Goal: Transaction & Acquisition: Purchase product/service

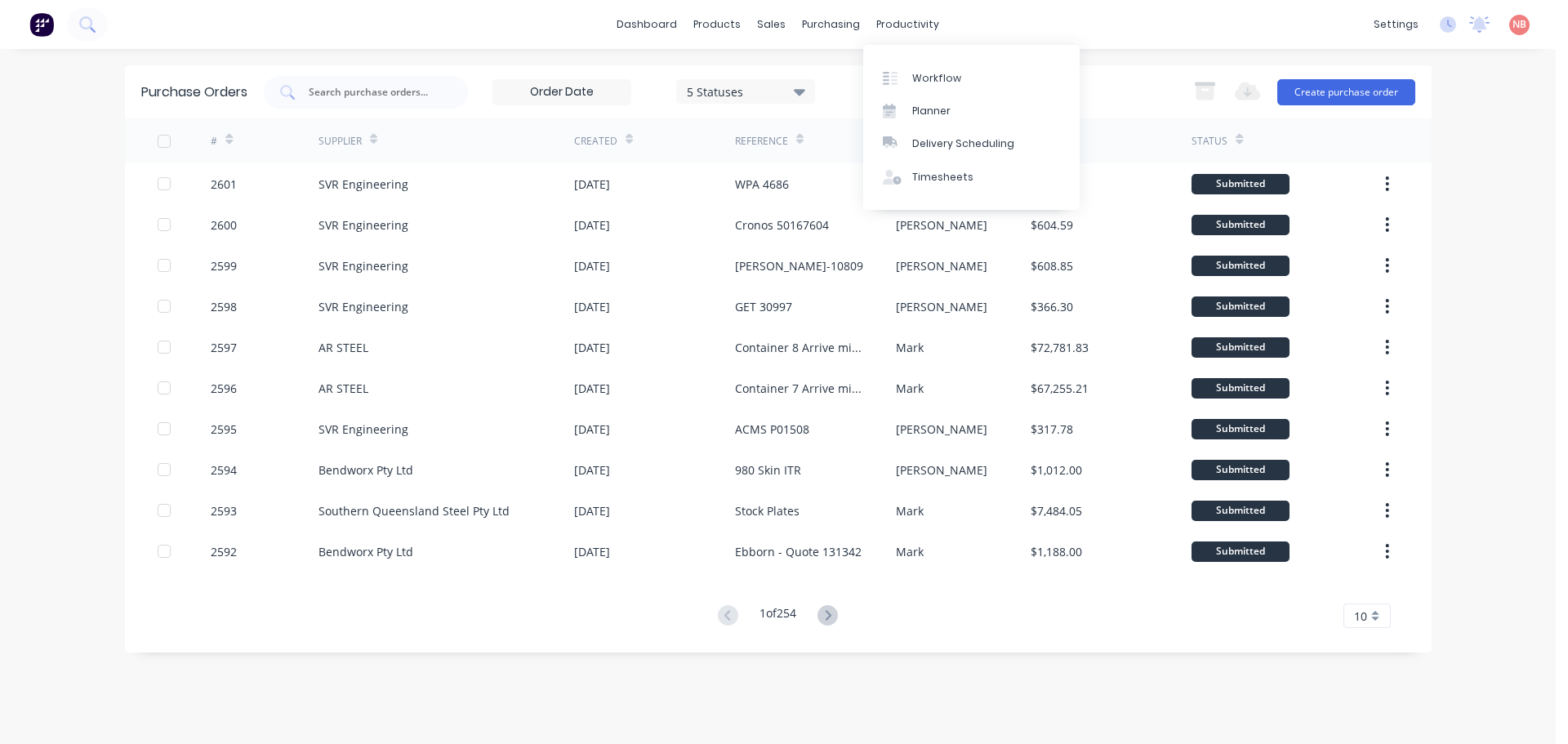
click at [915, 61] on div "Workflow Planner Delivery Scheduling Timesheets" at bounding box center [971, 127] width 216 height 165
click at [915, 65] on link "Workflow" at bounding box center [971, 77] width 216 height 32
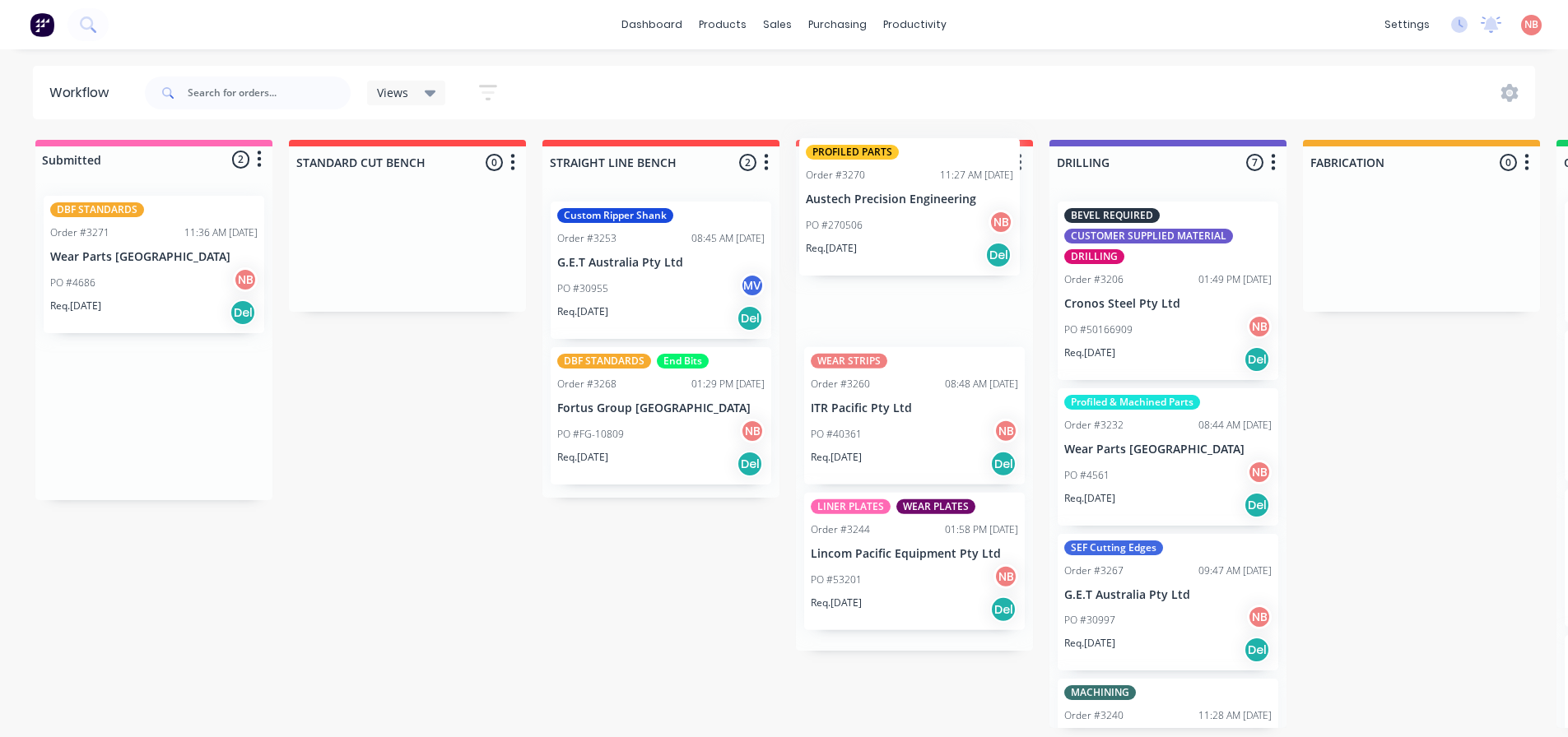
drag, startPoint x: 157, startPoint y: 255, endPoint x: 920, endPoint y: 197, distance: 765.2
click at [920, 197] on div "Submitted 2 Status colour #FF69B4 hex #FF69B4 Save Cancel Summaries Total order…" at bounding box center [1359, 434] width 2745 height 588
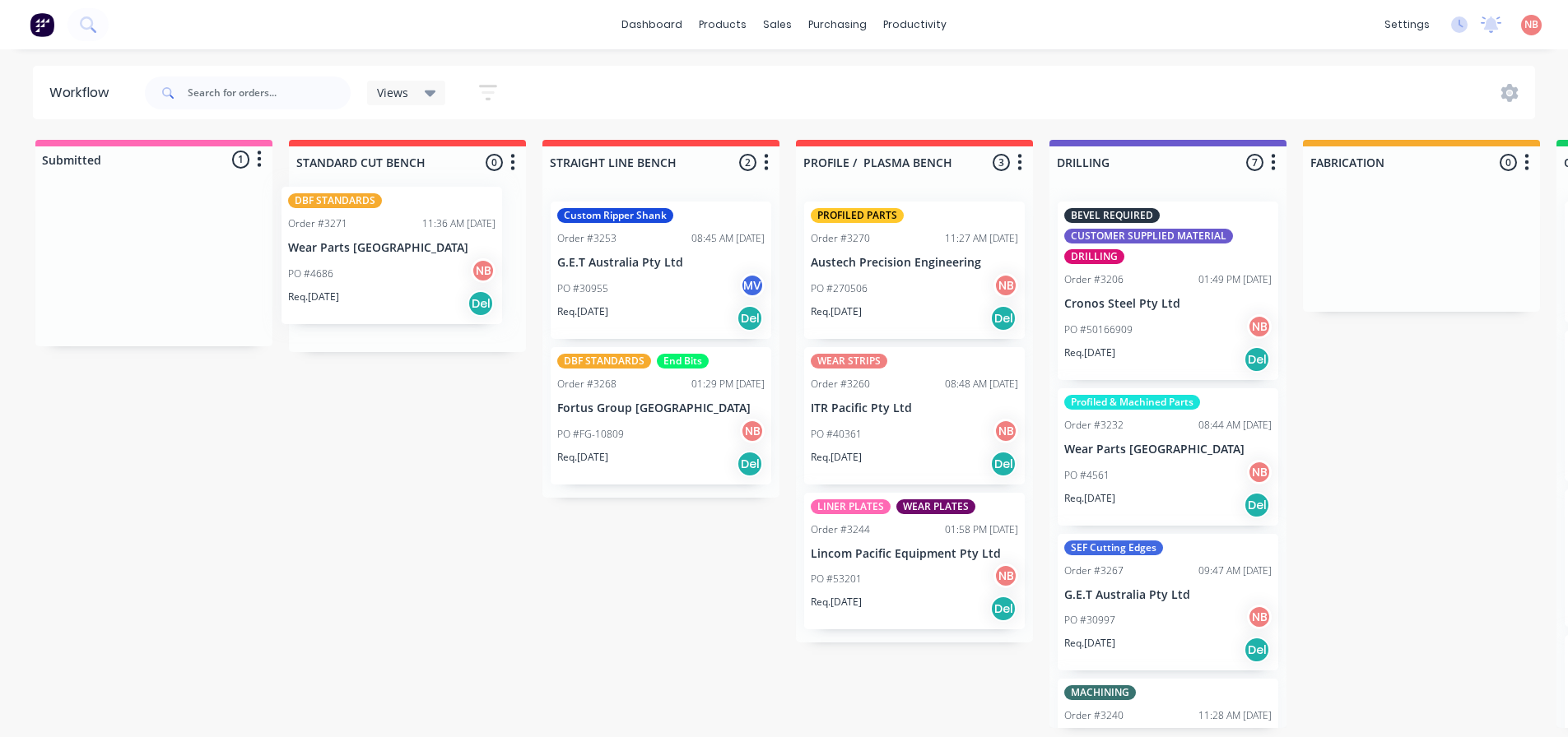
drag, startPoint x: 108, startPoint y: 282, endPoint x: 358, endPoint y: 272, distance: 250.2
click at [358, 272] on div "Submitted 1 Status colour #FF69B4 hex #FF69B4 Save Cancel Summaries Total order…" at bounding box center [1359, 434] width 2745 height 588
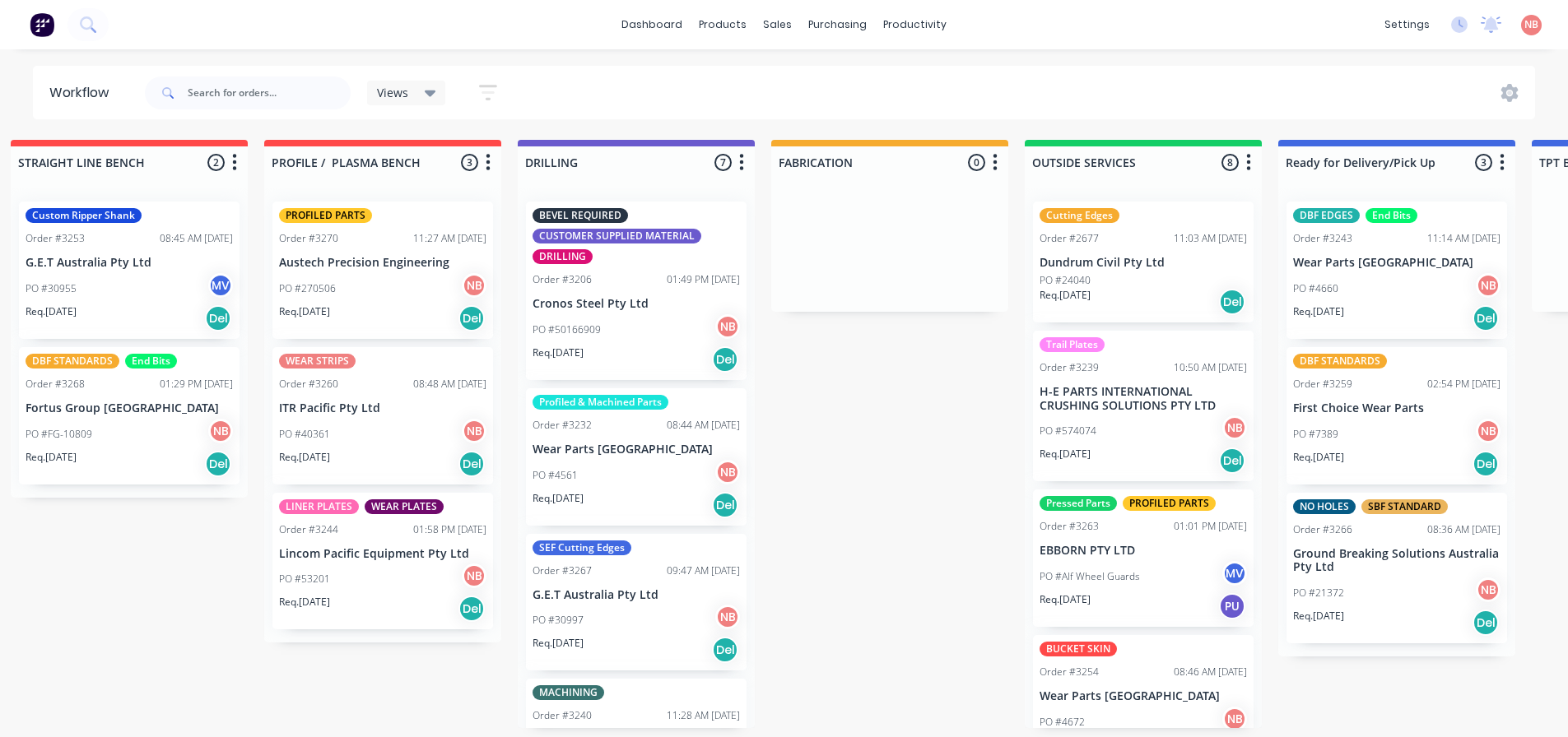
scroll to position [0, 1177]
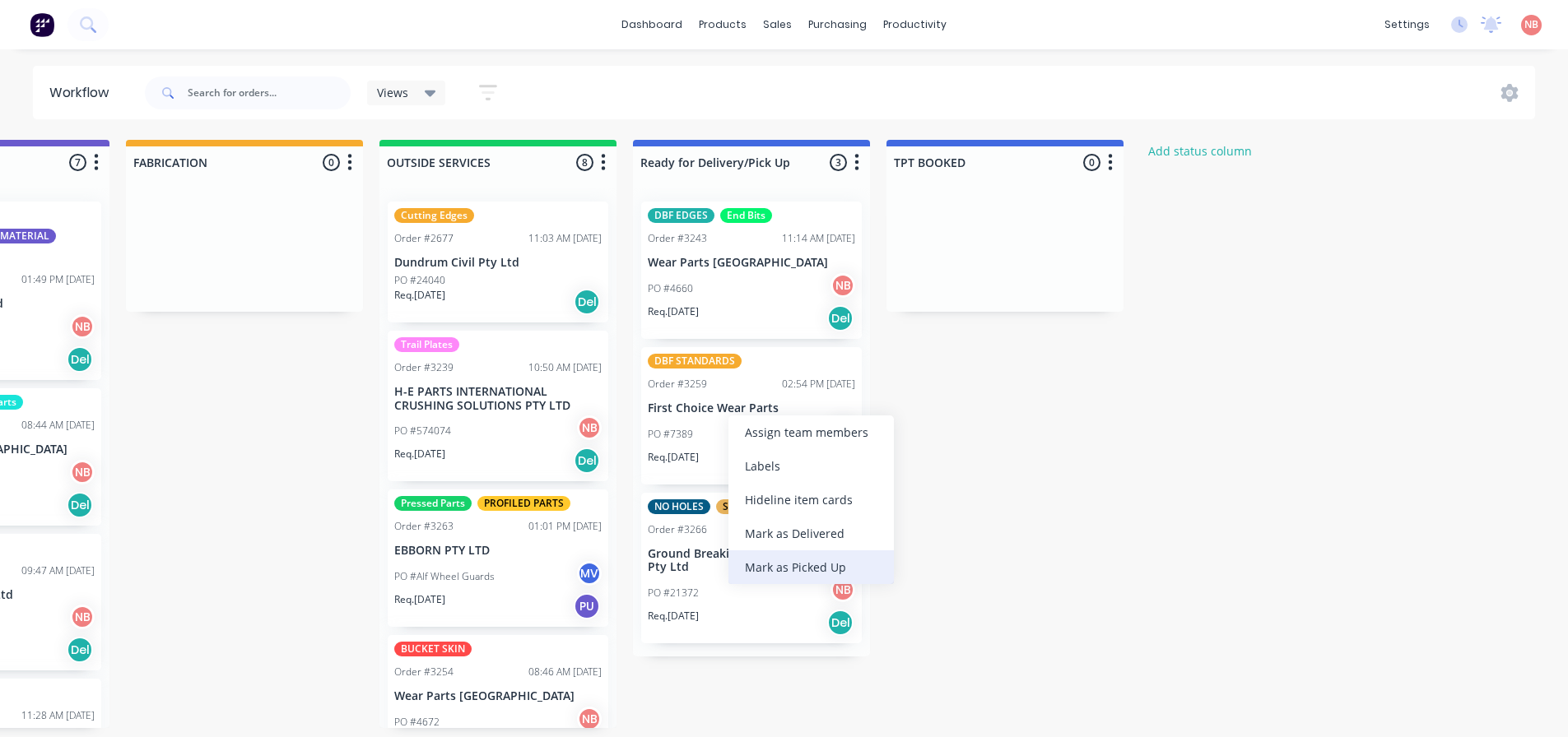
click at [773, 566] on div "Mark as Picked Up" at bounding box center [811, 568] width 166 height 34
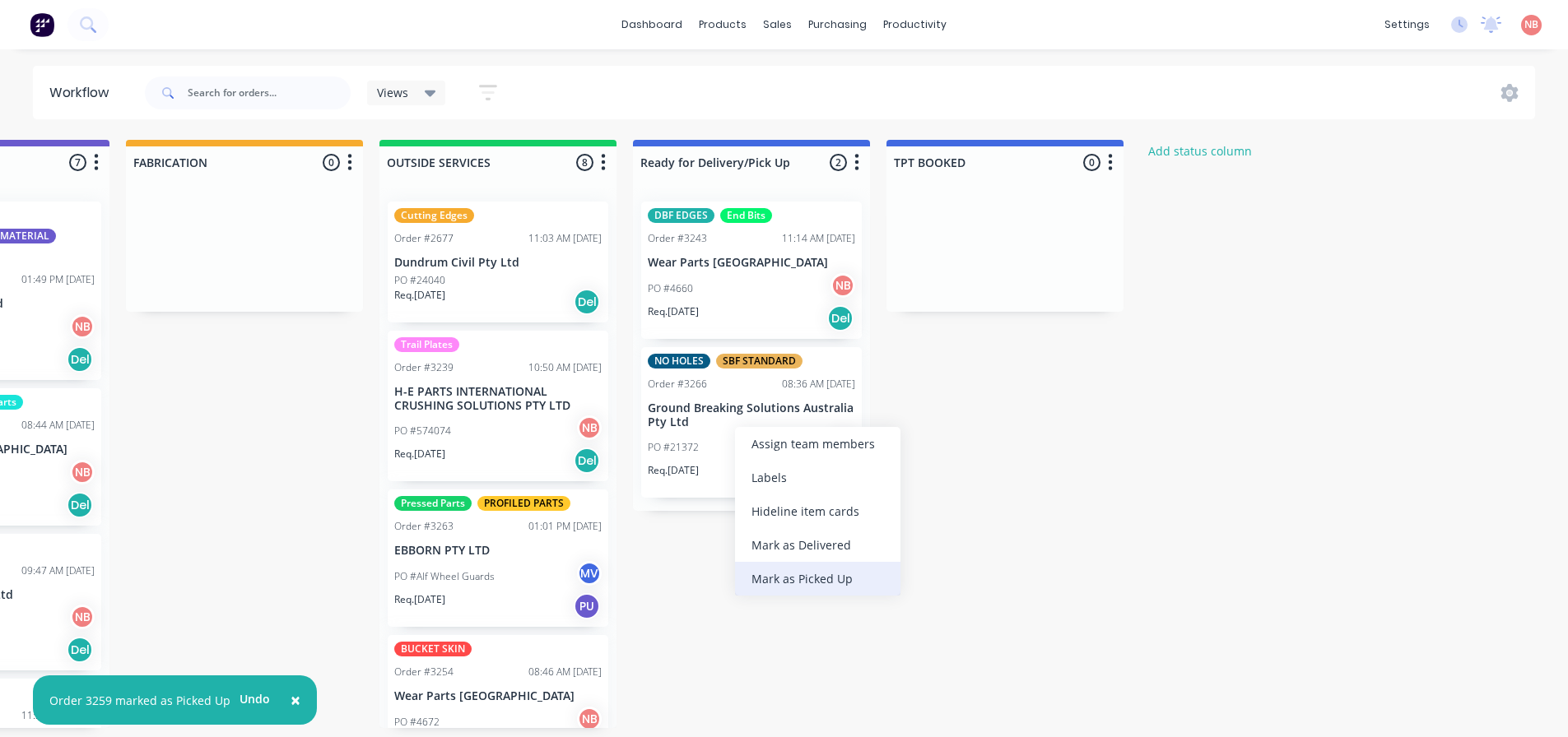
click at [760, 566] on div "Mark as Picked Up" at bounding box center [818, 578] width 166 height 34
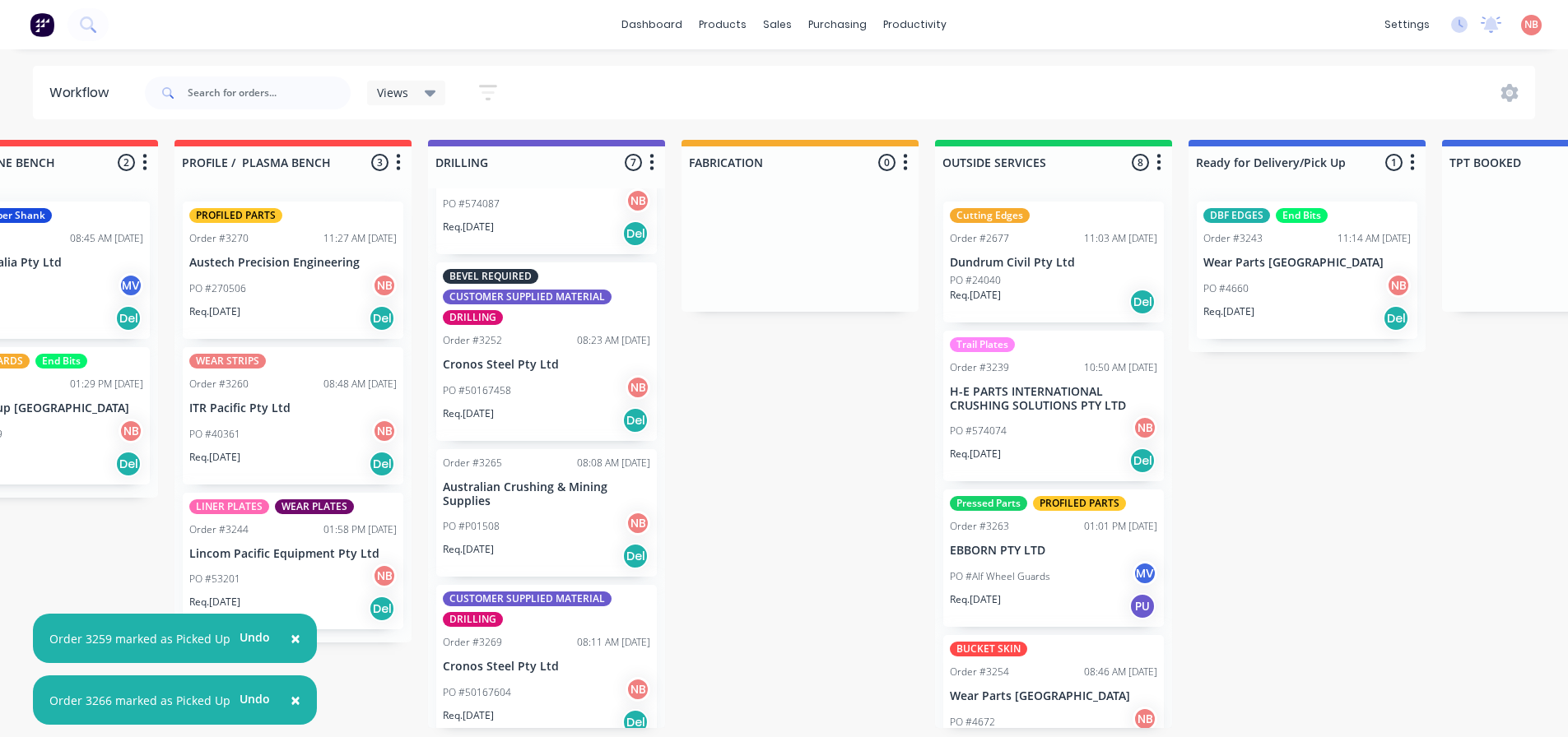
scroll to position [0, 0]
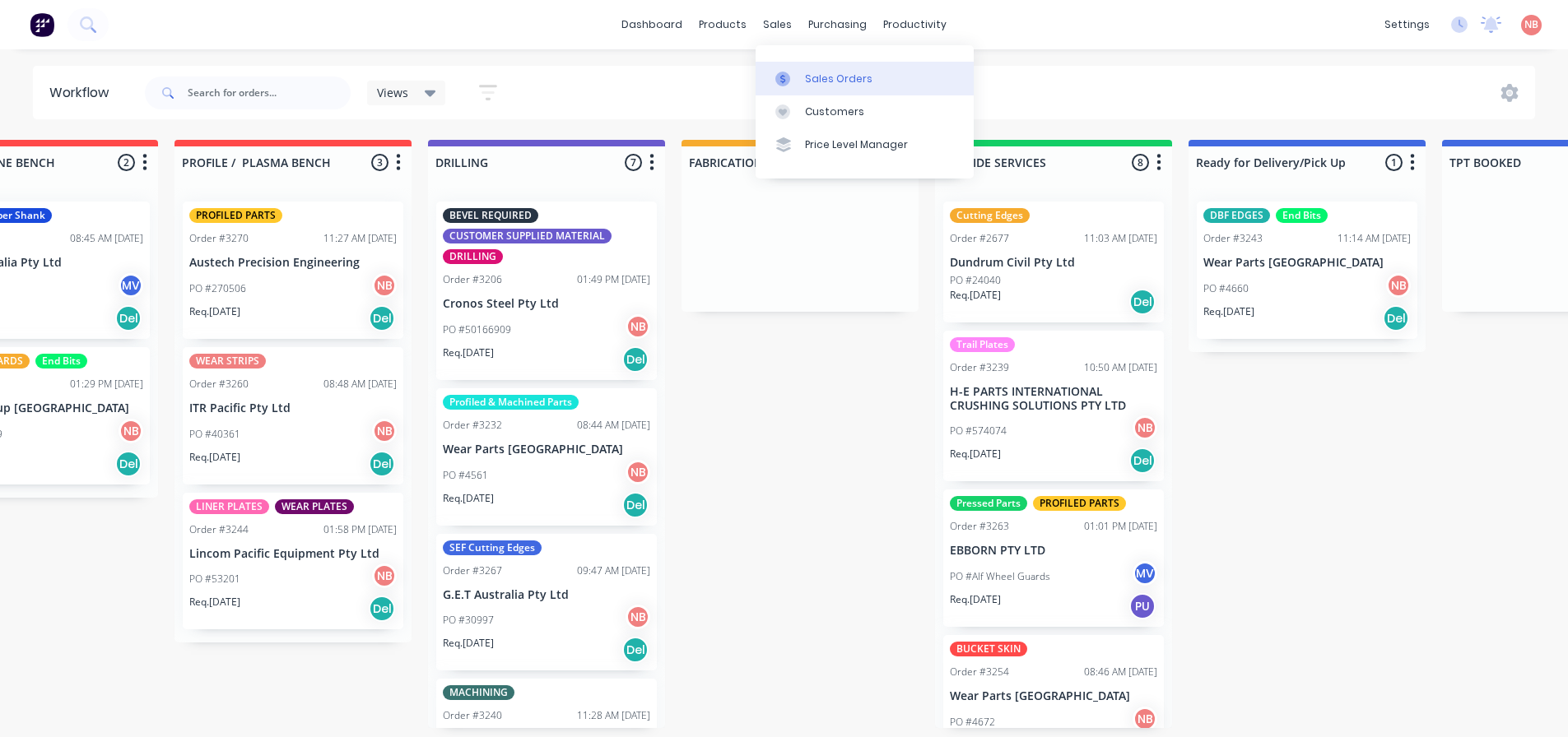
click at [800, 75] on link "Sales Orders" at bounding box center [864, 78] width 218 height 33
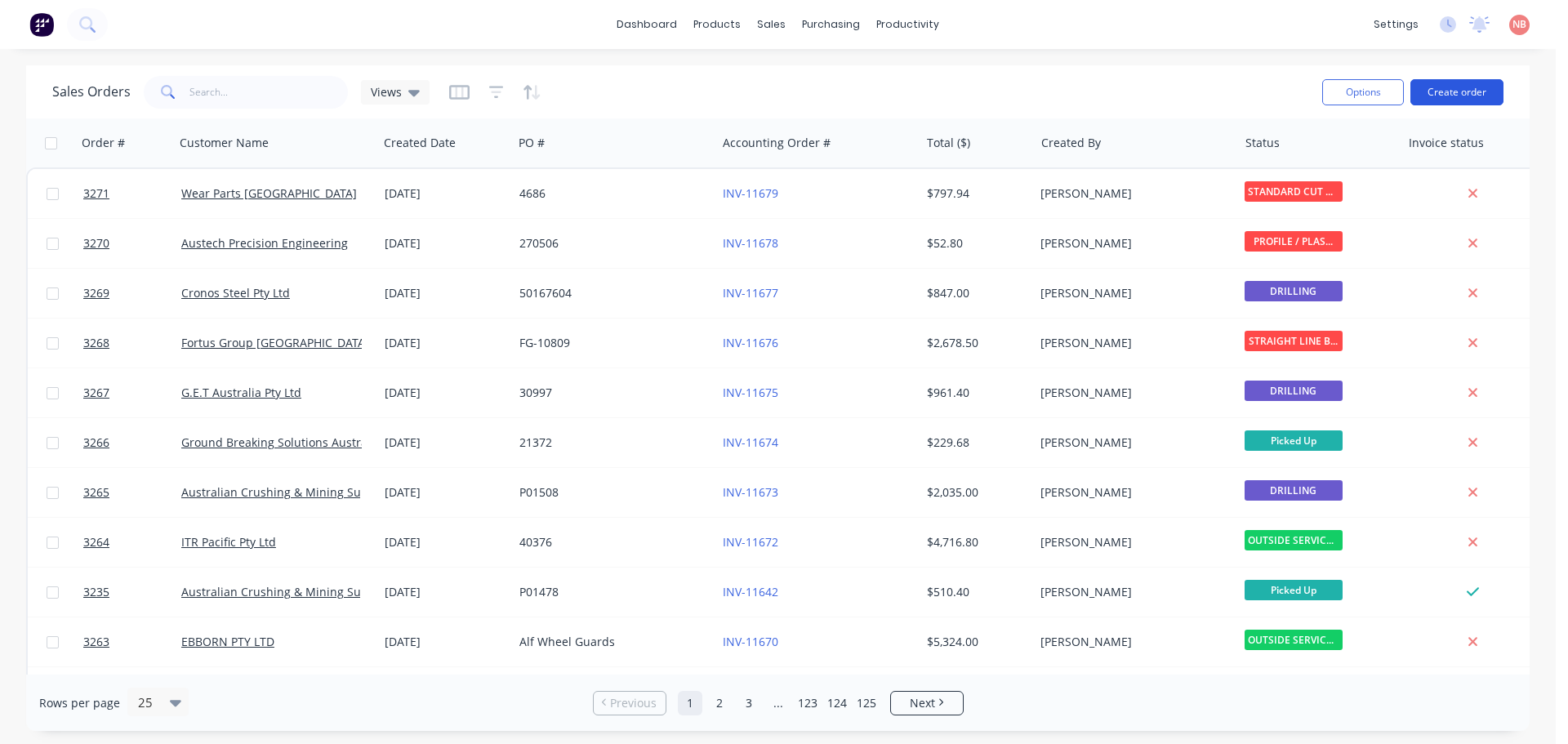
click at [1436, 83] on button "Create order" at bounding box center [1456, 92] width 93 height 26
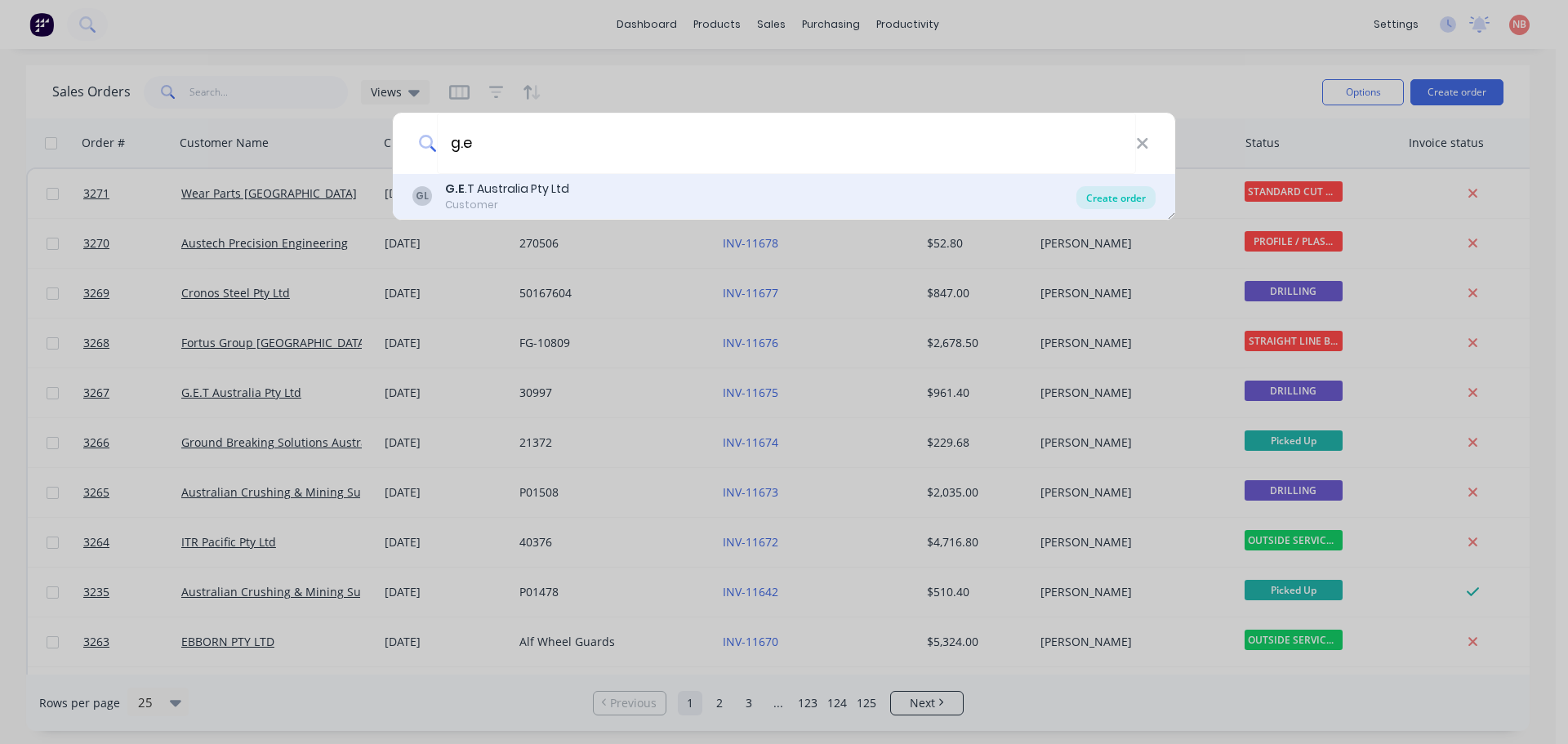
type input "g.e"
click at [1140, 194] on div "Create order" at bounding box center [1116, 197] width 79 height 22
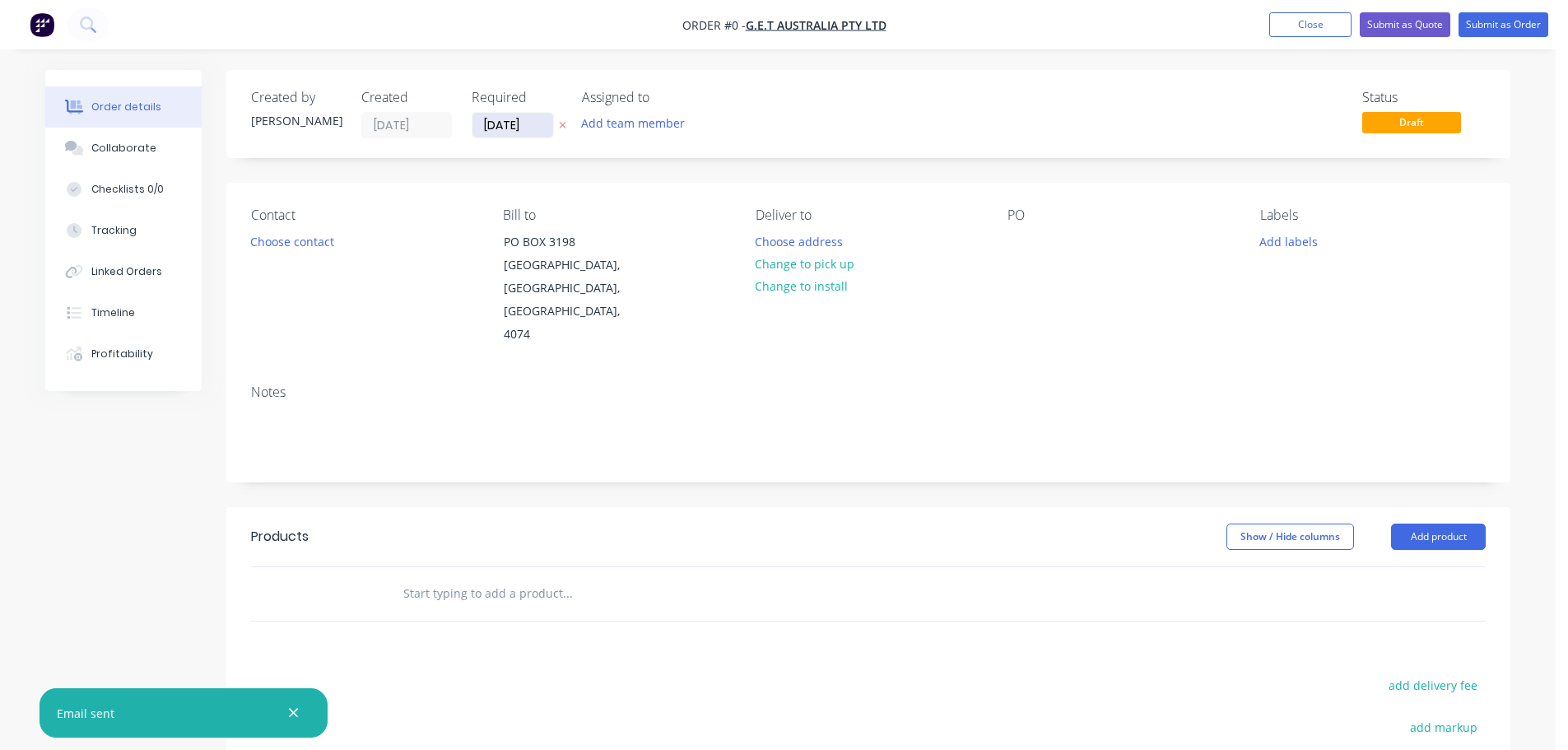
click at [514, 129] on input "[DATE]" at bounding box center [512, 124] width 81 height 25
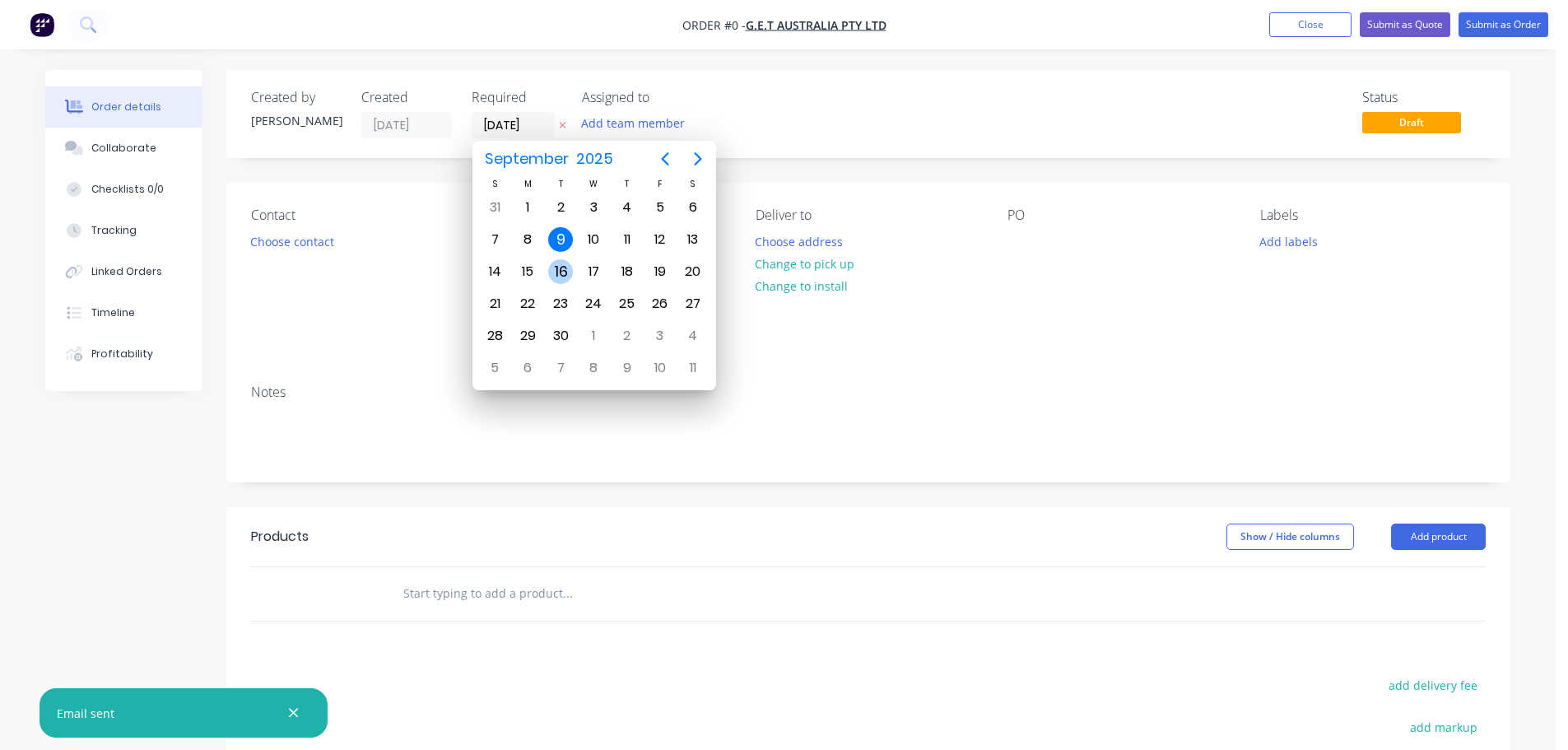
click at [557, 272] on div "16" at bounding box center [560, 271] width 25 height 25
type input "[DATE]"
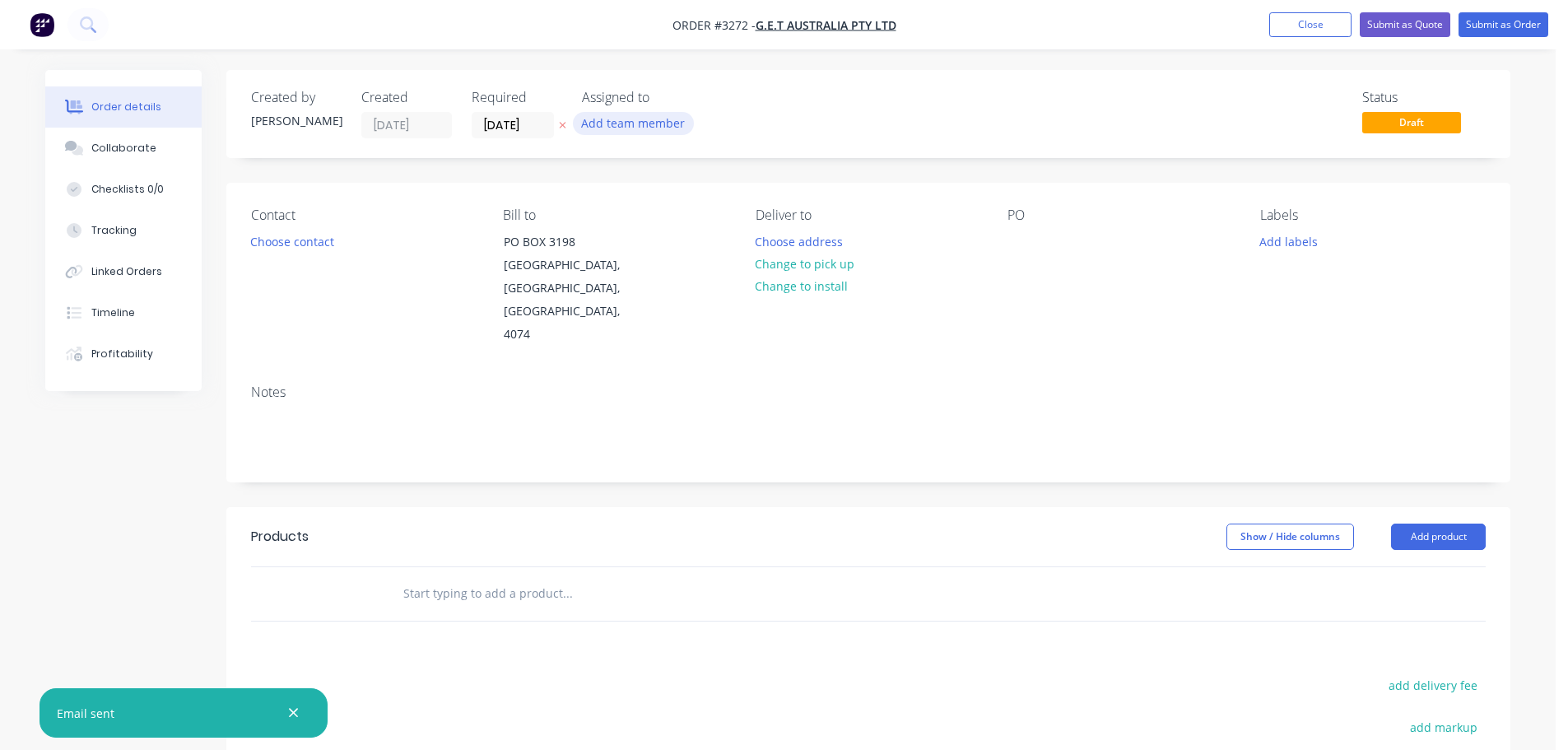
click at [611, 124] on button "Add team member" at bounding box center [633, 123] width 121 height 23
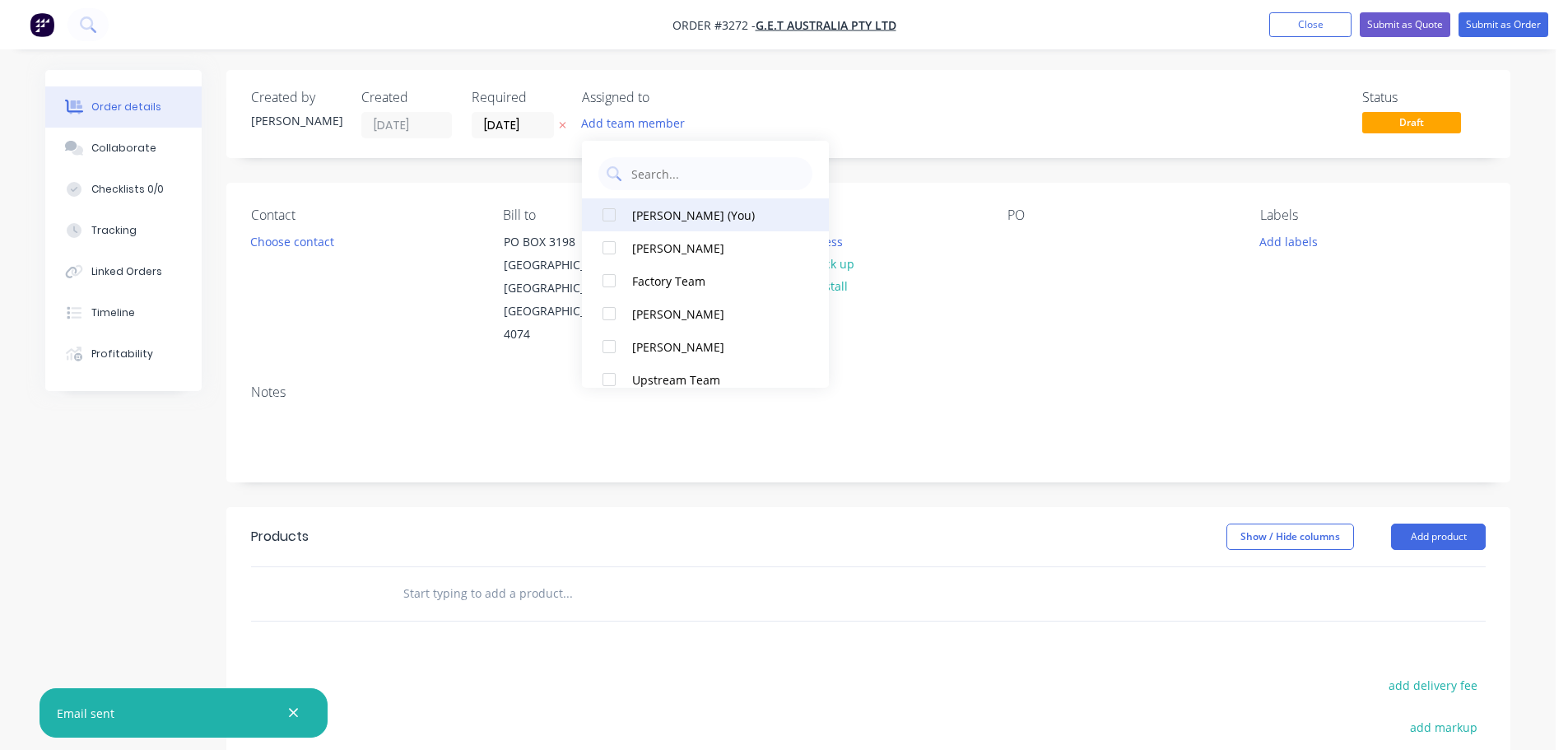
click at [641, 222] on div "[PERSON_NAME] (You)" at bounding box center [714, 216] width 165 height 18
click at [304, 239] on button "Choose contact" at bounding box center [292, 240] width 102 height 23
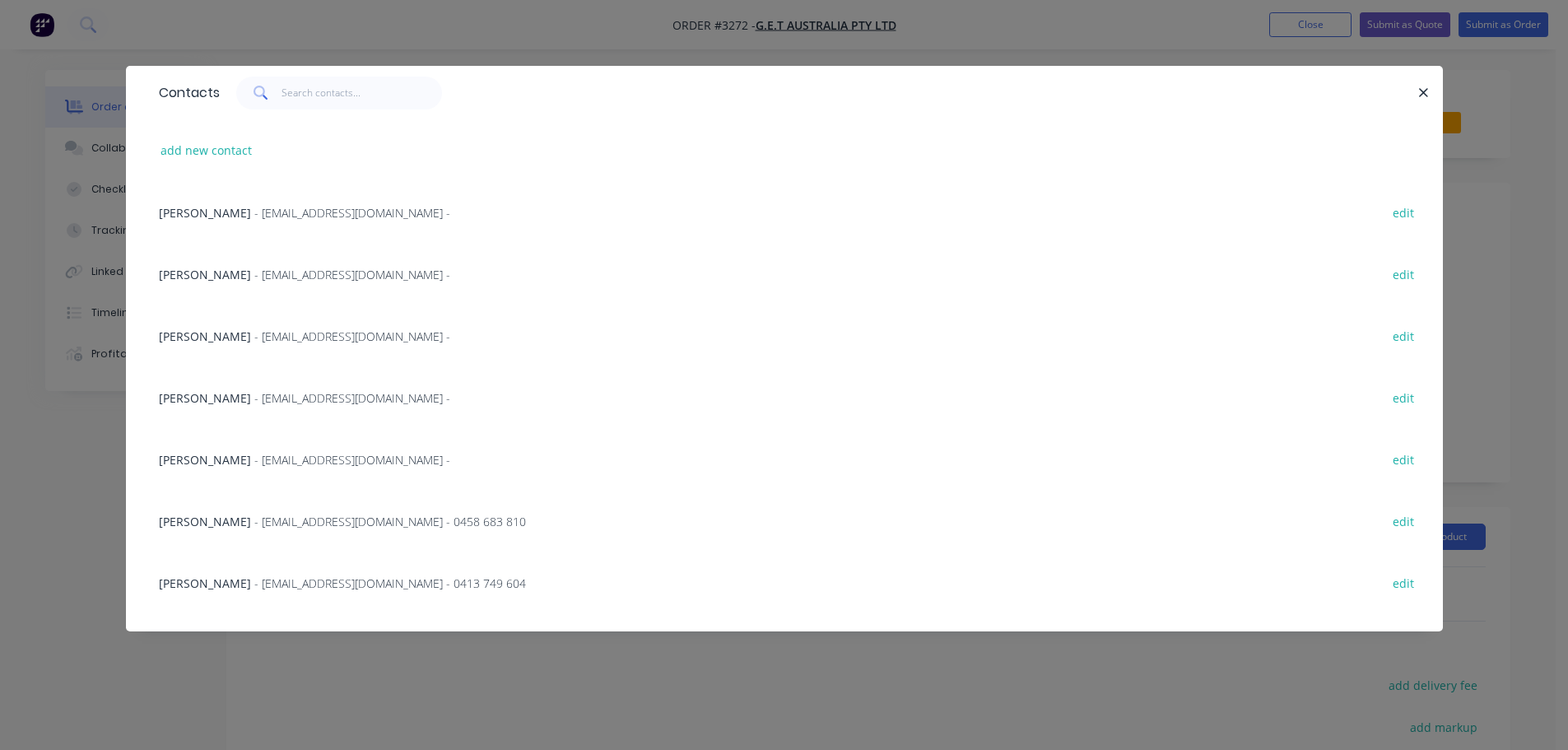
click at [254, 339] on span "- mfenn@get.com.au -" at bounding box center [352, 336] width 196 height 16
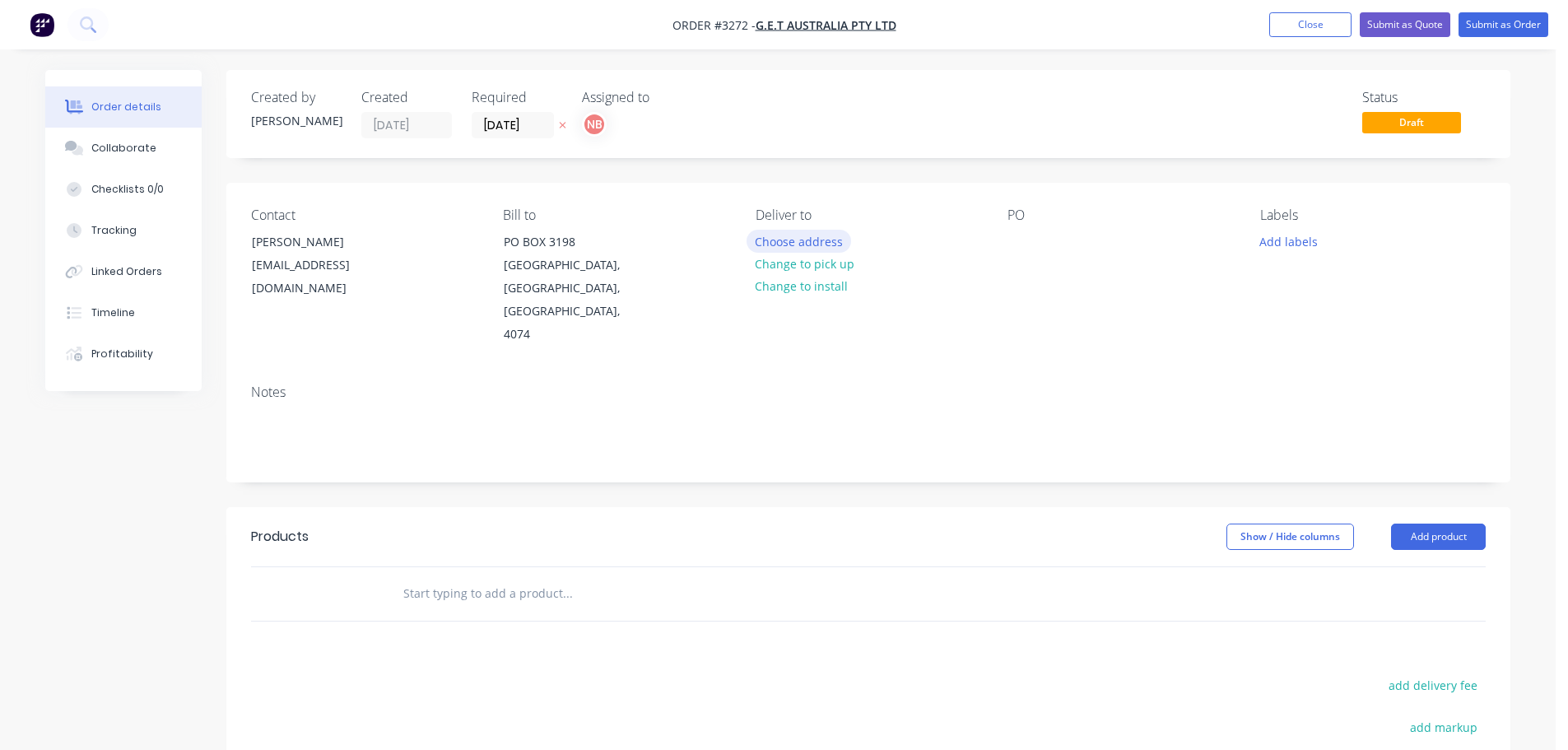
click at [810, 240] on button "Choose address" at bounding box center [798, 240] width 105 height 23
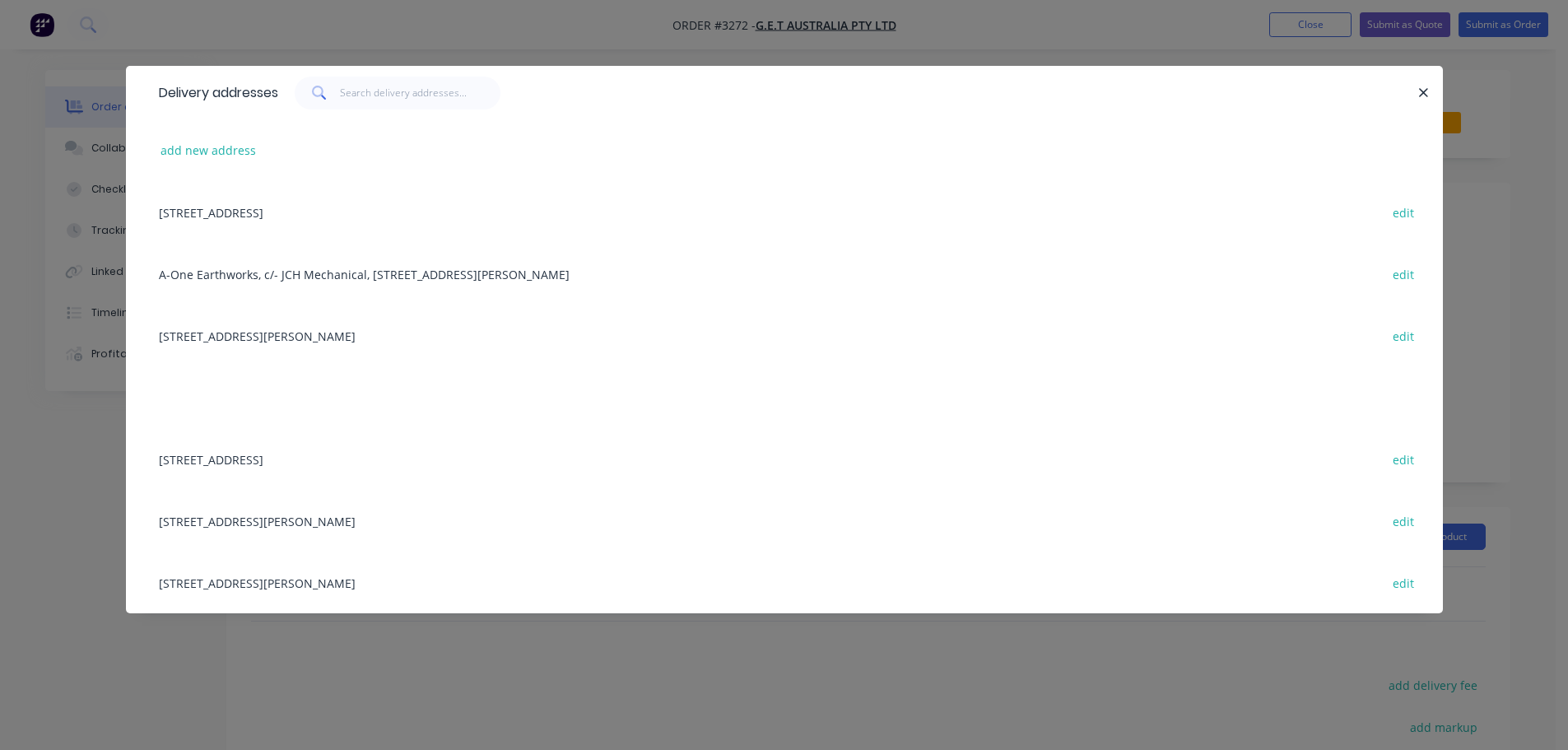
click at [249, 326] on div "6/16 Bernera Rd, Prestons, New South Wales, Australia, 2170 edit" at bounding box center [784, 335] width 1267 height 62
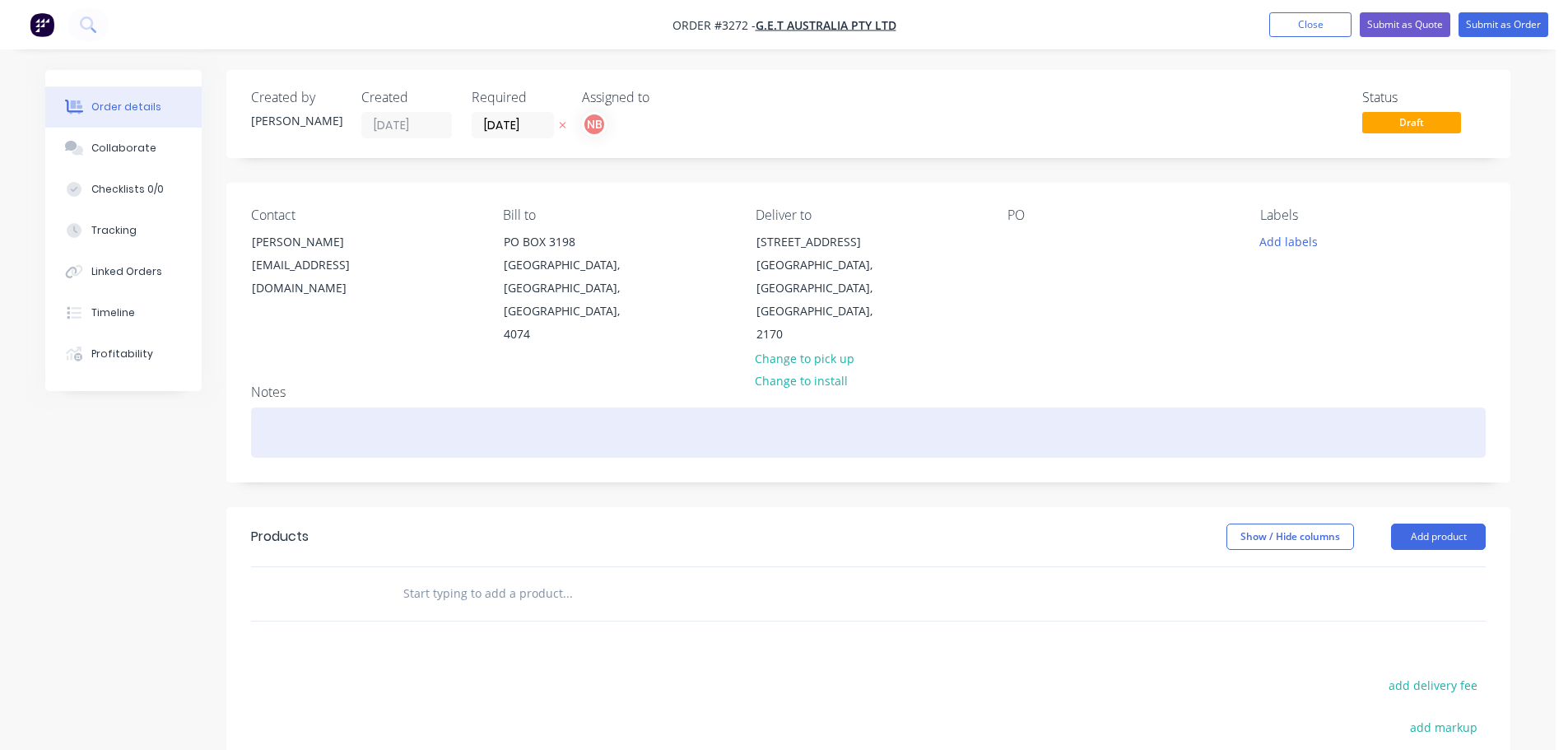
drag, startPoint x: 304, startPoint y: 312, endPoint x: 856, endPoint y: 423, distance: 563.0
click at [788, 507] on header "Products Show / Hide columns Add product" at bounding box center [868, 536] width 1284 height 59
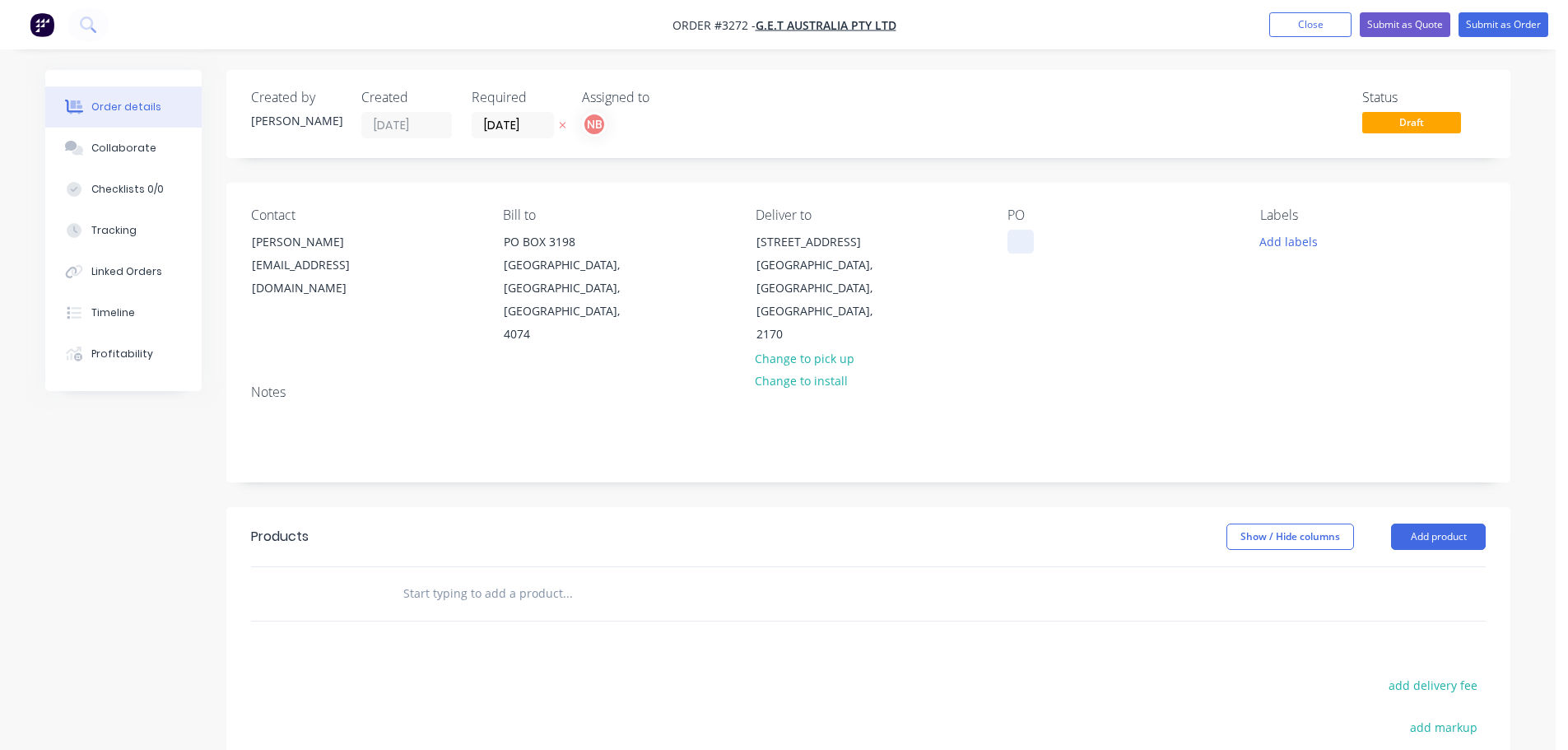
click at [1015, 242] on div at bounding box center [1020, 241] width 27 height 24
click at [1278, 236] on button "Add labels" at bounding box center [1287, 240] width 76 height 23
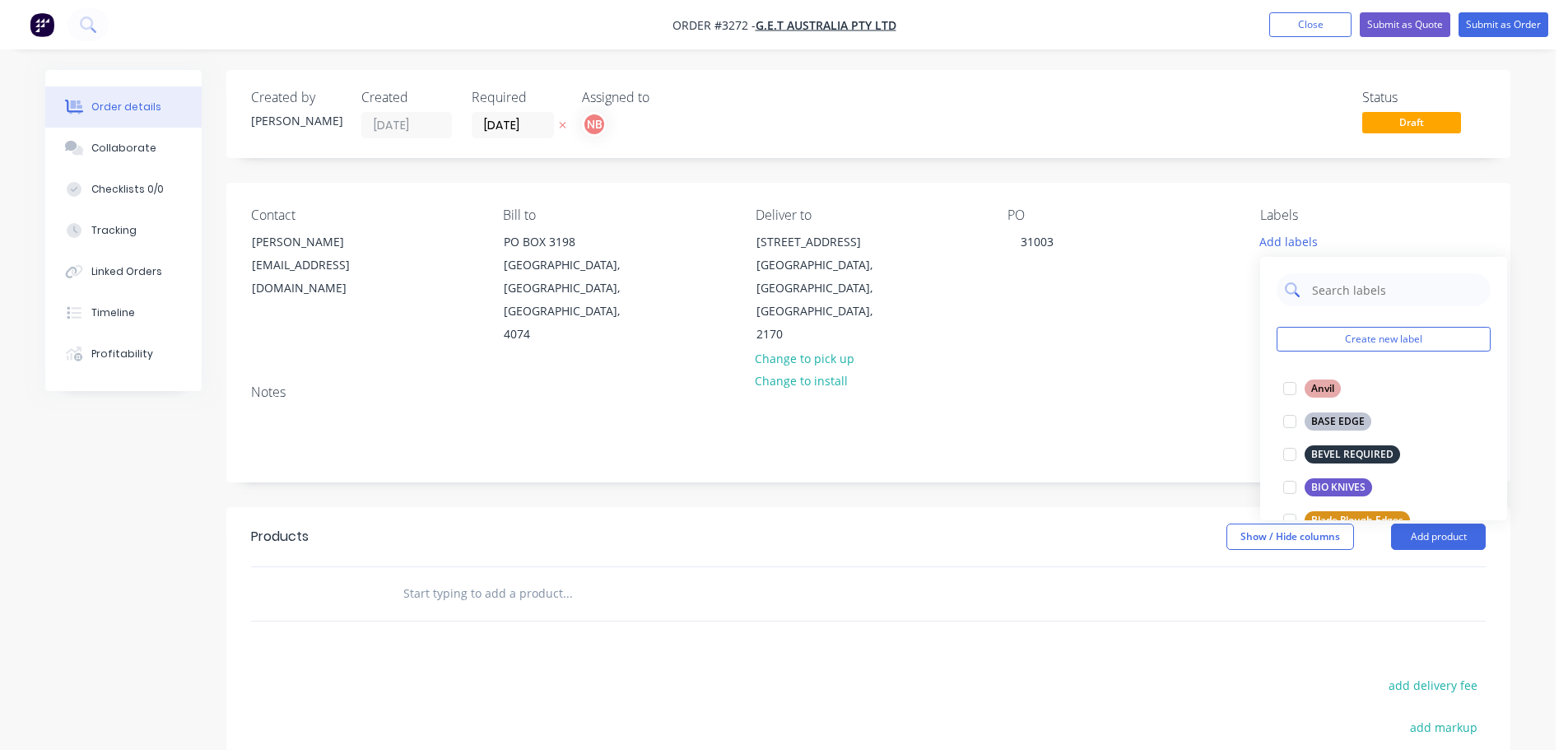
click at [1330, 283] on input "text" at bounding box center [1396, 289] width 172 height 33
type input "we"
drag, startPoint x: 1344, startPoint y: 491, endPoint x: 1325, endPoint y: 486, distance: 19.6
click at [1344, 491] on div "WEAR PLATES" at bounding box center [1343, 487] width 79 height 18
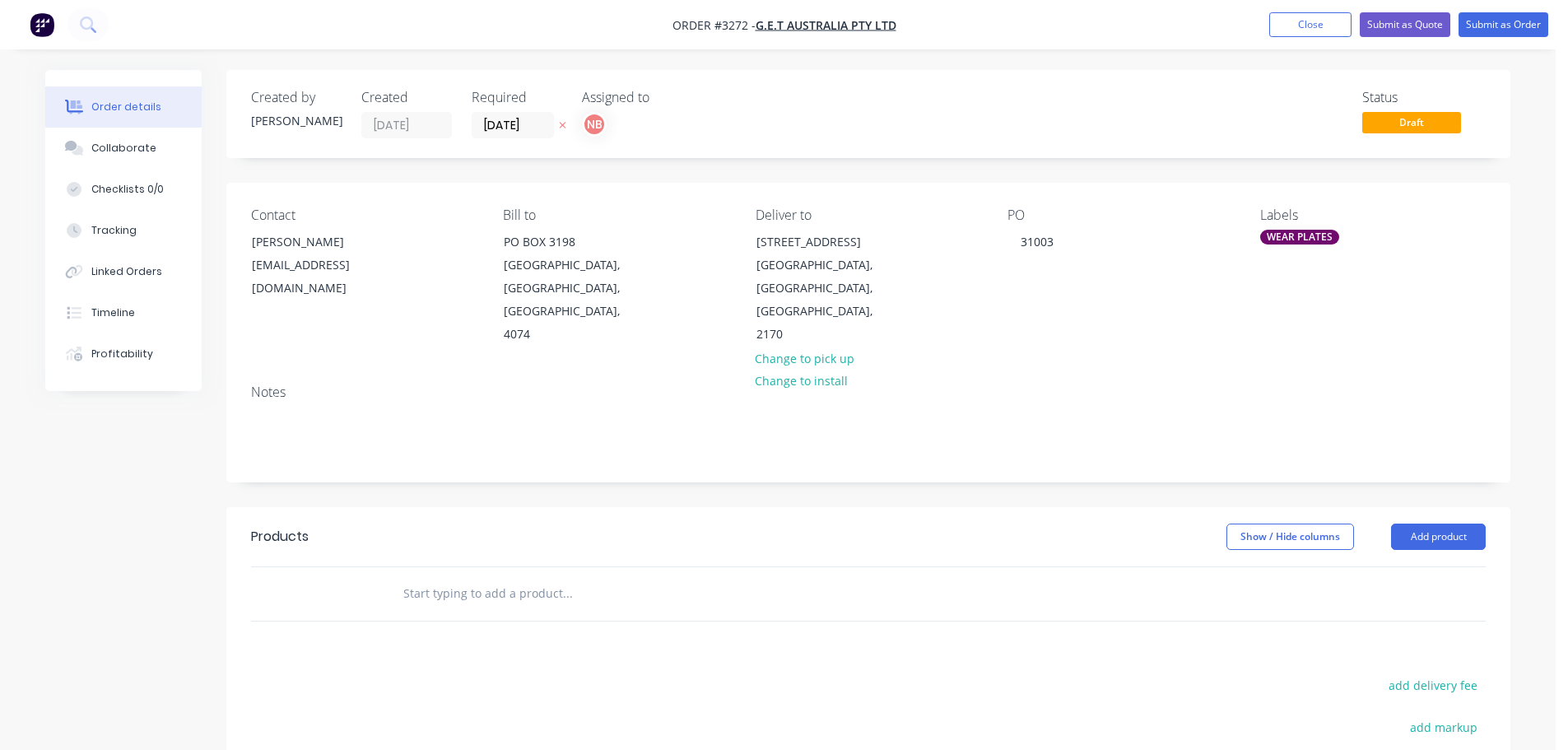
click at [998, 478] on div "Created by Naomi Created 09/09/25 Required 16/09/25 Assigned to NB Status Draft…" at bounding box center [868, 543] width 1284 height 946
click at [1450, 523] on button "Add product" at bounding box center [1438, 536] width 95 height 27
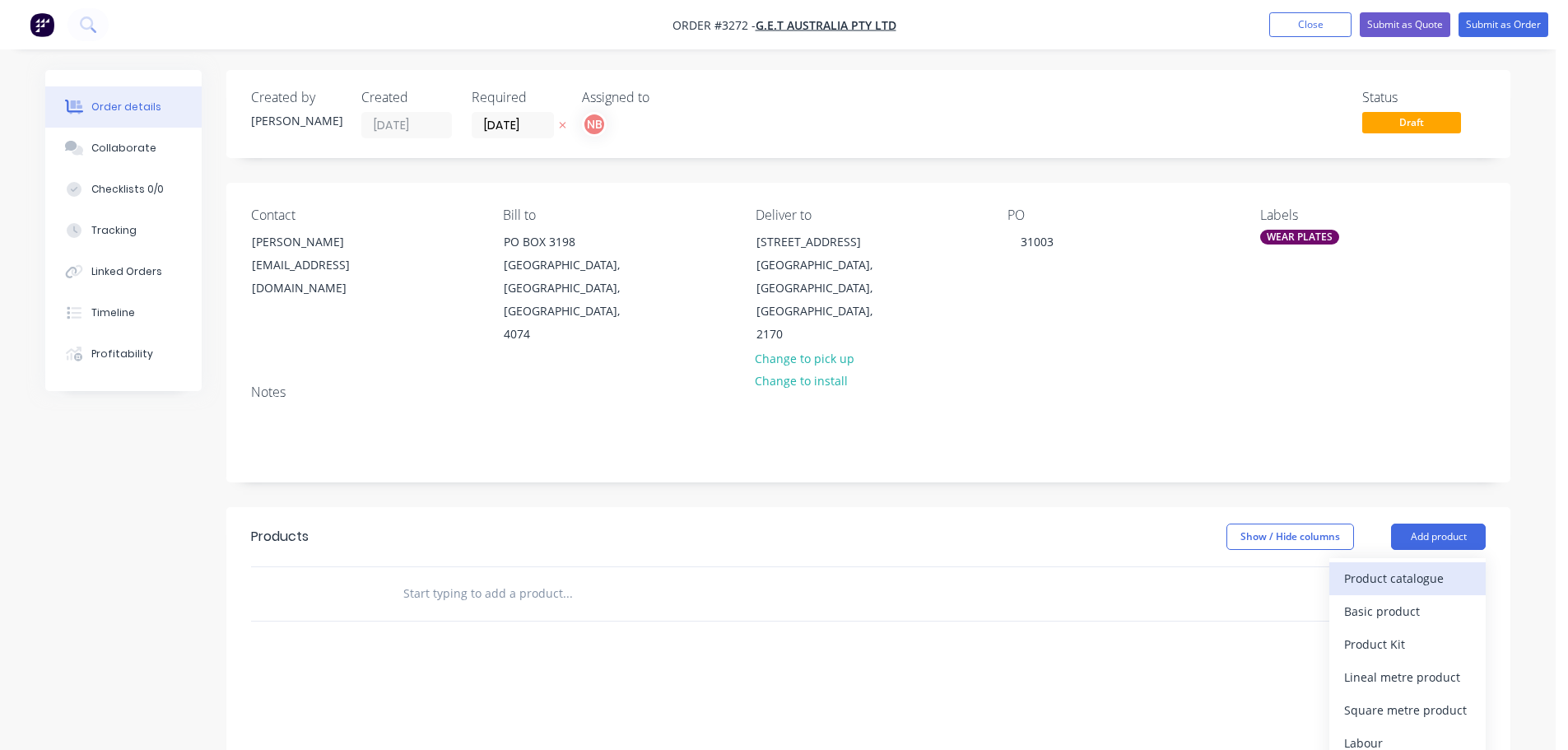
click at [1408, 566] on div "Product catalogue" at bounding box center [1407, 578] width 127 height 24
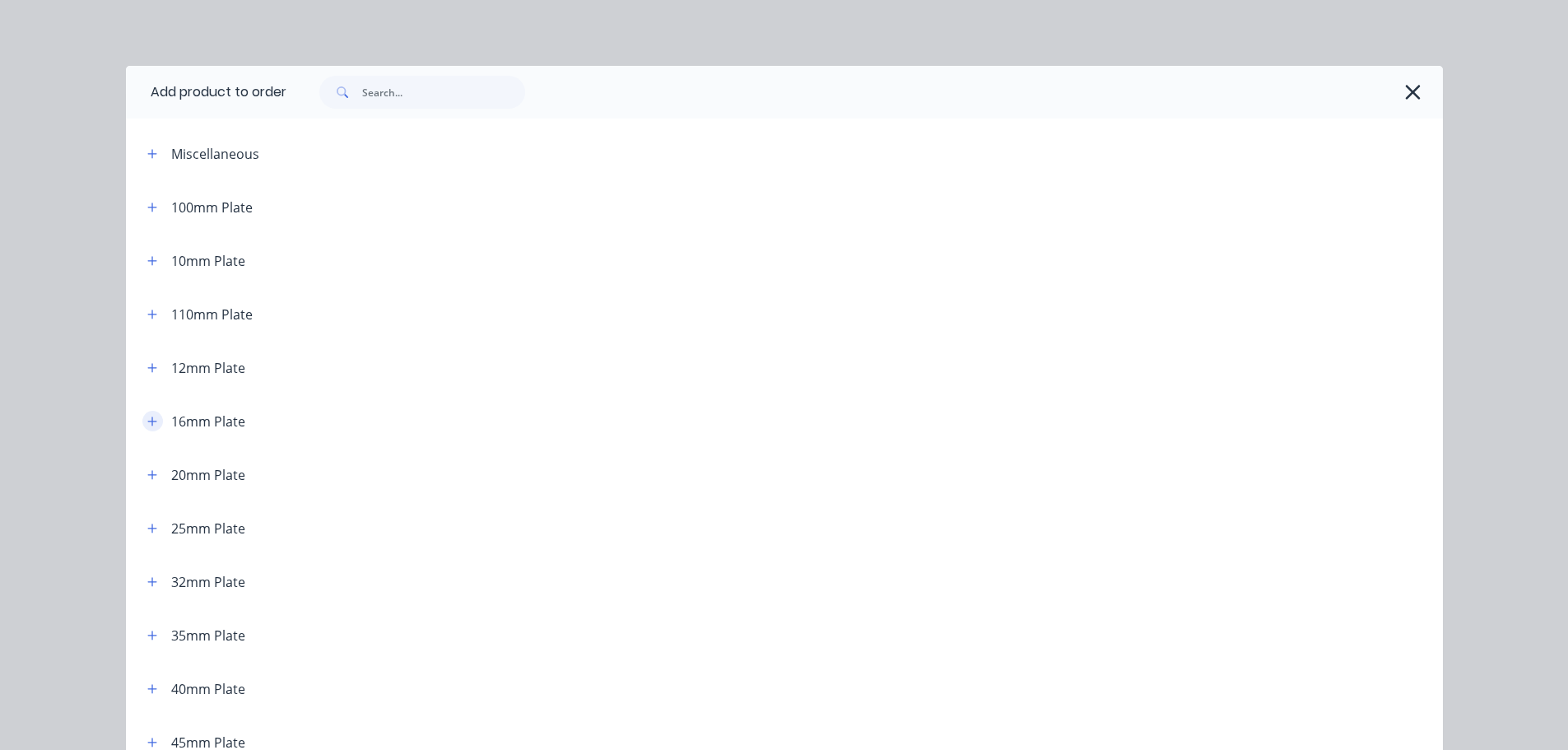
click at [147, 417] on icon "button" at bounding box center [152, 422] width 10 height 12
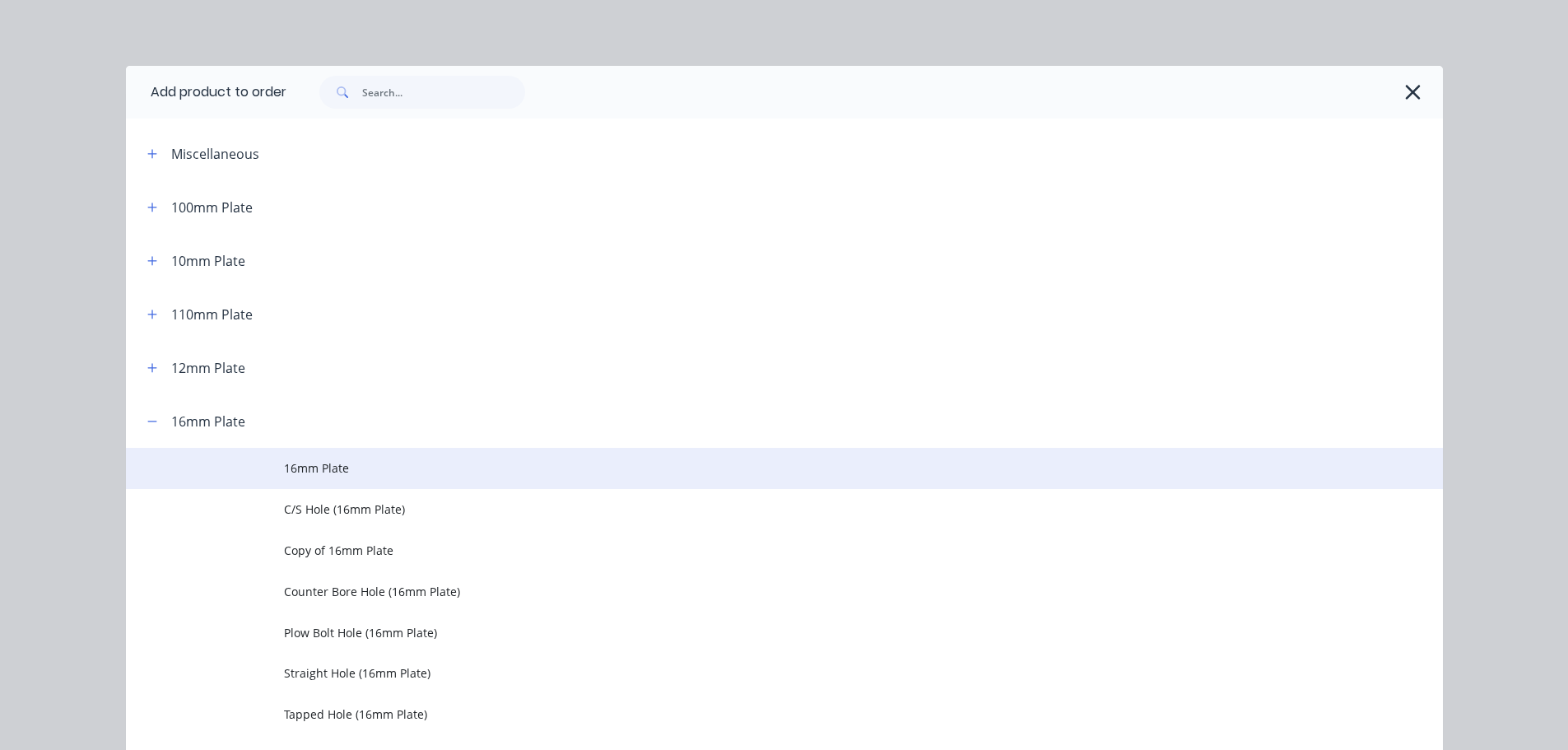
click at [292, 474] on span "16mm Plate" at bounding box center [747, 468] width 926 height 18
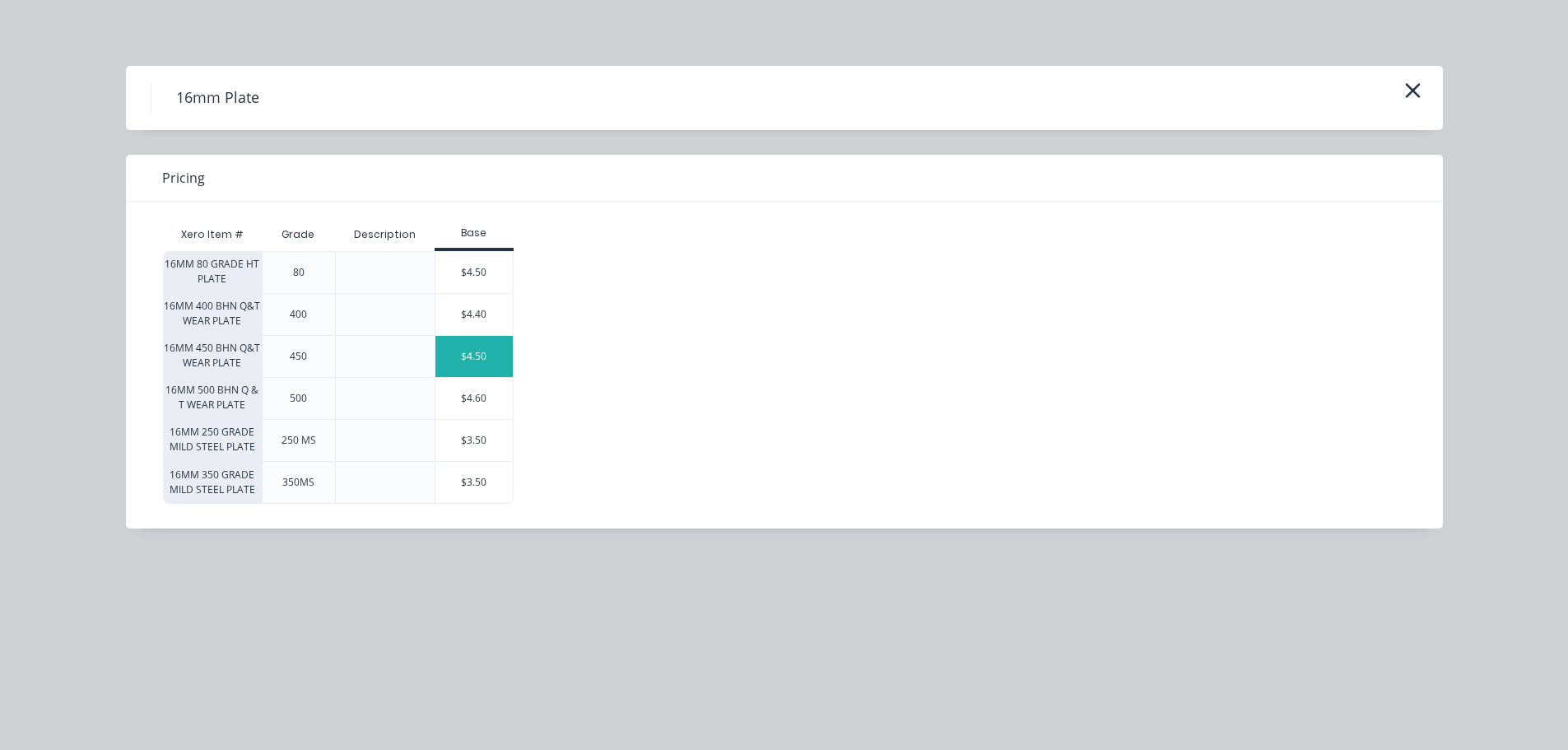
click at [458, 353] on div "$4.50" at bounding box center [474, 357] width 77 height 41
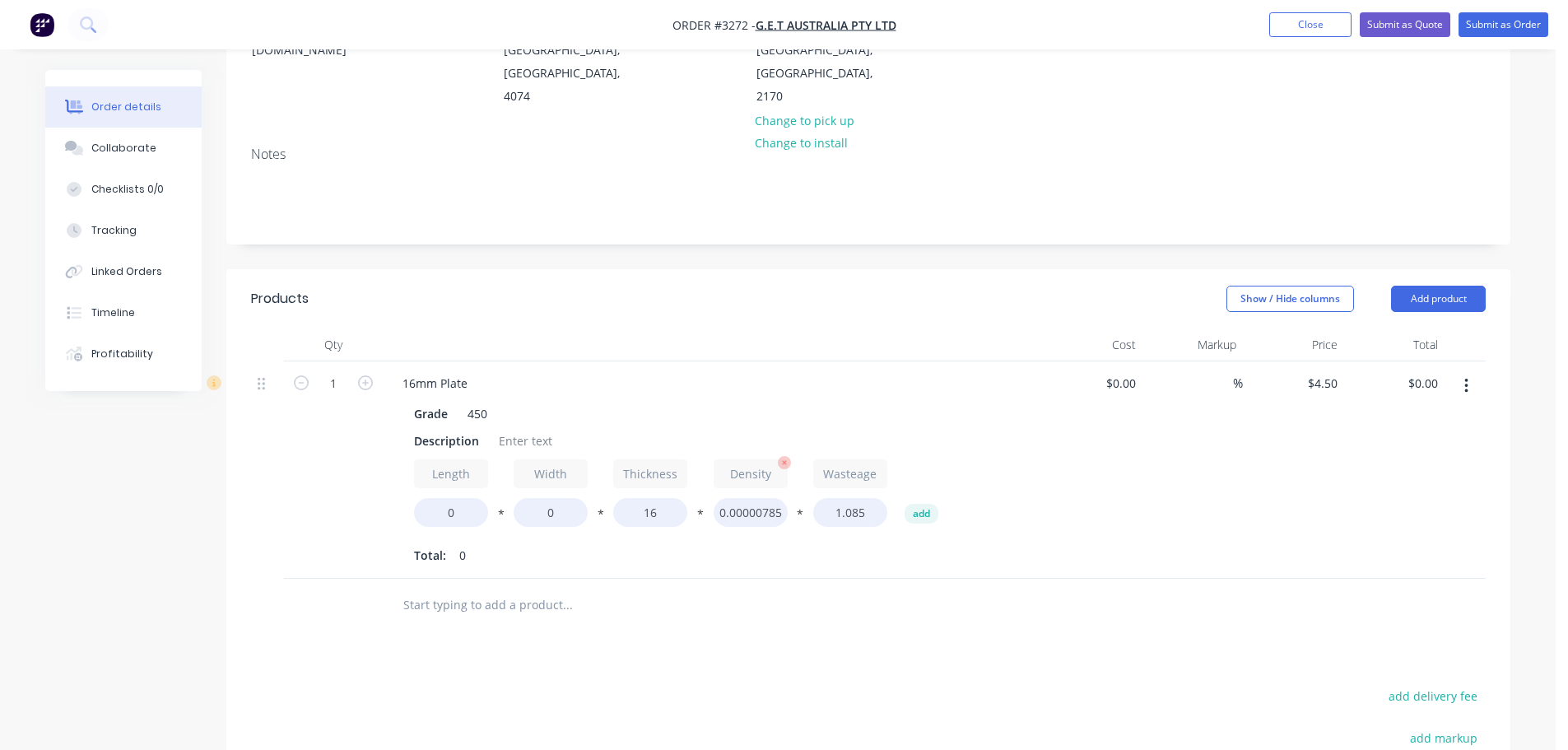
scroll to position [247, 0]
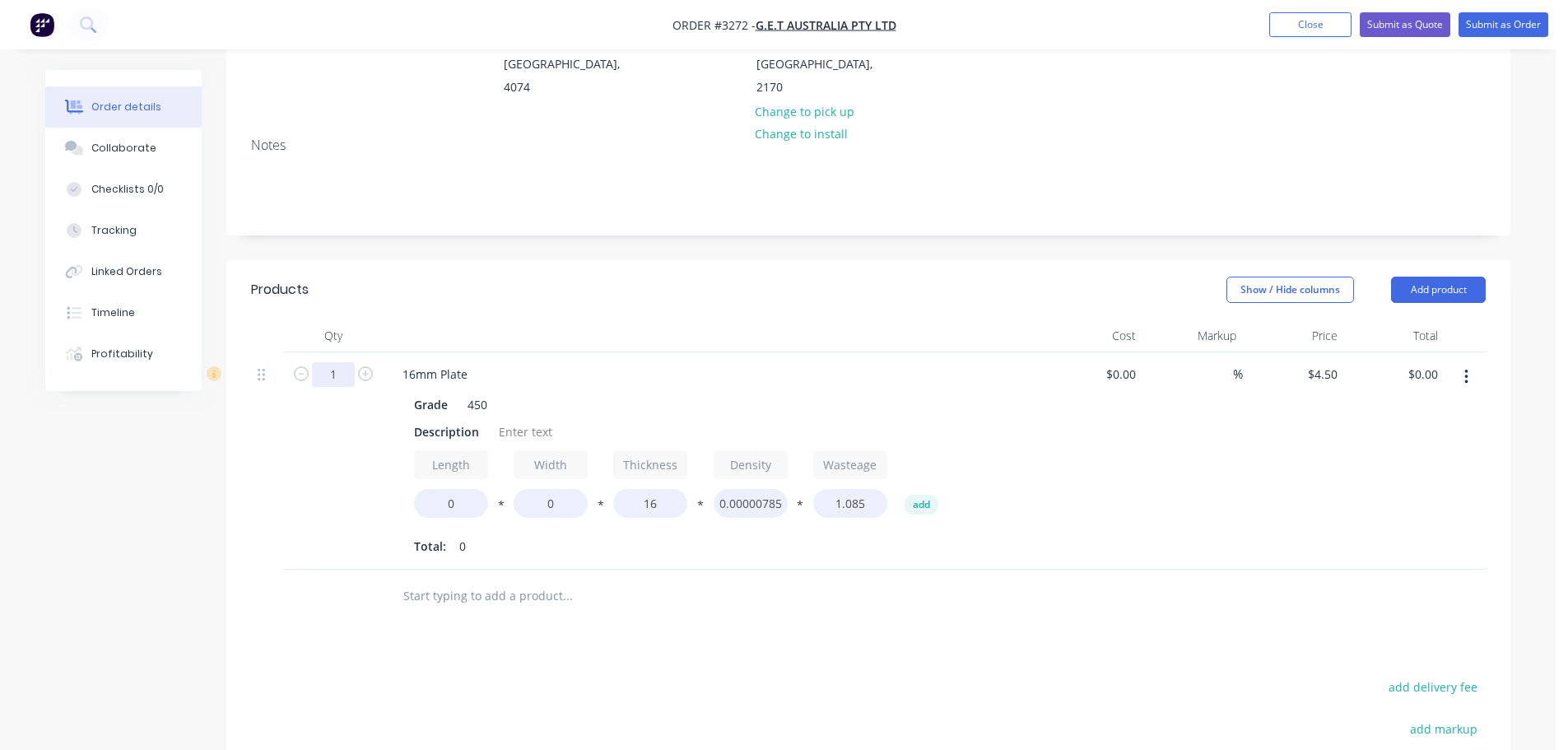
click at [330, 362] on input "1" at bounding box center [332, 374] width 42 height 25
type input "2"
click at [487, 277] on div "Products" at bounding box center [382, 290] width 262 height 27
click at [451, 420] on div "Description" at bounding box center [445, 432] width 78 height 24
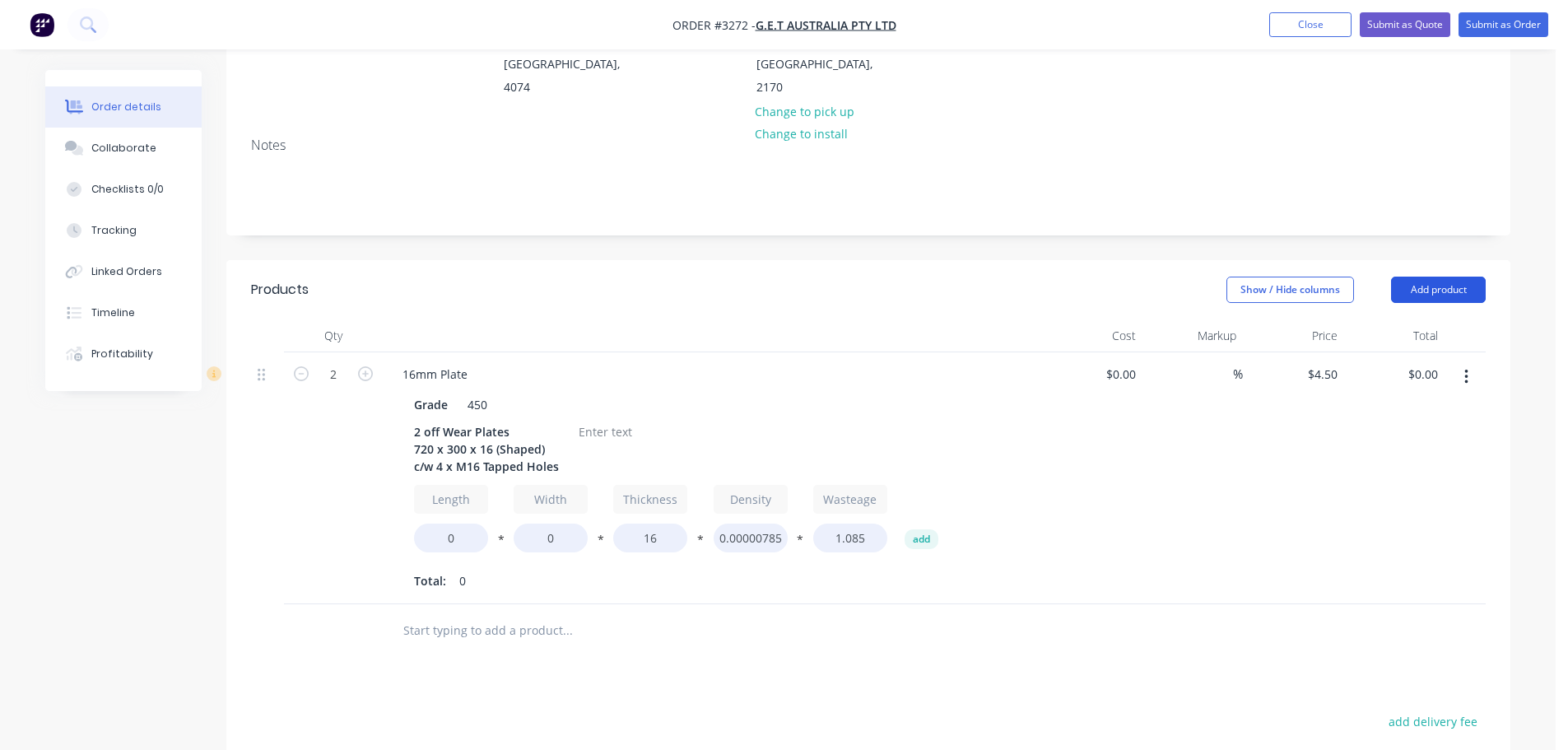
click at [1437, 277] on button "Add product" at bounding box center [1438, 290] width 95 height 27
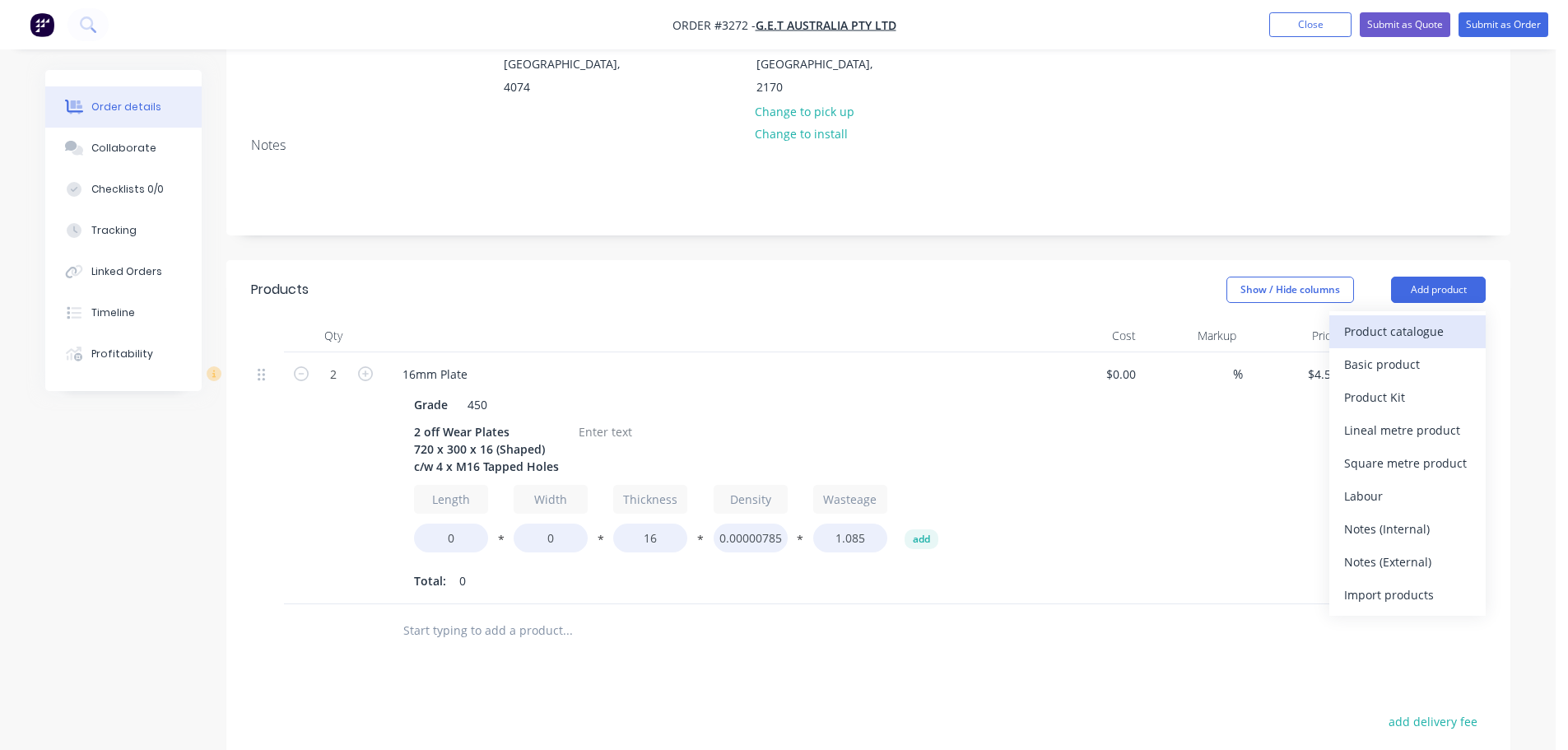
click at [1407, 319] on div "Product catalogue" at bounding box center [1407, 331] width 127 height 24
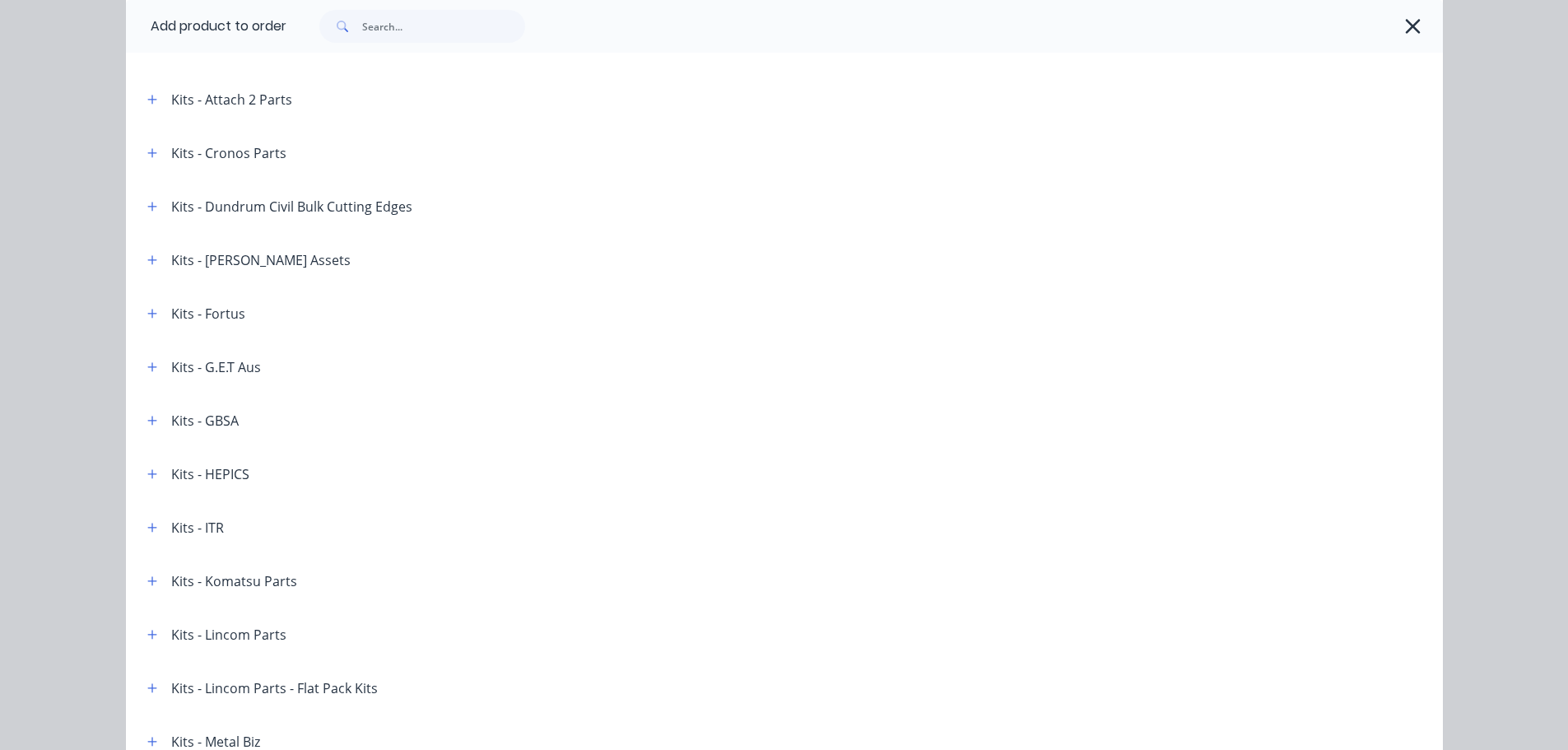
scroll to position [1729, 0]
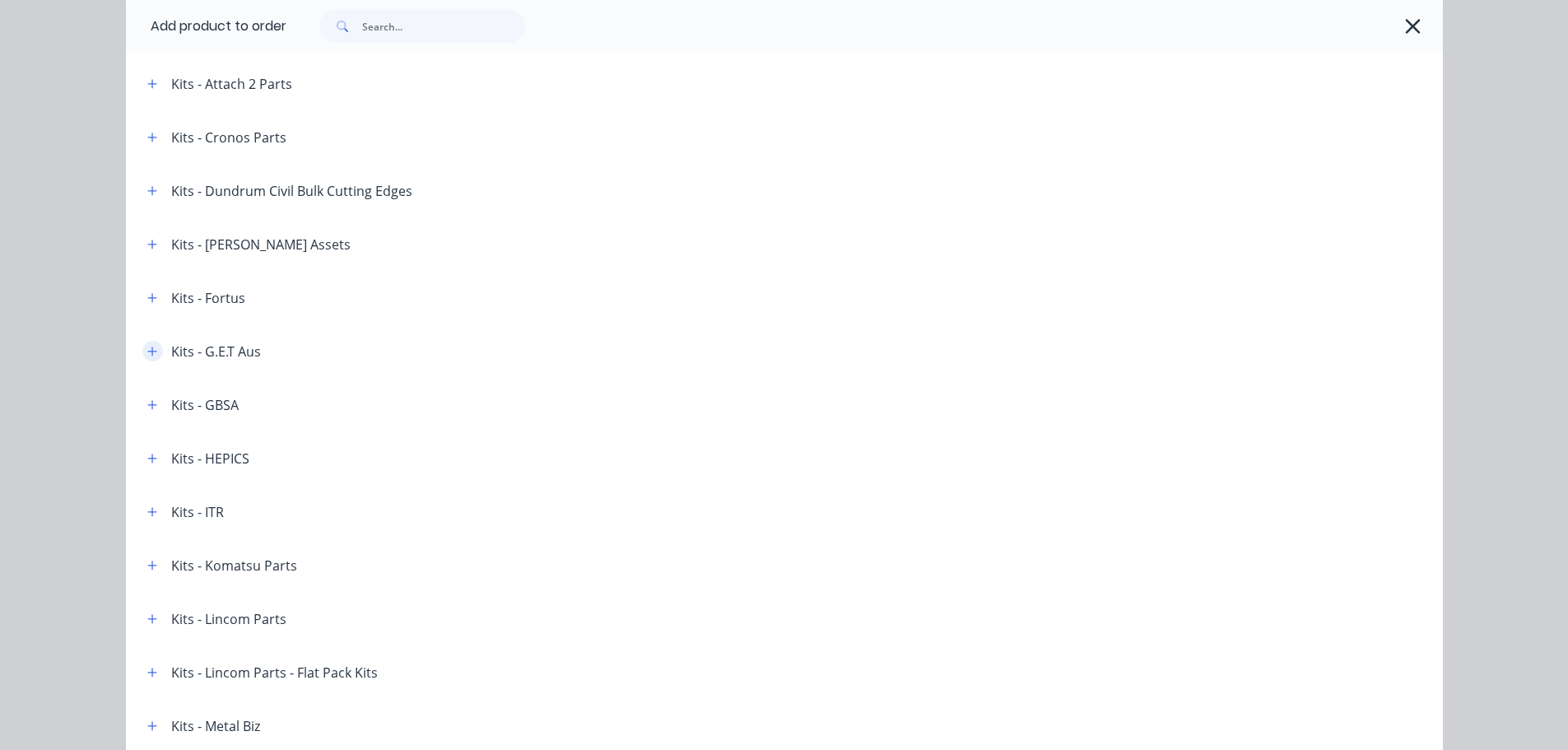
click at [152, 352] on button "button" at bounding box center [152, 351] width 21 height 21
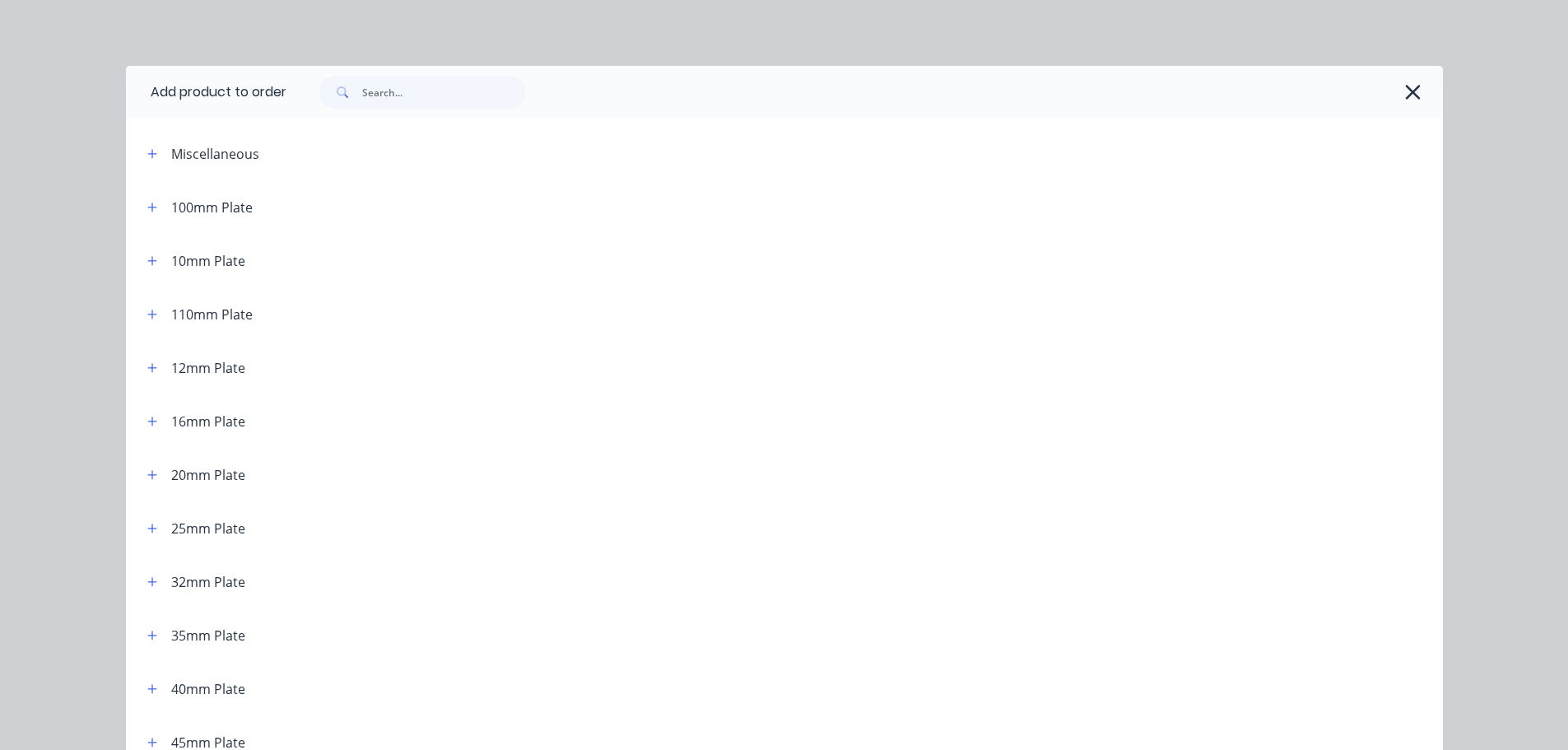
scroll to position [0, 0]
click at [1405, 91] on icon "button" at bounding box center [1412, 92] width 15 height 15
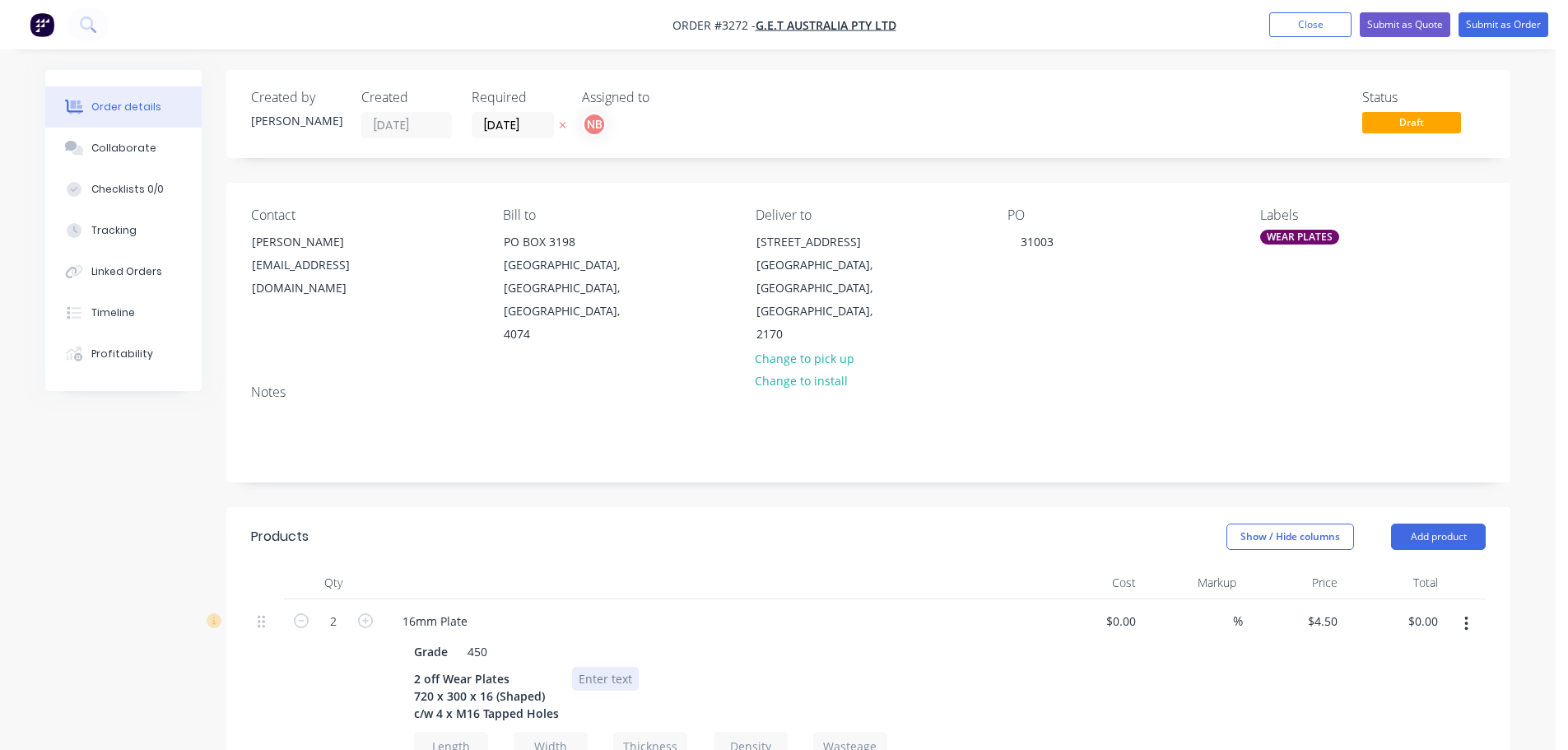
click at [599, 666] on div at bounding box center [605, 678] width 67 height 24
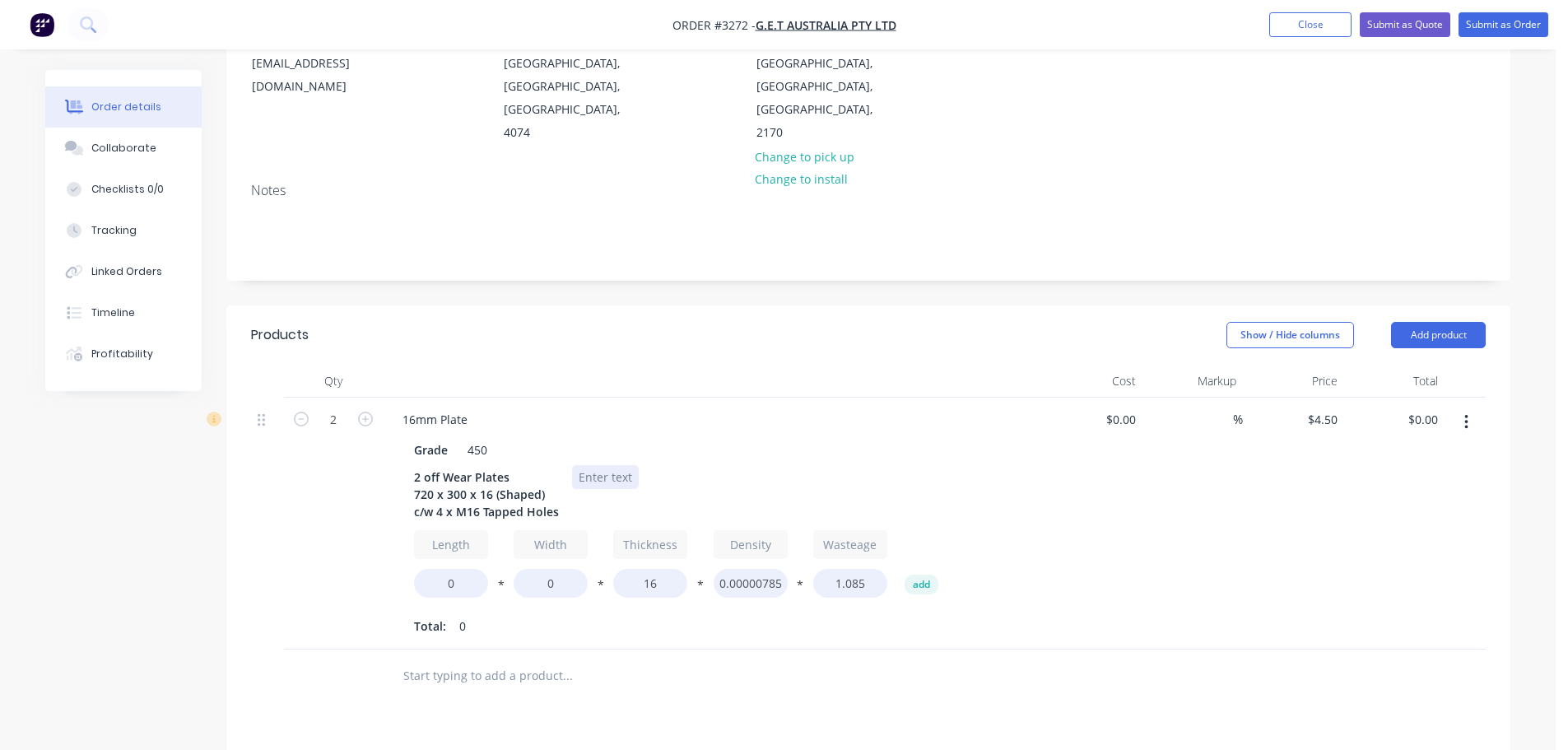
scroll to position [247, 0]
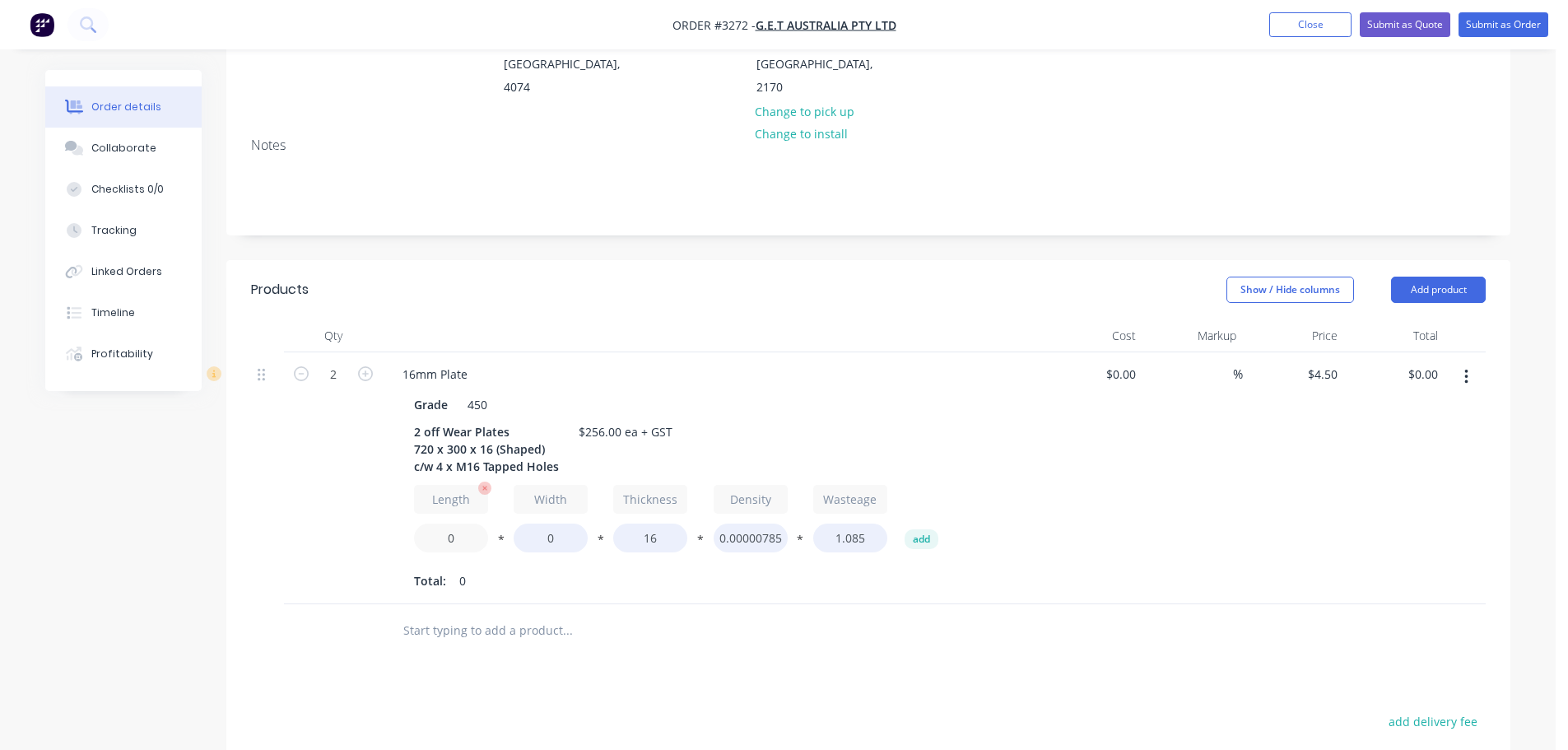
click at [427, 523] on input "0" at bounding box center [450, 537] width 74 height 29
type input "720"
click at [536, 523] on input "0" at bounding box center [550, 537] width 74 height 29
type input "300"
type input "$261.00"
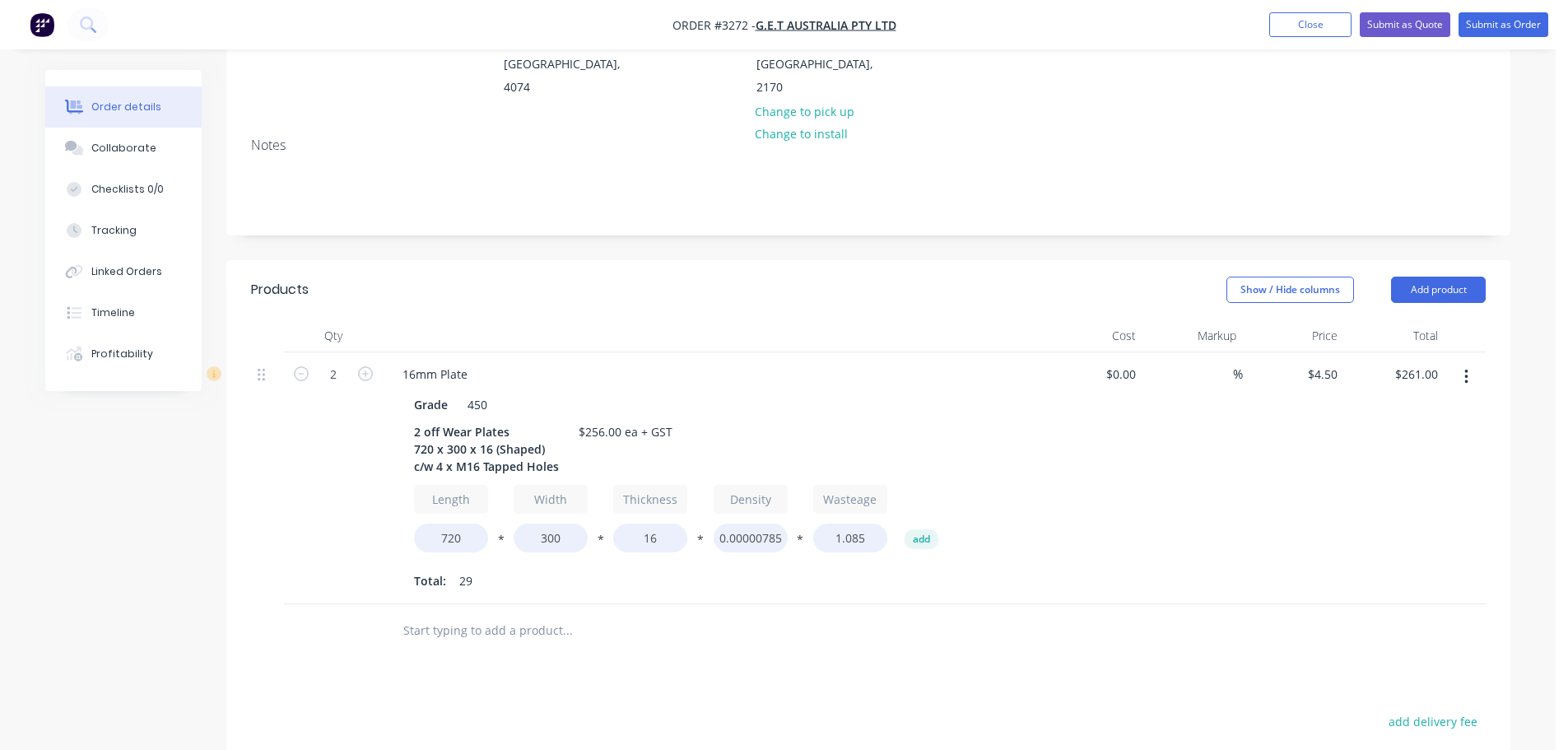
click at [535, 541] on div "Length 720 * Width 300 * Thickness 16 * Density 0.00000785 * Wasteage 1.085 add…" at bounding box center [712, 539] width 596 height 108
click at [1468, 362] on button "button" at bounding box center [1466, 376] width 38 height 30
click at [1408, 442] on div "Duplicate" at bounding box center [1407, 453] width 127 height 24
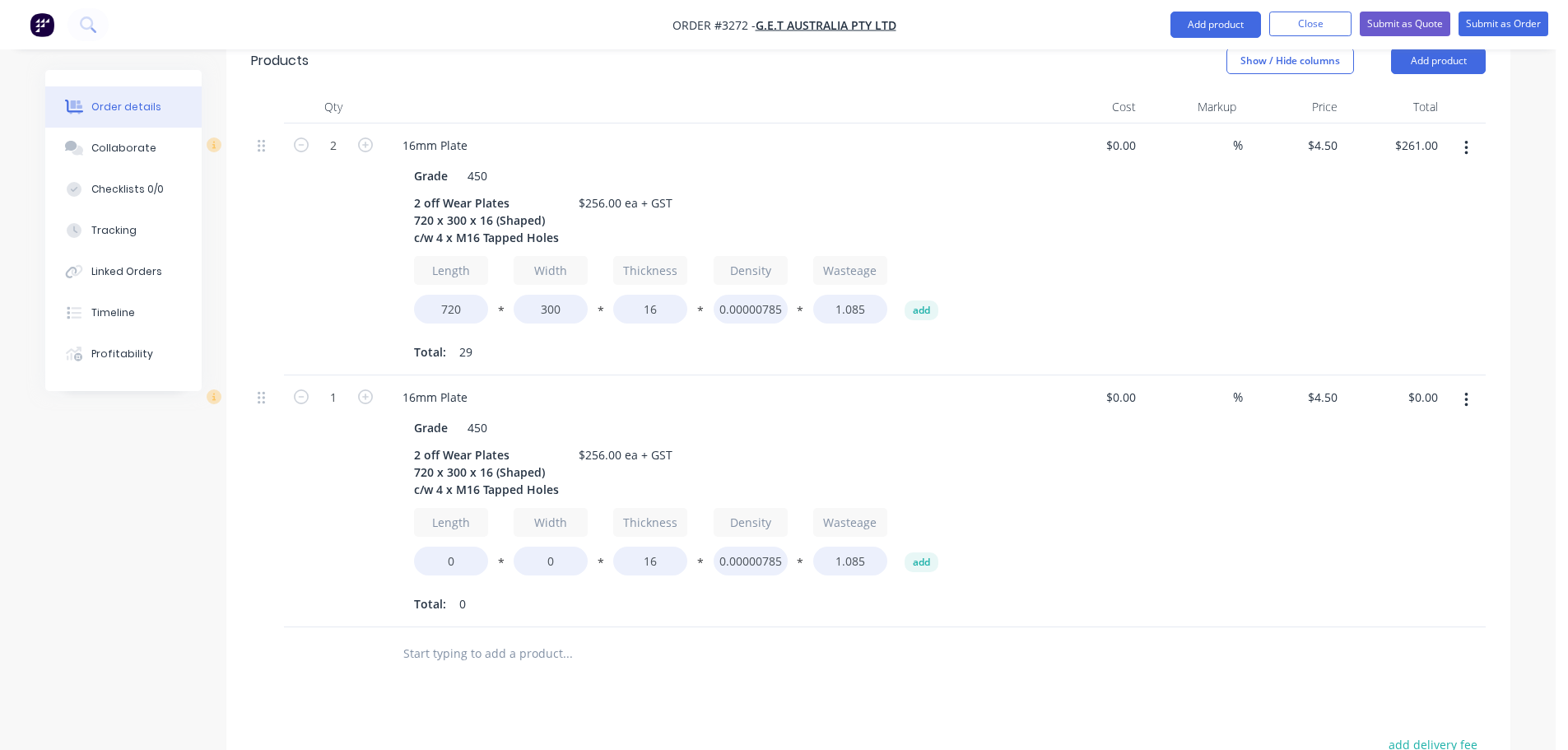
scroll to position [494, 0]
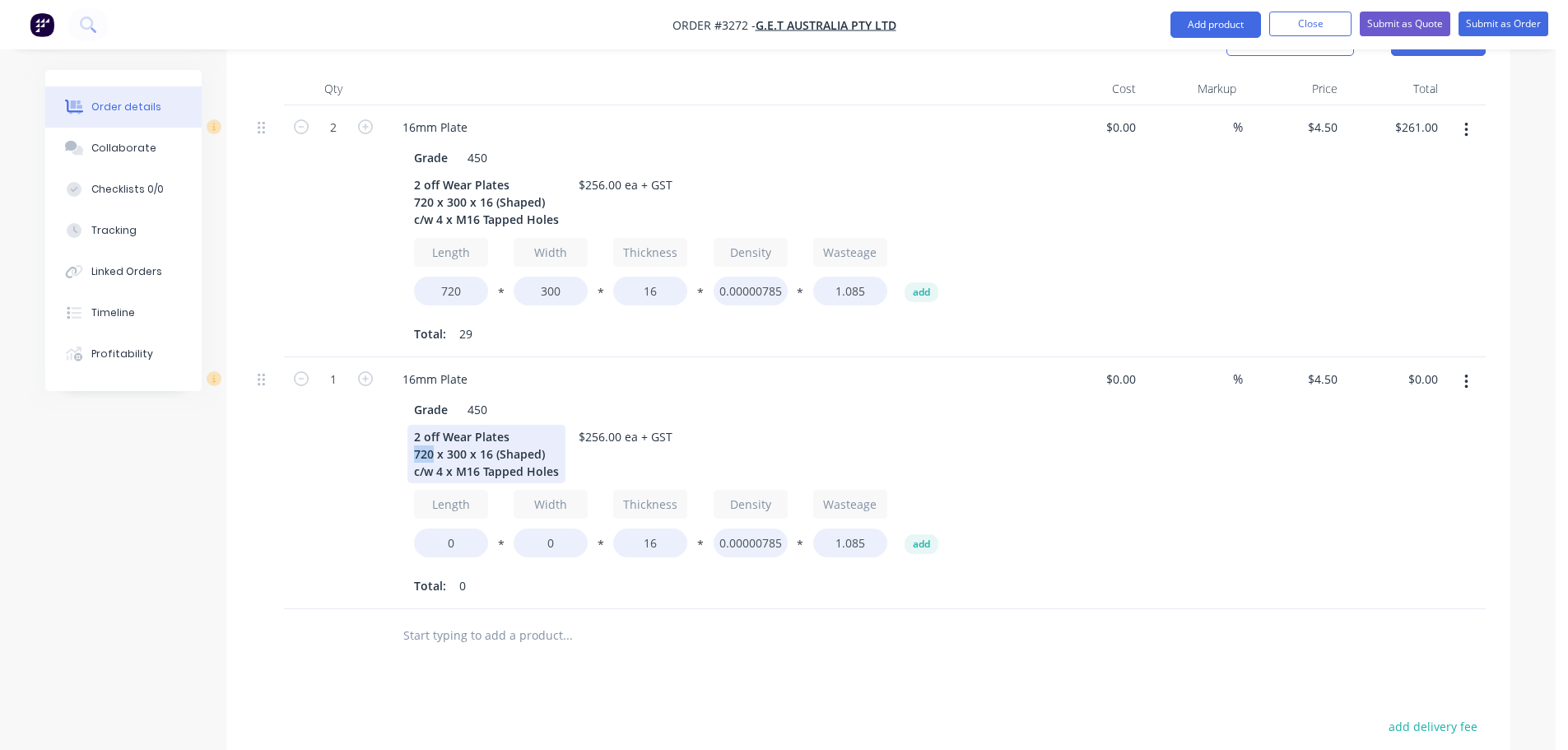
drag, startPoint x: 432, startPoint y: 433, endPoint x: 413, endPoint y: 432, distance: 19.0
click at [413, 432] on div "2 off Wear Plates 720 x 300 x 16 (Shaped) c/w 4 x M16 Tapped Holes" at bounding box center [486, 453] width 158 height 58
click at [444, 528] on input "0" at bounding box center [450, 542] width 74 height 29
type input "680"
click at [536, 528] on input "0" at bounding box center [550, 542] width 74 height 29
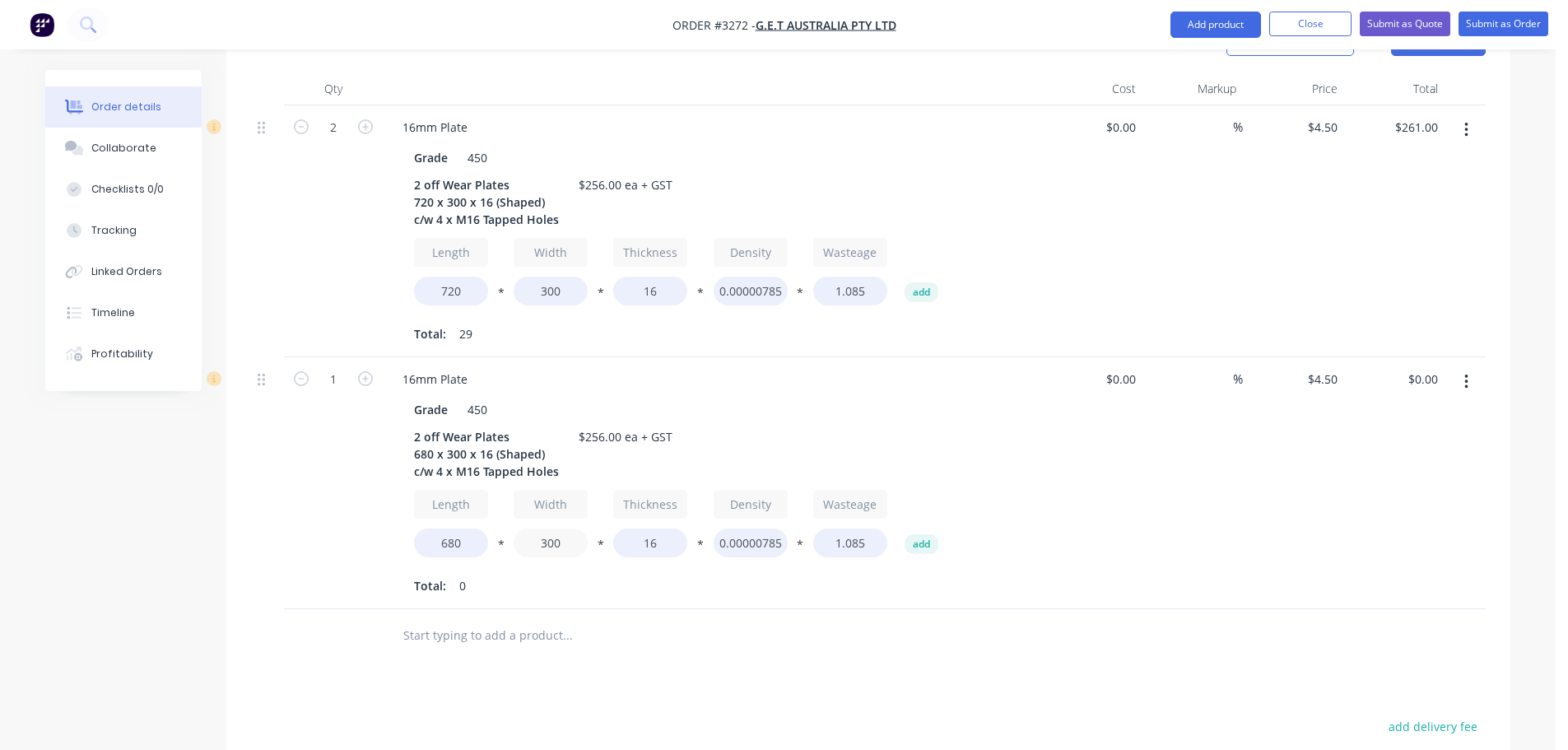
type input "300"
type input "$126.00"
click at [661, 643] on div "Products Show / Hide columns Add product Qty Cost Markup Price Total 2 16mm Pla…" at bounding box center [868, 535] width 1284 height 1045
click at [601, 425] on div "$256.00 ea + GST" at bounding box center [625, 437] width 107 height 24
click at [671, 580] on div "16mm Plate Grade 450 2 off Wear Plates 680 x 300 x 16 (Shaped) c/w 4 x M16 Tapp…" at bounding box center [712, 483] width 658 height 252
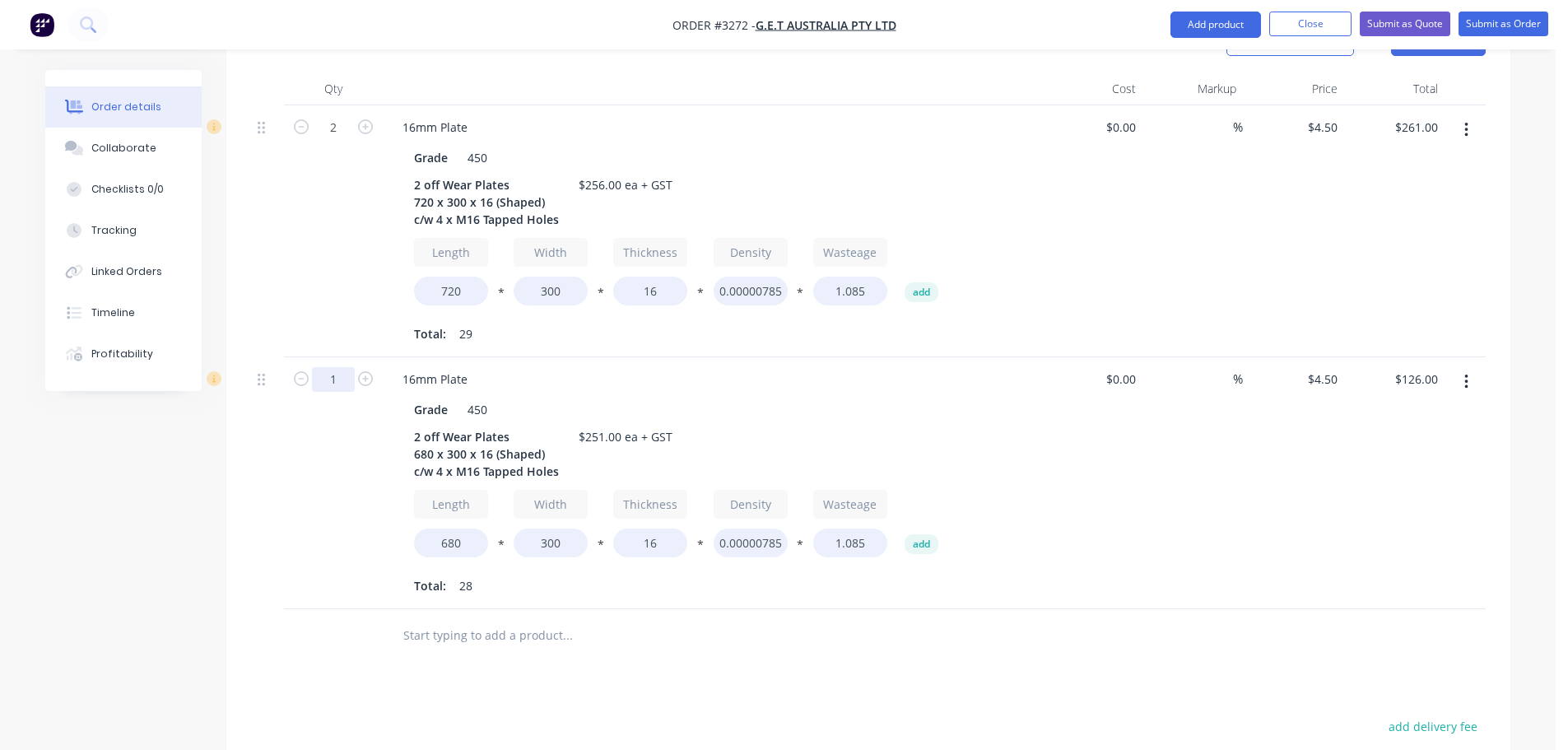
click at [340, 367] on input "1" at bounding box center [332, 378] width 42 height 25
type input "2"
type input "$252.00"
click at [337, 310] on div "2" at bounding box center [333, 232] width 99 height 252
click at [1472, 367] on button "button" at bounding box center [1466, 381] width 38 height 30
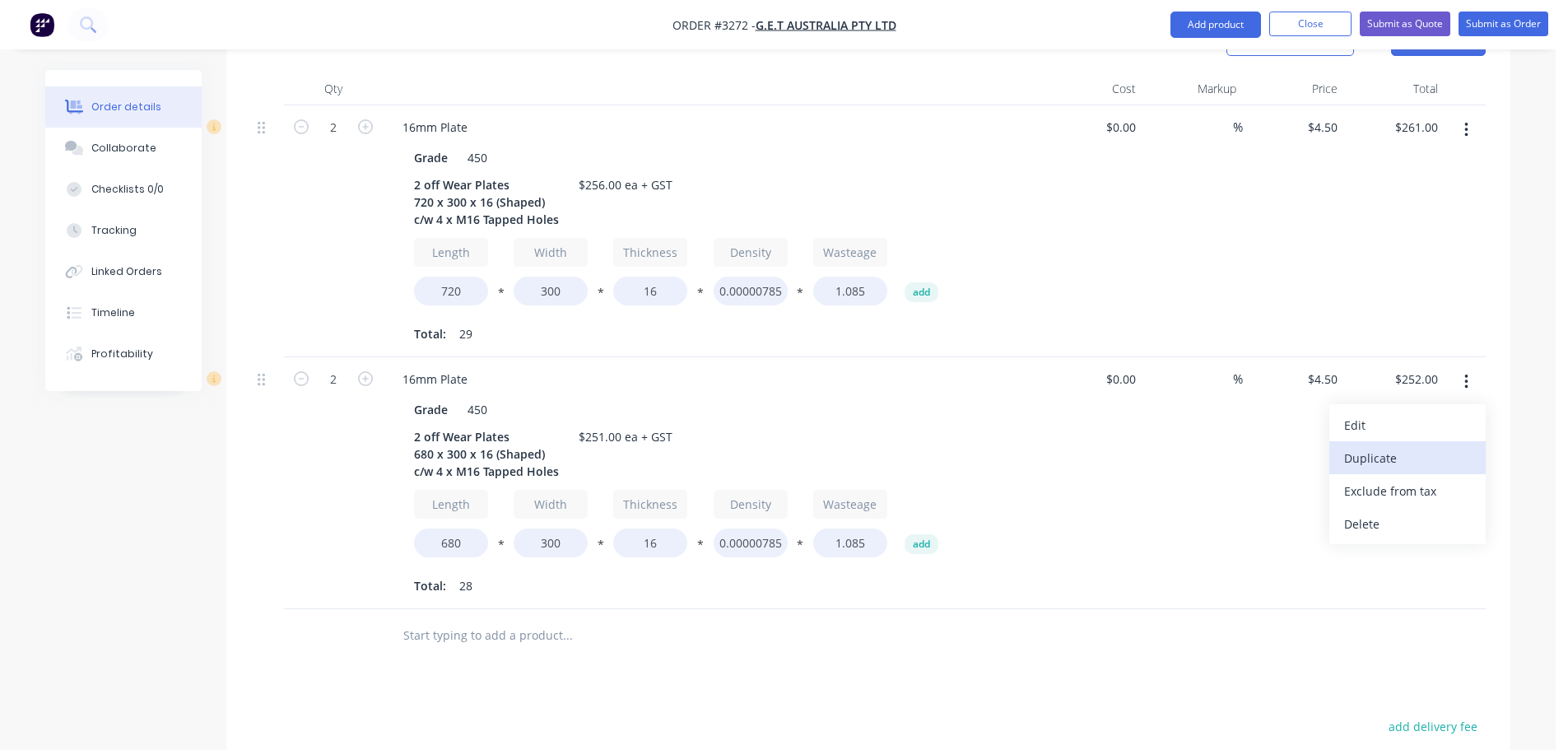
click at [1420, 446] on div "Duplicate" at bounding box center [1407, 458] width 127 height 24
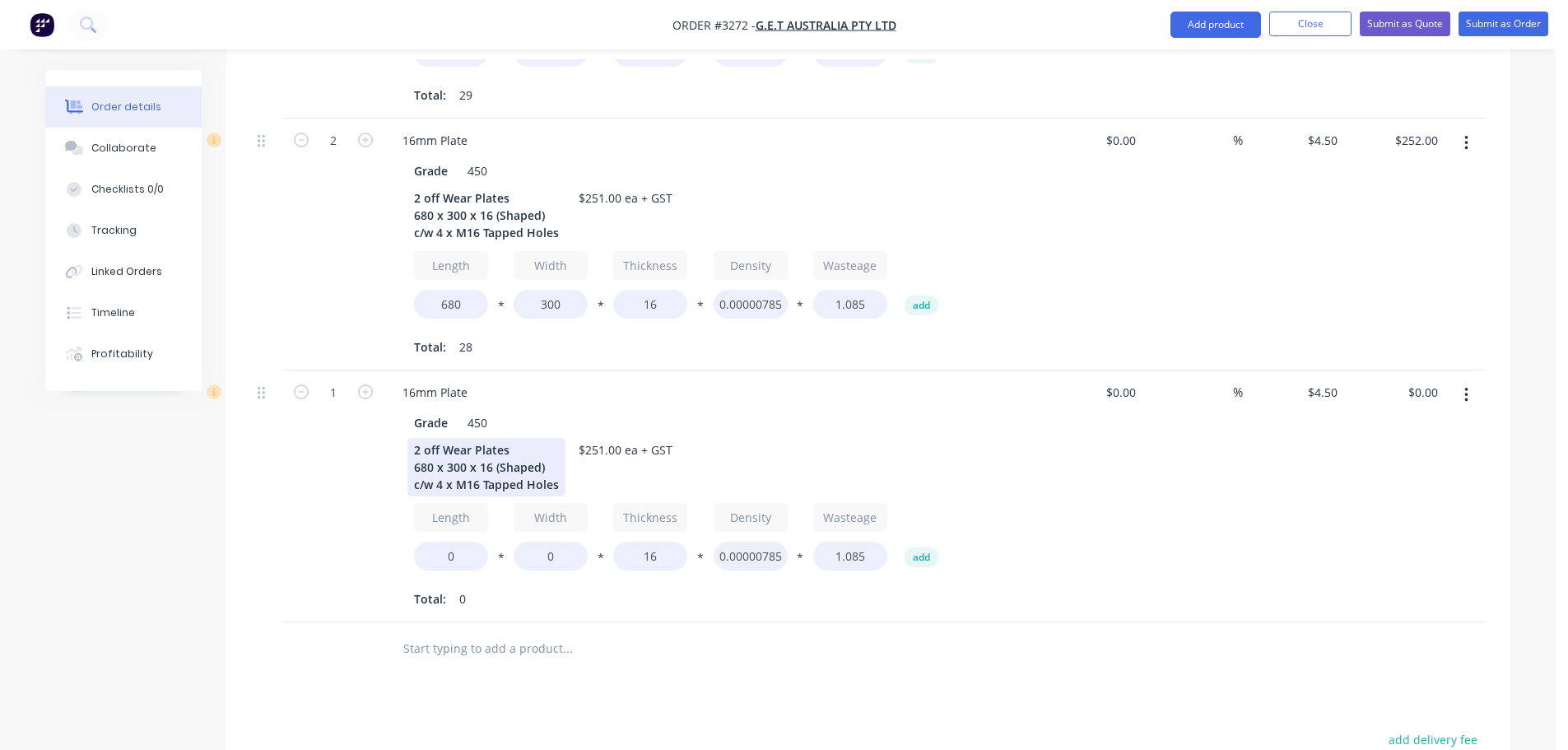
scroll to position [741, 0]
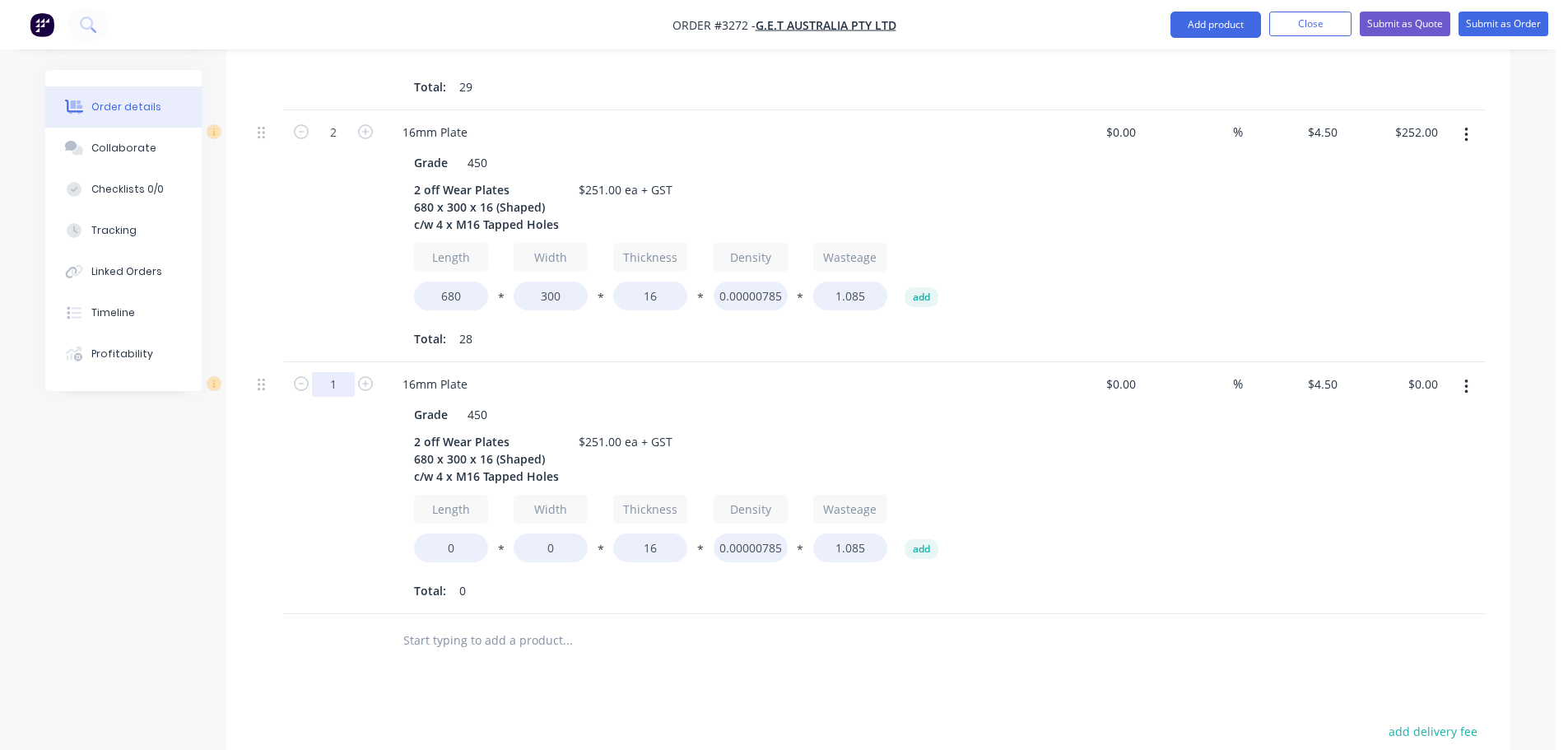
click at [335, 372] on input "1" at bounding box center [332, 383] width 42 height 25
type input "2"
click at [332, 311] on div "2" at bounding box center [333, 237] width 99 height 252
drag, startPoint x: 432, startPoint y: 439, endPoint x: 417, endPoint y: 437, distance: 15.1
click at [417, 437] on div "2 off Wear Plates 680 x 300 x 16 (Shaped) c/w 4 x M16 Tapped Holes" at bounding box center [486, 458] width 158 height 58
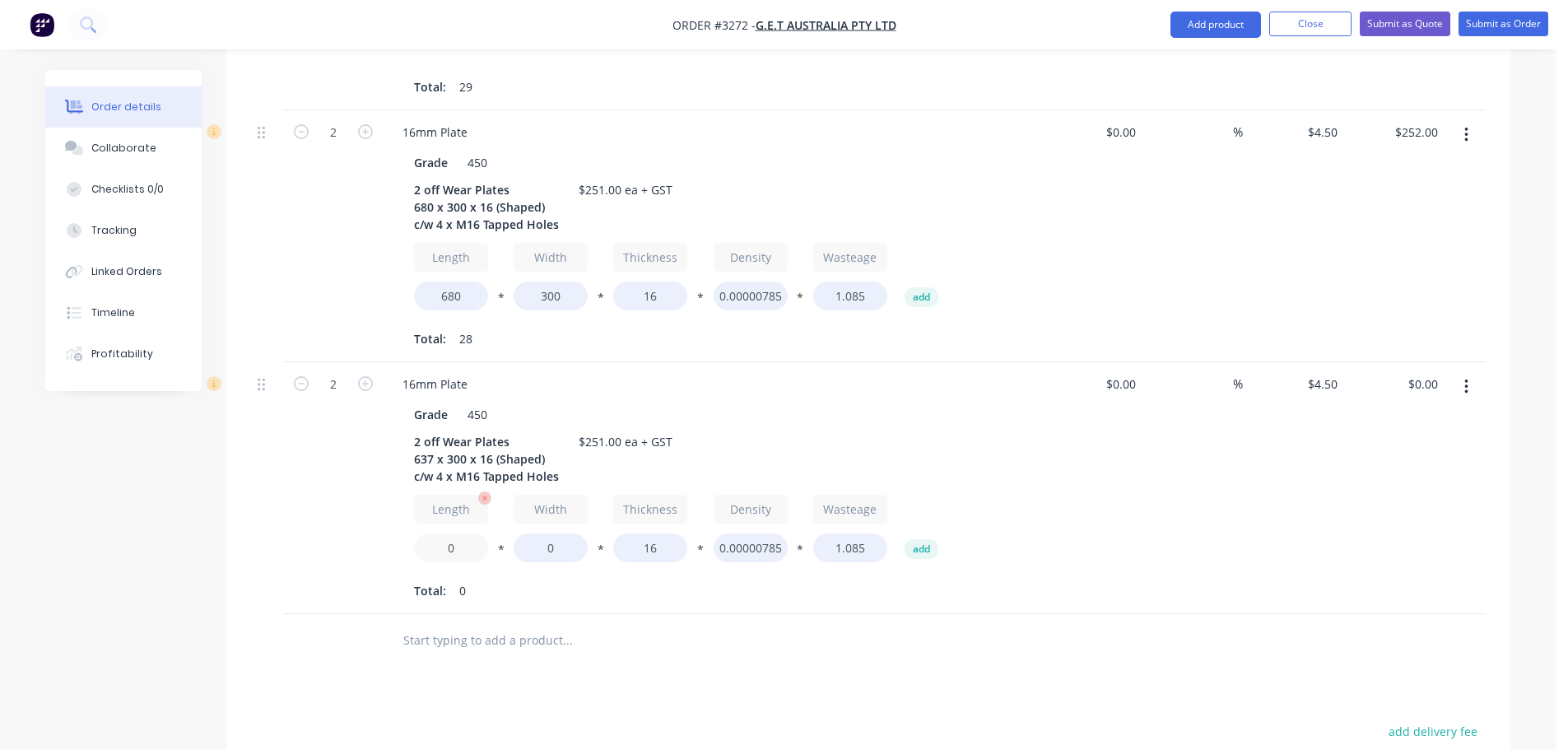
click at [468, 533] on input "0" at bounding box center [450, 547] width 74 height 29
type input "637"
click at [530, 533] on input "0" at bounding box center [550, 547] width 74 height 29
type input "300"
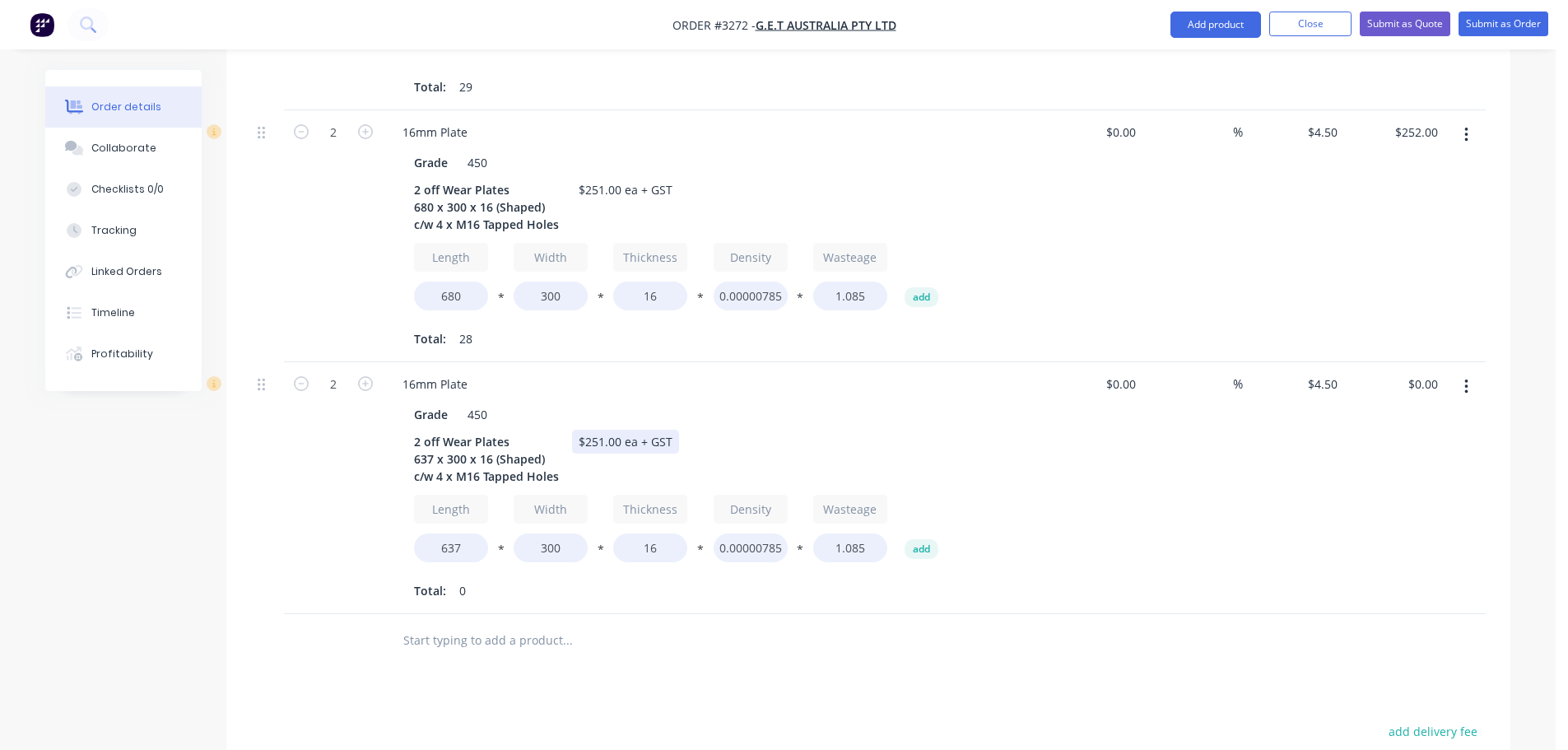
type input "$234.00"
click at [601, 430] on div "$251.00 ea + GST" at bounding box center [625, 442] width 107 height 24
click at [679, 625] on input "text" at bounding box center [567, 640] width 329 height 33
click at [1472, 372] on button "button" at bounding box center [1466, 386] width 38 height 30
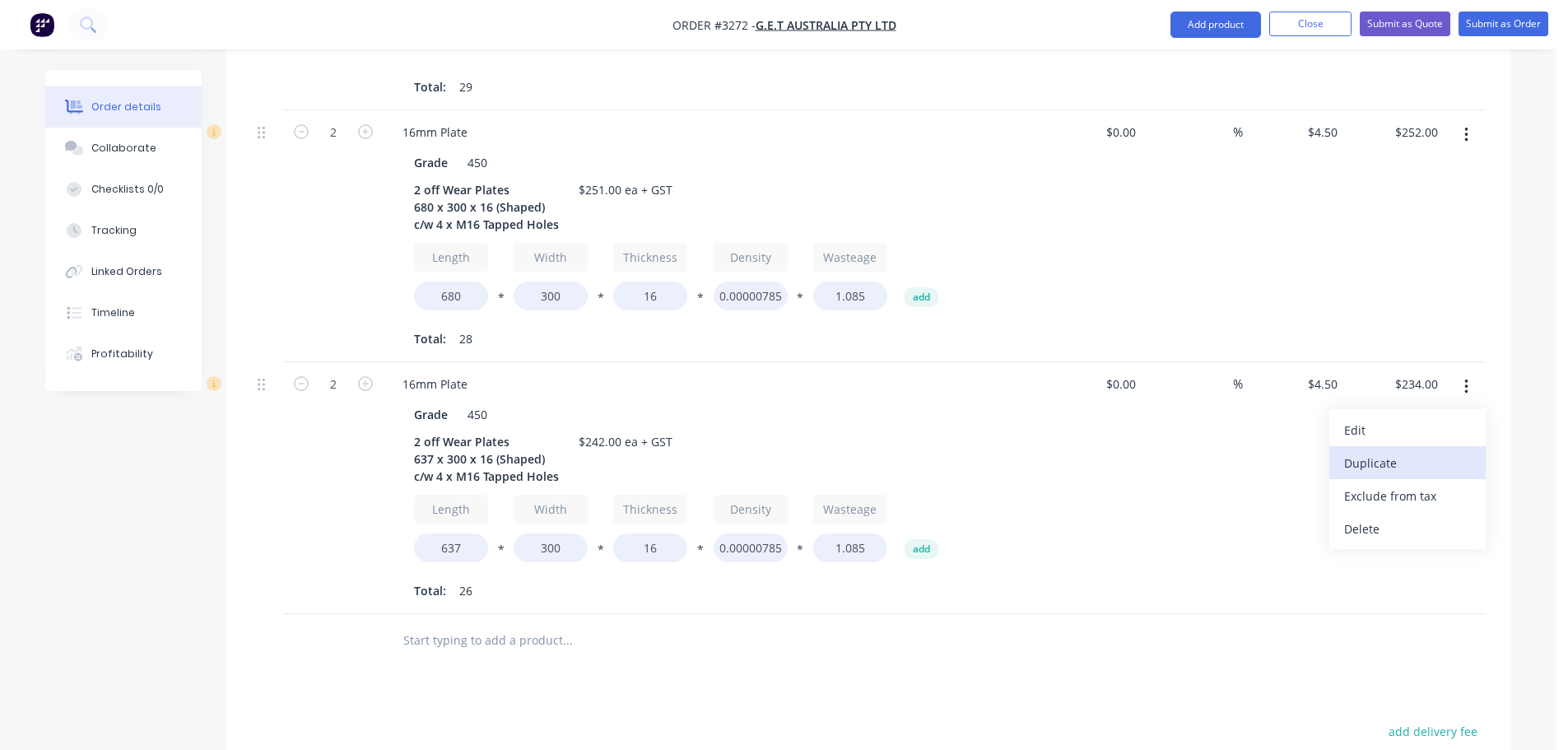
click at [1352, 451] on div "Duplicate" at bounding box center [1407, 463] width 127 height 24
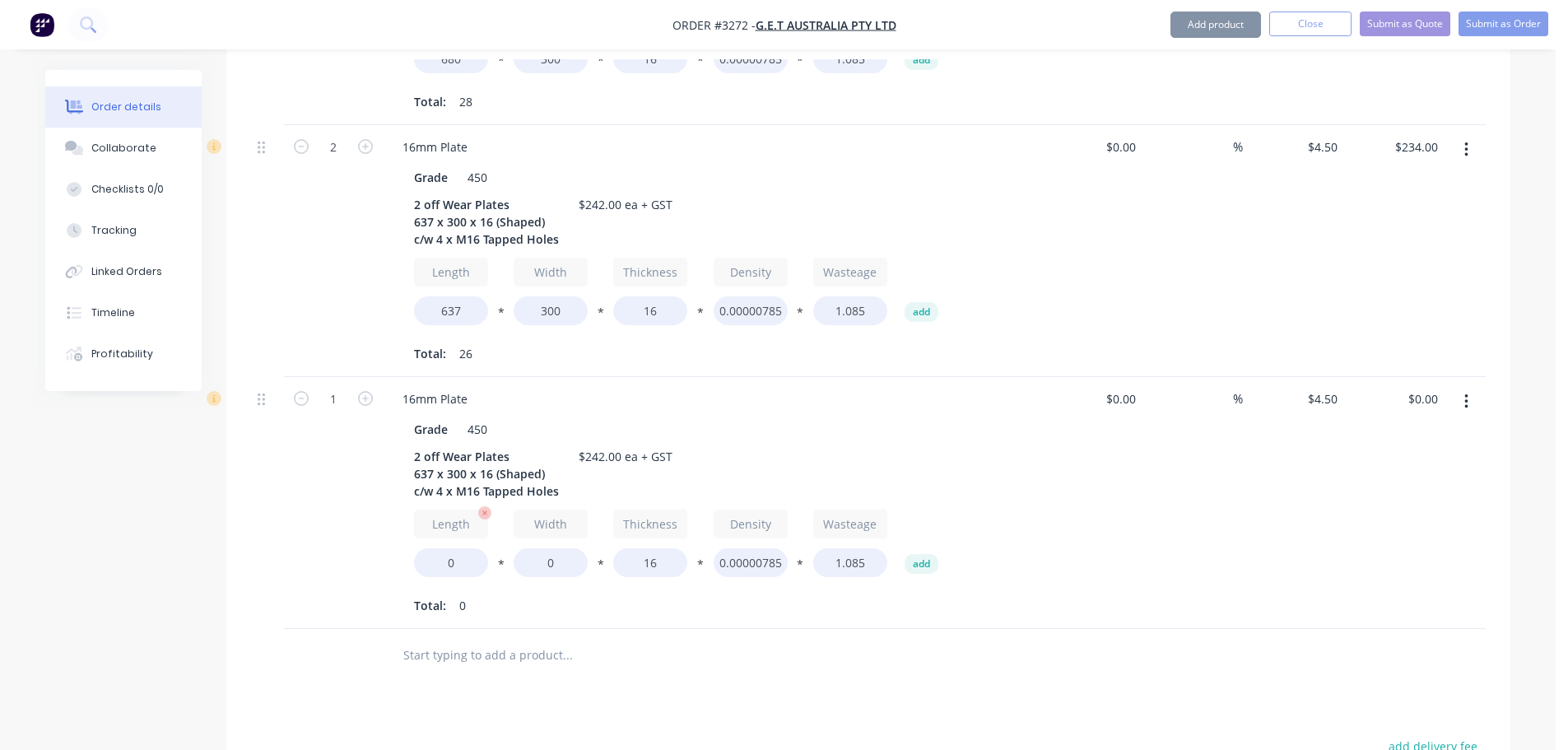
scroll to position [988, 0]
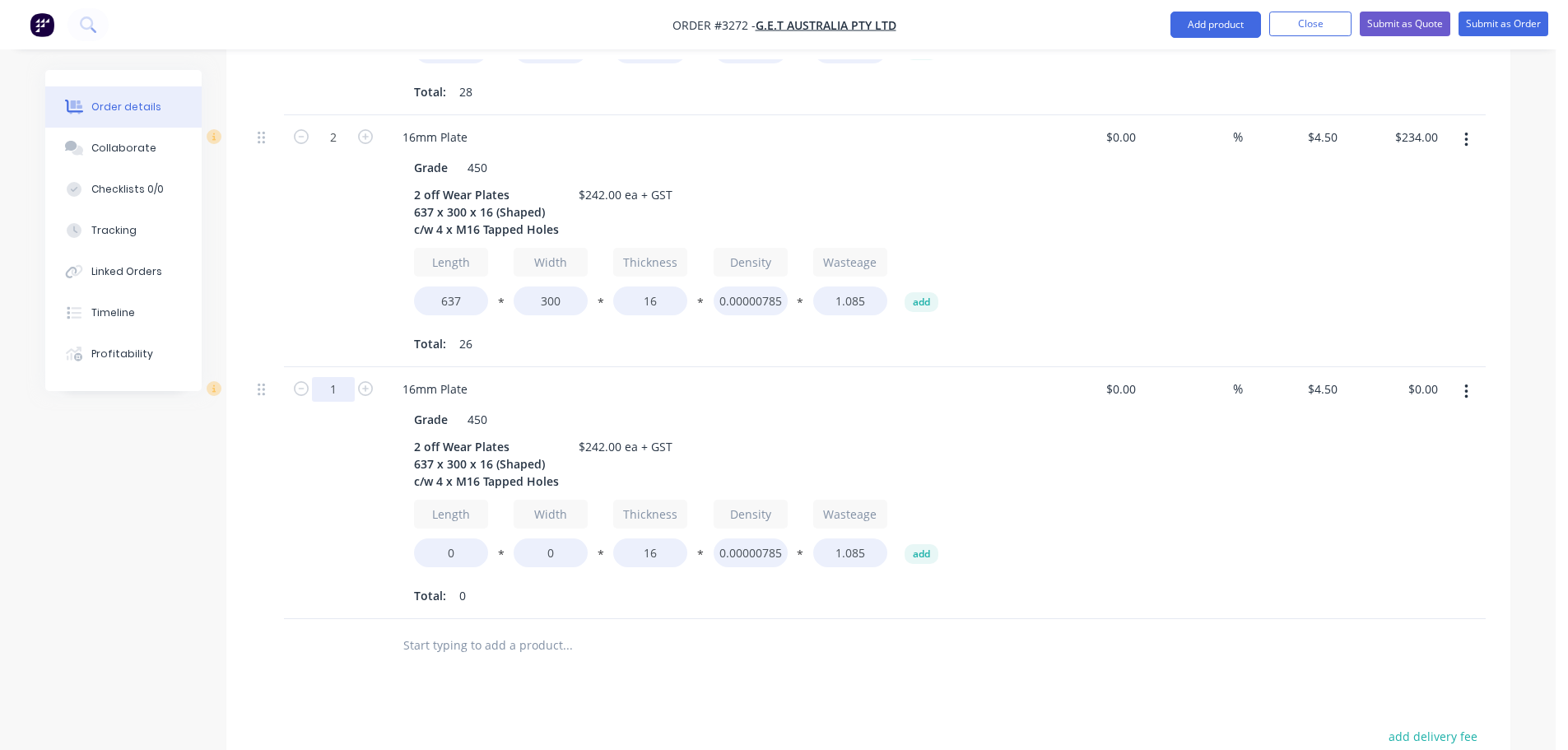
click at [341, 376] on input "1" at bounding box center [332, 388] width 42 height 25
type input "2"
click at [340, 308] on div "2" at bounding box center [333, 241] width 99 height 252
drag, startPoint x: 432, startPoint y: 441, endPoint x: 417, endPoint y: 440, distance: 15.0
click at [417, 440] on div "2 off Wear Plates 637 x 300 x 16 (Shaped) c/w 4 x M16 Tapped Holes" at bounding box center [486, 463] width 158 height 58
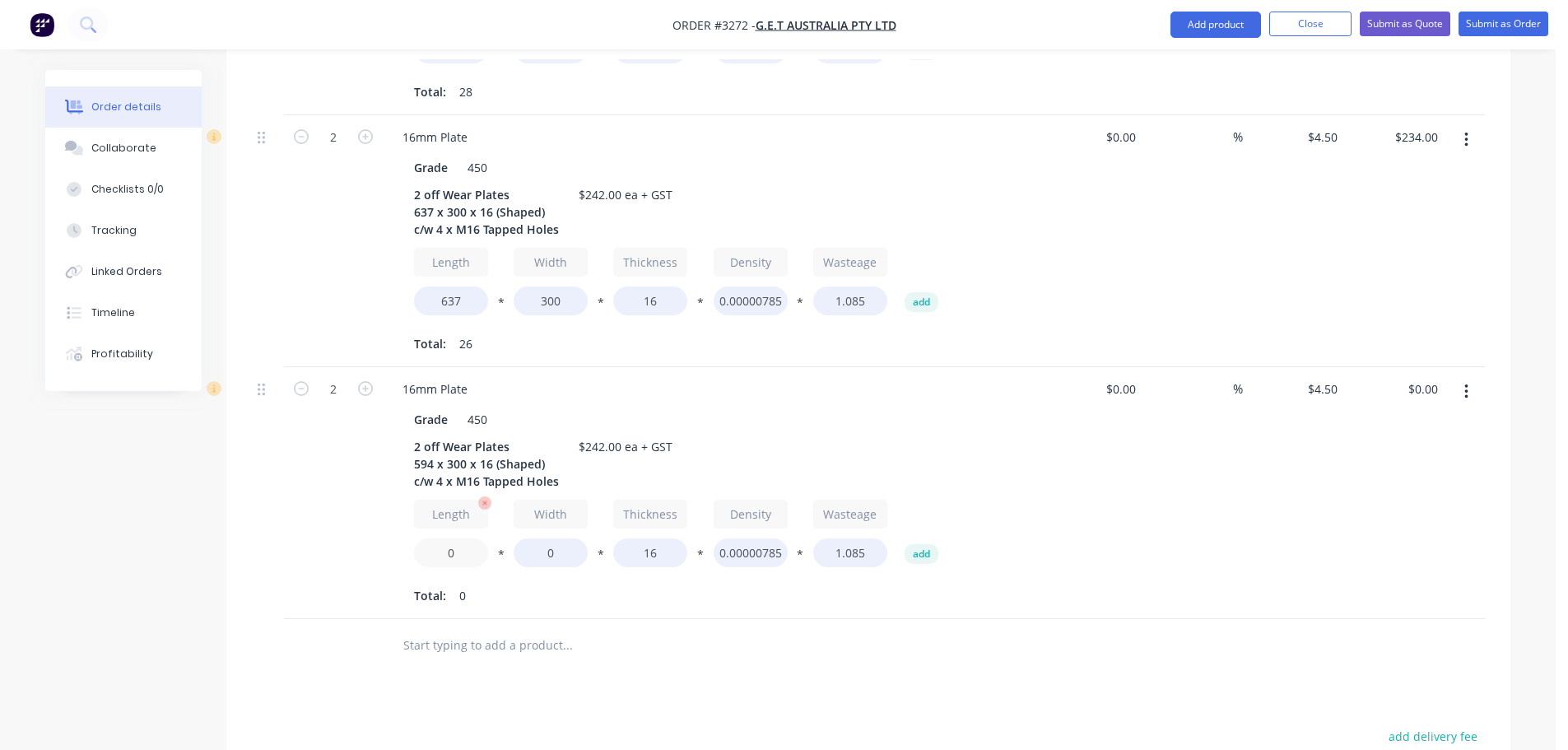
click at [446, 538] on input "0" at bounding box center [450, 552] width 74 height 29
type input "594"
click at [534, 538] on input "0" at bounding box center [550, 552] width 74 height 29
type input "300"
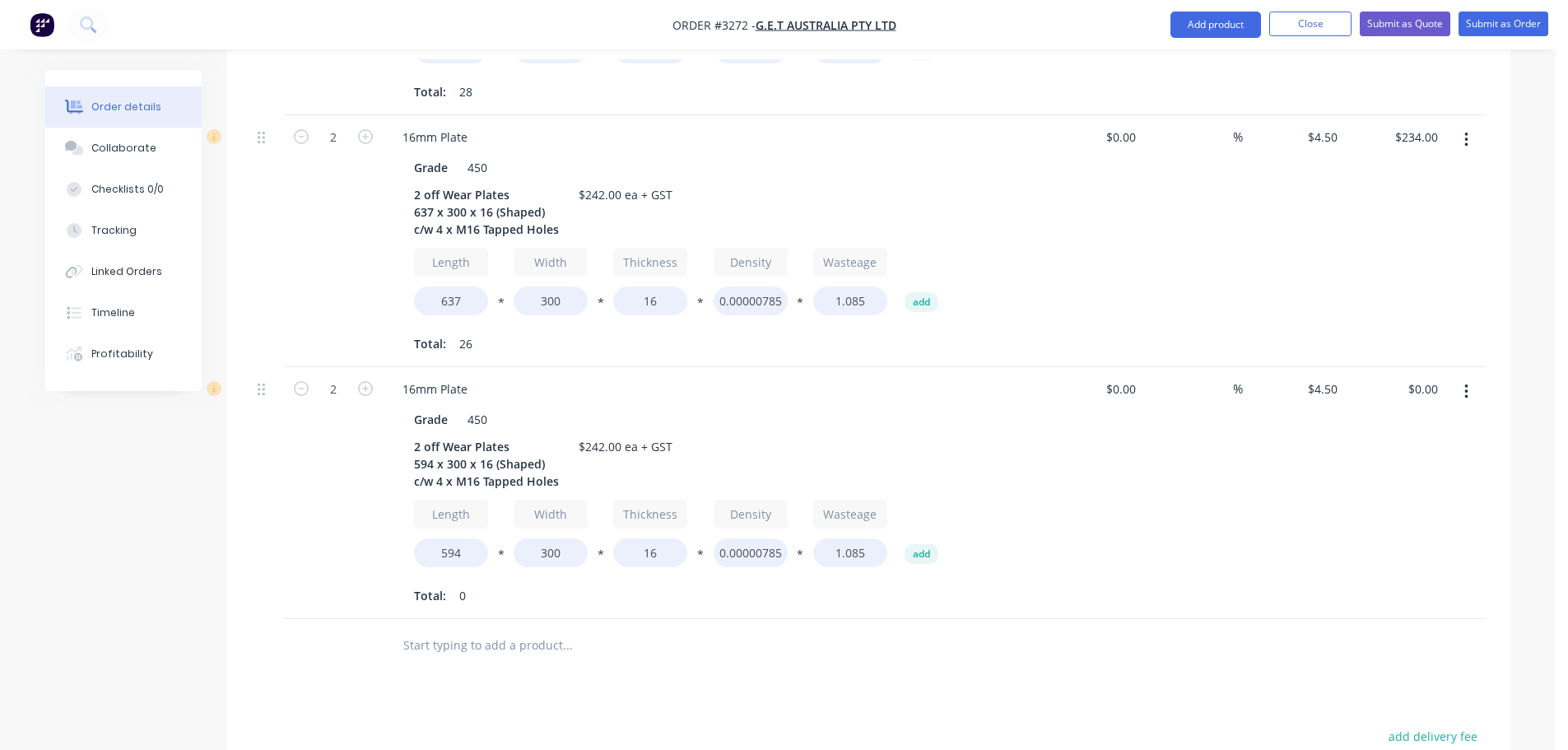
type input "$216.00"
click at [319, 523] on div "2" at bounding box center [333, 493] width 99 height 252
click at [598, 435] on div "$242.00 ea + GST" at bounding box center [625, 446] width 107 height 24
drag, startPoint x: 601, startPoint y: 423, endPoint x: 587, endPoint y: 422, distance: 14.0
click at [587, 435] on div "$242.00 ea + GST" at bounding box center [625, 446] width 107 height 24
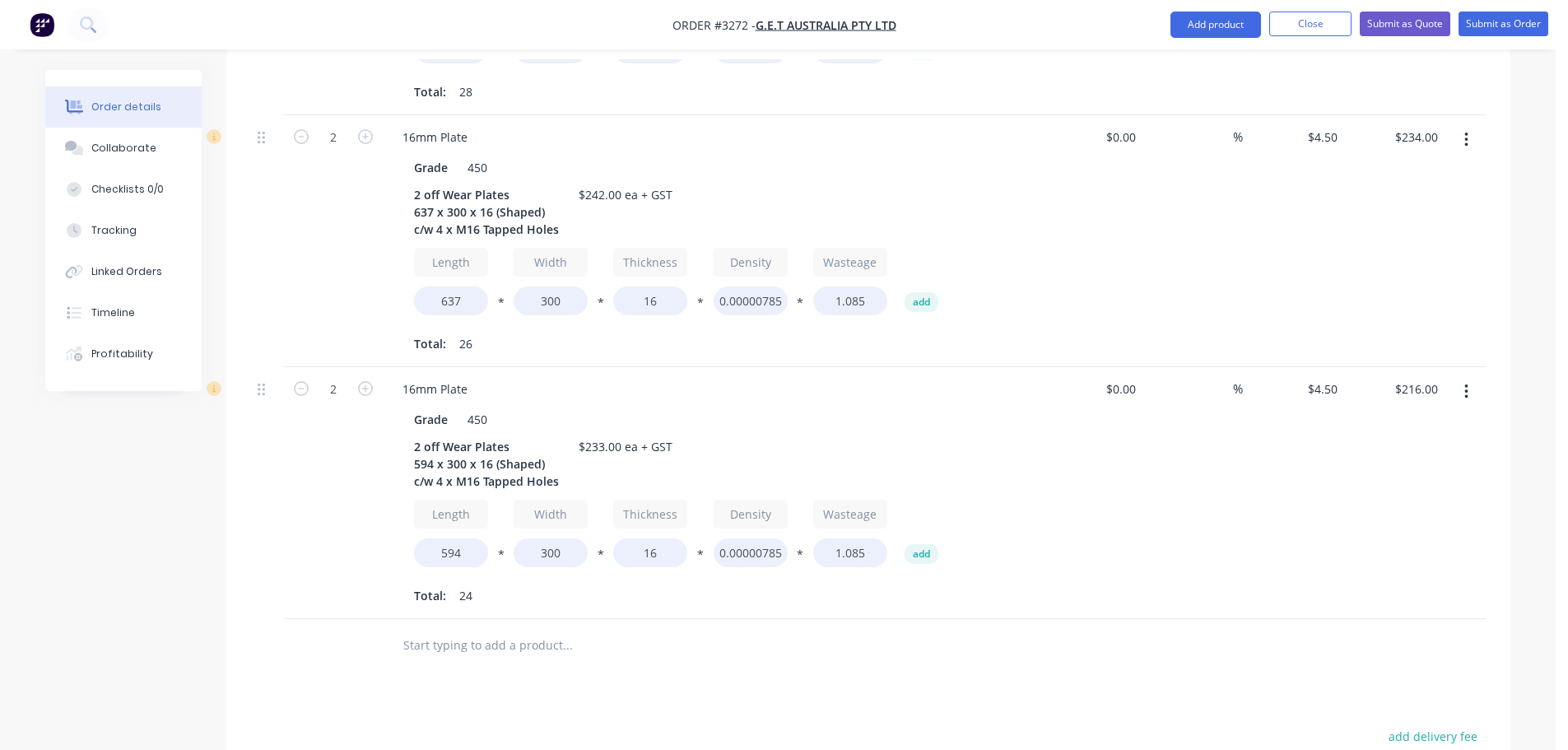
click at [295, 490] on div "2" at bounding box center [333, 493] width 99 height 252
click at [1249, 29] on button "Add product" at bounding box center [1215, 25] width 91 height 27
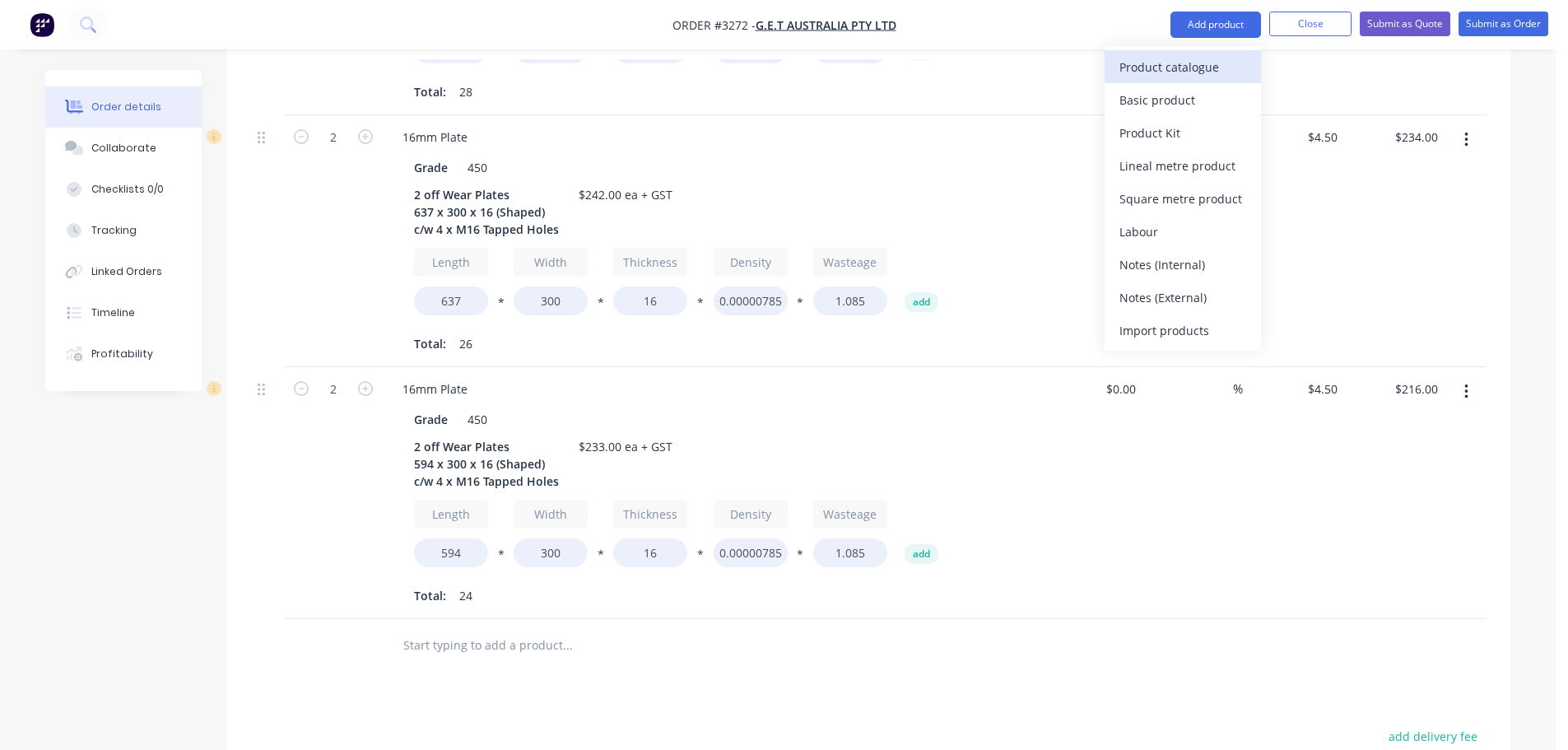
click at [1201, 78] on div "Product catalogue" at bounding box center [1183, 67] width 127 height 24
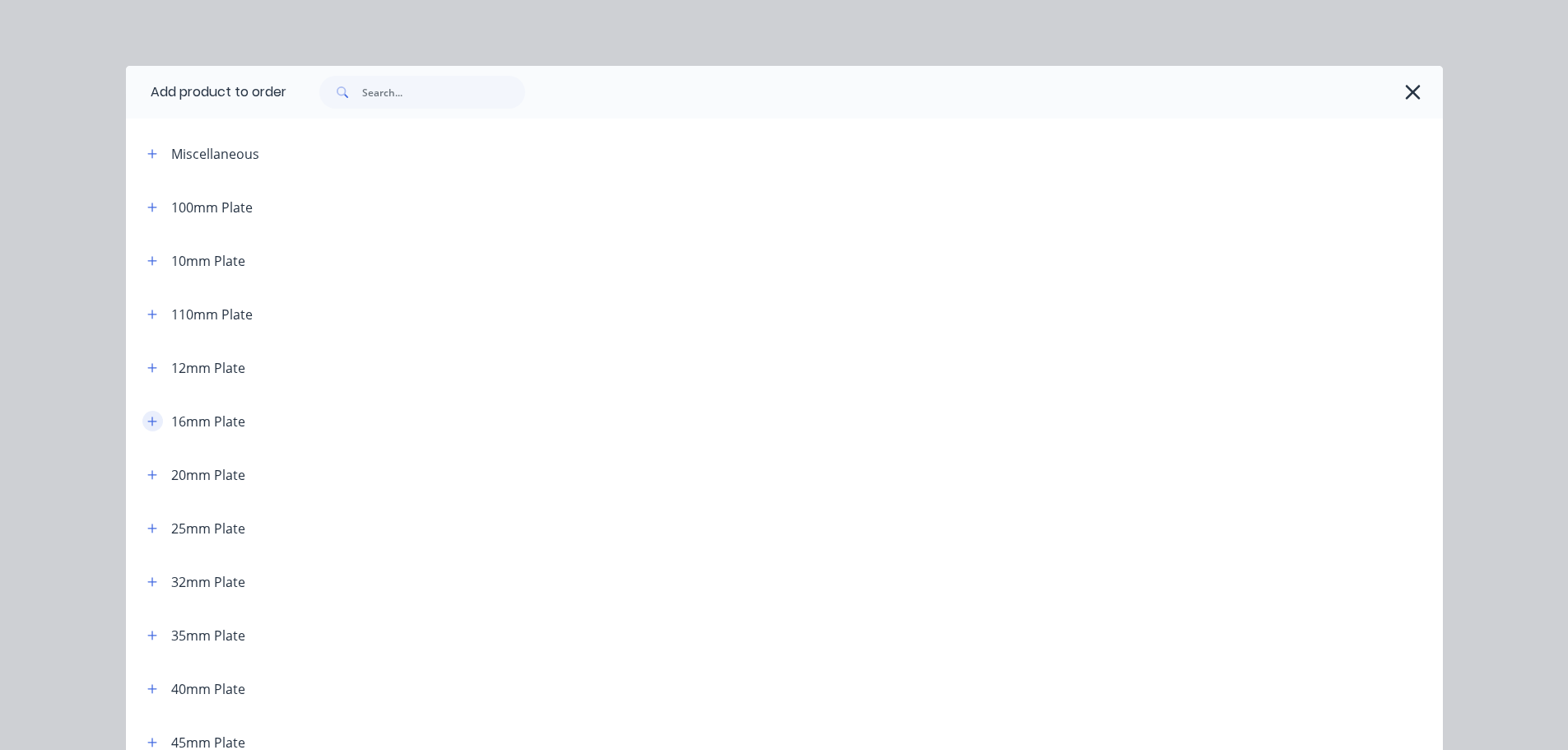
click at [142, 424] on button "button" at bounding box center [152, 421] width 21 height 21
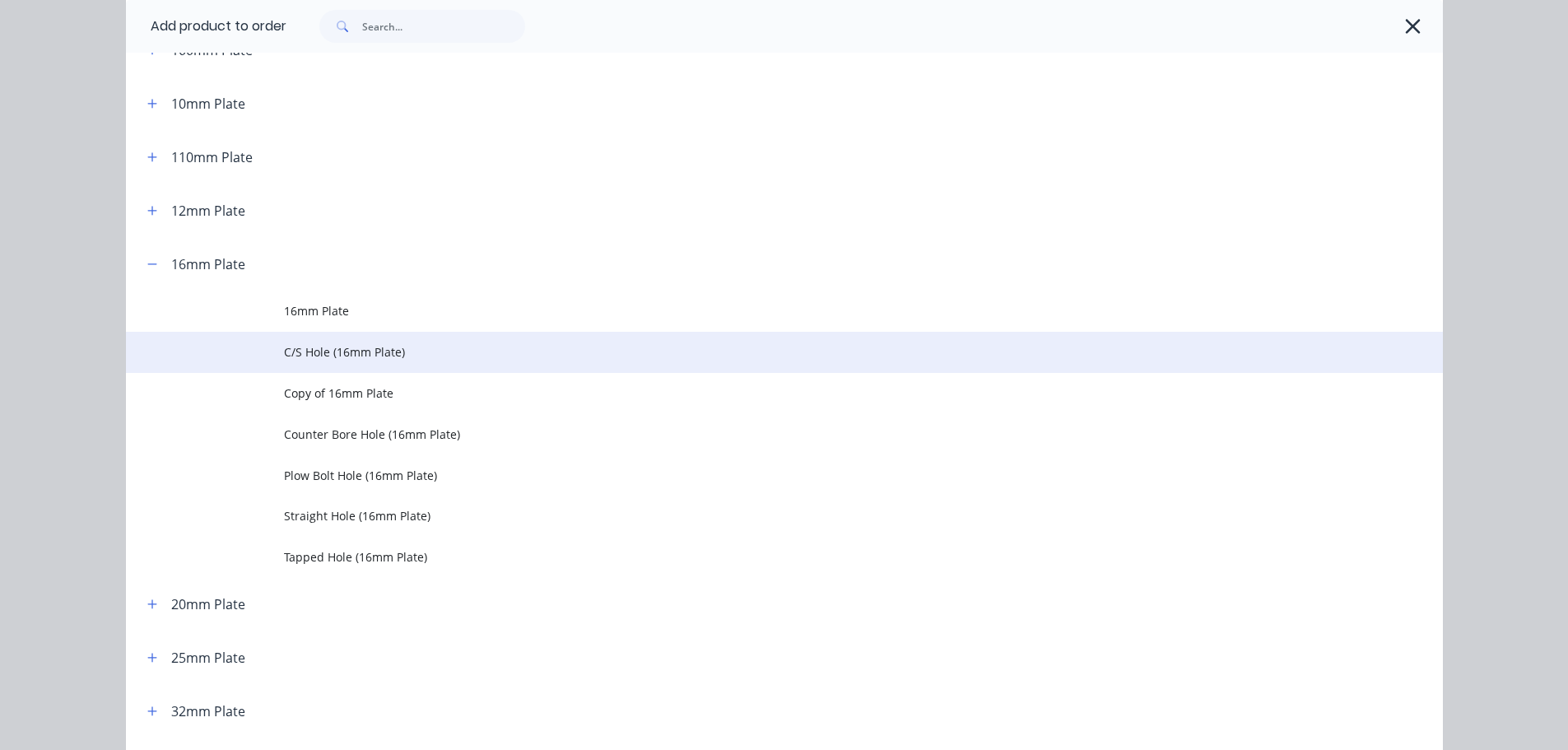
scroll to position [165, 0]
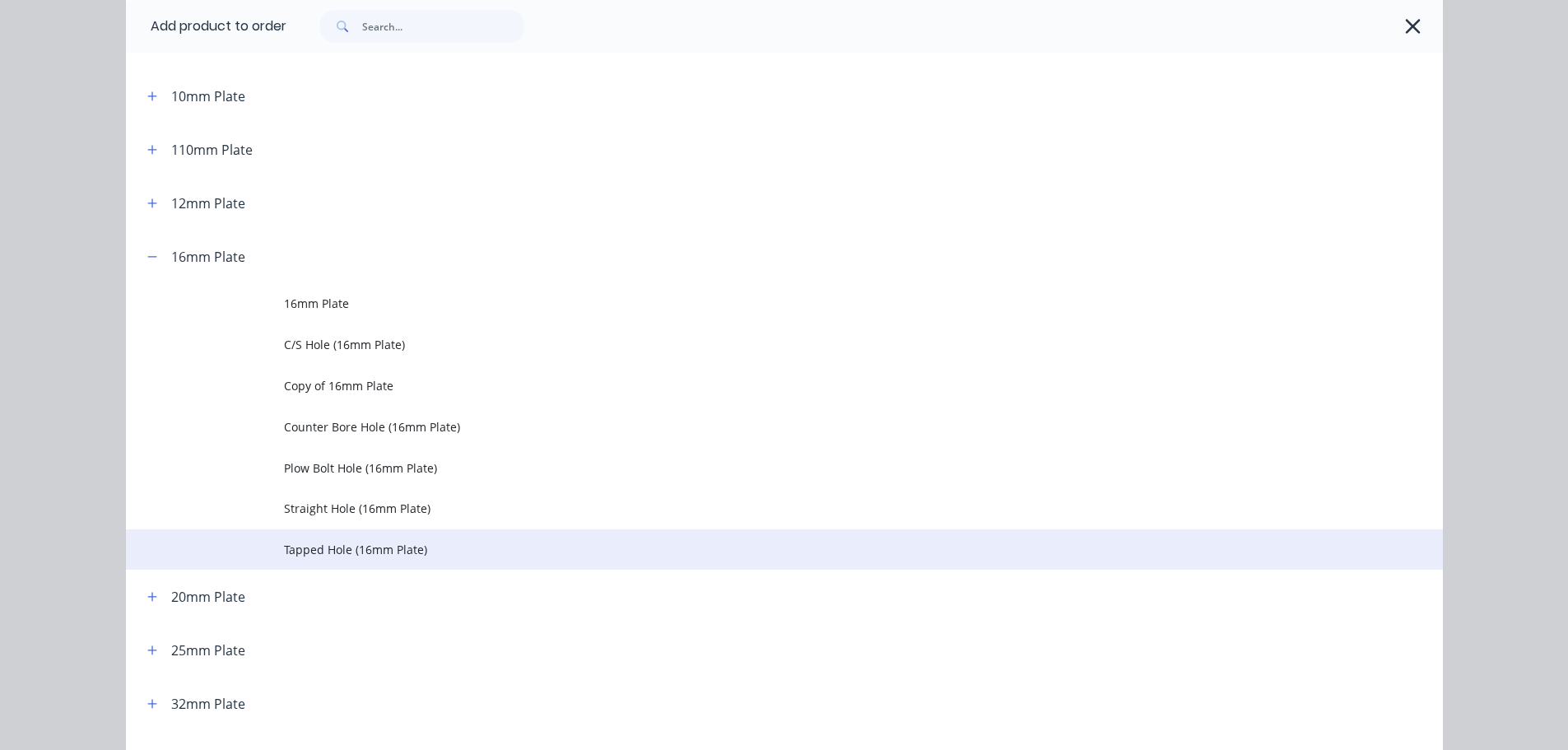
click at [317, 545] on span "Tapped Hole (16mm Plate)" at bounding box center [747, 550] width 926 height 18
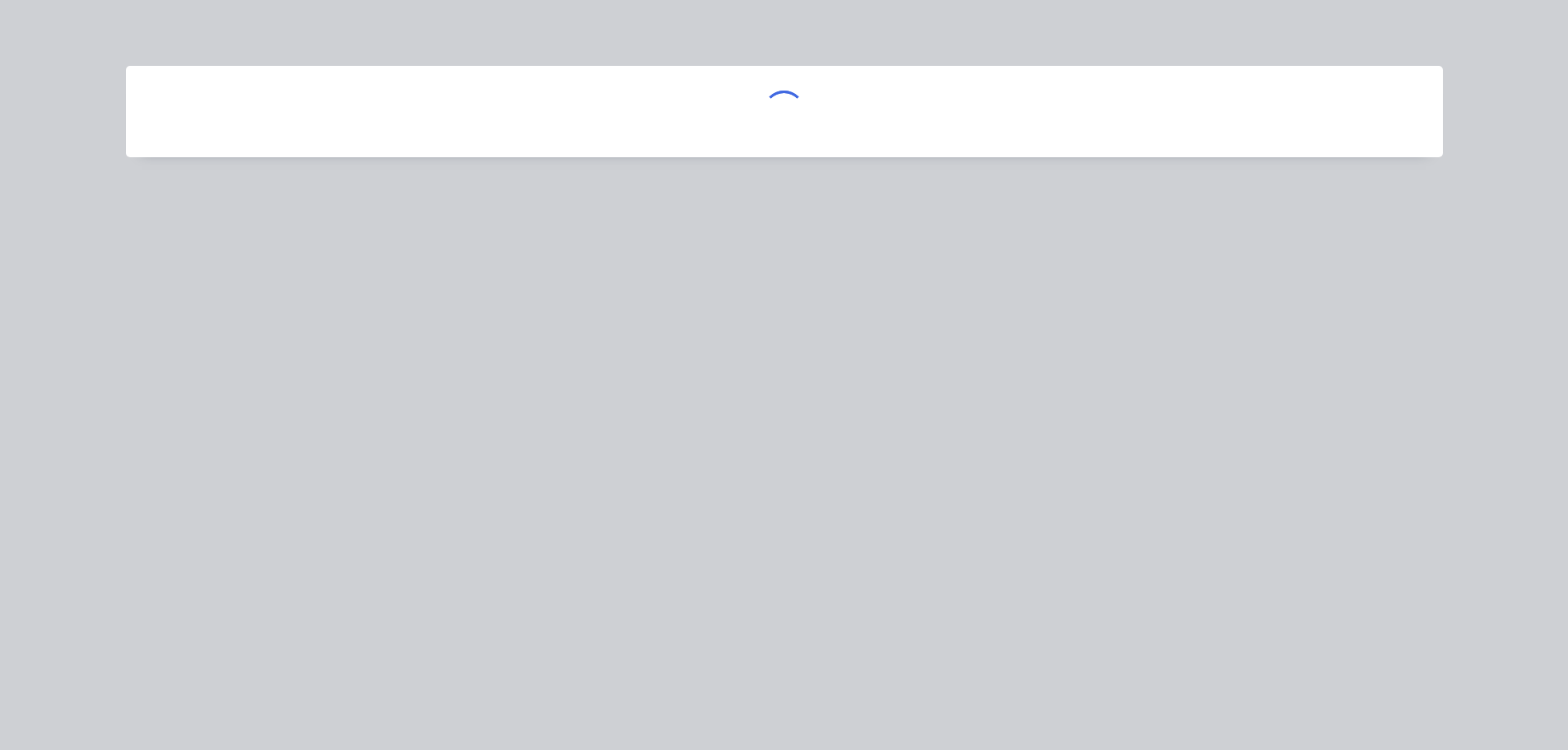
scroll to position [0, 0]
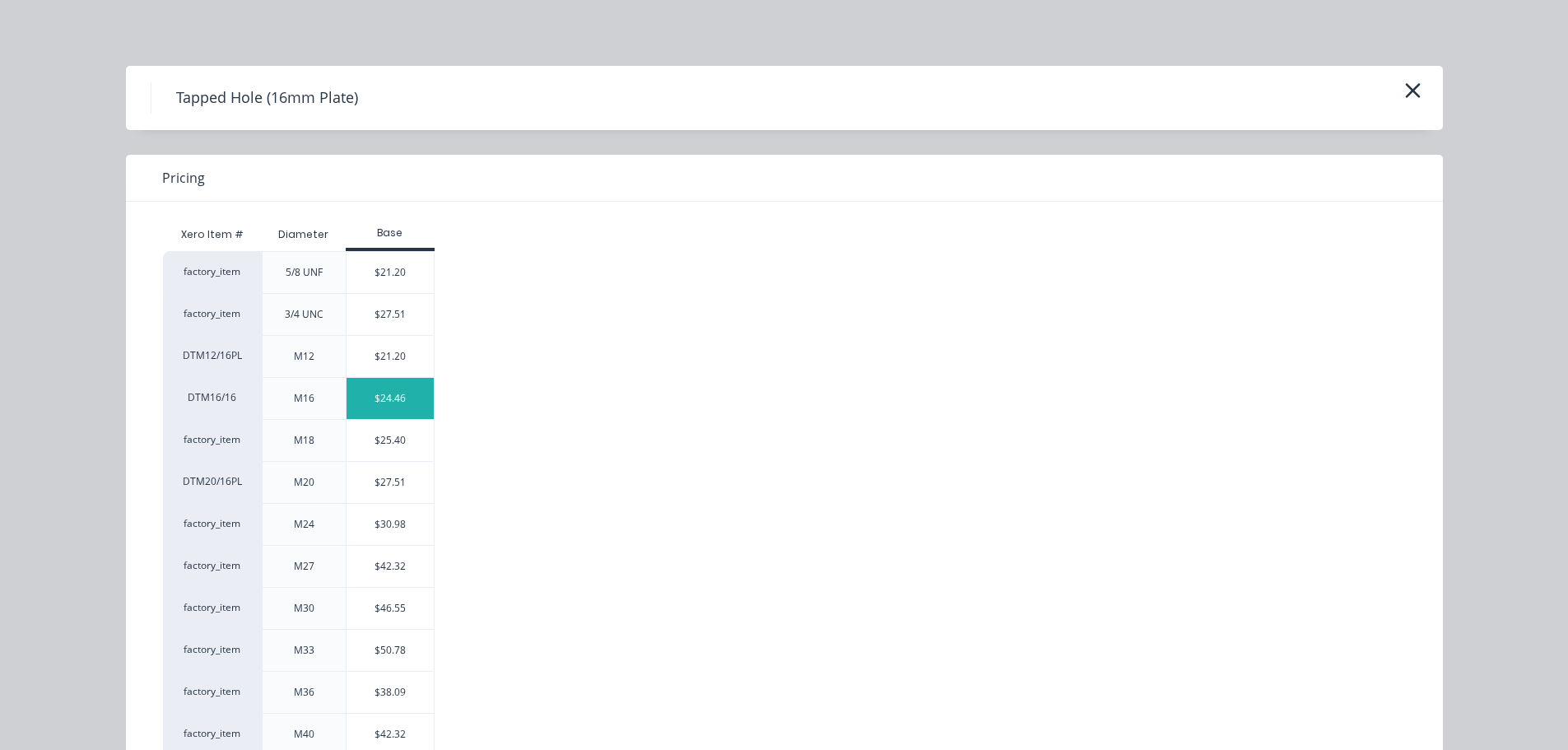
click at [372, 412] on div "$24.46" at bounding box center [390, 398] width 88 height 41
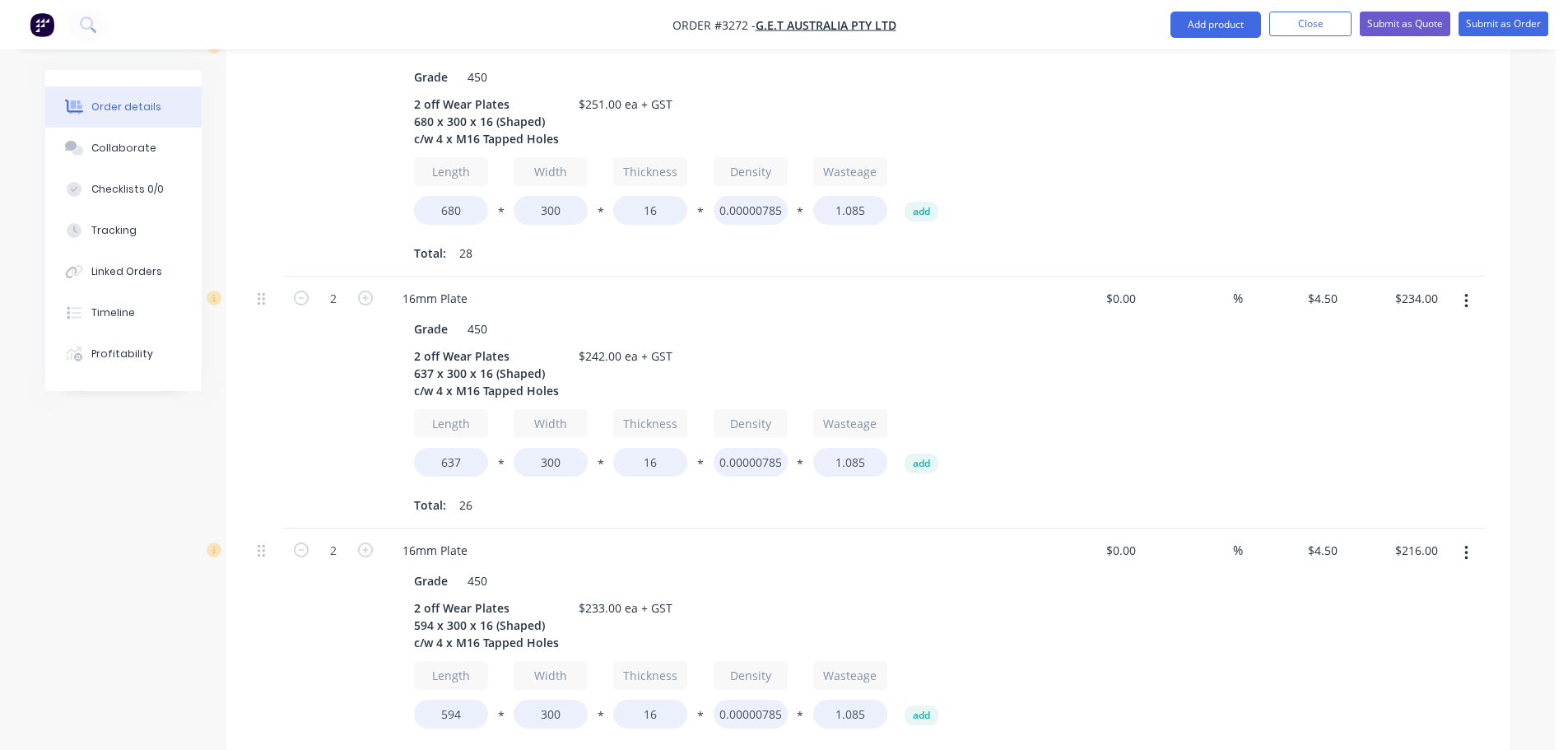
scroll to position [1152, 0]
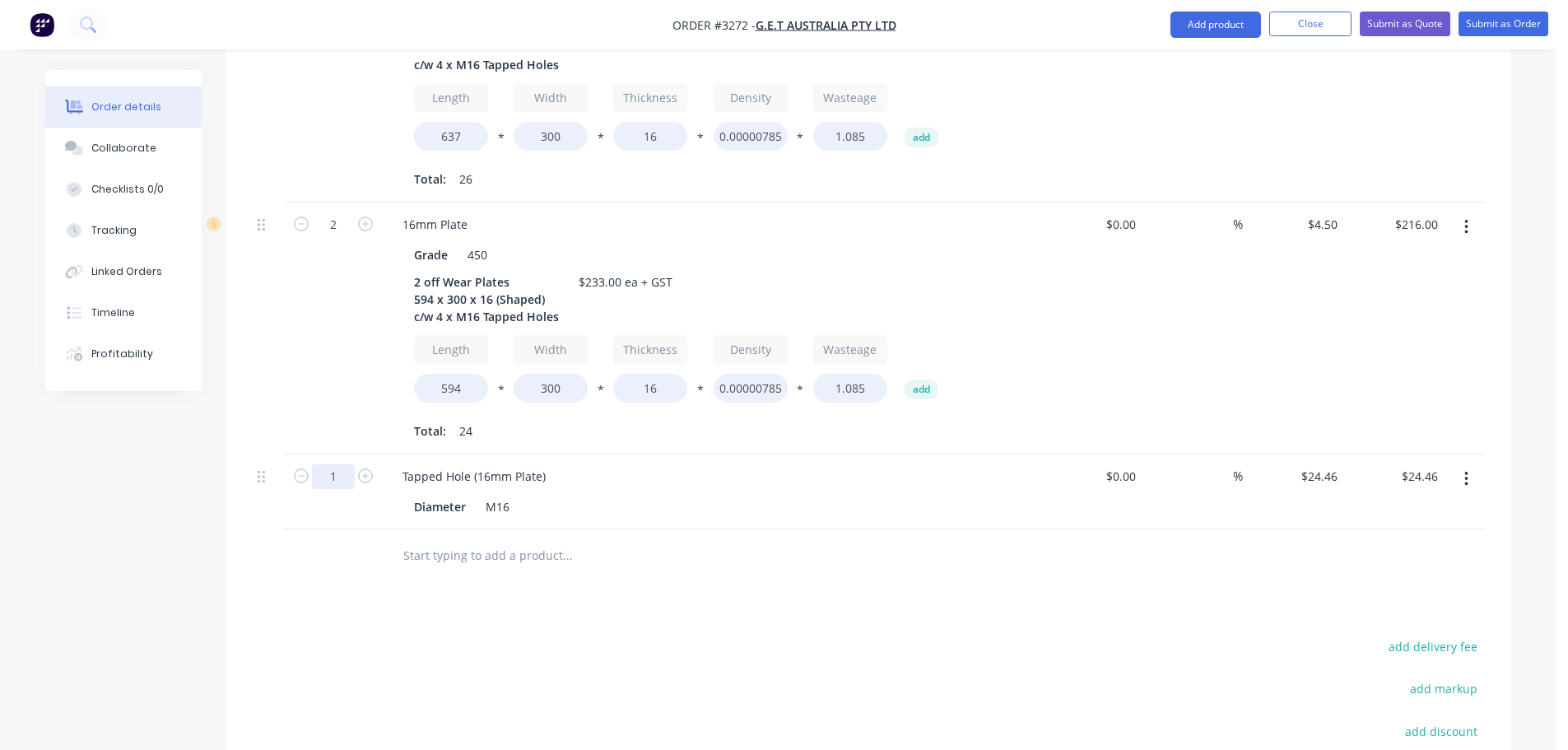
click at [342, 464] on input "1" at bounding box center [332, 476] width 42 height 25
type input "32"
type input "$782.72"
click at [339, 415] on div "2" at bounding box center [333, 328] width 99 height 252
click at [1224, 28] on button "Add product" at bounding box center [1215, 25] width 91 height 27
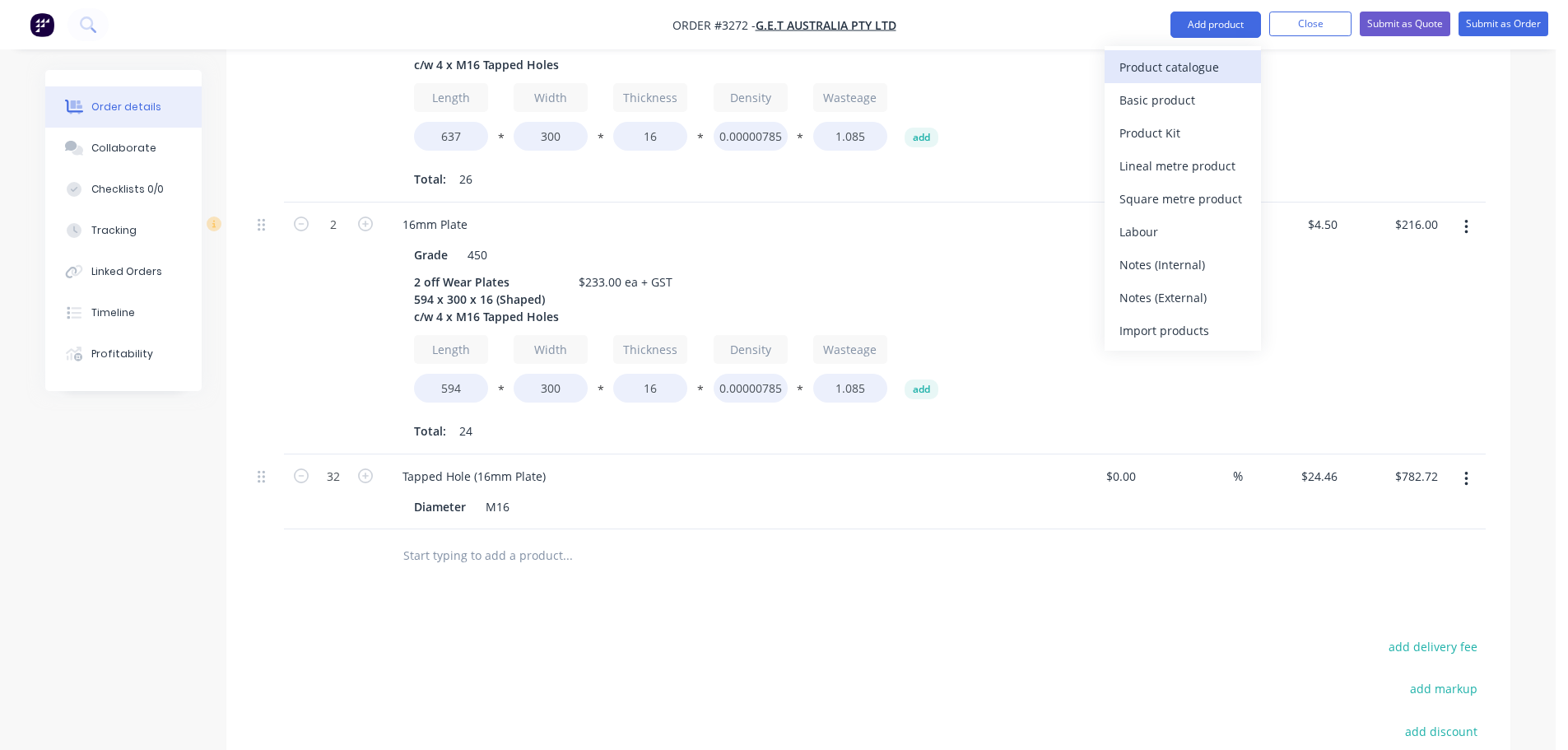
click at [1183, 62] on div "Product catalogue" at bounding box center [1183, 67] width 127 height 24
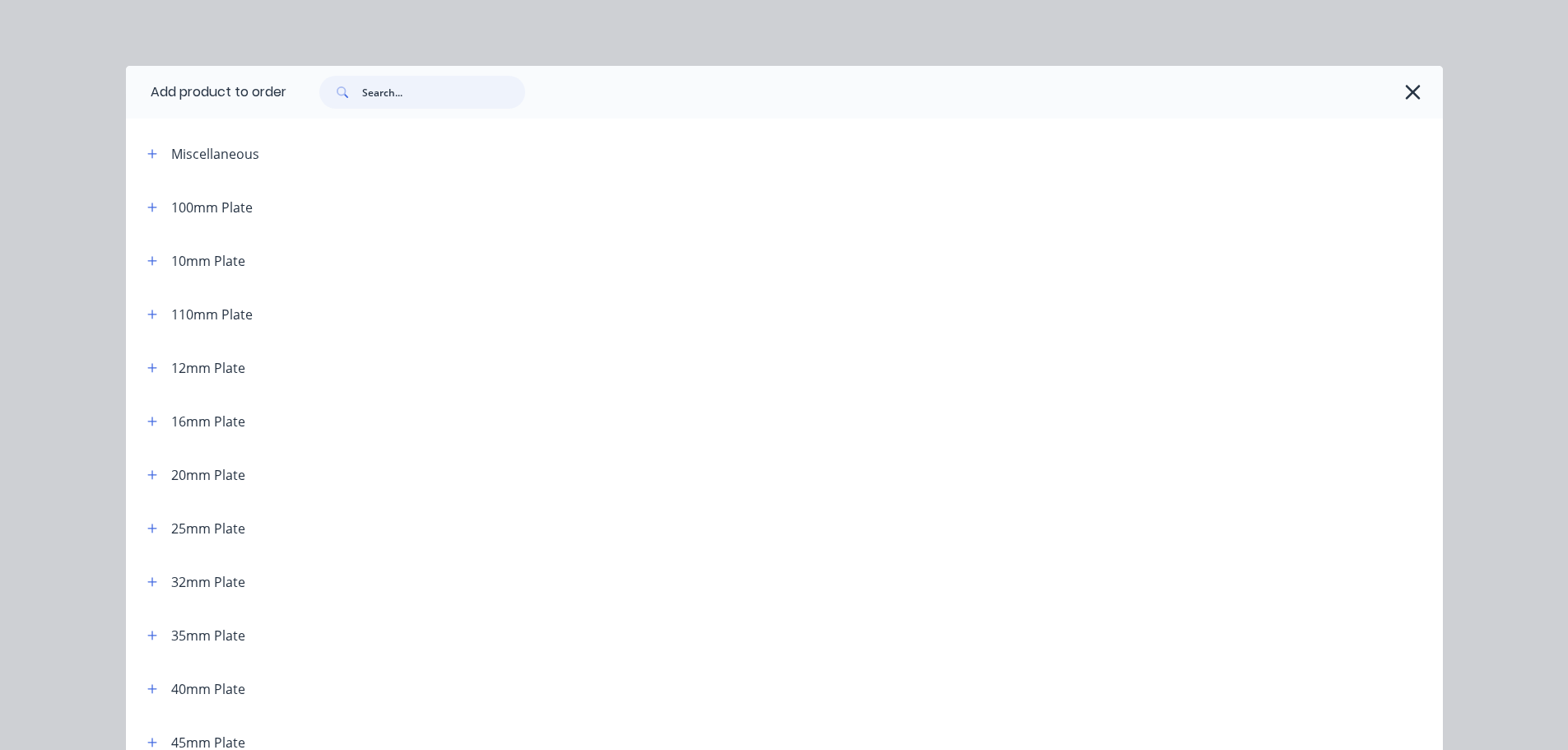
click at [502, 100] on input "text" at bounding box center [443, 92] width 163 height 33
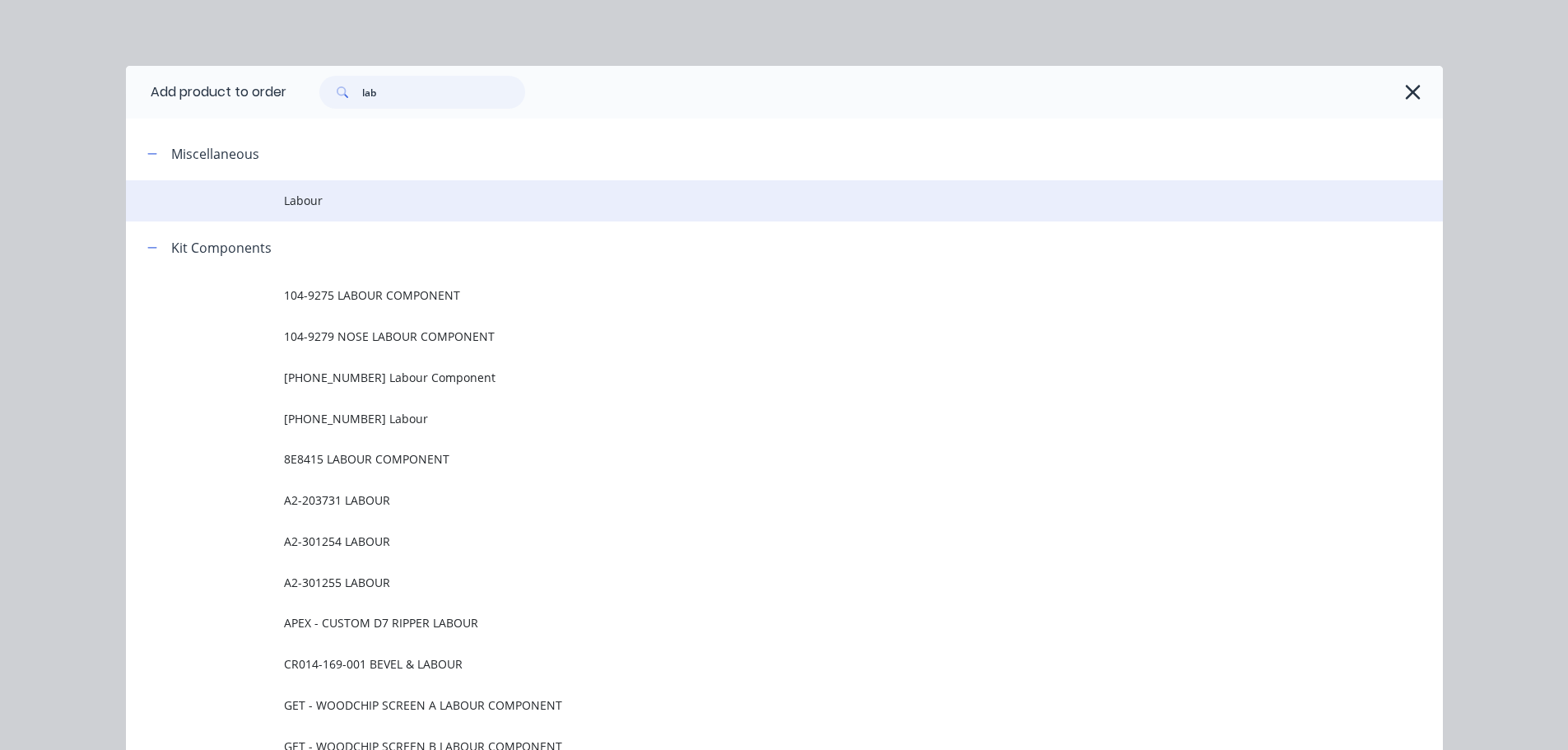
type input "lab"
click at [288, 194] on span "Labour" at bounding box center [747, 201] width 926 height 18
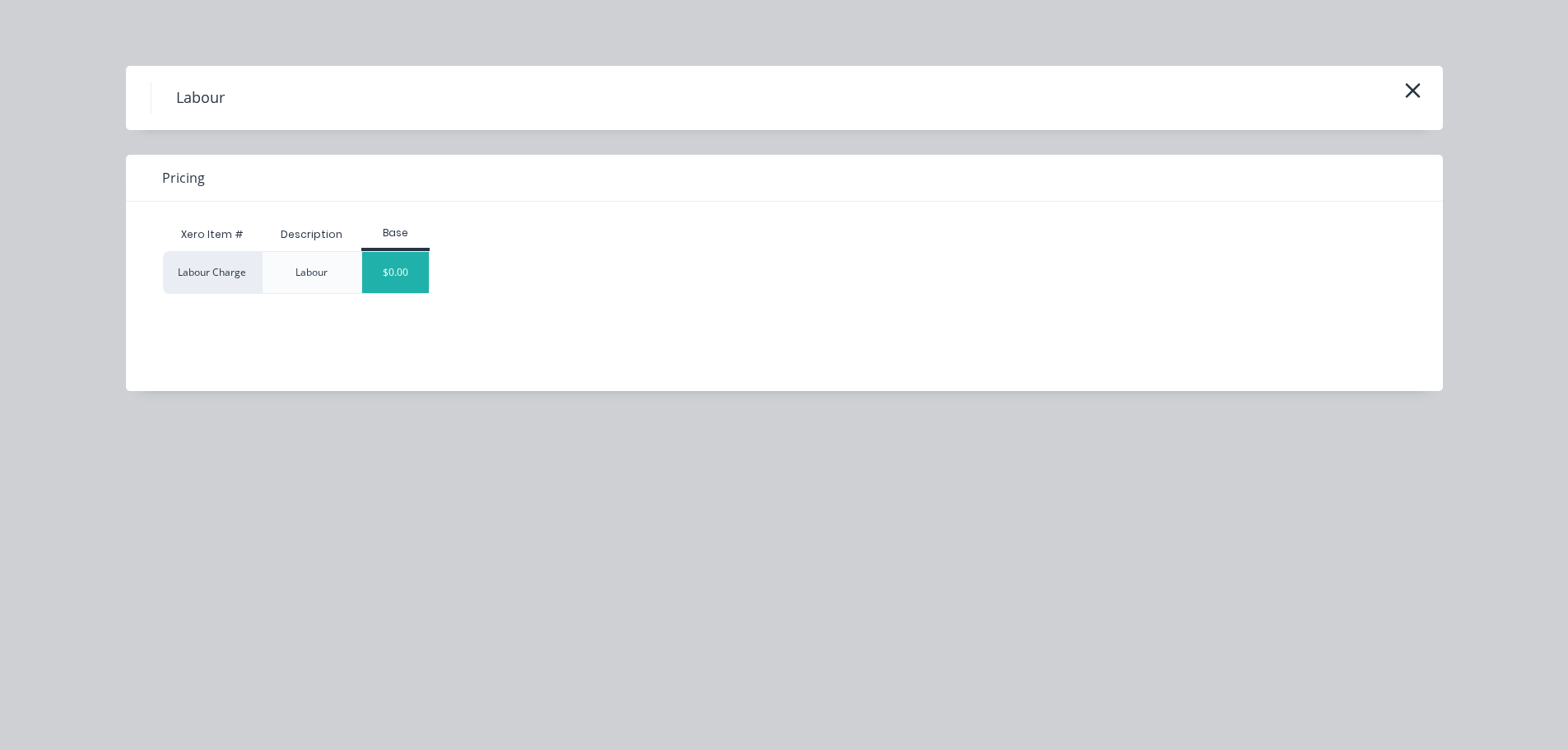
click at [406, 266] on div "$0.00" at bounding box center [395, 273] width 67 height 41
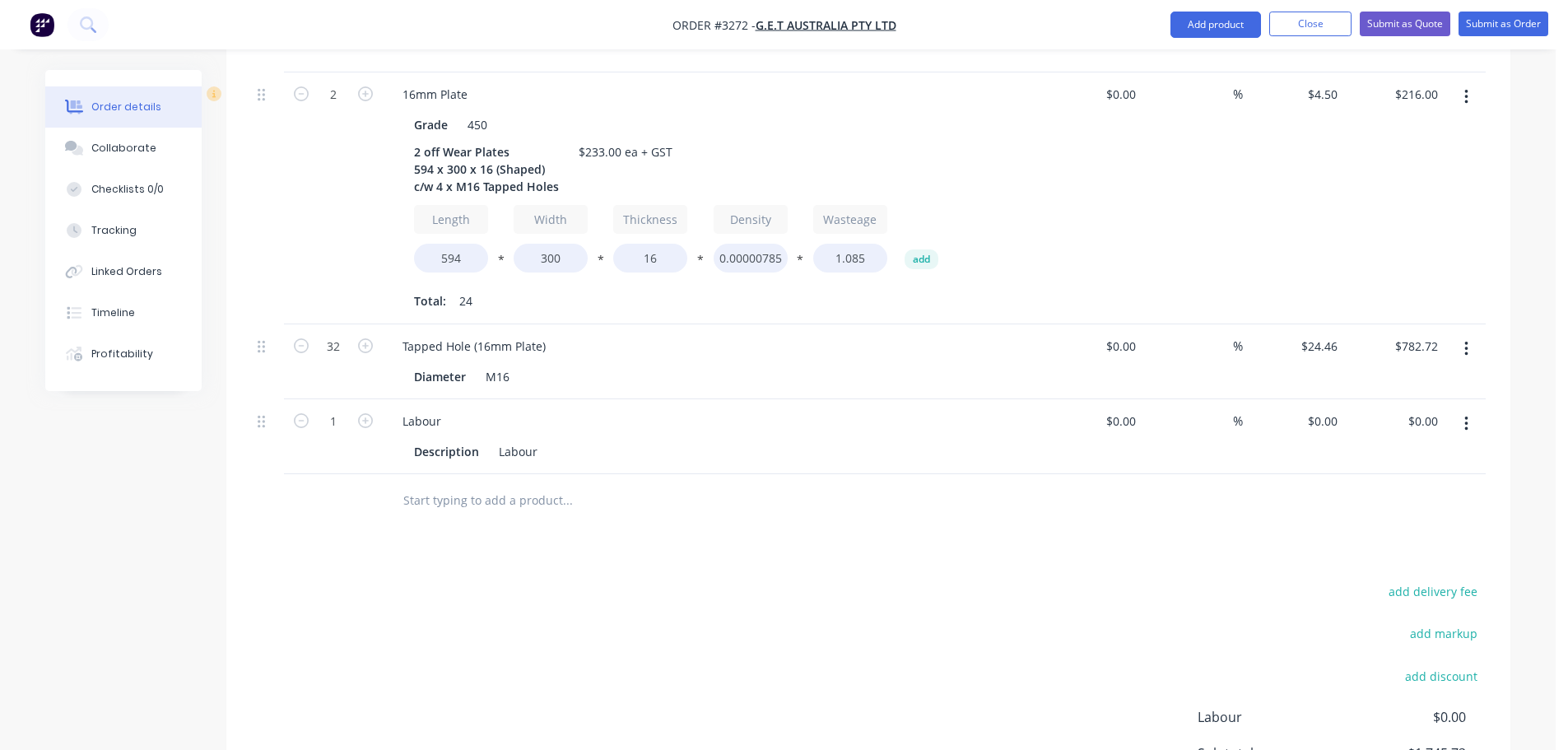
scroll to position [1457, 0]
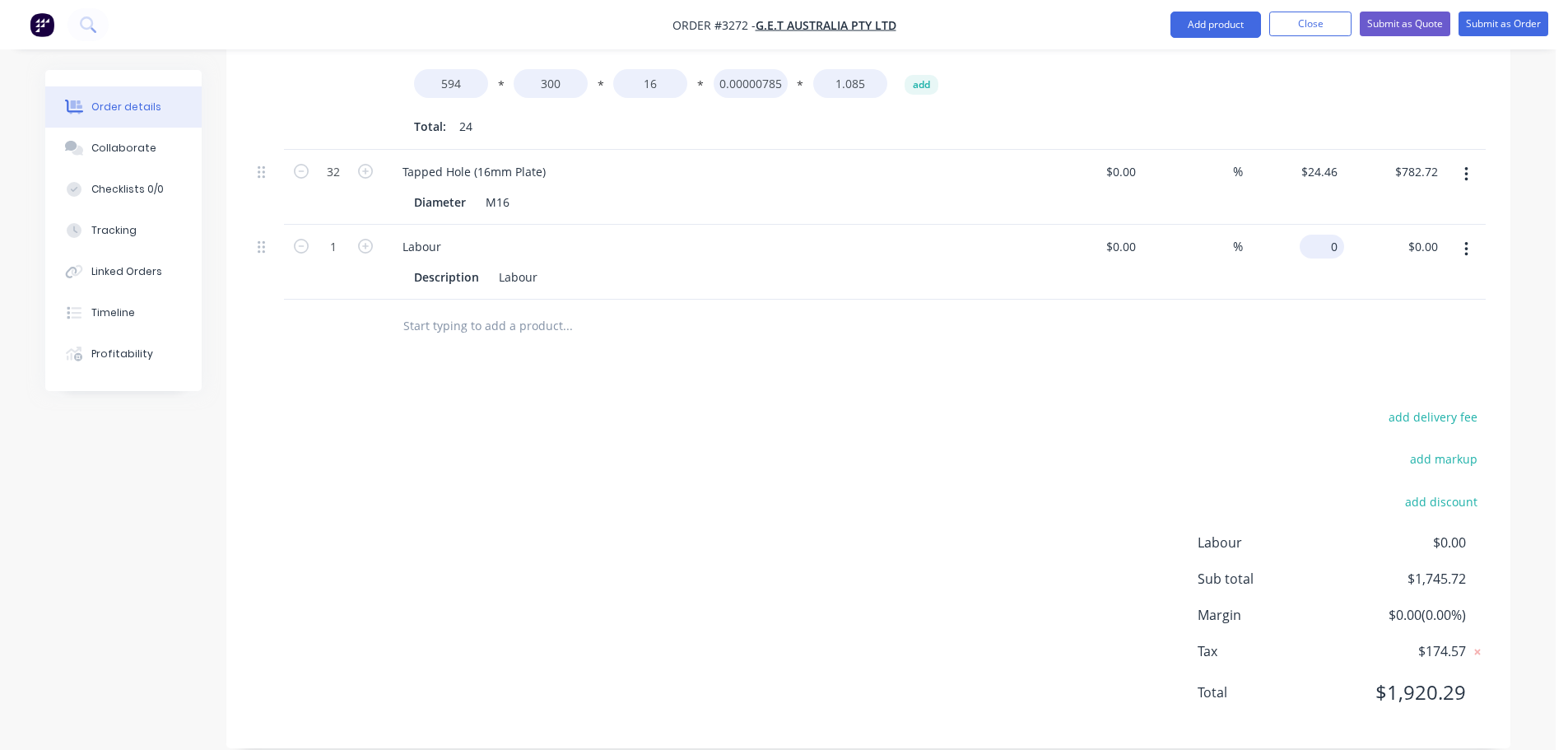
click at [1329, 235] on input "0" at bounding box center [1325, 246] width 37 height 24
type input "$218.28"
click at [128, 158] on button "Collaborate" at bounding box center [123, 148] width 157 height 41
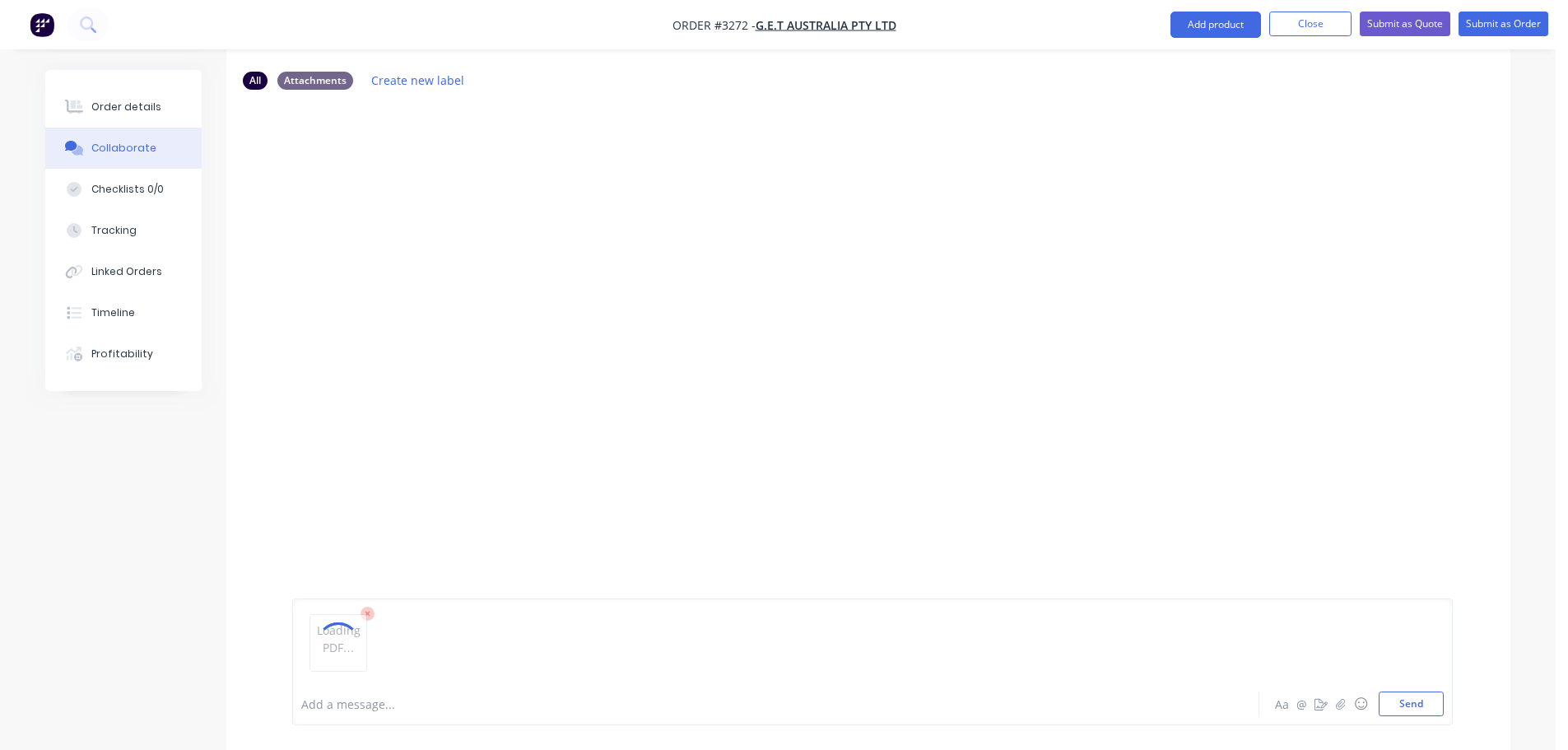
scroll to position [83, 0]
click at [1395, 708] on button "Send" at bounding box center [1411, 703] width 65 height 25
click at [1386, 701] on button "Send" at bounding box center [1411, 703] width 65 height 25
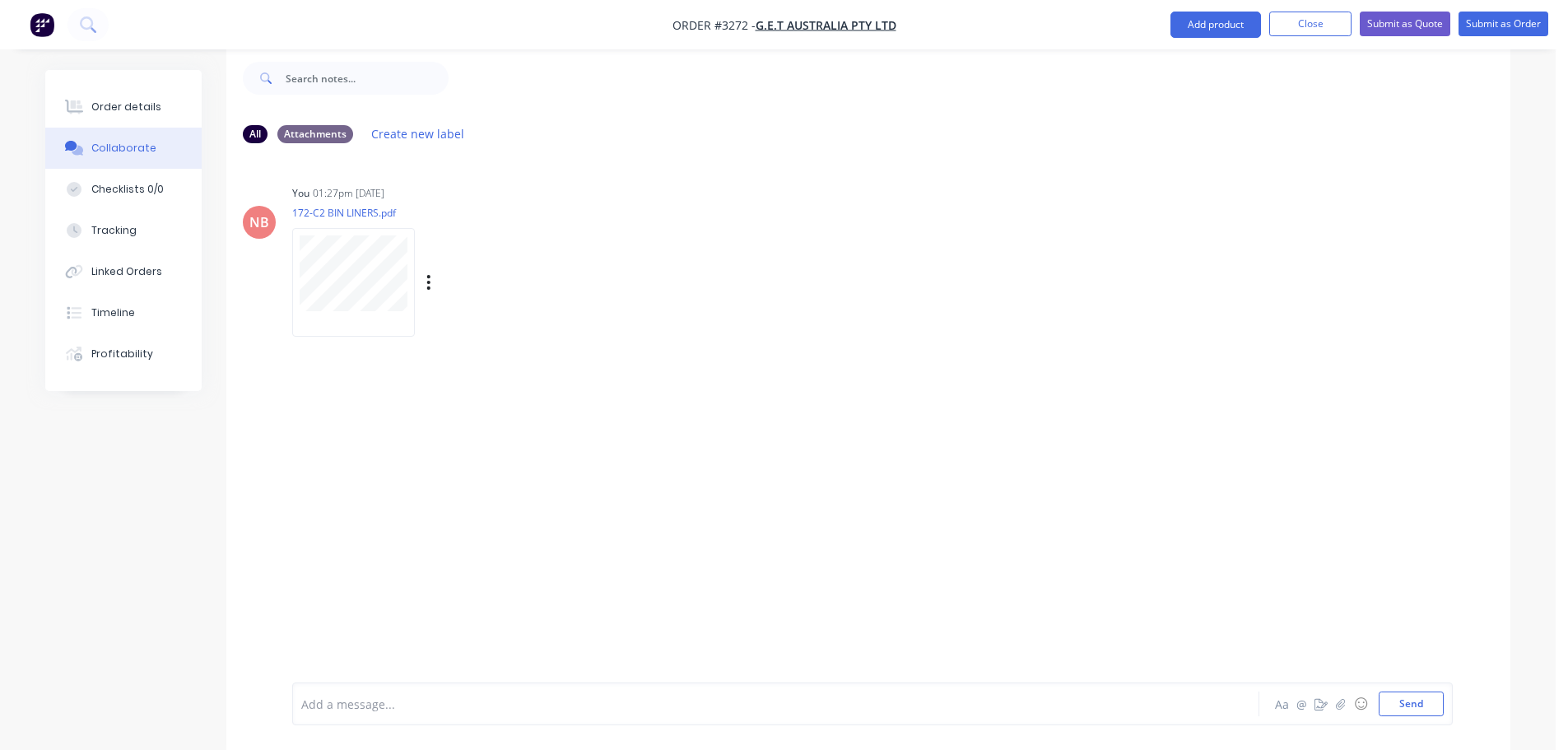
scroll to position [25, 0]
click at [119, 98] on button "Order details" at bounding box center [123, 107] width 157 height 41
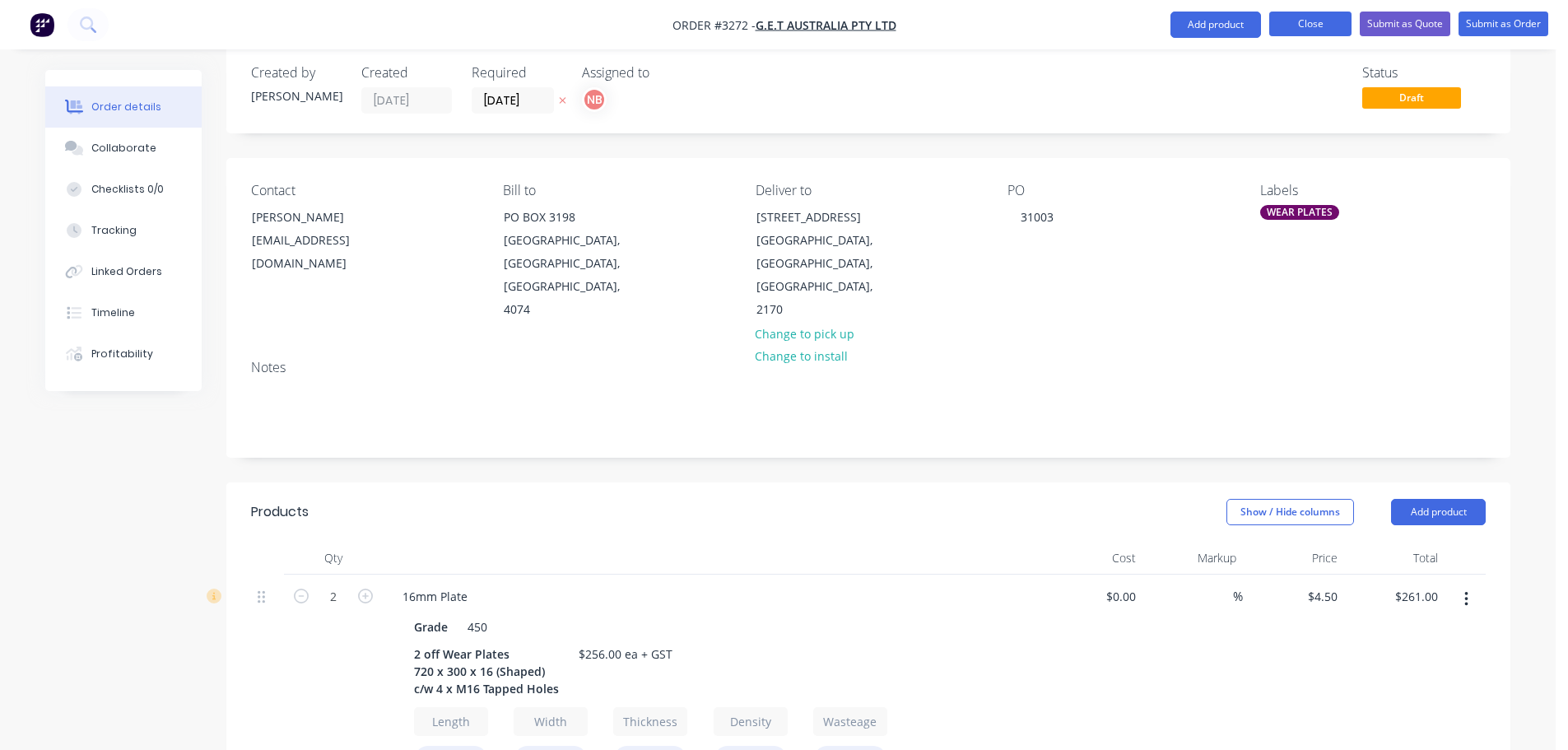
click at [1315, 29] on button "Close" at bounding box center [1311, 24] width 83 height 25
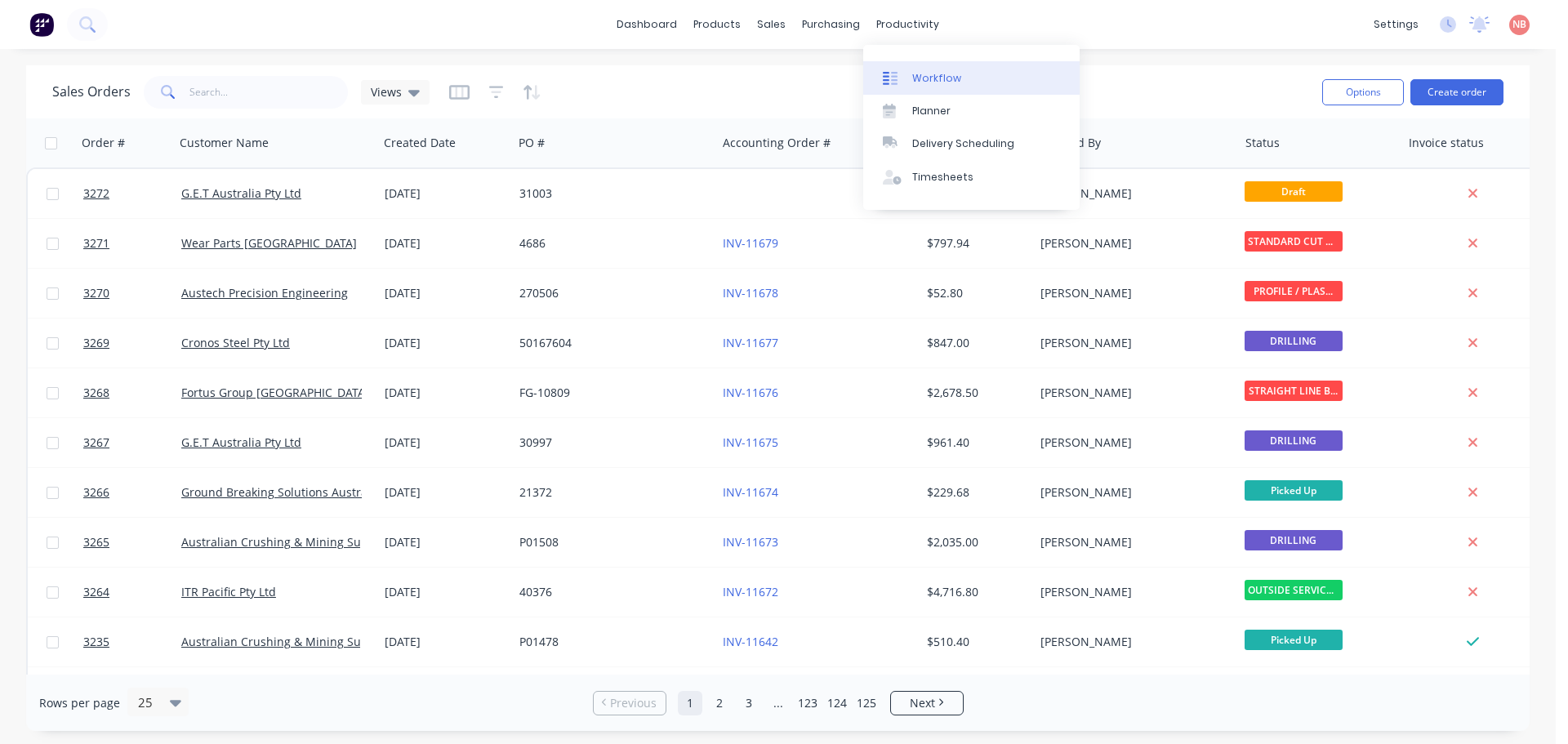
click at [890, 76] on icon at bounding box center [890, 78] width 15 height 15
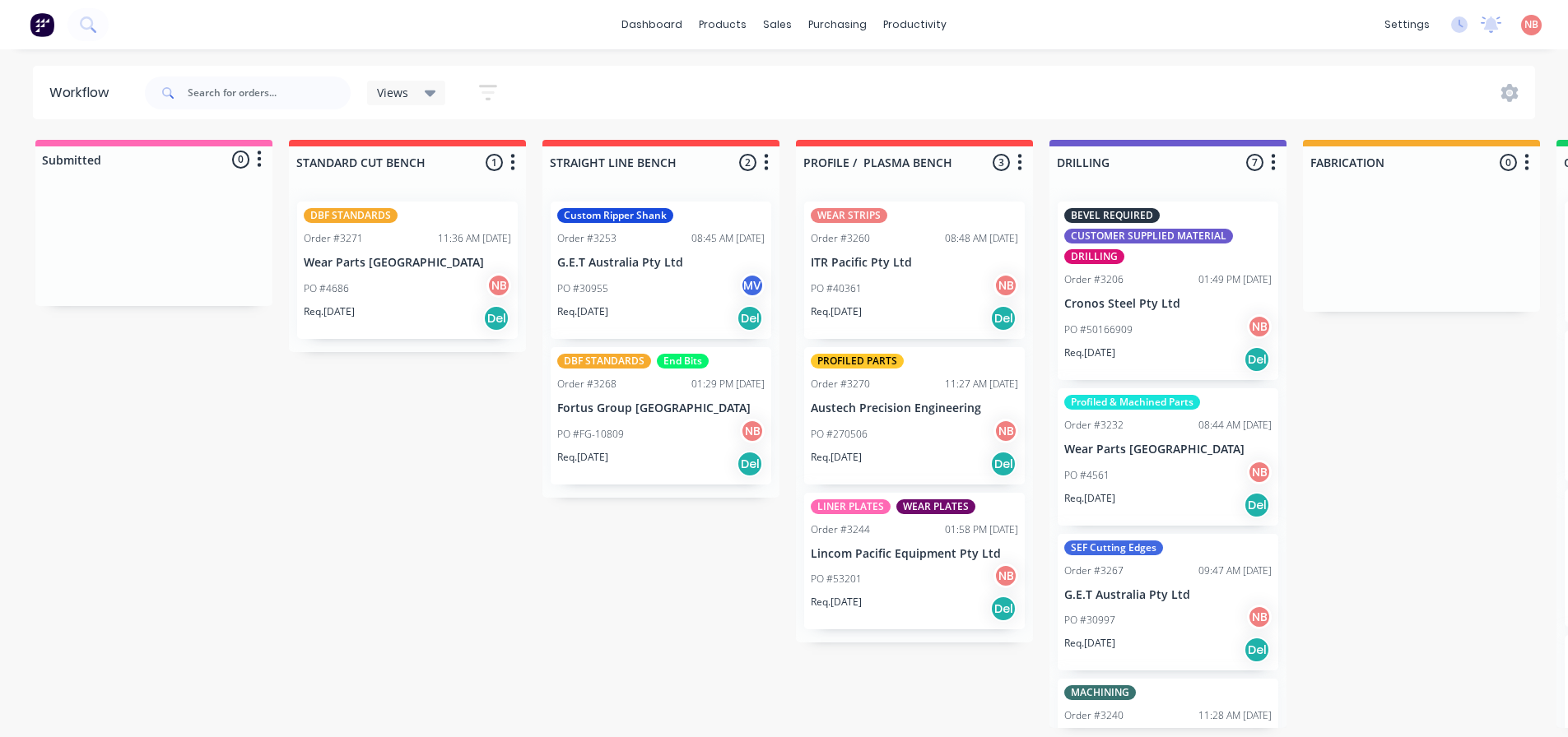
click at [867, 296] on div "PO #40361 NB" at bounding box center [914, 289] width 207 height 32
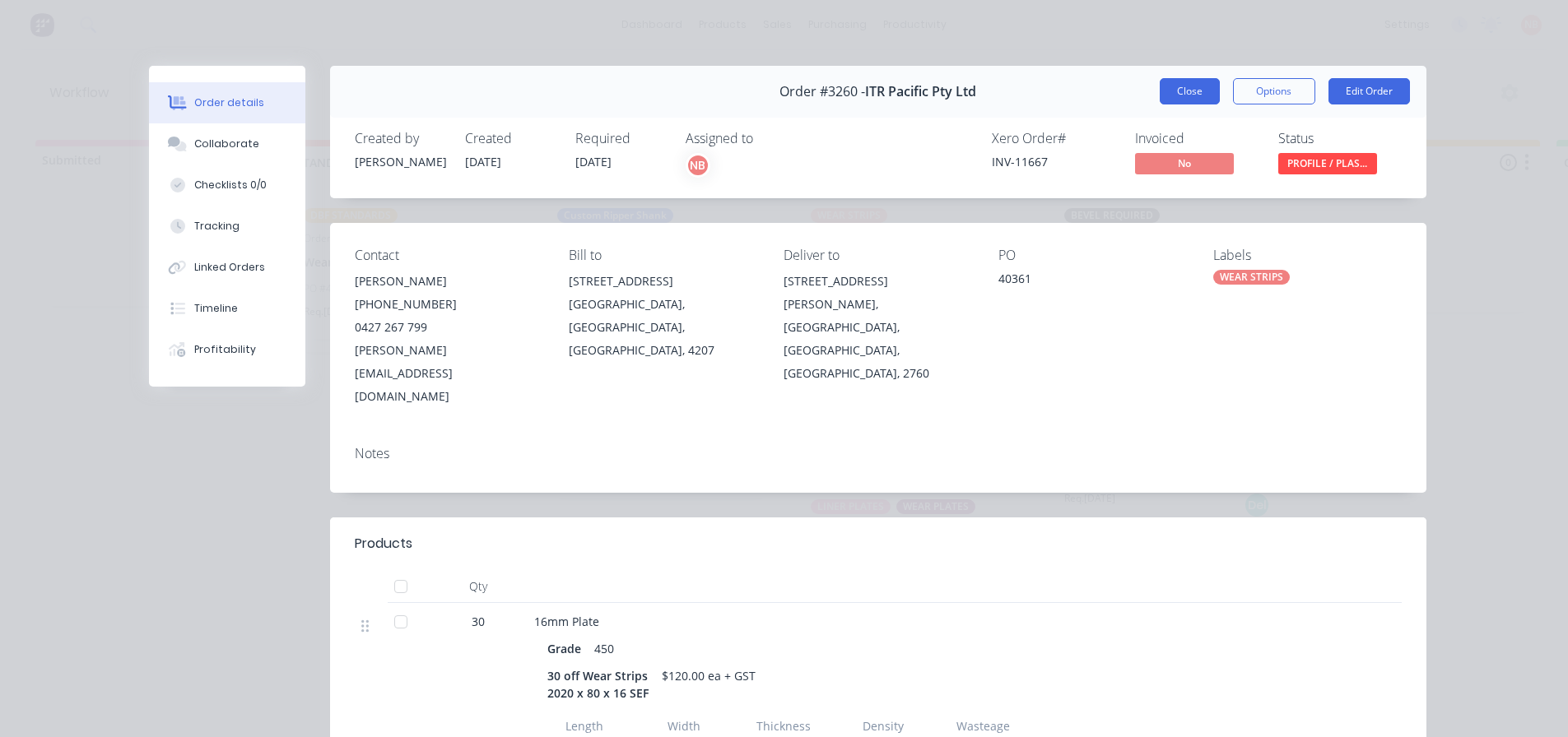
click at [1160, 92] on button "Close" at bounding box center [1190, 91] width 60 height 27
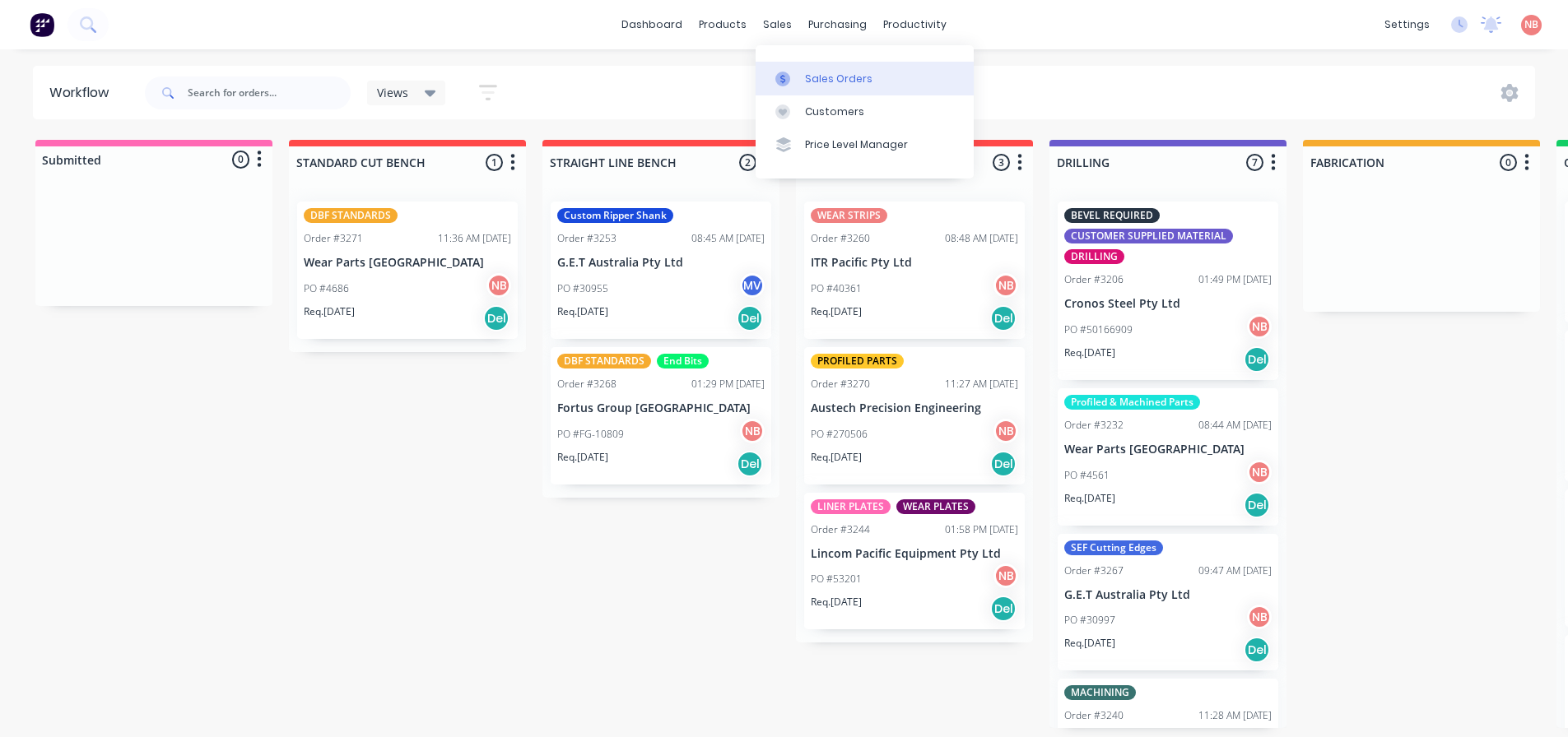
click at [793, 76] on div at bounding box center [787, 79] width 25 height 15
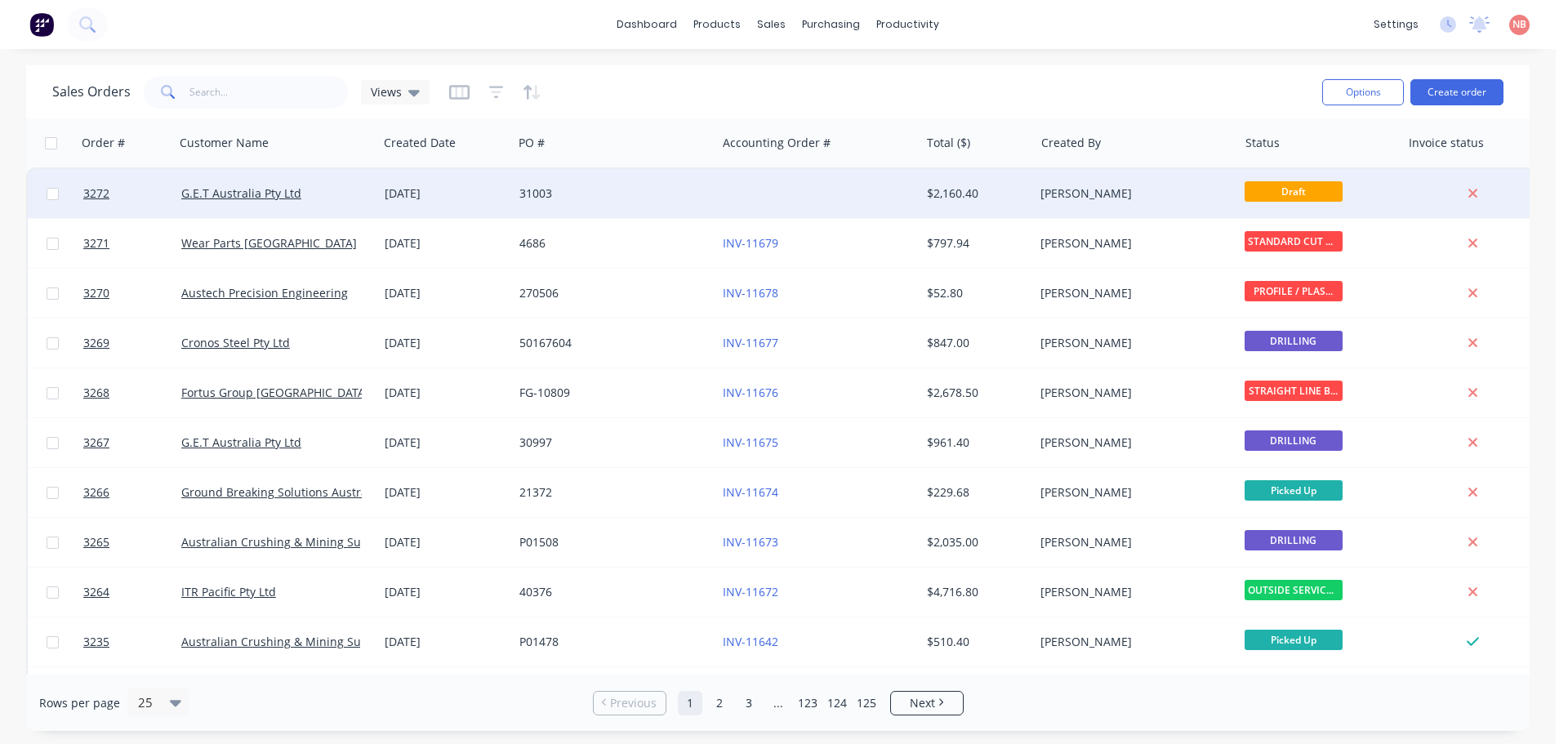
click at [746, 194] on div at bounding box center [818, 194] width 203 height 49
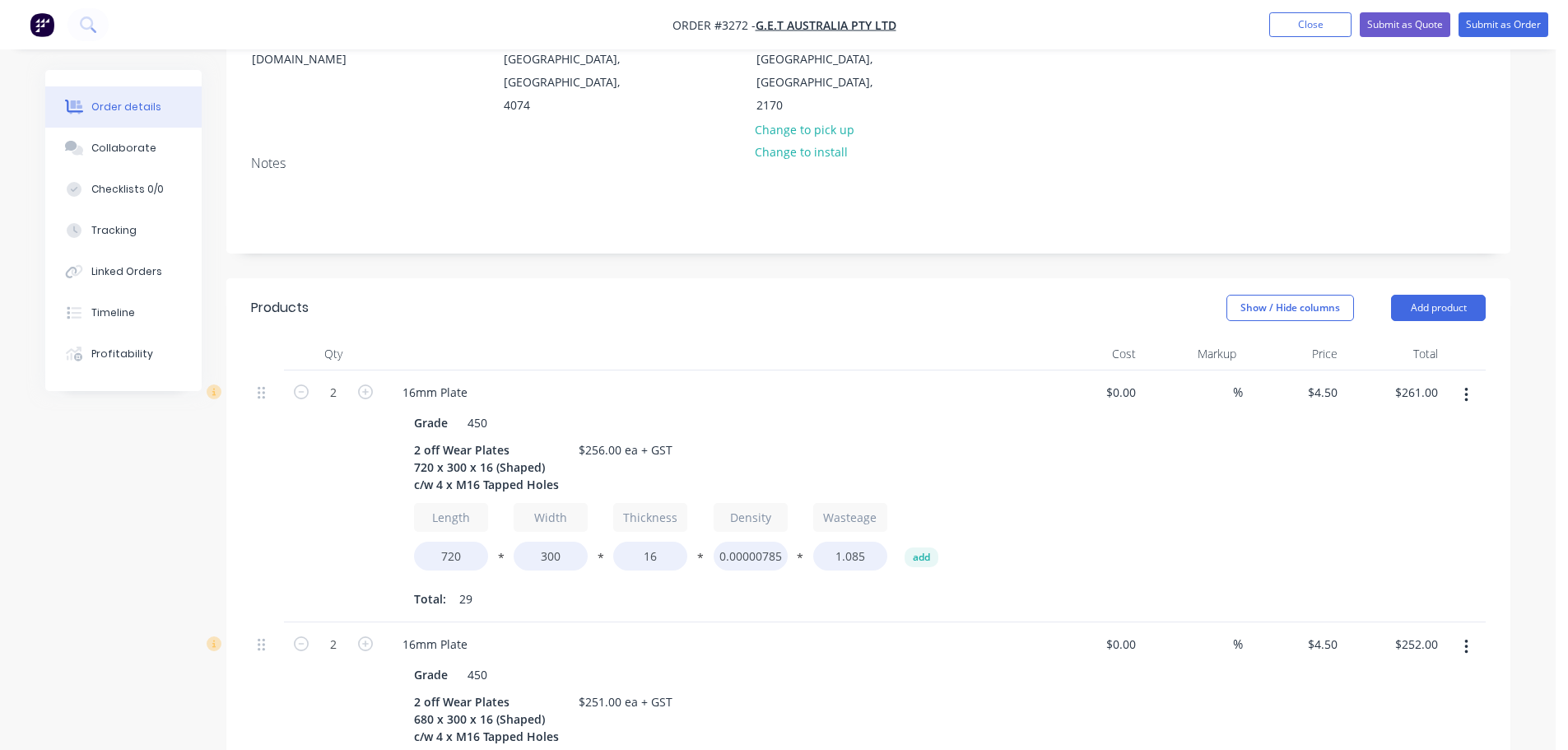
scroll to position [329, 0]
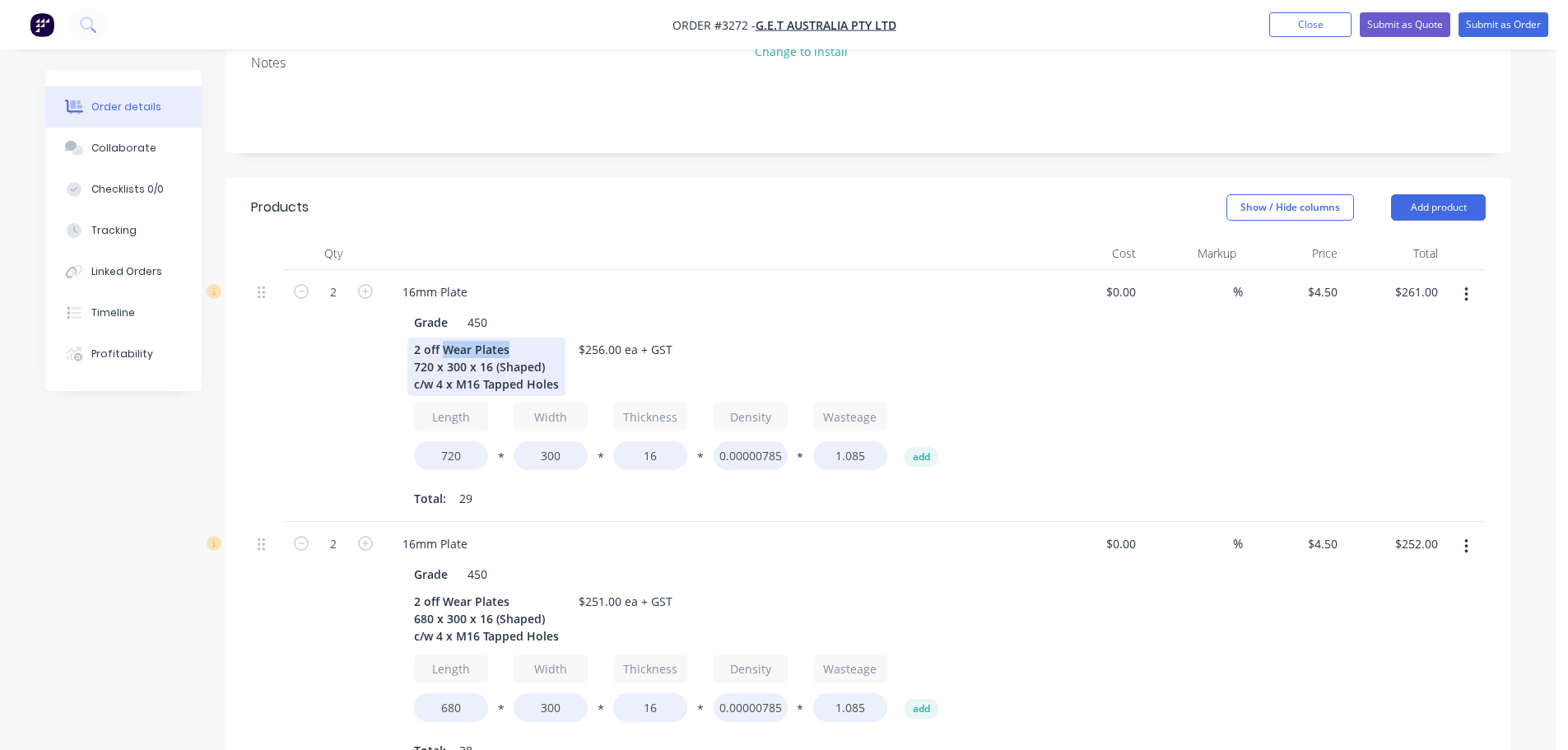
drag, startPoint x: 510, startPoint y: 324, endPoint x: 445, endPoint y: 321, distance: 65.1
click at [445, 337] on div "2 off Wear Plates 720 x 300 x 16 (Shaped) c/w 4 x M16 Tapped Holes" at bounding box center [486, 366] width 158 height 58
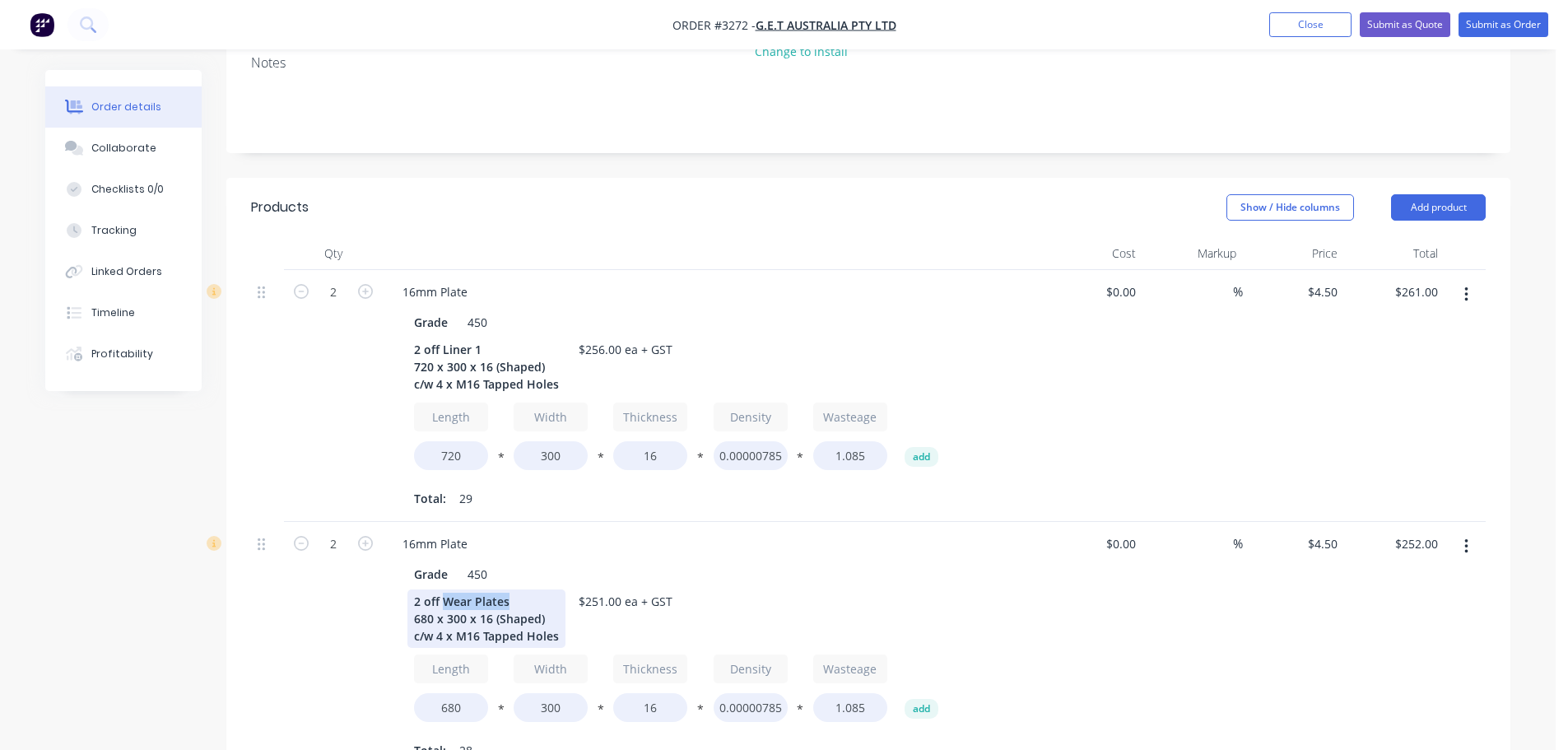
drag, startPoint x: 516, startPoint y: 580, endPoint x: 444, endPoint y: 578, distance: 72.0
click at [444, 589] on div "2 off Wear Plates 680 x 300 x 16 (Shaped) c/w 4 x M16 Tapped Holes" at bounding box center [486, 618] width 158 height 58
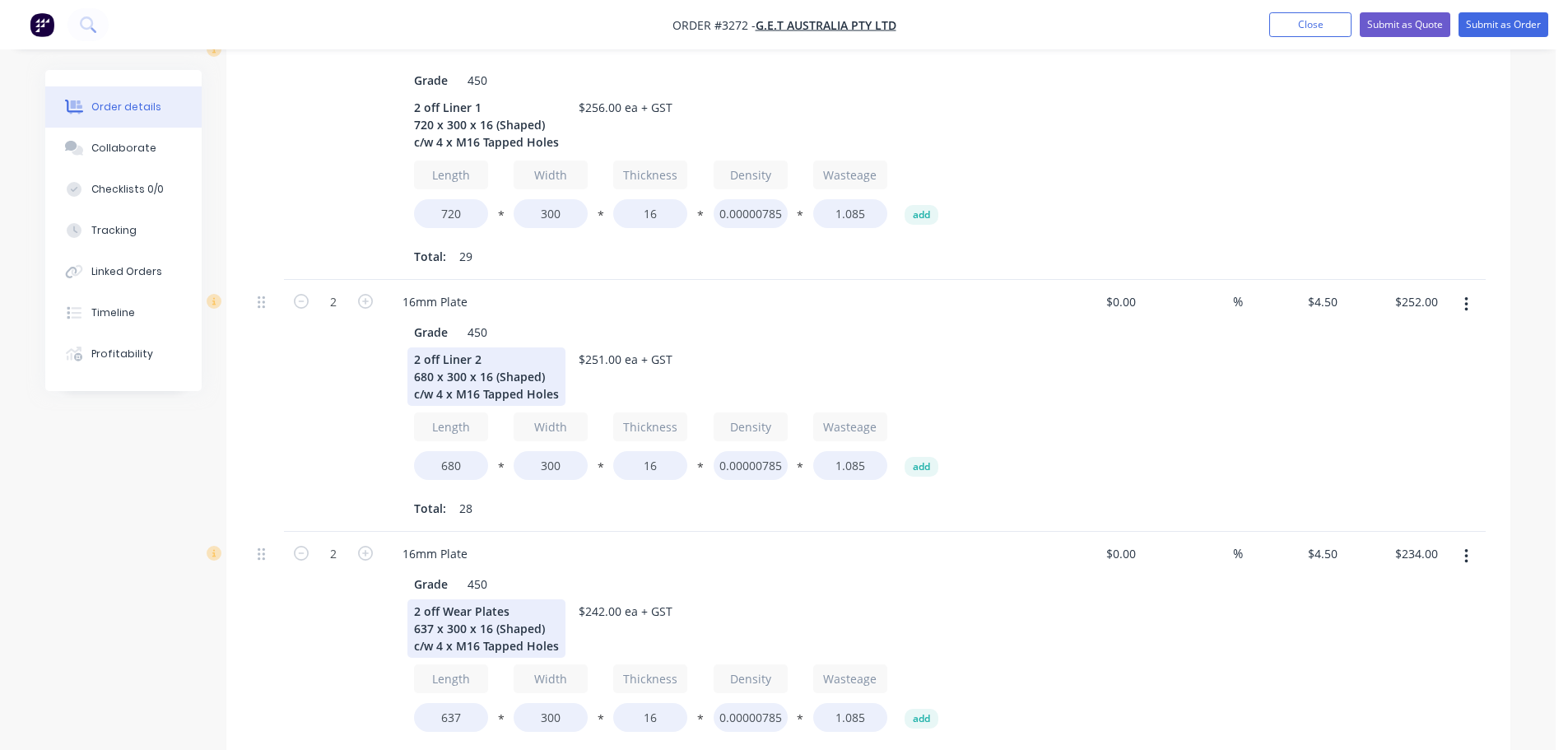
scroll to position [577, 0]
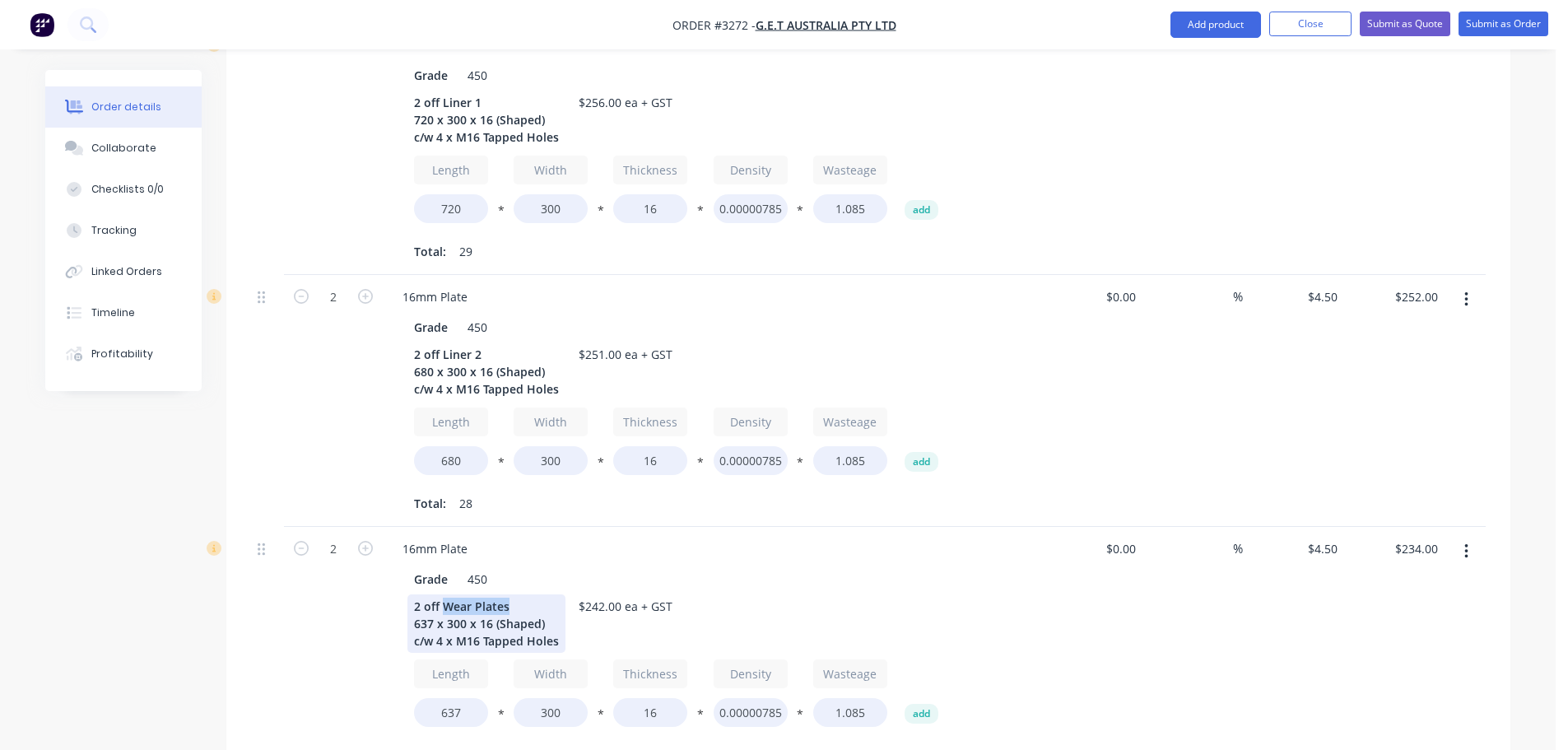
drag, startPoint x: 509, startPoint y: 583, endPoint x: 441, endPoint y: 581, distance: 68.0
click at [444, 594] on div "2 off Wear Plates 637 x 300 x 16 (Shaped) c/w 4 x M16 Tapped Holes" at bounding box center [486, 623] width 158 height 58
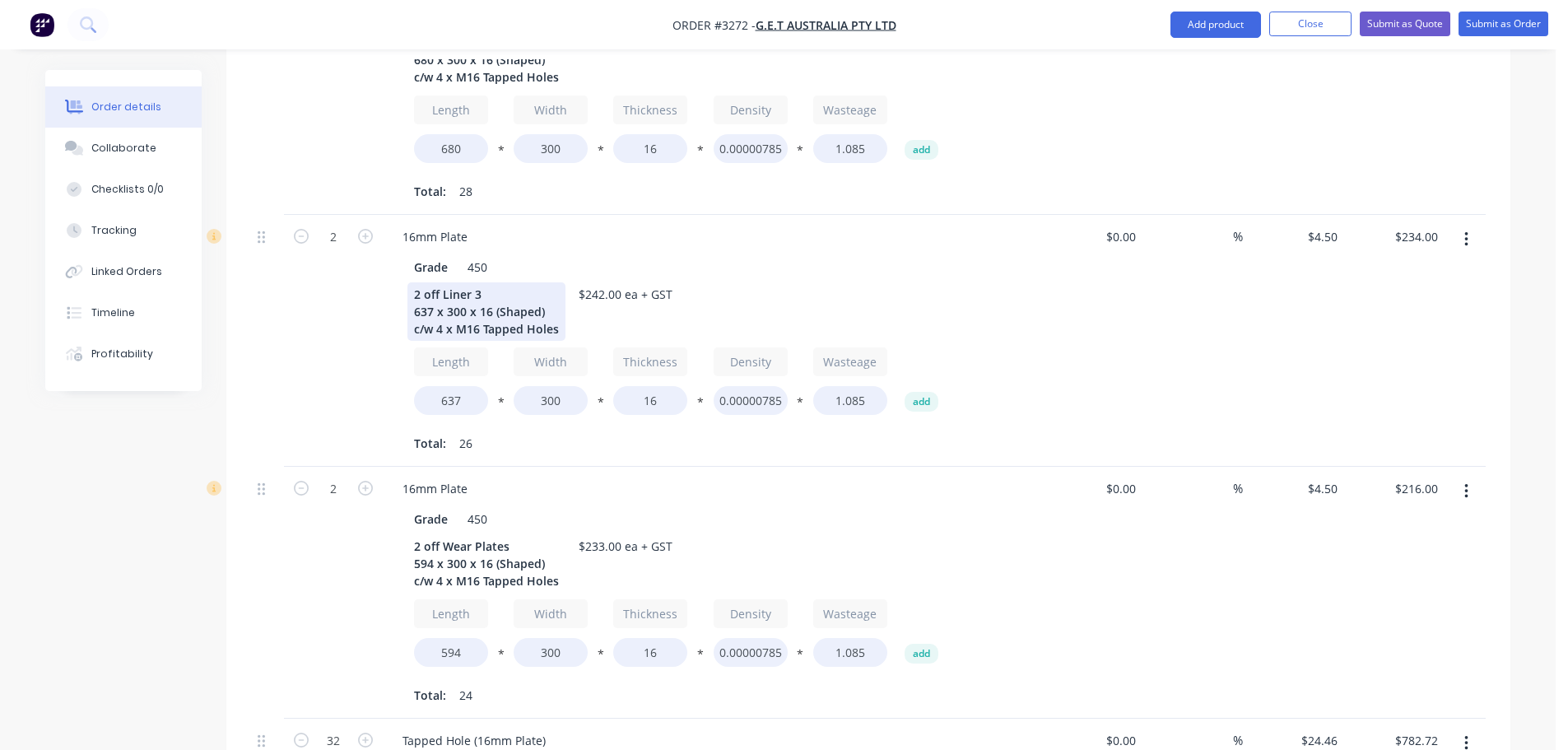
scroll to position [988, 0]
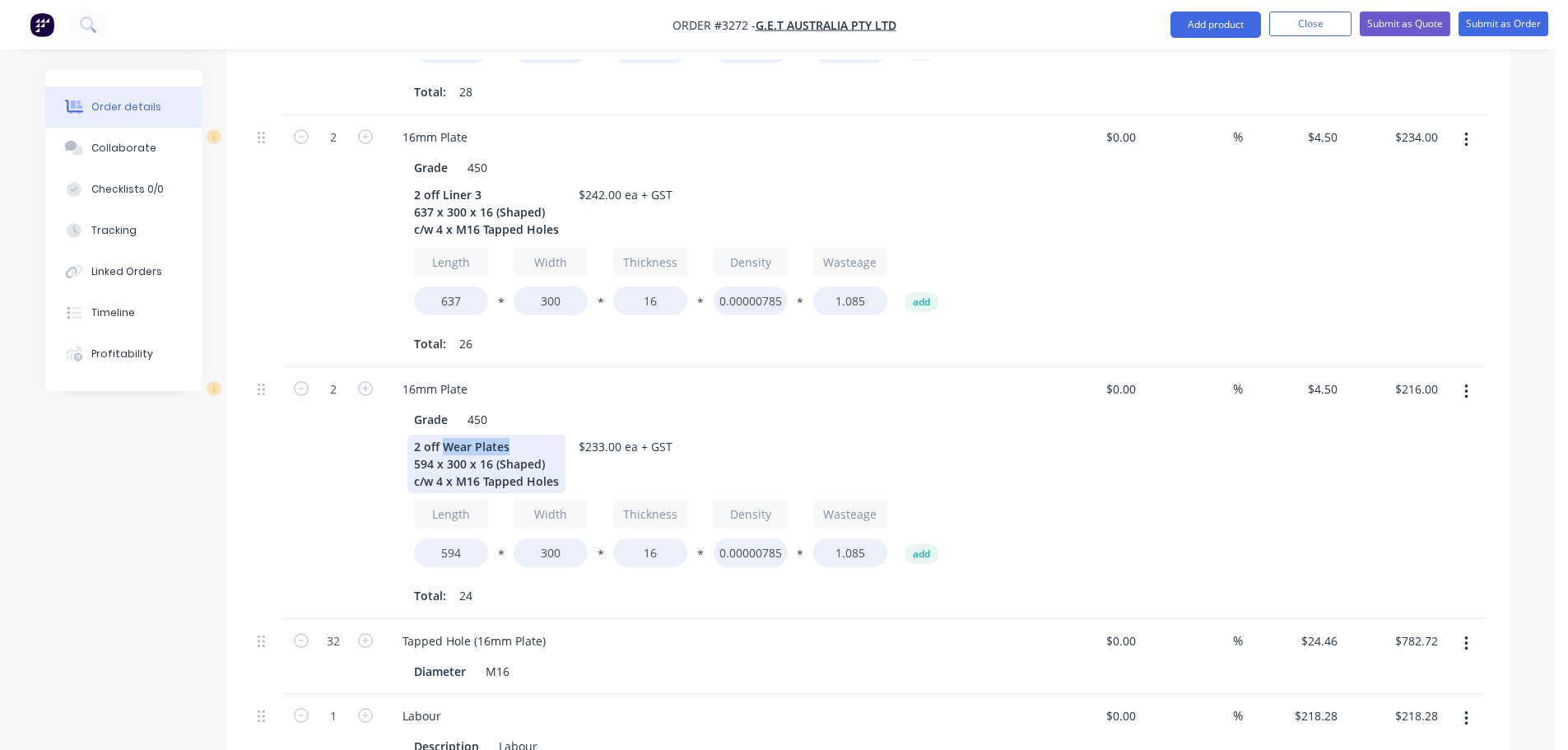
drag, startPoint x: 512, startPoint y: 420, endPoint x: 443, endPoint y: 420, distance: 69.0
click at [443, 435] on div "2 off Wear Plates 594 x 300 x 16 (Shaped) c/w 4 x M16 Tapped Holes" at bounding box center [486, 463] width 158 height 58
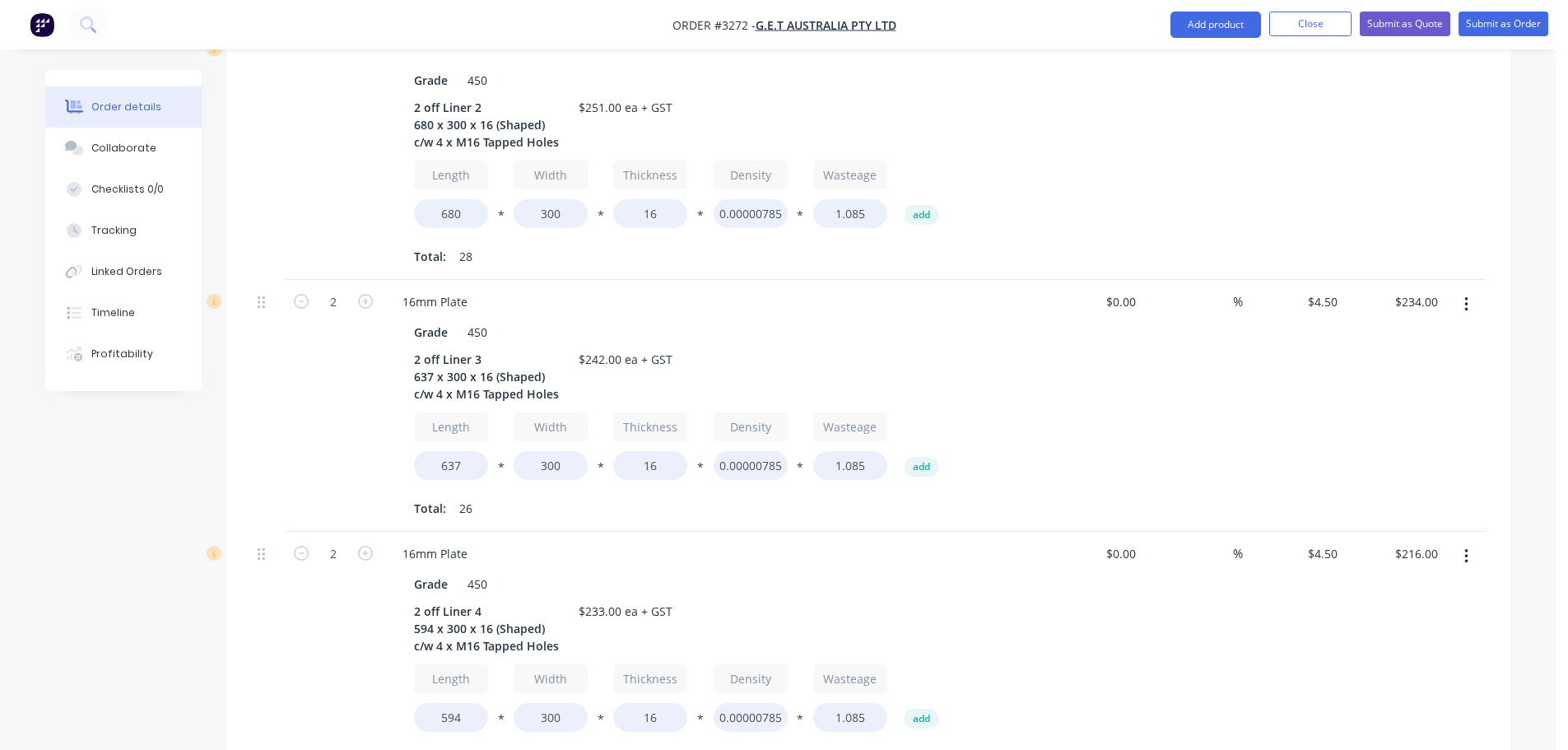
click at [745, 541] on div "16mm Plate" at bounding box center [712, 553] width 646 height 24
click at [139, 163] on button "Collaborate" at bounding box center [123, 148] width 157 height 41
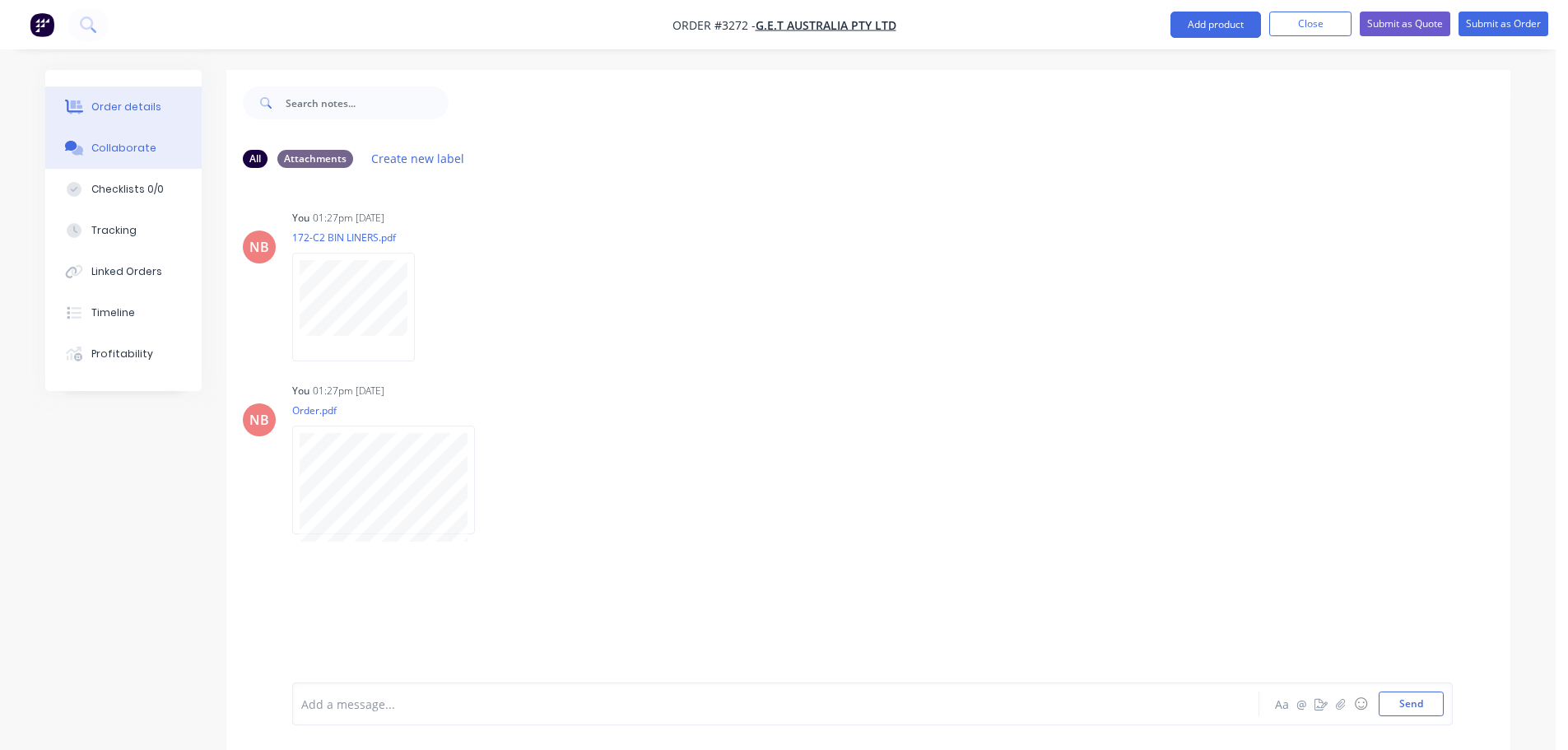
click at [142, 98] on button "Order details" at bounding box center [123, 107] width 157 height 41
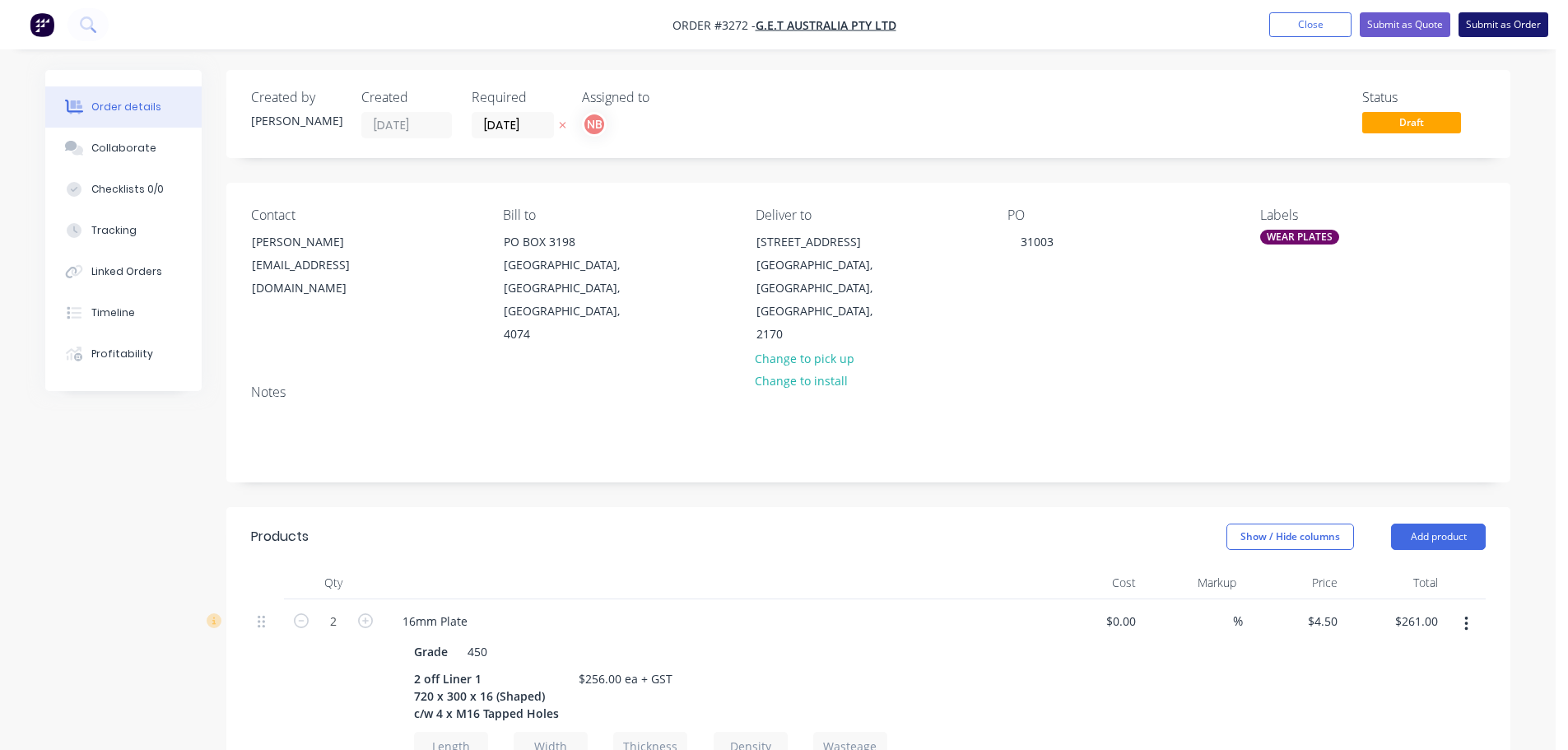
click at [1476, 32] on button "Submit as Order" at bounding box center [1503, 25] width 90 height 25
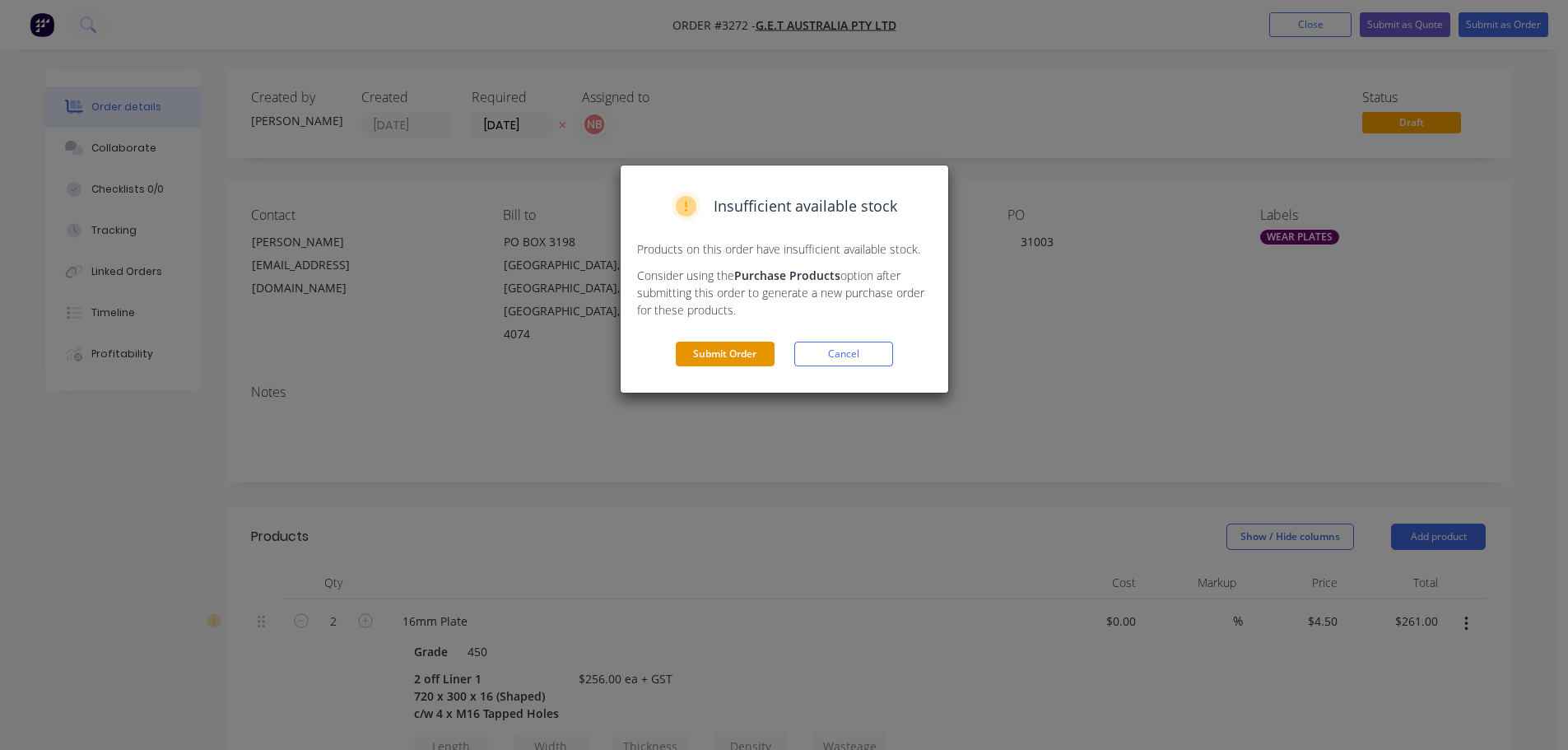
click at [733, 345] on button "Submit Order" at bounding box center [725, 354] width 99 height 25
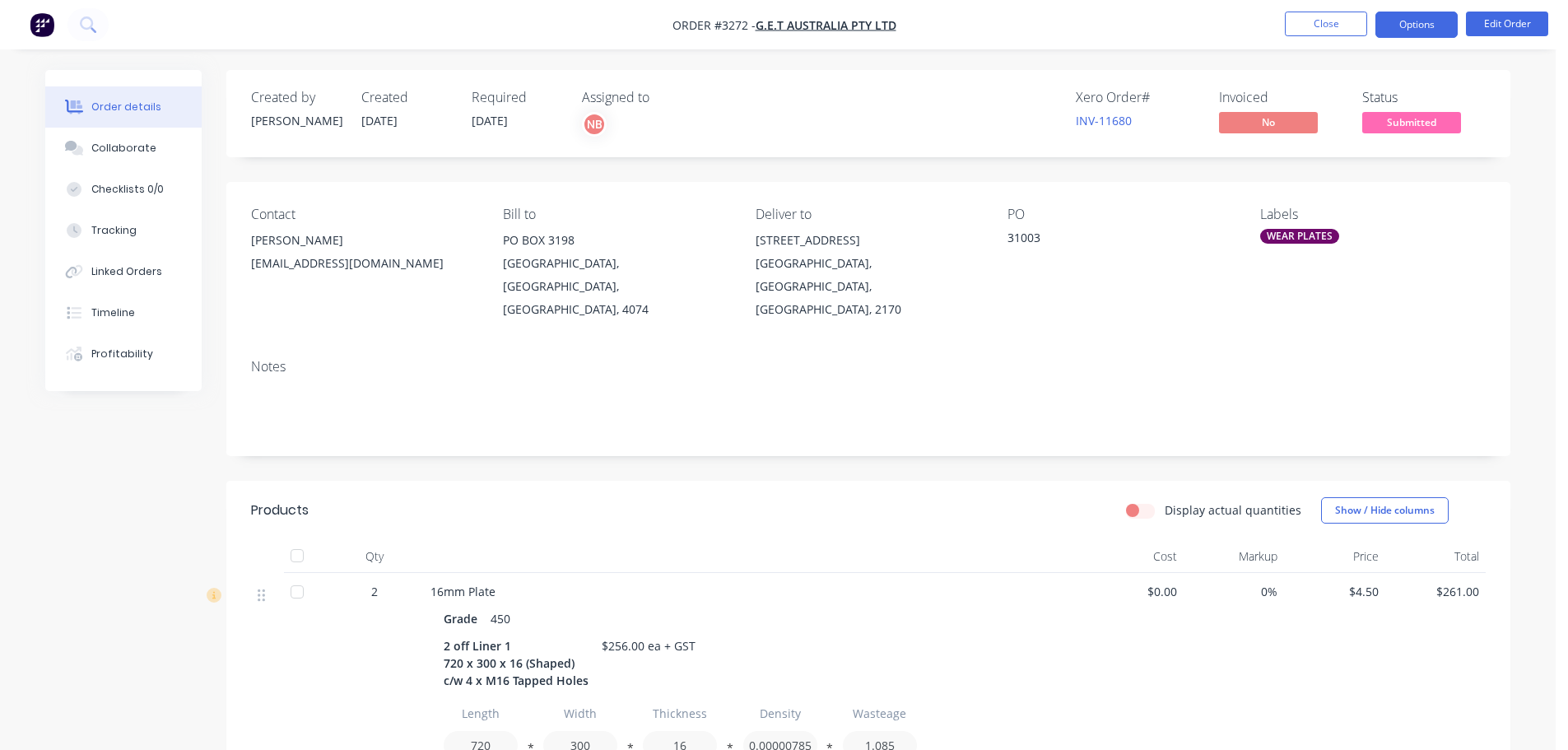
click at [1442, 26] on button "Options" at bounding box center [1416, 25] width 83 height 27
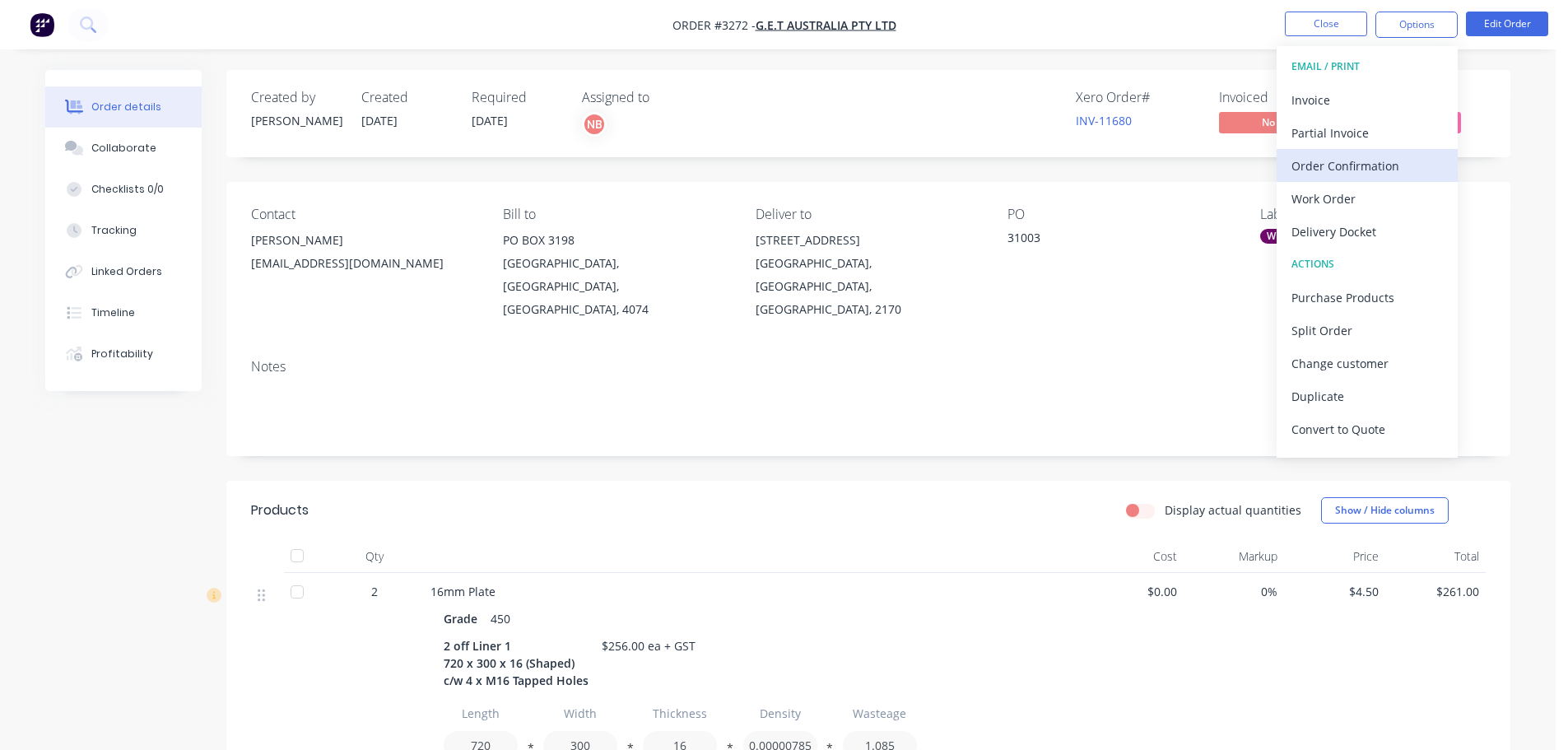
click at [1349, 171] on div "Order Confirmation" at bounding box center [1367, 166] width 152 height 24
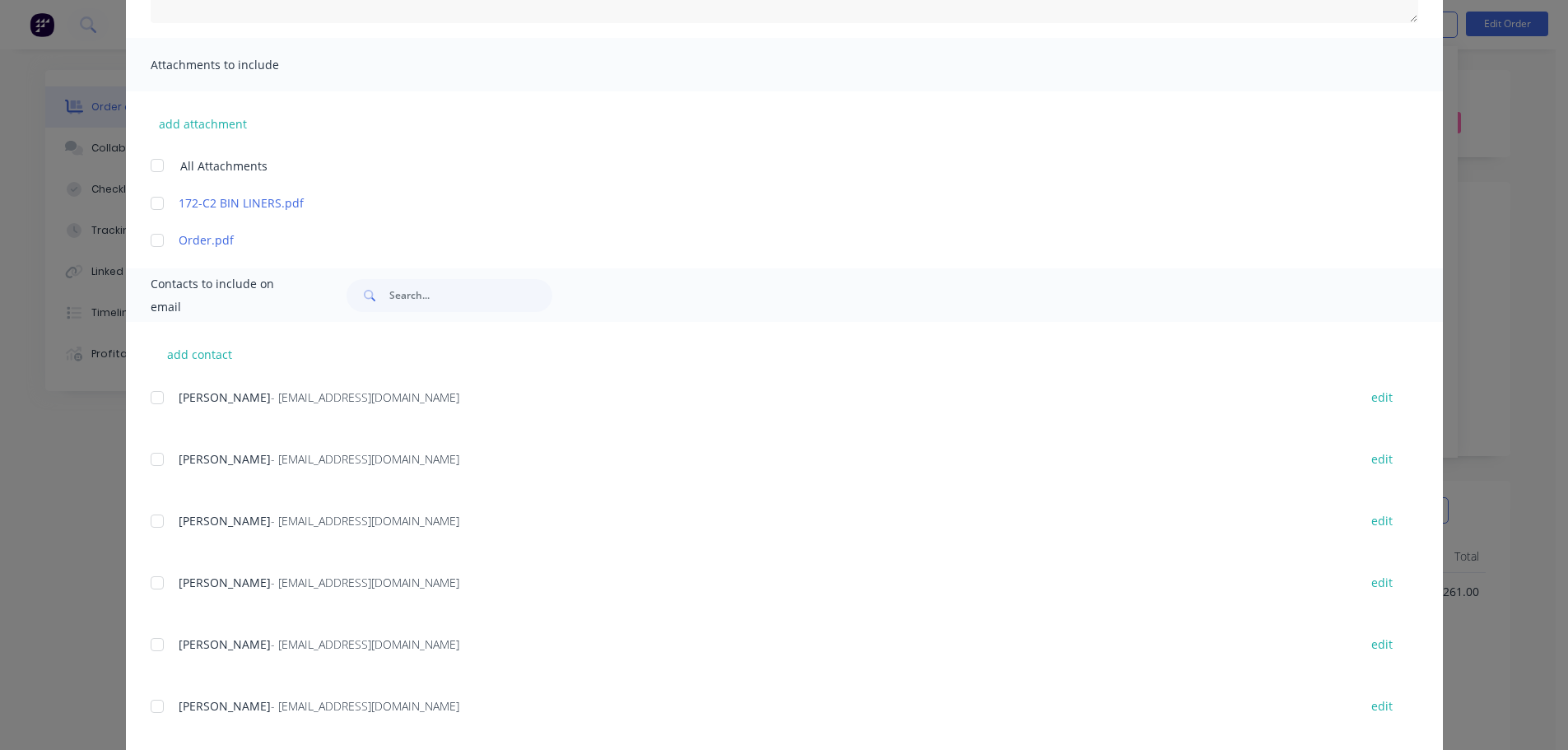
click at [151, 518] on div at bounding box center [157, 520] width 33 height 33
type textarea "Thank you for your order! Click 'view my order' to see your order confirmation.…"
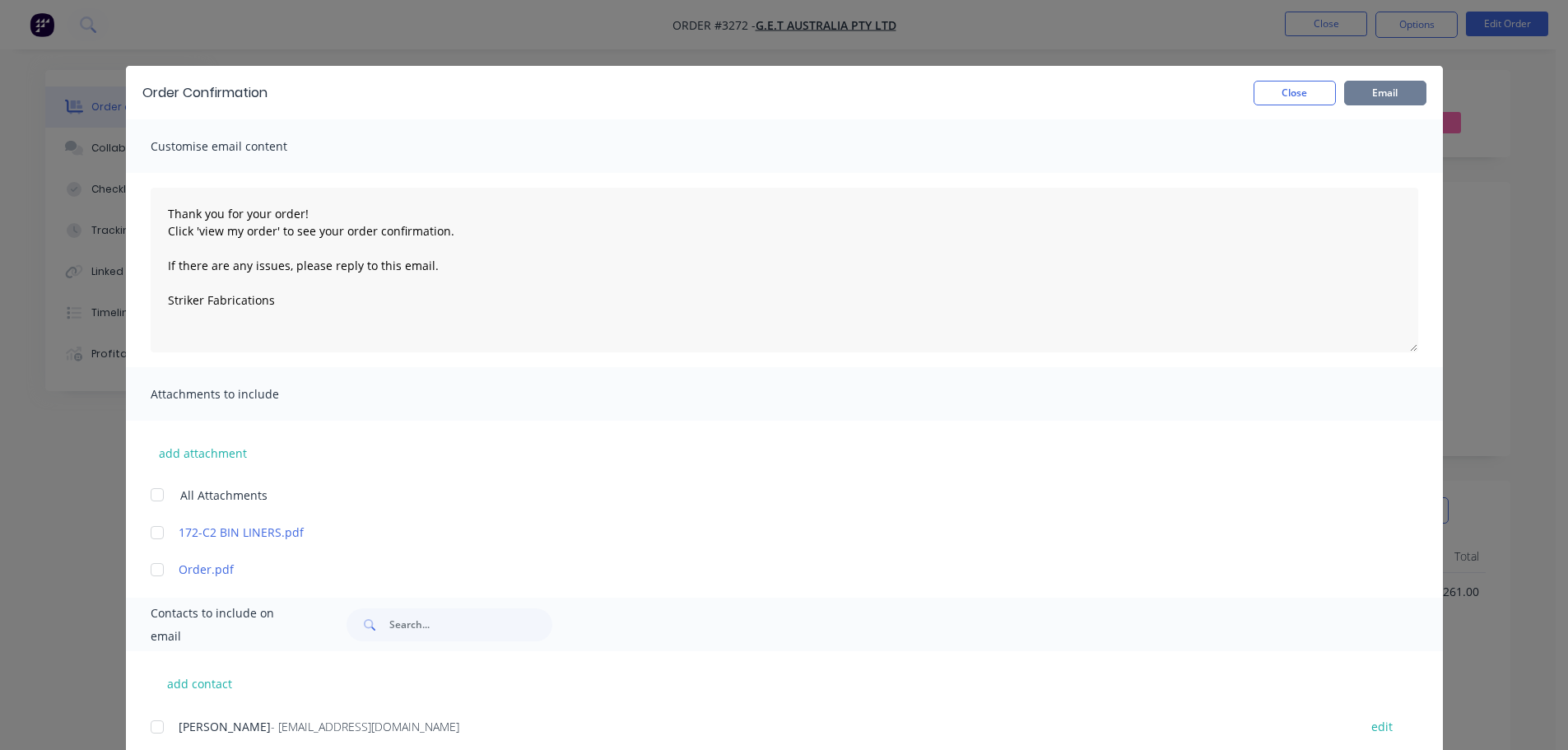
click at [1390, 89] on button "Email" at bounding box center [1386, 93] width 83 height 25
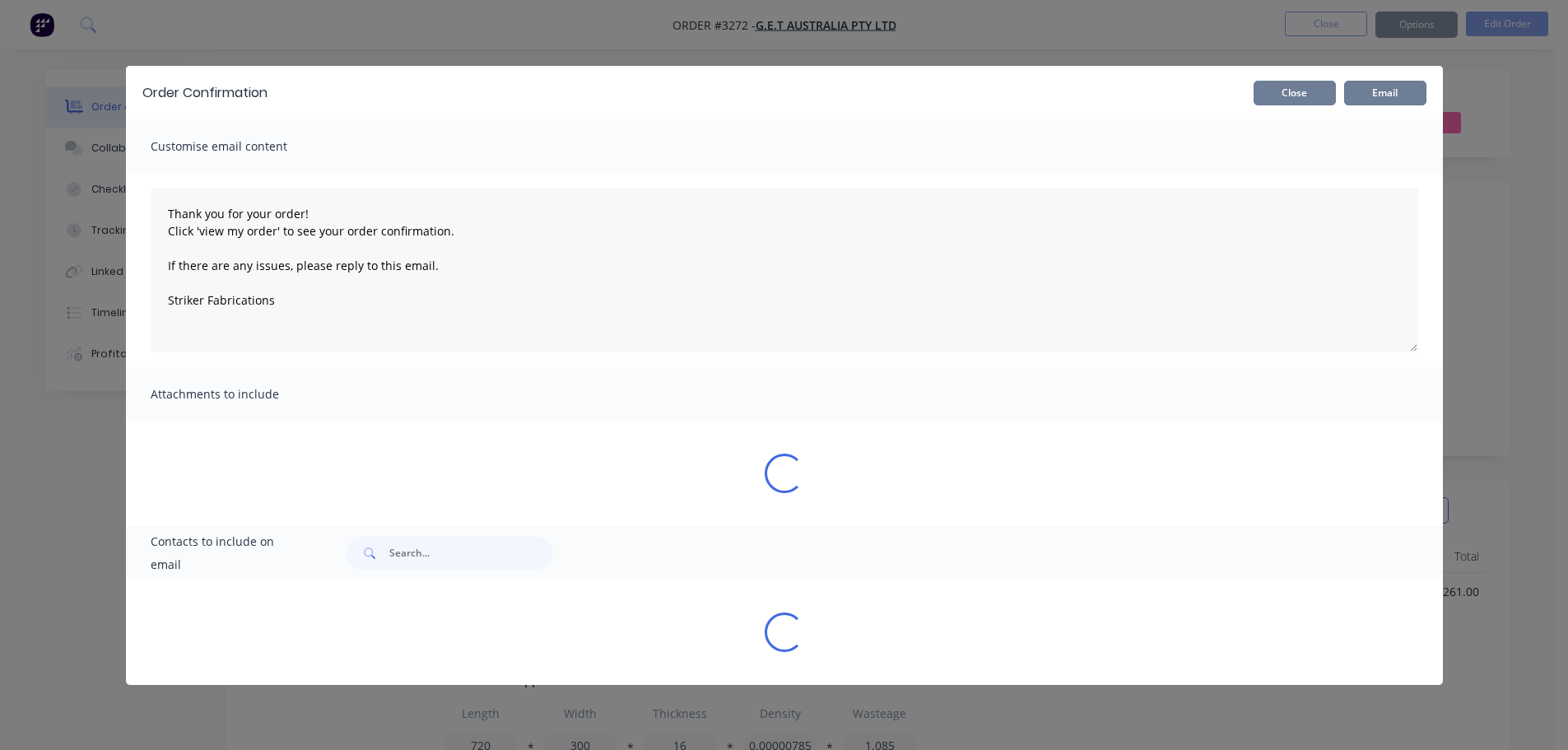
type textarea "Thank you for your order! Click 'view my order' to see your order confirmation.…"
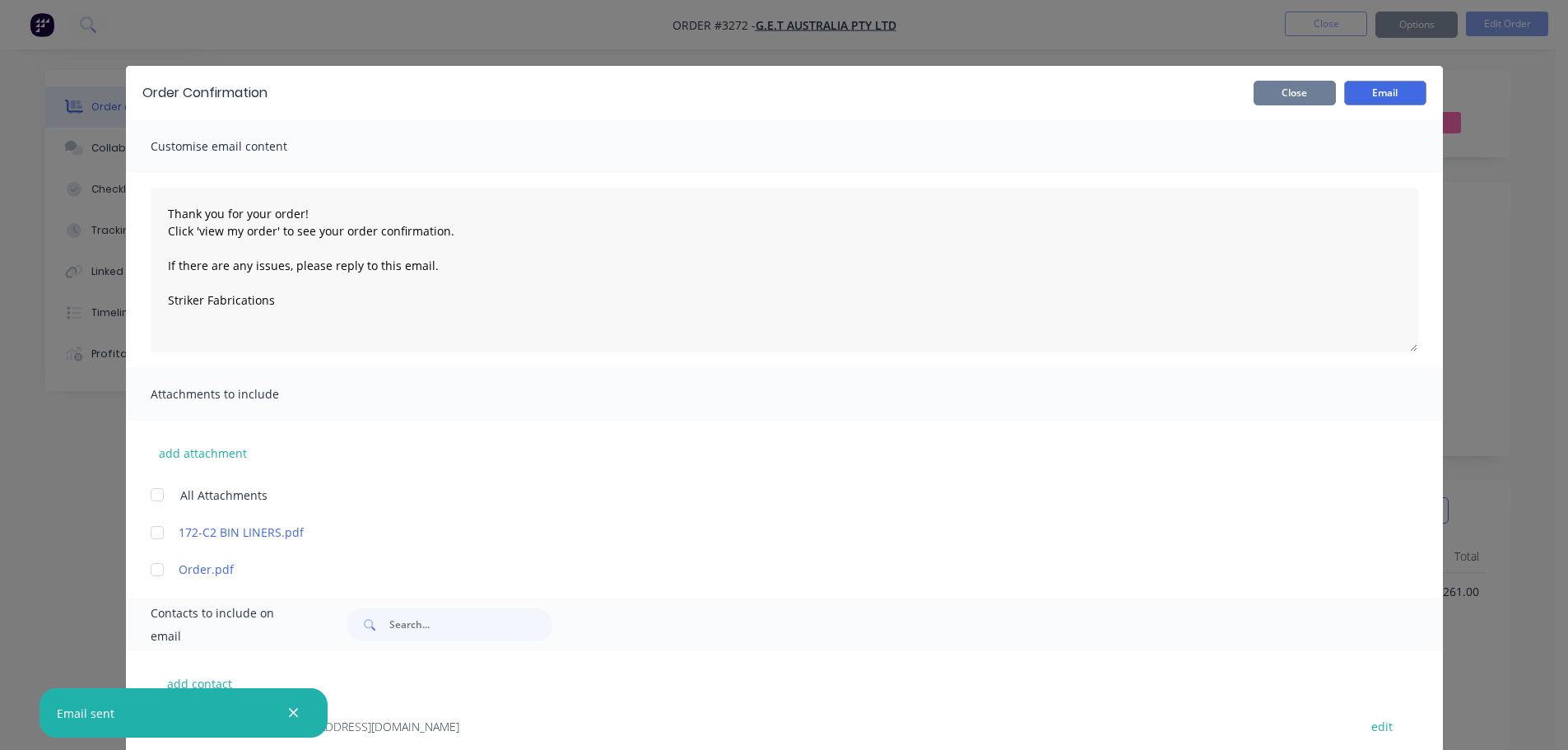
click at [1310, 93] on button "Close" at bounding box center [1295, 93] width 83 height 25
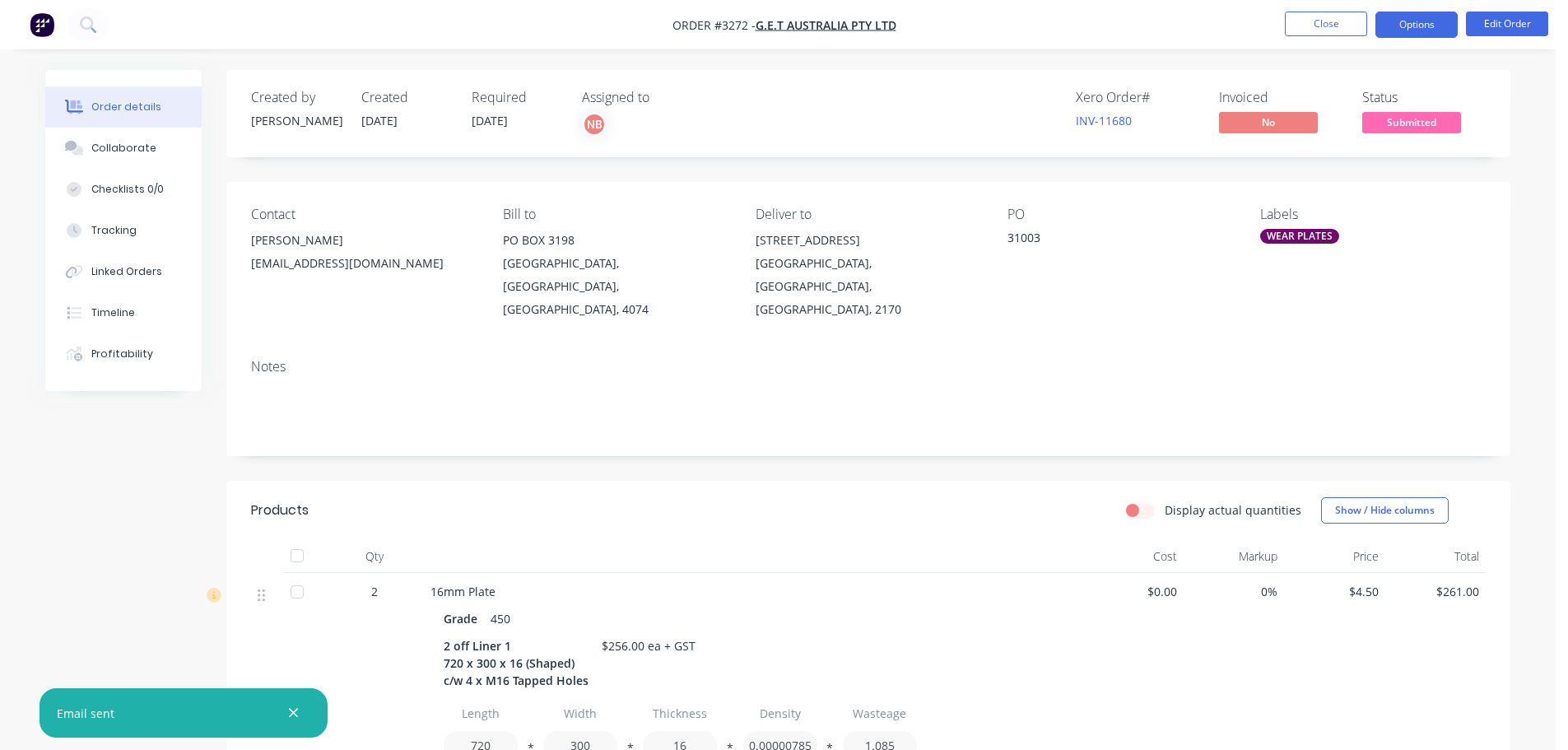
click at [1406, 35] on button "Options" at bounding box center [1416, 25] width 83 height 27
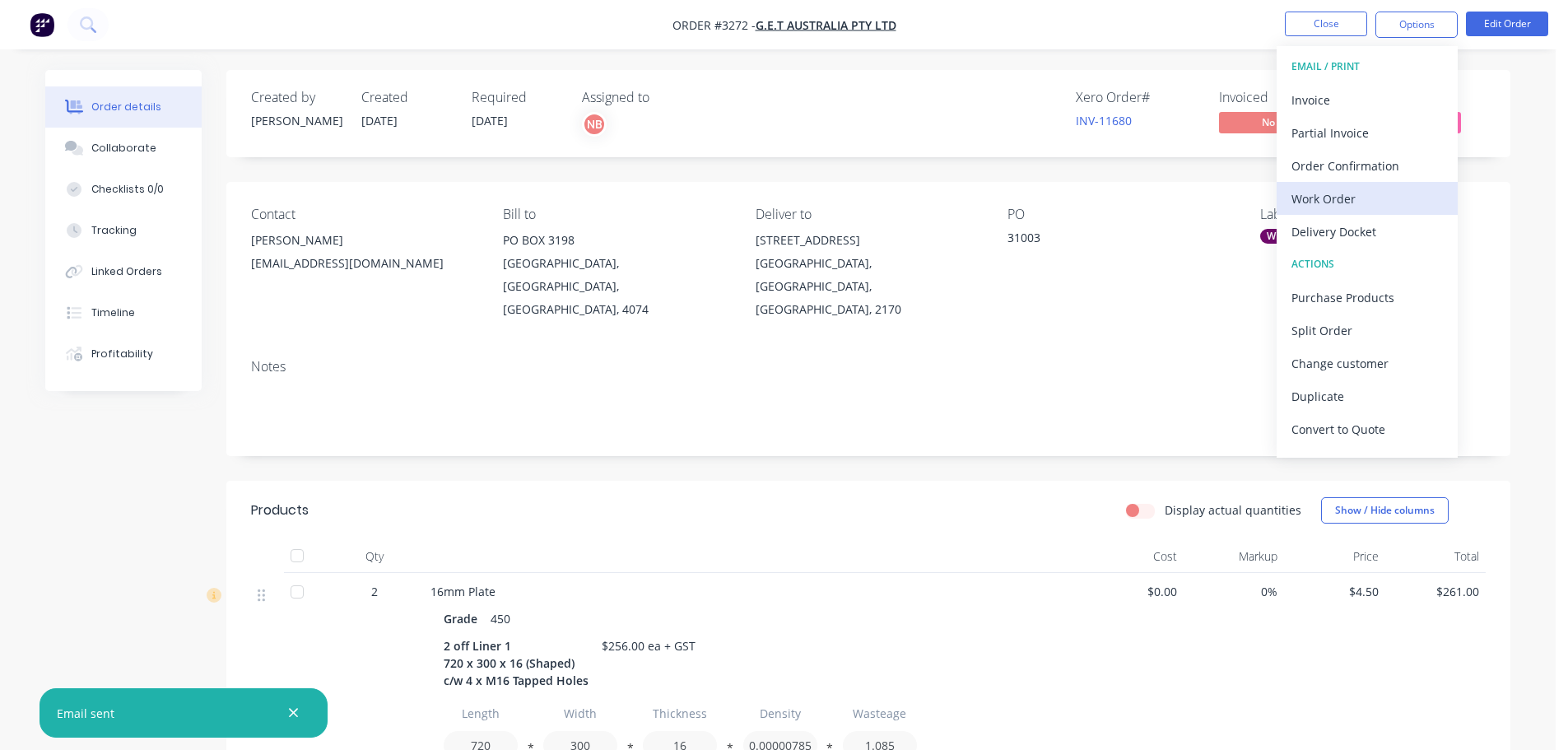
click at [1340, 187] on div "Work Order" at bounding box center [1367, 199] width 152 height 24
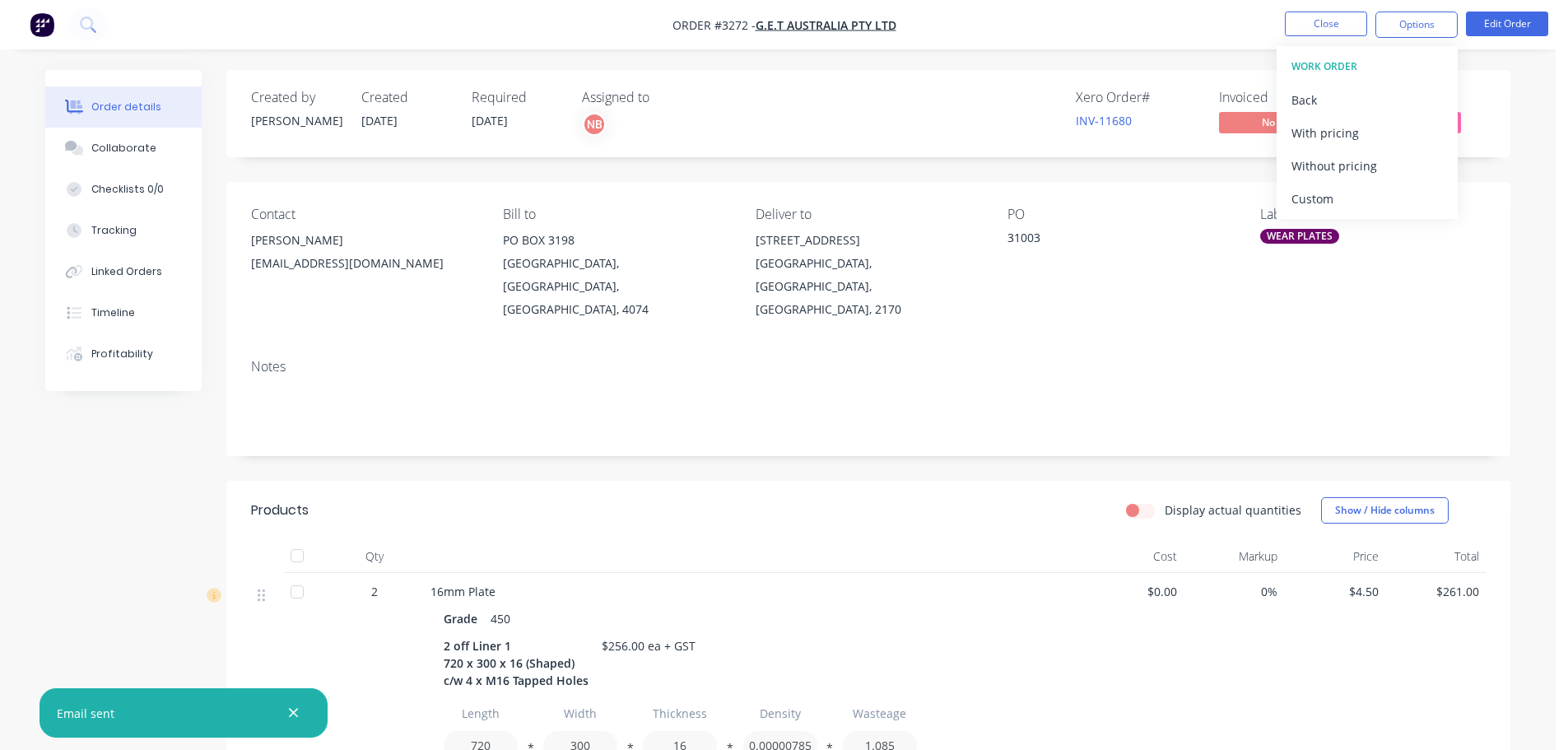
click at [1339, 187] on div "Custom" at bounding box center [1367, 199] width 152 height 24
click at [1335, 172] on div "Without pricing" at bounding box center [1367, 166] width 152 height 24
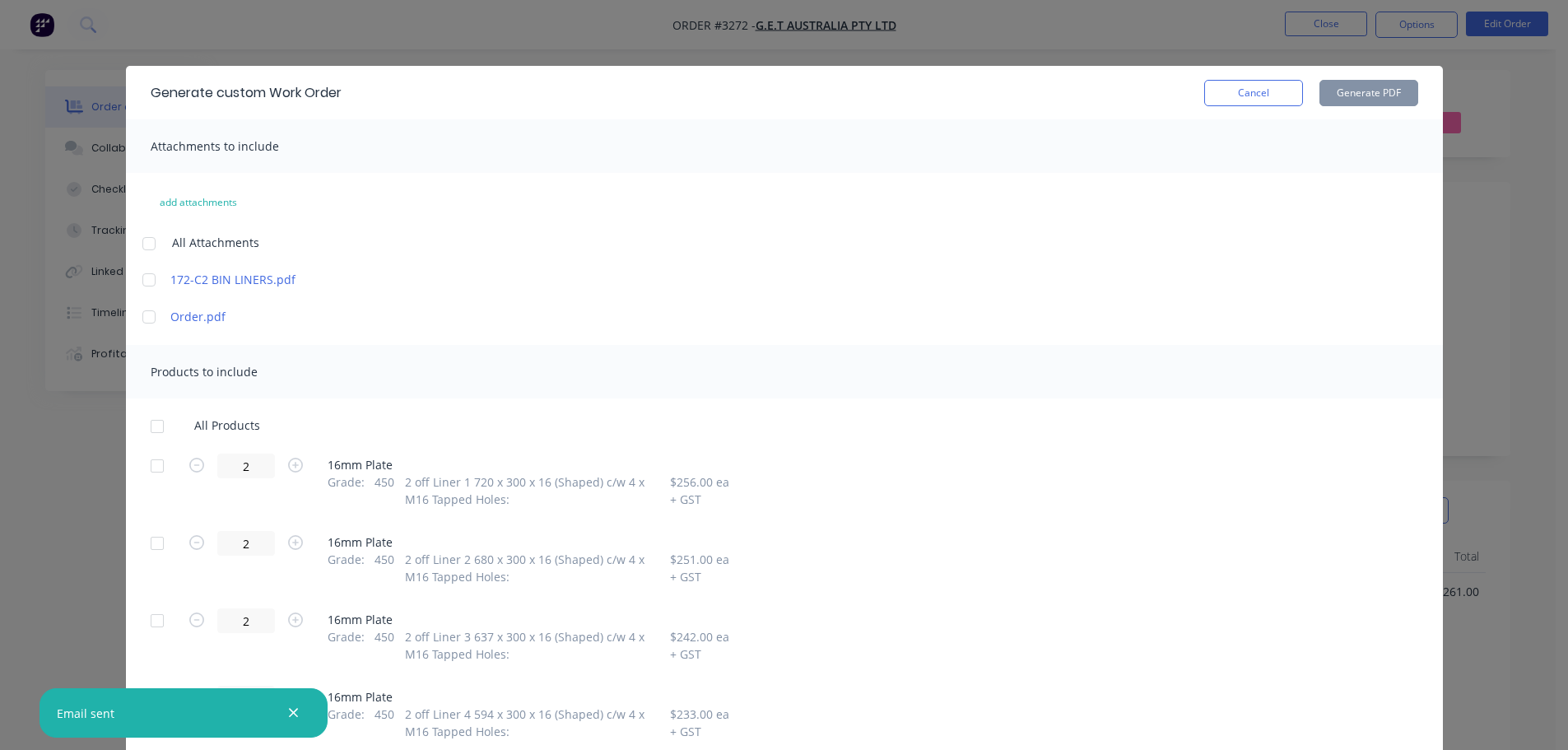
click at [157, 461] on div at bounding box center [157, 465] width 33 height 33
click at [150, 541] on div at bounding box center [157, 542] width 33 height 33
click at [142, 621] on div at bounding box center [157, 620] width 33 height 33
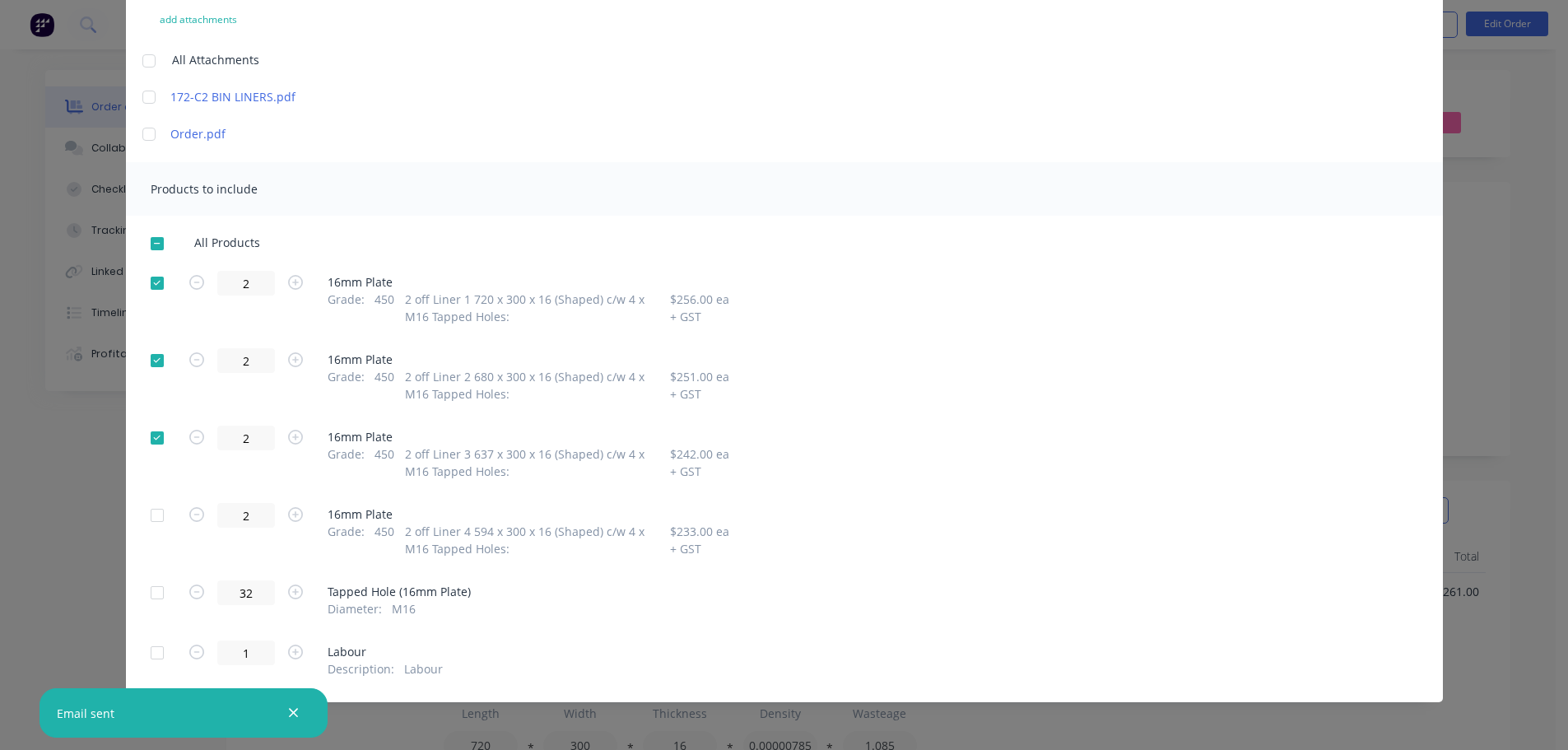
click at [146, 521] on div at bounding box center [157, 514] width 33 height 33
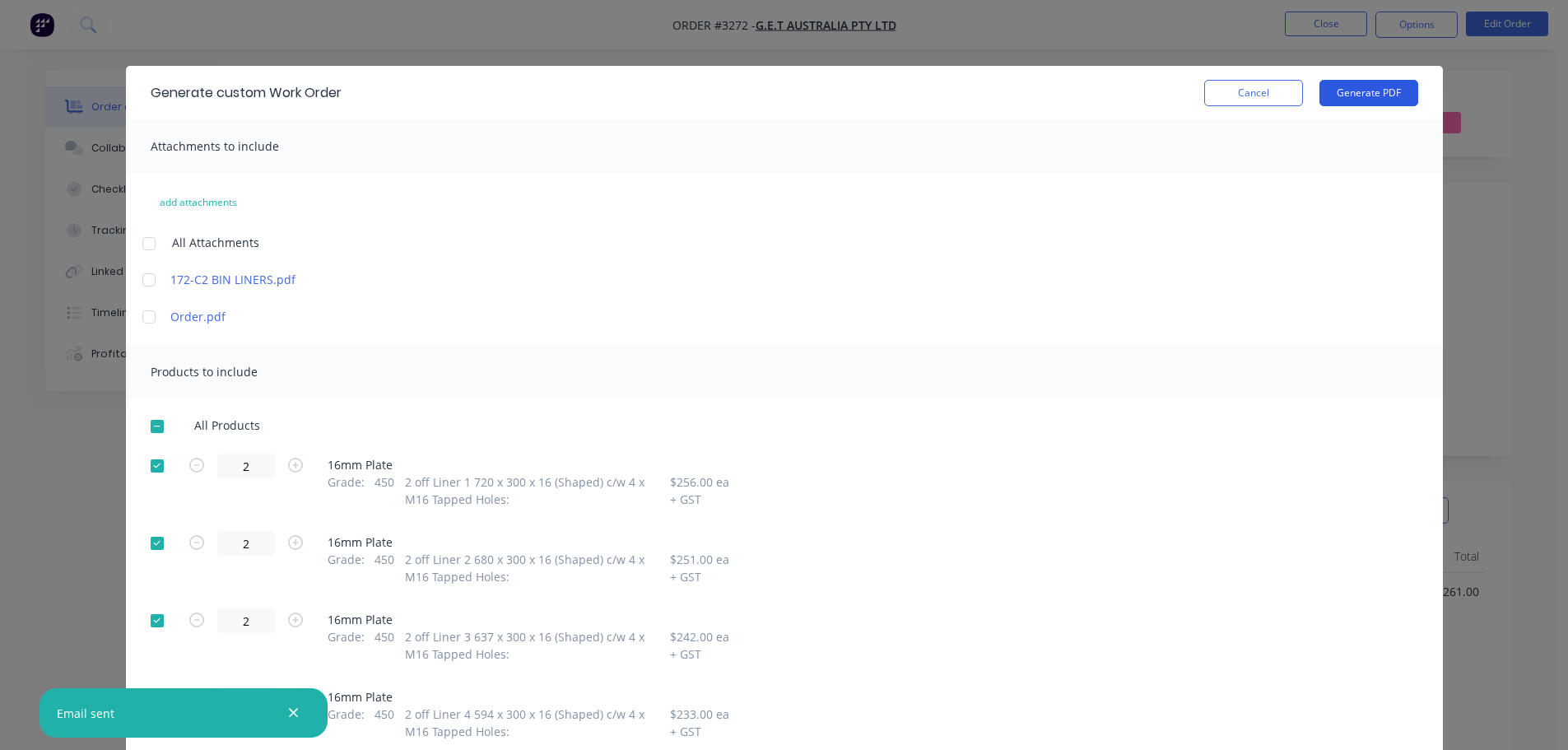
click at [1356, 83] on button "Generate PDF" at bounding box center [1369, 93] width 99 height 27
click at [1250, 87] on button "Cancel" at bounding box center [1254, 93] width 99 height 27
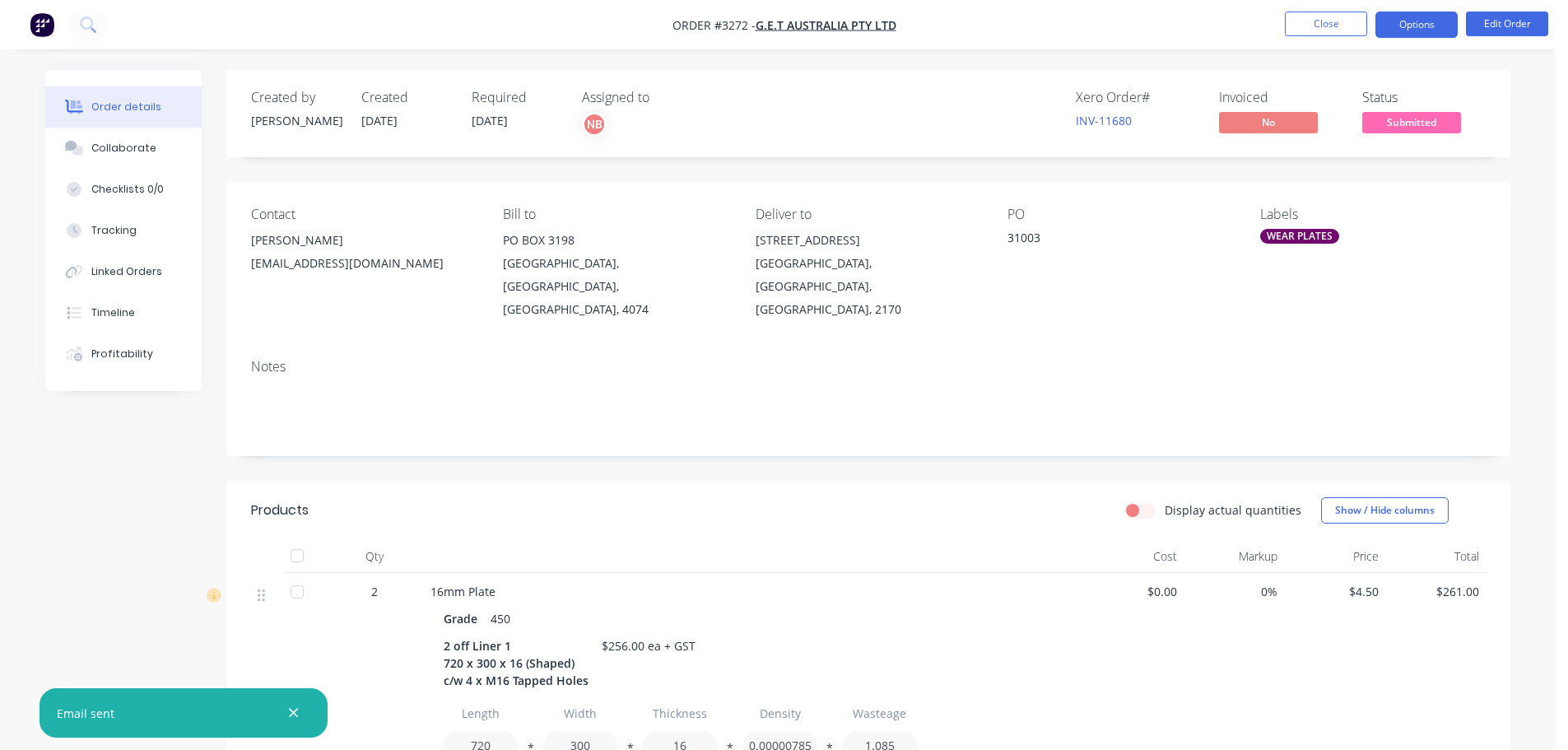
click at [1429, 25] on button "Options" at bounding box center [1416, 25] width 83 height 27
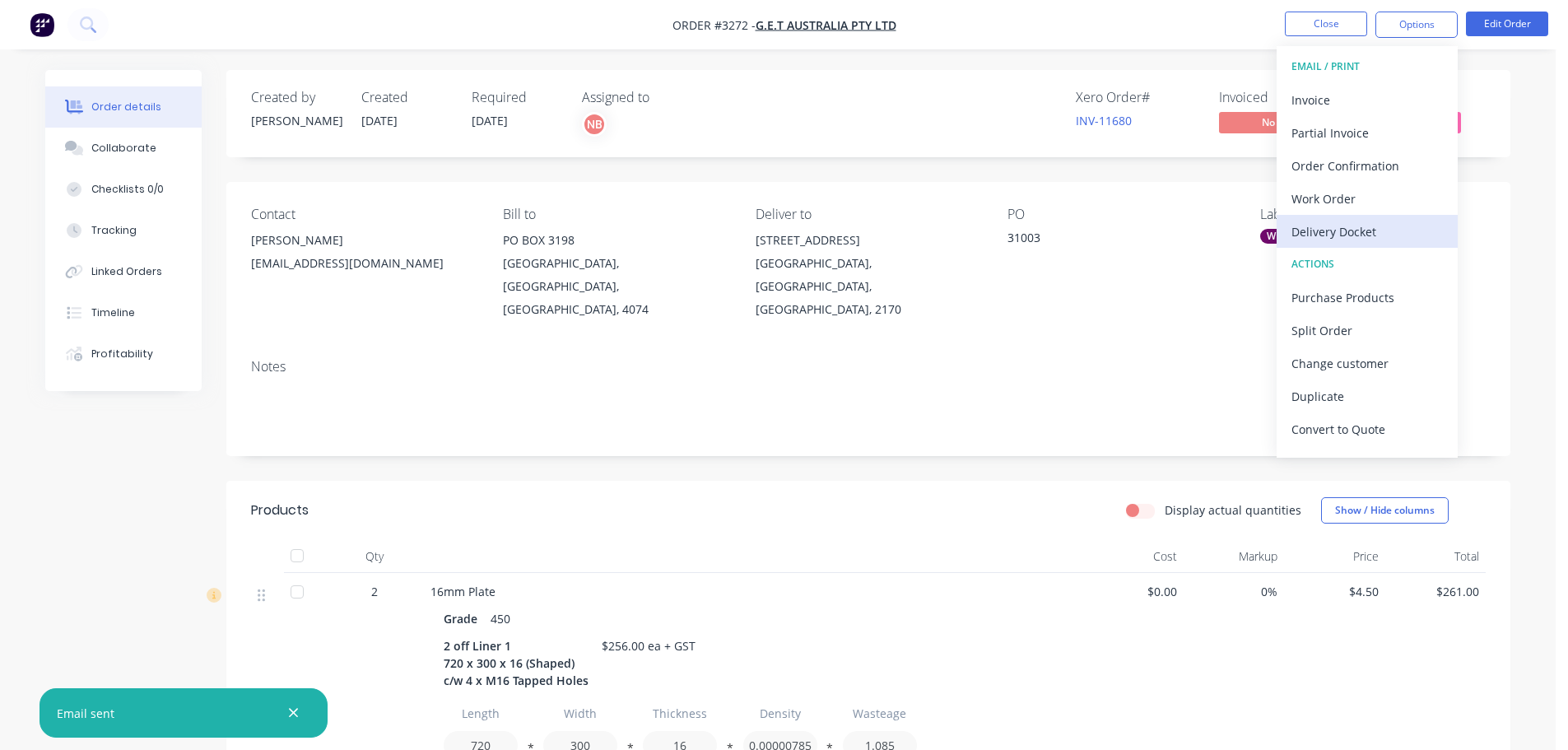
click at [1330, 228] on div "Delivery Docket" at bounding box center [1367, 232] width 152 height 24
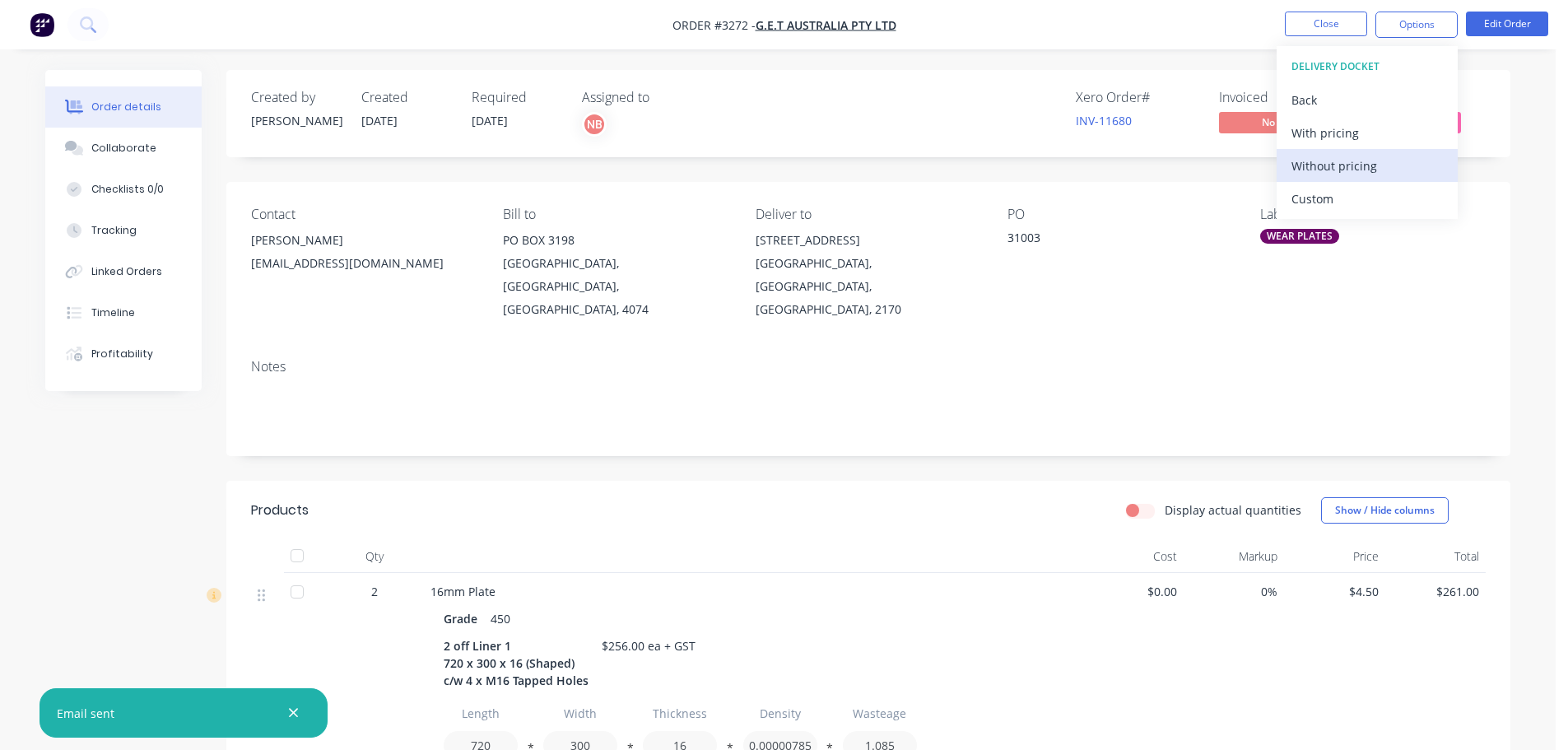
click at [1329, 197] on div "Custom" at bounding box center [1367, 199] width 152 height 24
click at [1325, 172] on div "Without pricing" at bounding box center [1367, 166] width 152 height 24
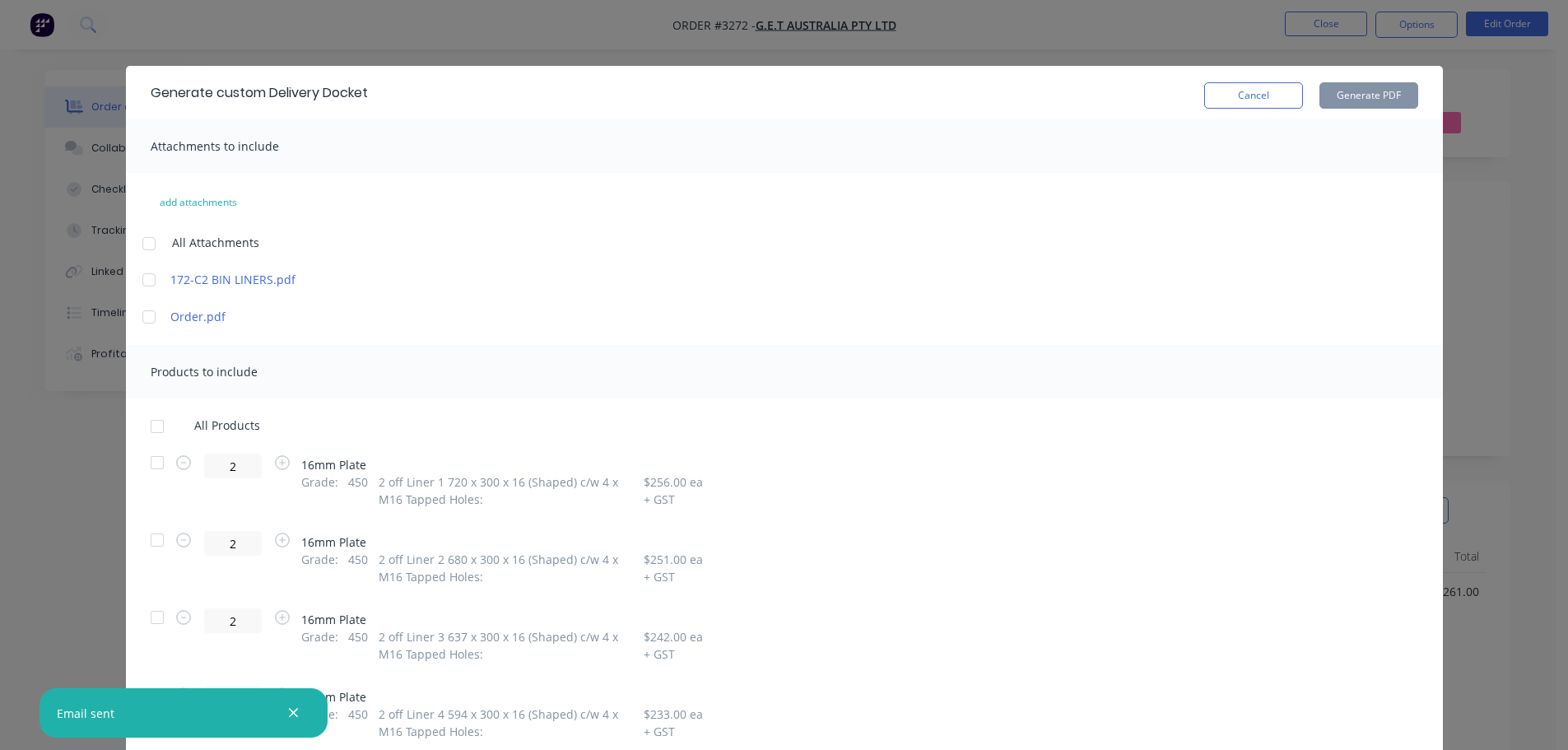
click at [150, 458] on div at bounding box center [157, 462] width 33 height 33
click at [148, 529] on div at bounding box center [157, 539] width 33 height 33
click at [141, 616] on div at bounding box center [157, 617] width 33 height 33
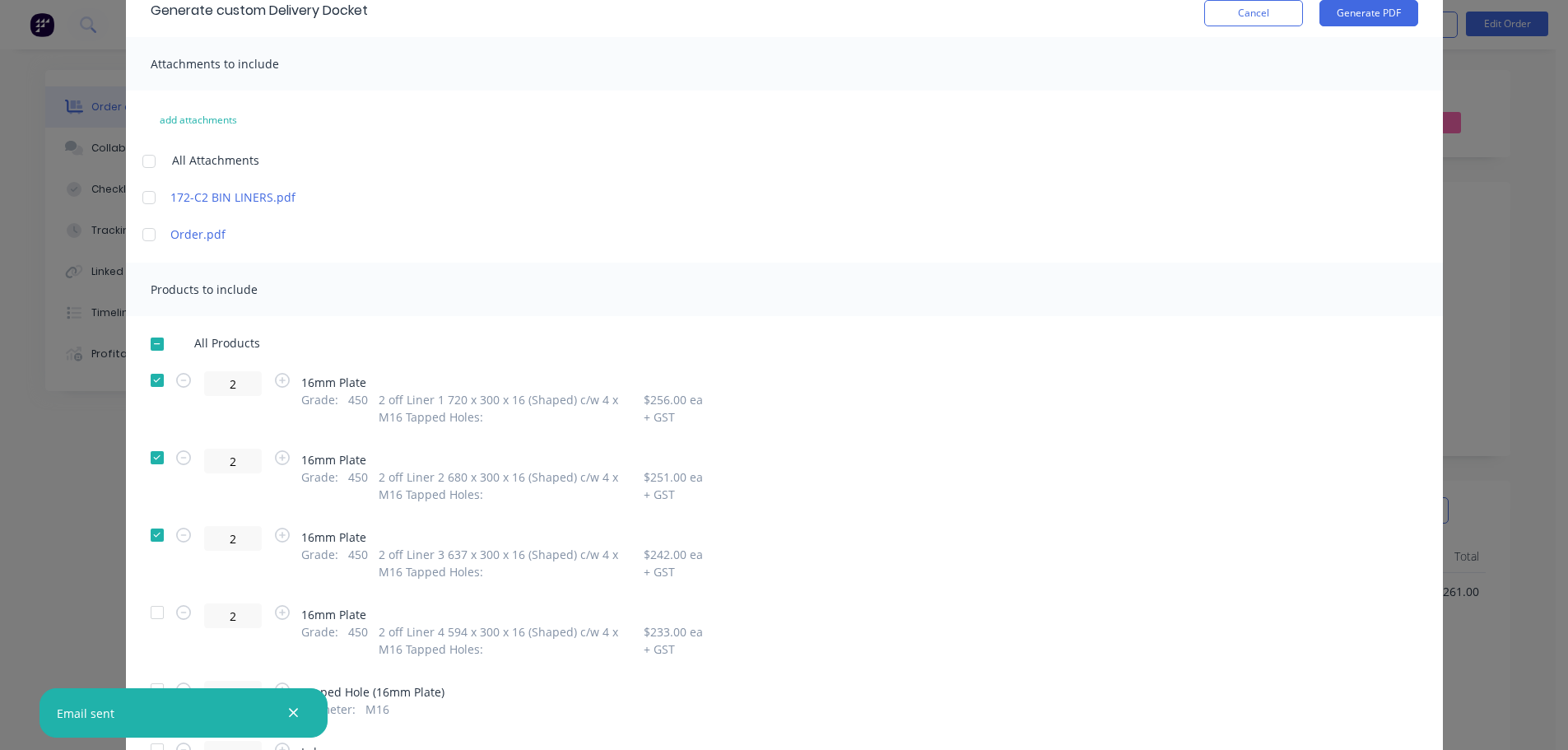
click at [149, 620] on div at bounding box center [157, 612] width 33 height 33
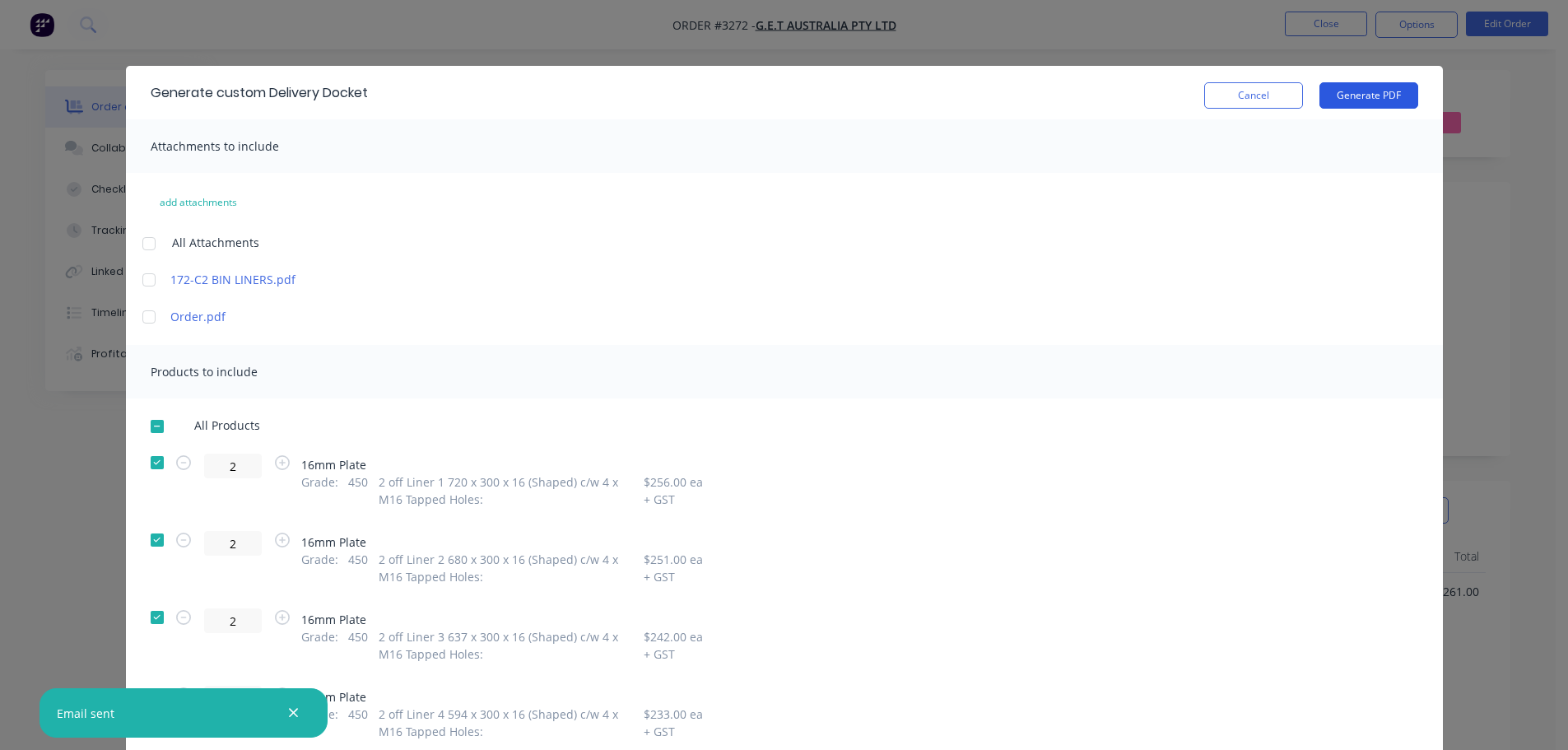
click at [1377, 93] on button "Generate PDF" at bounding box center [1369, 96] width 99 height 27
drag, startPoint x: 1274, startPoint y: 94, endPoint x: 1344, endPoint y: 67, distance: 75.0
click at [1274, 93] on button "Cancel" at bounding box center [1254, 96] width 99 height 27
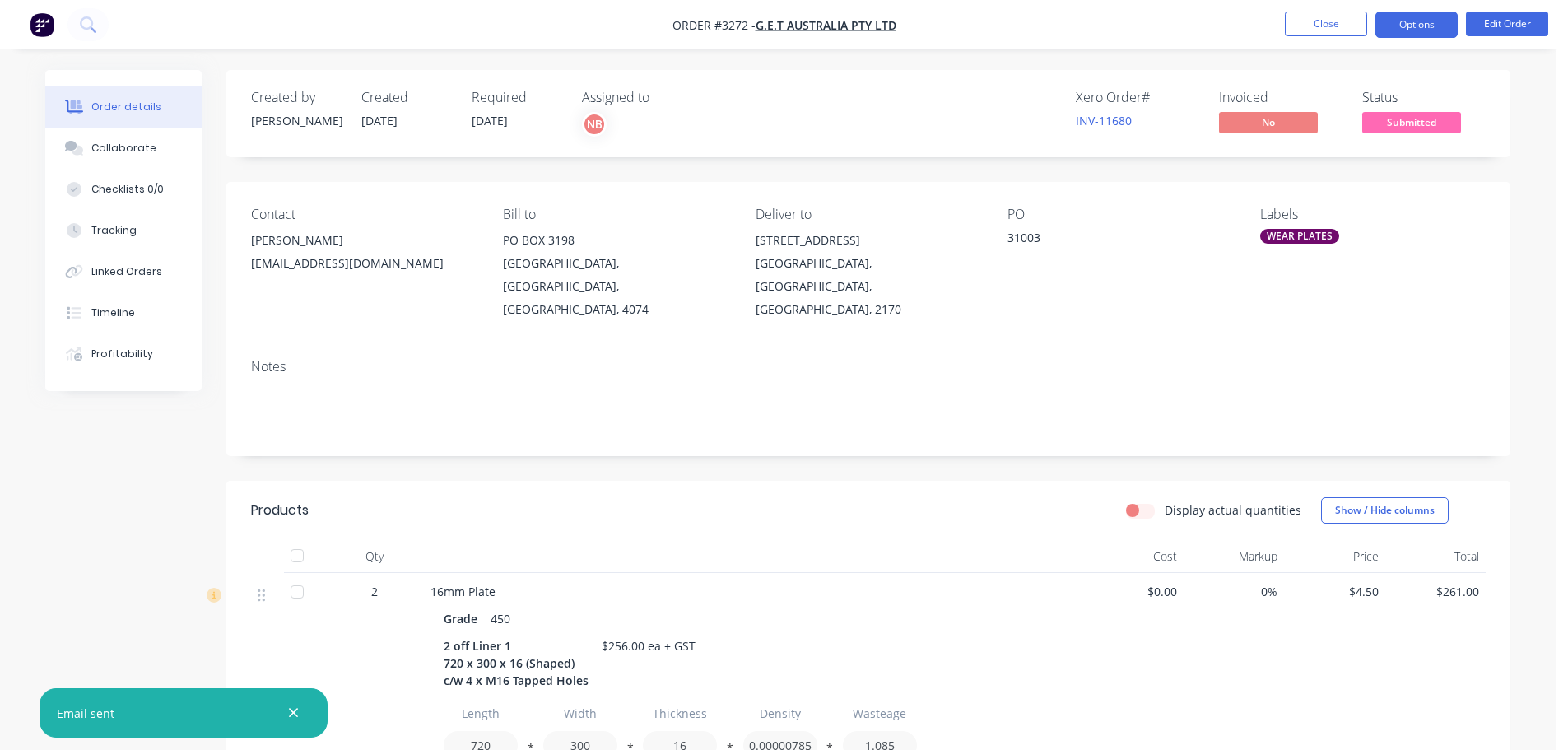
click at [1378, 37] on button "Options" at bounding box center [1416, 25] width 83 height 27
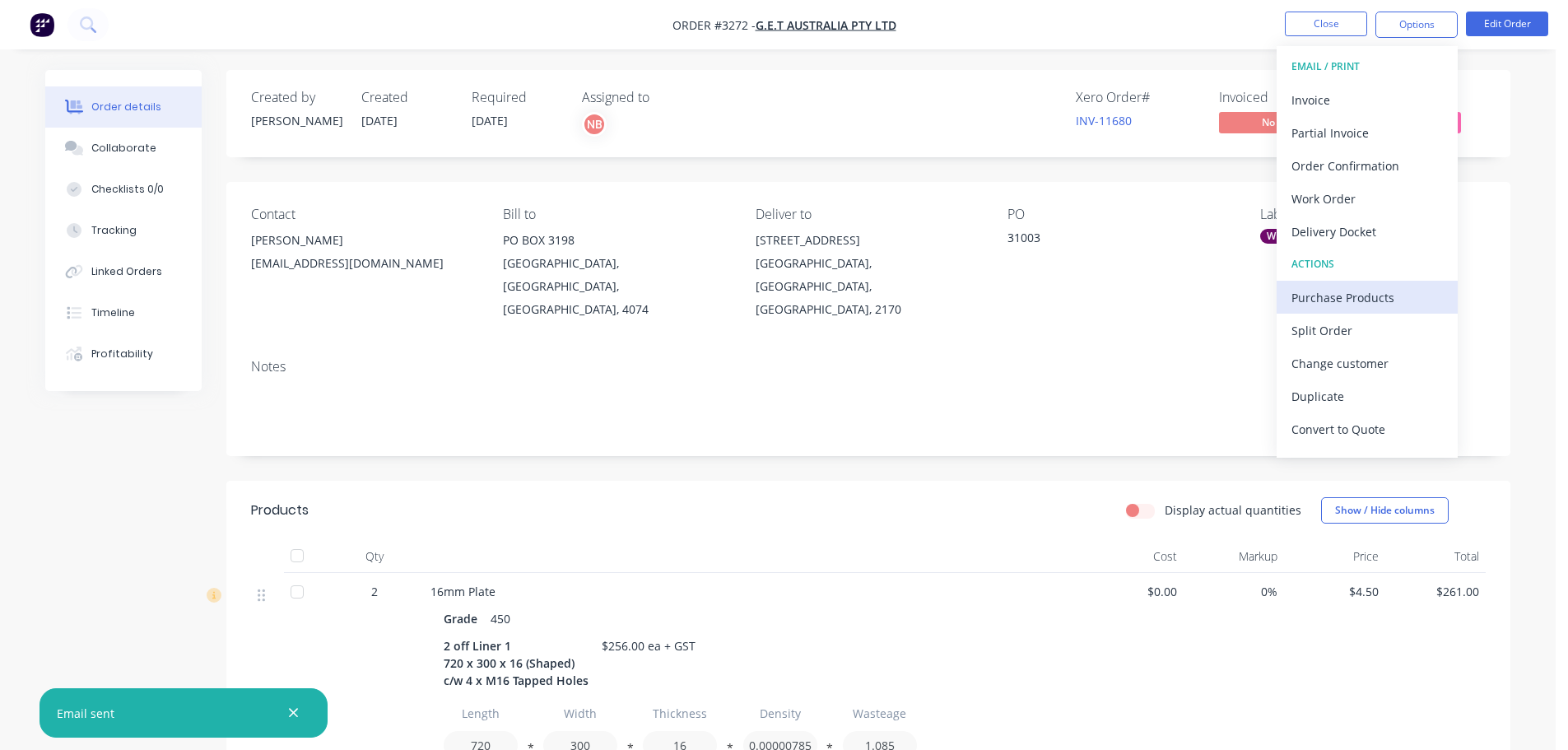
click at [1329, 287] on div "Purchase Products" at bounding box center [1367, 298] width 152 height 24
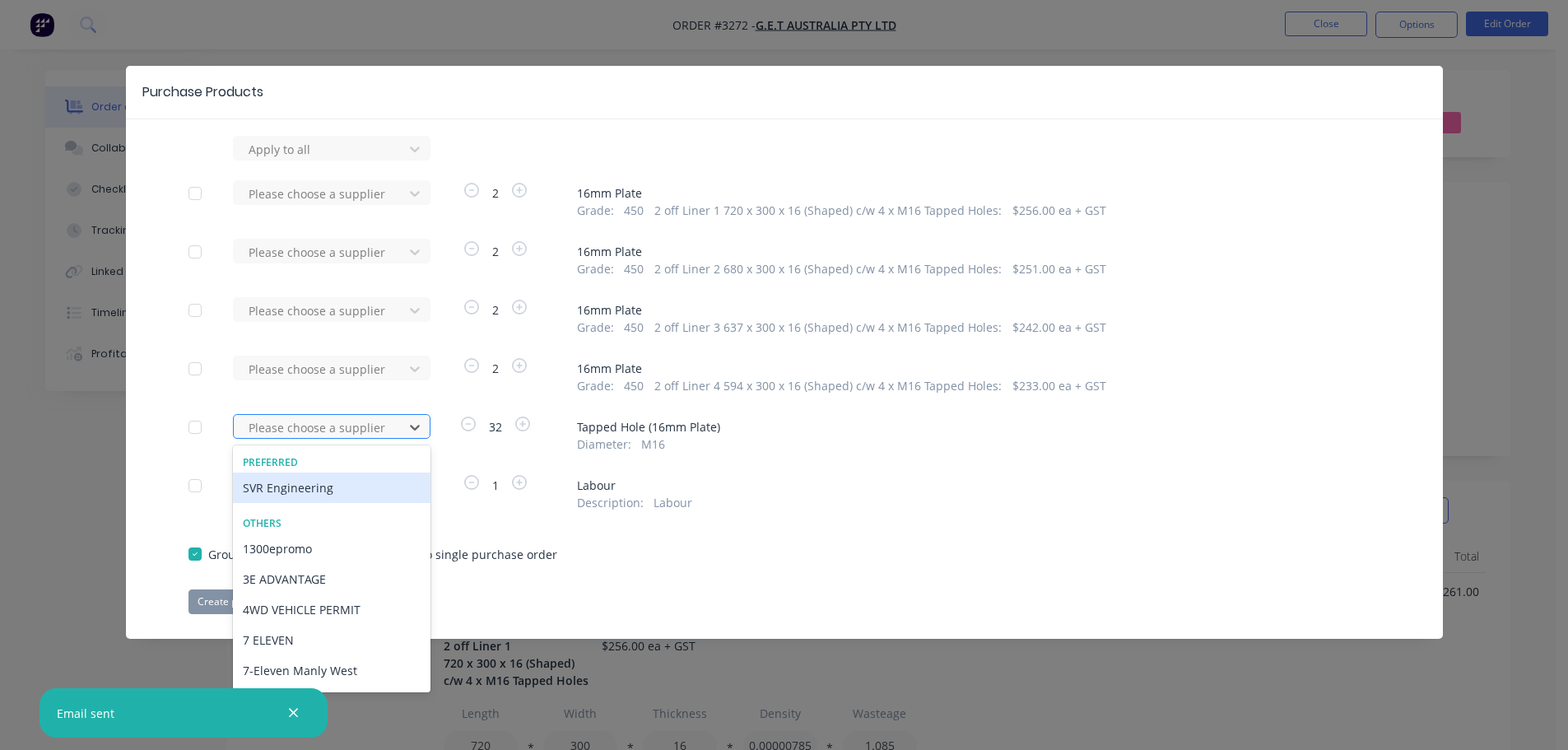
click at [313, 431] on div at bounding box center [321, 427] width 148 height 21
click at [311, 470] on div "Preferred SVR Engineering" at bounding box center [331, 479] width 197 height 61
click at [308, 489] on div "SVR Engineering" at bounding box center [331, 487] width 197 height 31
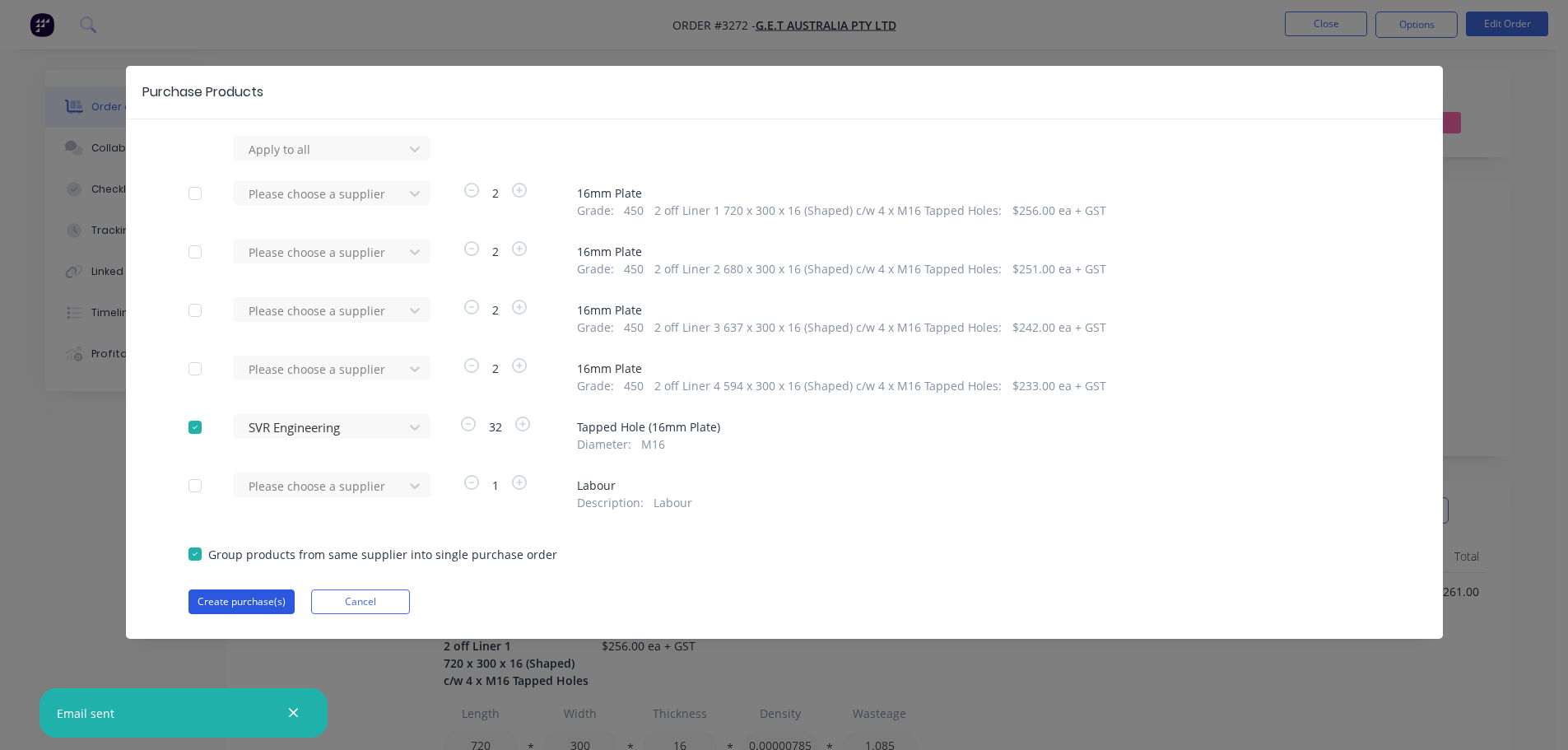
click at [257, 595] on button "Create purchase(s)" at bounding box center [241, 601] width 106 height 25
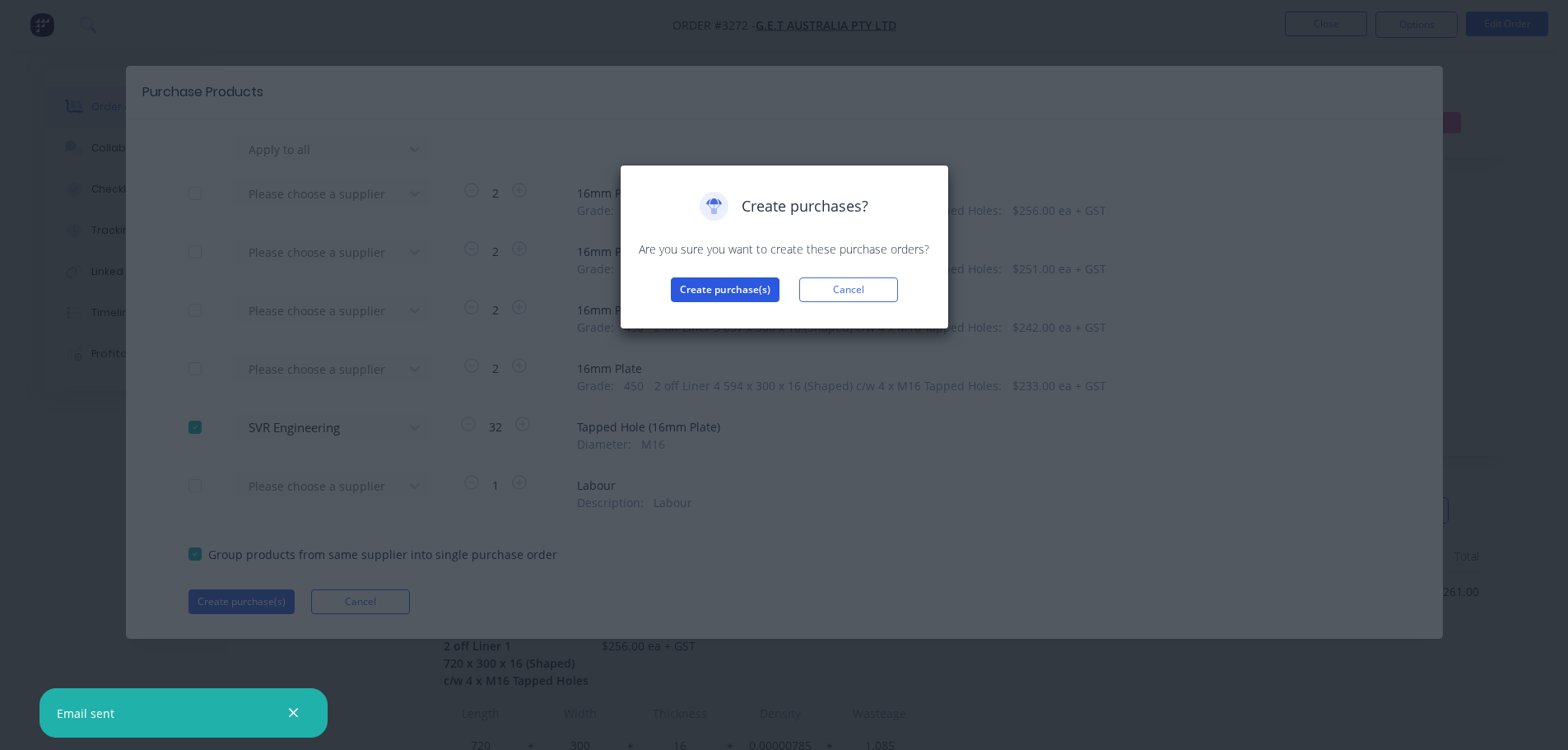
click at [704, 291] on button "Create purchase(s)" at bounding box center [725, 289] width 108 height 25
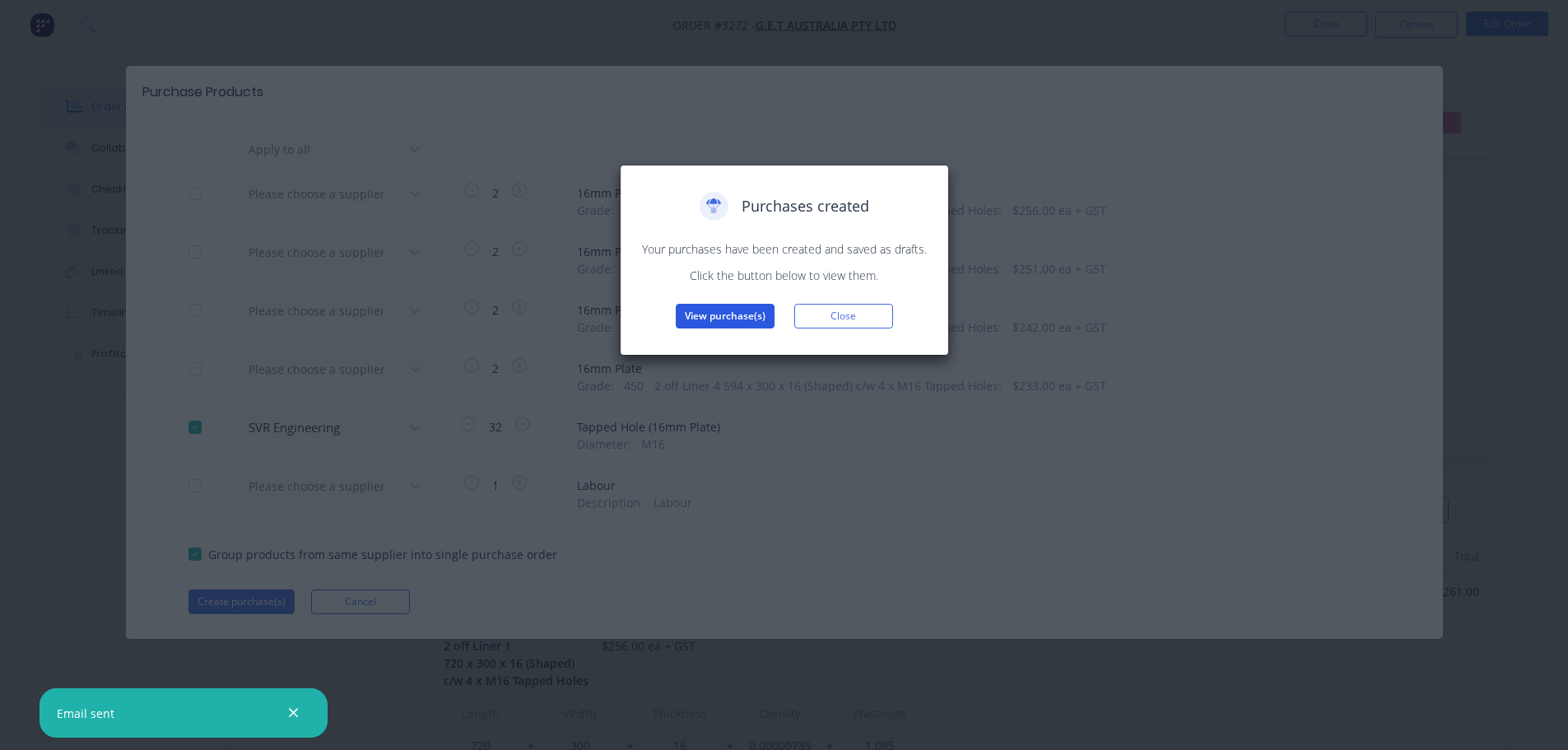
click at [696, 312] on button "View purchase(s)" at bounding box center [725, 315] width 99 height 25
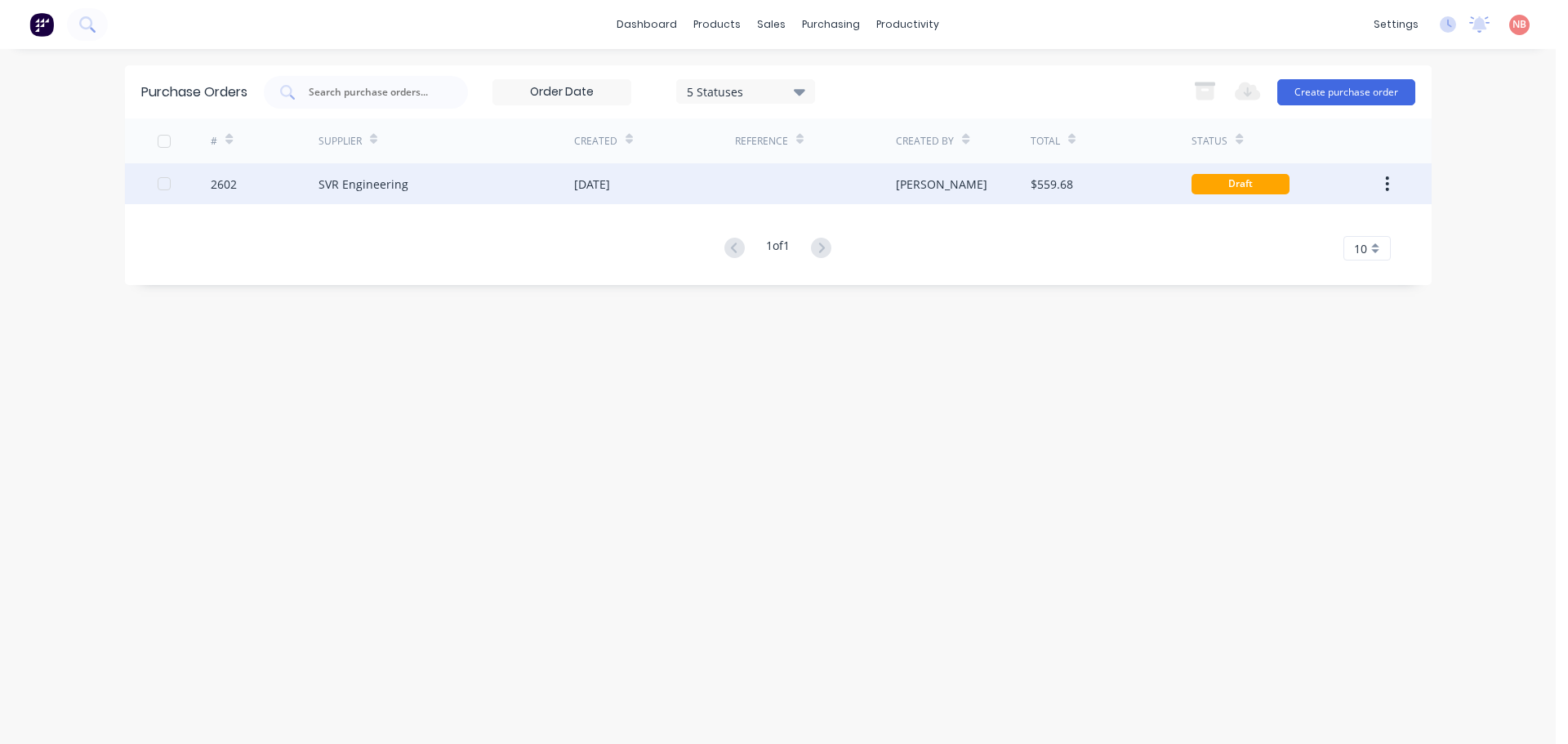
click at [652, 183] on div "[DATE]" at bounding box center [654, 184] width 160 height 41
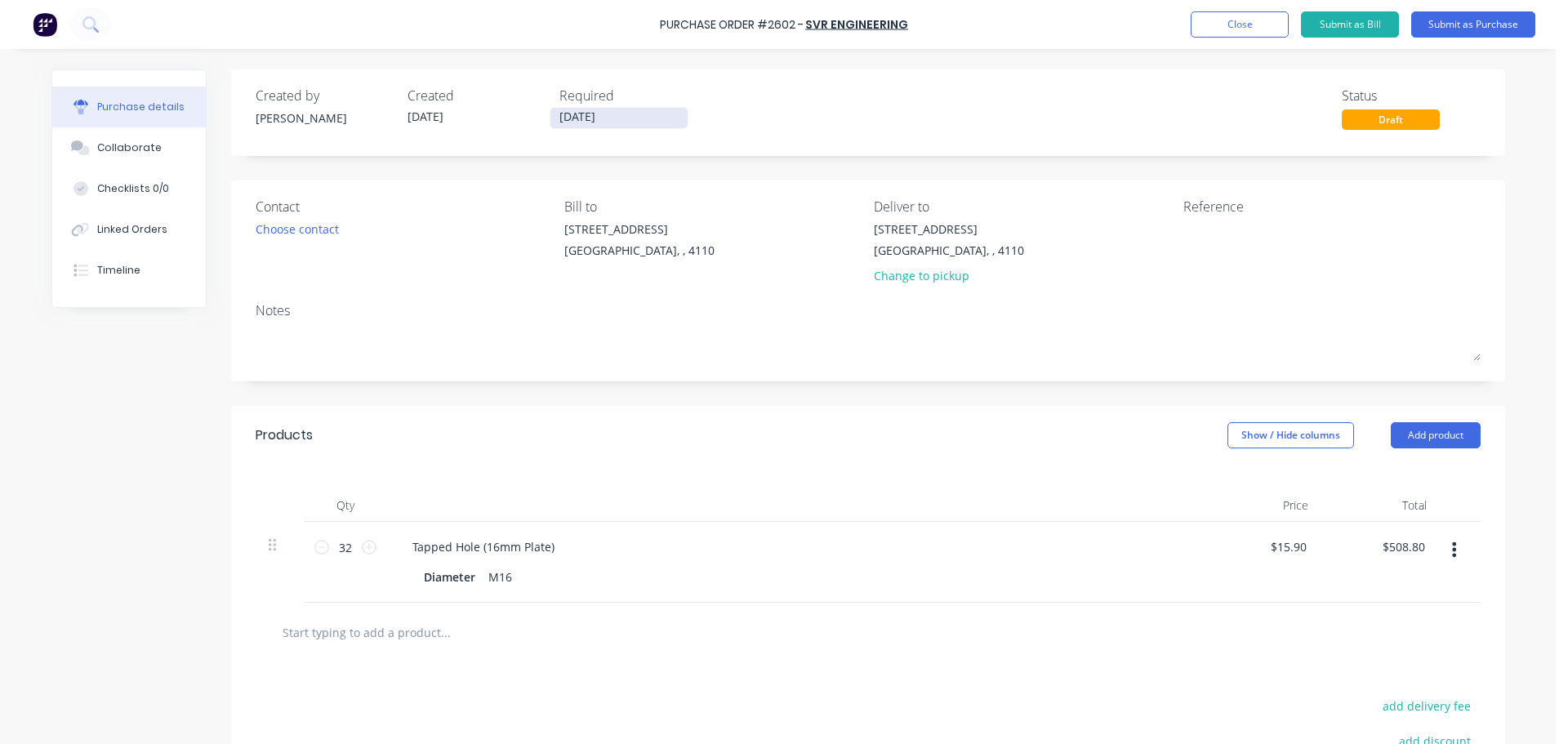
click at [583, 122] on input "[DATE]" at bounding box center [619, 117] width 137 height 21
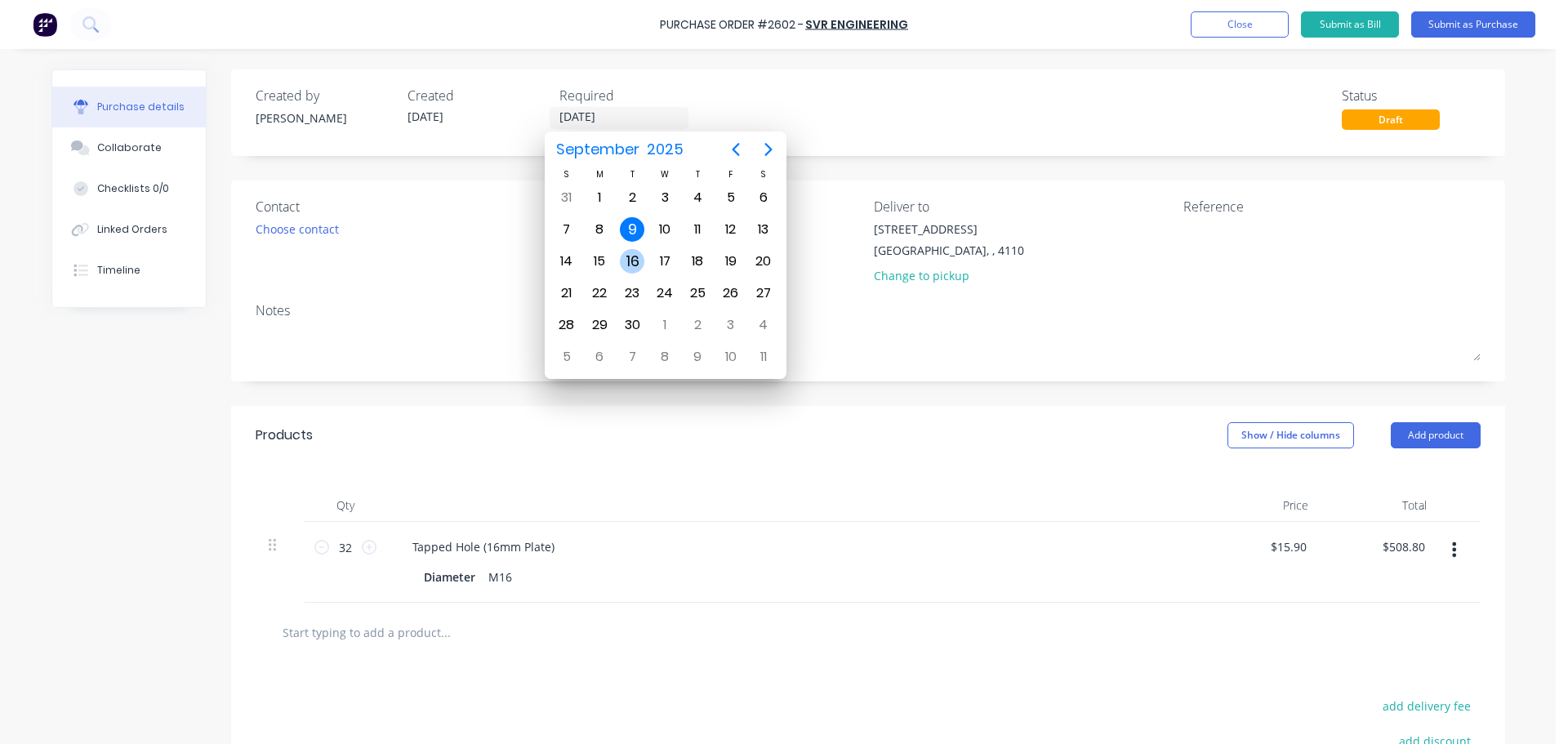
click at [626, 262] on div "16" at bounding box center [632, 261] width 24 height 24
type input "[DATE]"
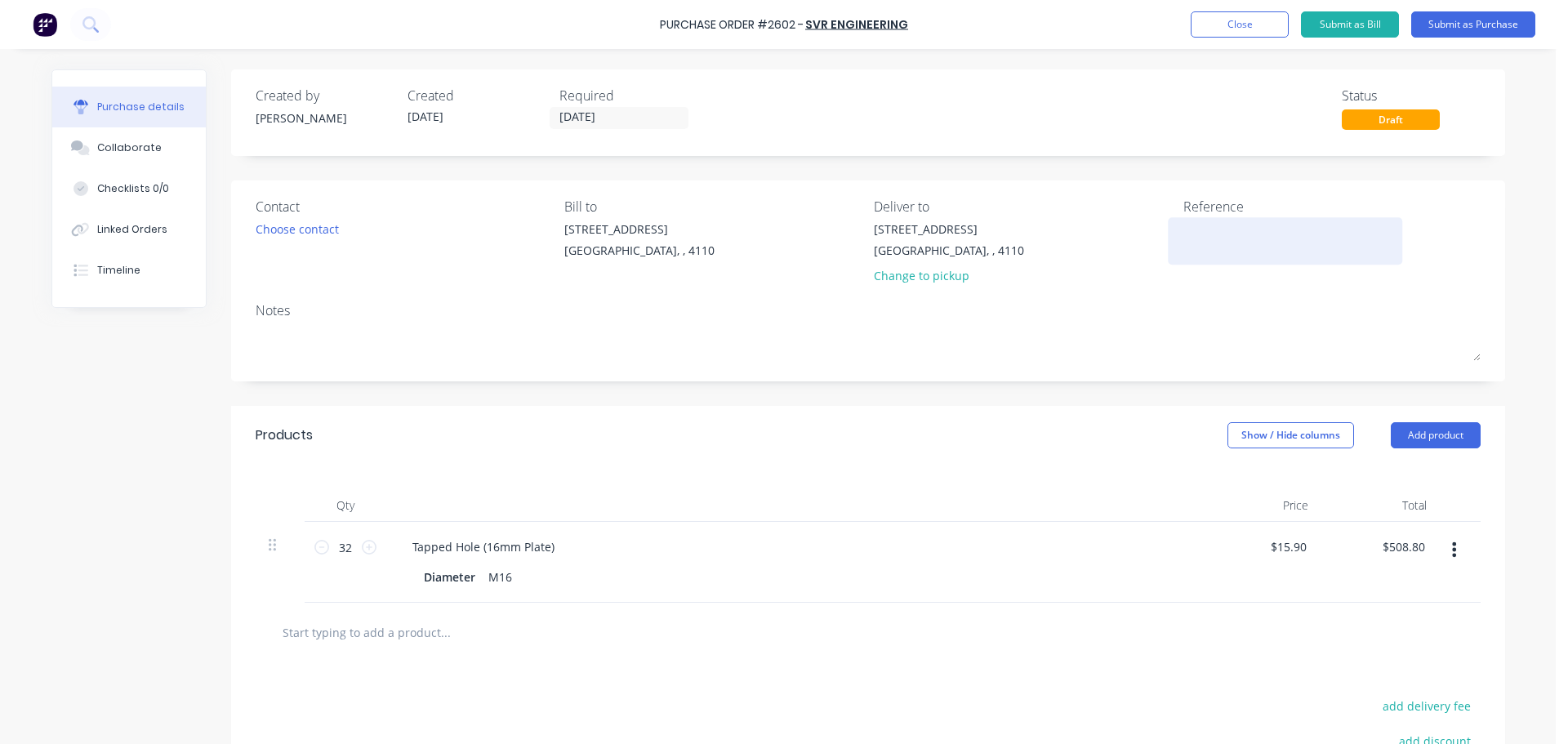
click at [1220, 225] on textarea at bounding box center [1285, 239] width 204 height 37
type textarea "GET"
type textarea "x"
type textarea "GET"
type textarea "x"
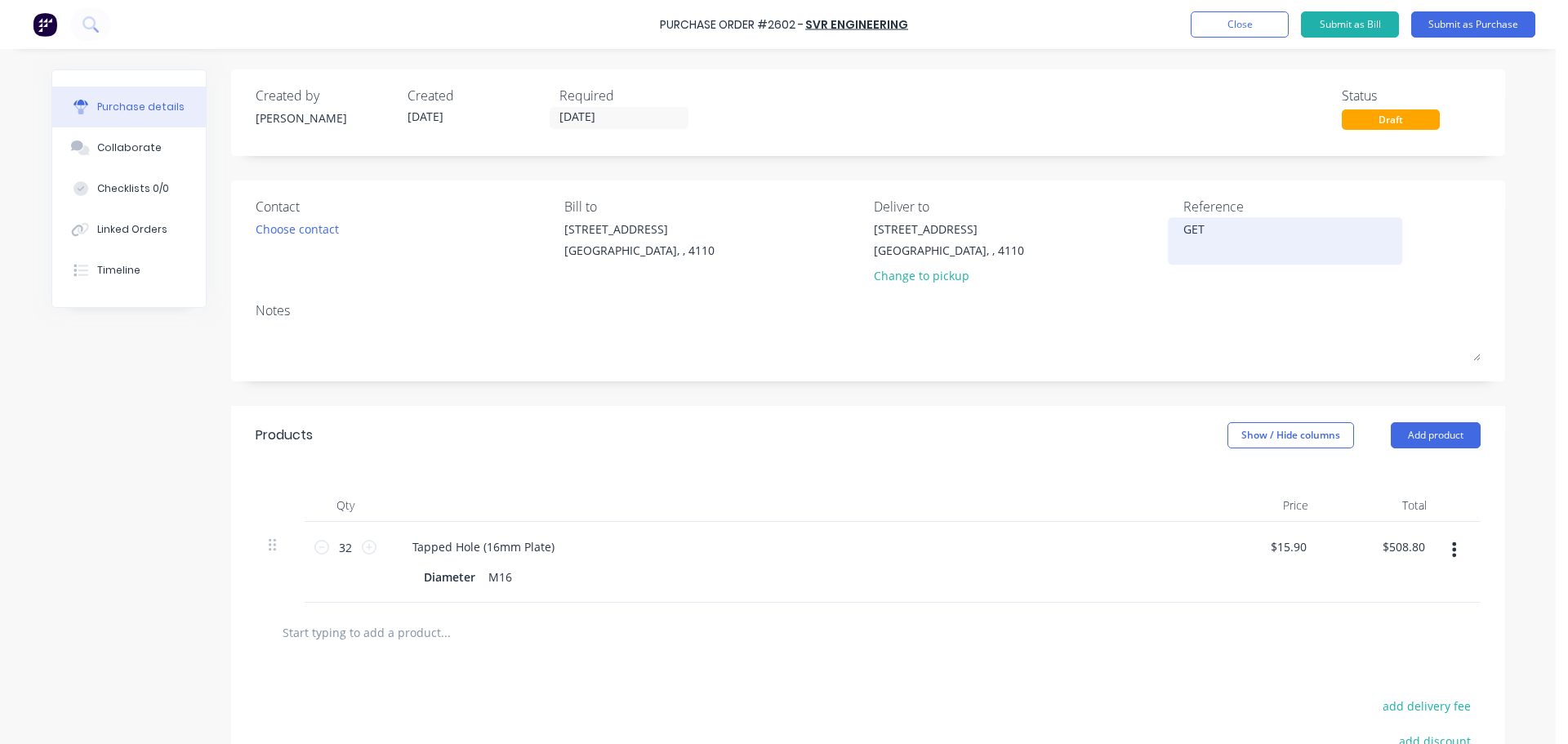
type textarea "GET 3"
type textarea "x"
type textarea "GET 31"
type textarea "x"
type textarea "GET 310"
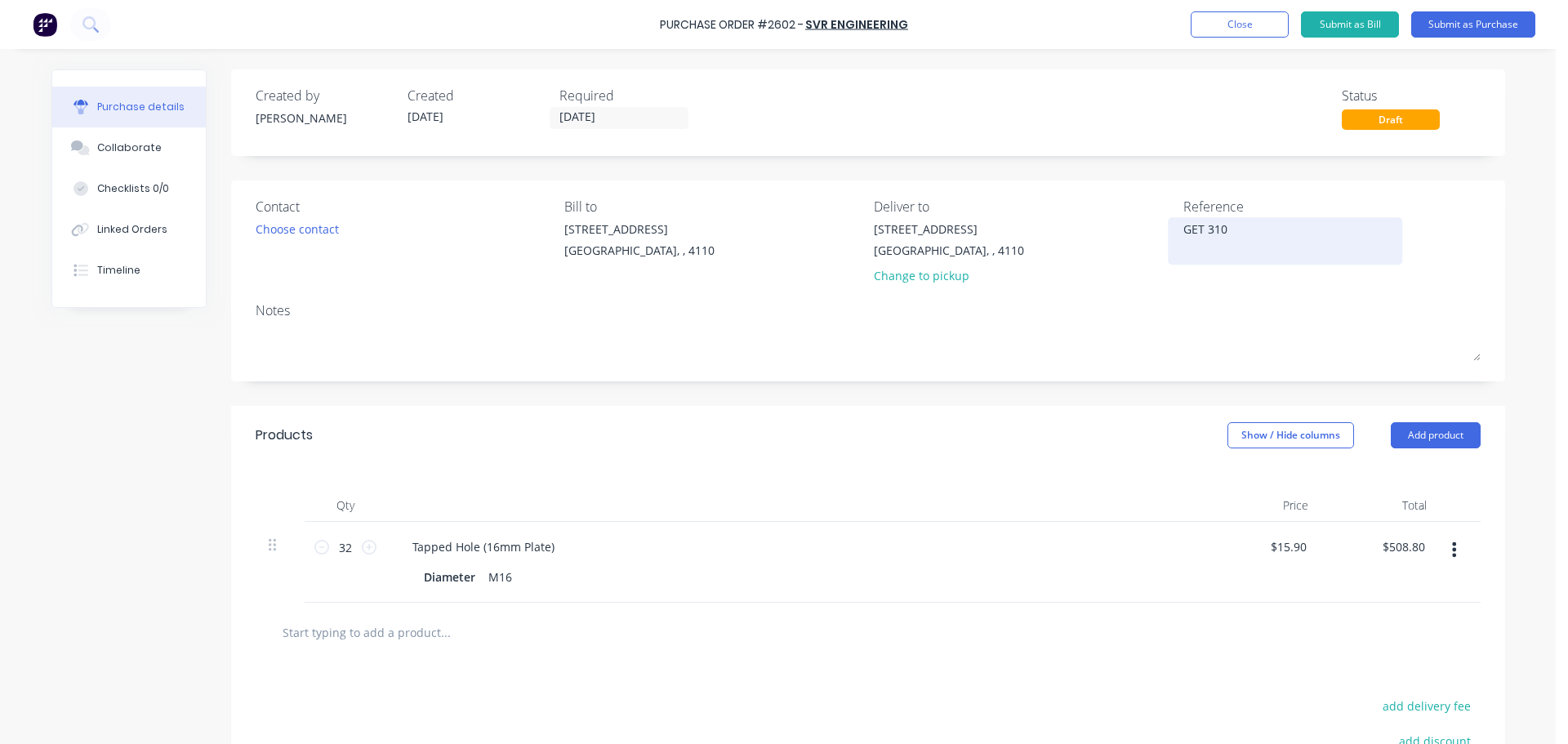
type textarea "x"
type textarea "GET 3100"
type textarea "x"
type textarea "GET 31003"
type textarea "x"
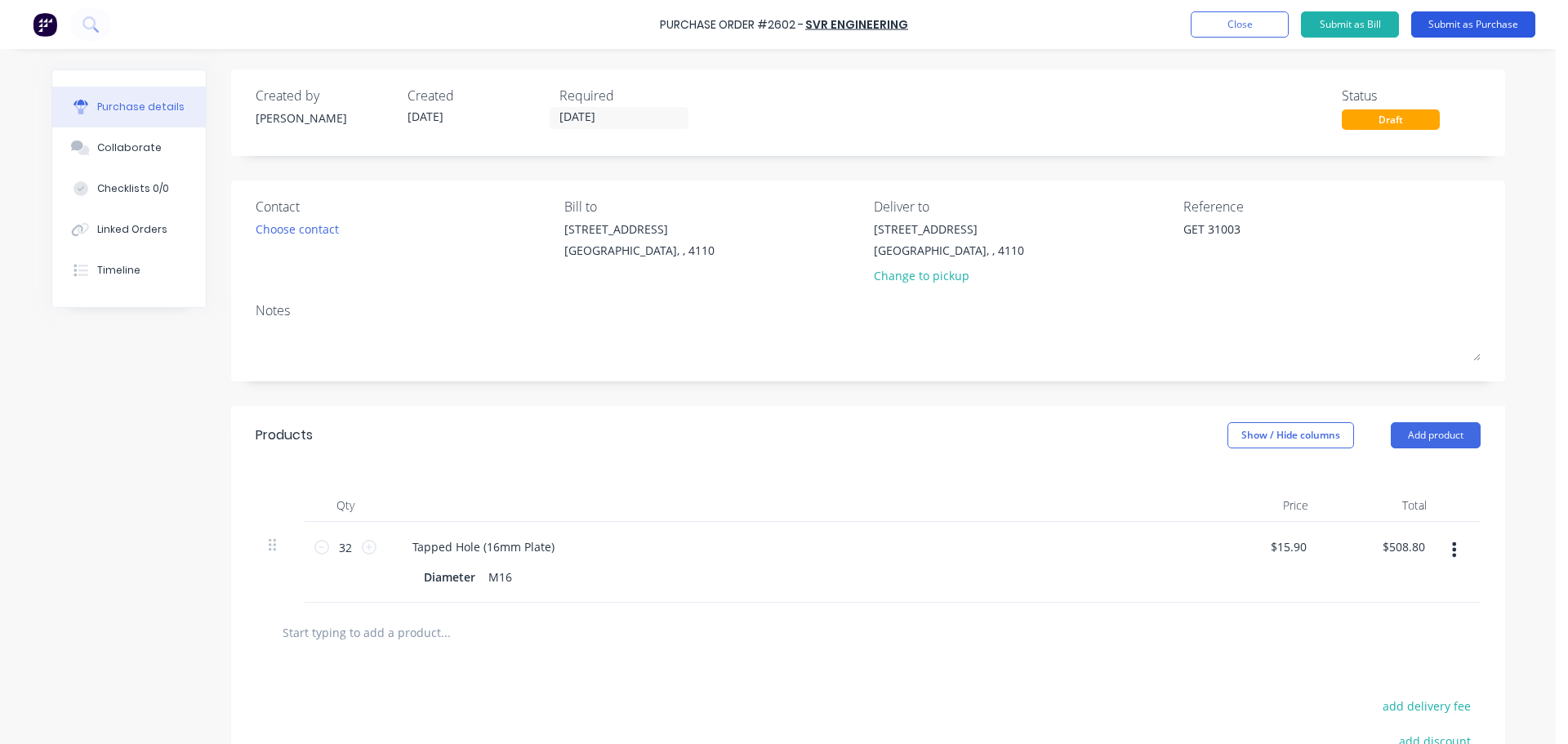
type textarea "GET 31003"
click at [1448, 25] on button "Submit as Purchase" at bounding box center [1473, 24] width 124 height 26
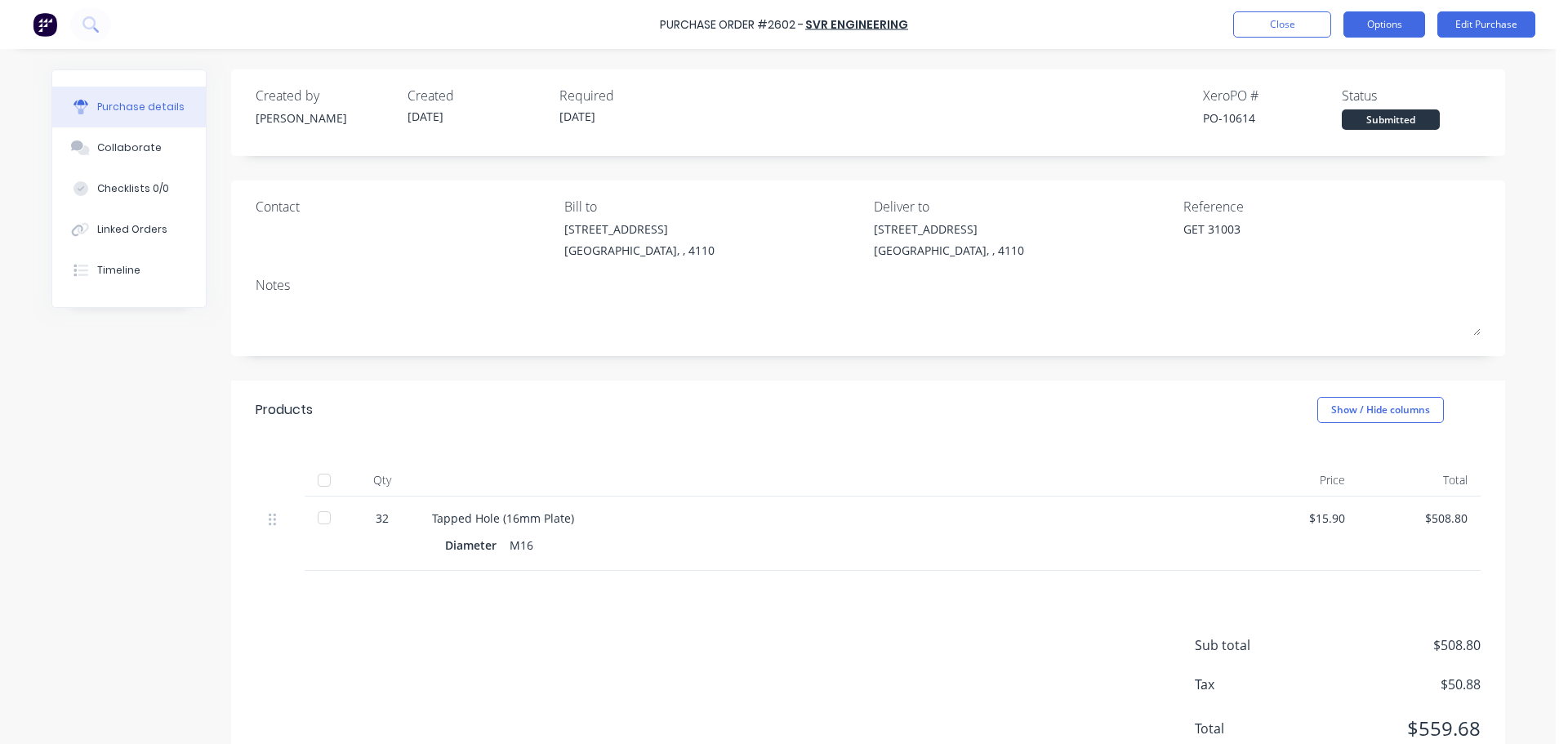
click at [1403, 28] on button "Options" at bounding box center [1385, 24] width 82 height 26
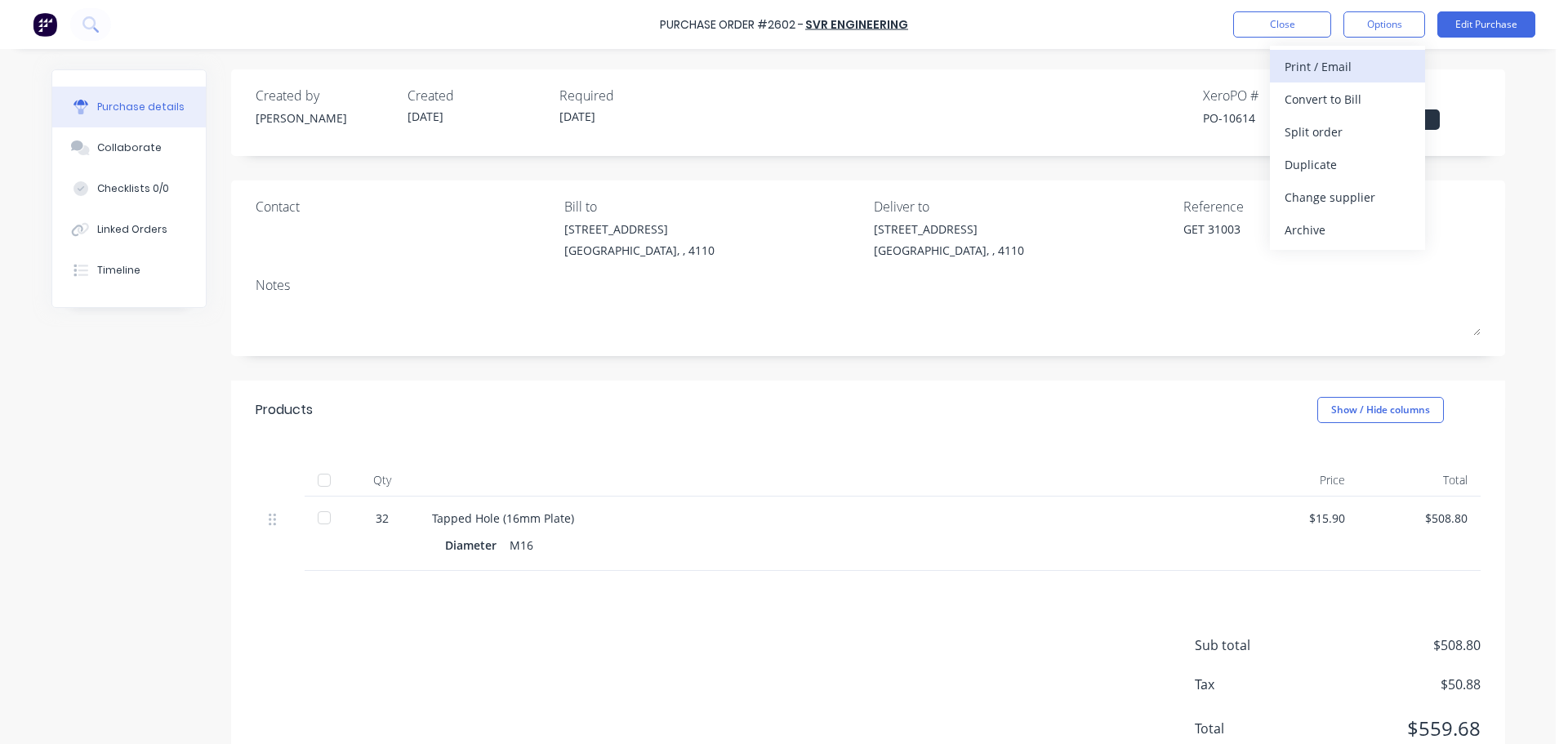
click at [1335, 76] on div "Print / Email" at bounding box center [1347, 66] width 126 height 23
click at [1322, 94] on div "With pricing" at bounding box center [1347, 99] width 126 height 23
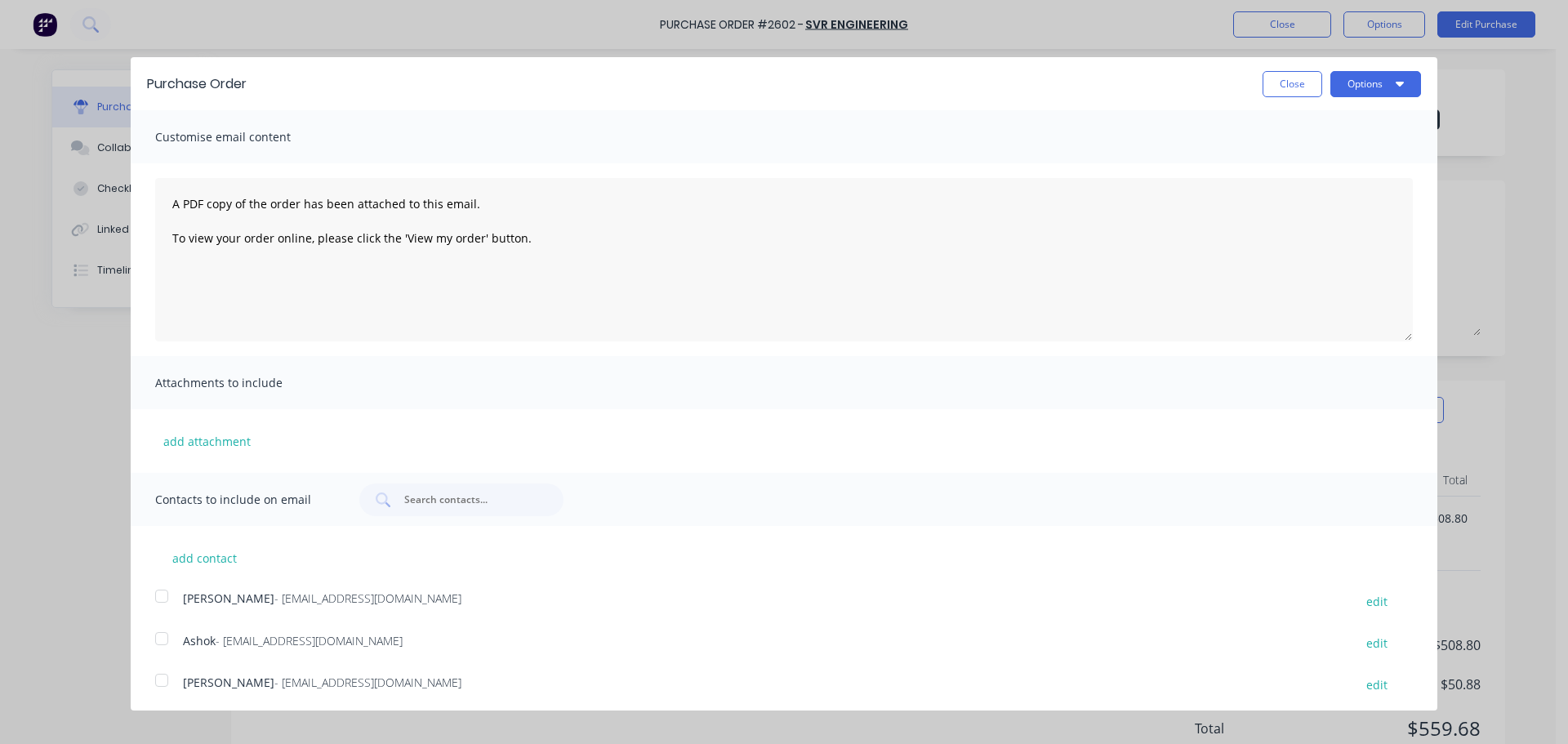
drag, startPoint x: 154, startPoint y: 643, endPoint x: 186, endPoint y: 628, distance: 35.3
click at [156, 643] on div at bounding box center [161, 637] width 32 height 32
click at [1345, 91] on button "Options" at bounding box center [1375, 84] width 91 height 26
click at [1336, 119] on div "Print" at bounding box center [1343, 125] width 126 height 23
click at [1293, 160] on div "Email" at bounding box center [1343, 157] width 126 height 23
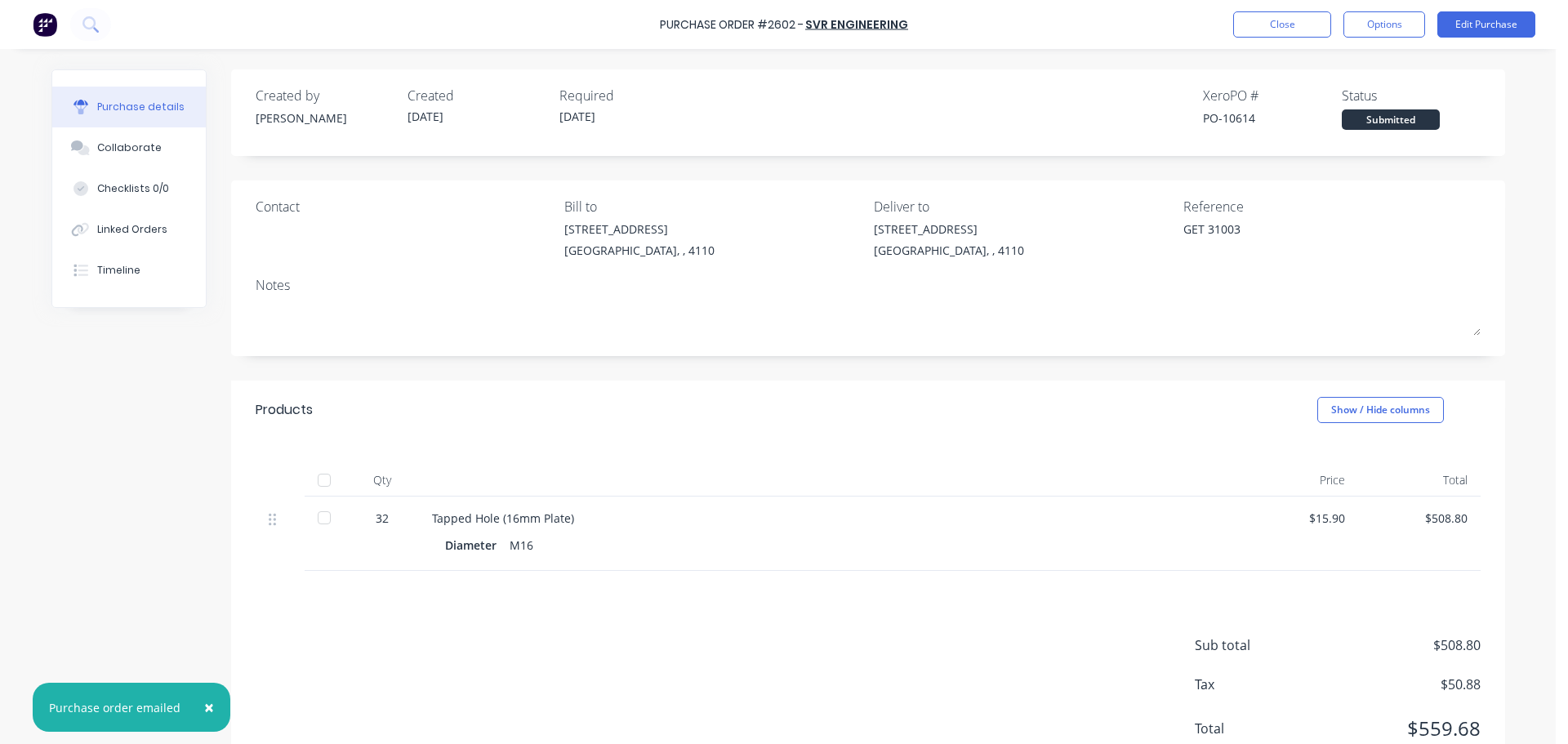
type textarea "x"
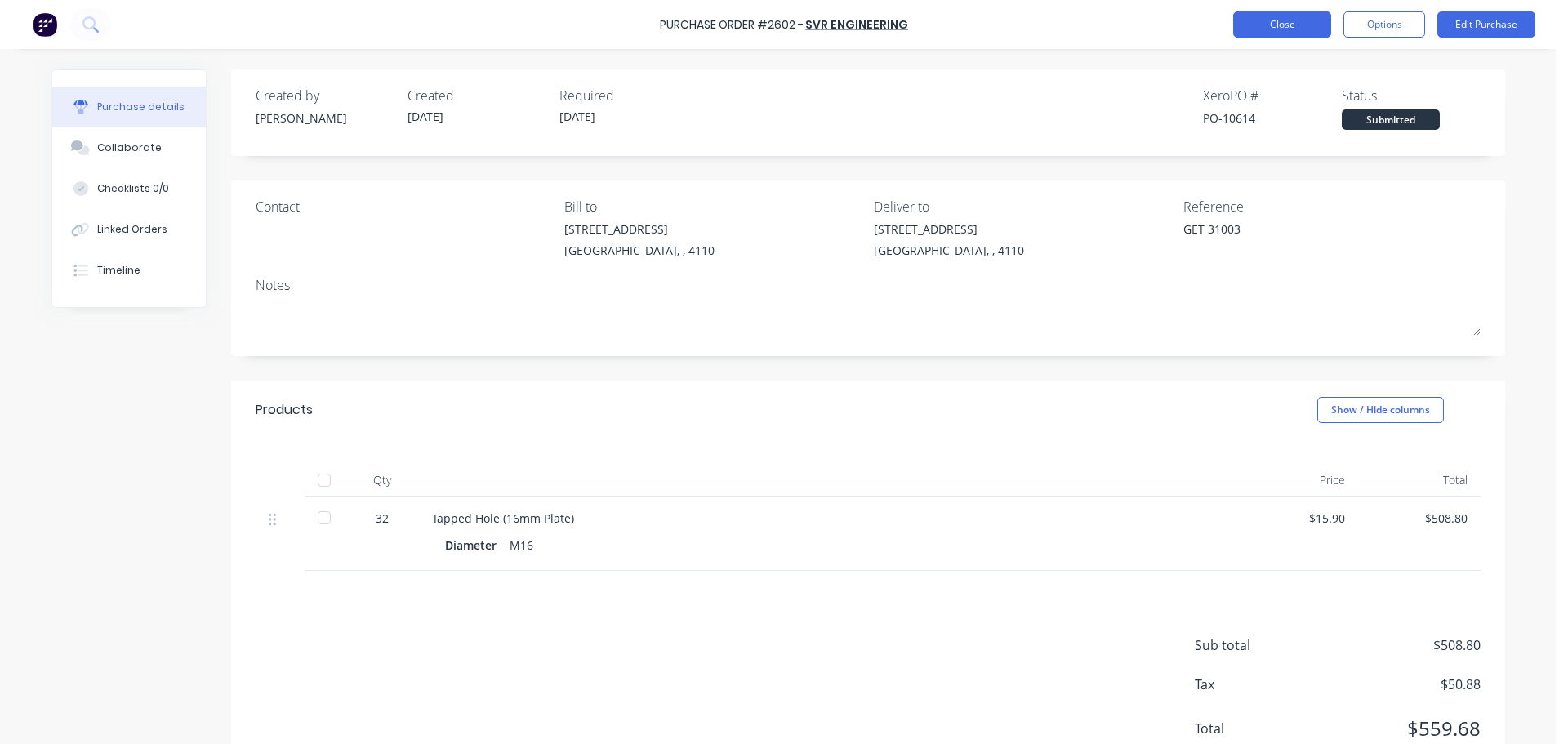
click at [1280, 19] on button "Close" at bounding box center [1282, 24] width 98 height 26
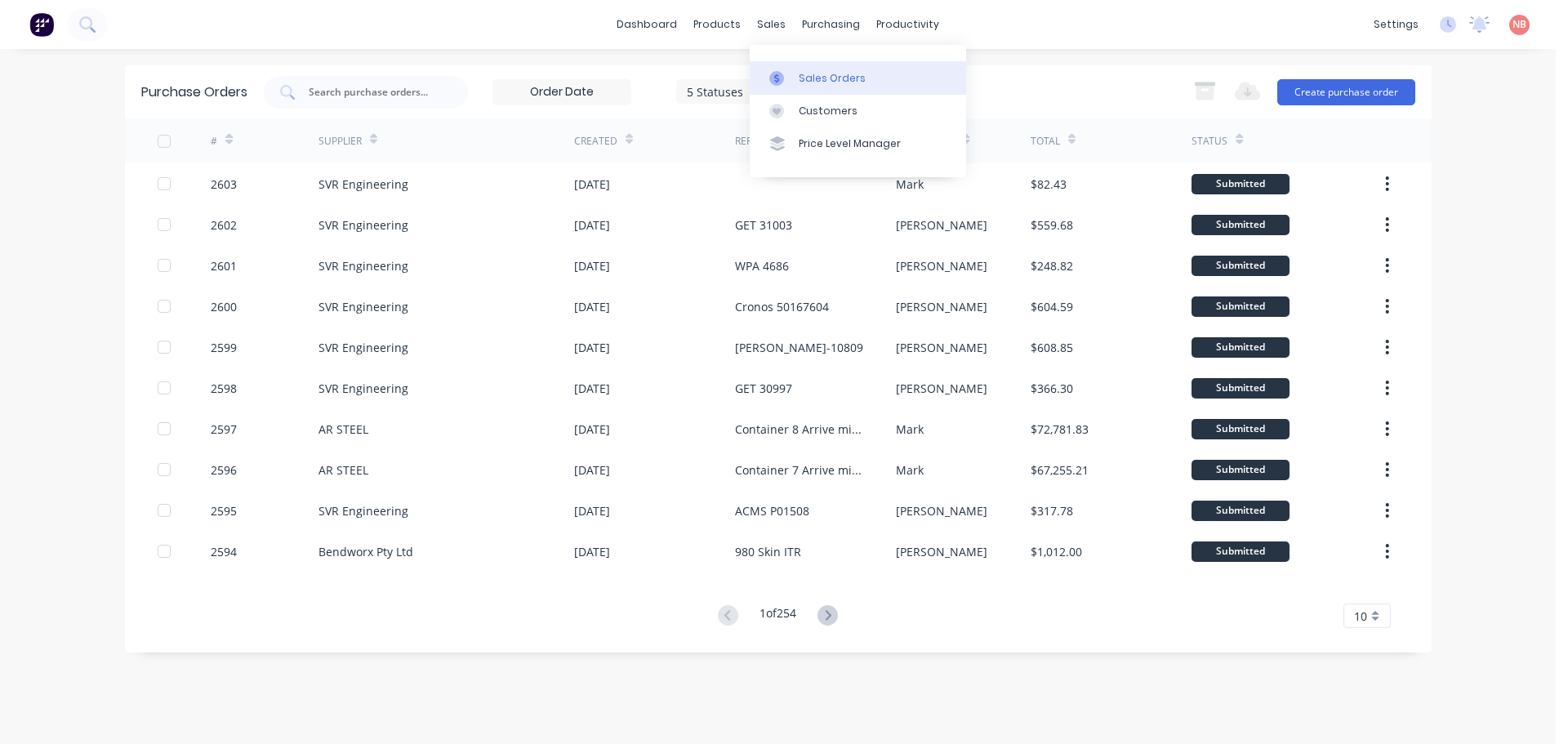
click at [824, 80] on div "Sales Orders" at bounding box center [832, 78] width 67 height 15
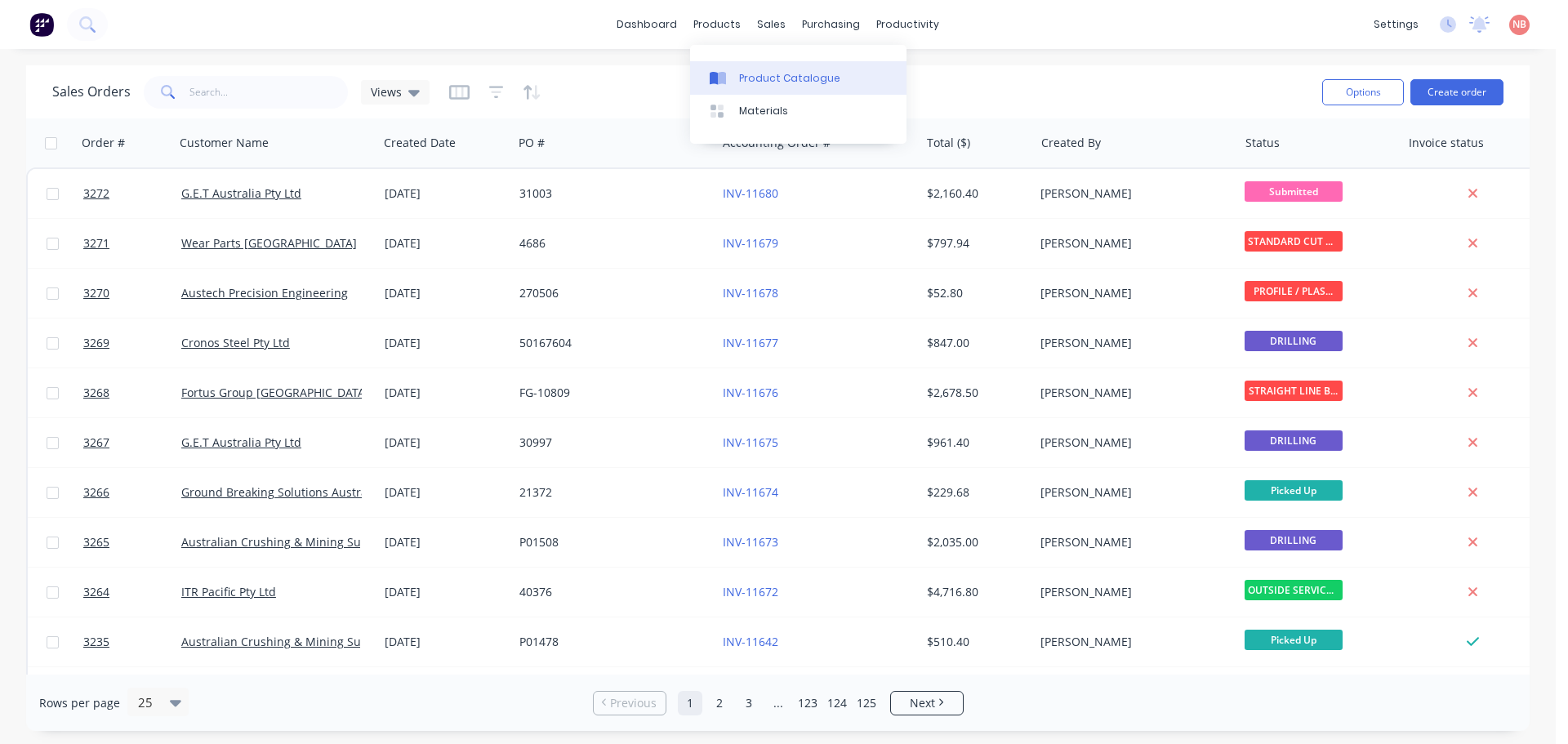
click at [731, 73] on div at bounding box center [722, 78] width 24 height 15
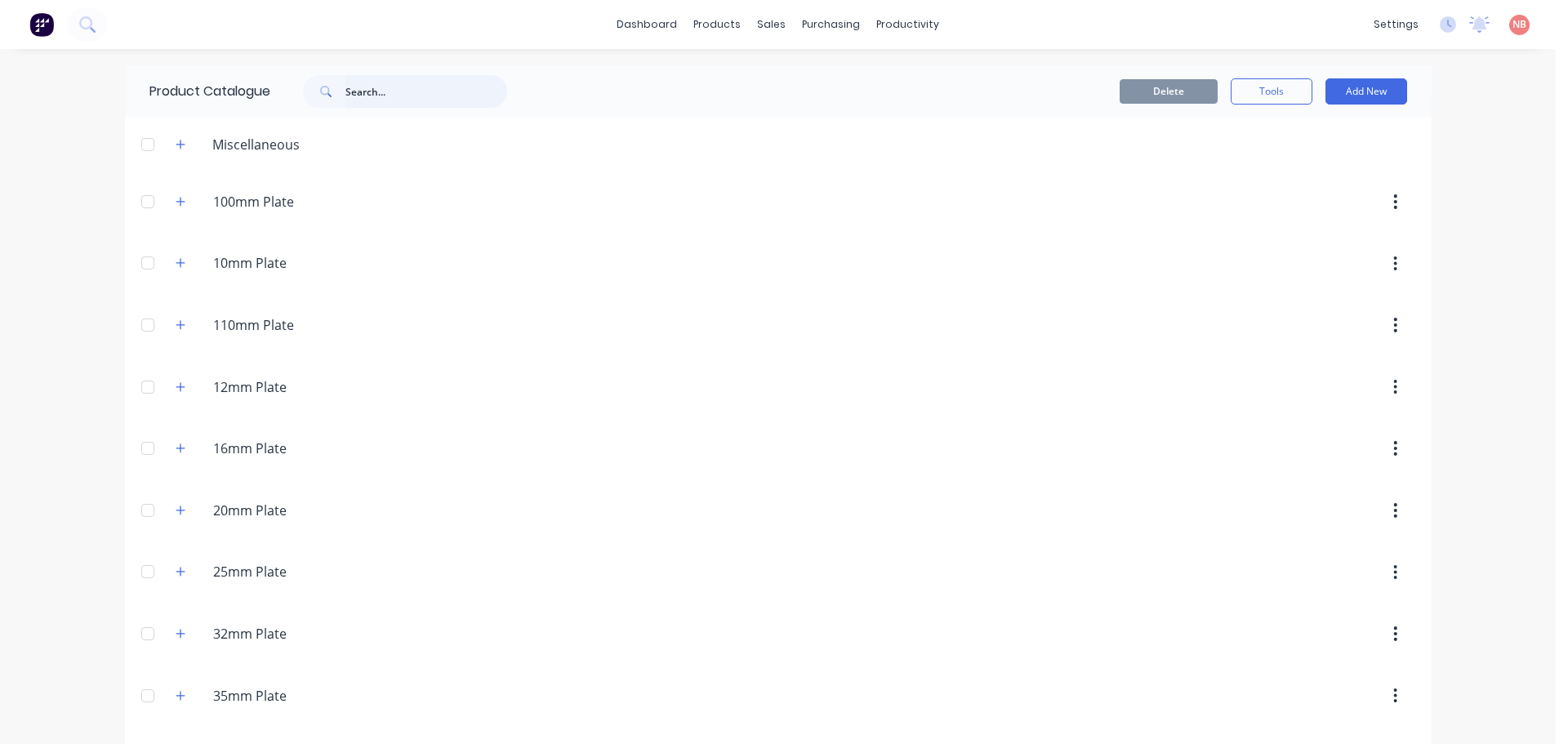
click at [390, 88] on input "text" at bounding box center [426, 91] width 161 height 32
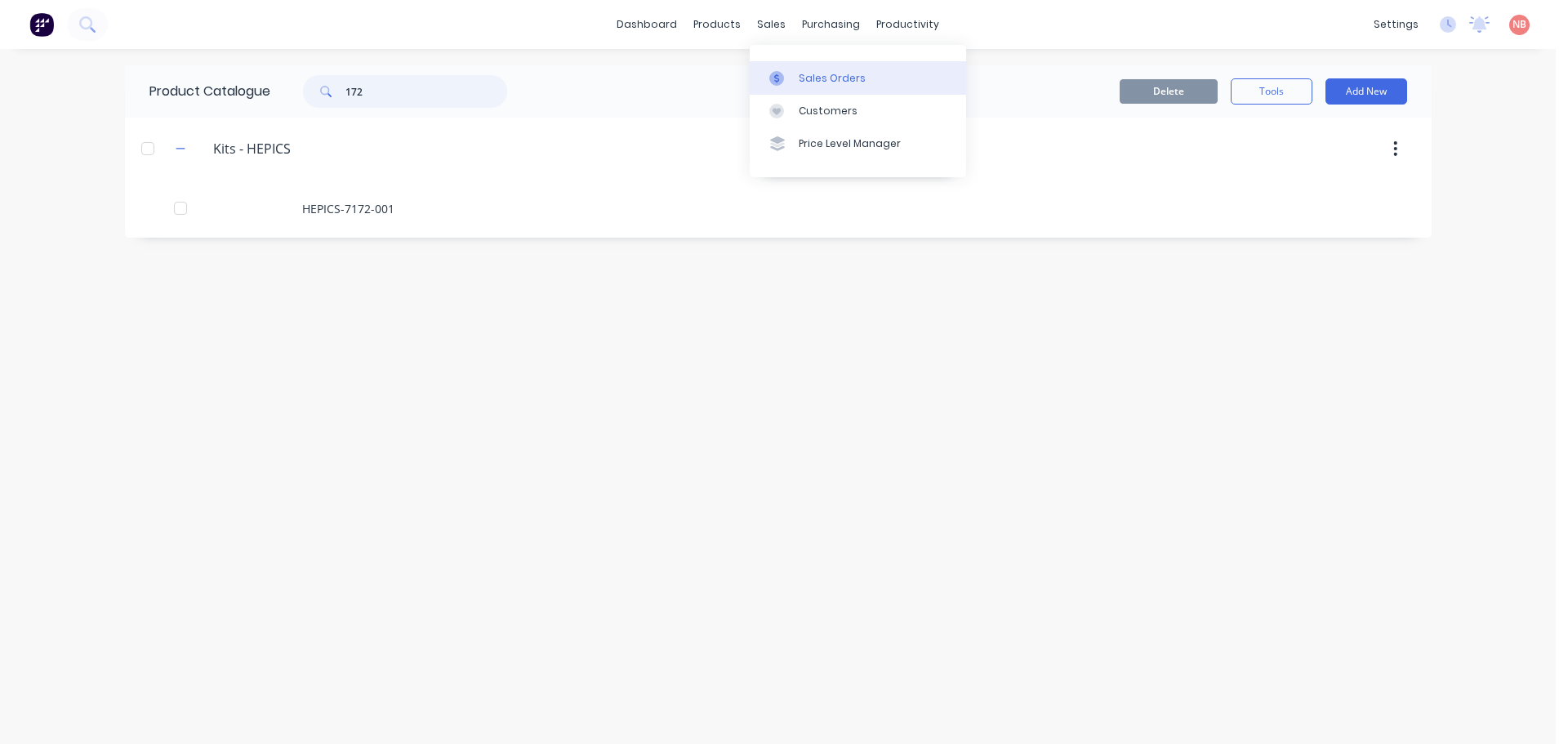
type input "172"
click at [789, 76] on div at bounding box center [782, 78] width 24 height 15
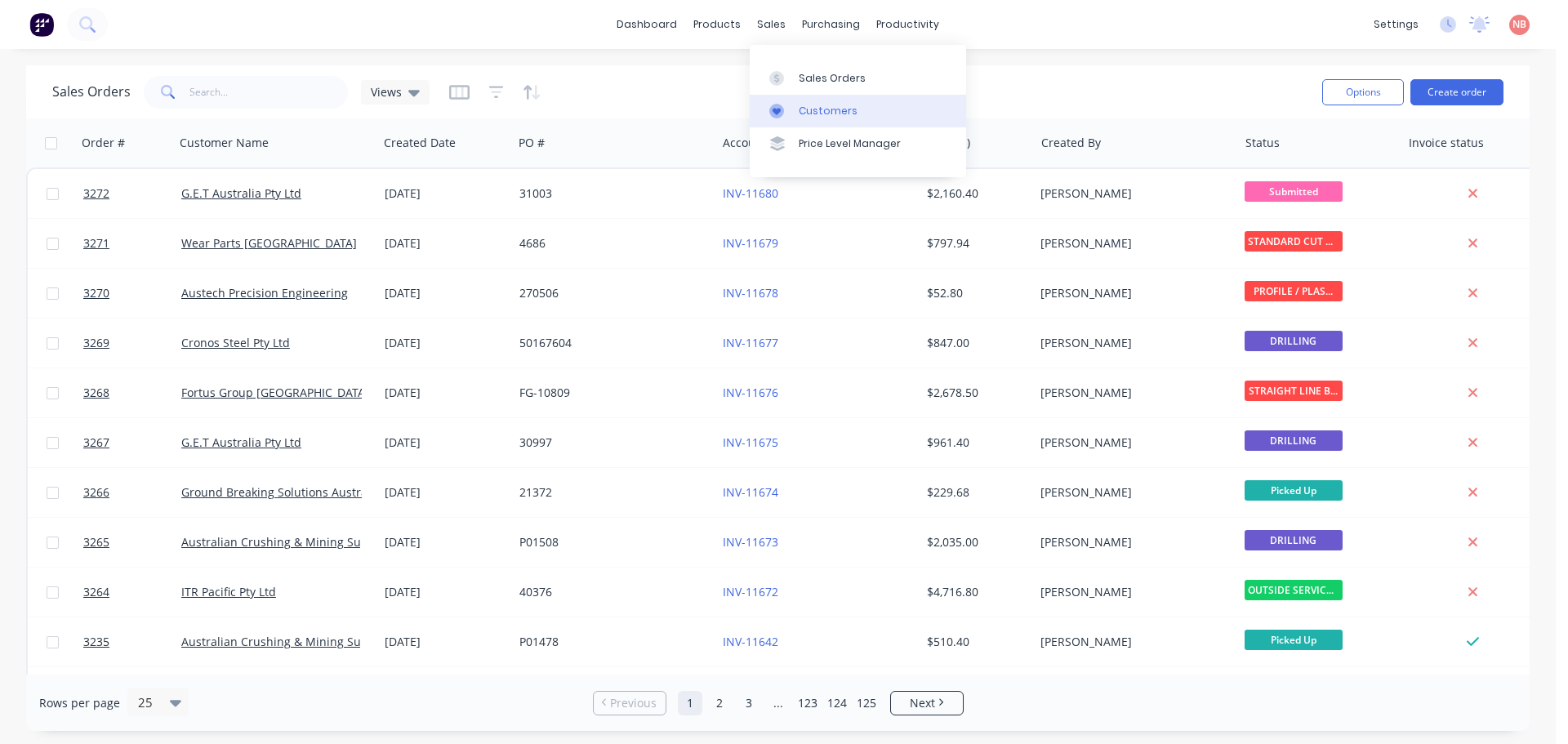
click at [783, 102] on link "Customers" at bounding box center [858, 110] width 216 height 32
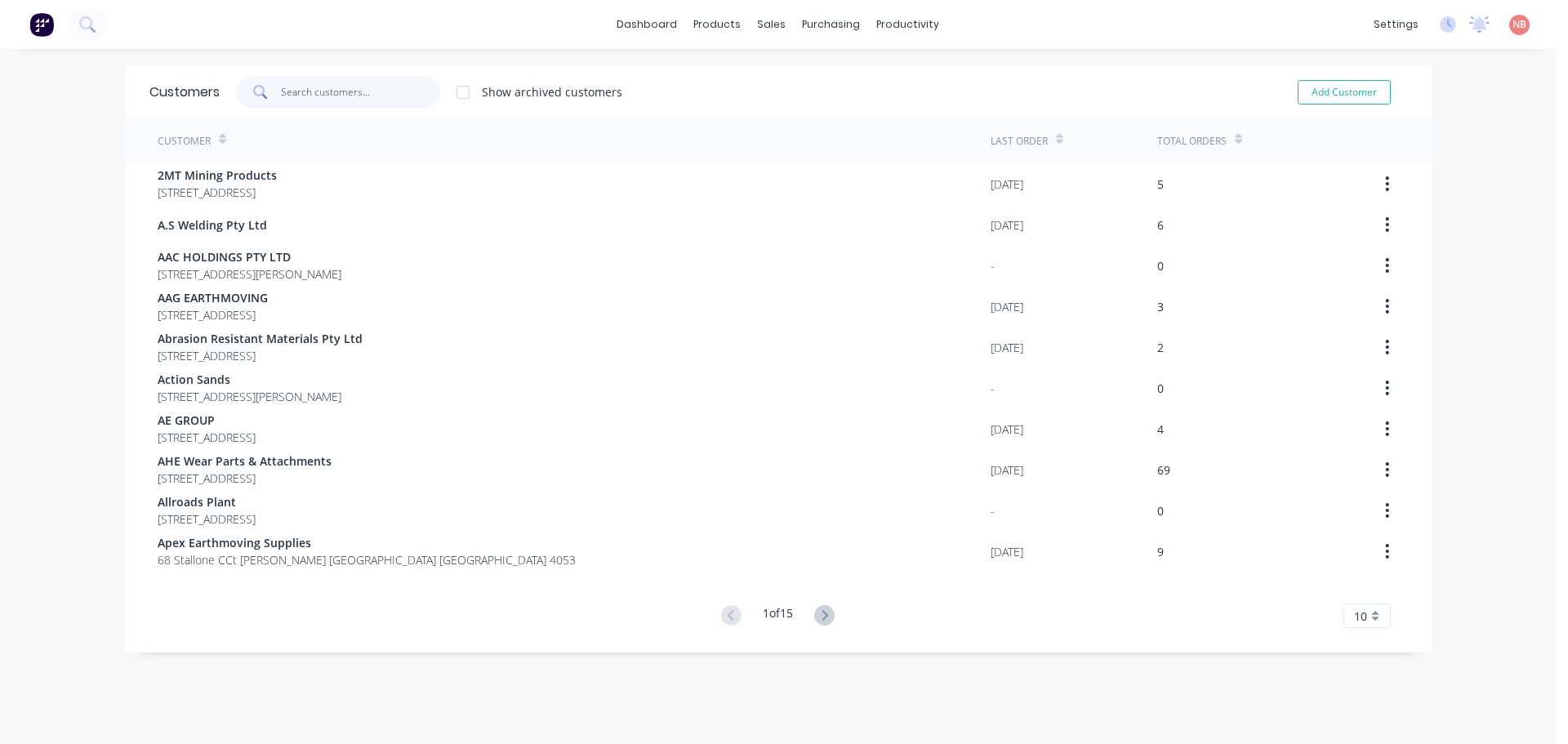
click at [317, 97] on input "text" at bounding box center [360, 92] width 159 height 32
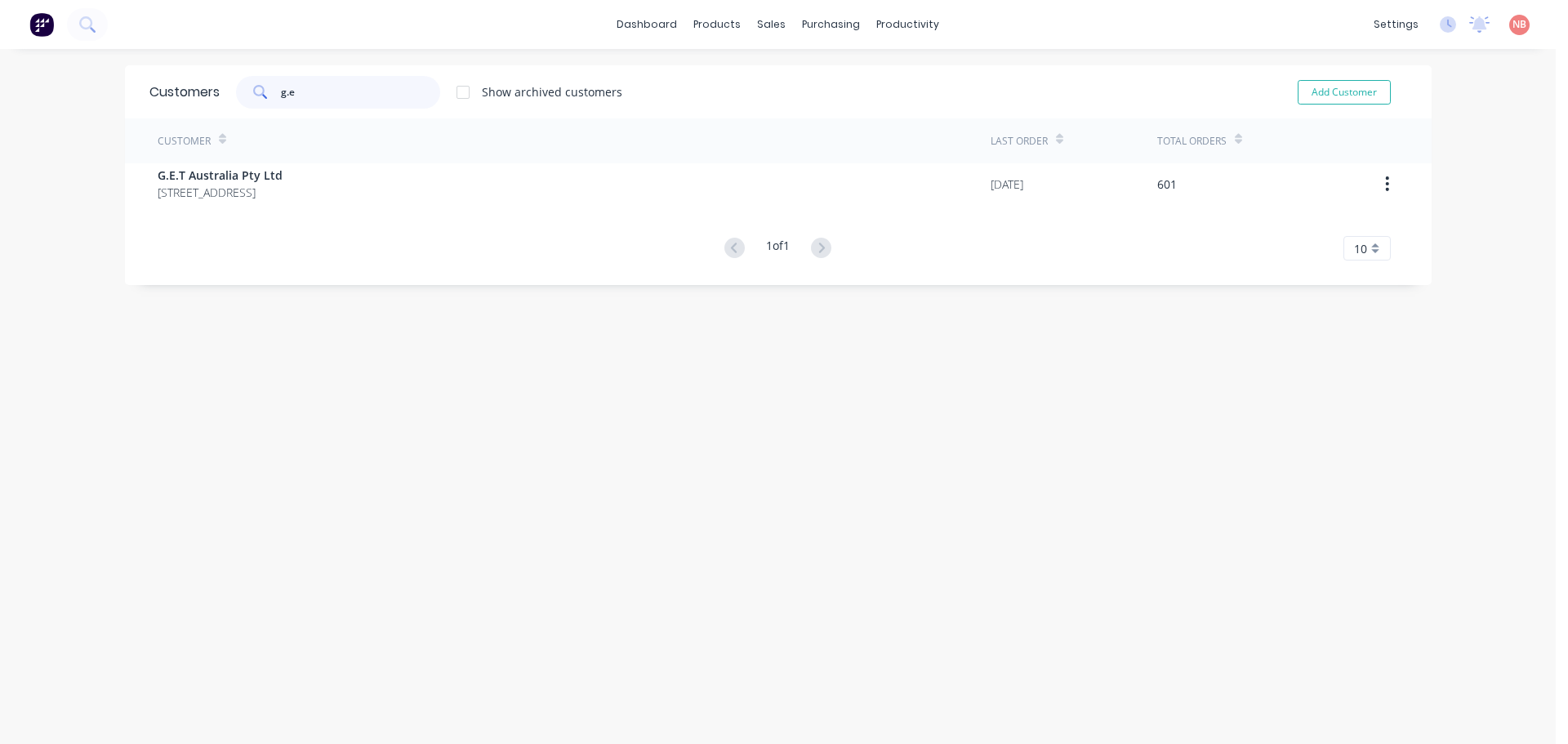
type input "g.e"
click at [299, 162] on div "Customer" at bounding box center [574, 141] width 833 height 45
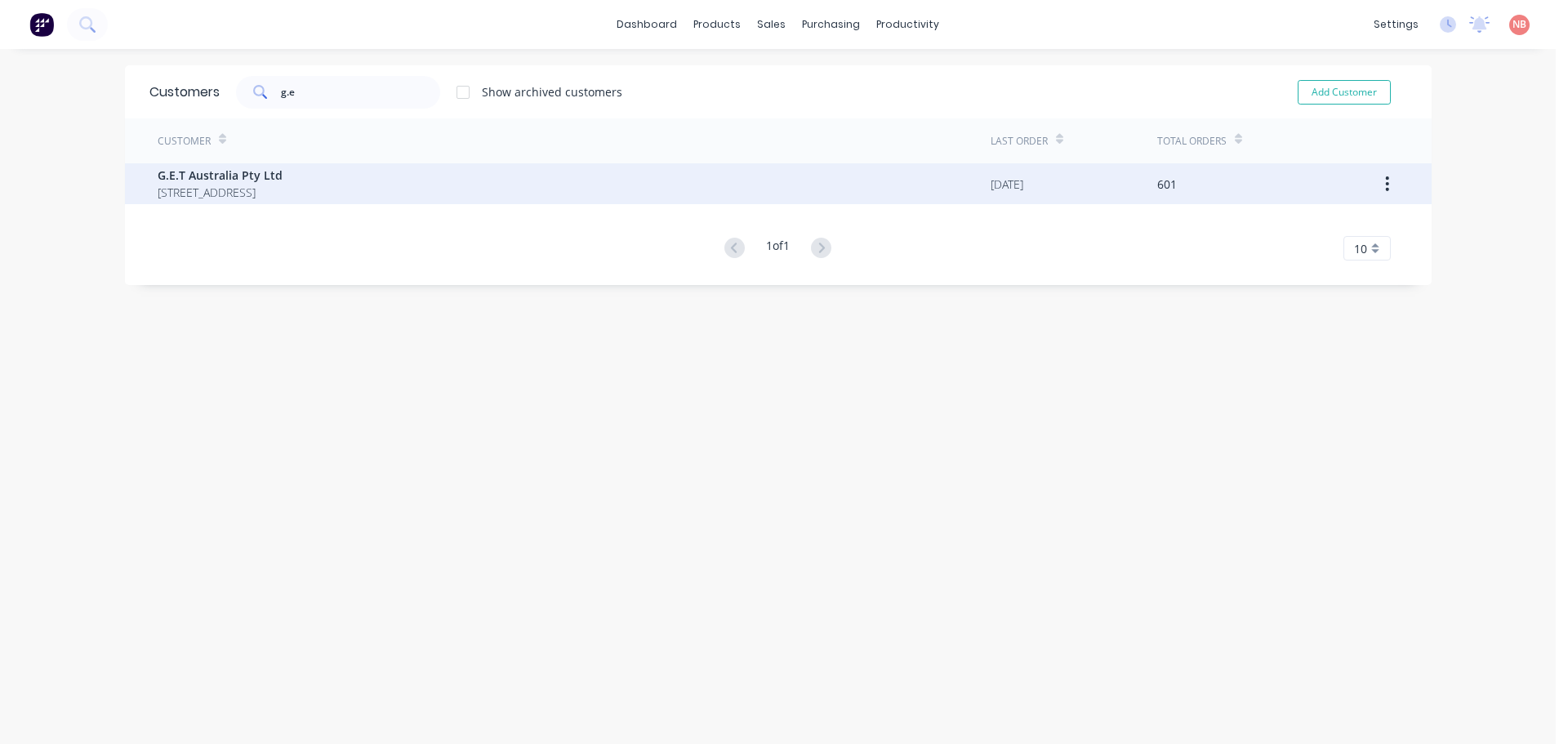
click at [283, 176] on span "G.E.T Australia Pty Ltd" at bounding box center [220, 175] width 125 height 18
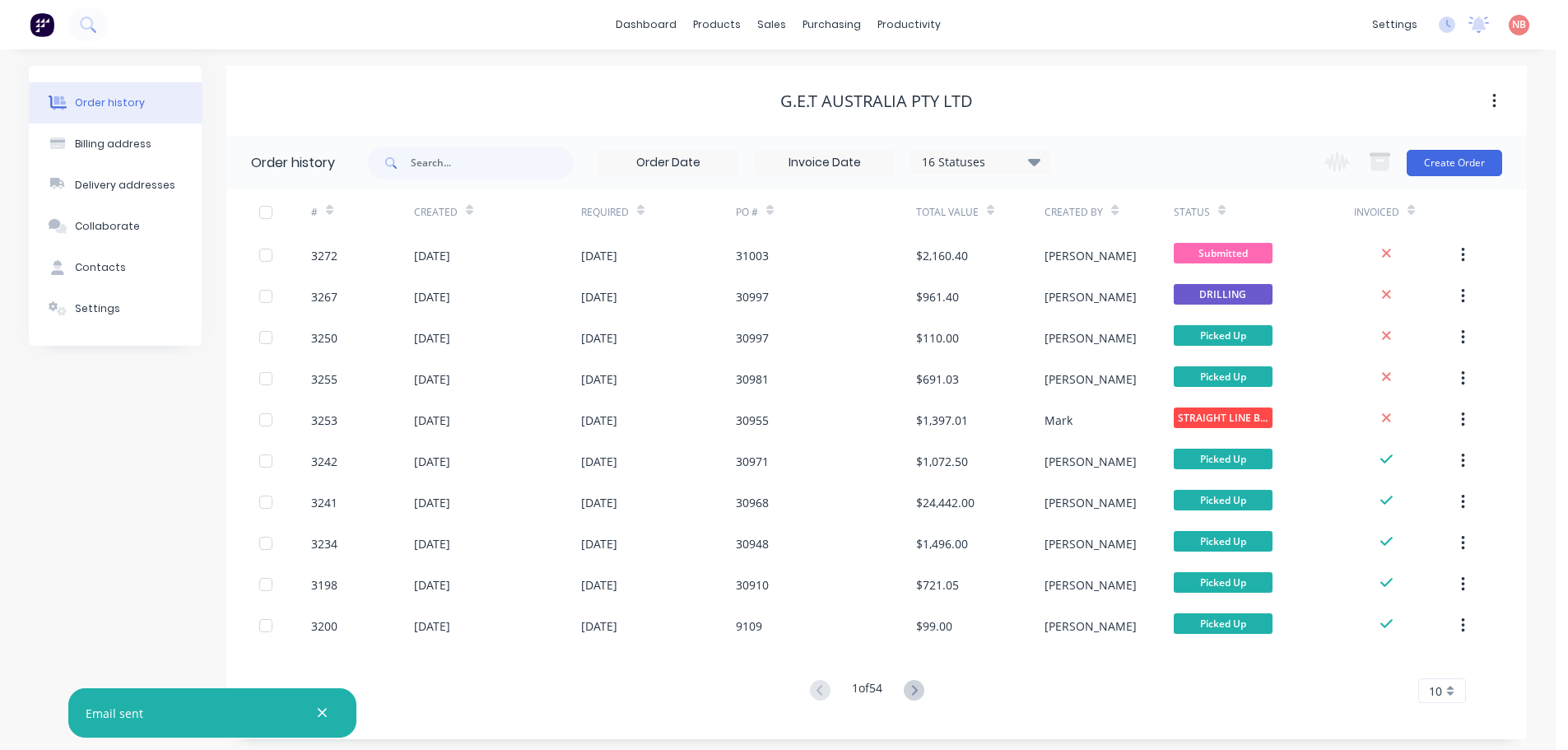
click at [169, 390] on div "Order history Billing address Delivery addresses Collaborate Contacts Settings" at bounding box center [114, 402] width 172 height 673
click at [911, 689] on icon at bounding box center [914, 690] width 21 height 21
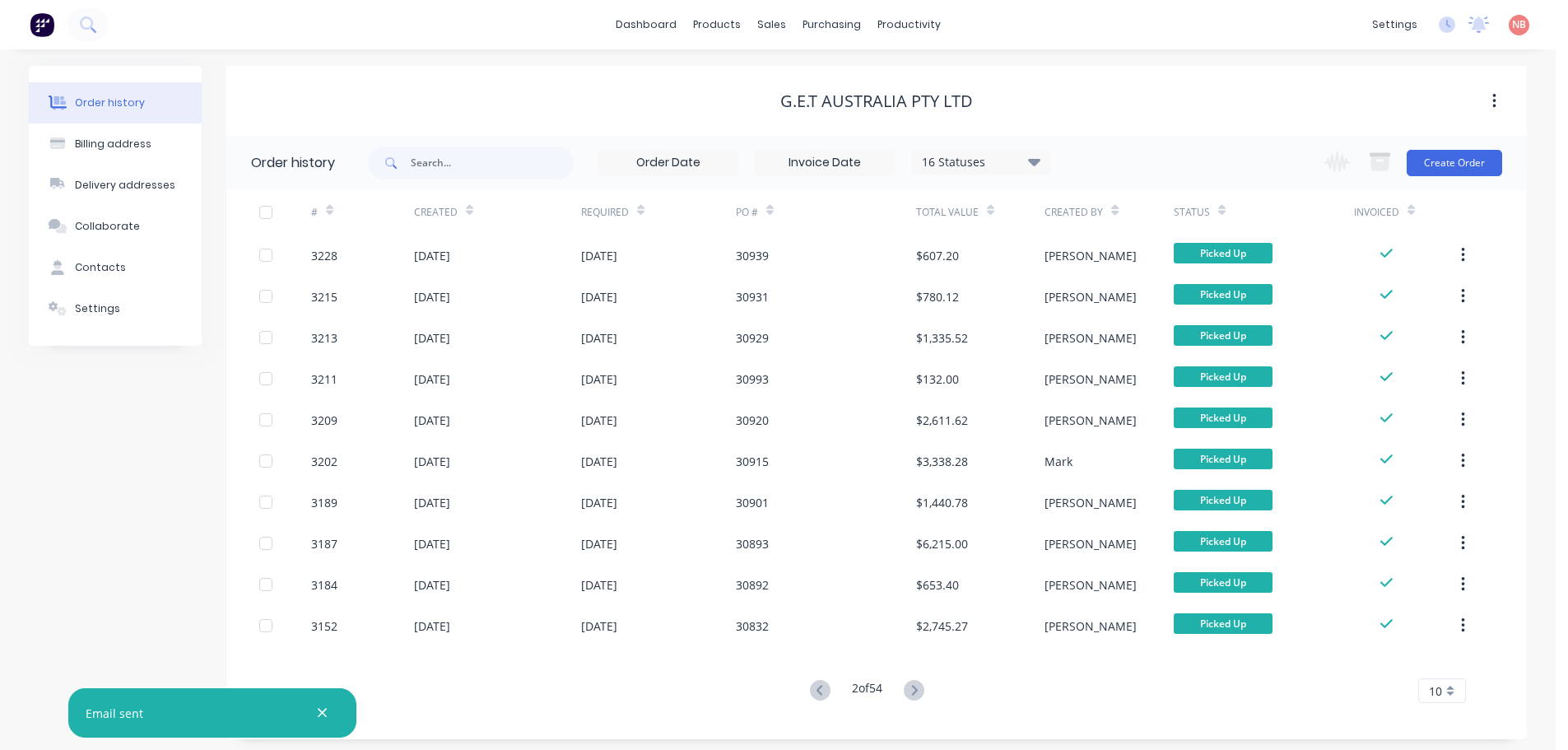
click at [911, 689] on icon at bounding box center [914, 690] width 21 height 21
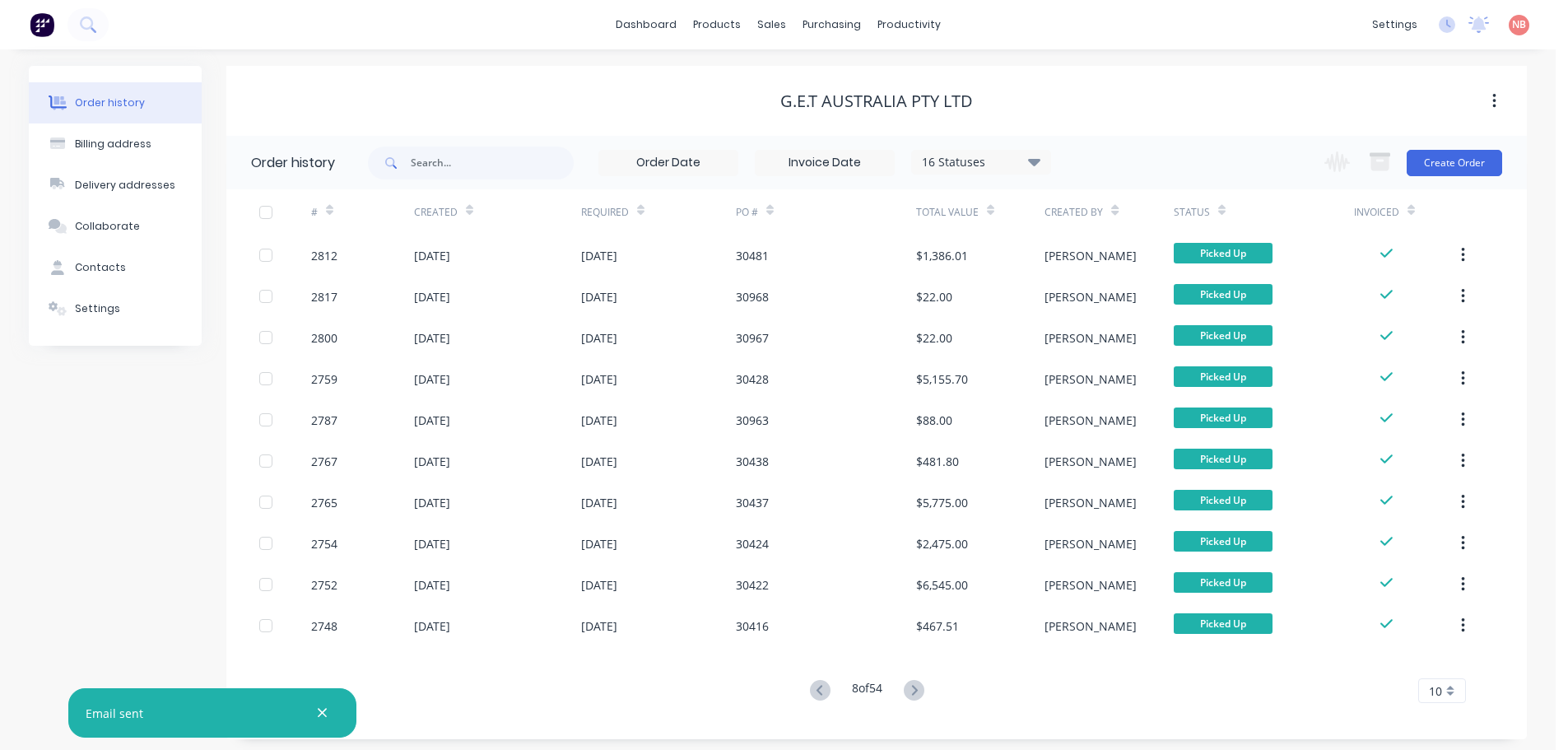
click at [911, 689] on icon at bounding box center [914, 690] width 21 height 21
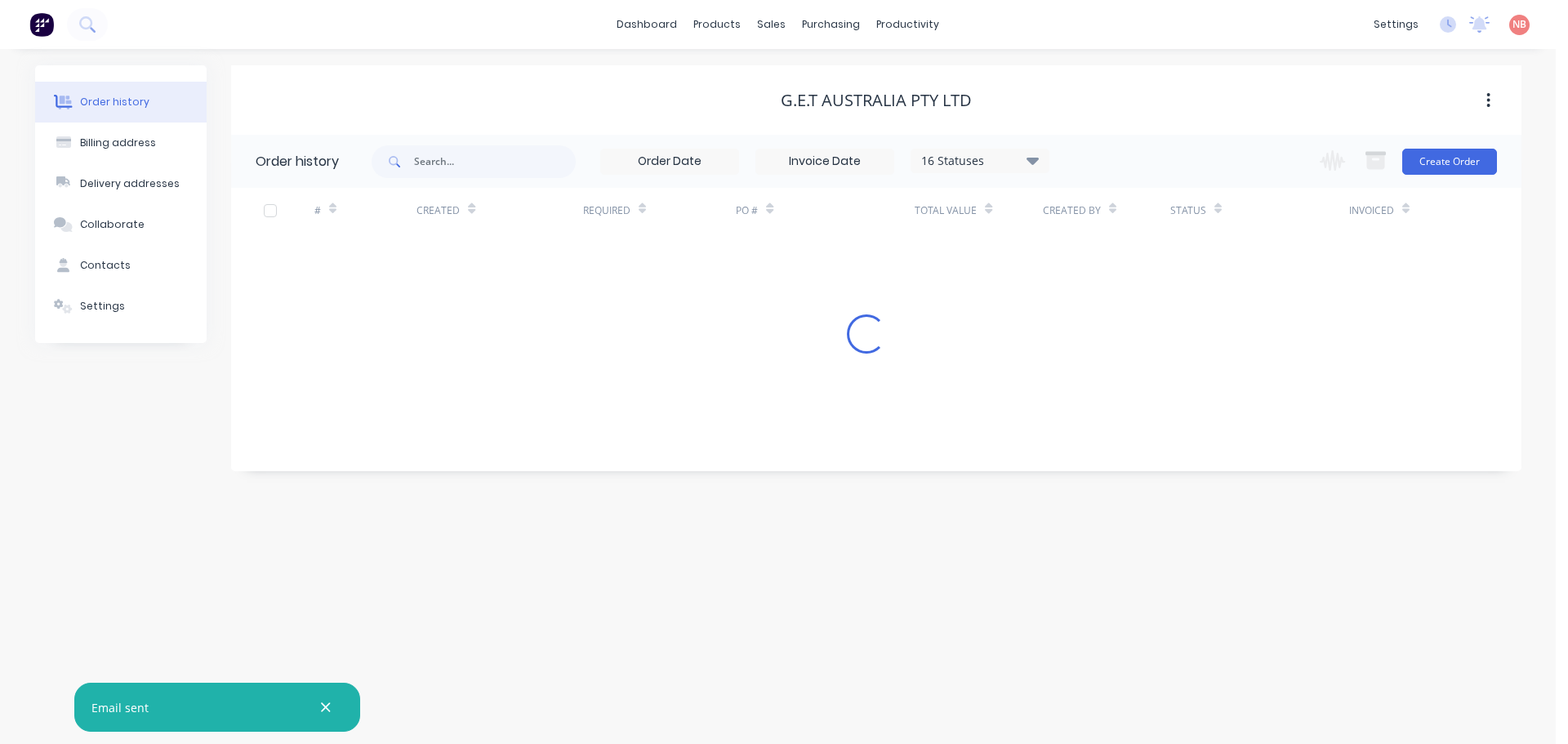
click at [904, 683] on div "Order history Billing address Delivery addresses Collaborate Contacts Settings …" at bounding box center [778, 396] width 1556 height 695
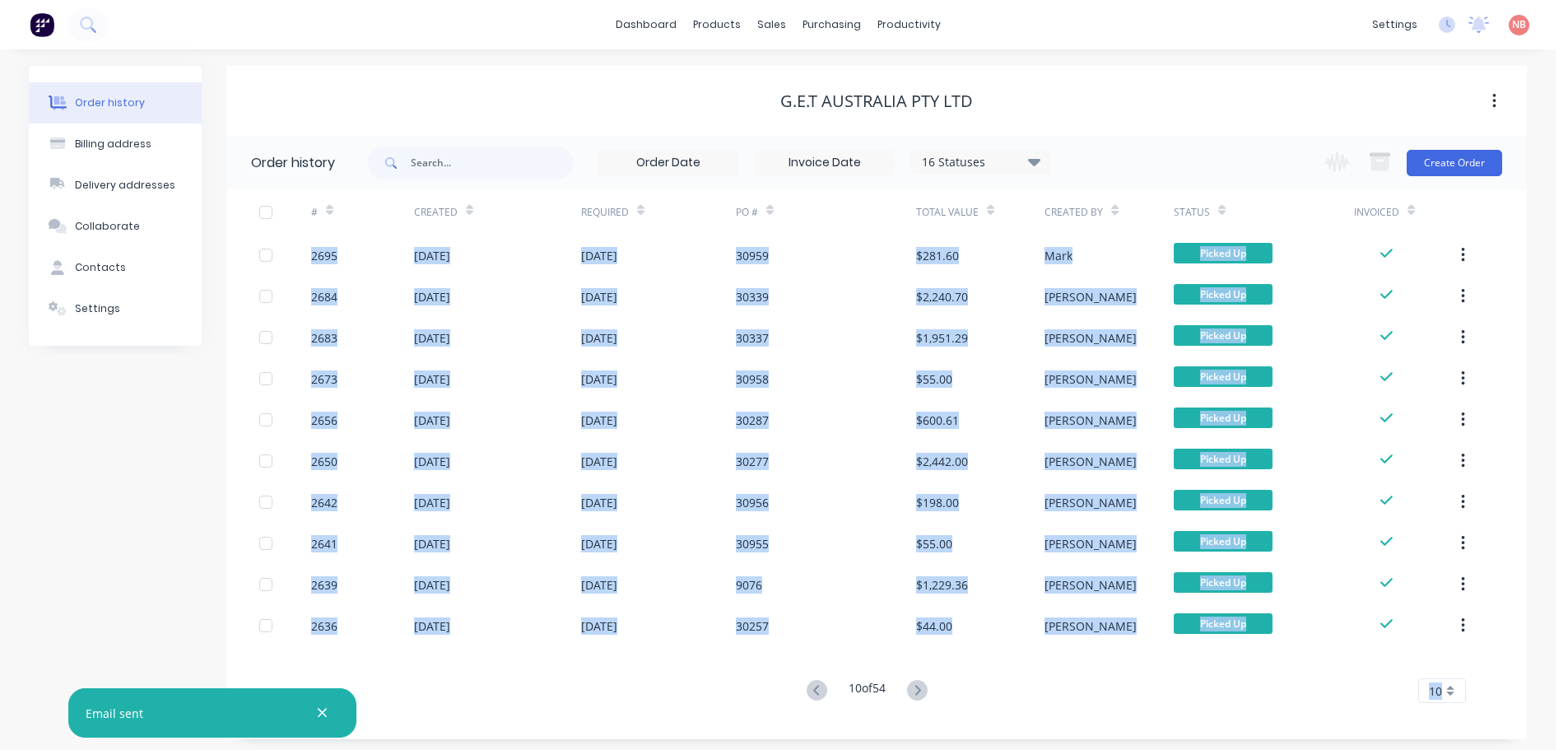
click at [911, 689] on icon at bounding box center [917, 690] width 21 height 21
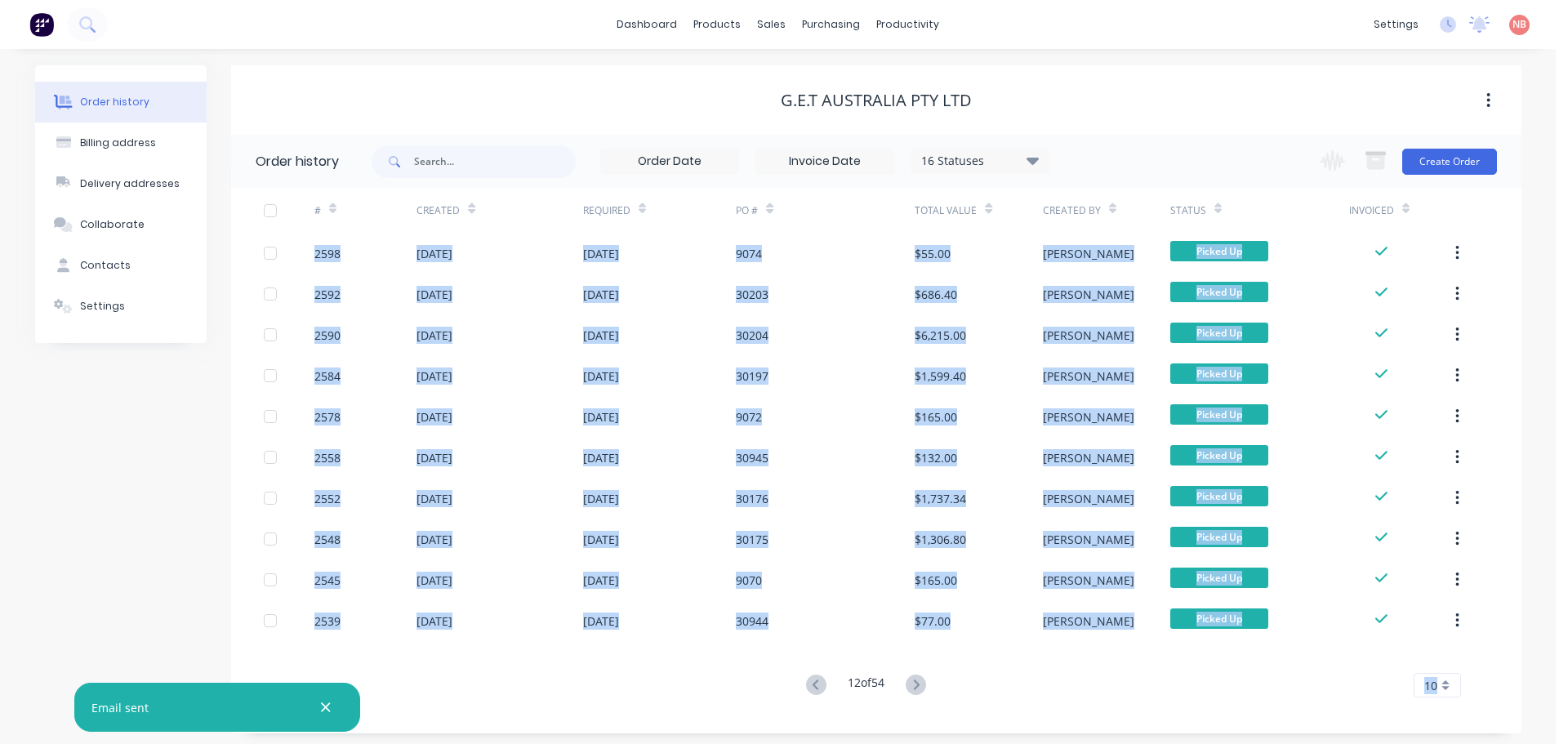
click at [906, 683] on icon at bounding box center [916, 684] width 21 height 21
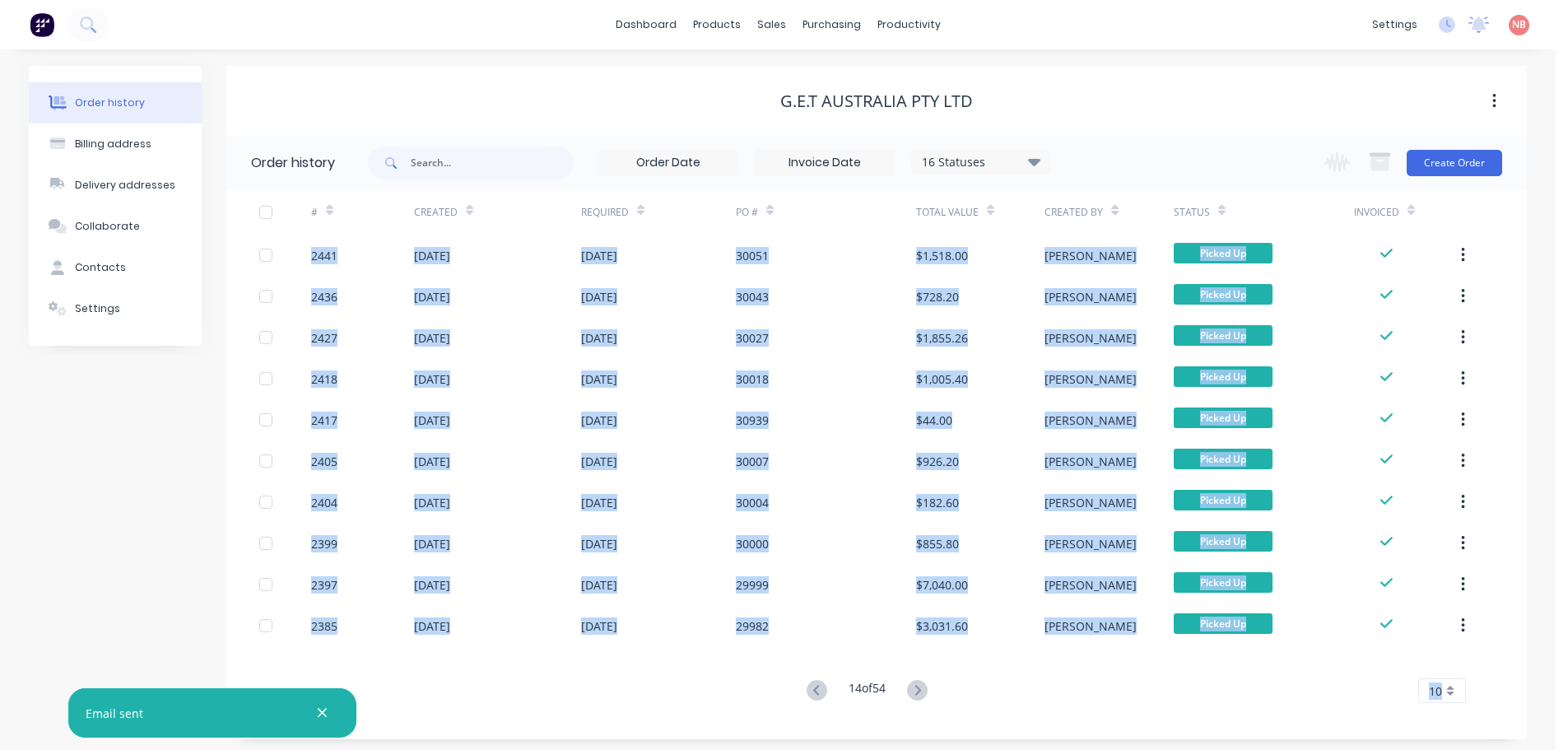
click at [911, 689] on icon at bounding box center [917, 690] width 21 height 21
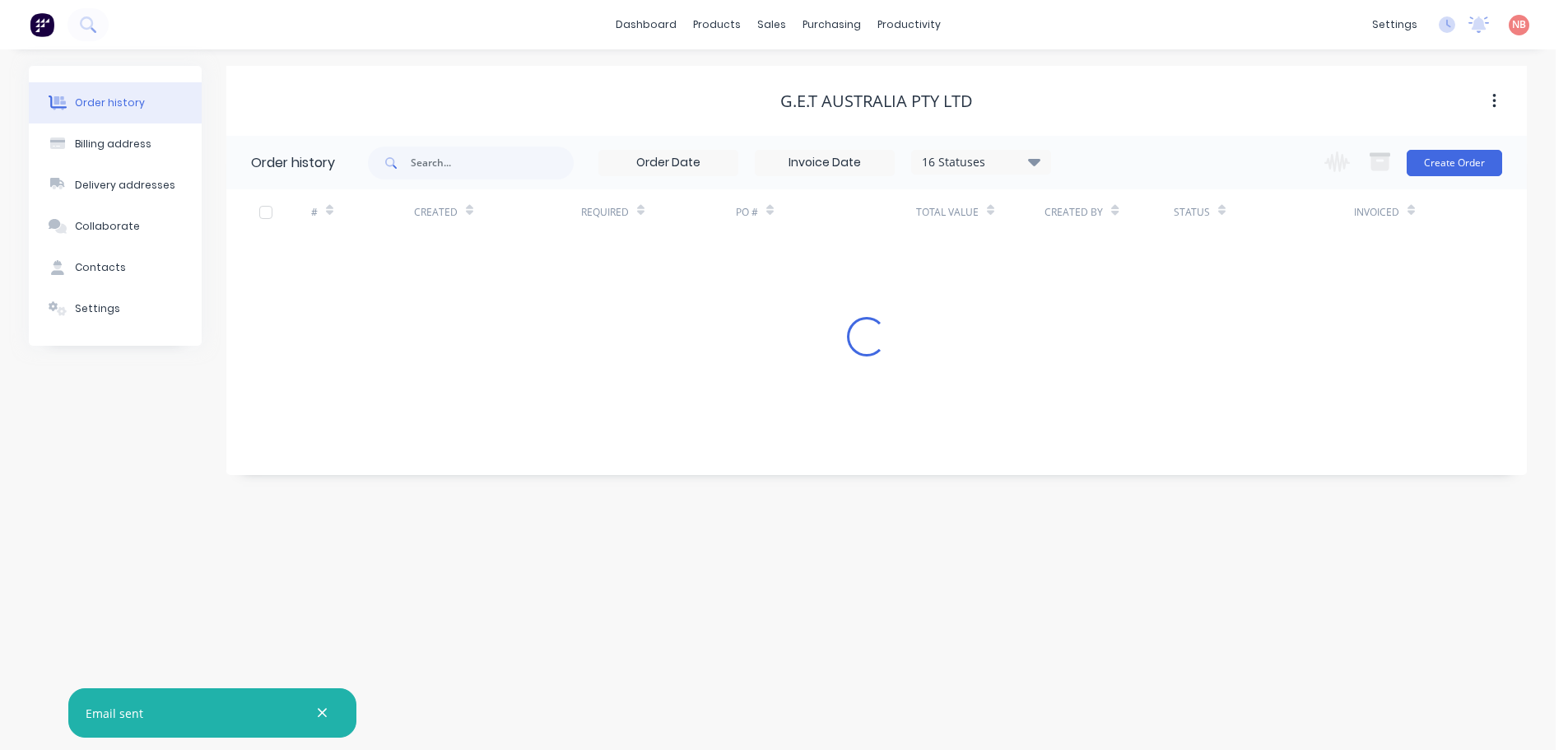
click at [911, 689] on div "Order history Billing address Delivery addresses Collaborate Contacts Settings …" at bounding box center [778, 399] width 1555 height 701
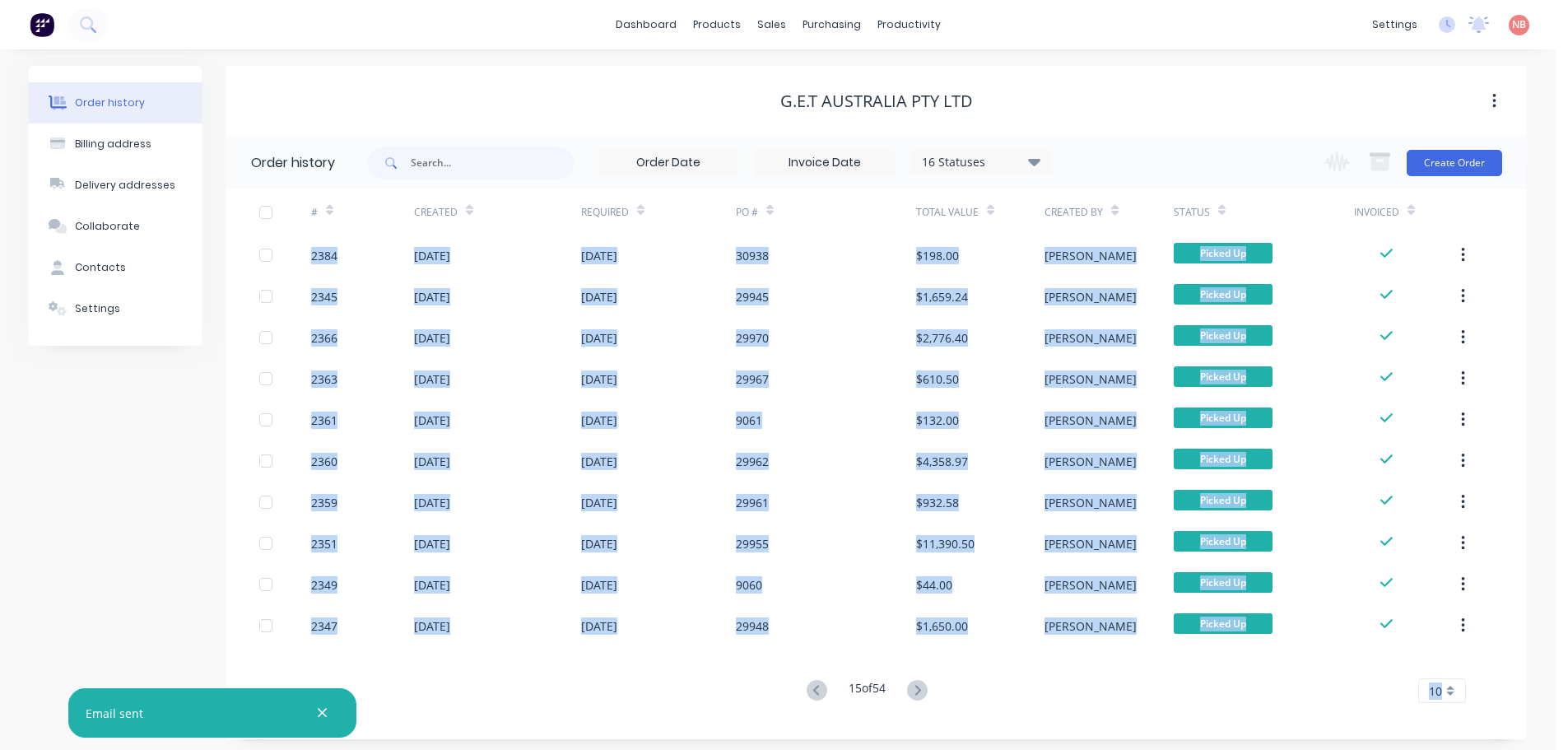
click at [911, 689] on icon at bounding box center [917, 690] width 21 height 21
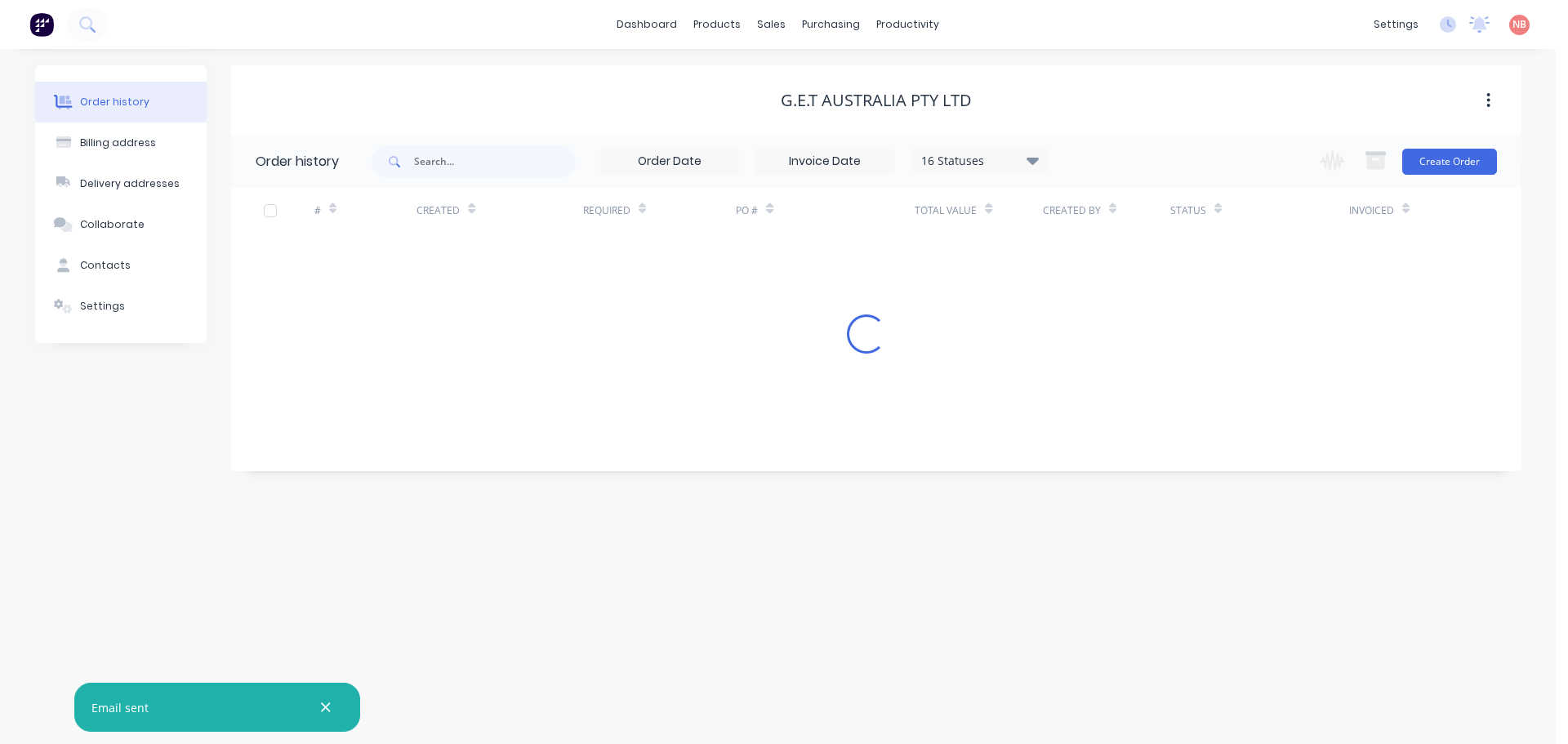
click at [904, 683] on div "Order history Billing address Delivery addresses Collaborate Contacts Settings …" at bounding box center [778, 396] width 1556 height 695
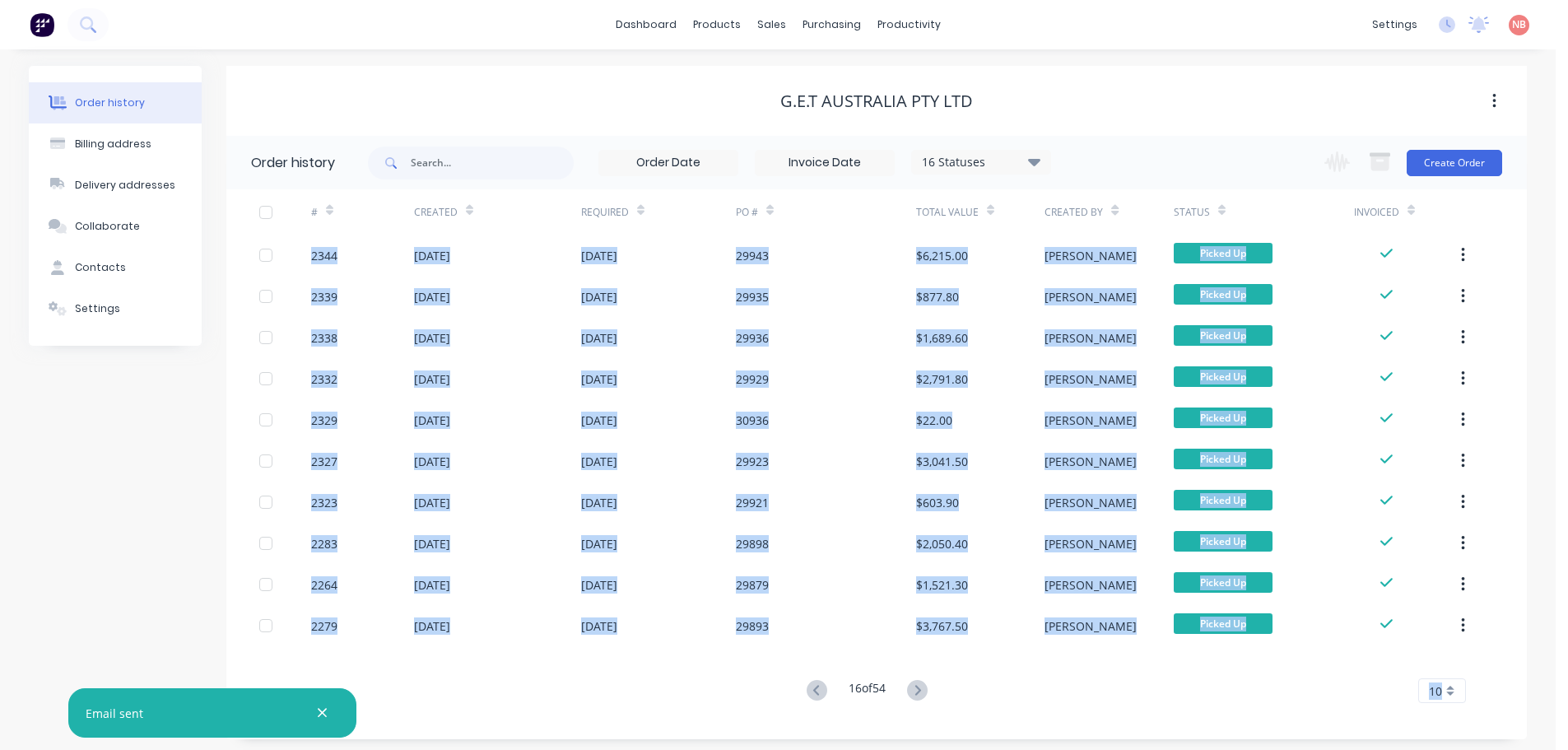
click at [911, 689] on icon at bounding box center [917, 690] width 21 height 21
click at [911, 688] on icon at bounding box center [917, 690] width 21 height 21
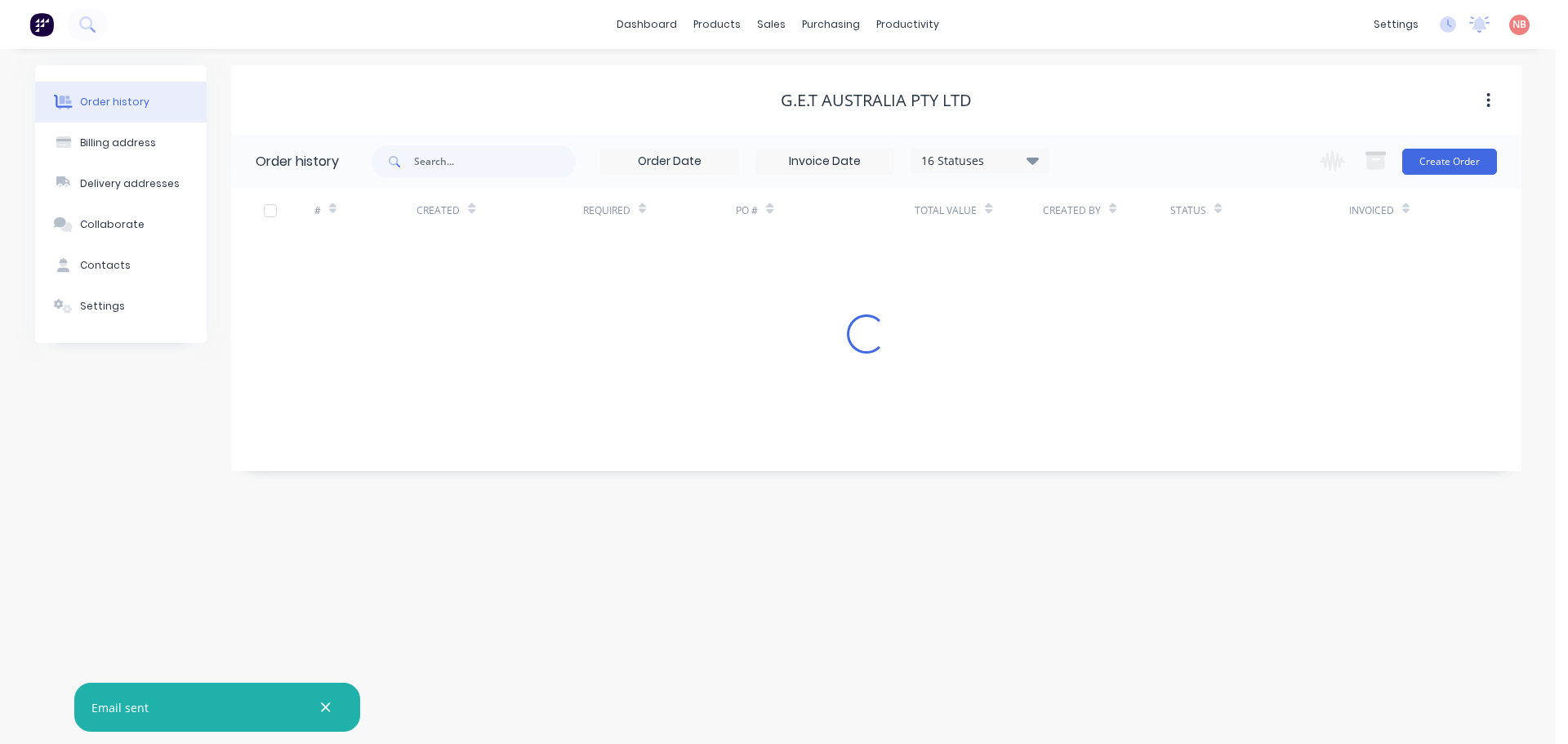
click at [904, 682] on div "Order history Billing address Delivery addresses Collaborate Contacts Settings …" at bounding box center [778, 396] width 1556 height 695
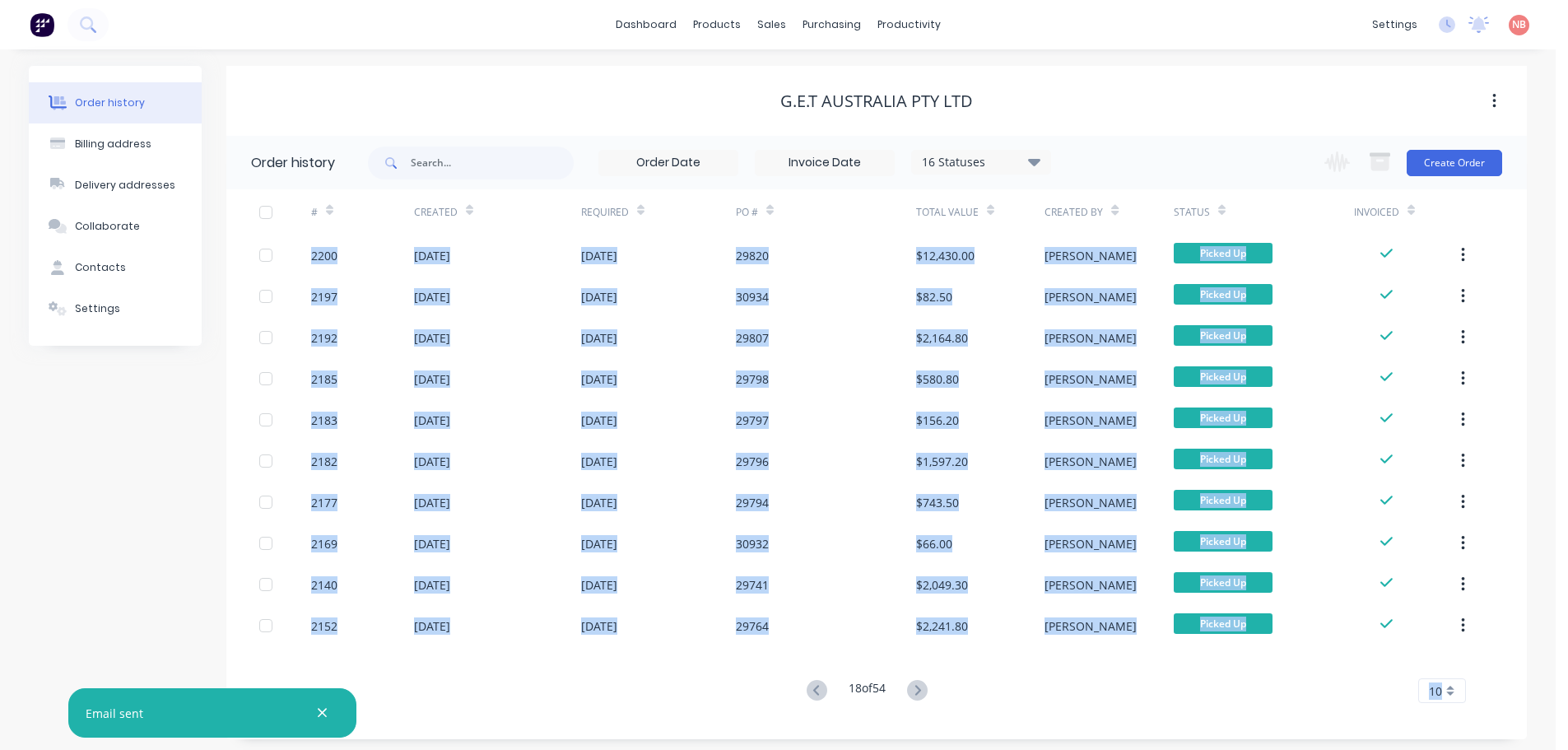
click at [911, 688] on icon at bounding box center [917, 690] width 21 height 21
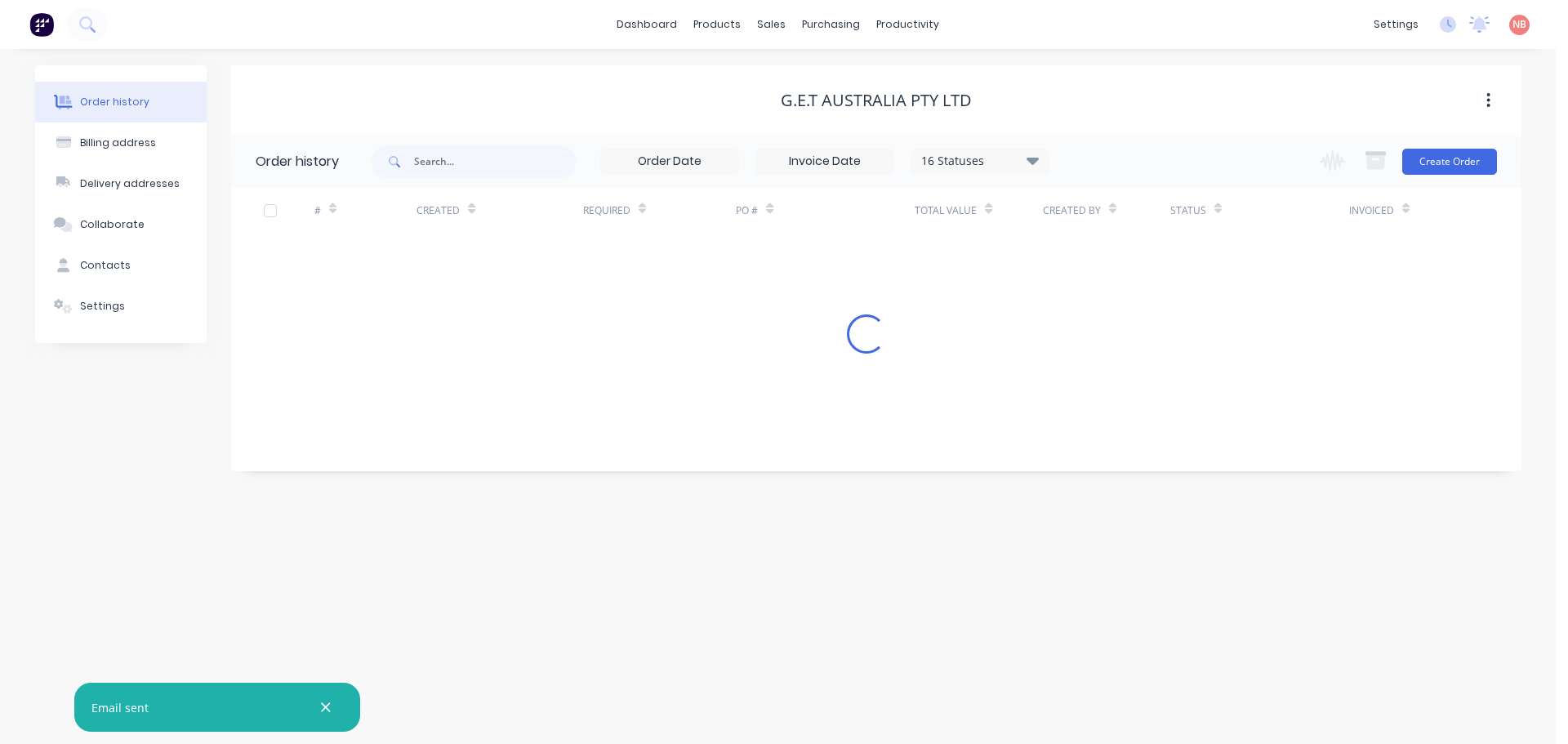
click at [904, 682] on div "Order history Billing address Delivery addresses Collaborate Contacts Settings …" at bounding box center [778, 396] width 1556 height 695
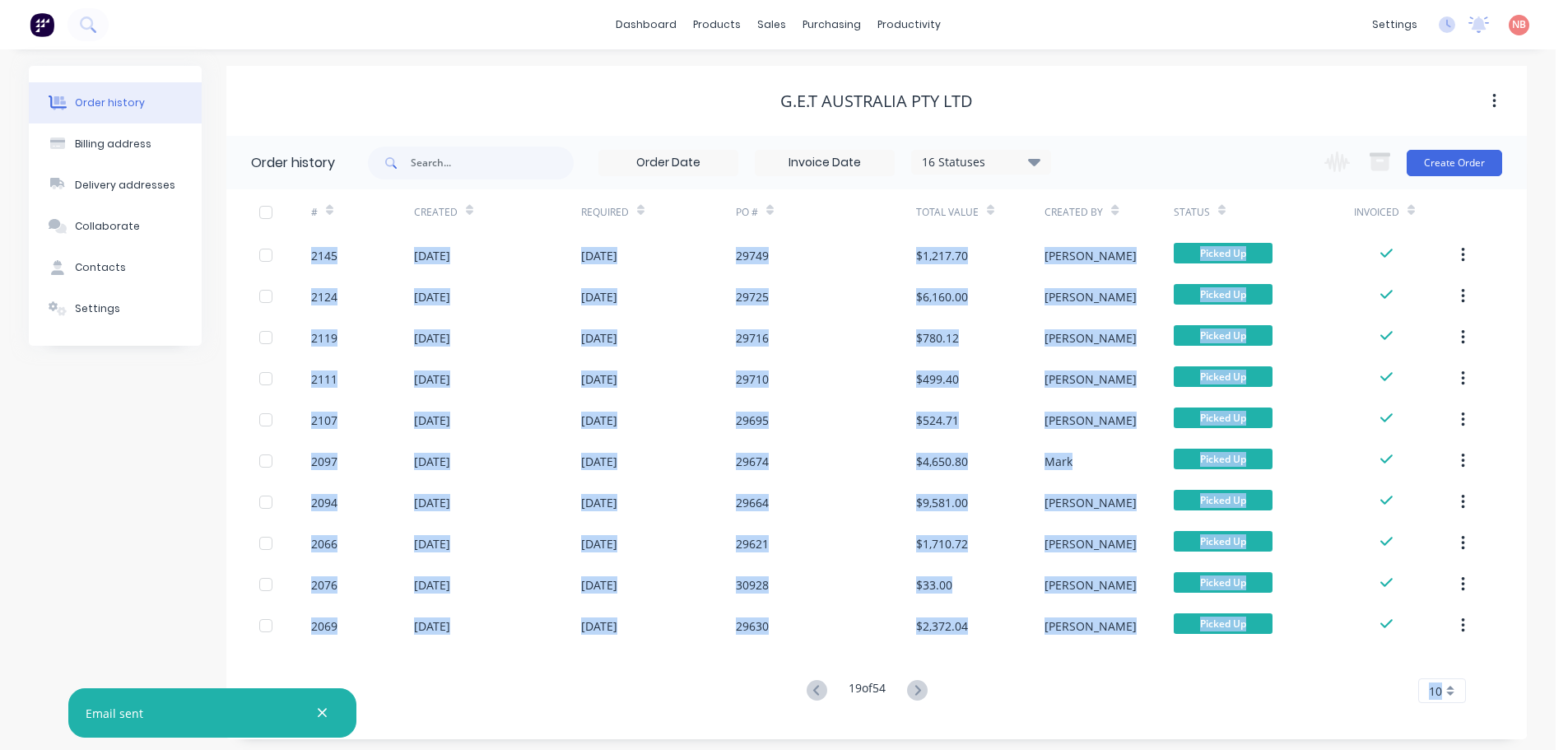
click at [1020, 697] on div "19 of 54 10 5 10 15 20 25 30 35" at bounding box center [866, 691] width 1280 height 24
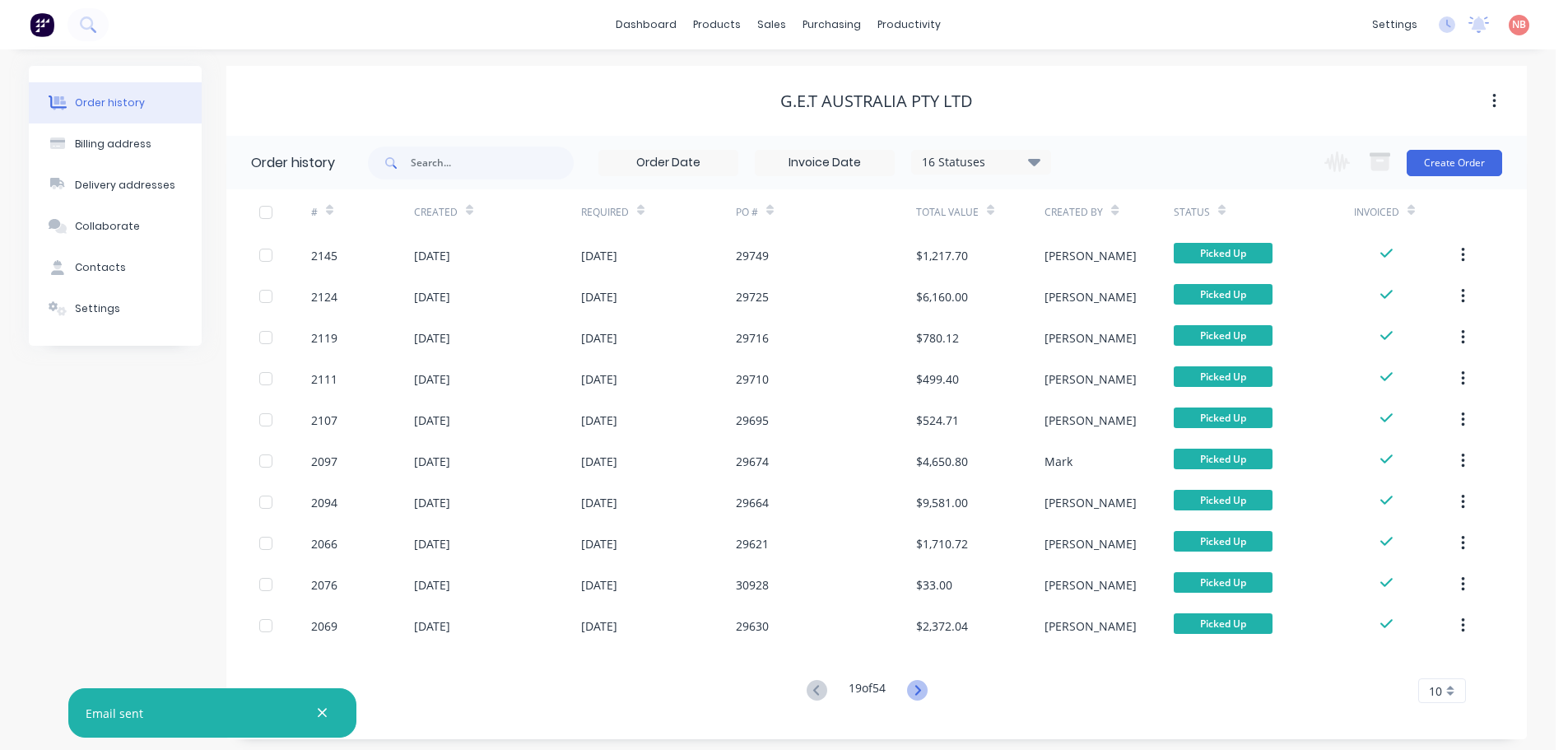
click at [920, 695] on icon at bounding box center [918, 690] width 6 height 10
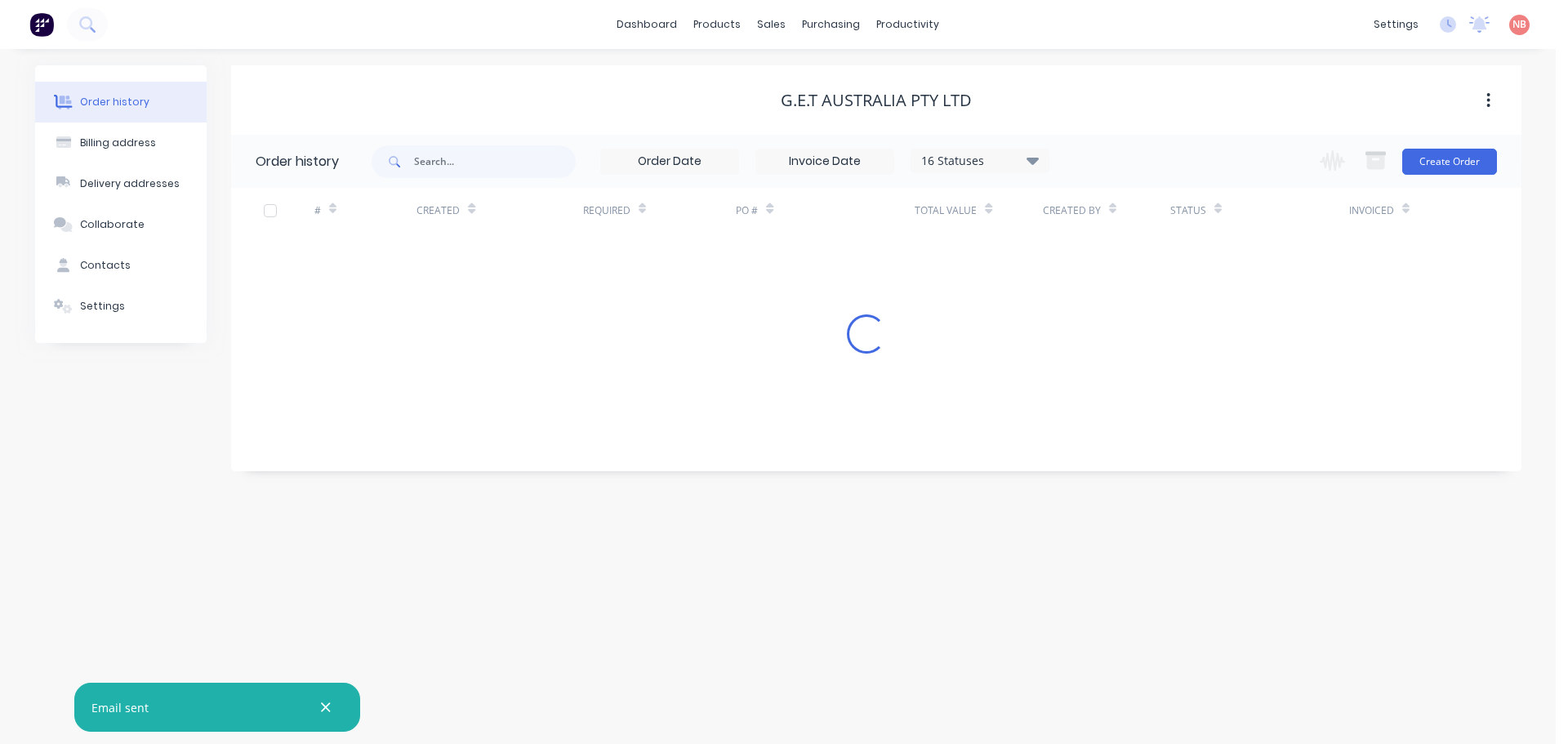
click at [913, 689] on div "Order history Billing address Delivery addresses Collaborate Contacts Settings …" at bounding box center [778, 396] width 1556 height 695
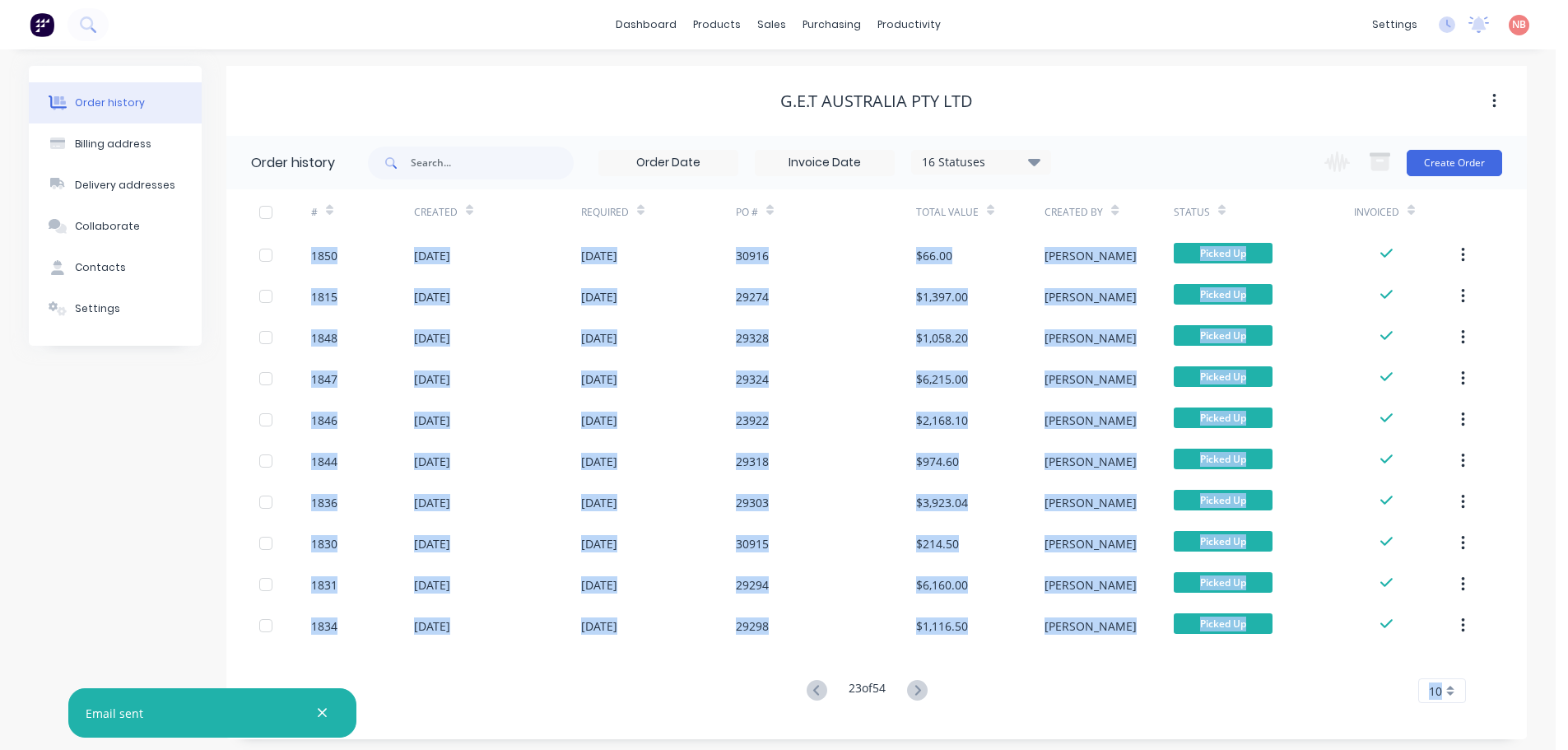
click at [920, 695] on icon at bounding box center [918, 690] width 6 height 10
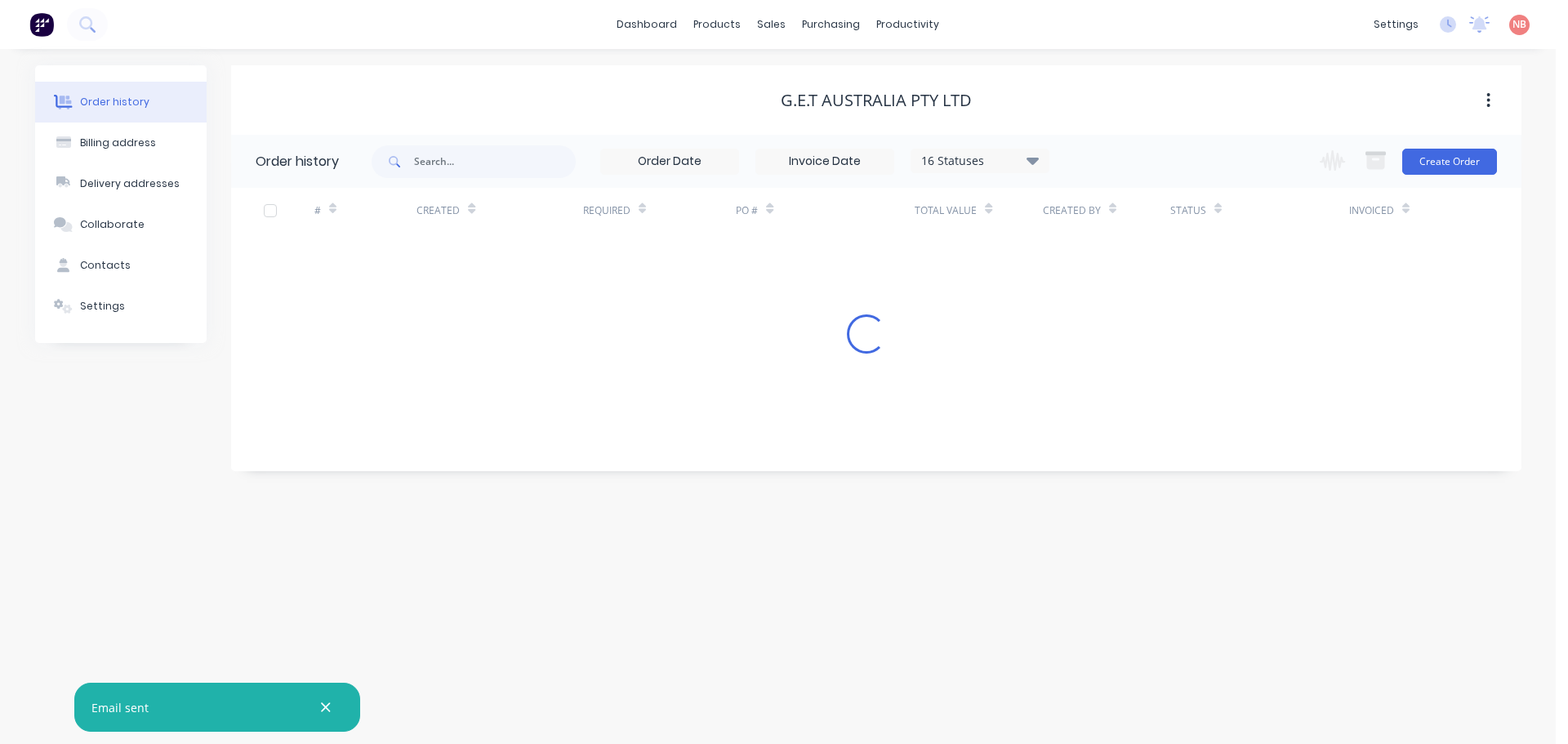
click at [913, 689] on div "Order history Billing address Delivery addresses Collaborate Contacts Settings …" at bounding box center [778, 396] width 1556 height 695
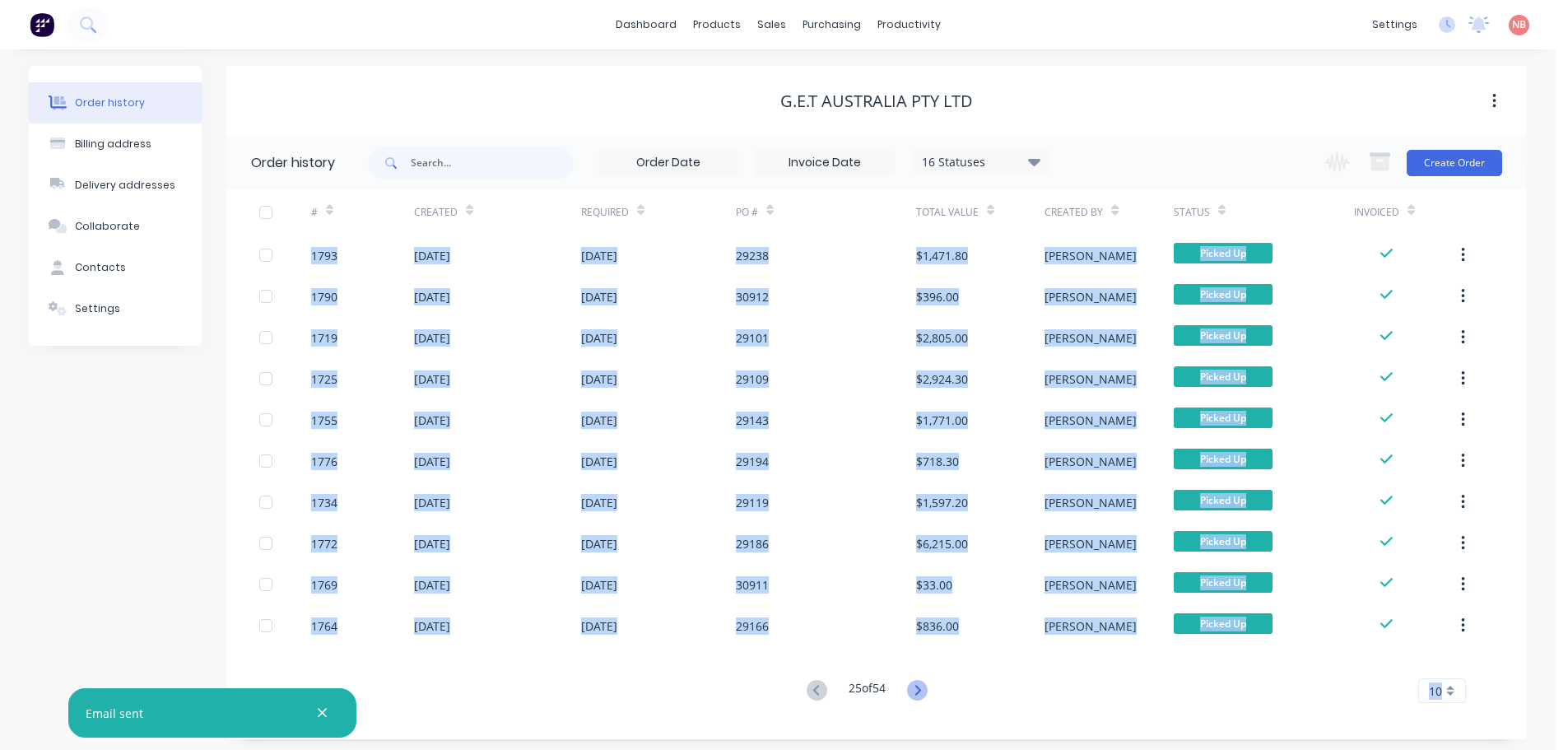
click at [919, 692] on icon at bounding box center [917, 690] width 21 height 21
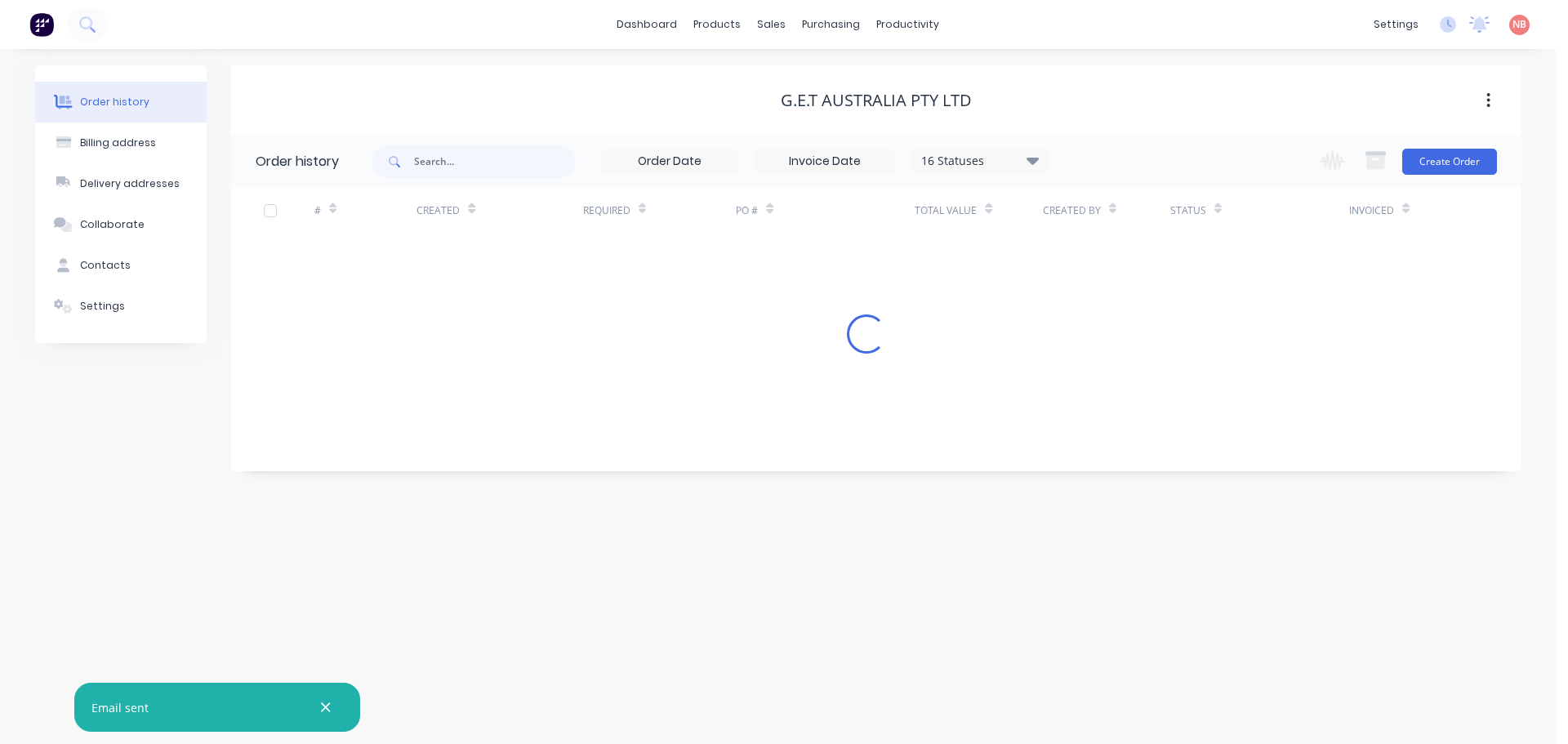
click at [910, 686] on div "Order history Billing address Delivery addresses Collaborate Contacts Settings …" at bounding box center [778, 396] width 1556 height 695
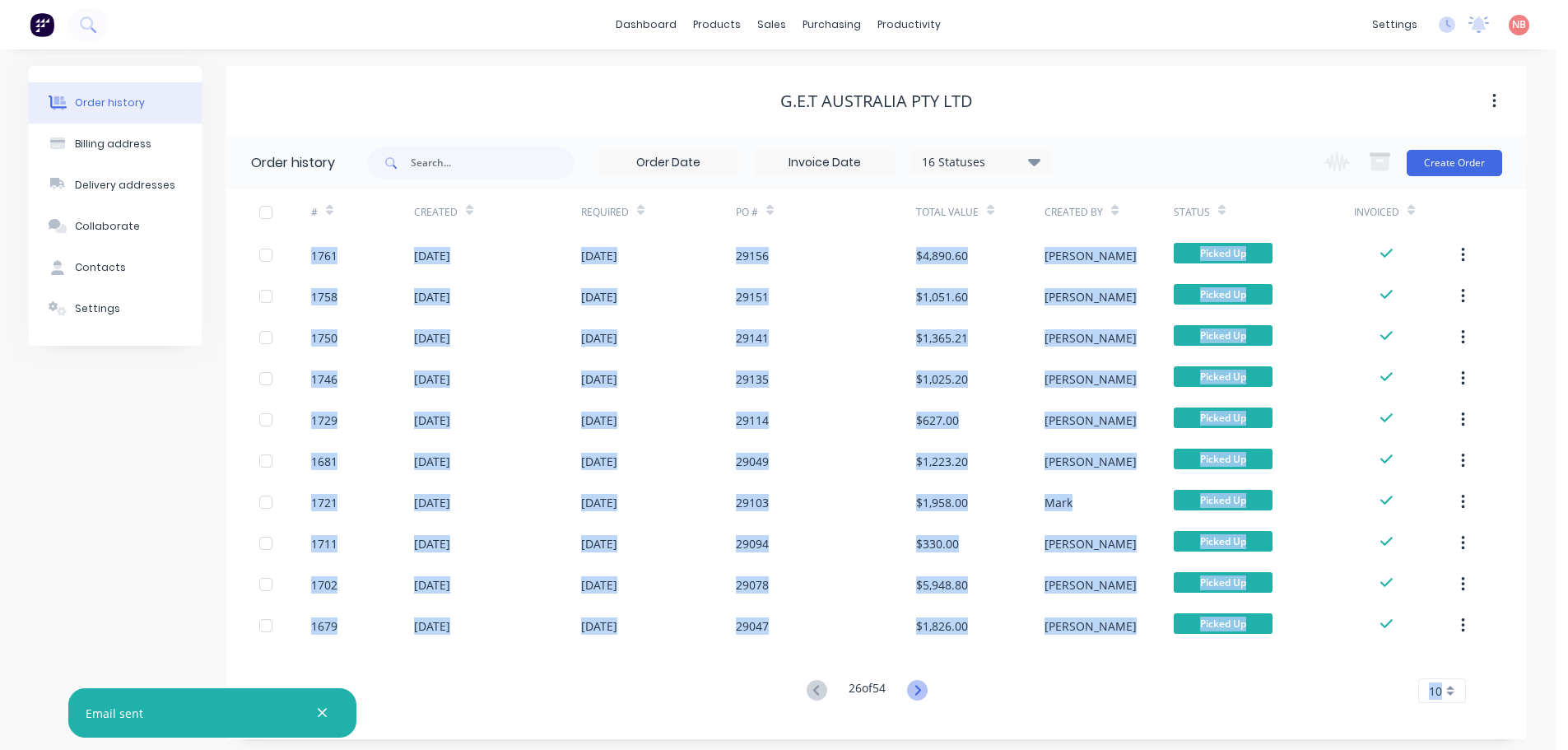
click at [917, 690] on icon at bounding box center [917, 690] width 21 height 21
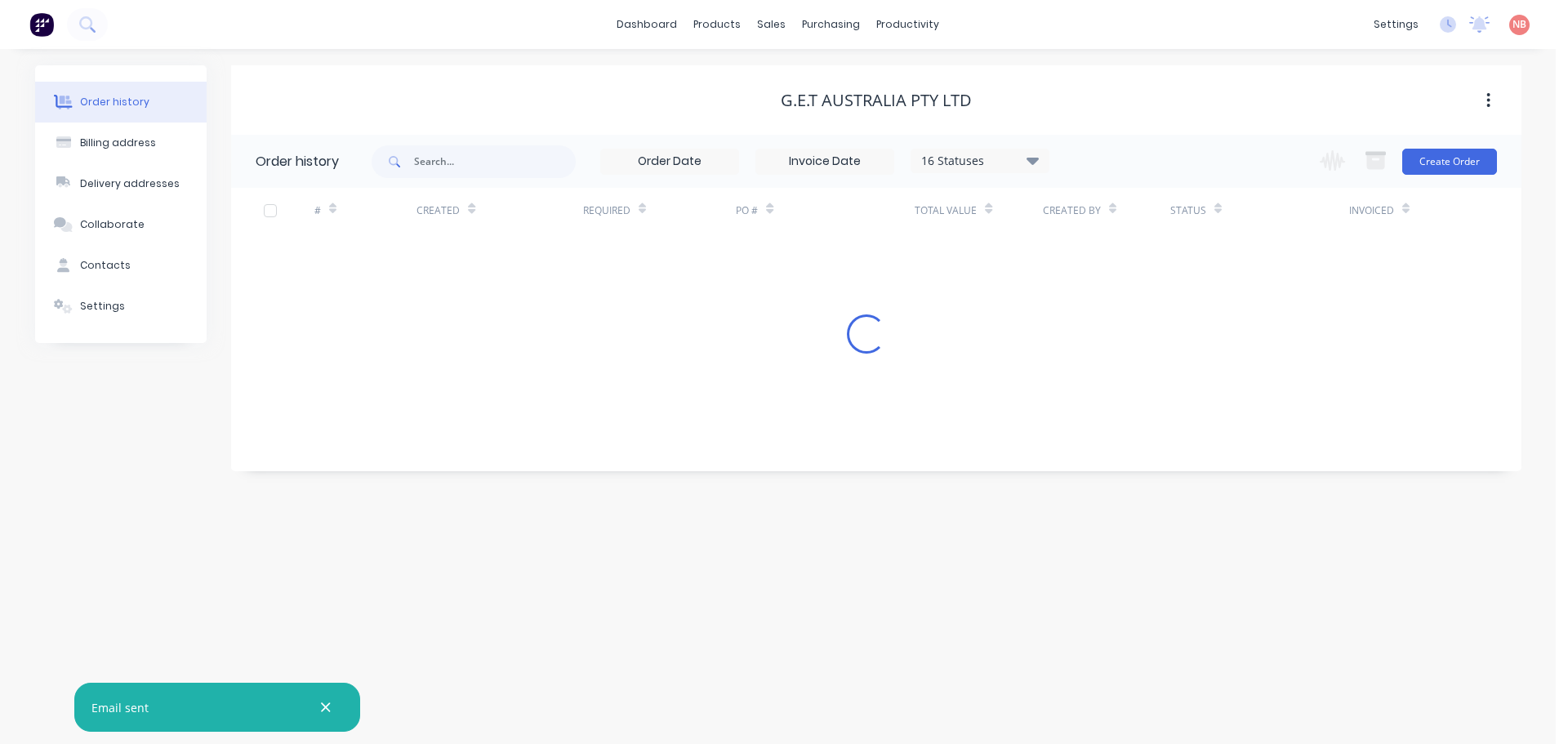
click at [910, 684] on div "Order history Billing address Delivery addresses Collaborate Contacts Settings …" at bounding box center [778, 396] width 1556 height 695
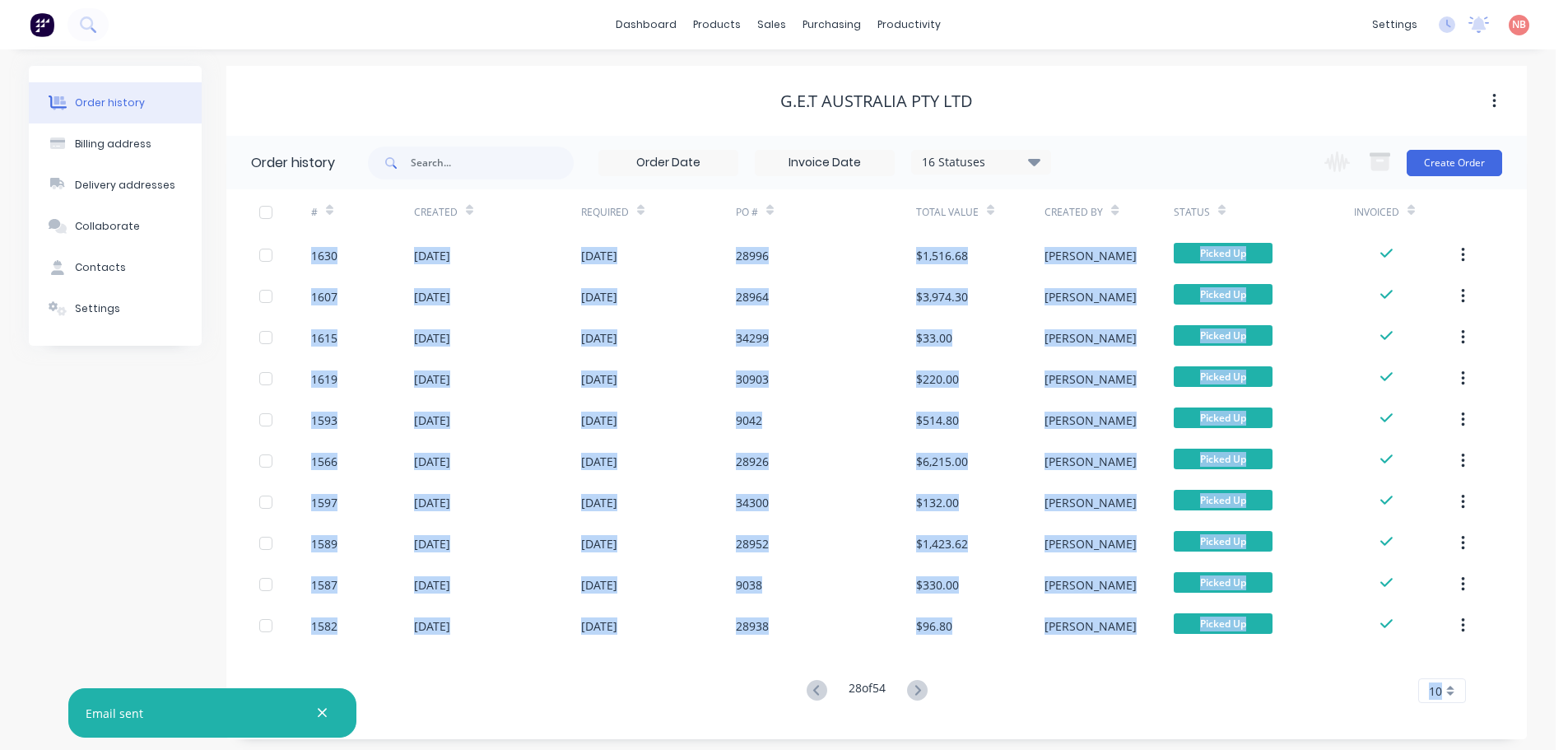
click at [917, 690] on icon at bounding box center [917, 690] width 21 height 21
click at [917, 687] on icon at bounding box center [917, 690] width 21 height 21
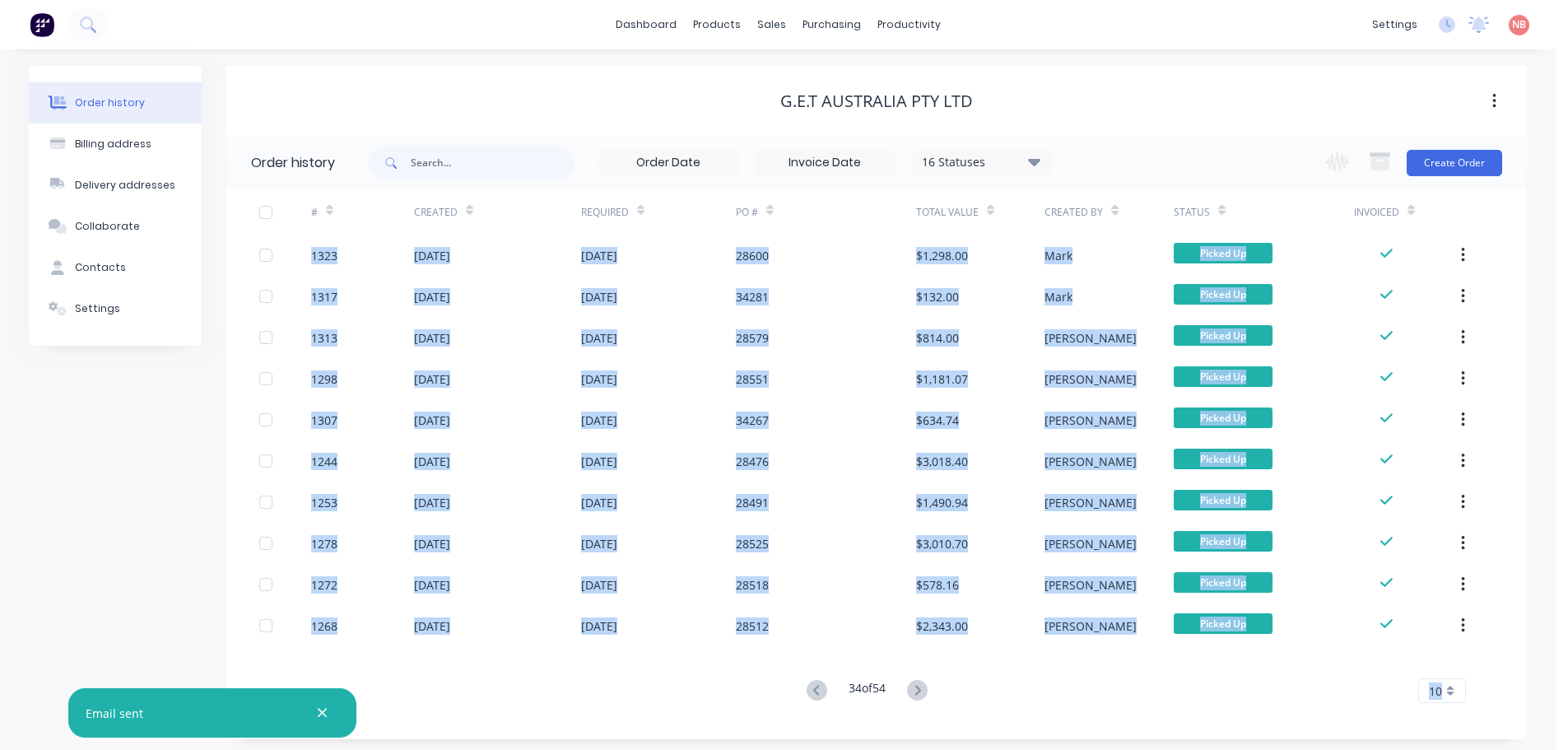
click at [917, 687] on icon at bounding box center [917, 690] width 21 height 21
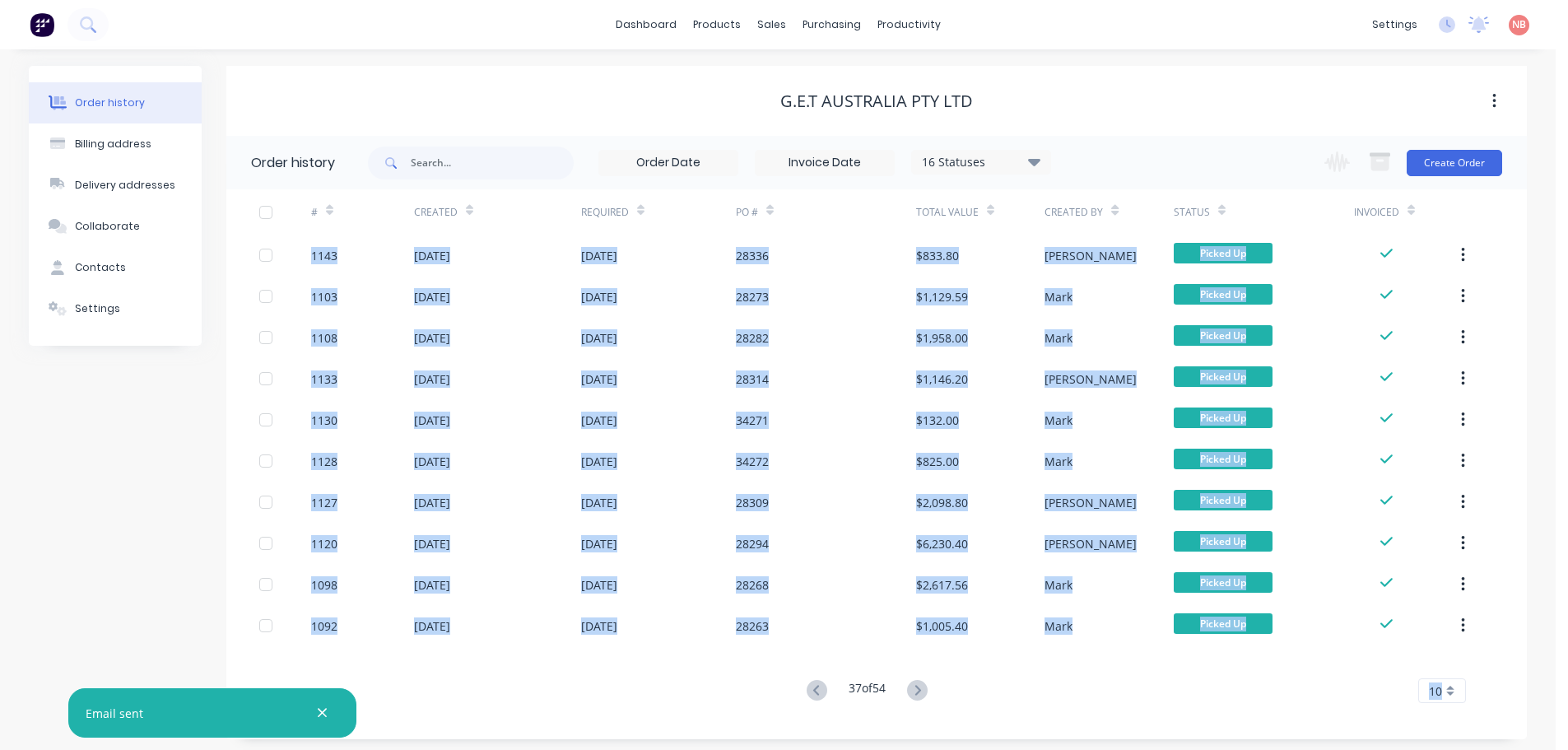
click at [917, 687] on icon at bounding box center [917, 690] width 21 height 21
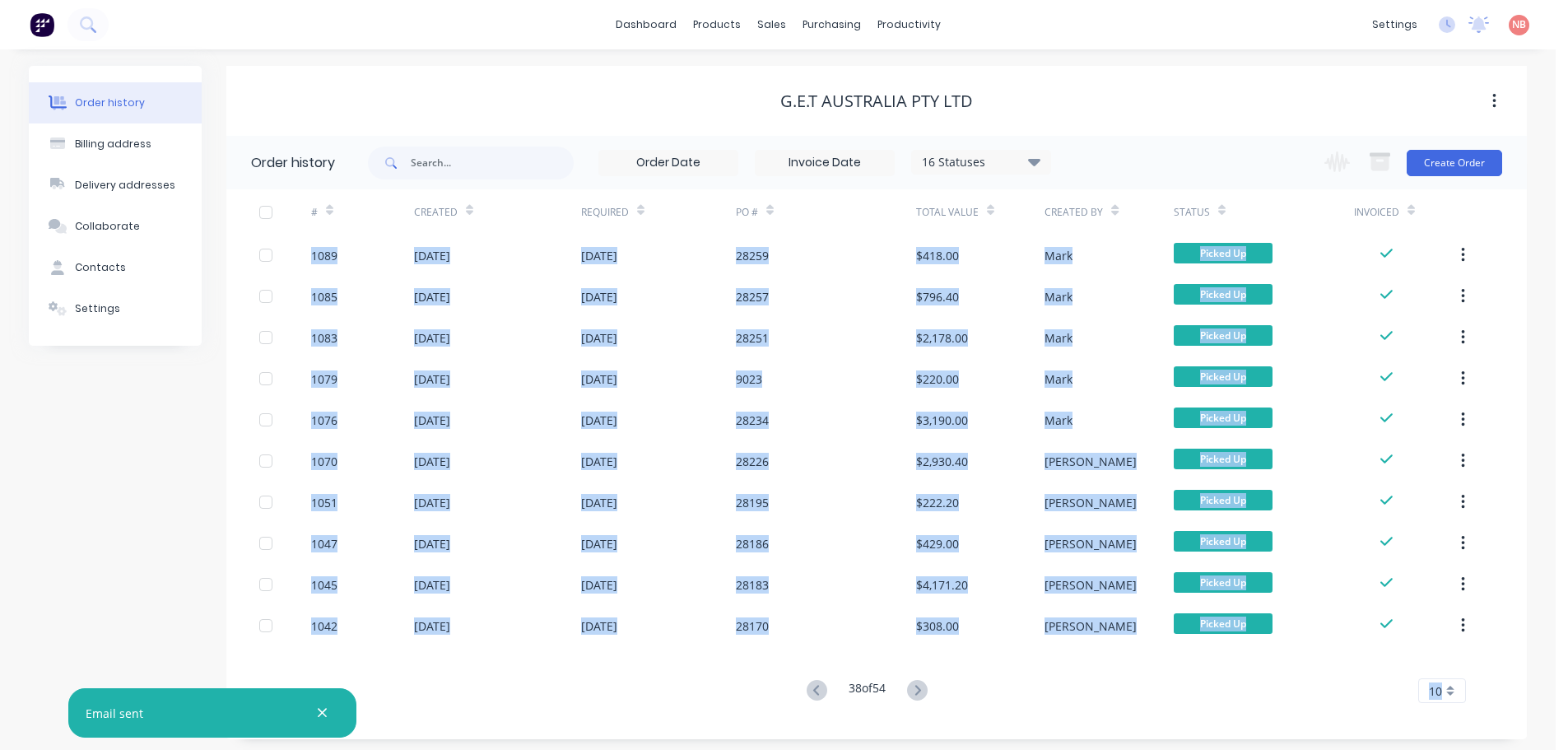
click at [917, 687] on icon at bounding box center [917, 690] width 21 height 21
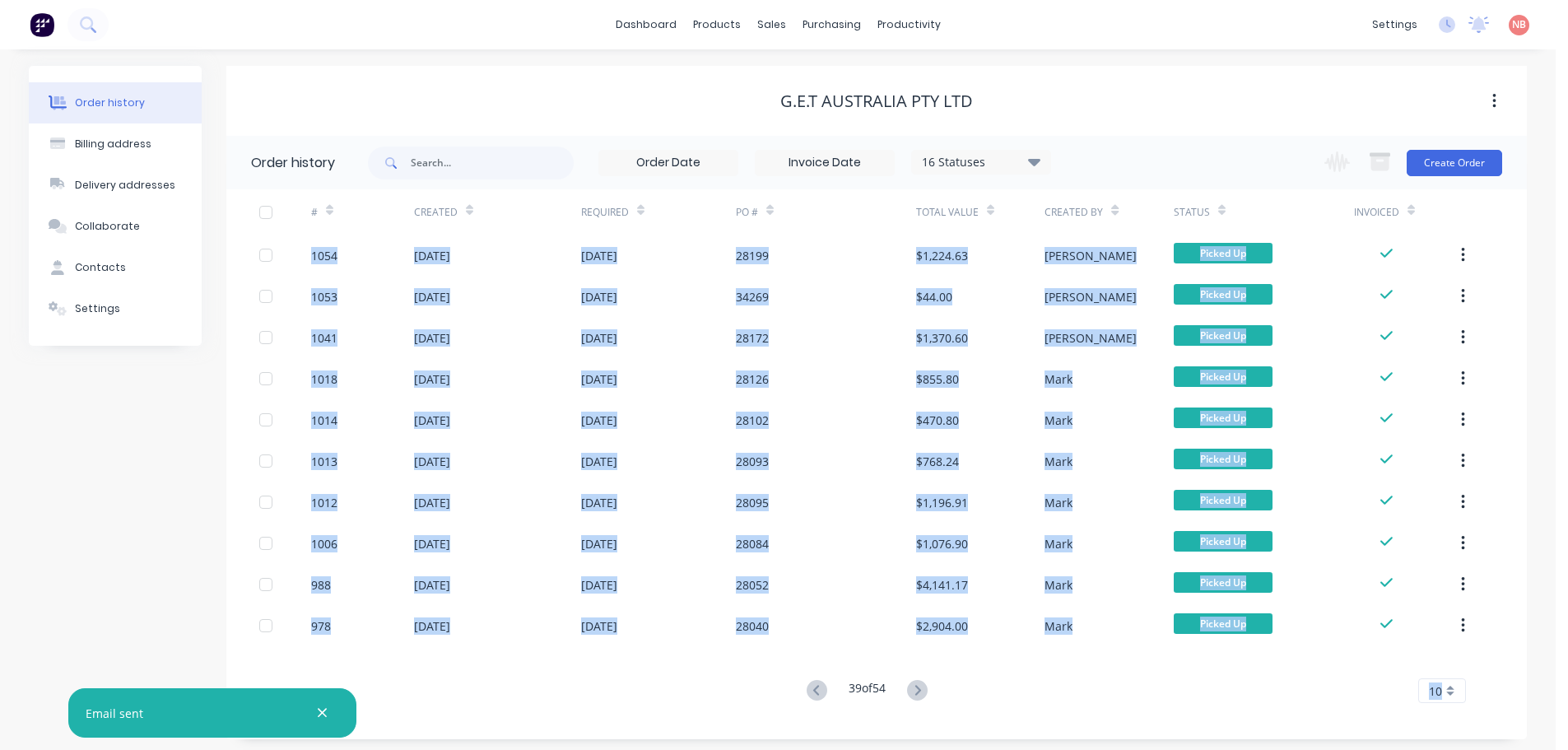
click at [917, 687] on icon at bounding box center [917, 690] width 21 height 21
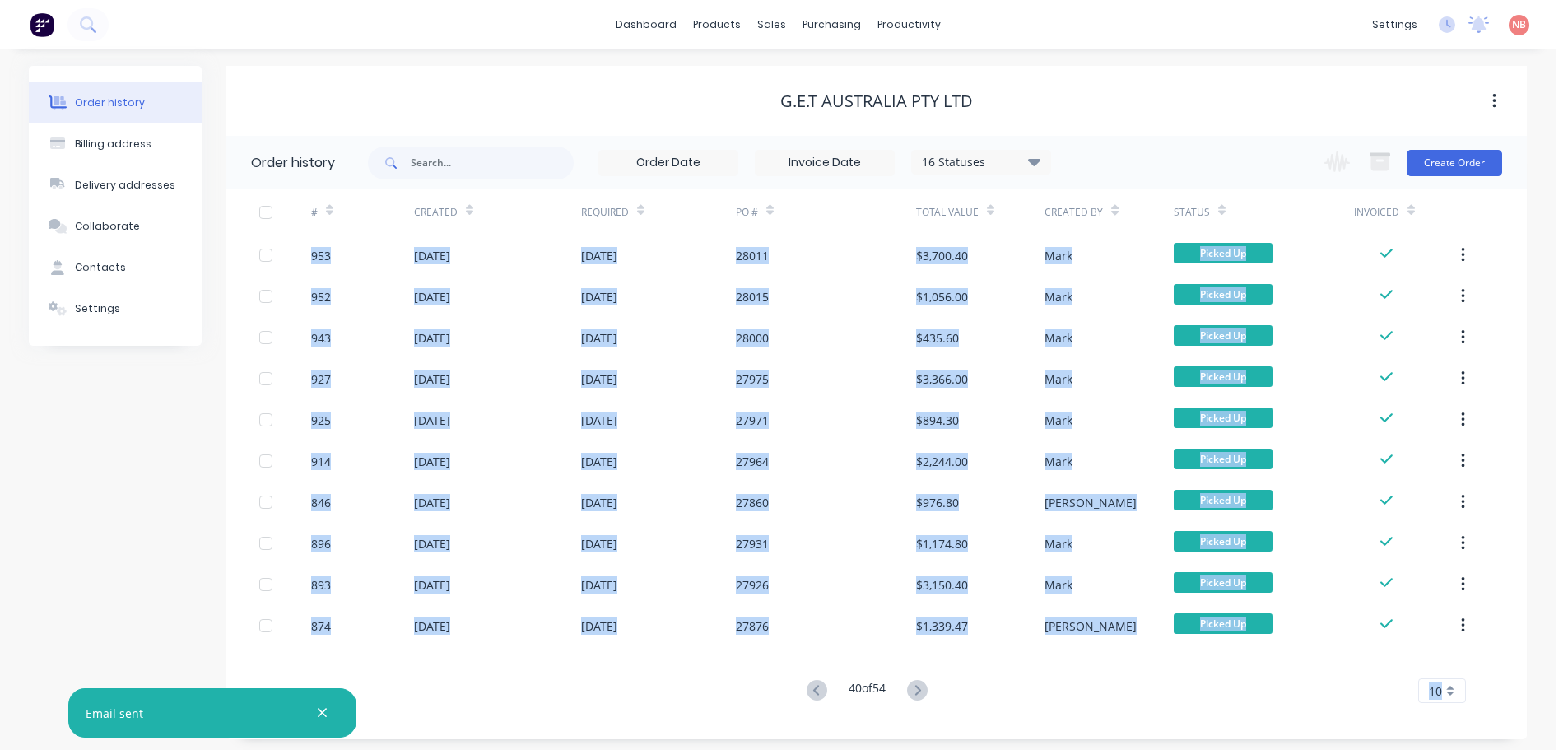
click at [1267, 733] on div "Order history 16 Statuses Invoice Status Invoiced Not Invoiced Partial Order St…" at bounding box center [876, 438] width 1300 height 603
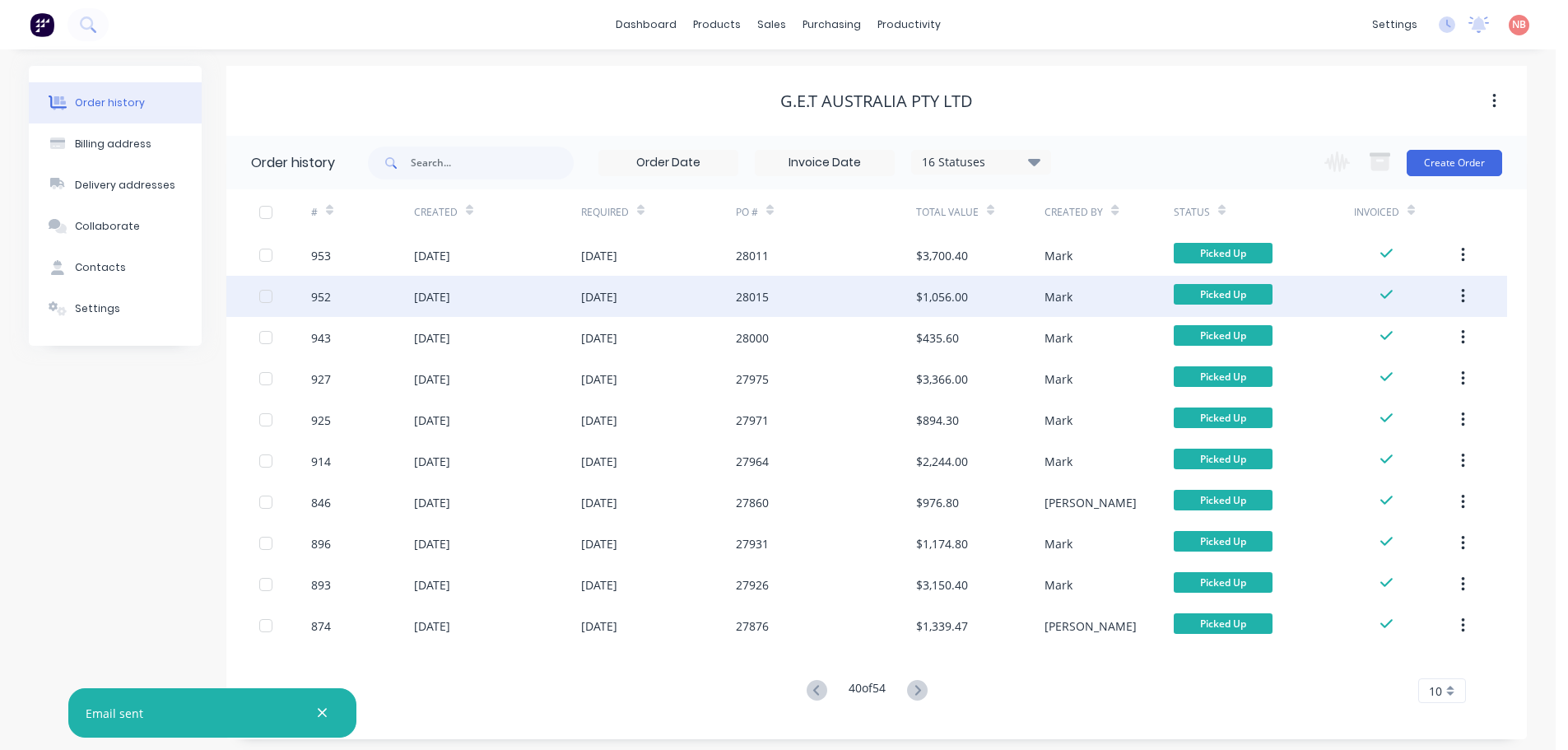
click at [617, 297] on div "10 Jan 2024" at bounding box center [599, 297] width 36 height 18
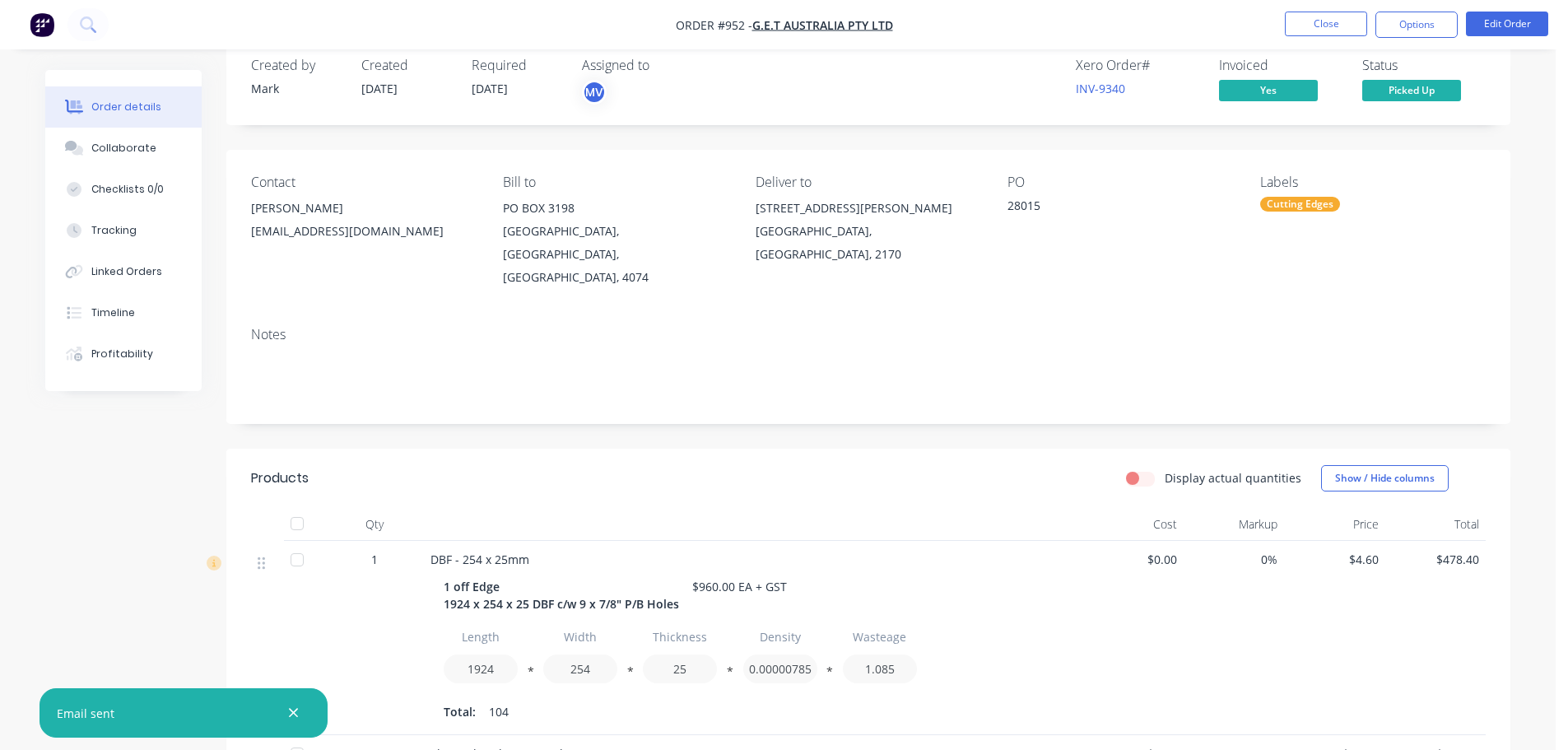
scroll to position [30, 0]
click at [1342, 18] on button "Close" at bounding box center [1326, 24] width 83 height 25
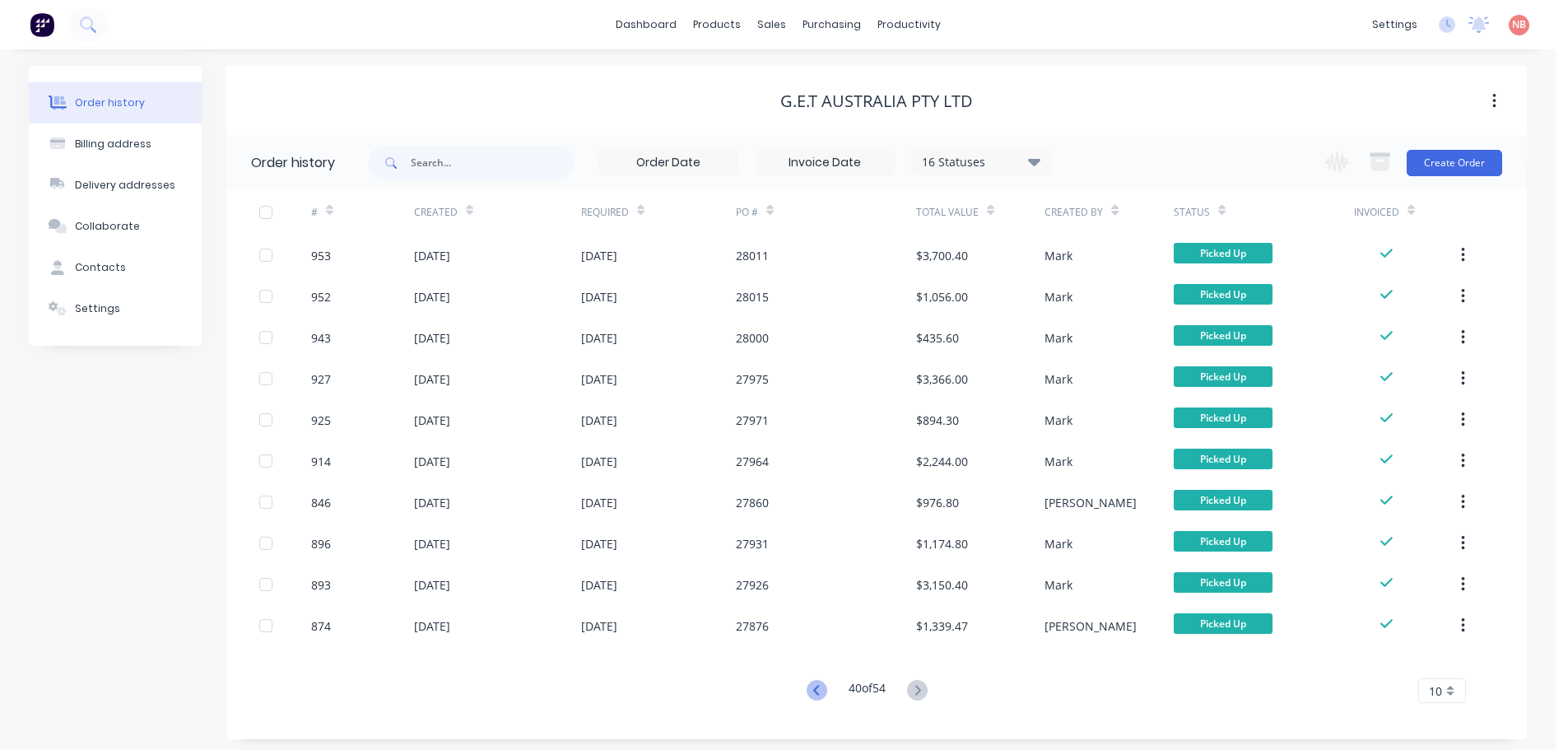
click at [823, 692] on icon at bounding box center [816, 690] width 21 height 21
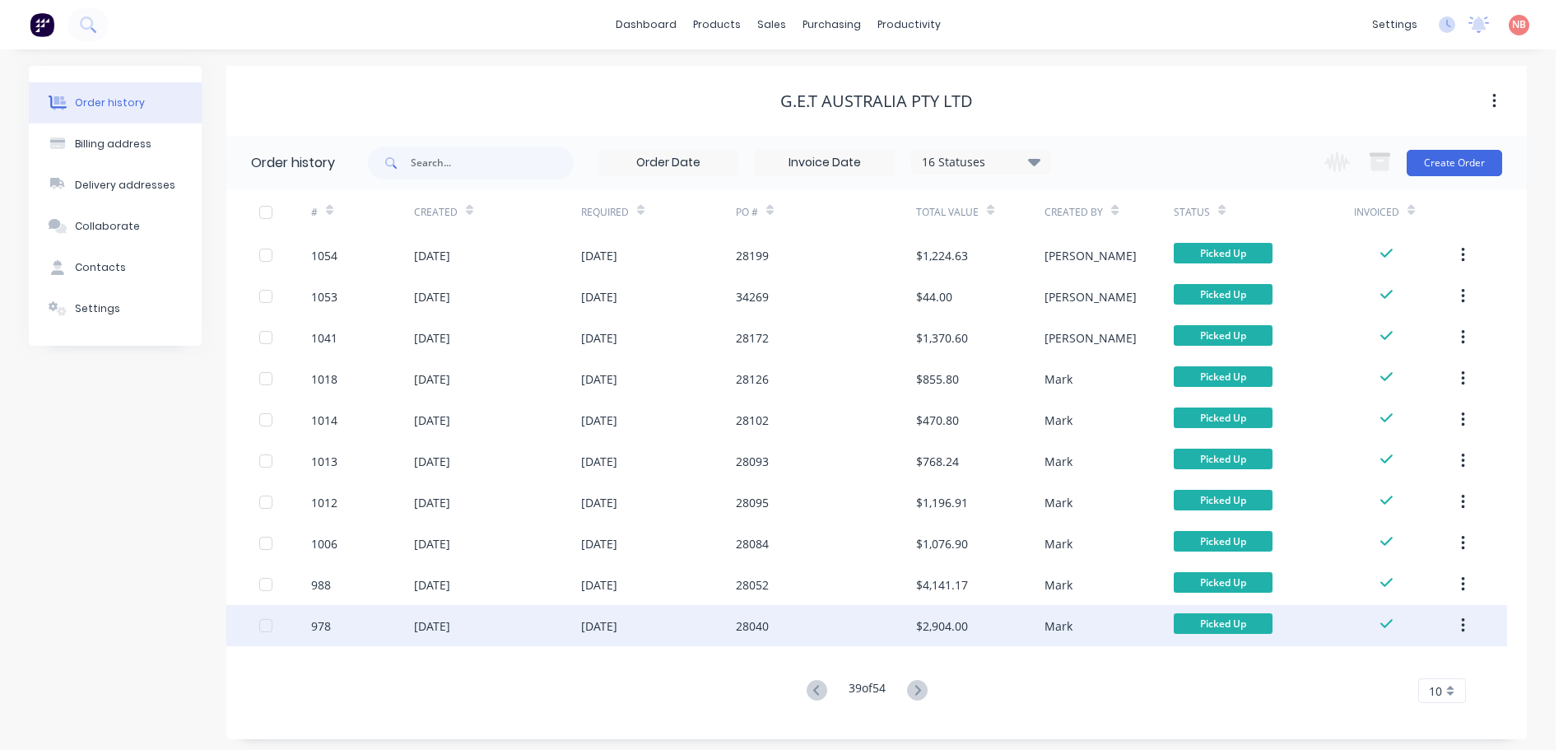
click at [661, 635] on div "15 Jan 2024" at bounding box center [658, 626] width 155 height 41
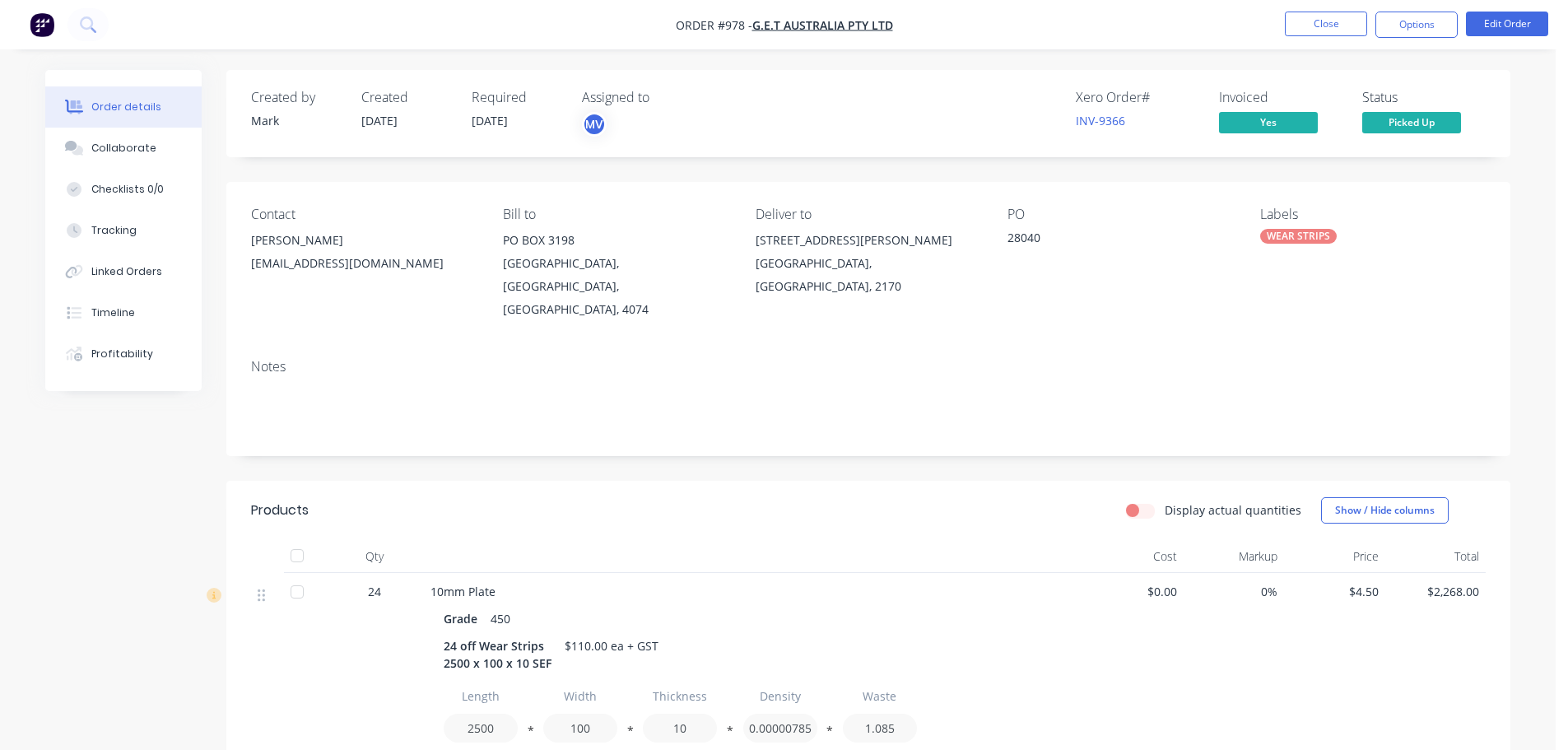
click at [1315, 9] on nav "Order #978 - G.E.T Australia Pty Ltd Close Options Edit Order" at bounding box center [784, 25] width 1568 height 49
click at [1310, 25] on button "Close" at bounding box center [1326, 24] width 83 height 25
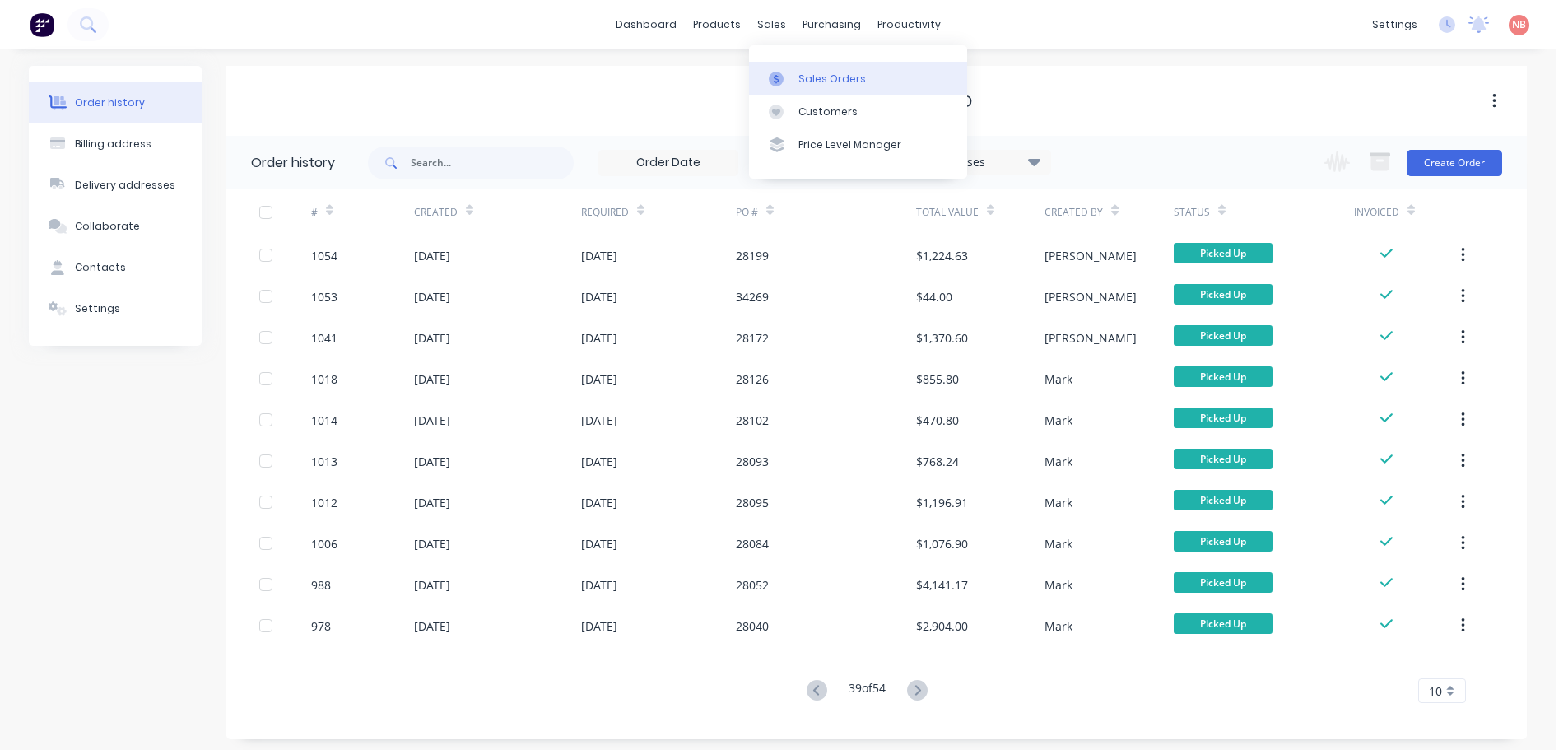
click at [785, 85] on div at bounding box center [781, 79] width 25 height 15
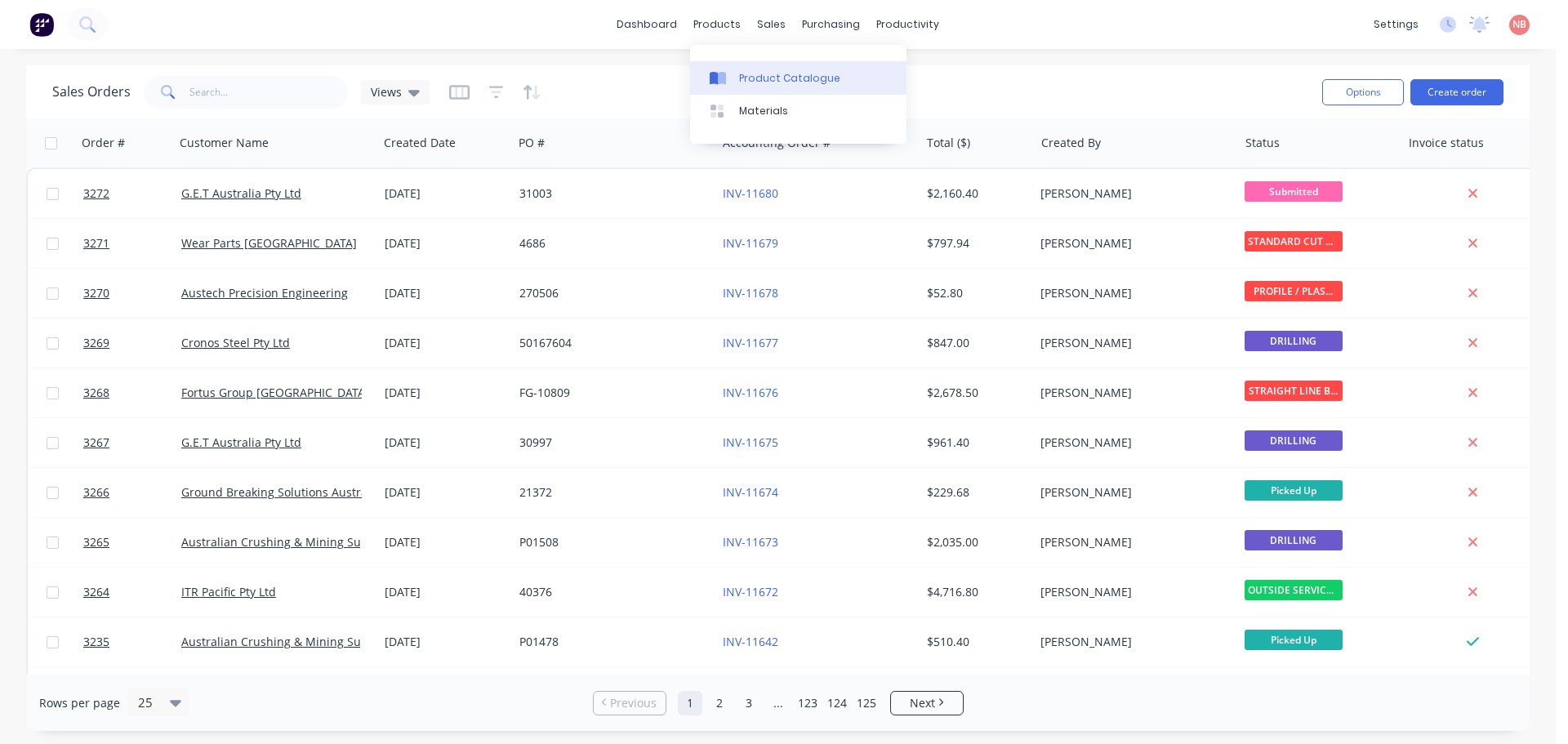
click at [726, 72] on icon at bounding box center [722, 77] width 8 height 13
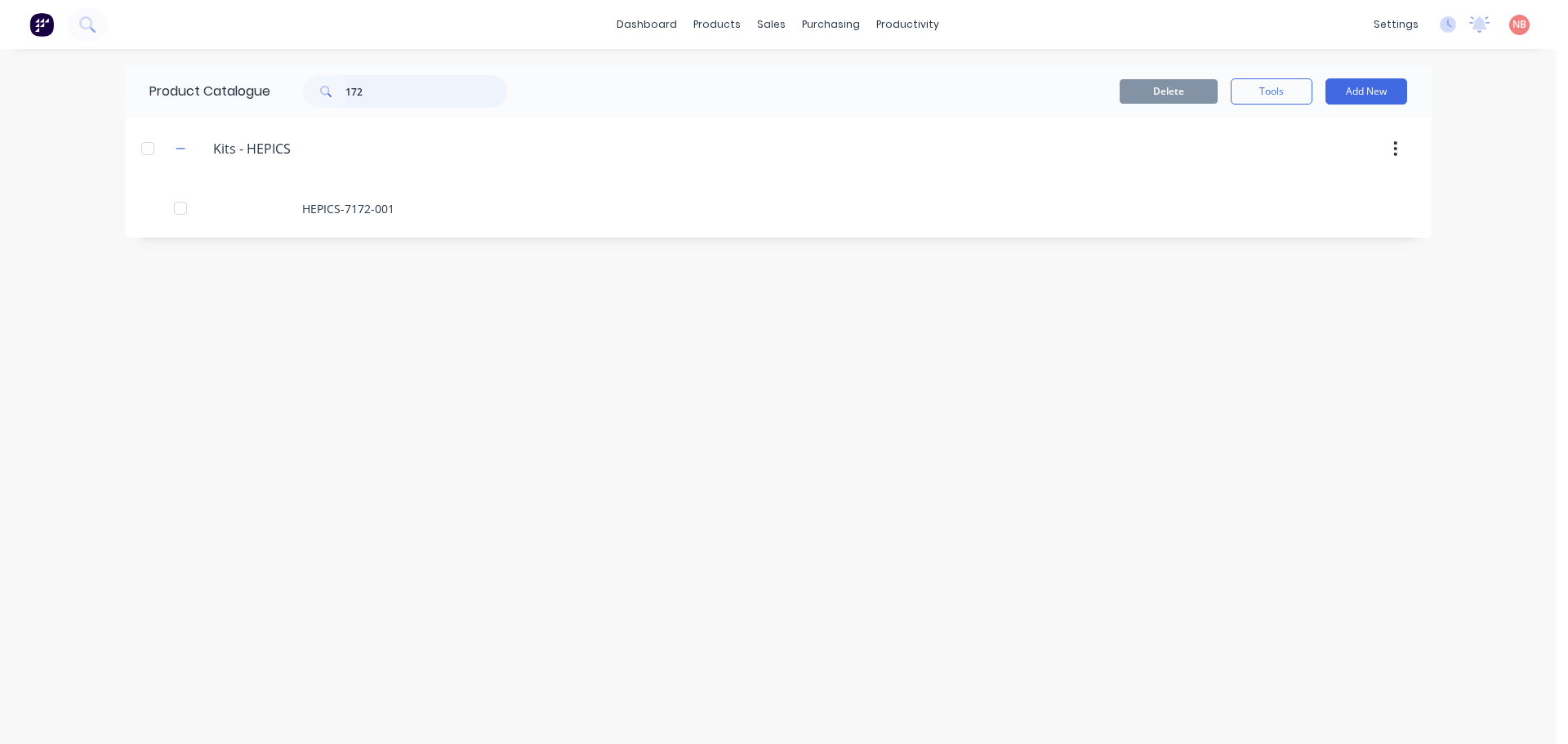
click at [288, 92] on div "172" at bounding box center [400, 91] width 261 height 32
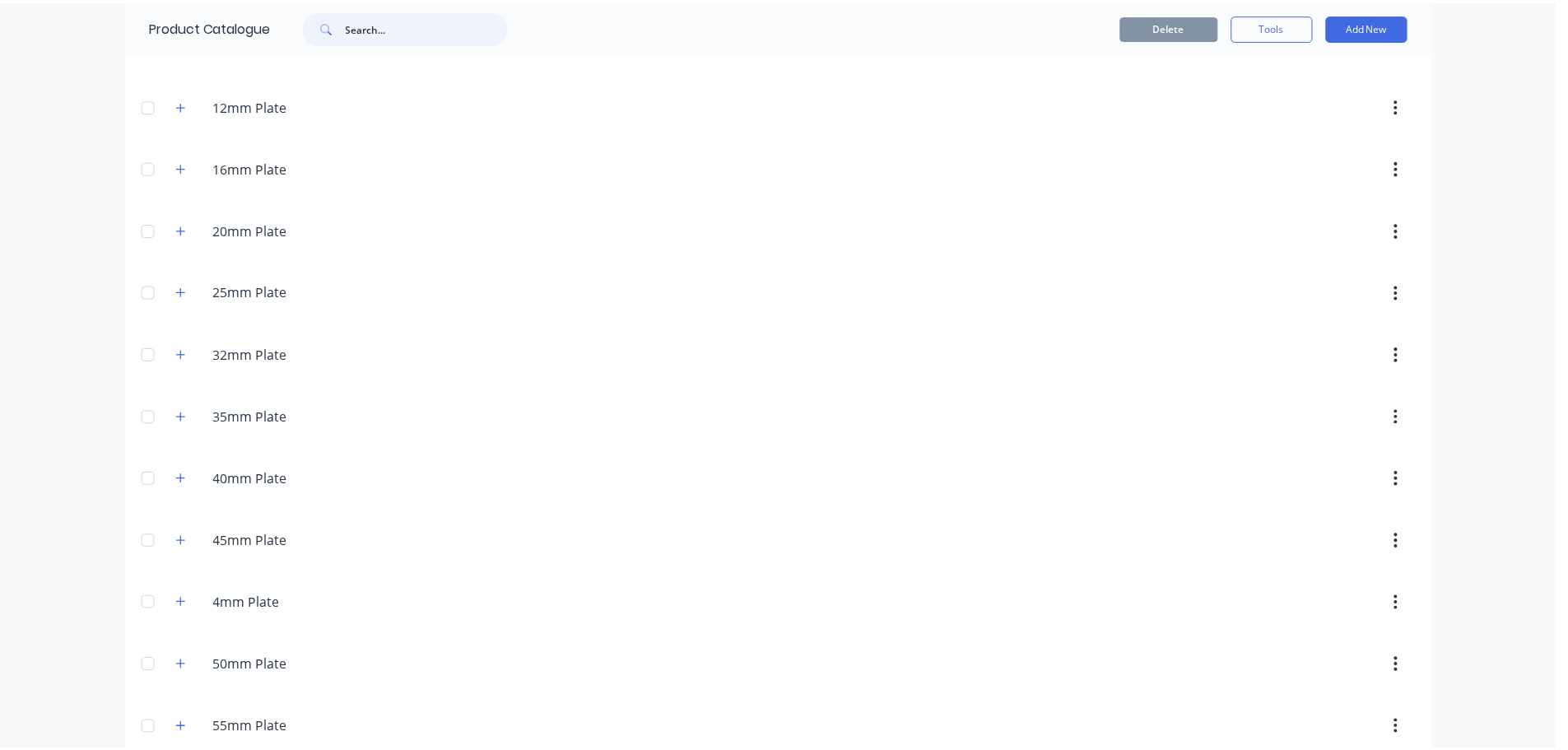
scroll to position [329, 0]
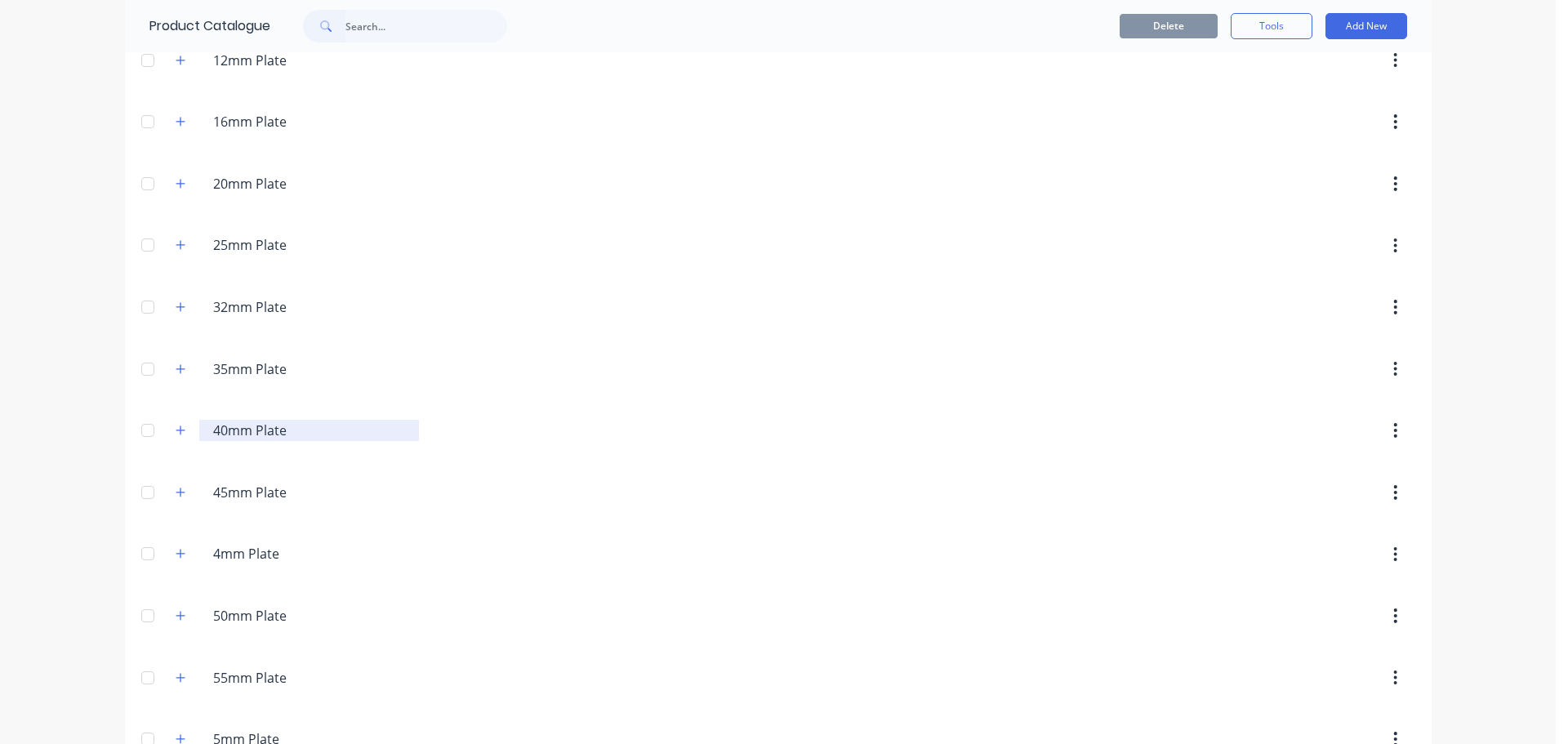
drag, startPoint x: 171, startPoint y: 429, endPoint x: 270, endPoint y: 438, distance: 99.4
click at [176, 429] on icon "button" at bounding box center [181, 430] width 10 height 12
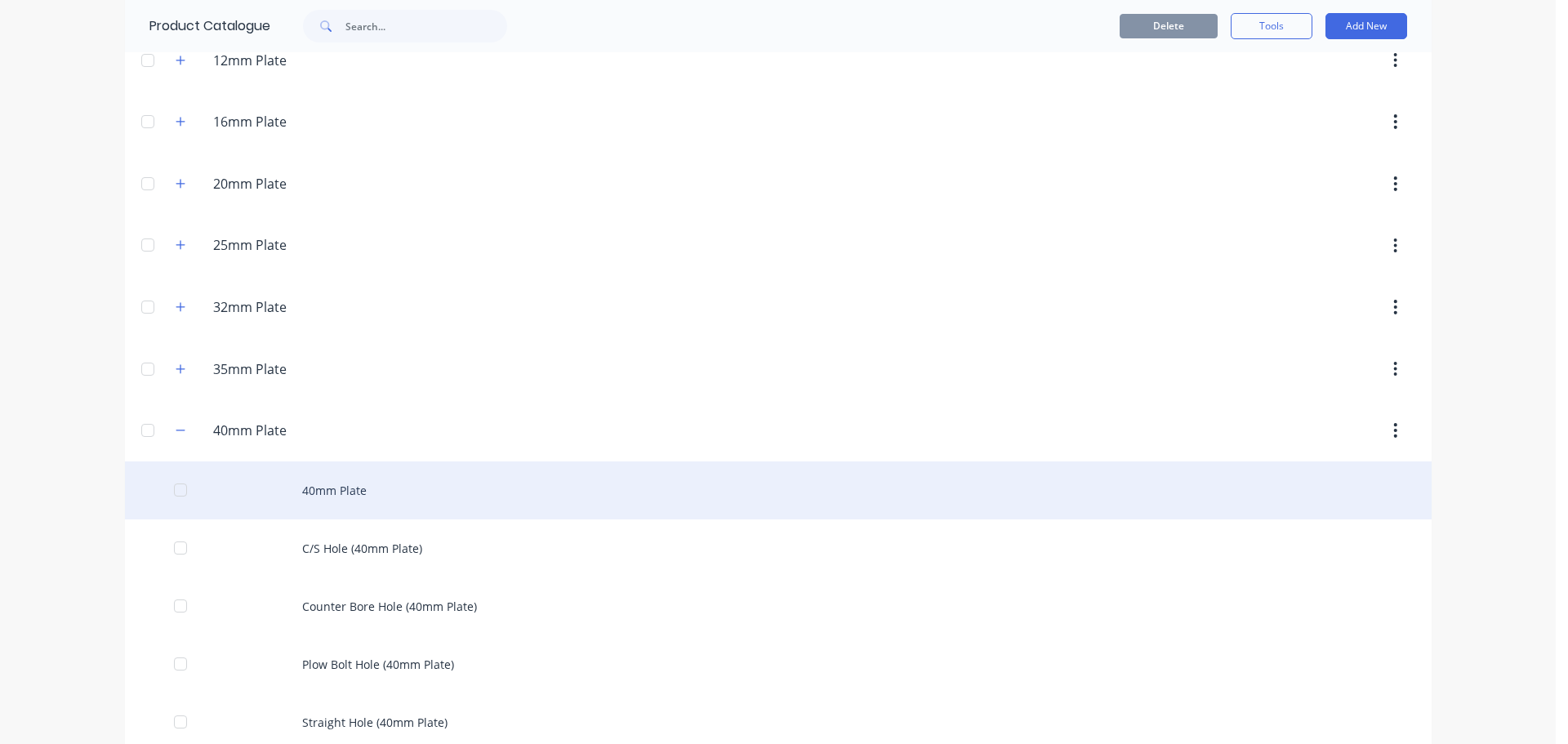
click at [366, 494] on div "40mm Plate" at bounding box center [779, 490] width 1307 height 58
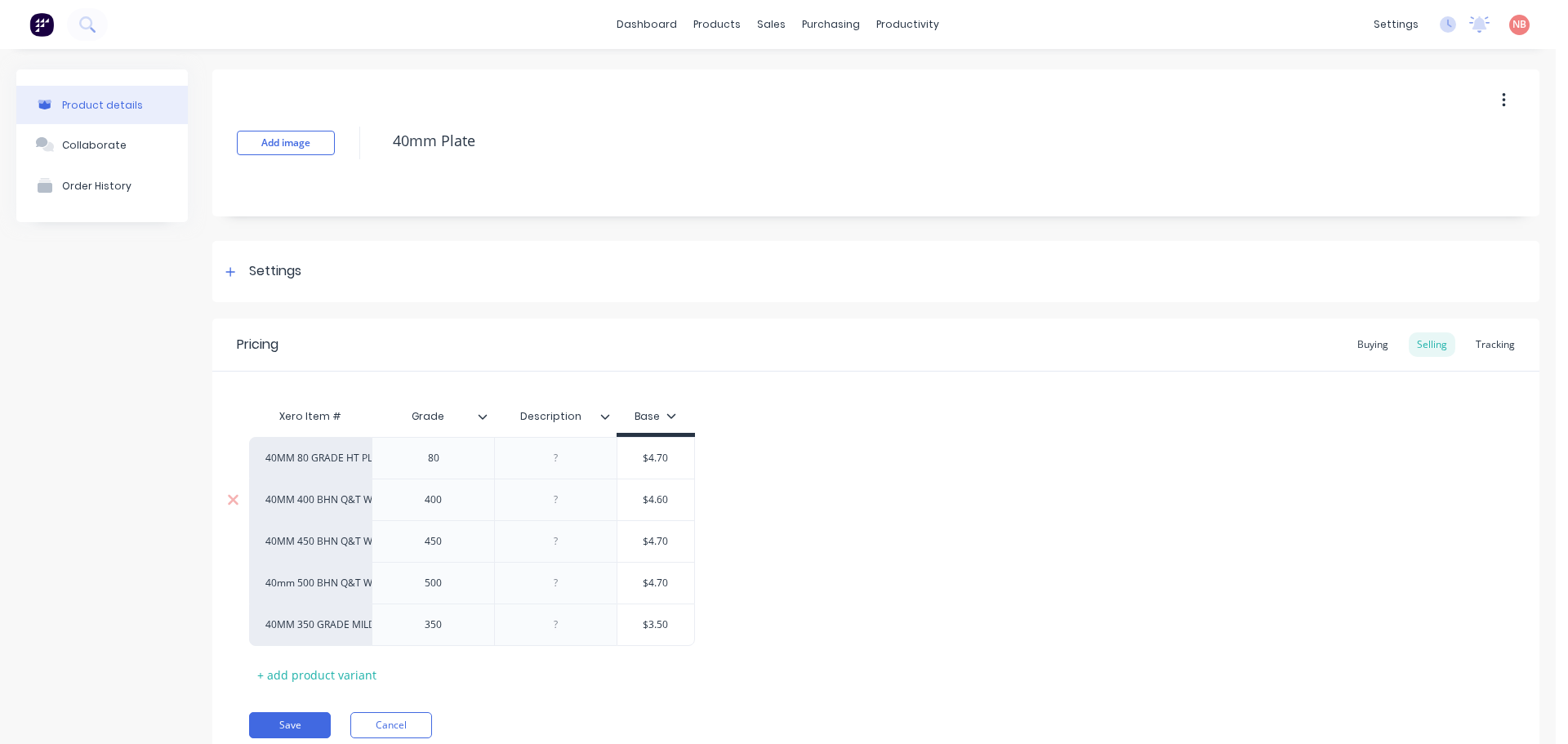
type textarea "x"
click at [113, 181] on div "Order History" at bounding box center [96, 186] width 69 height 13
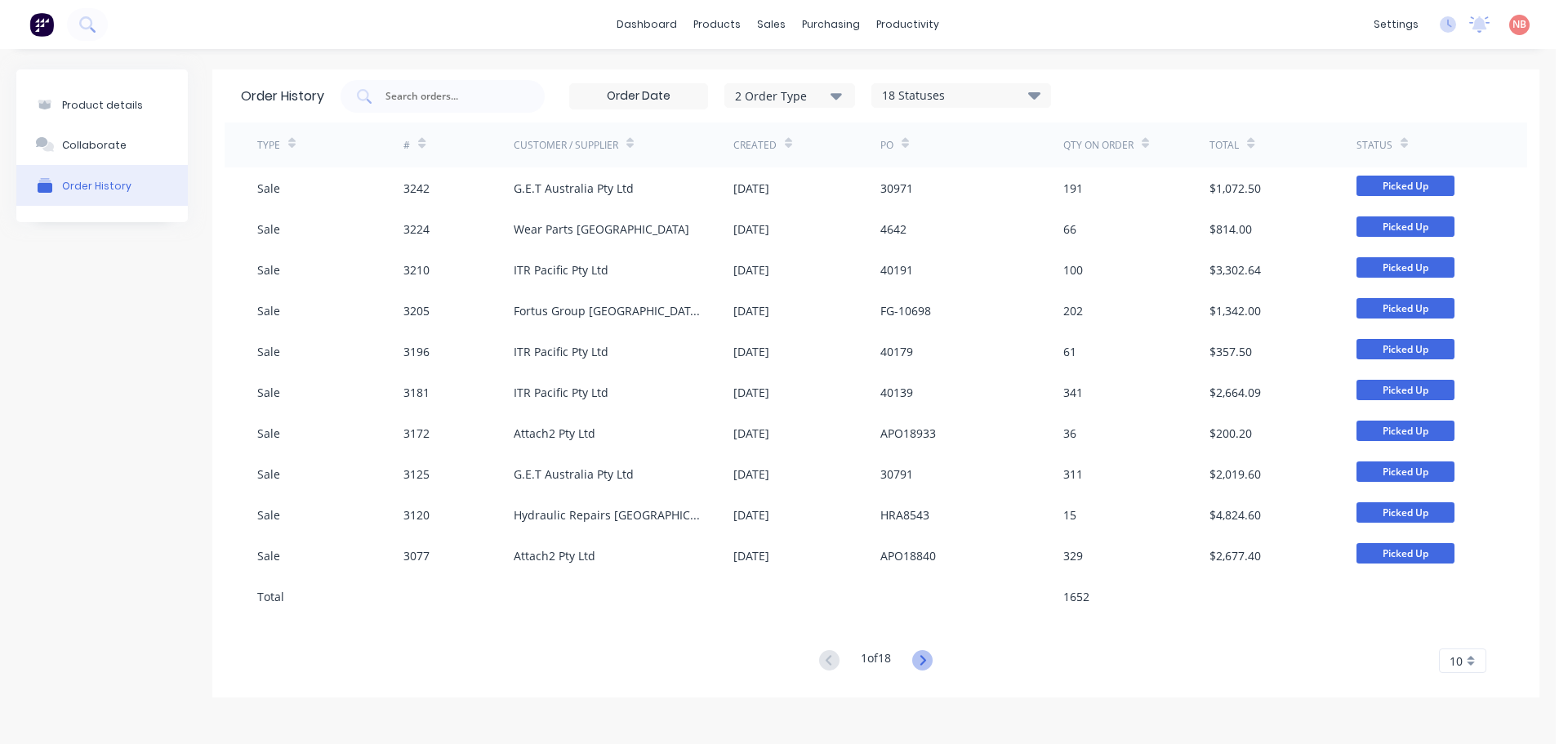
click at [931, 665] on icon at bounding box center [922, 660] width 21 height 21
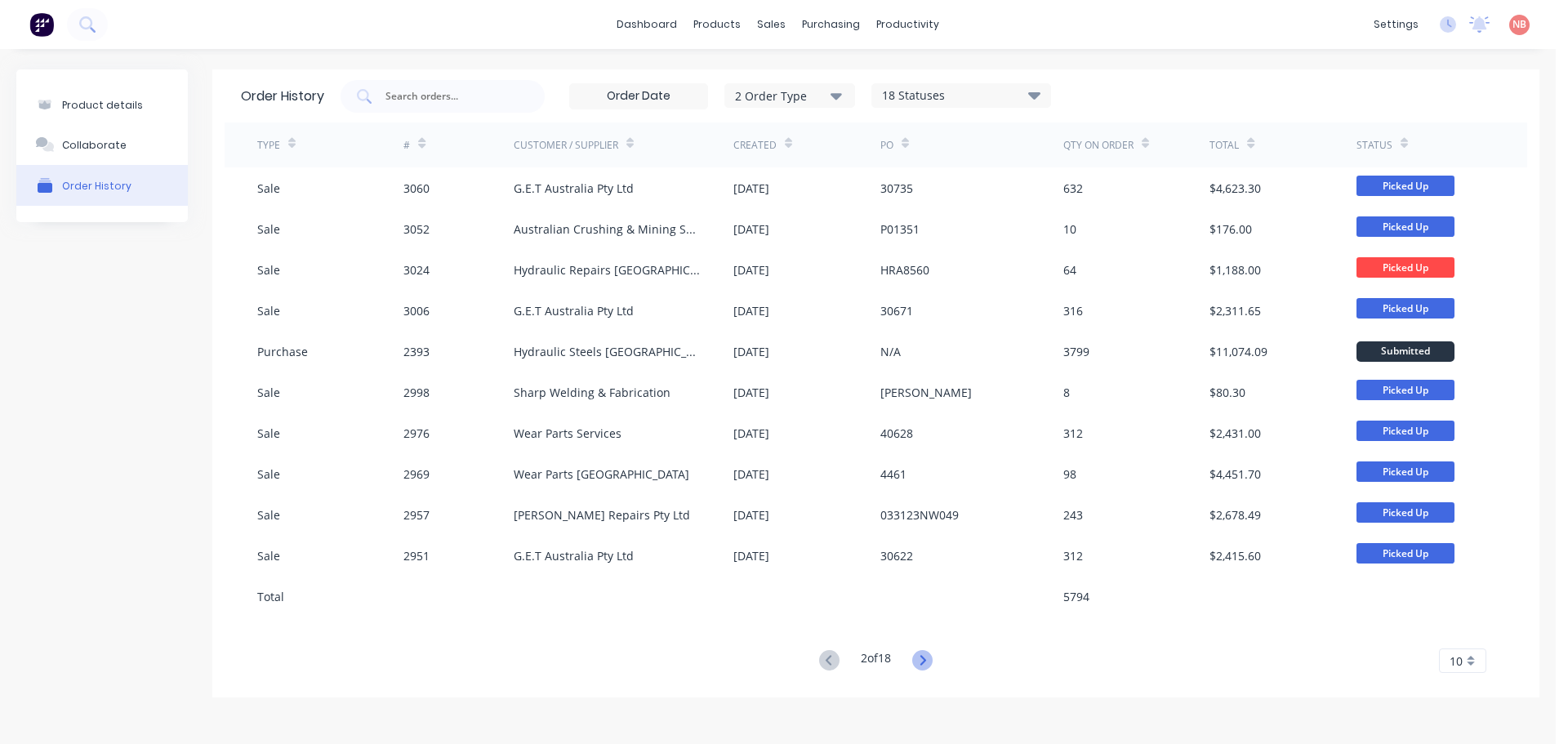
click at [930, 662] on icon at bounding box center [922, 660] width 21 height 21
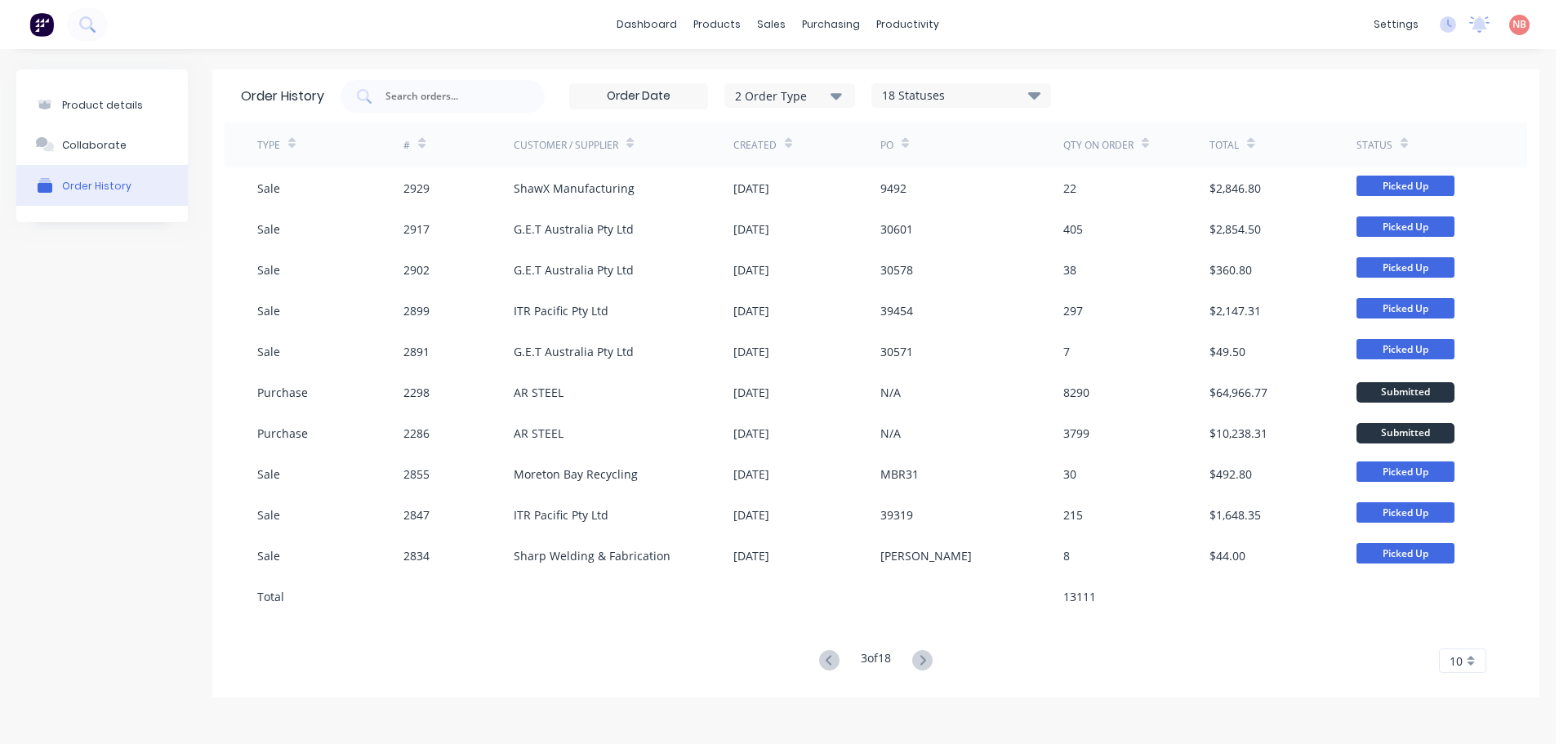
click at [930, 662] on icon at bounding box center [922, 660] width 21 height 21
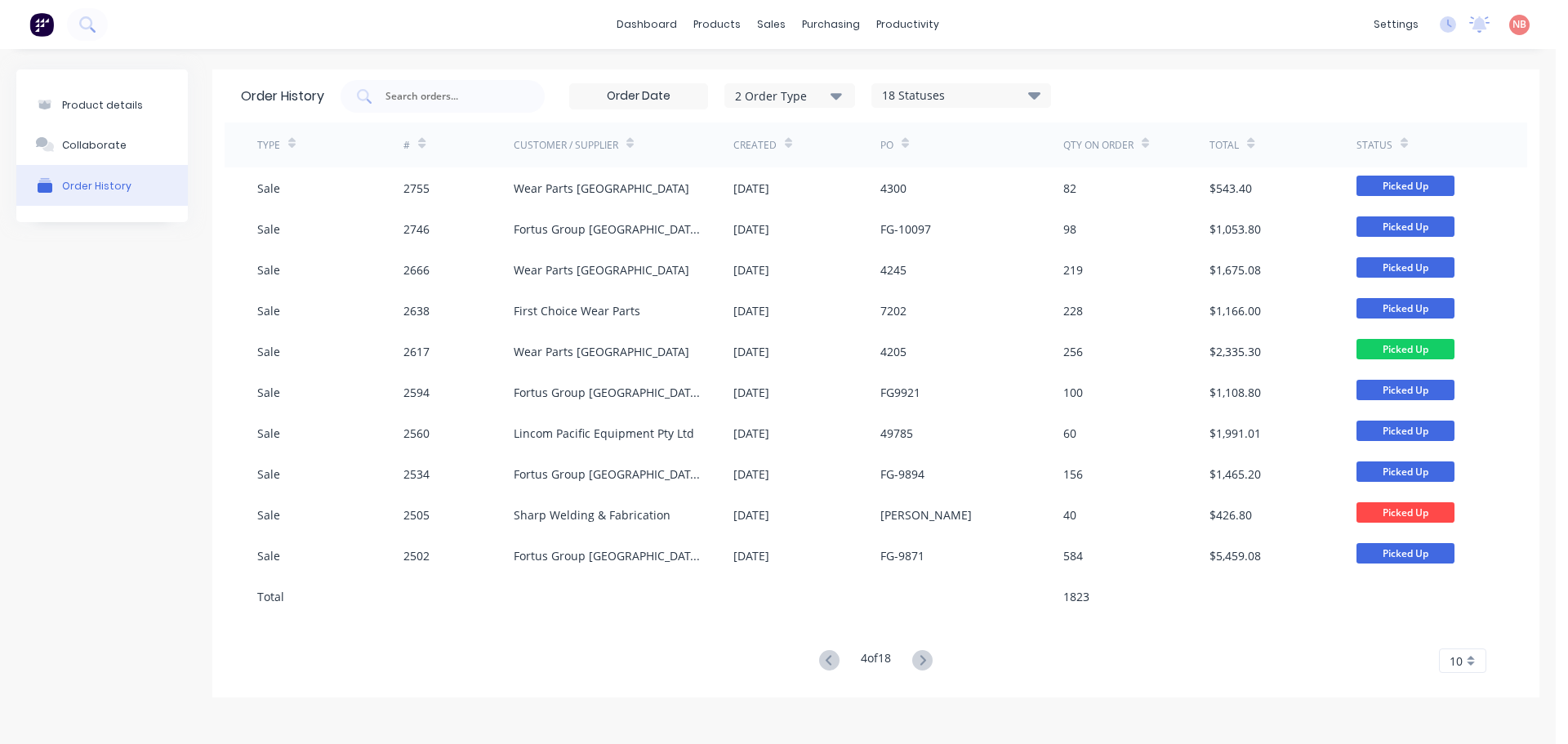
click at [930, 662] on icon at bounding box center [922, 660] width 21 height 21
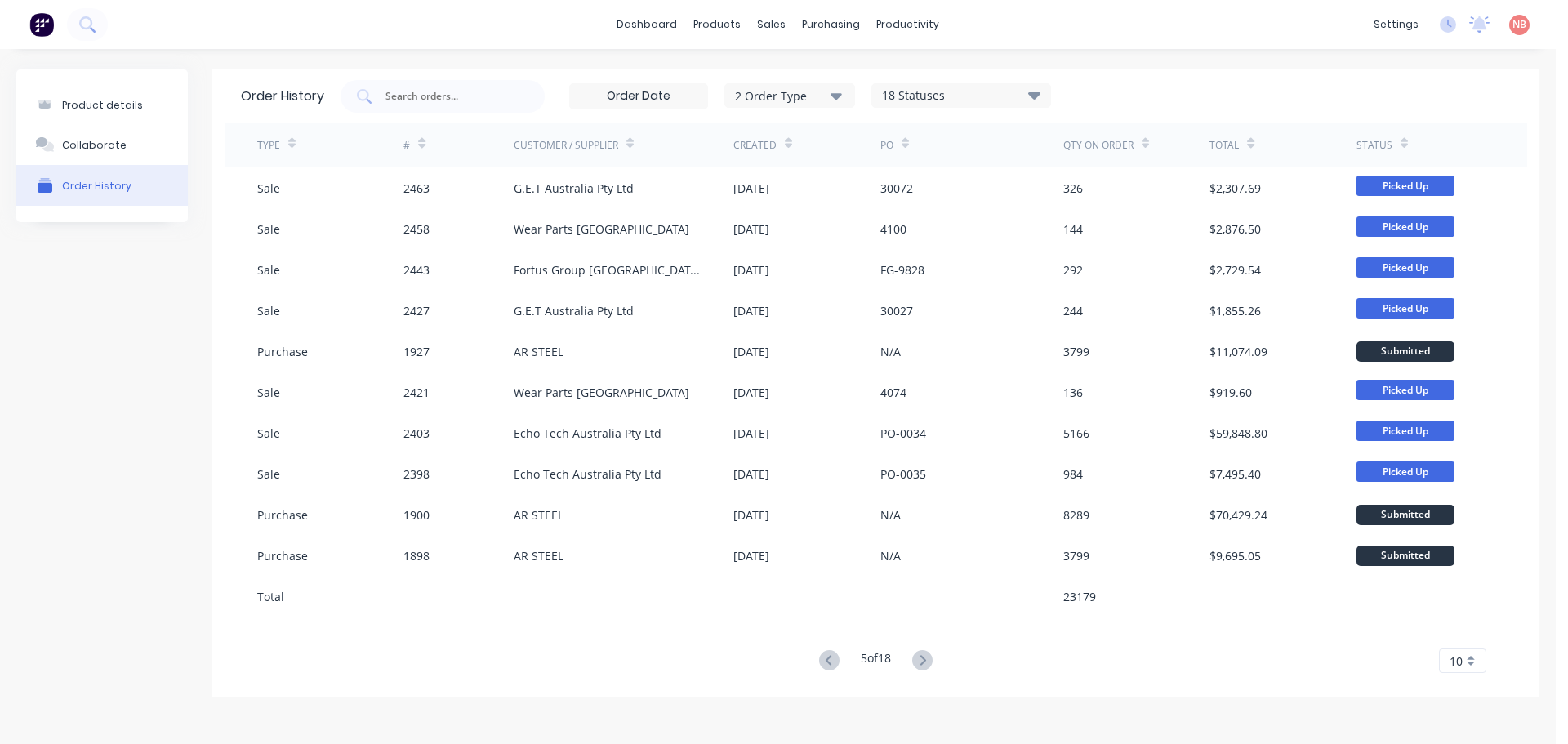
click at [930, 662] on icon at bounding box center [922, 660] width 21 height 21
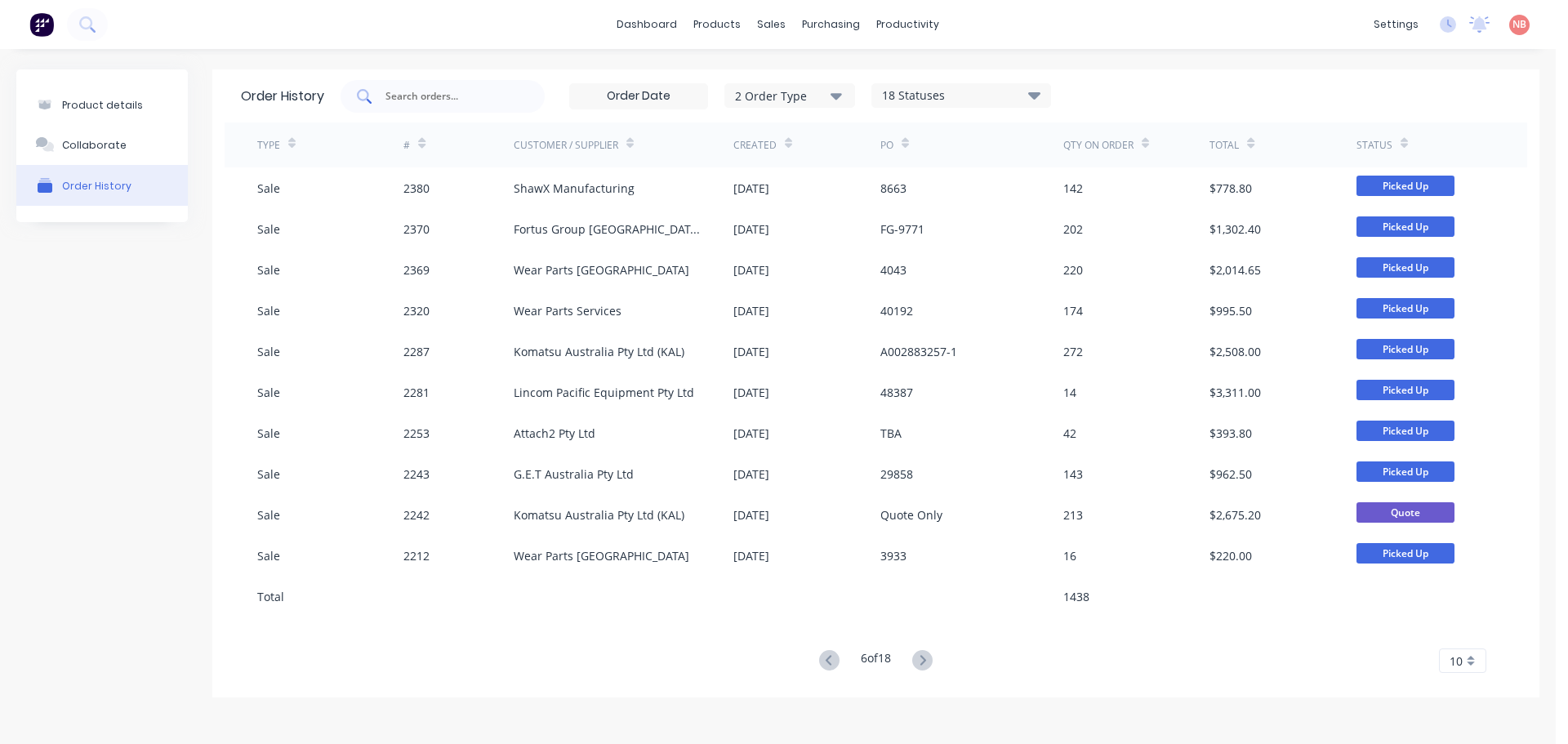
click at [451, 98] on input "text" at bounding box center [451, 96] width 136 height 17
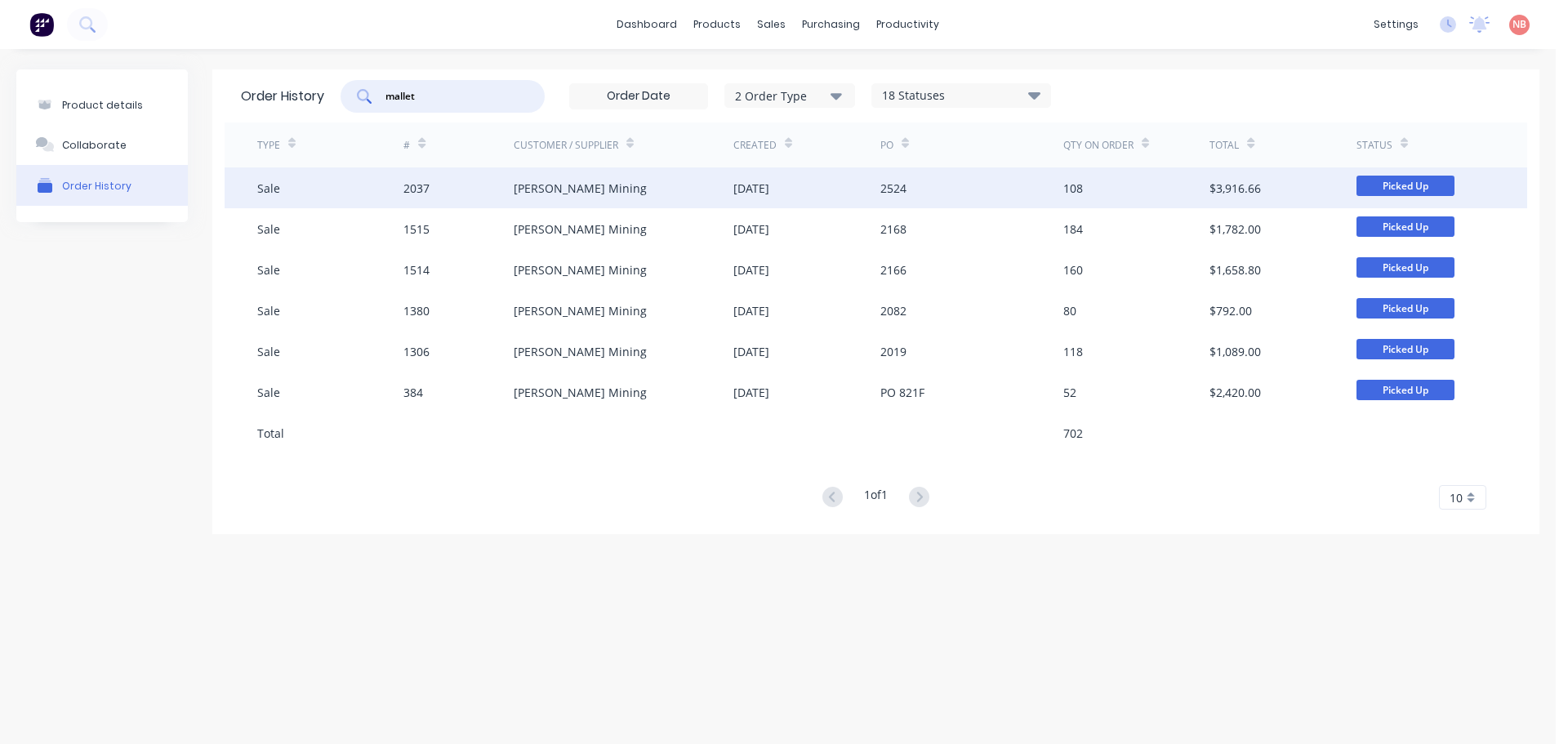
type input "mallet"
click at [547, 193] on div "[PERSON_NAME] Mining" at bounding box center [580, 189] width 133 height 18
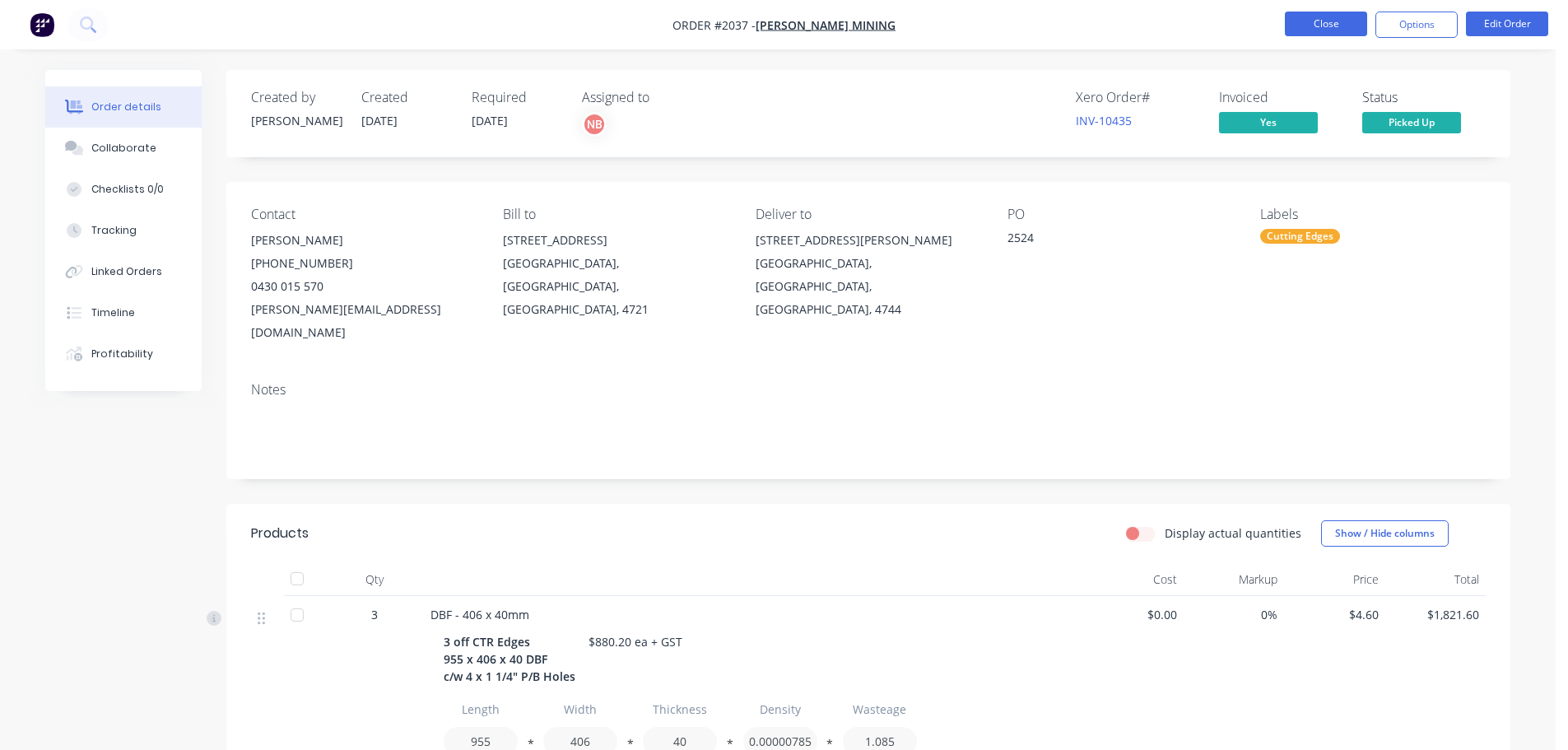
click at [1306, 22] on button "Close" at bounding box center [1326, 24] width 83 height 25
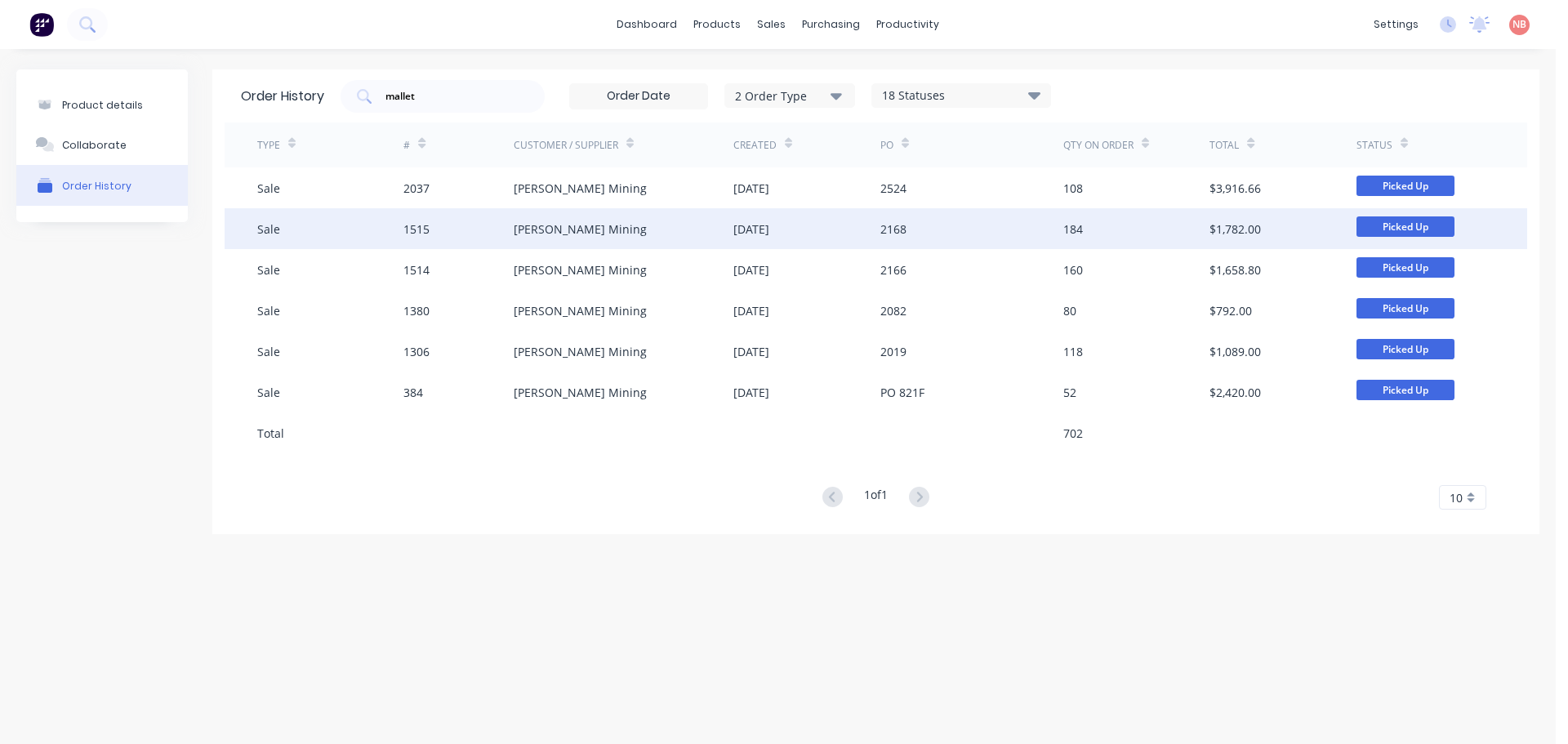
click at [572, 234] on div "[PERSON_NAME] Mining" at bounding box center [580, 229] width 133 height 18
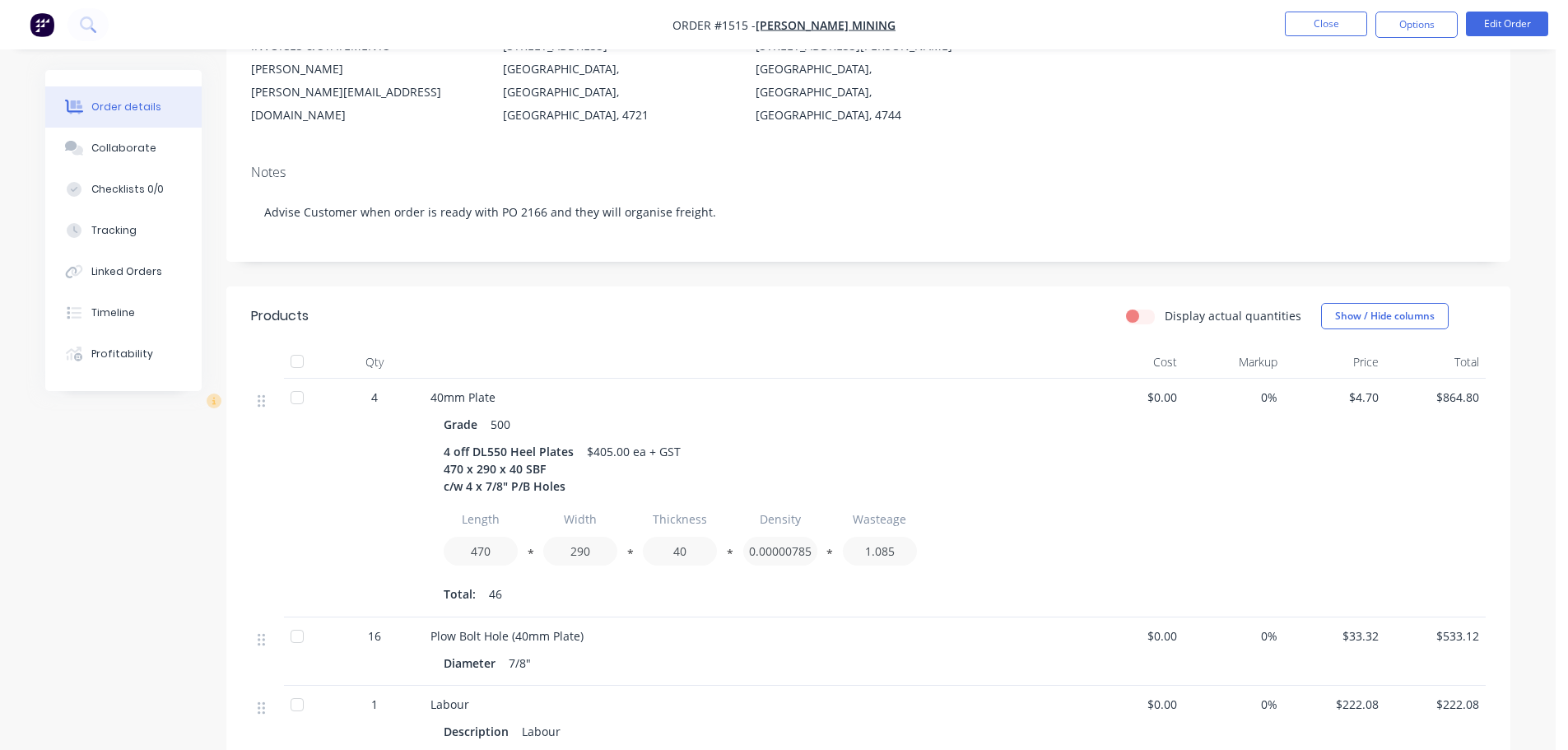
scroll to position [247, 0]
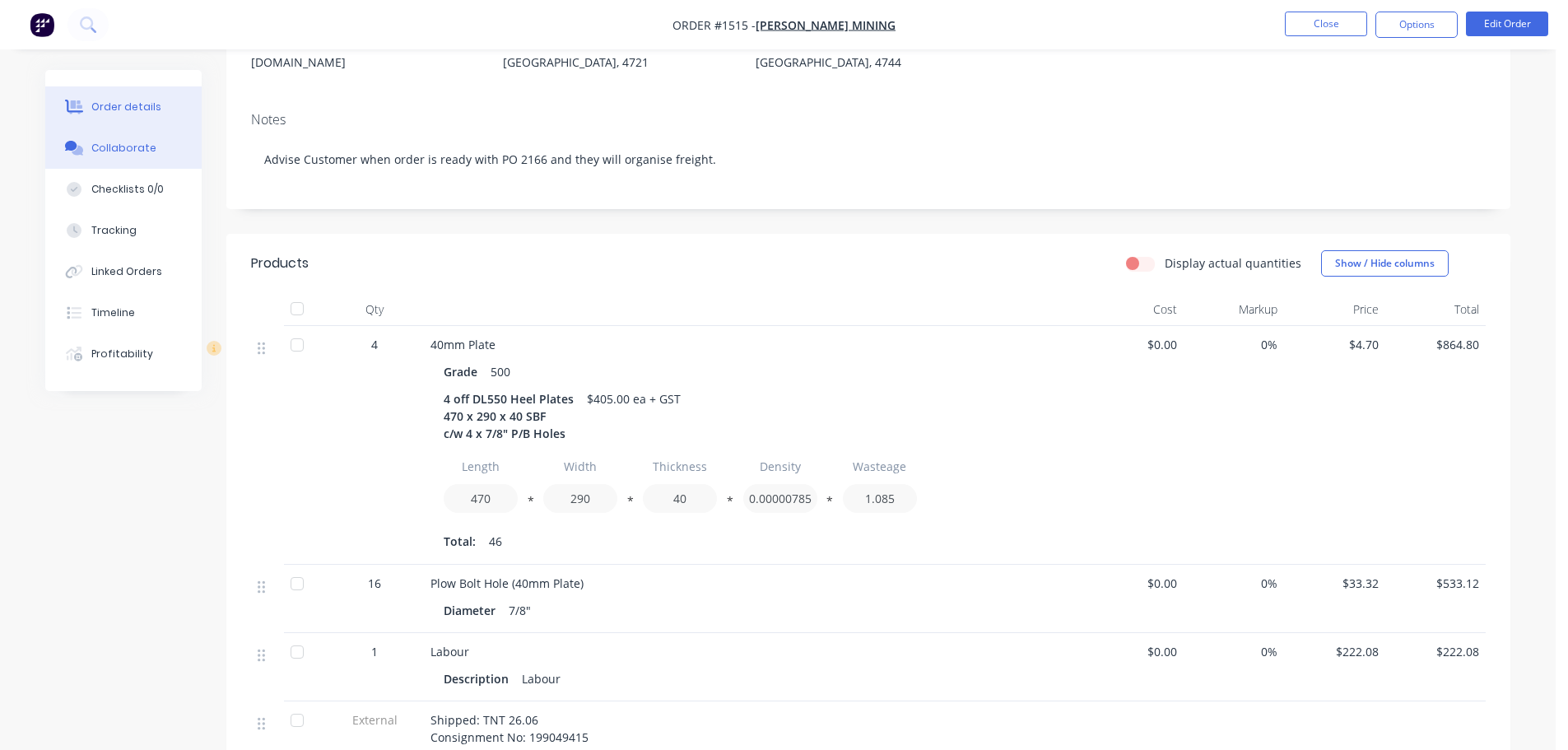
click at [127, 150] on div "Collaborate" at bounding box center [124, 148] width 65 height 15
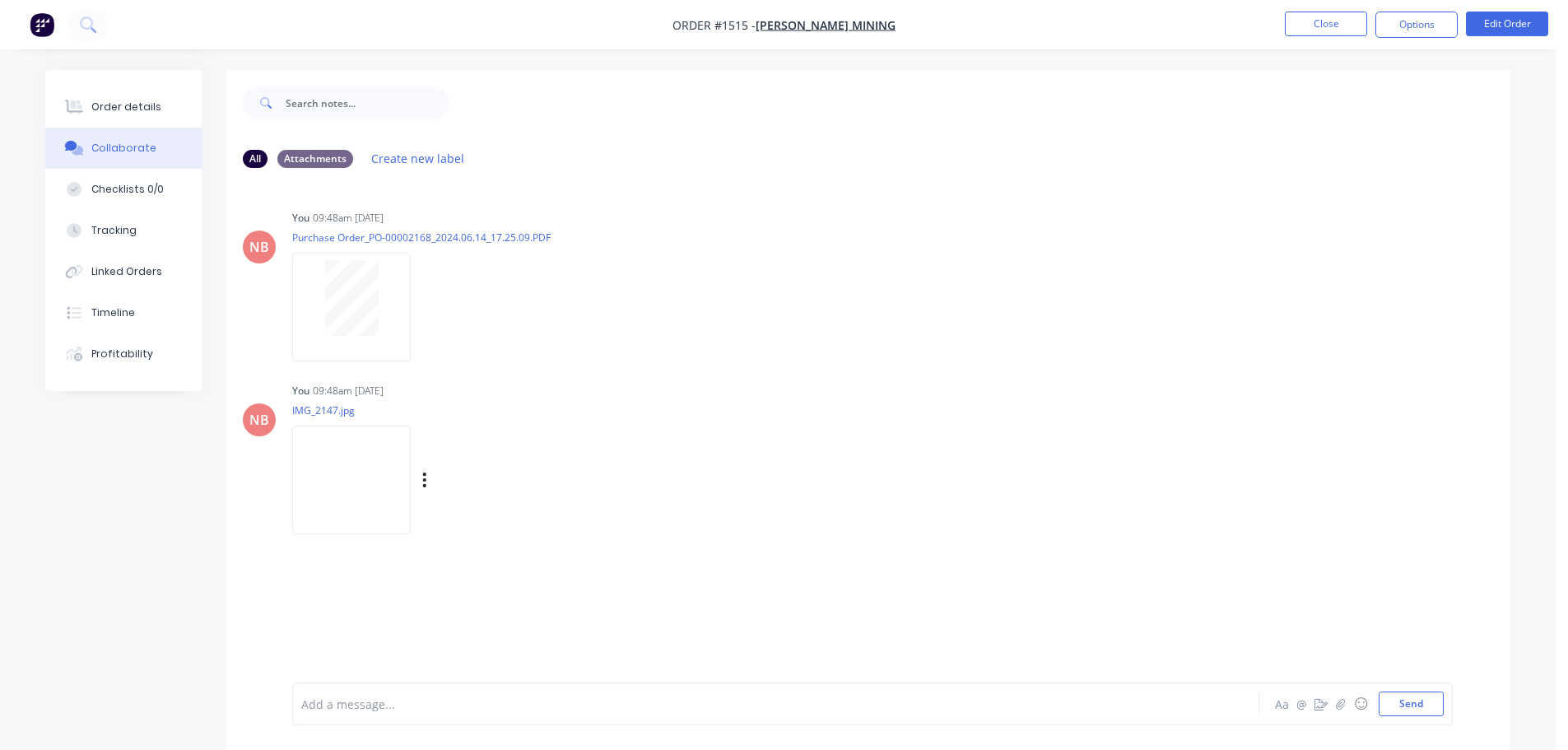
click at [340, 442] on img at bounding box center [351, 479] width 118 height 107
click at [94, 118] on button "Order details" at bounding box center [123, 107] width 157 height 41
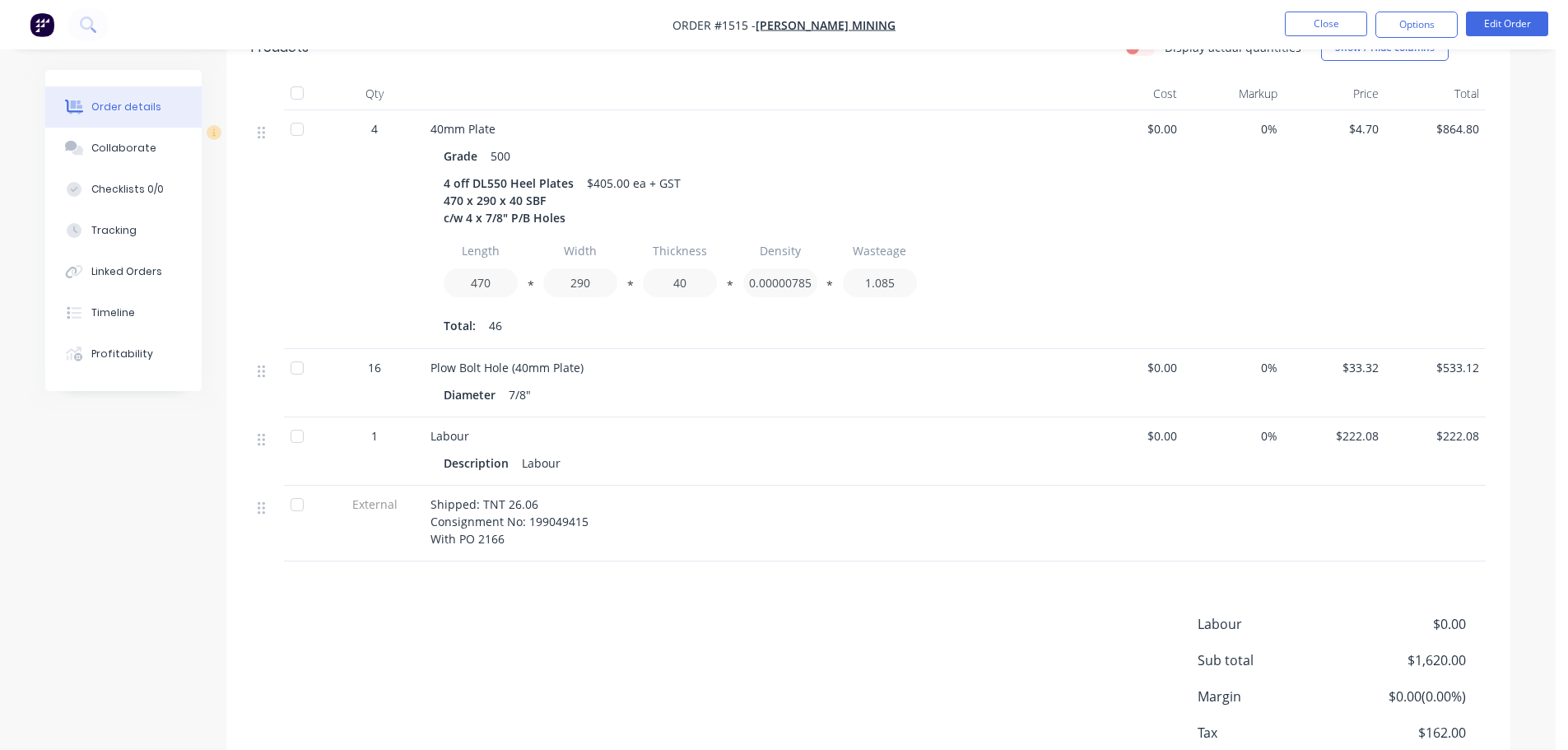
scroll to position [494, 0]
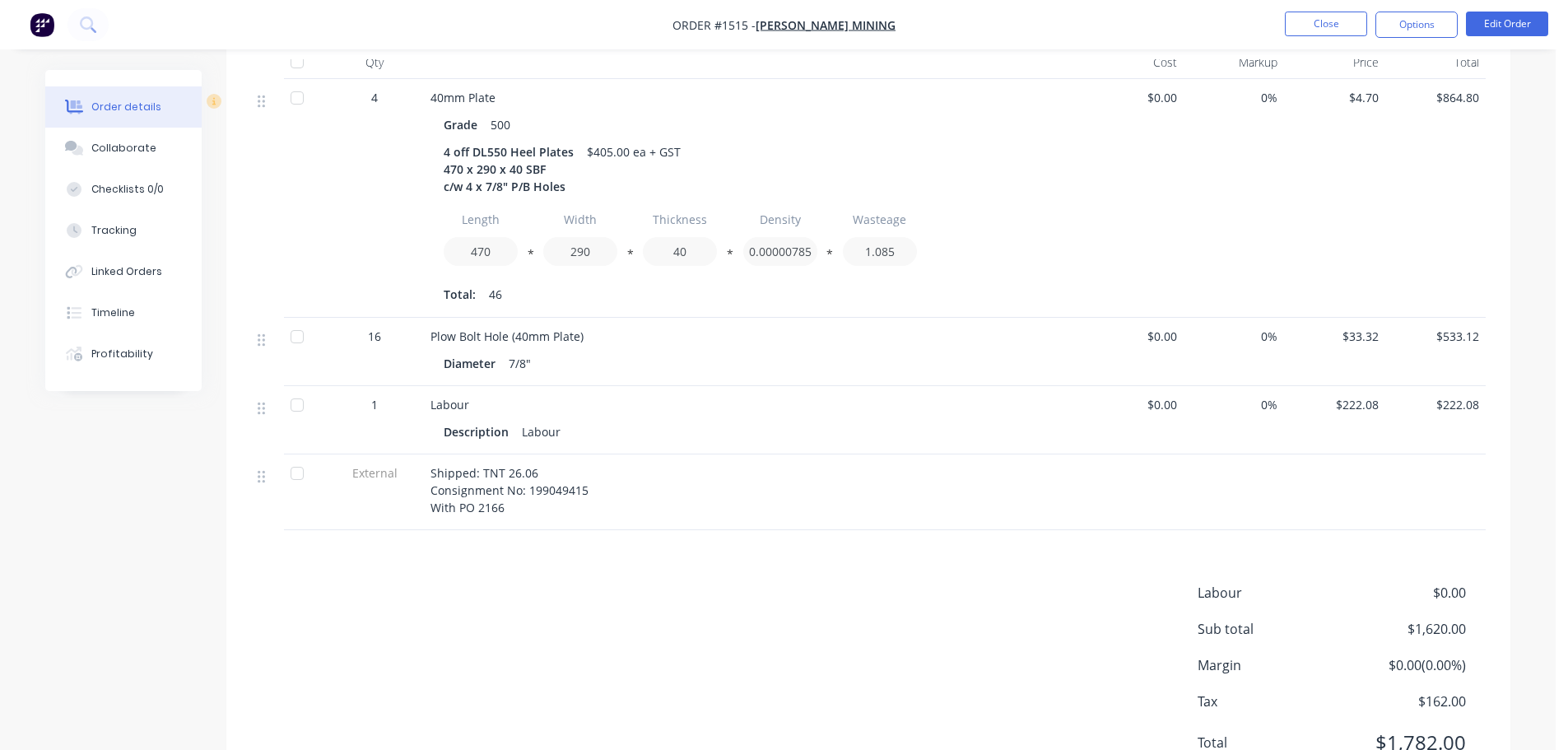
click at [131, 124] on button "Order details" at bounding box center [123, 107] width 157 height 41
click at [135, 147] on div "Collaborate" at bounding box center [124, 148] width 65 height 15
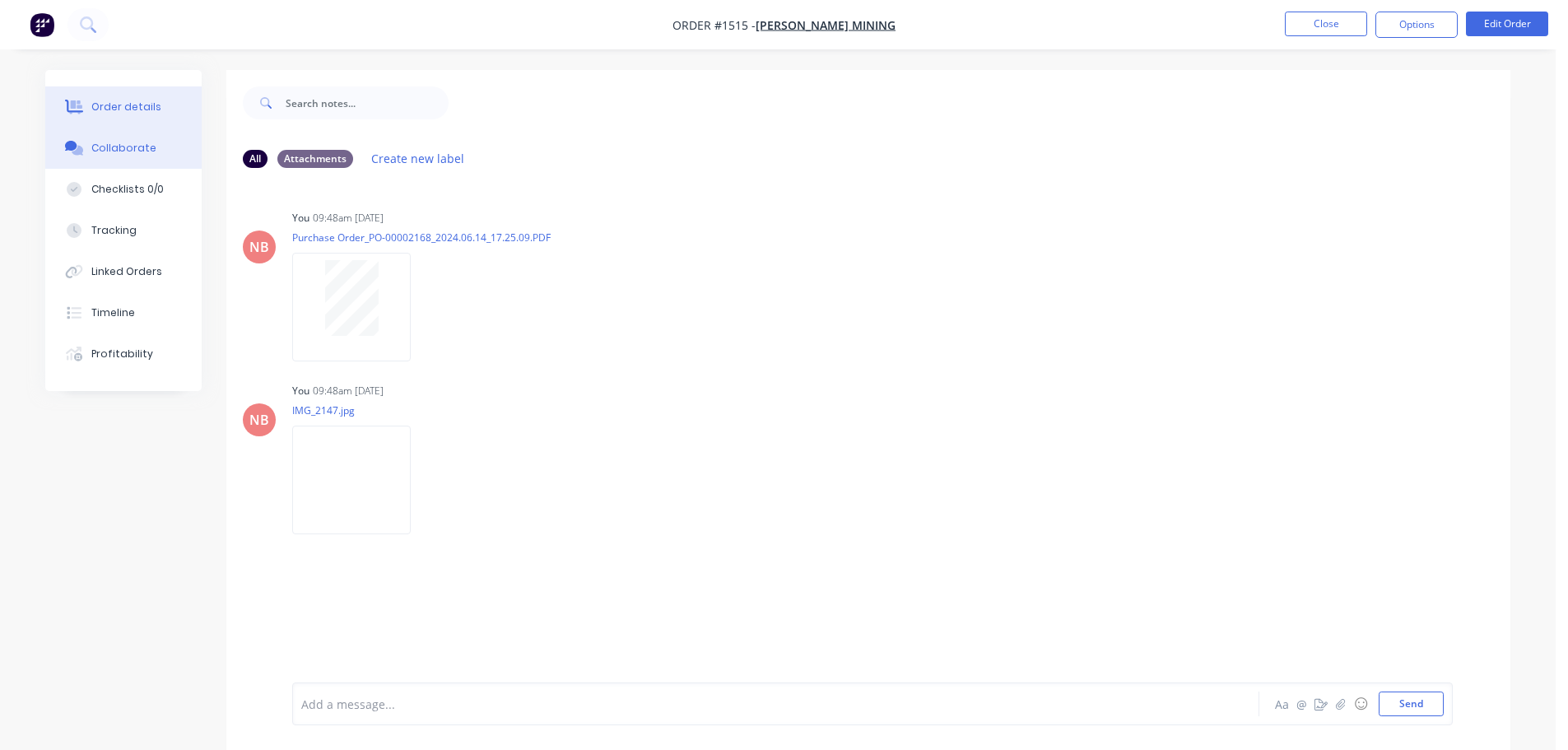
click at [126, 111] on div "Order details" at bounding box center [126, 106] width 70 height 15
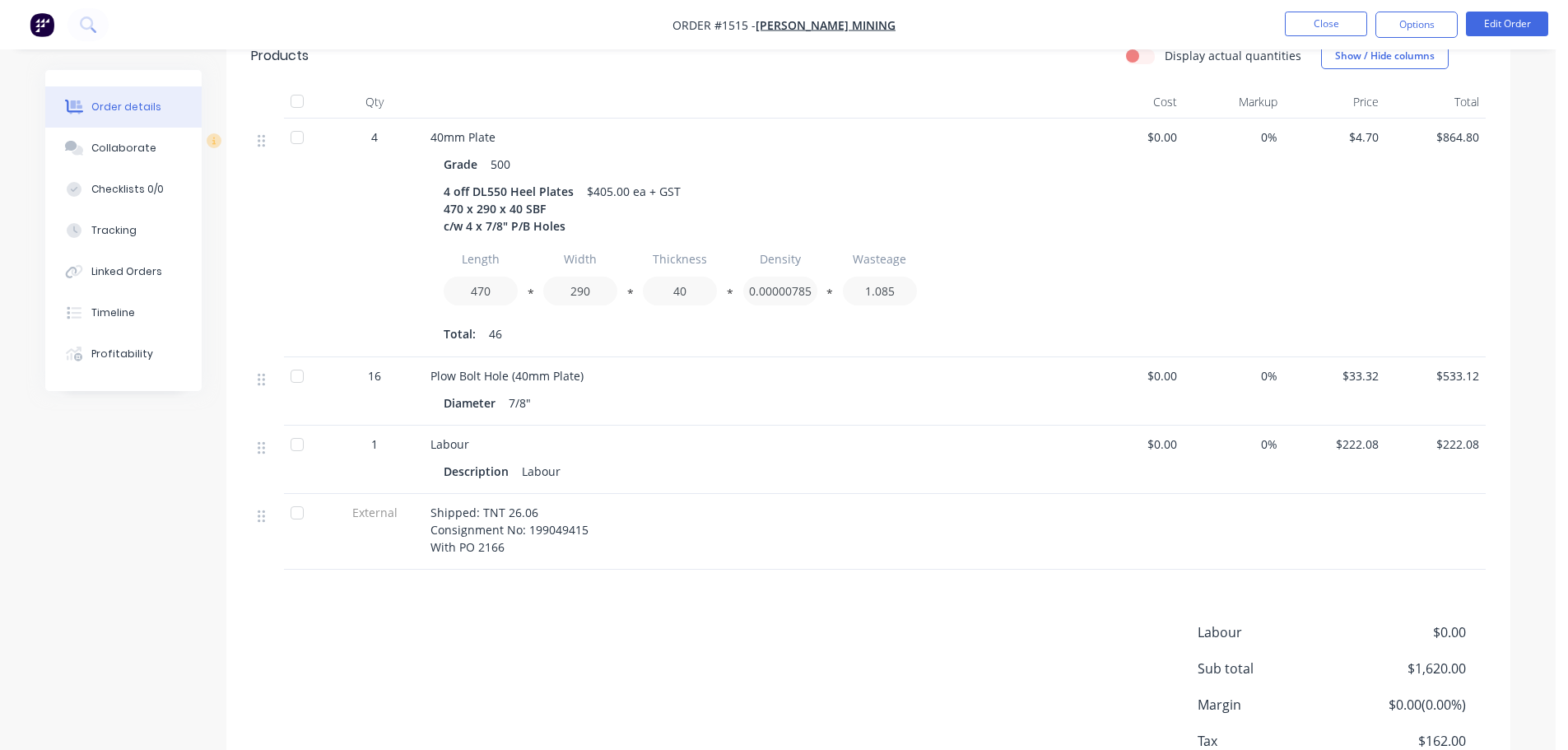
scroll to position [494, 0]
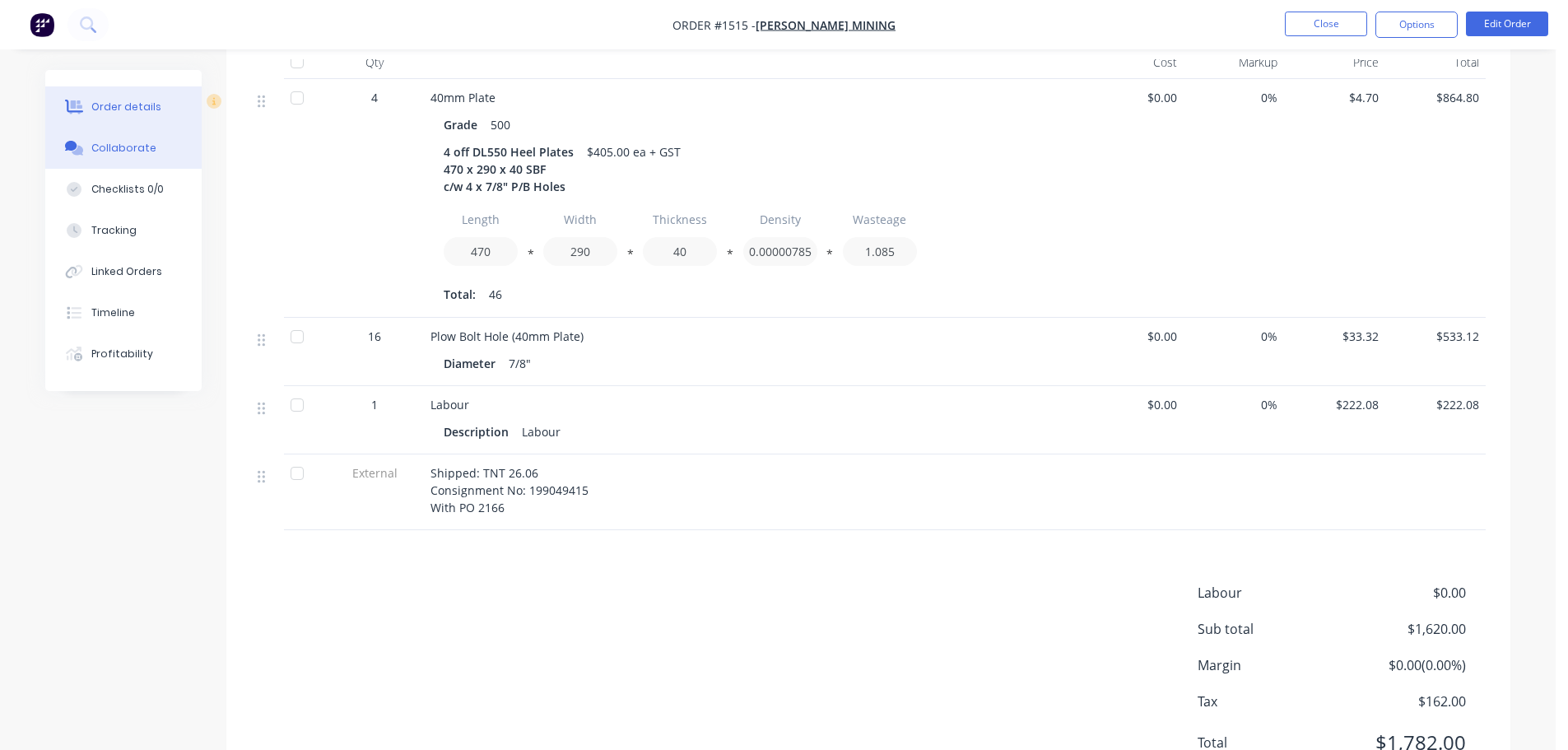
click at [155, 148] on button "Collaborate" at bounding box center [123, 148] width 157 height 41
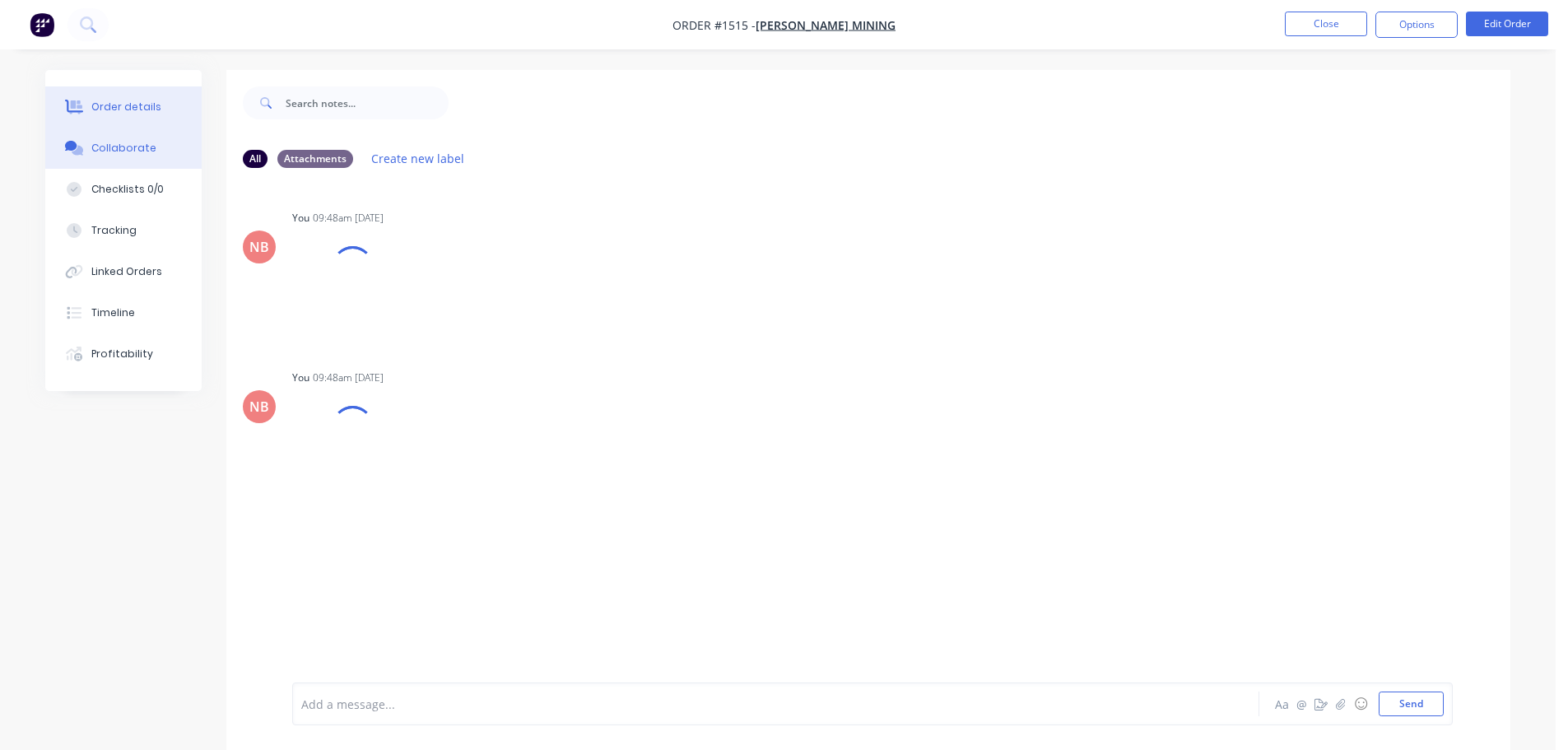
click at [152, 117] on button "Order details" at bounding box center [123, 107] width 157 height 41
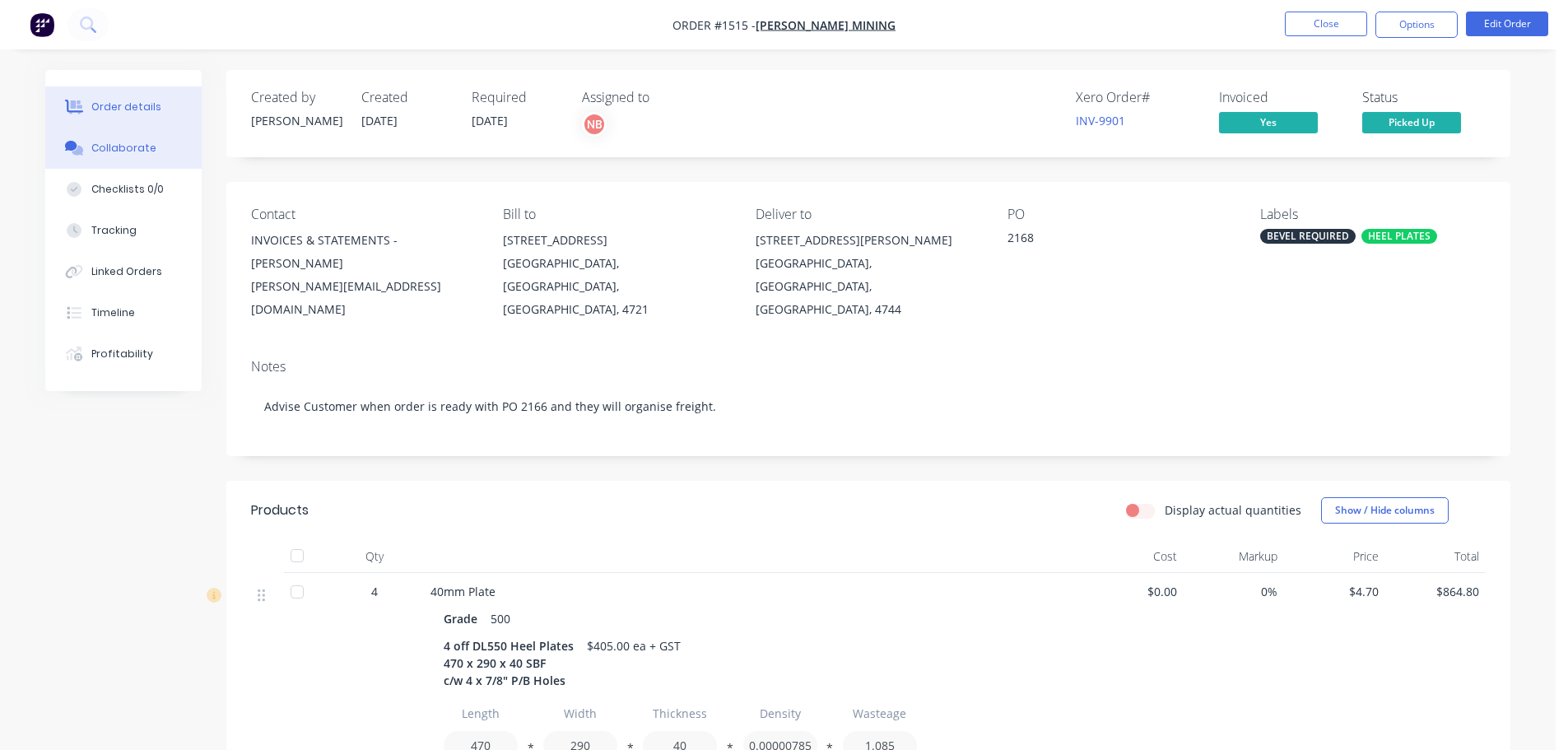
click at [154, 147] on button "Collaborate" at bounding box center [123, 148] width 157 height 41
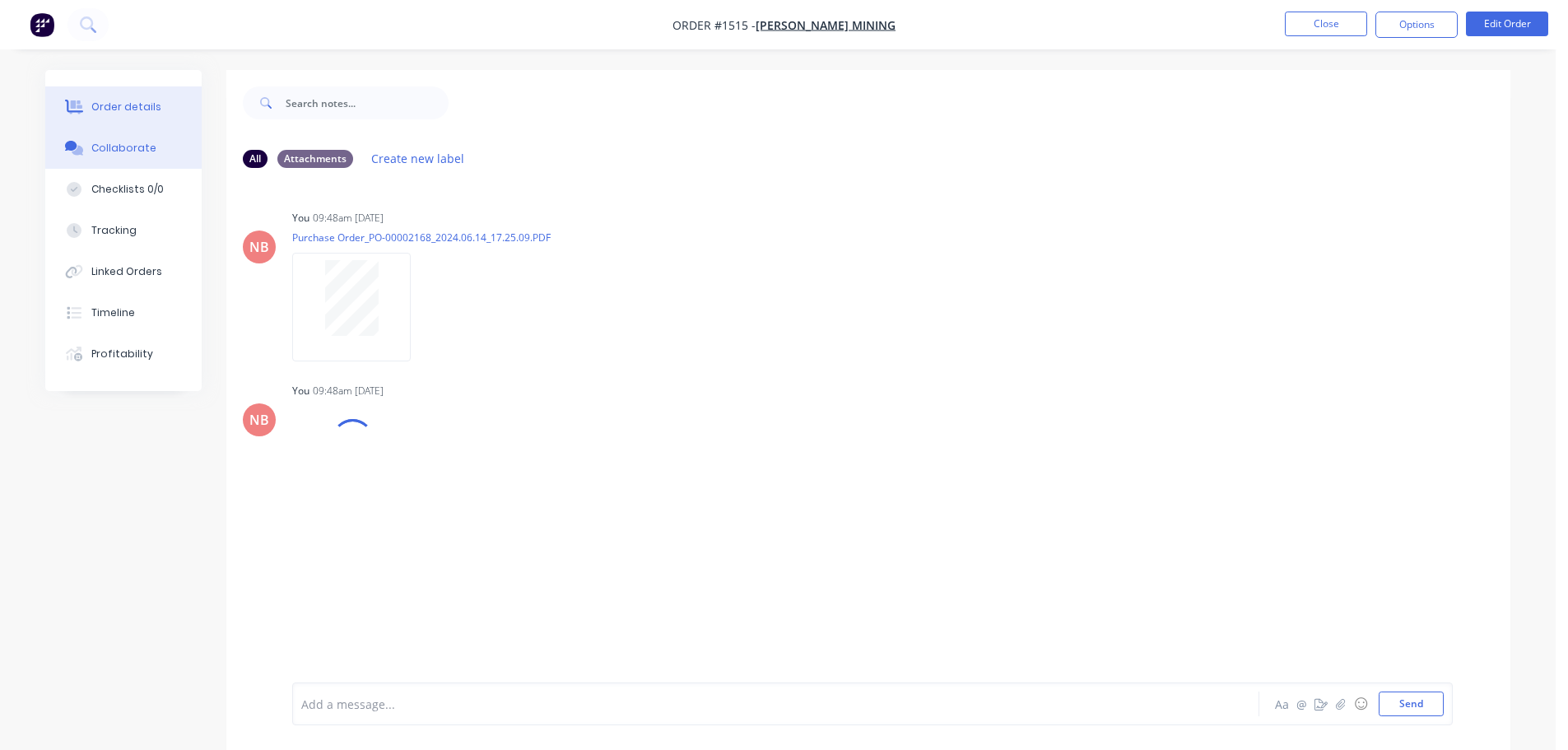
click at [155, 107] on button "Order details" at bounding box center [123, 107] width 157 height 41
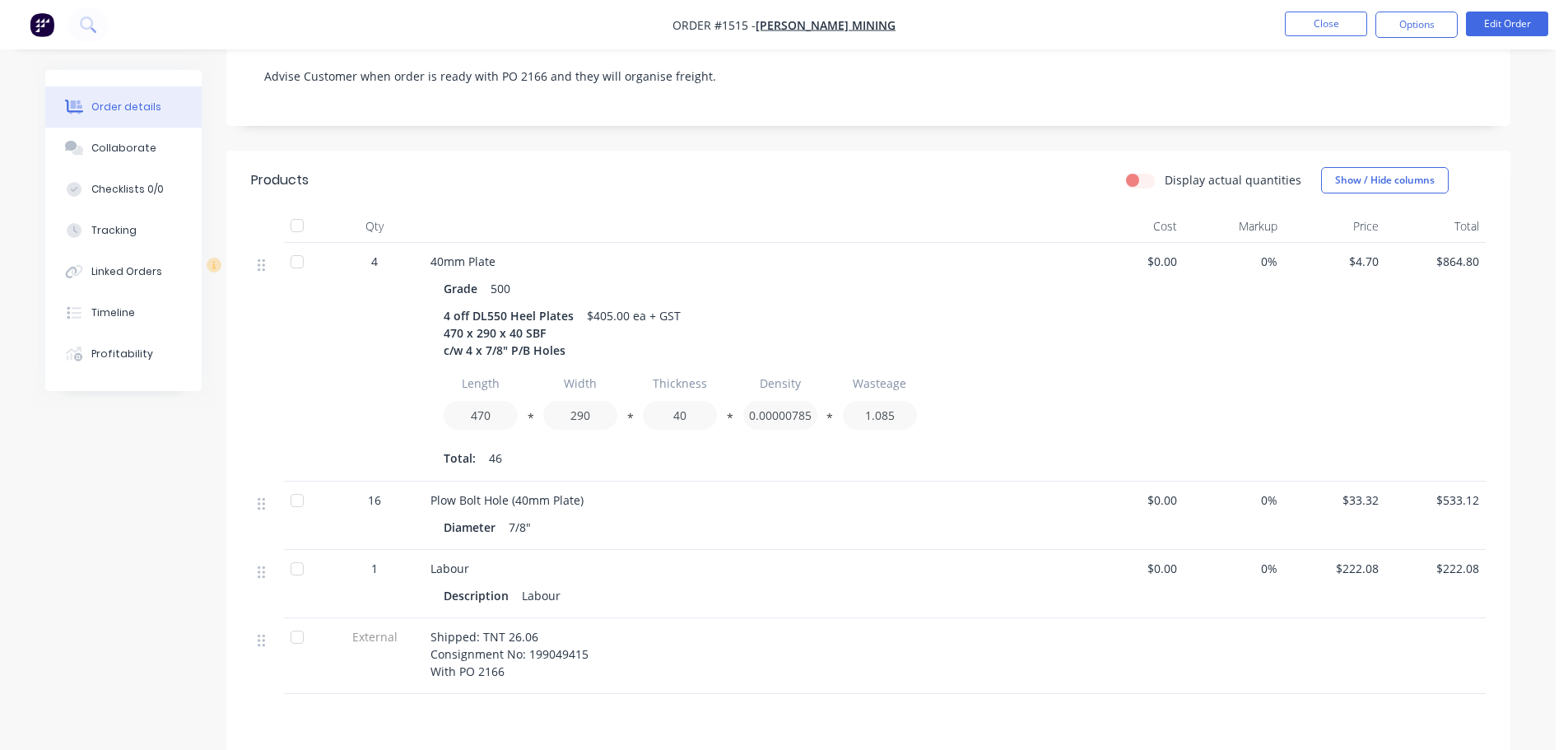
scroll to position [329, 0]
click at [102, 145] on div "Collaborate" at bounding box center [124, 148] width 65 height 15
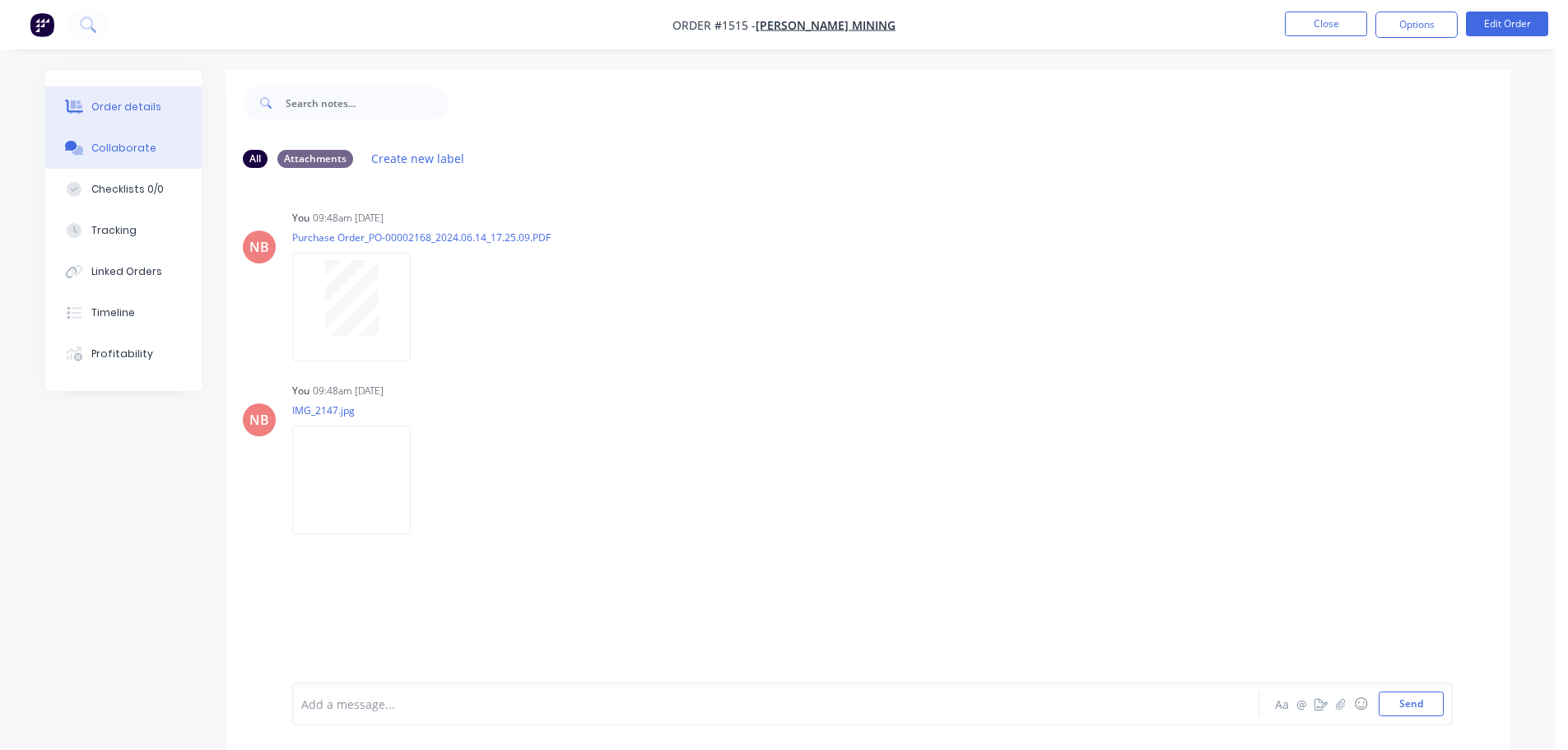
click at [107, 109] on div "Order details" at bounding box center [126, 106] width 70 height 15
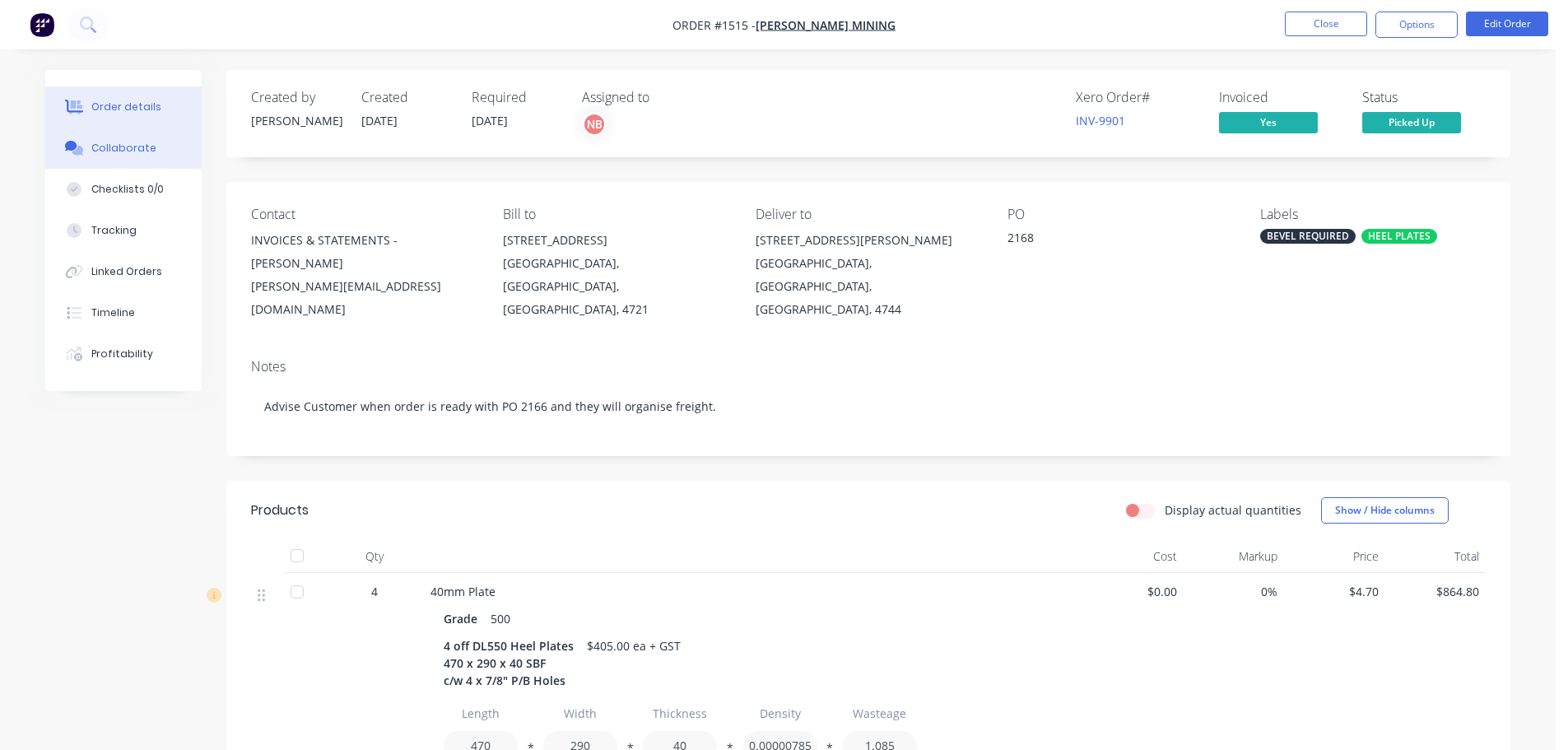
click at [117, 152] on div "Collaborate" at bounding box center [124, 148] width 65 height 15
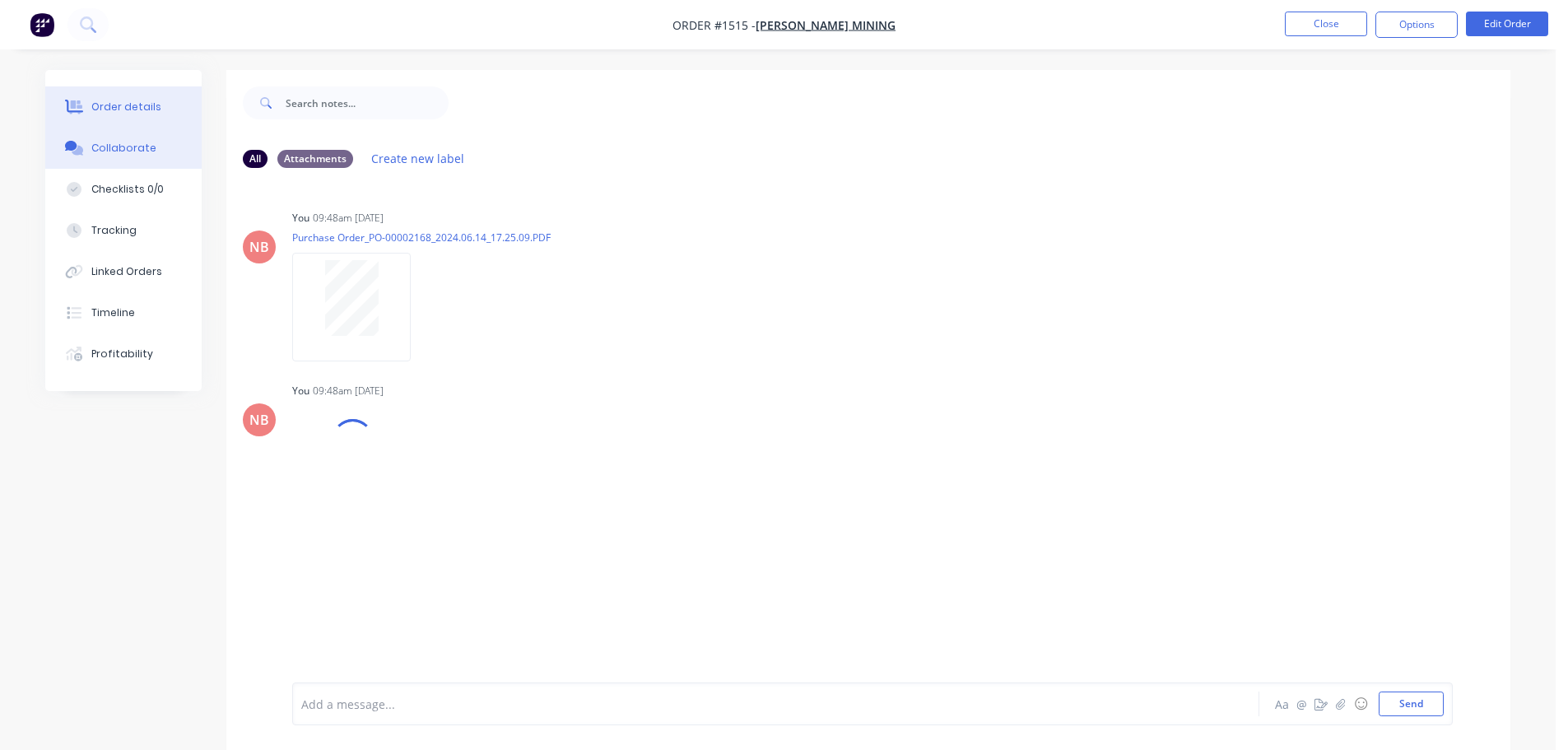
click at [109, 108] on div "Order details" at bounding box center [126, 106] width 70 height 15
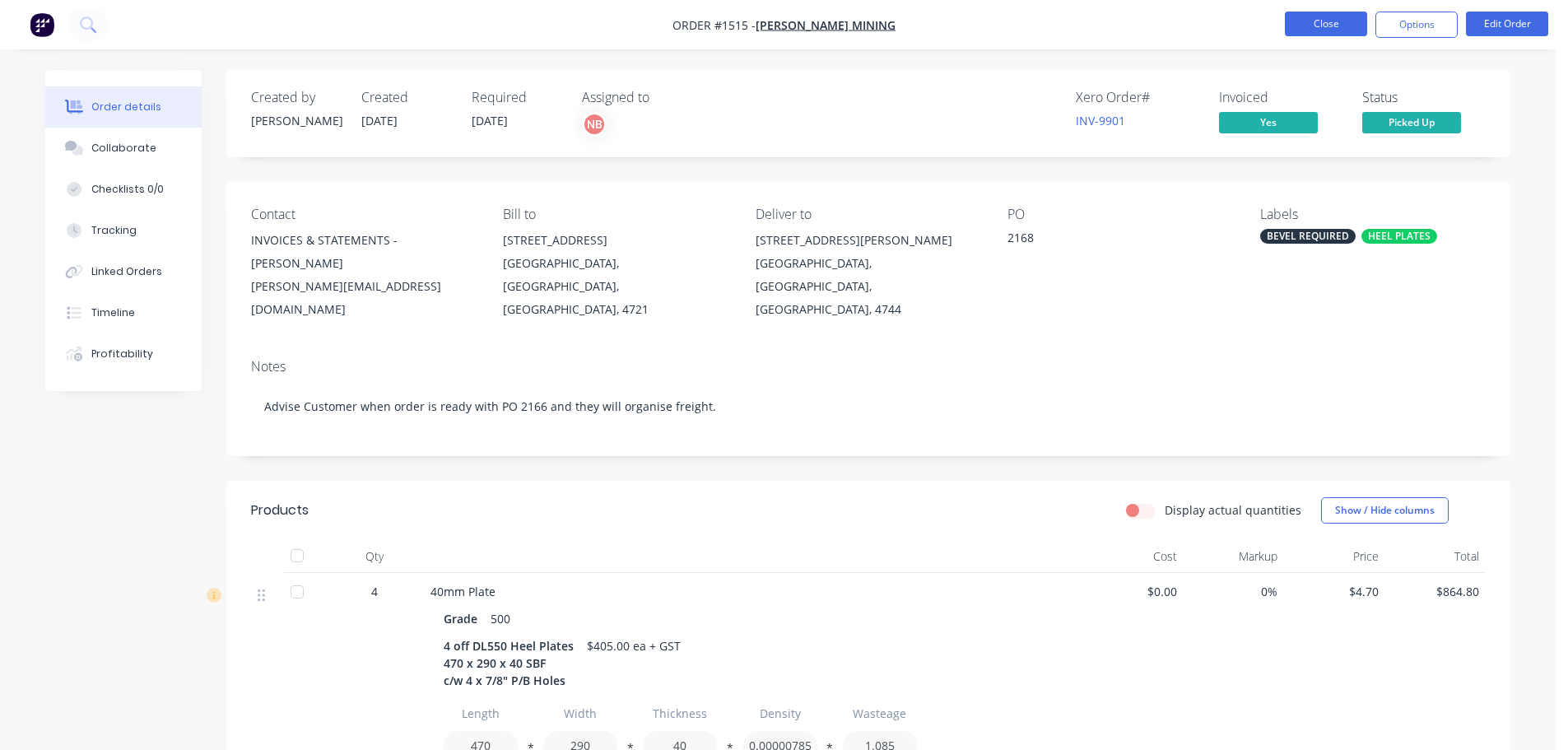
click at [1341, 24] on button "Close" at bounding box center [1326, 24] width 83 height 25
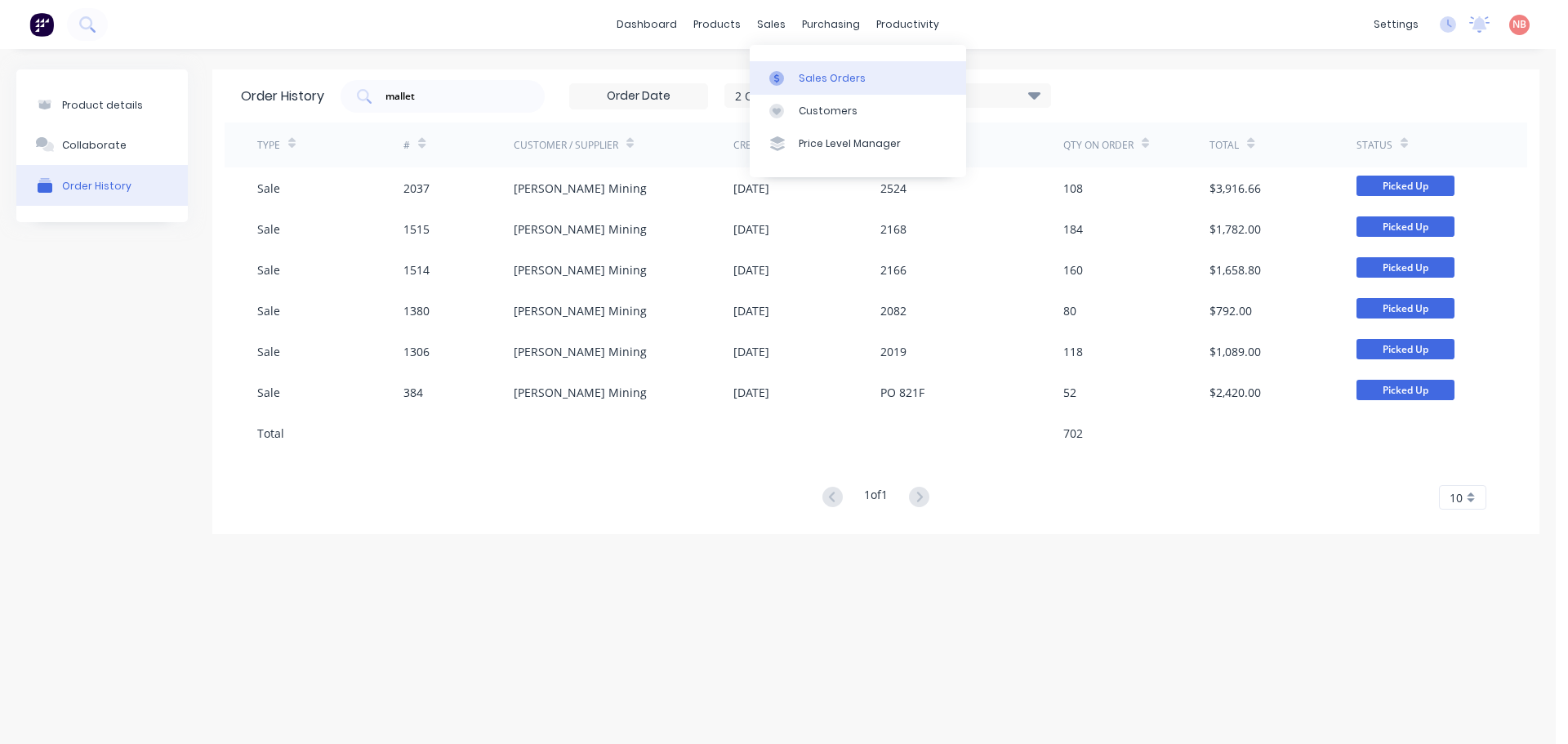
click at [791, 92] on link "Sales Orders" at bounding box center [858, 77] width 216 height 32
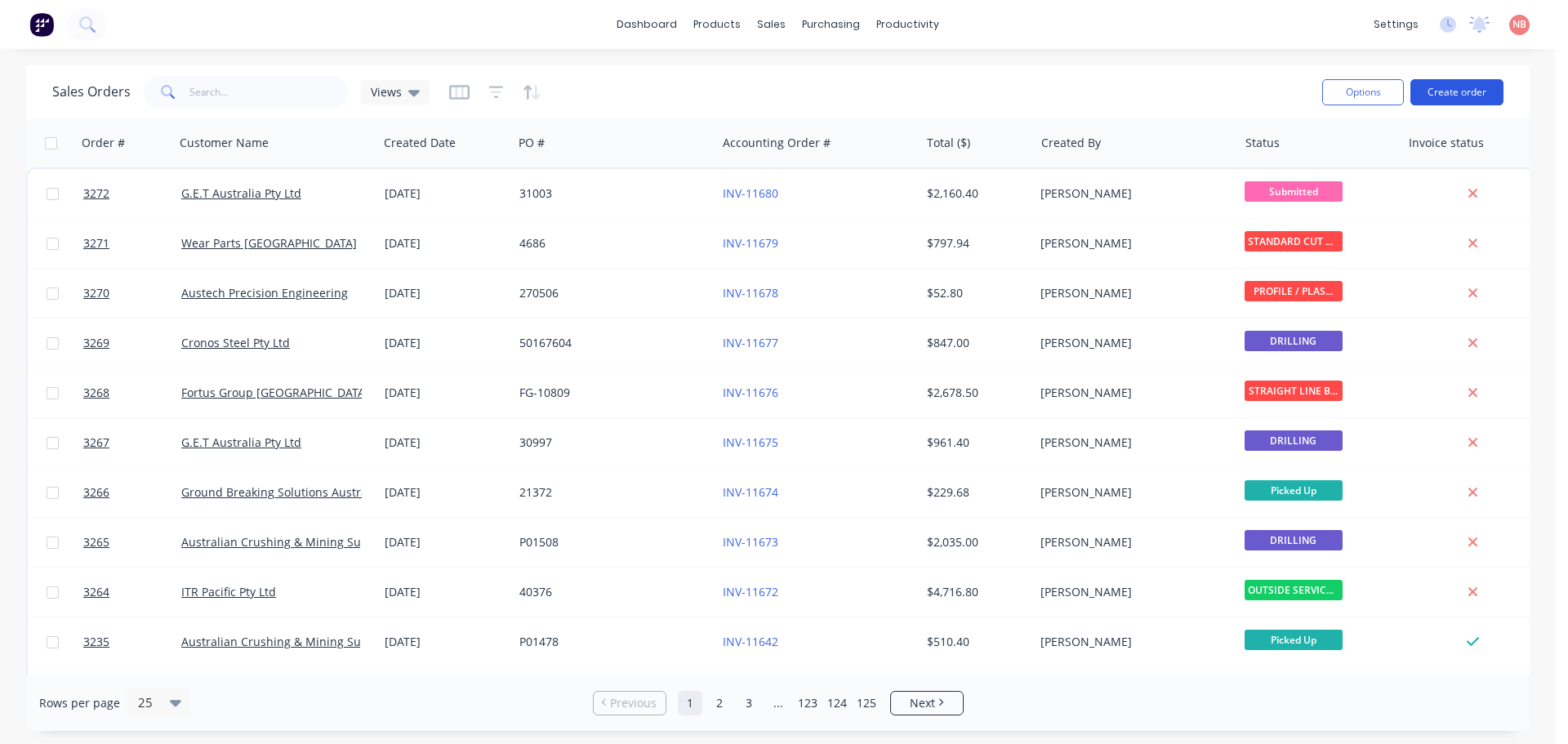
click at [1438, 96] on button "Create order" at bounding box center [1456, 92] width 93 height 26
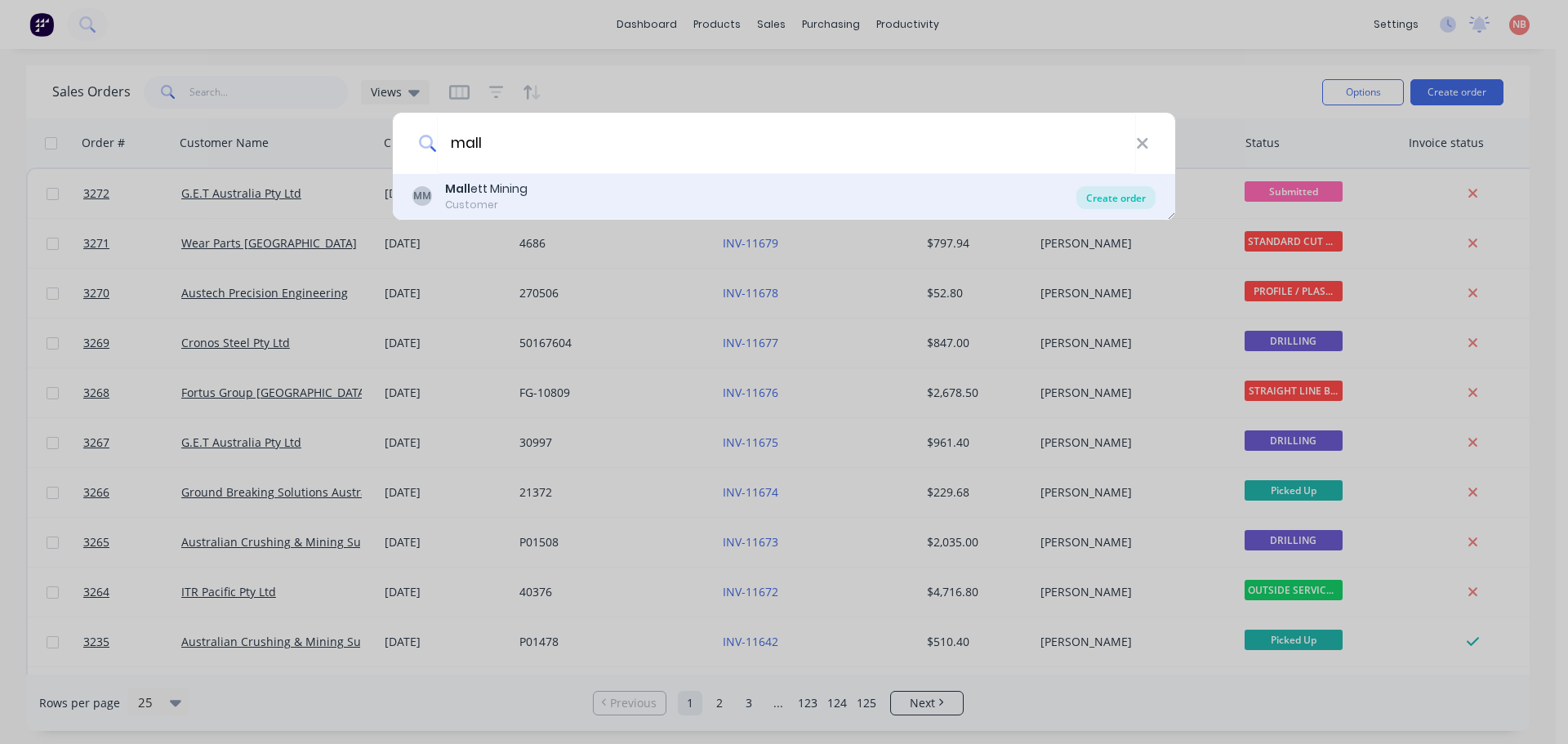
type input "mall"
click at [1117, 198] on div "Create order" at bounding box center [1116, 197] width 79 height 22
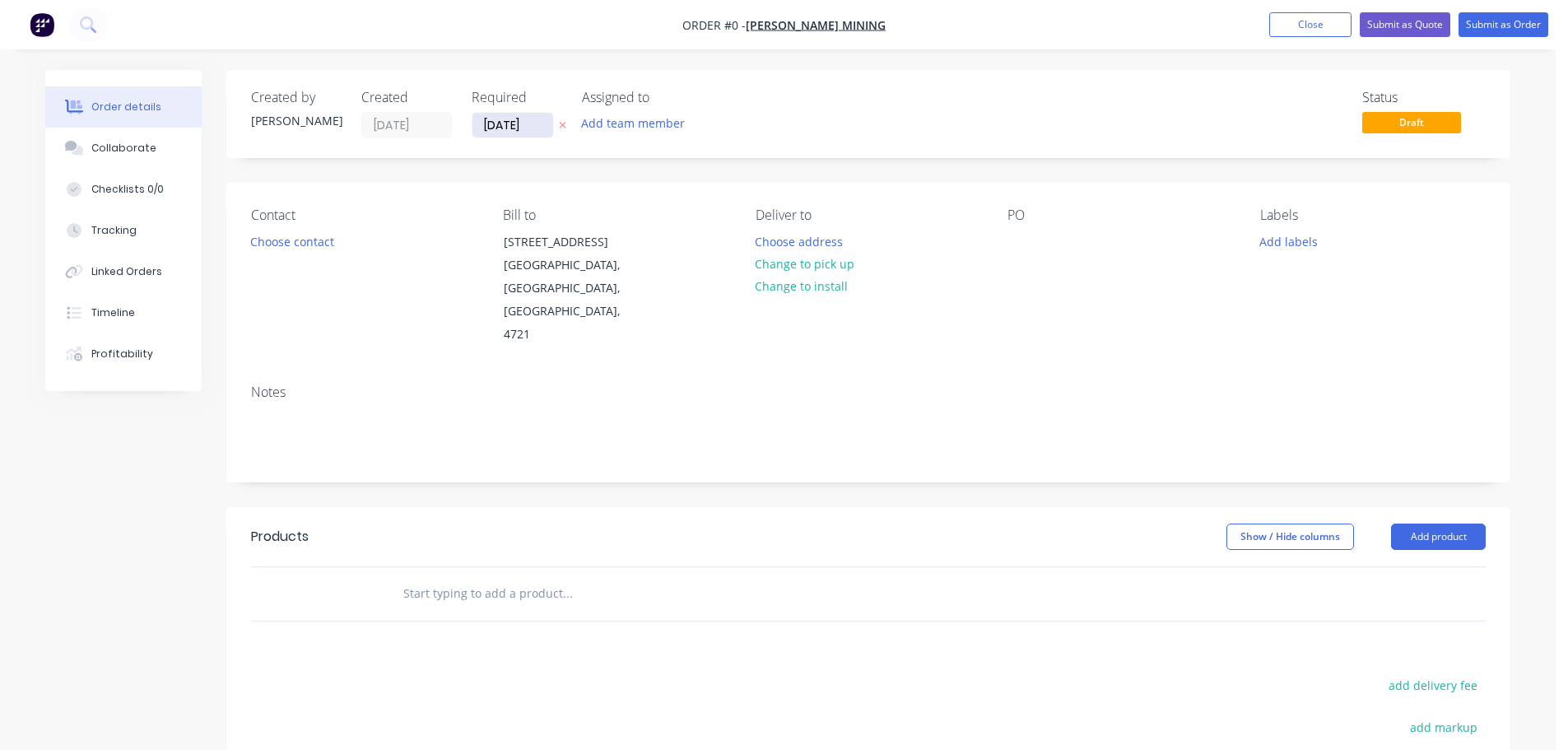
click at [487, 121] on input "[DATE]" at bounding box center [512, 124] width 81 height 25
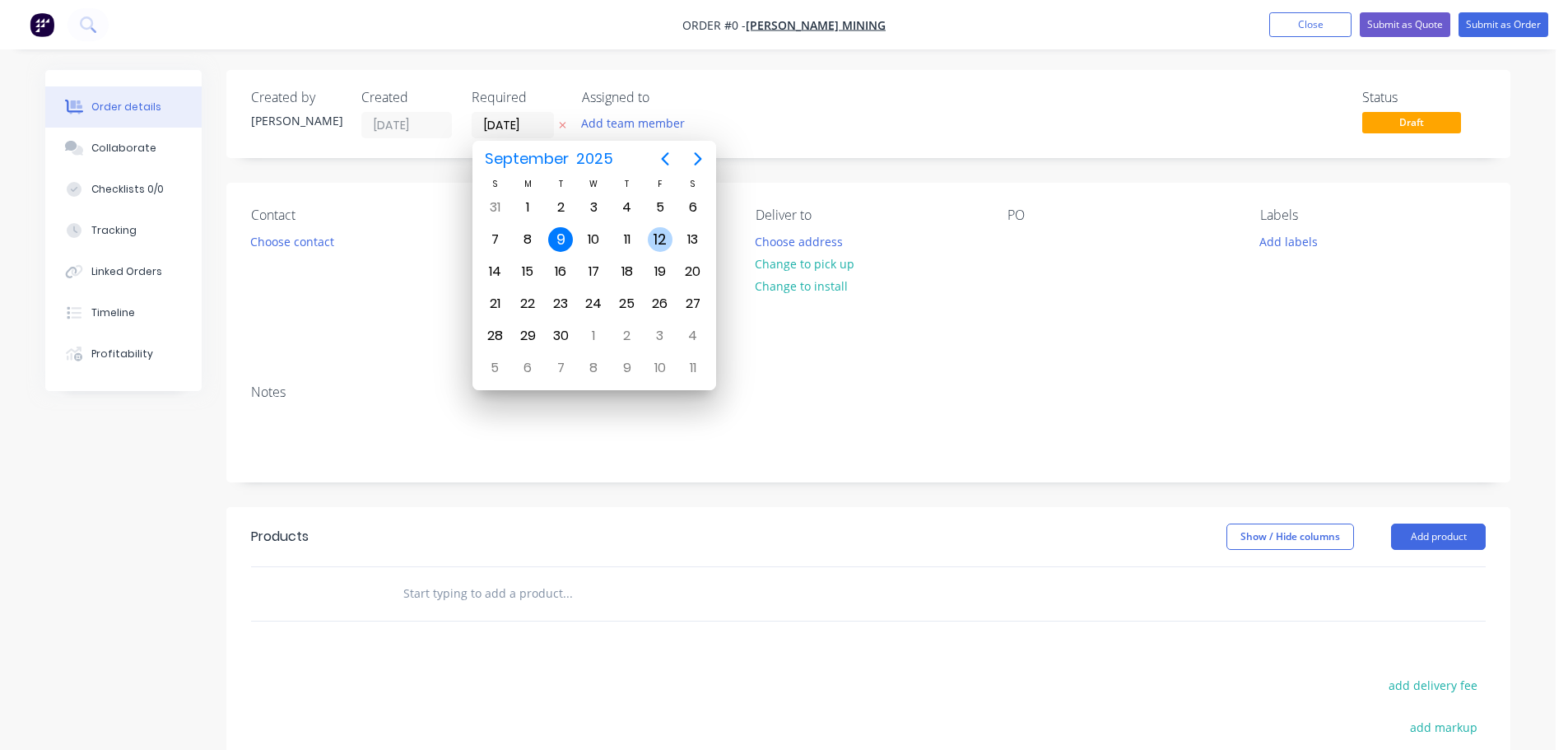
click at [659, 237] on div "12" at bounding box center [659, 239] width 25 height 25
type input "12/09/25"
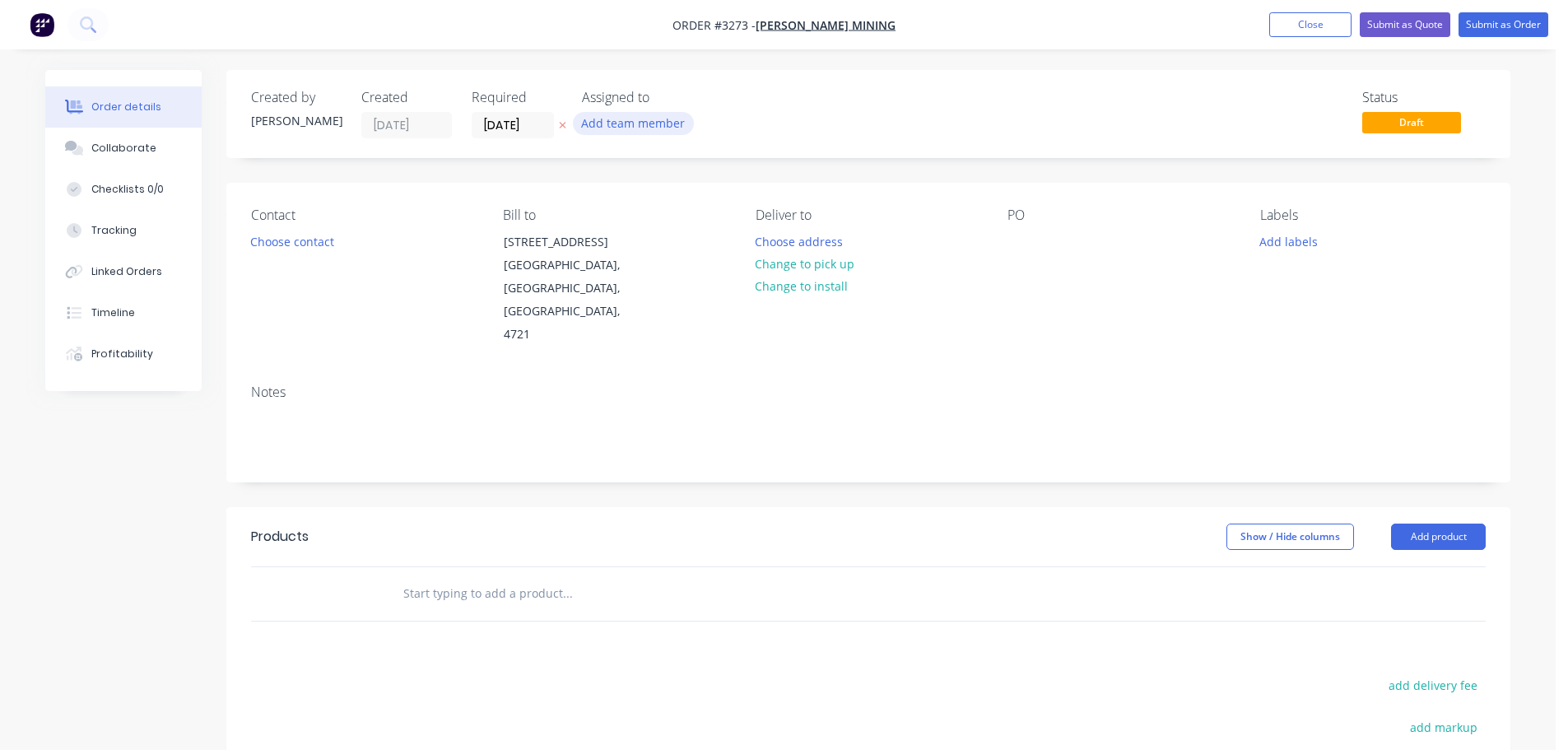
click at [604, 123] on button "Add team member" at bounding box center [633, 123] width 121 height 23
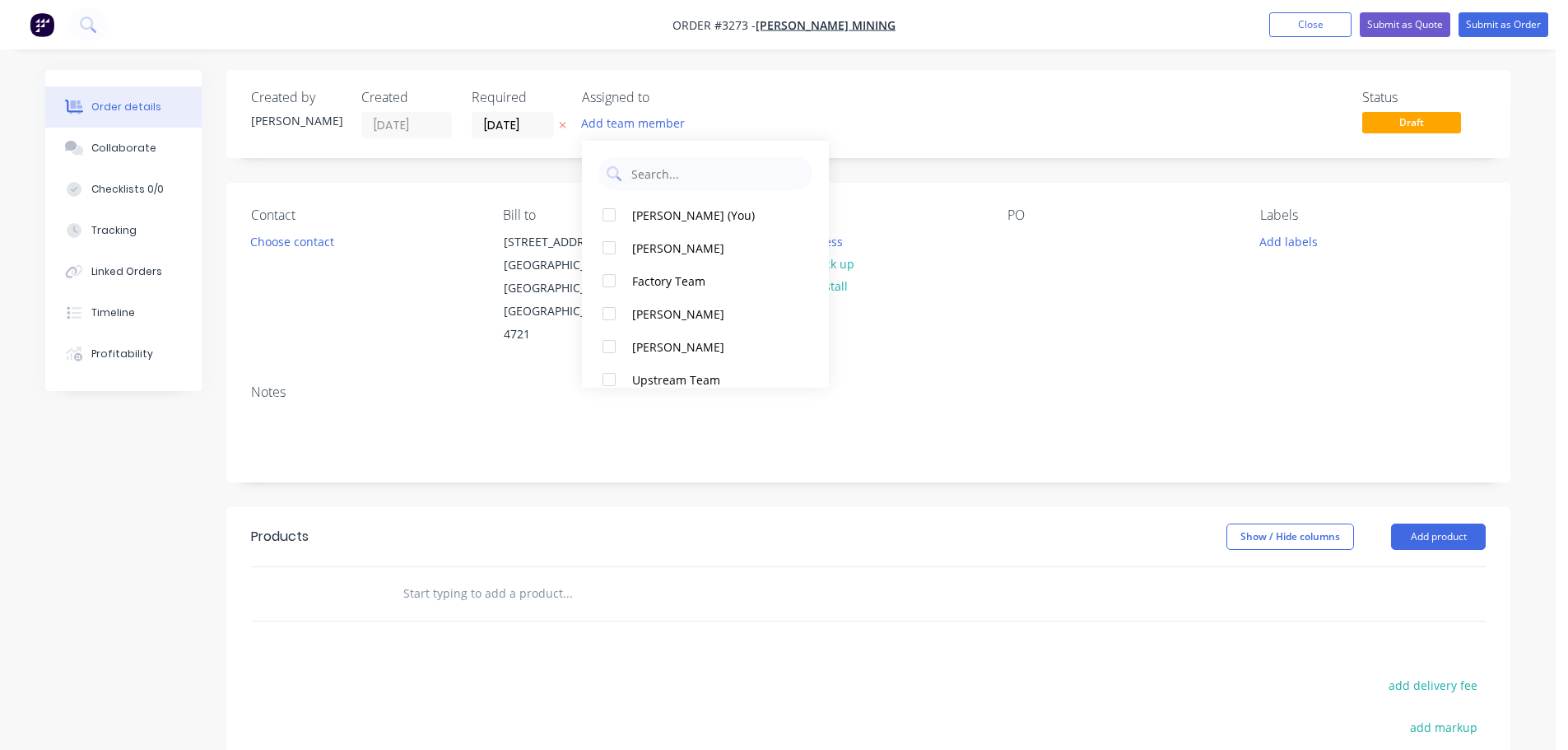
click at [641, 197] on div "Naomi Badrick (You) Darren Culley Factory Team Mark Veal Mitch Veal Upstream Te…" at bounding box center [705, 264] width 247 height 247
click at [648, 215] on div "[PERSON_NAME] (You)" at bounding box center [714, 216] width 165 height 18
click at [271, 245] on button "Choose contact" at bounding box center [292, 240] width 102 height 23
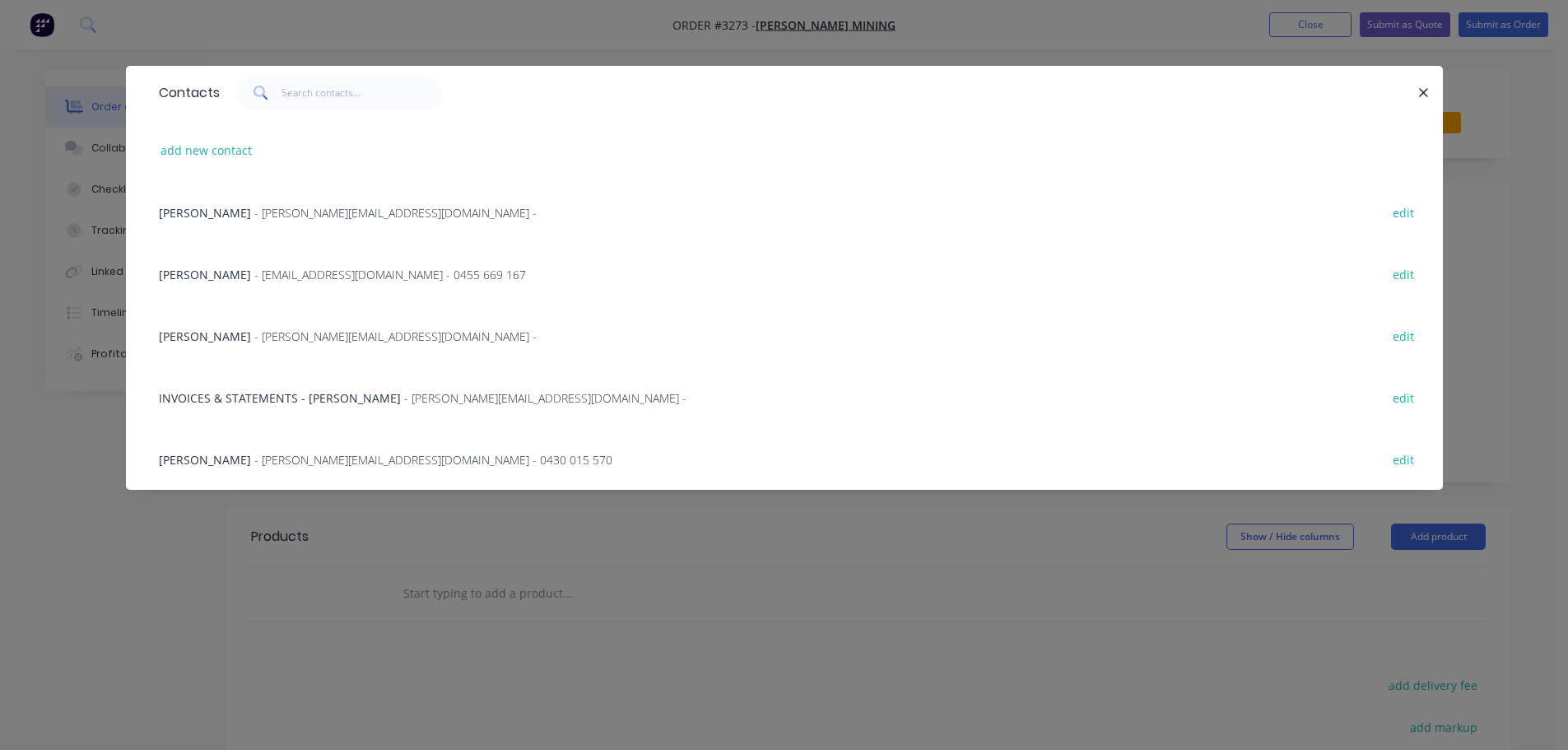
drag, startPoint x: 219, startPoint y: 468, endPoint x: 316, endPoint y: 405, distance: 115.7
click at [219, 467] on div "Stacey mallet - stacey@malletmining.com.au - 0430 015 570 edit" at bounding box center [784, 458] width 1267 height 62
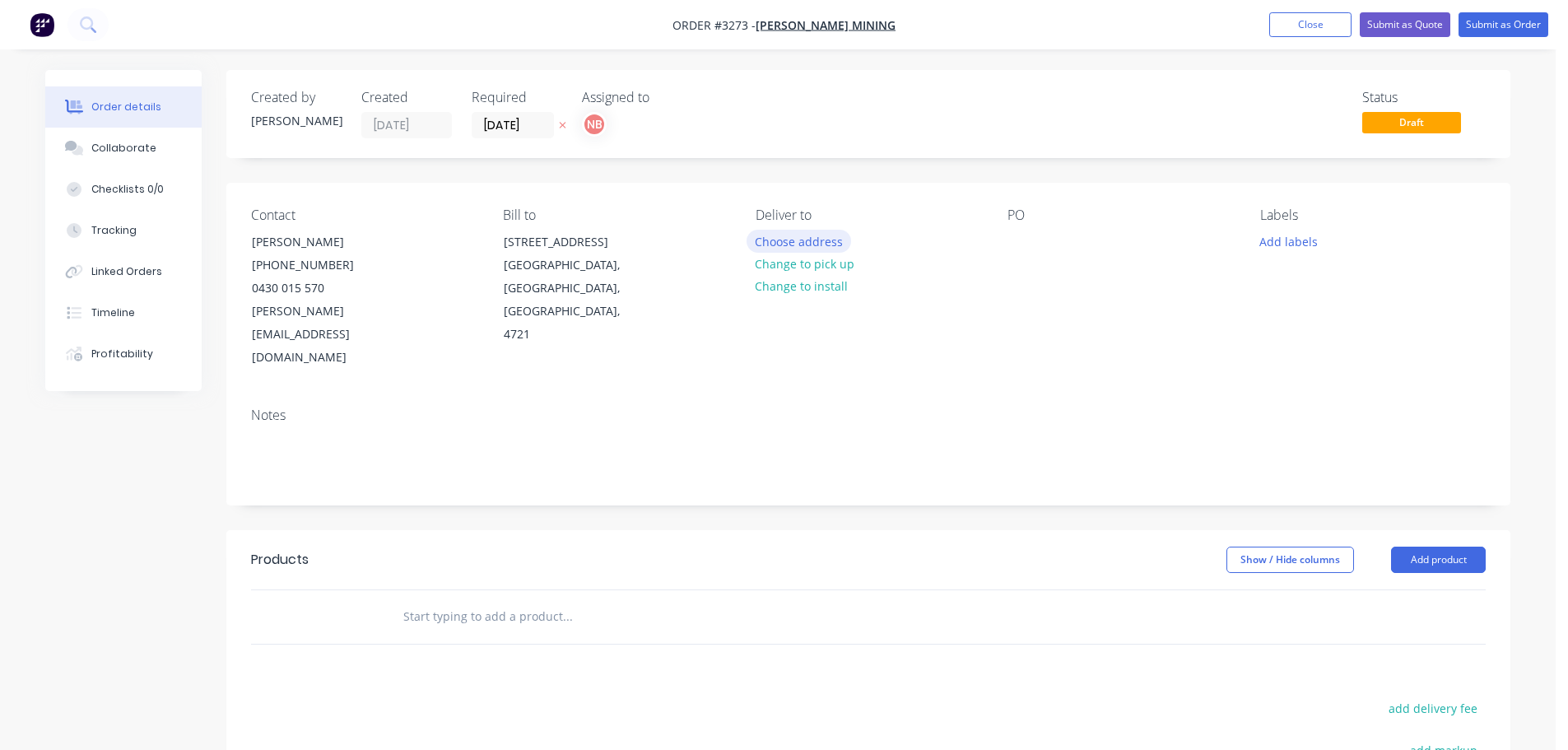
click at [781, 235] on button "Choose address" at bounding box center [798, 240] width 105 height 23
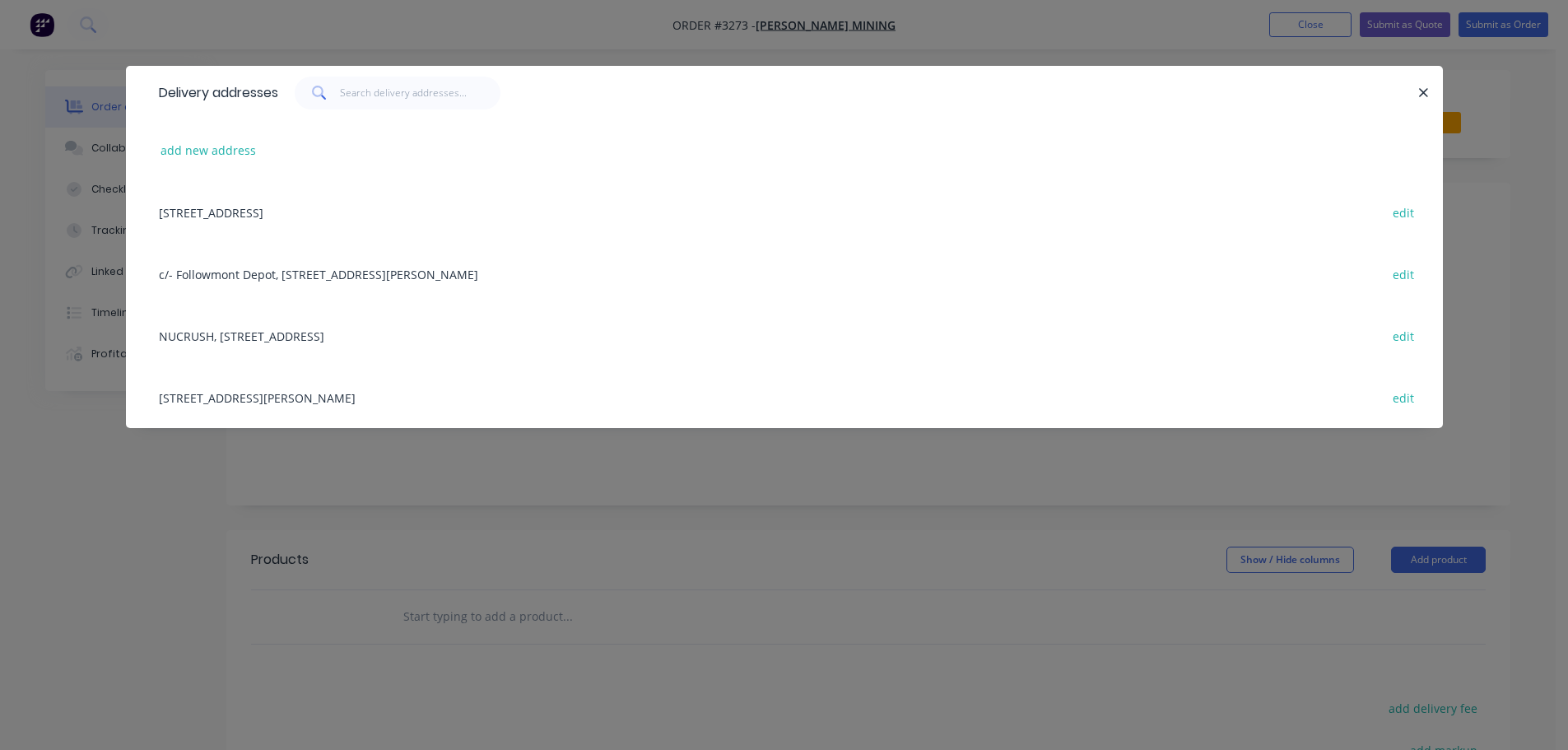
click at [242, 412] on div "17 Oneill St, Moranbah, Queensland, Australia, 4744 edit" at bounding box center [784, 397] width 1267 height 62
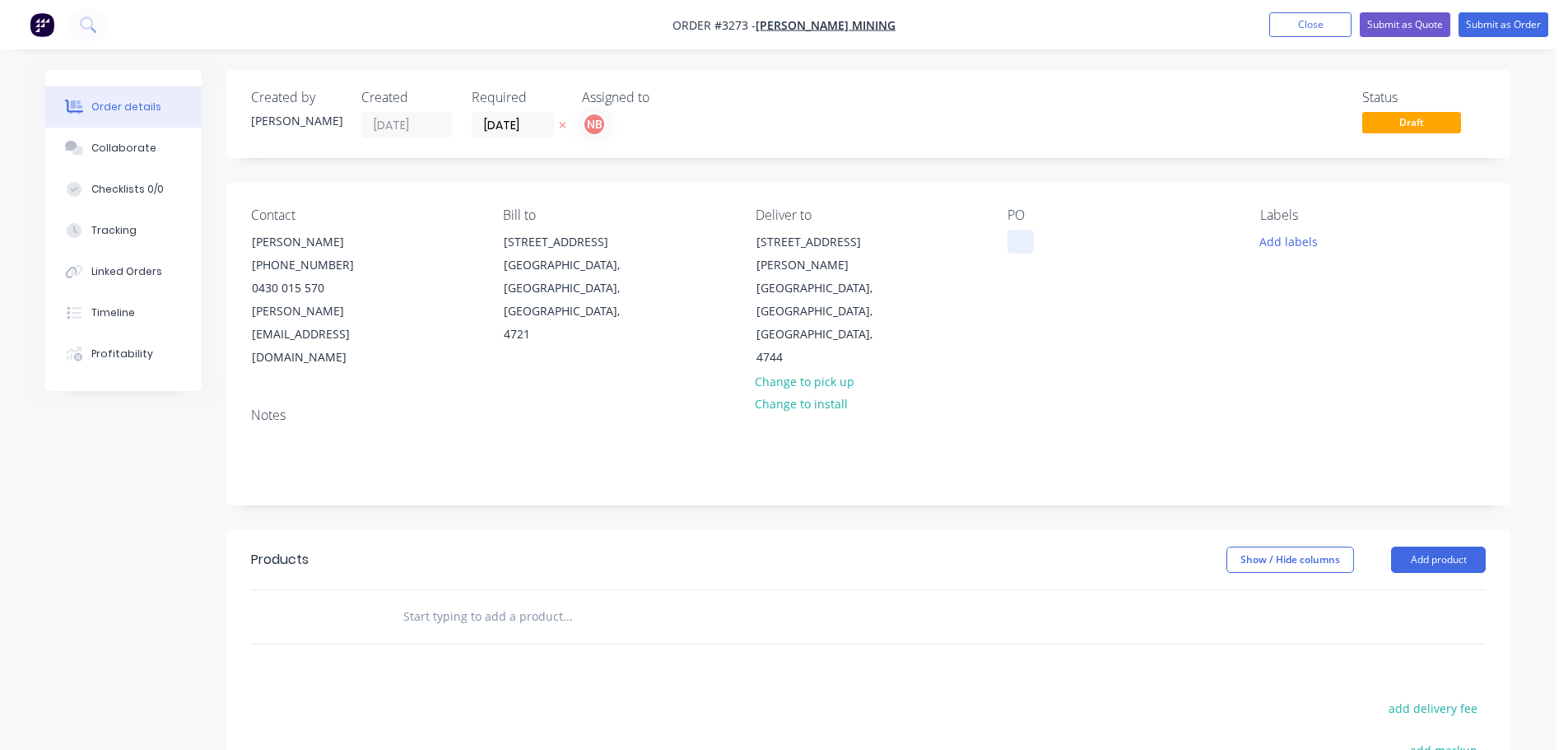
click at [1020, 241] on div at bounding box center [1020, 241] width 27 height 24
click at [1308, 239] on button "Add labels" at bounding box center [1287, 240] width 76 height 23
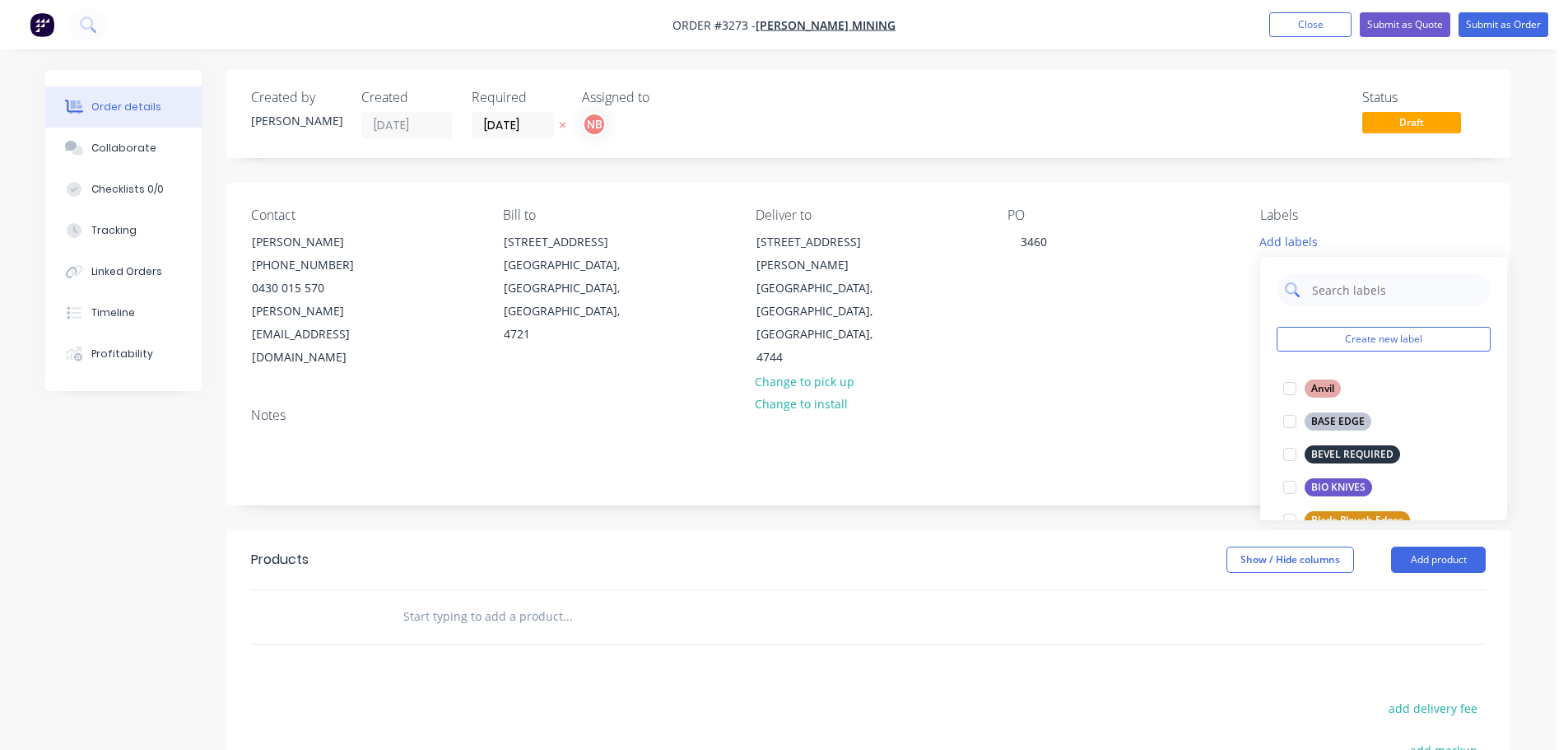
click at [1350, 292] on input "text" at bounding box center [1396, 289] width 172 height 33
type input "j"
type input "heel"
drag, startPoint x: 1328, startPoint y: 390, endPoint x: 1354, endPoint y: 407, distance: 31.1
click at [1329, 391] on div "HEEL PLATES" at bounding box center [1341, 388] width 76 height 18
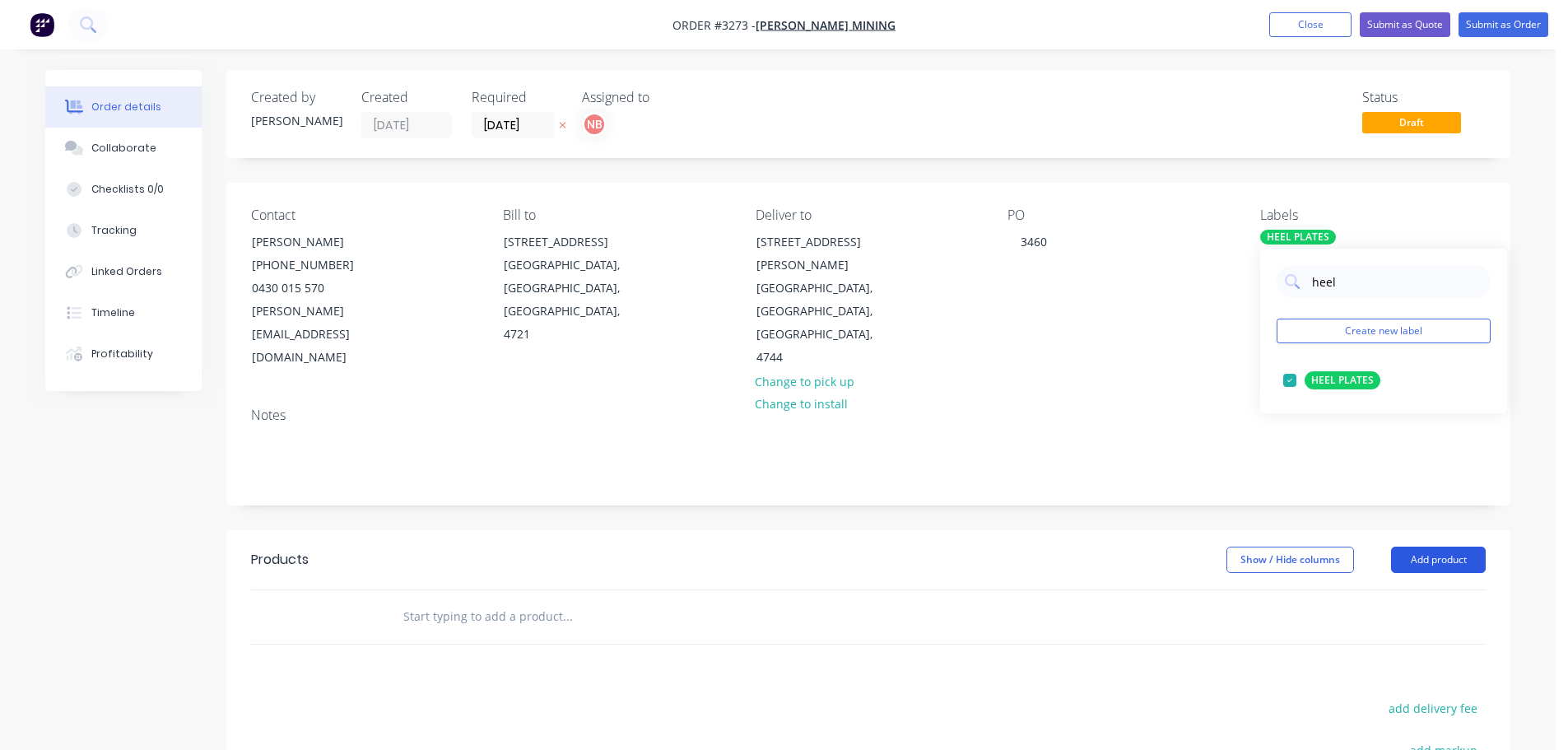
click at [1409, 546] on button "Add product" at bounding box center [1438, 559] width 95 height 27
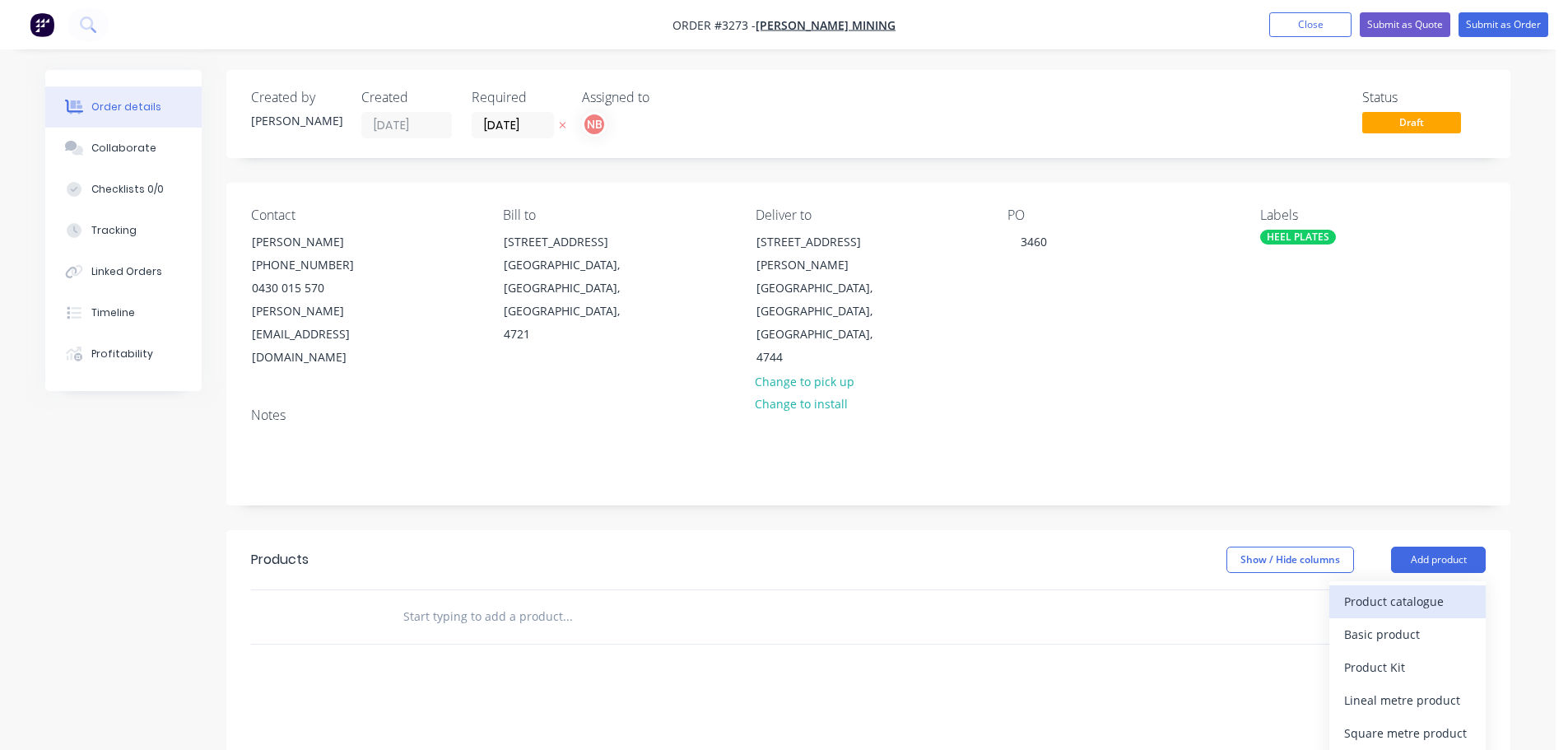
click at [1373, 589] on div "Product catalogue" at bounding box center [1407, 601] width 127 height 24
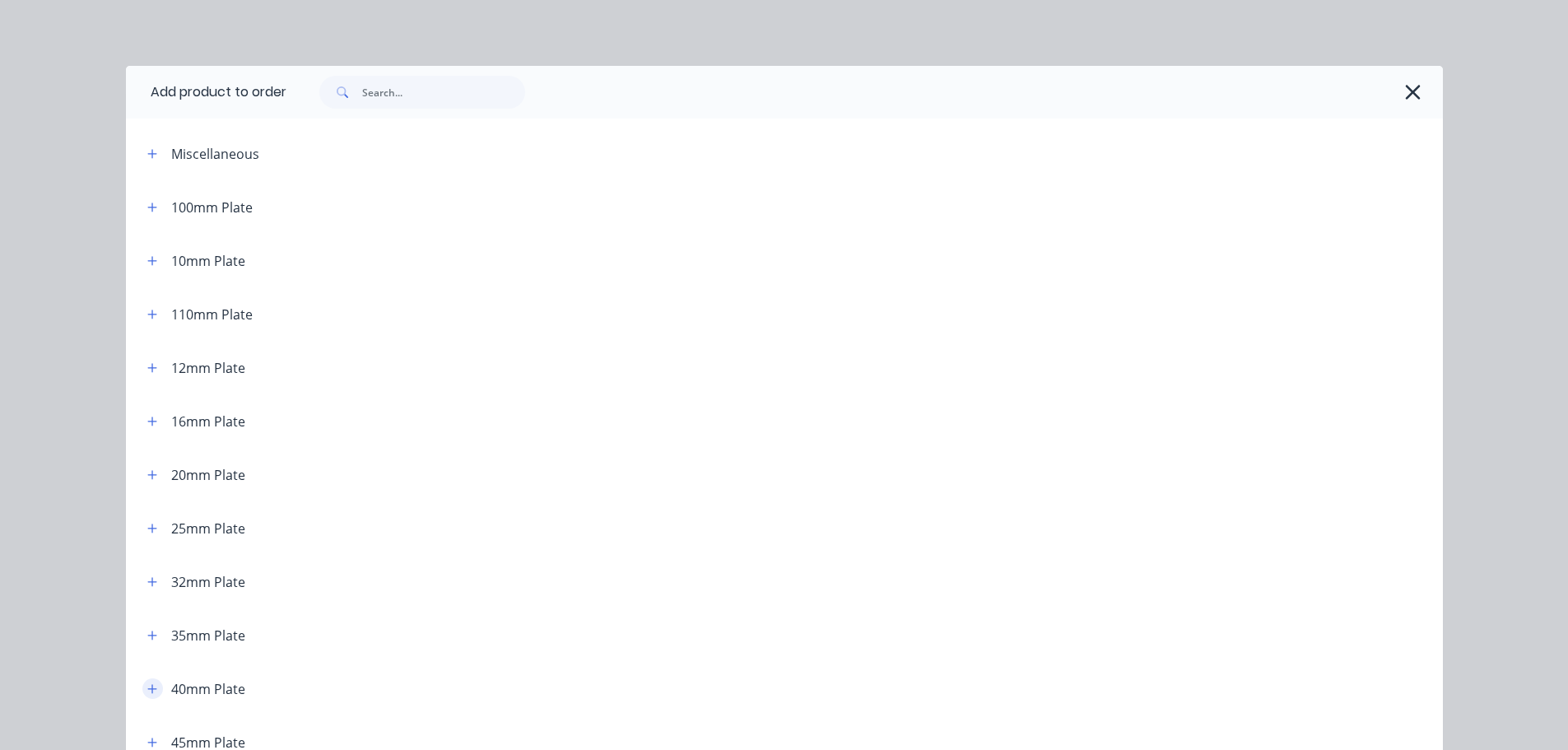
click at [151, 685] on icon "button" at bounding box center [152, 689] width 10 height 12
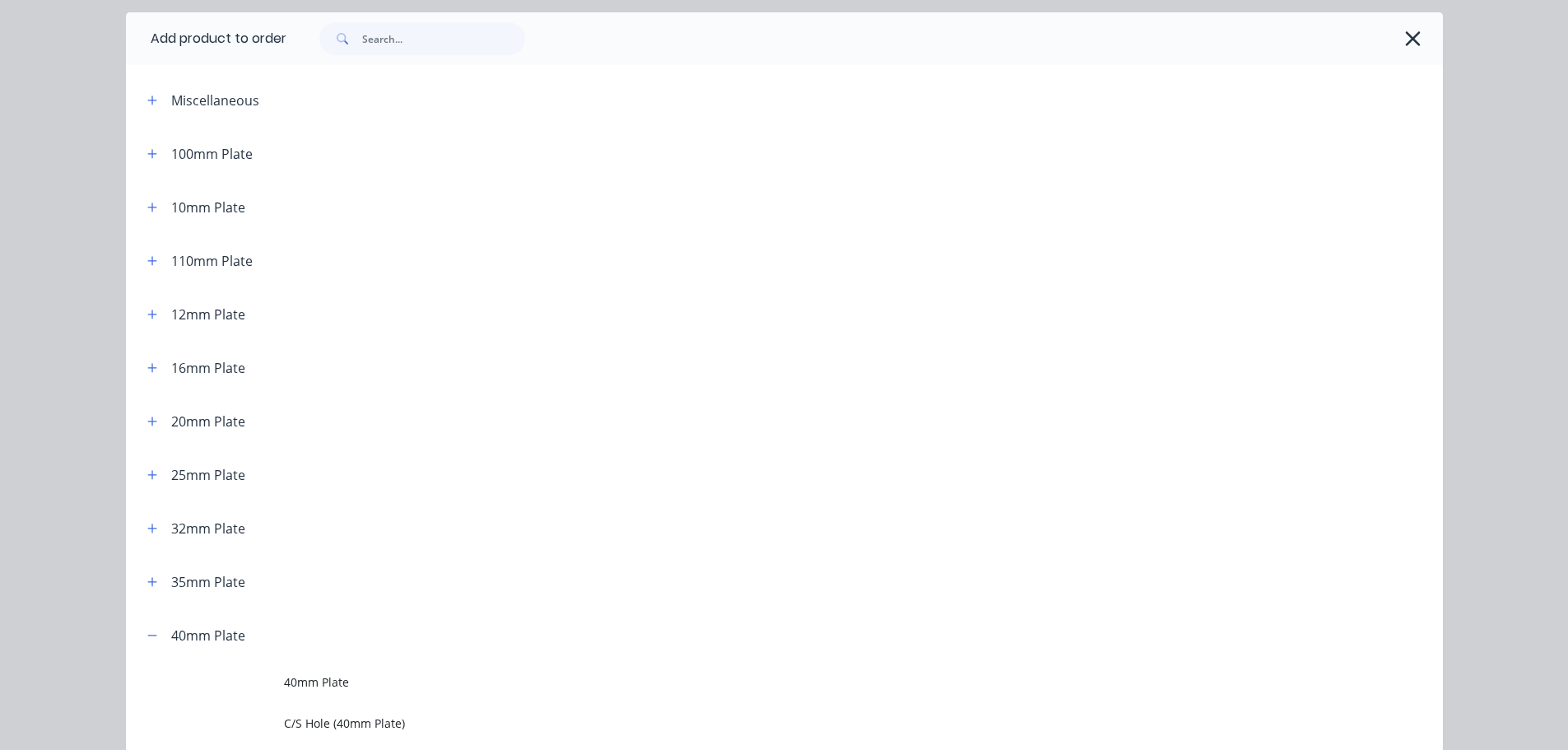
scroll to position [83, 0]
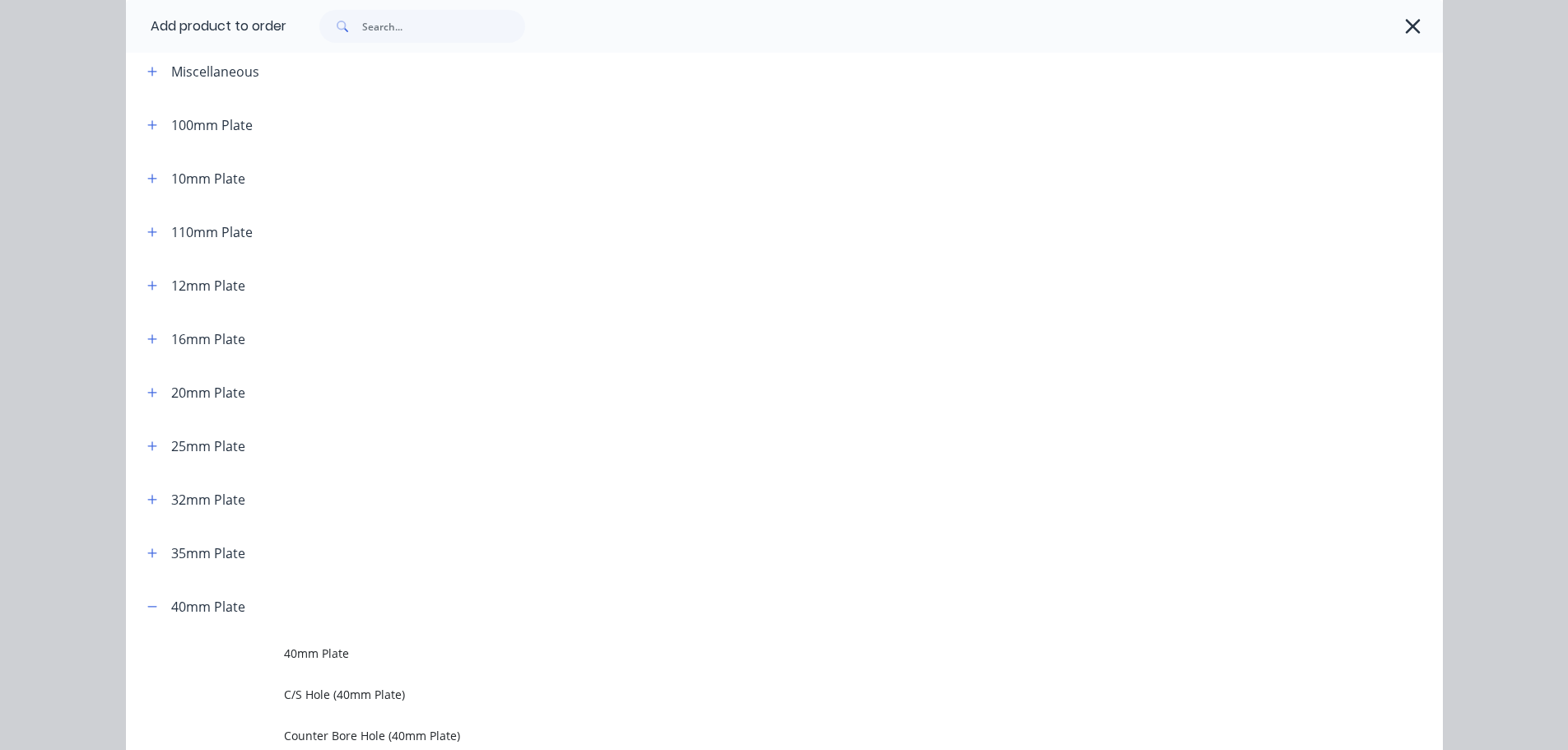
click at [313, 660] on span "40mm Plate" at bounding box center [747, 653] width 926 height 18
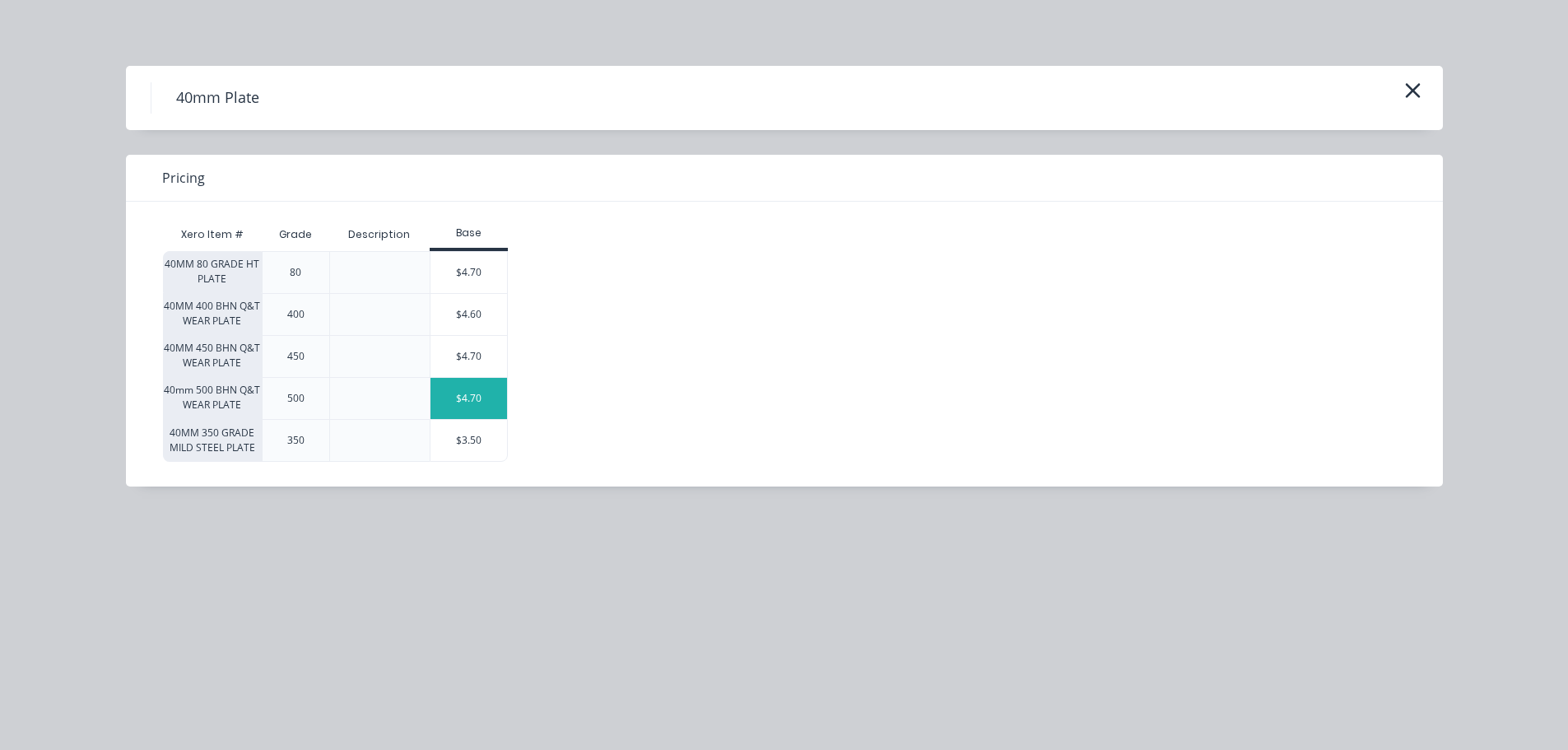
click at [451, 396] on div "$4.70" at bounding box center [469, 398] width 77 height 41
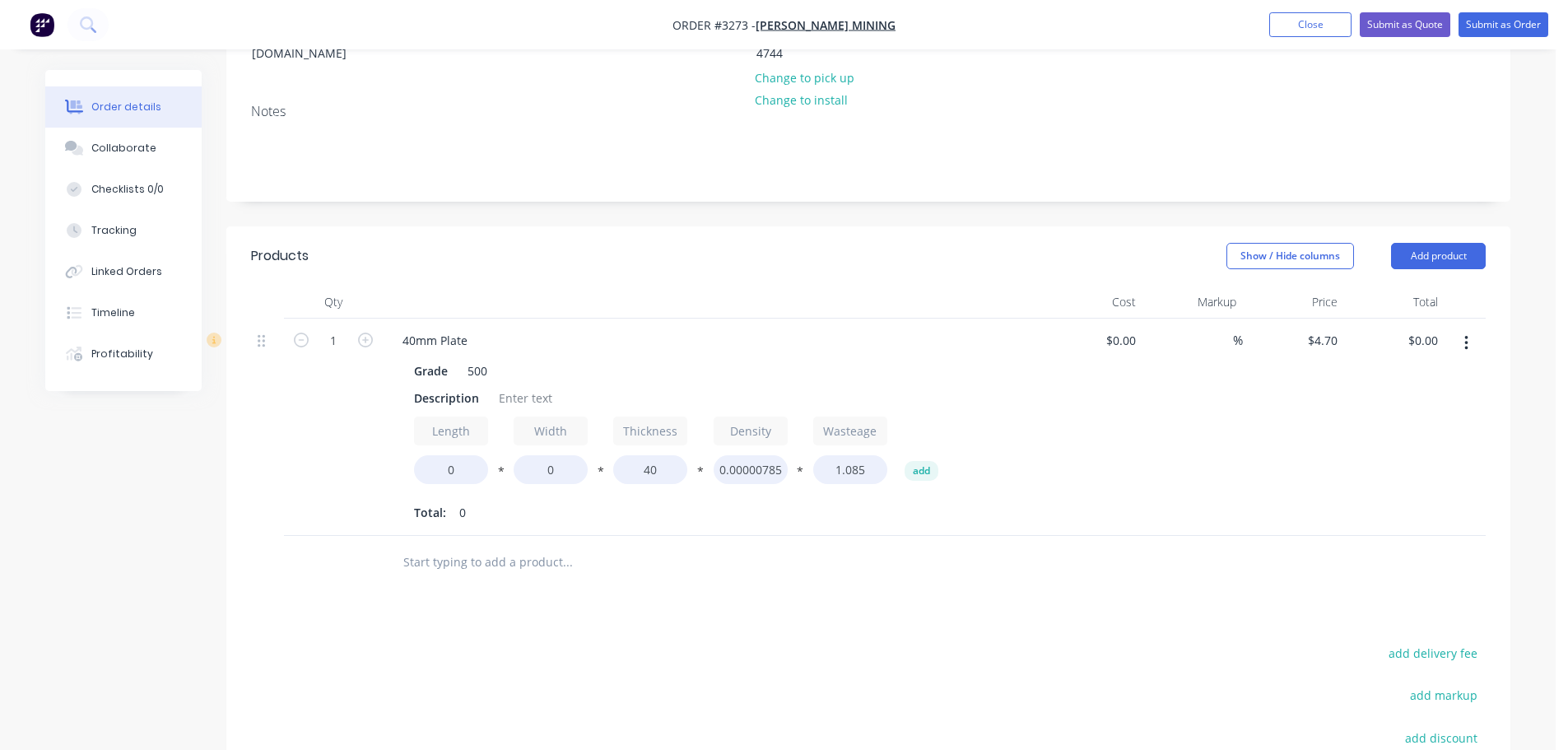
scroll to position [329, 0]
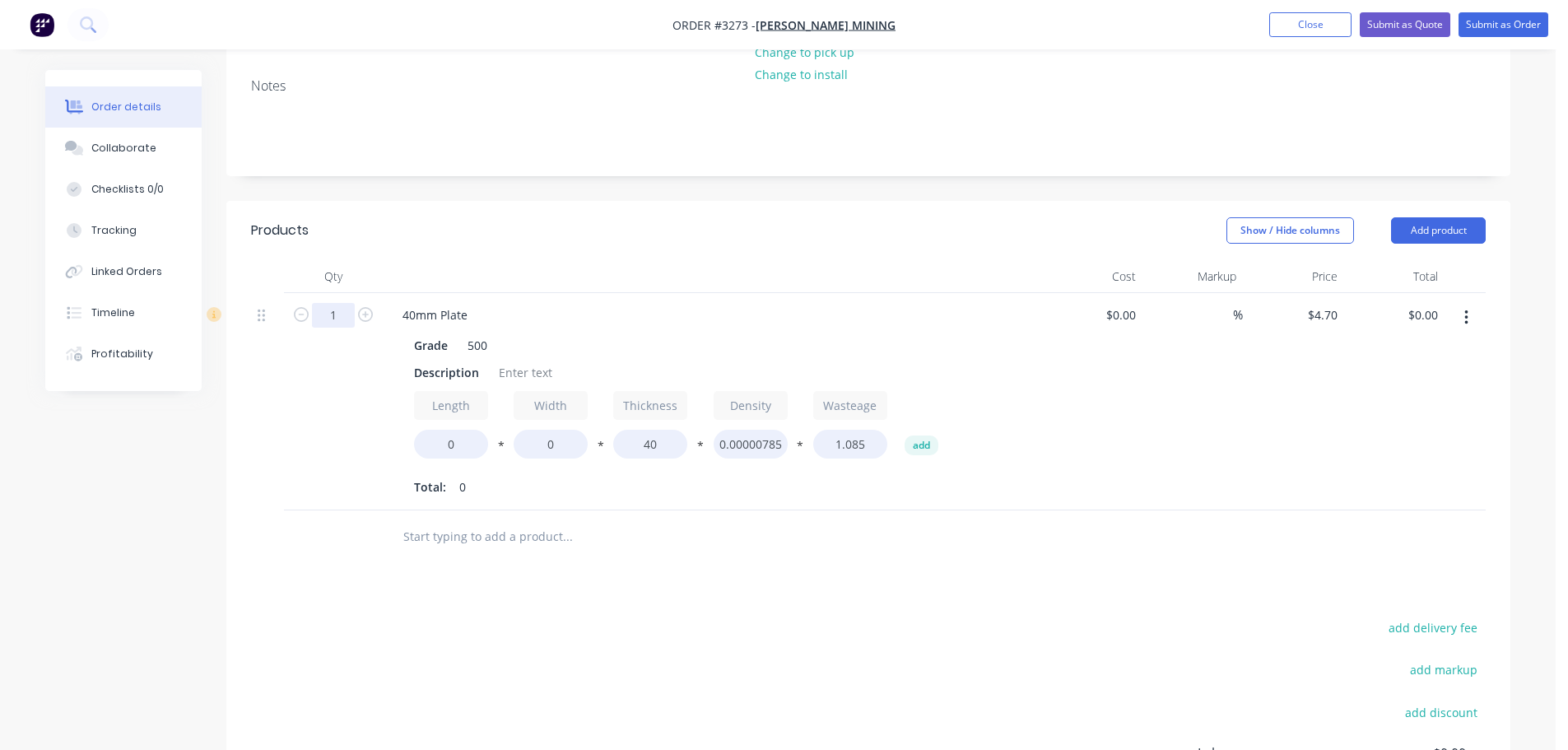
click at [339, 303] on input "1" at bounding box center [332, 314] width 42 height 25
type input "2"
click at [453, 148] on div "Created by Naomi Created 09/09/25 Required 12/09/25 Assigned to NB Status Draft…" at bounding box center [868, 350] width 1284 height 1218
click at [432, 341] on div "Grade 500 Description Length 0 * Width 0 * Thickness 40 * Density 0.00000785 * …" at bounding box center [712, 415] width 646 height 170
click at [437, 361] on div "Description" at bounding box center [445, 373] width 78 height 24
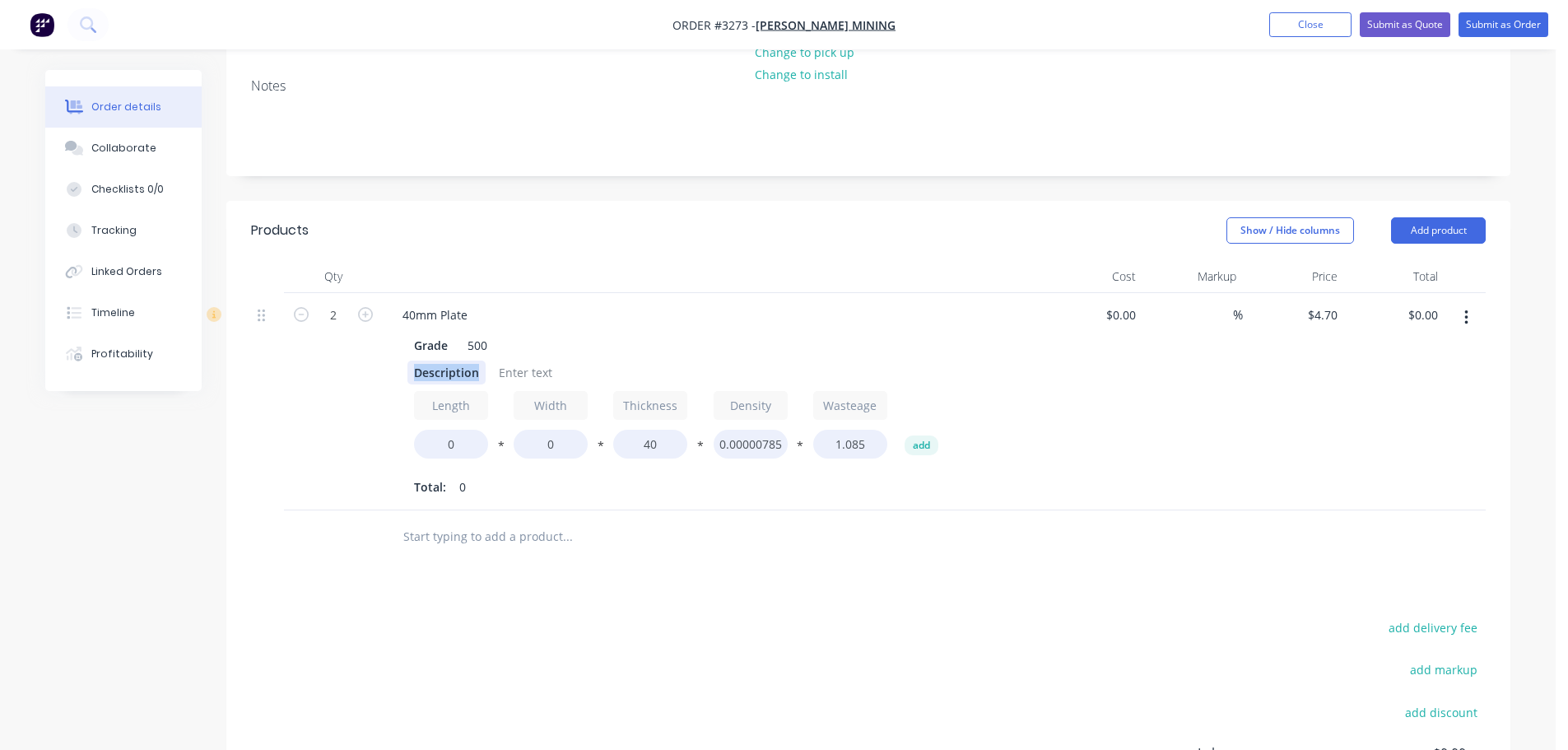
click at [437, 361] on div "Description" at bounding box center [445, 373] width 78 height 24
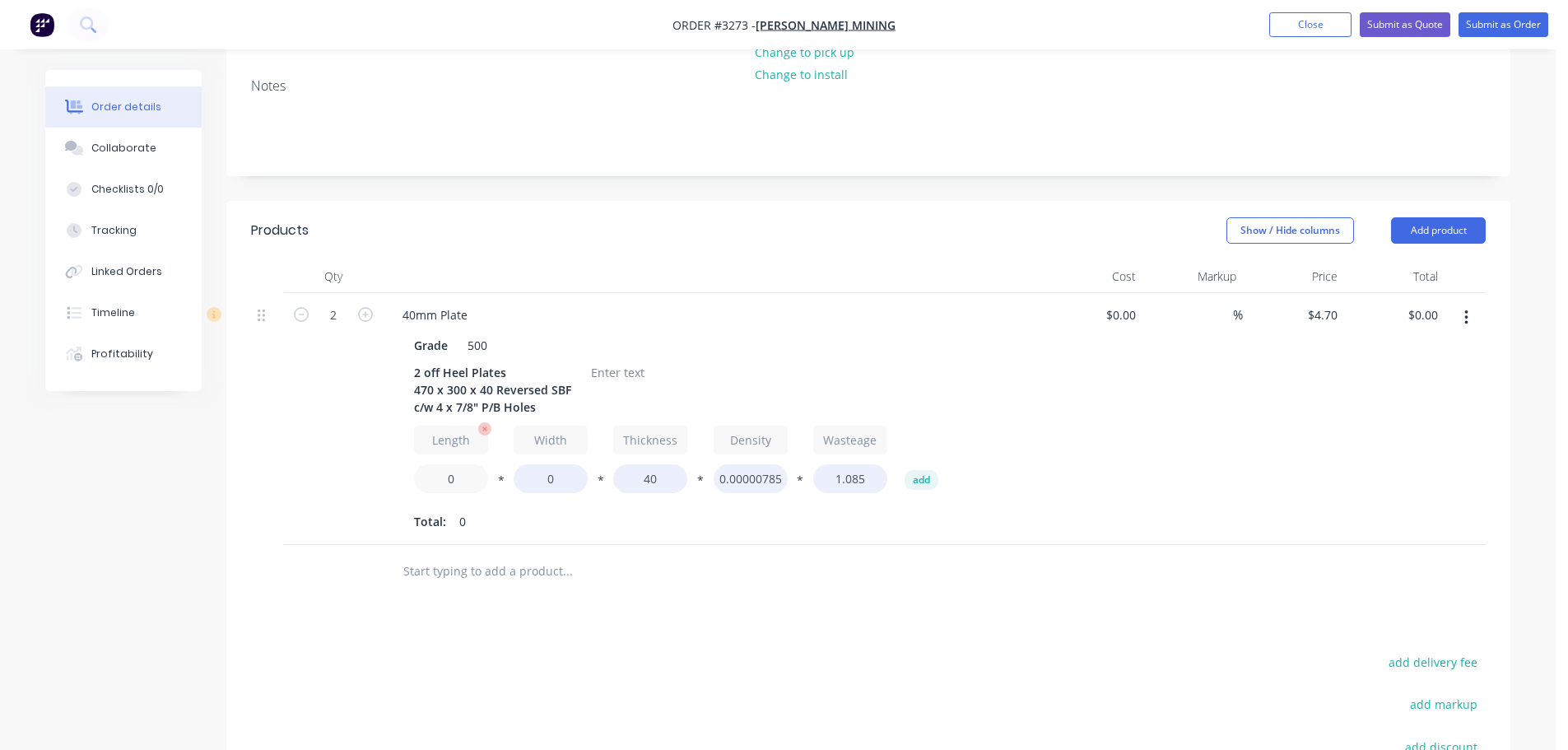
click at [446, 464] on input "0" at bounding box center [450, 478] width 74 height 29
type input "470"
click at [534, 464] on input "0" at bounding box center [550, 478] width 74 height 29
type input "300"
type input "$451.20"
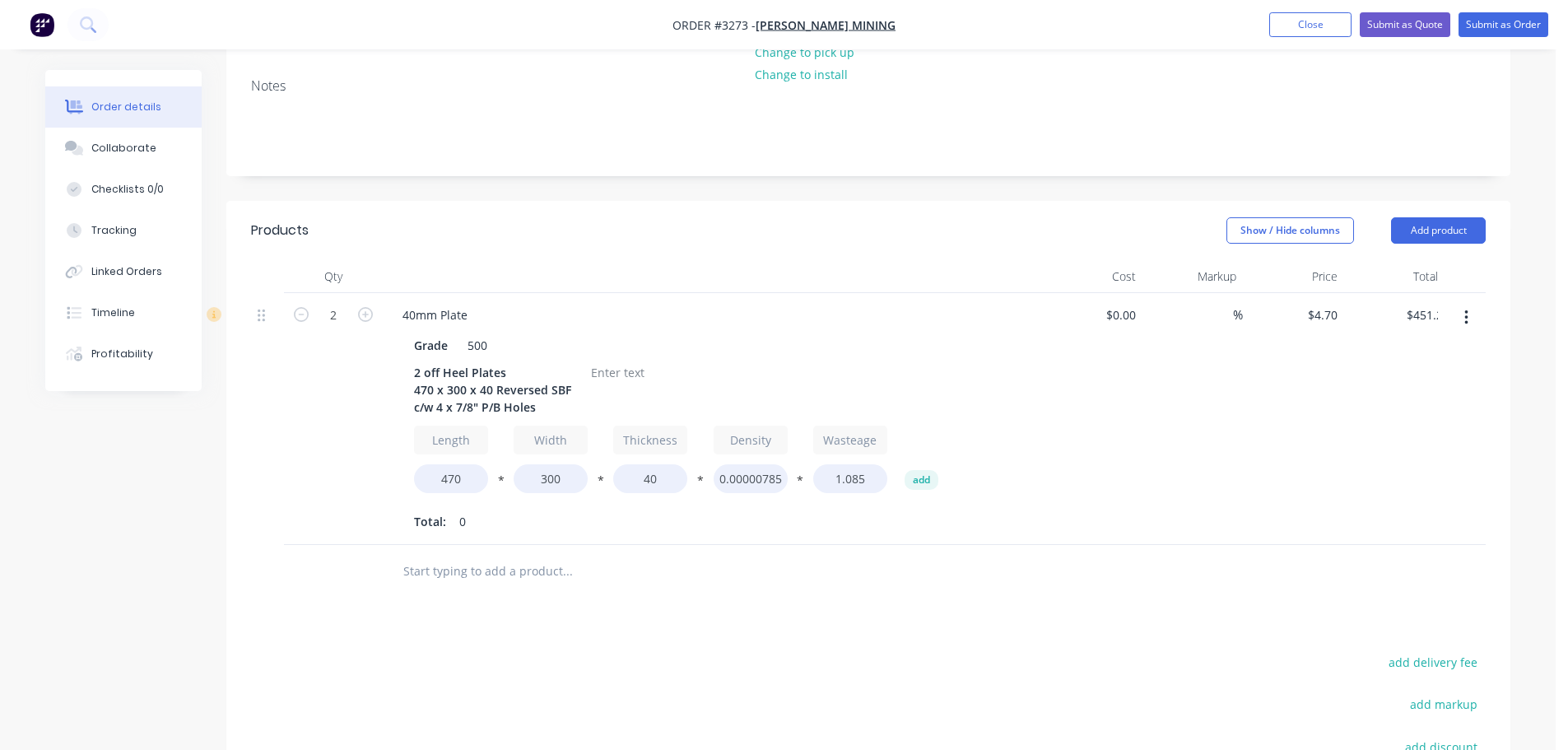
click at [586, 545] on div at bounding box center [678, 572] width 592 height 53
click at [602, 361] on div at bounding box center [618, 373] width 67 height 24
click at [1405, 217] on button "Add product" at bounding box center [1438, 230] width 95 height 27
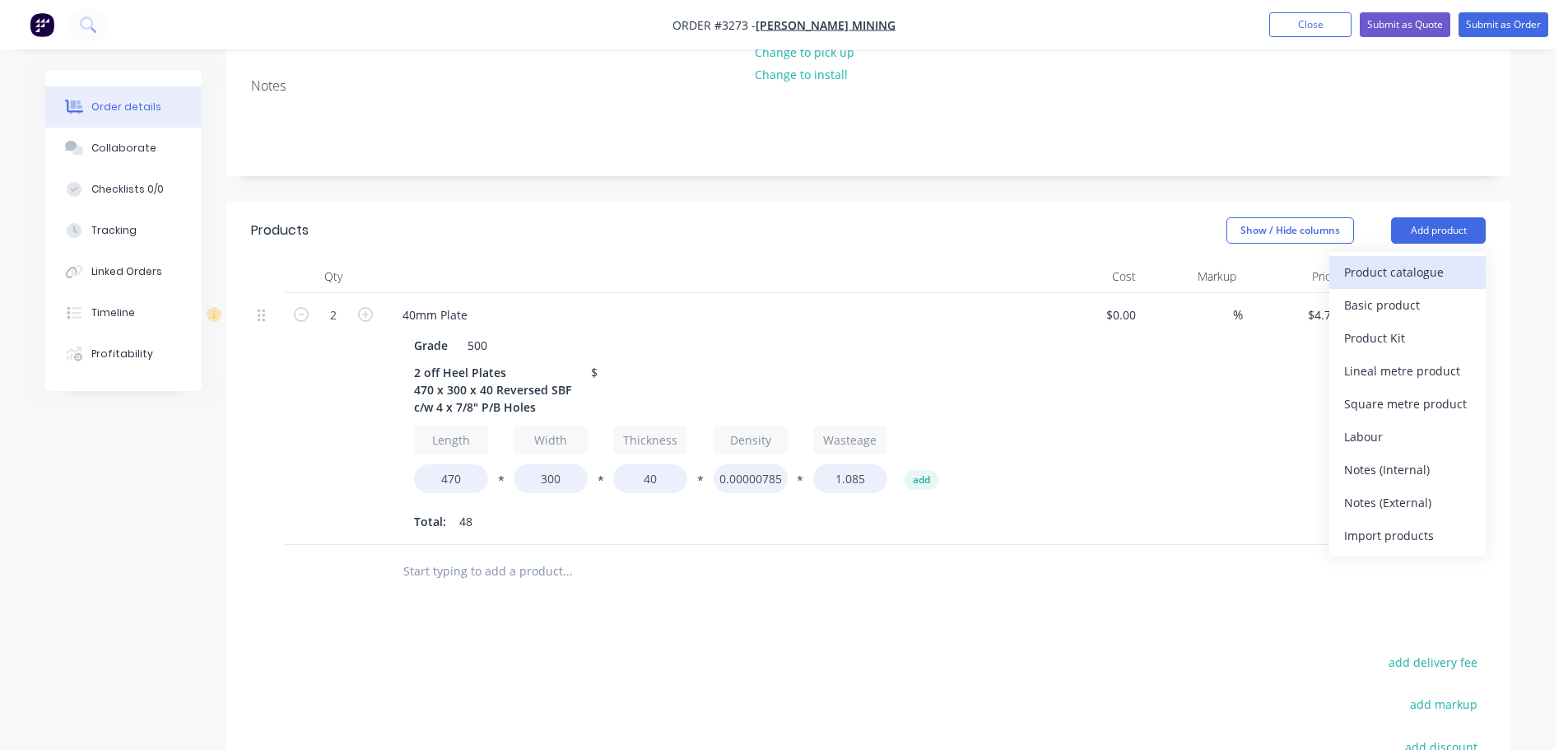
click at [1381, 260] on div "Product catalogue" at bounding box center [1407, 272] width 127 height 24
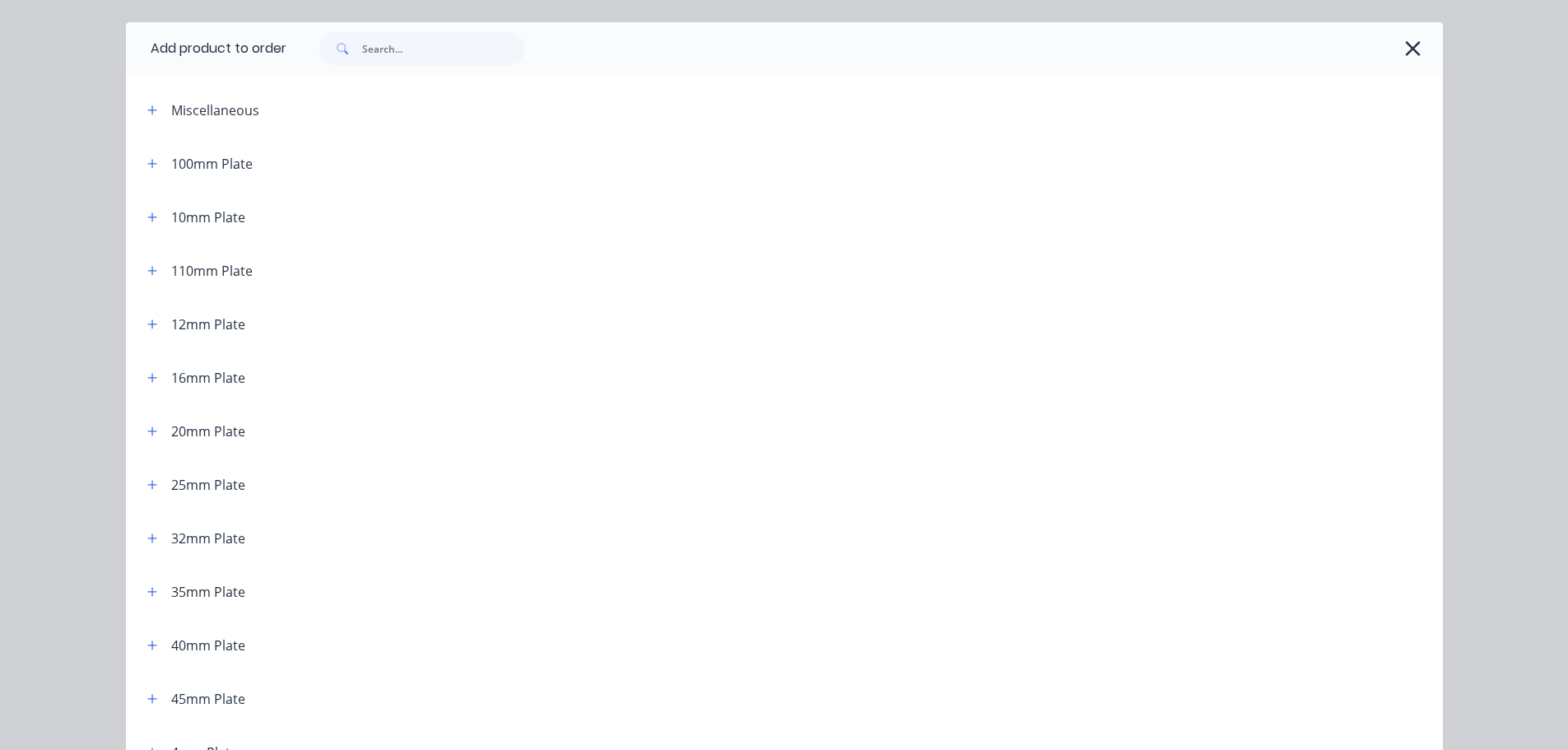
scroll to position [83, 0]
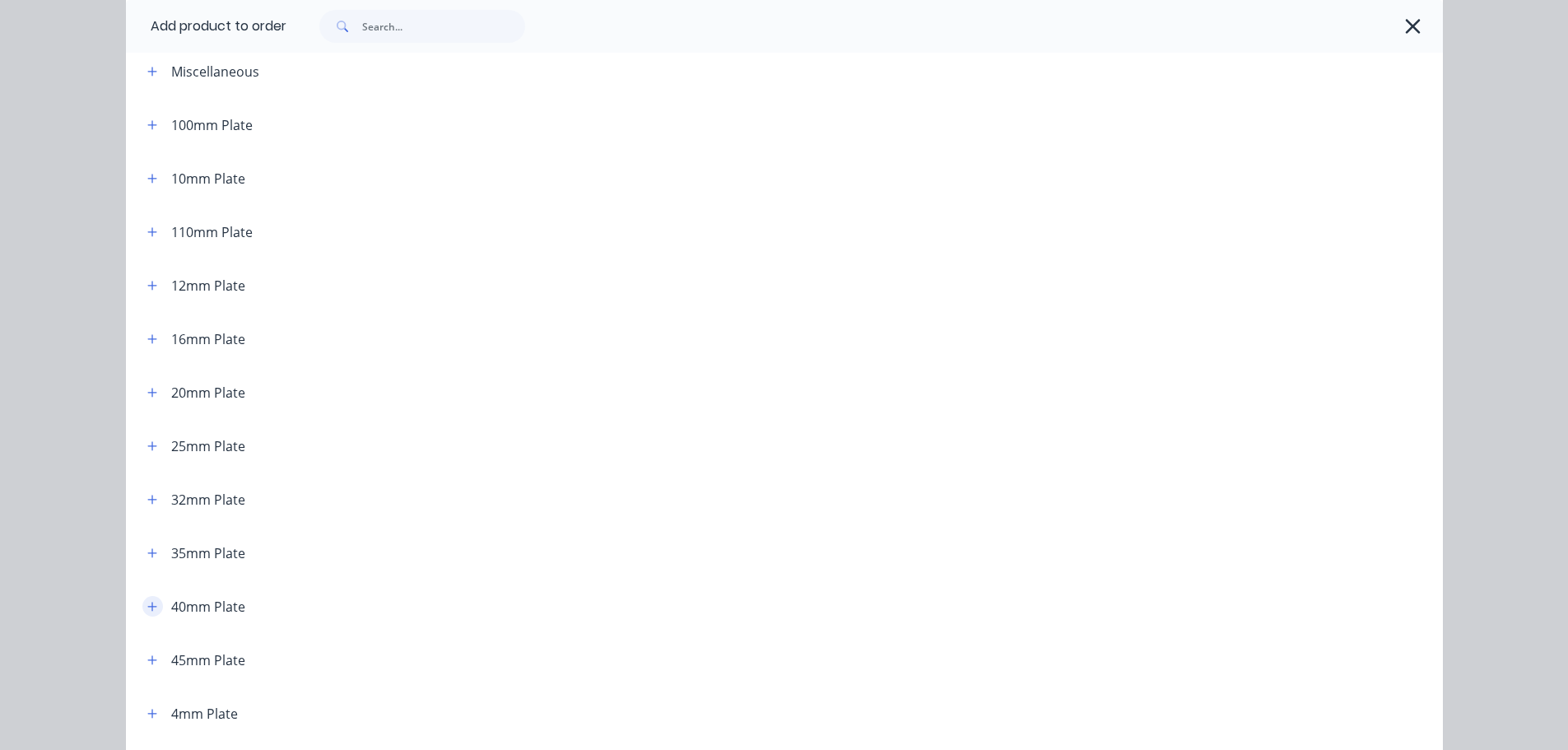
click at [151, 602] on icon "button" at bounding box center [152, 607] width 10 height 12
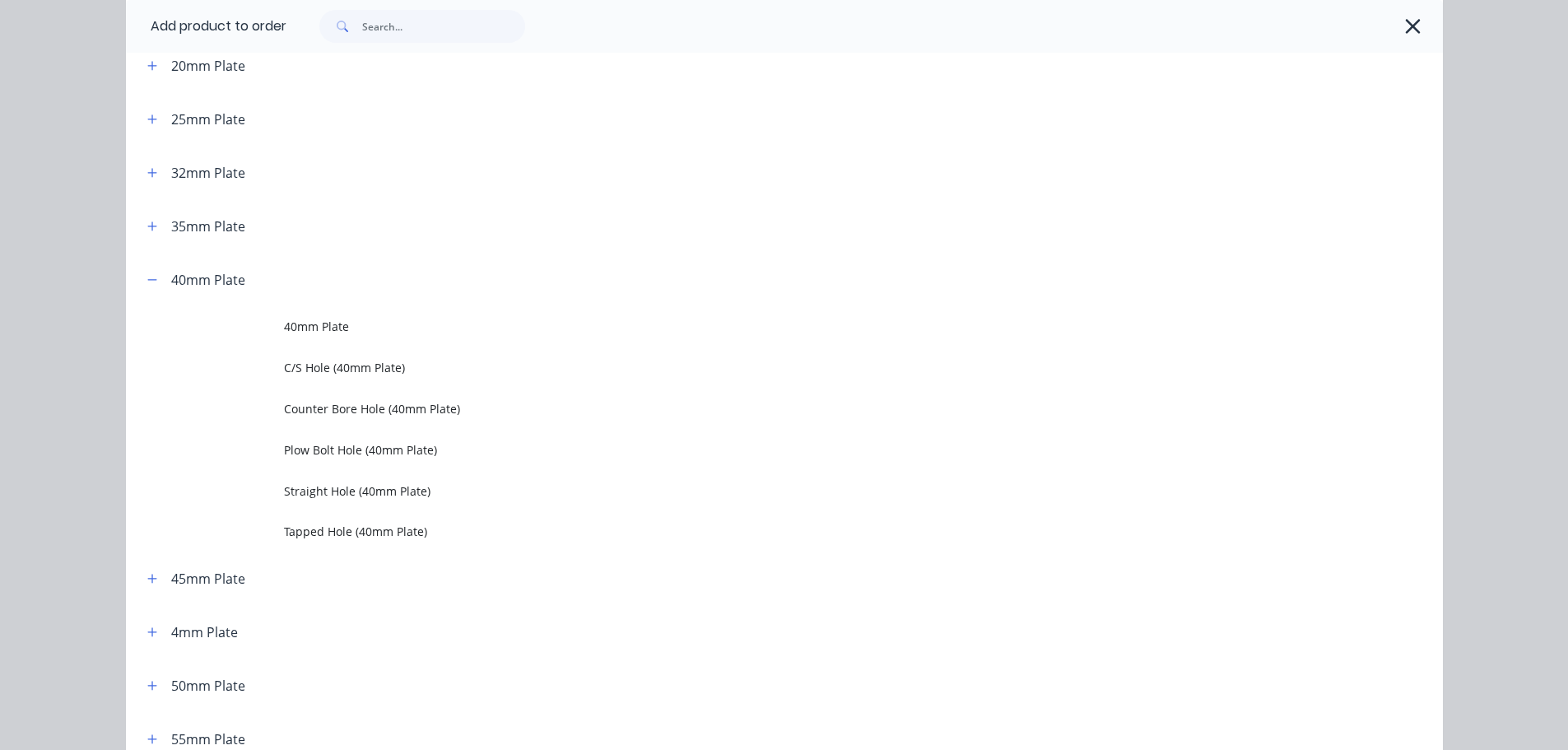
scroll to position [412, 0]
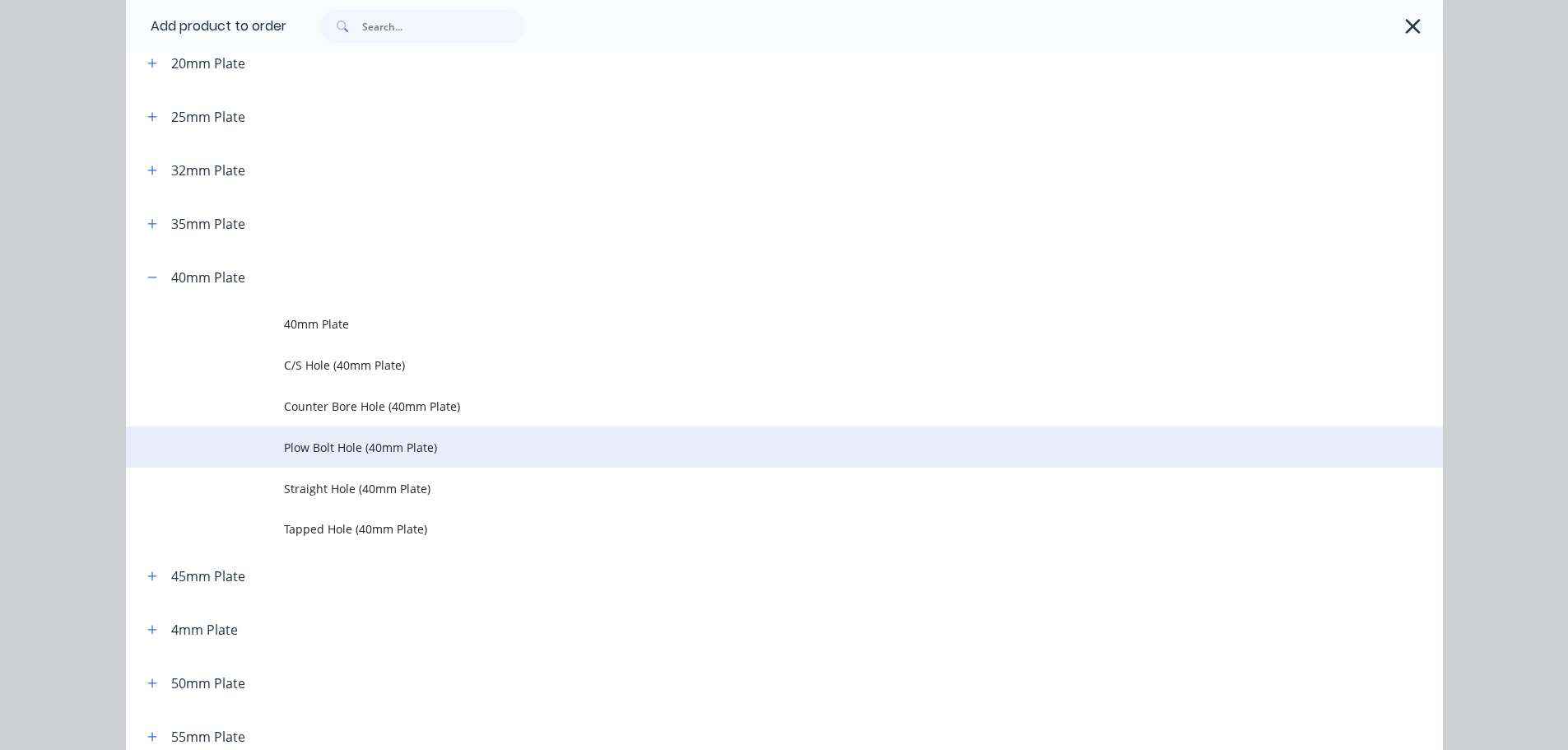
click at [293, 448] on span "Plow Bolt Hole (40mm Plate)" at bounding box center [747, 447] width 926 height 18
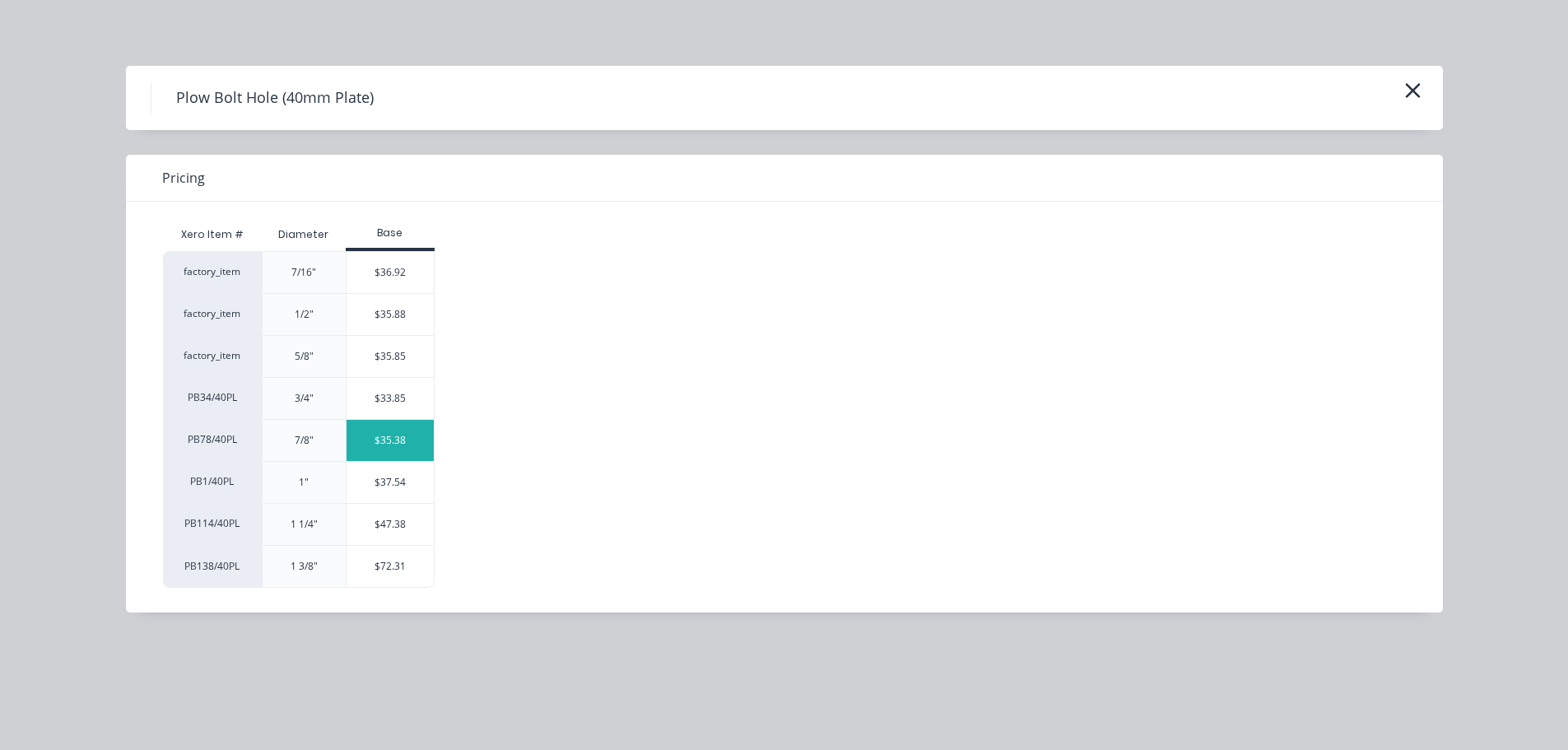
click at [370, 440] on div "$35.38" at bounding box center [390, 441] width 88 height 41
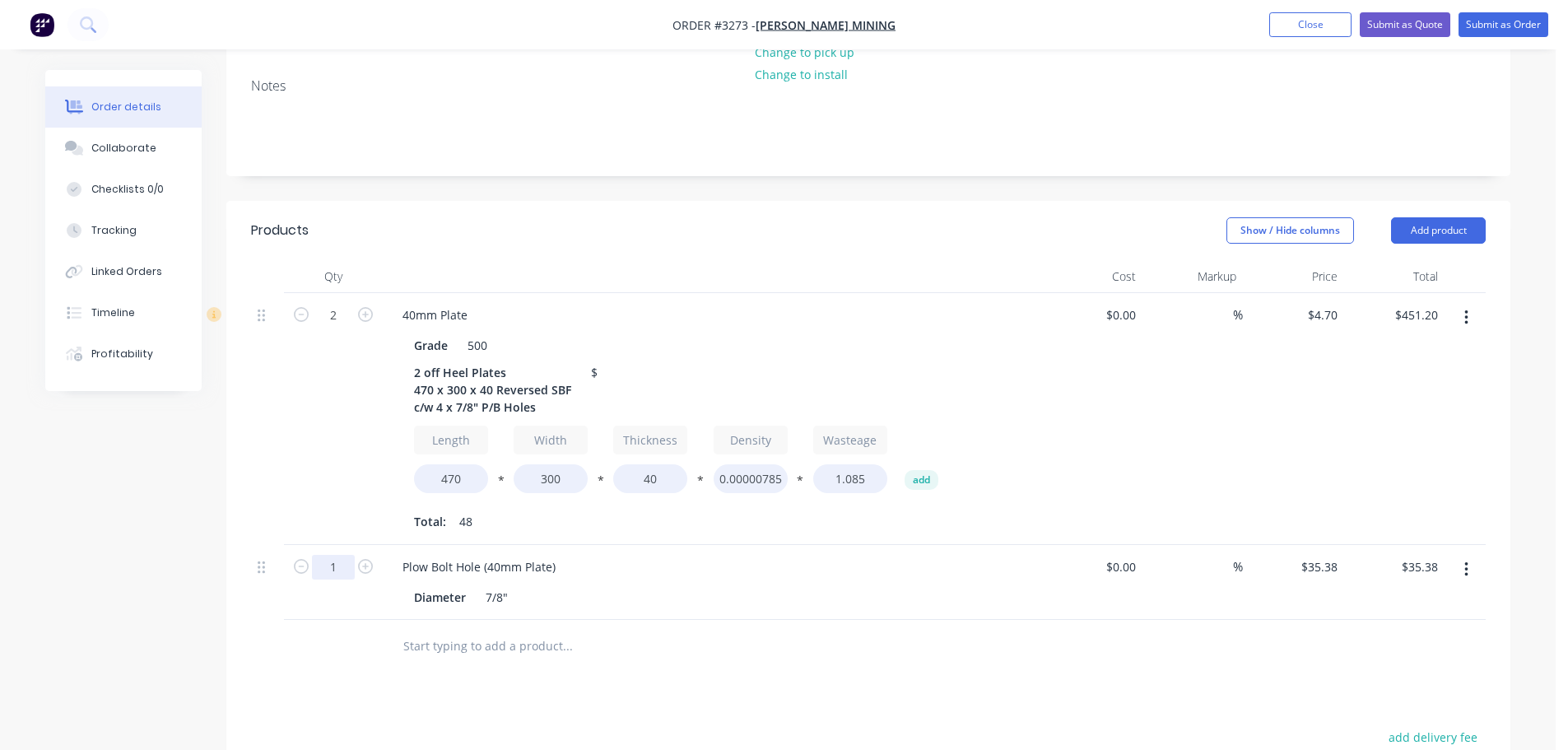
click at [340, 555] on input "1" at bounding box center [332, 567] width 42 height 25
type input "8"
type input "$283.04"
click at [321, 432] on div "2" at bounding box center [333, 419] width 99 height 252
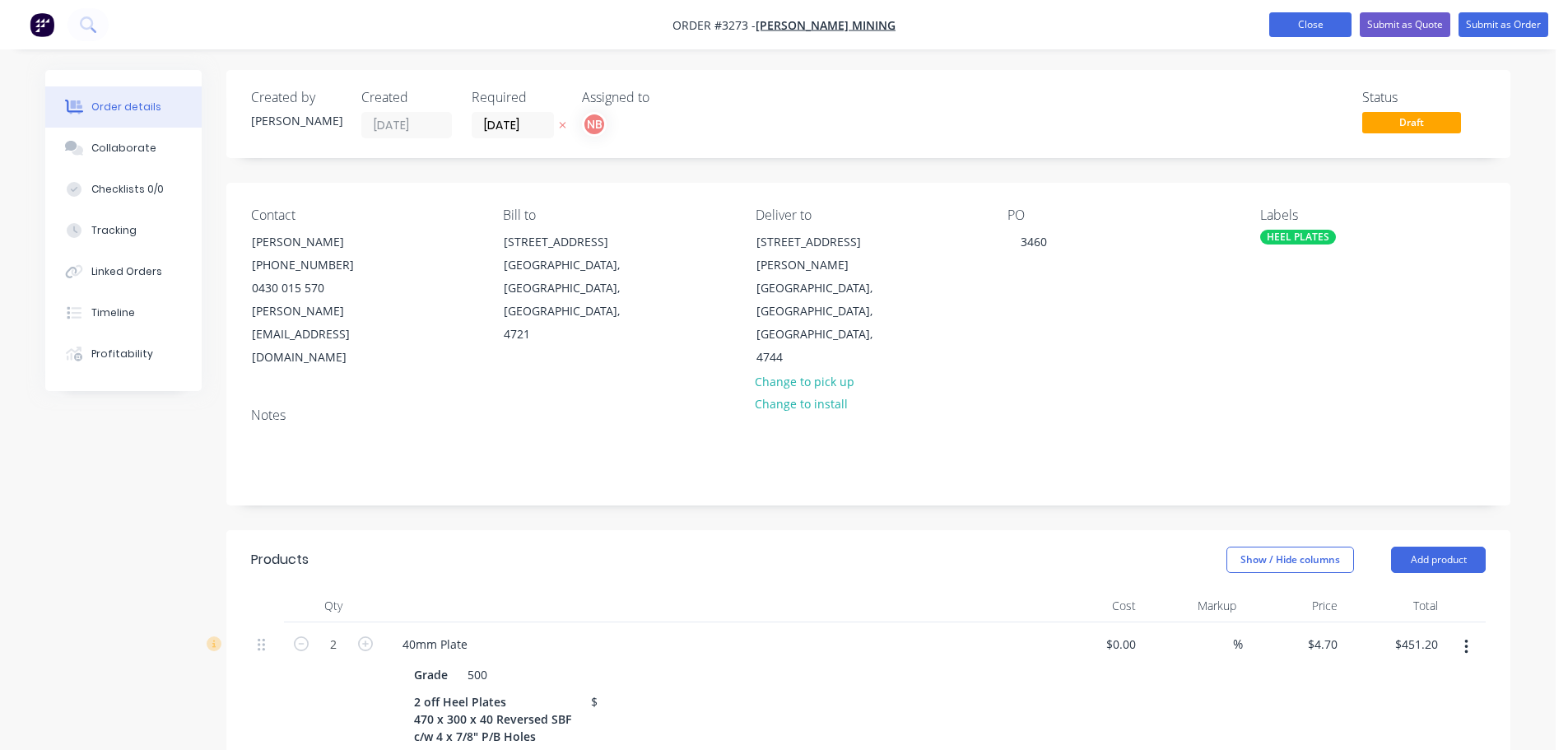
click at [1284, 29] on button "Close" at bounding box center [1311, 25] width 83 height 25
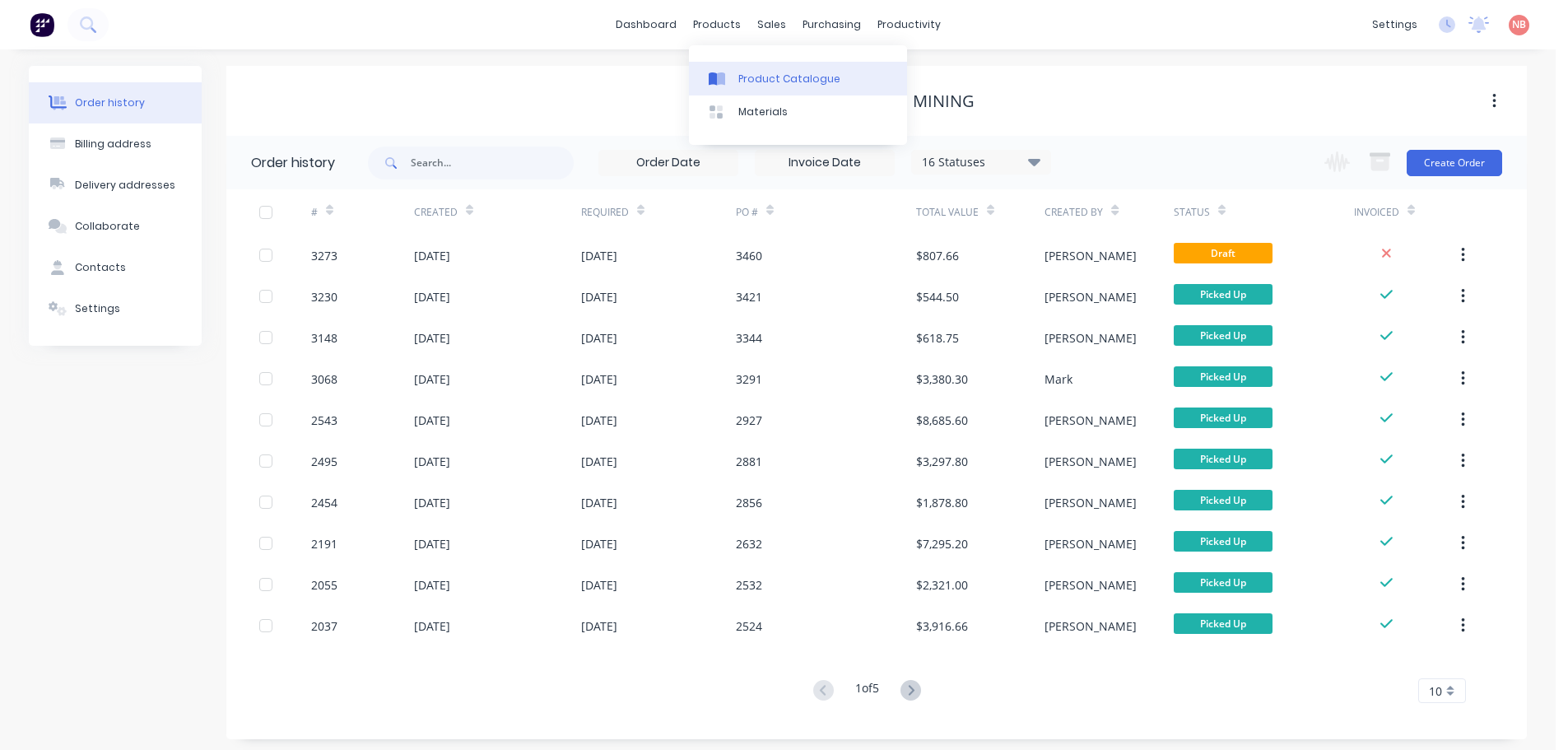
click at [720, 75] on icon at bounding box center [720, 78] width 8 height 13
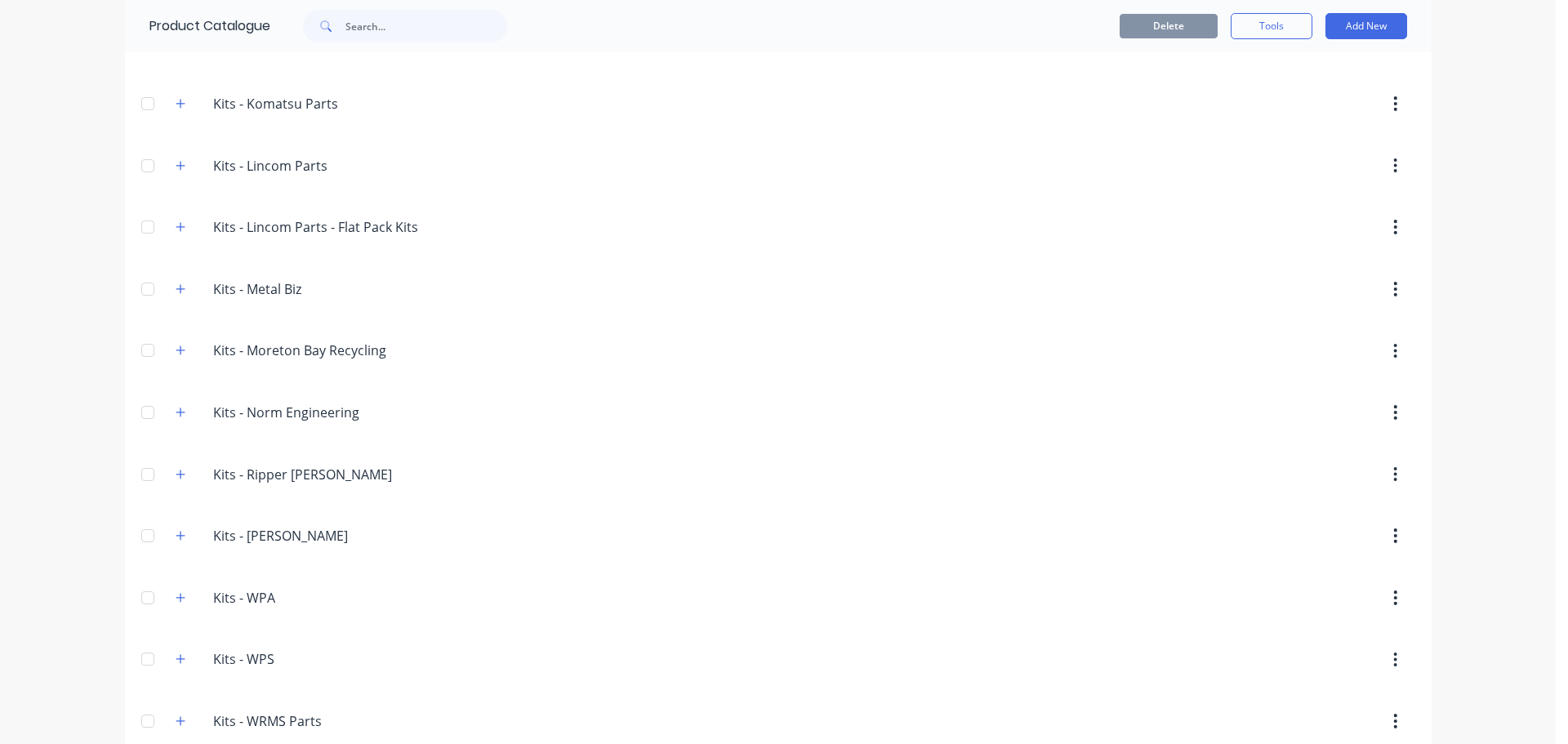
scroll to position [3124, 0]
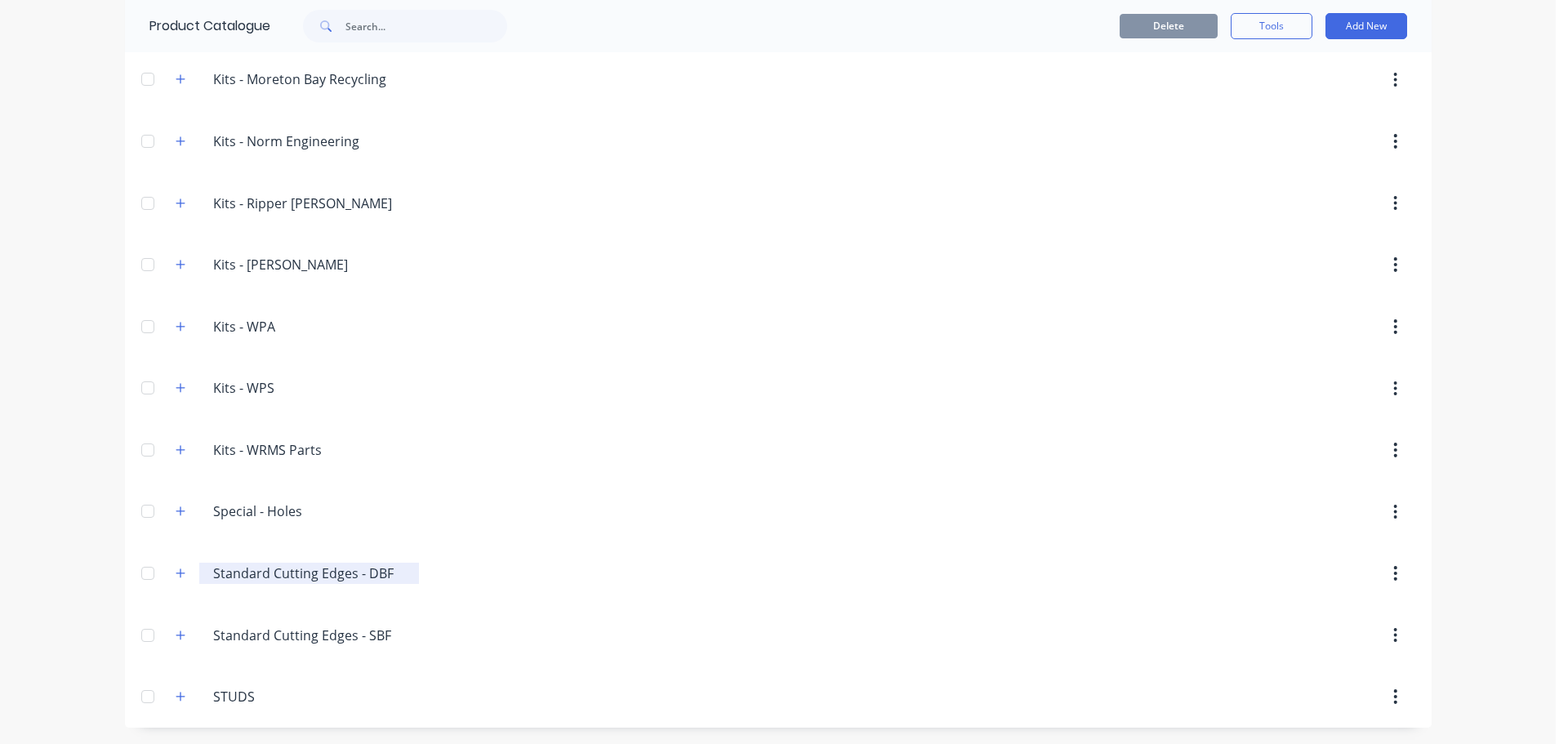
drag, startPoint x: 179, startPoint y: 568, endPoint x: 195, endPoint y: 562, distance: 17.1
click at [180, 568] on button "button" at bounding box center [181, 573] width 21 height 21
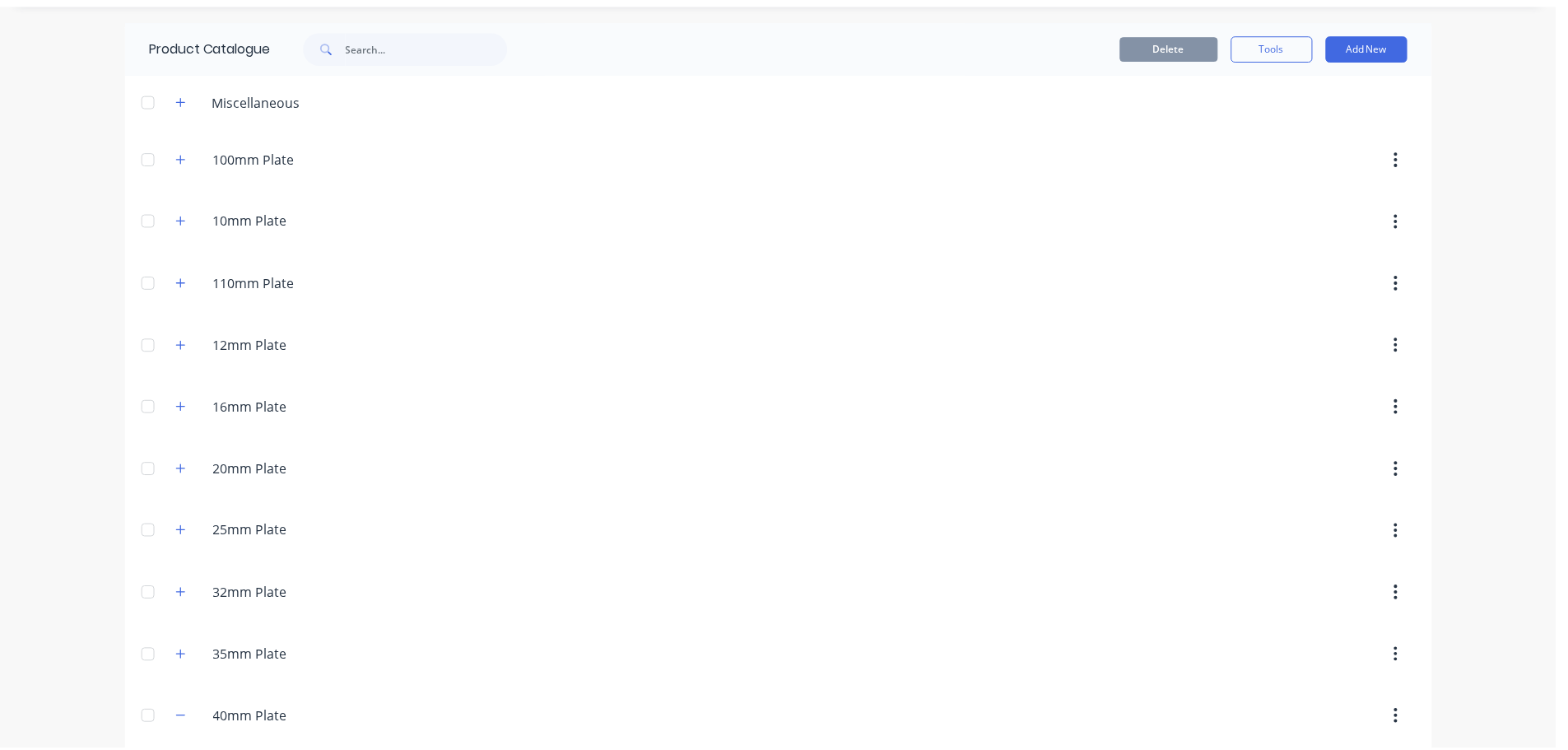
scroll to position [0, 0]
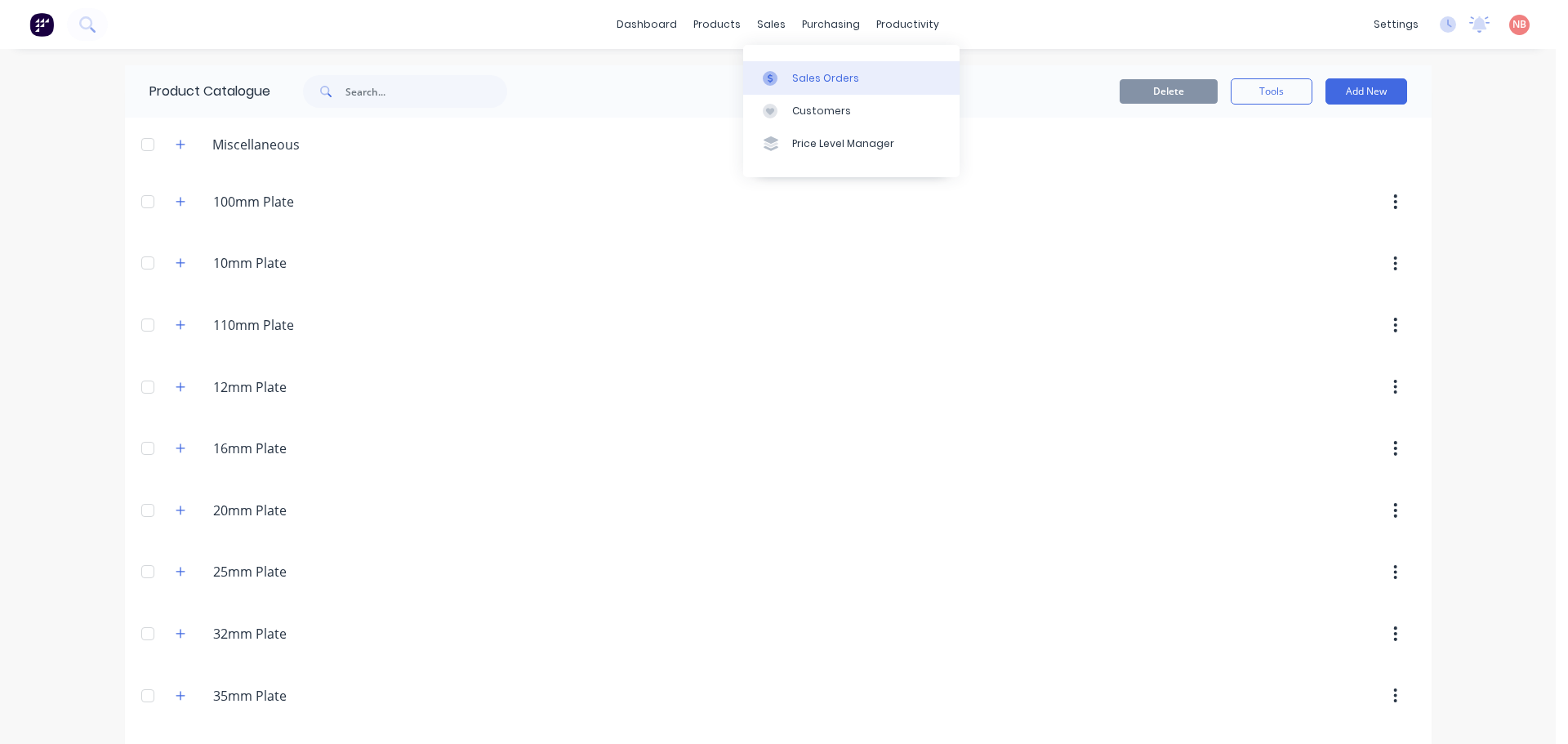
click at [793, 75] on div "Sales Orders" at bounding box center [826, 78] width 67 height 15
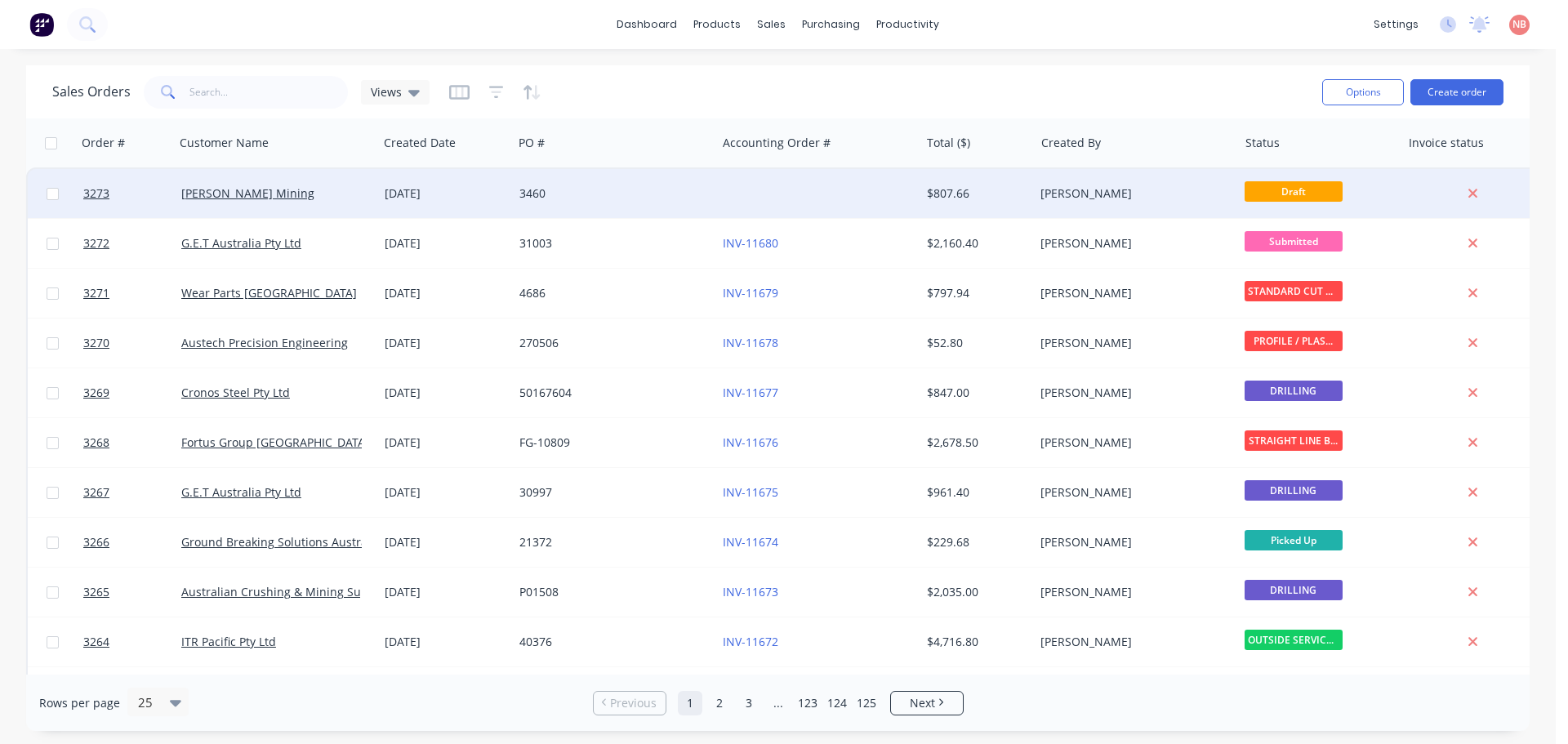
click at [642, 201] on div "3460" at bounding box center [614, 194] width 203 height 49
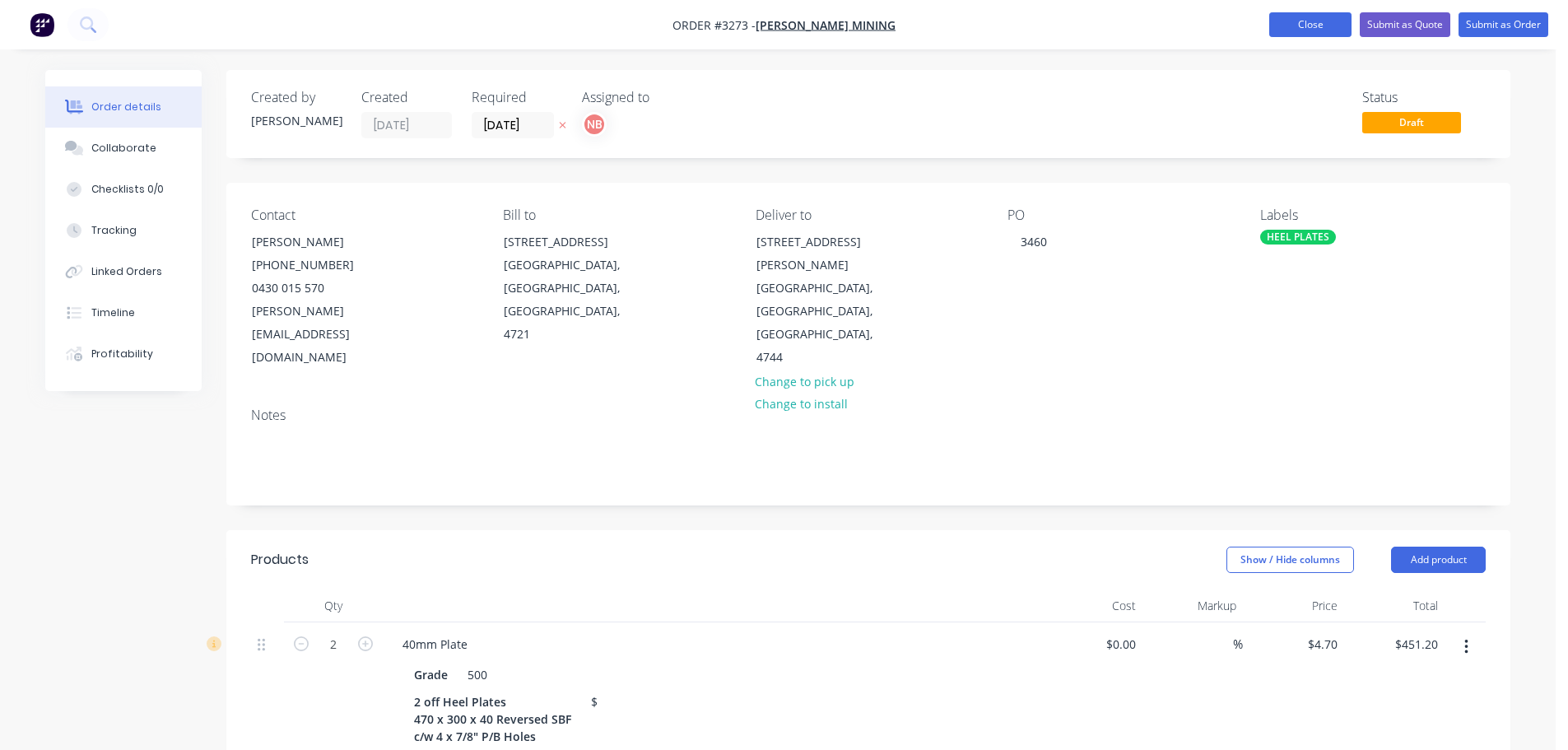
click at [1274, 22] on button "Close" at bounding box center [1311, 25] width 83 height 25
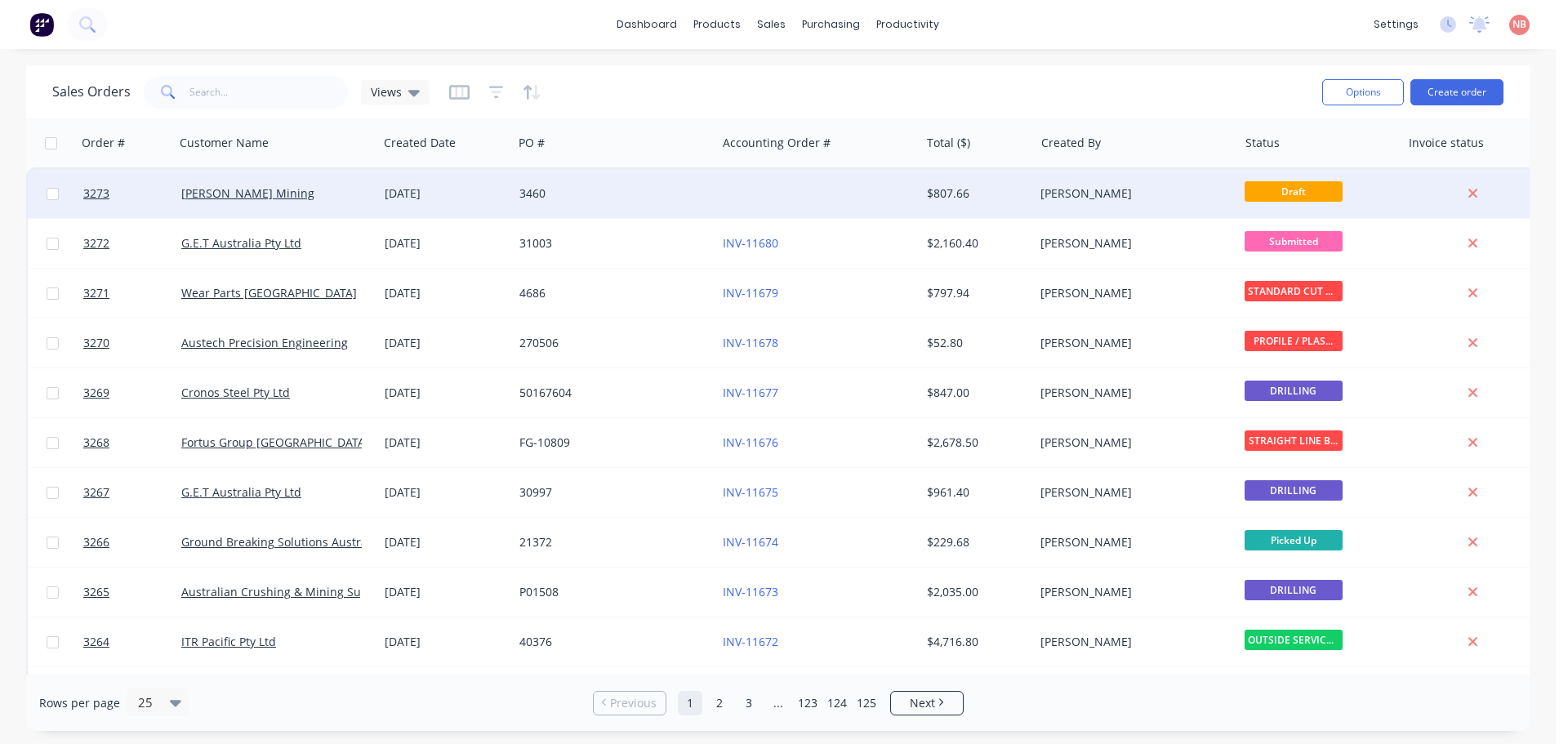
click at [611, 186] on div "3460" at bounding box center [609, 194] width 181 height 17
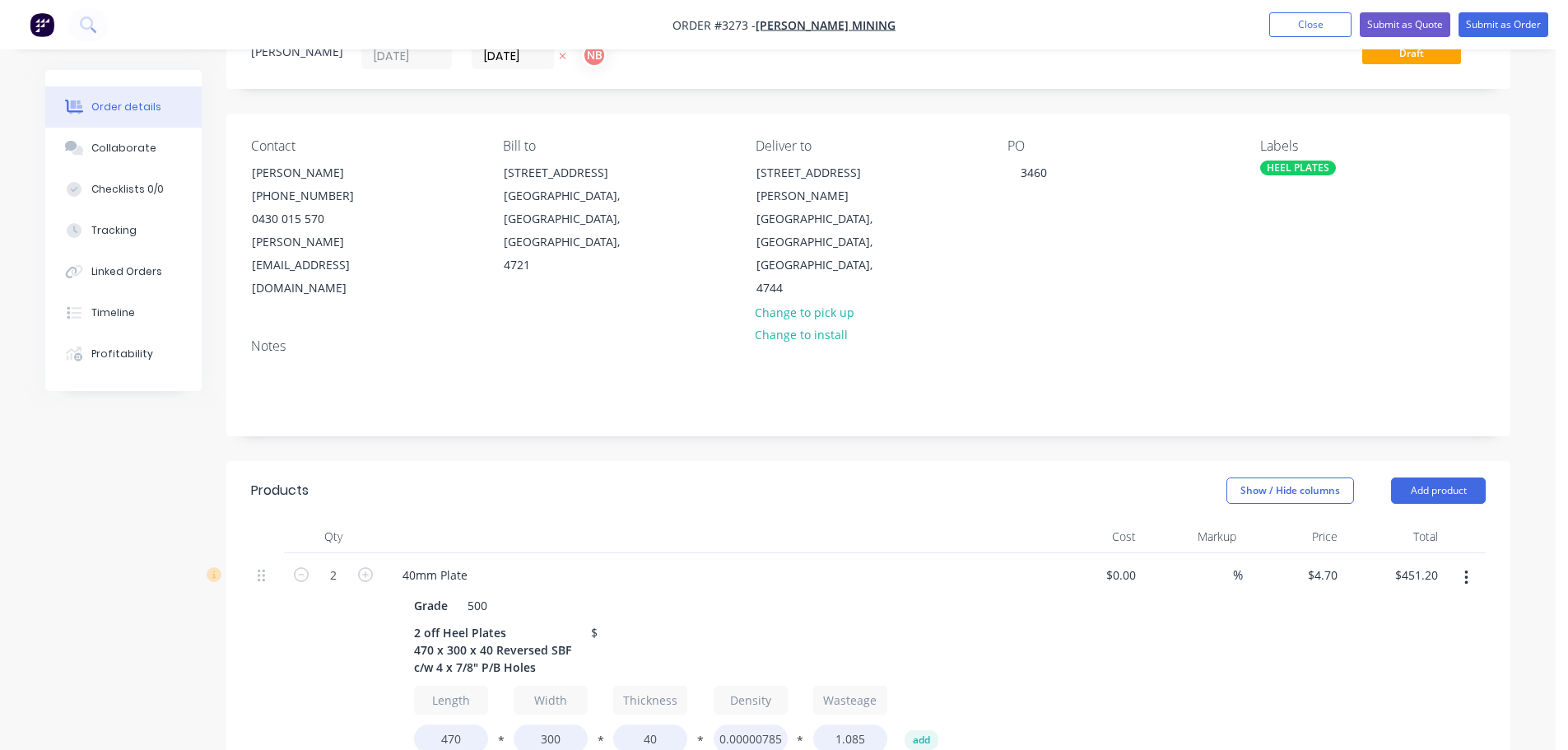
scroll to position [247, 0]
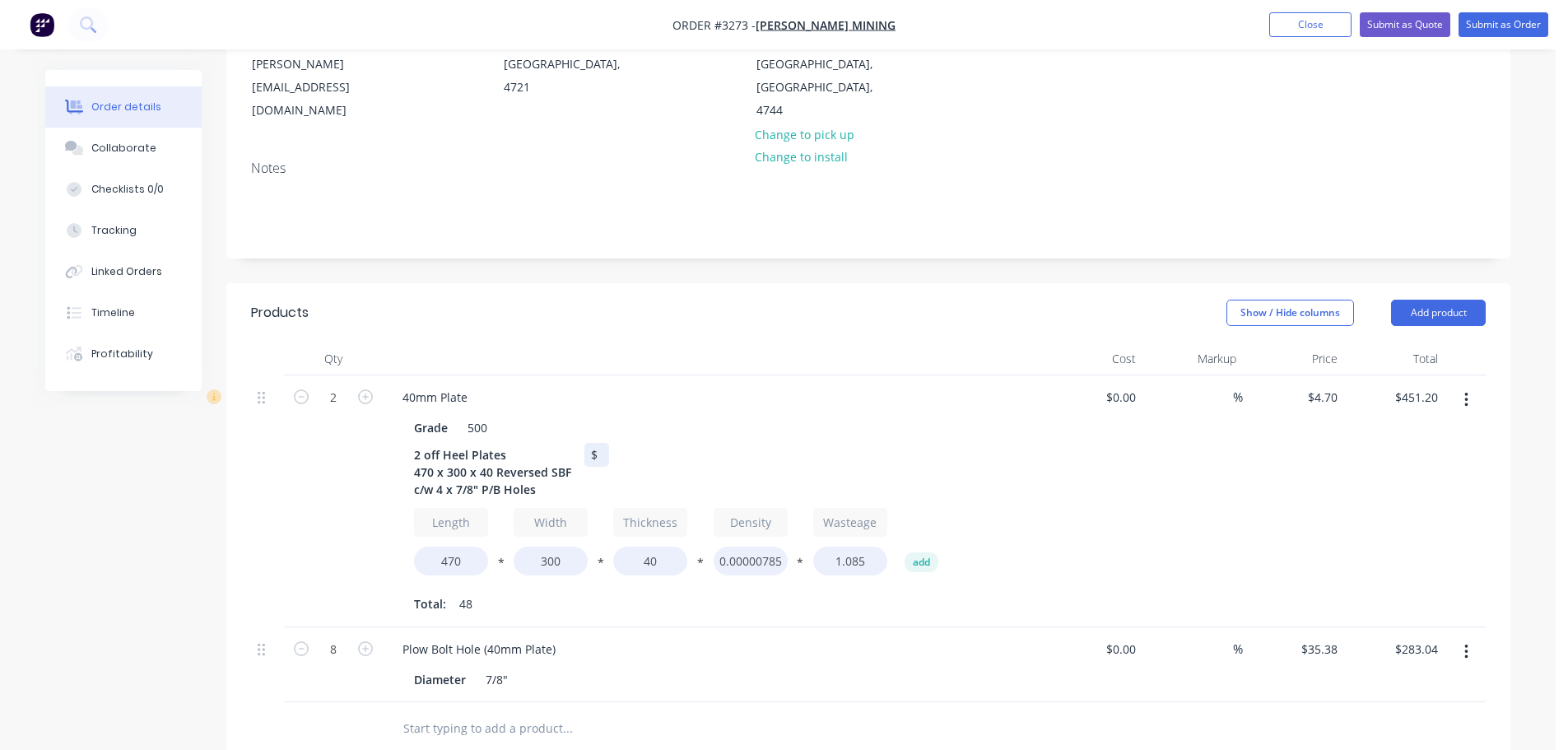
click at [600, 443] on div "$" at bounding box center [596, 454] width 25 height 24
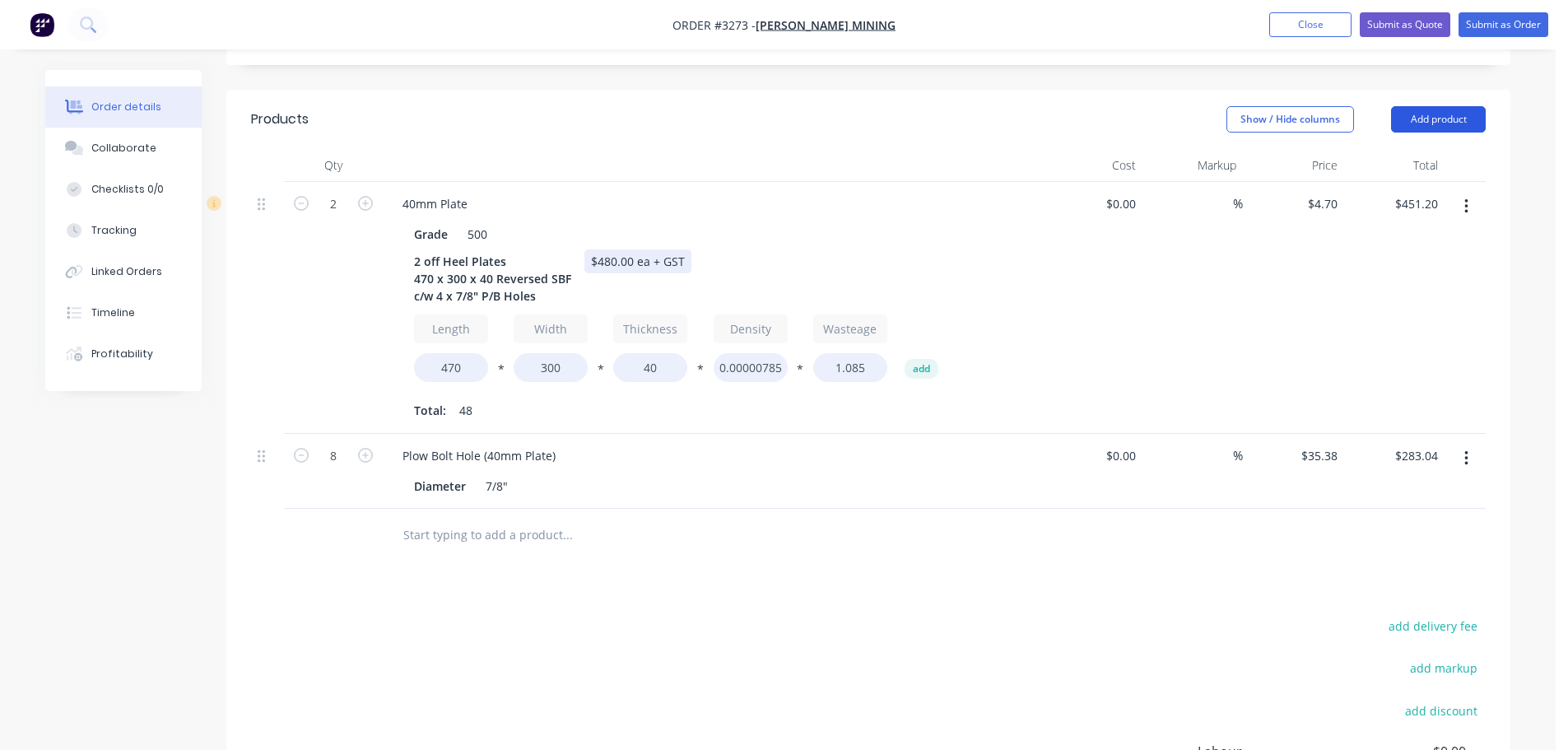
scroll to position [412, 0]
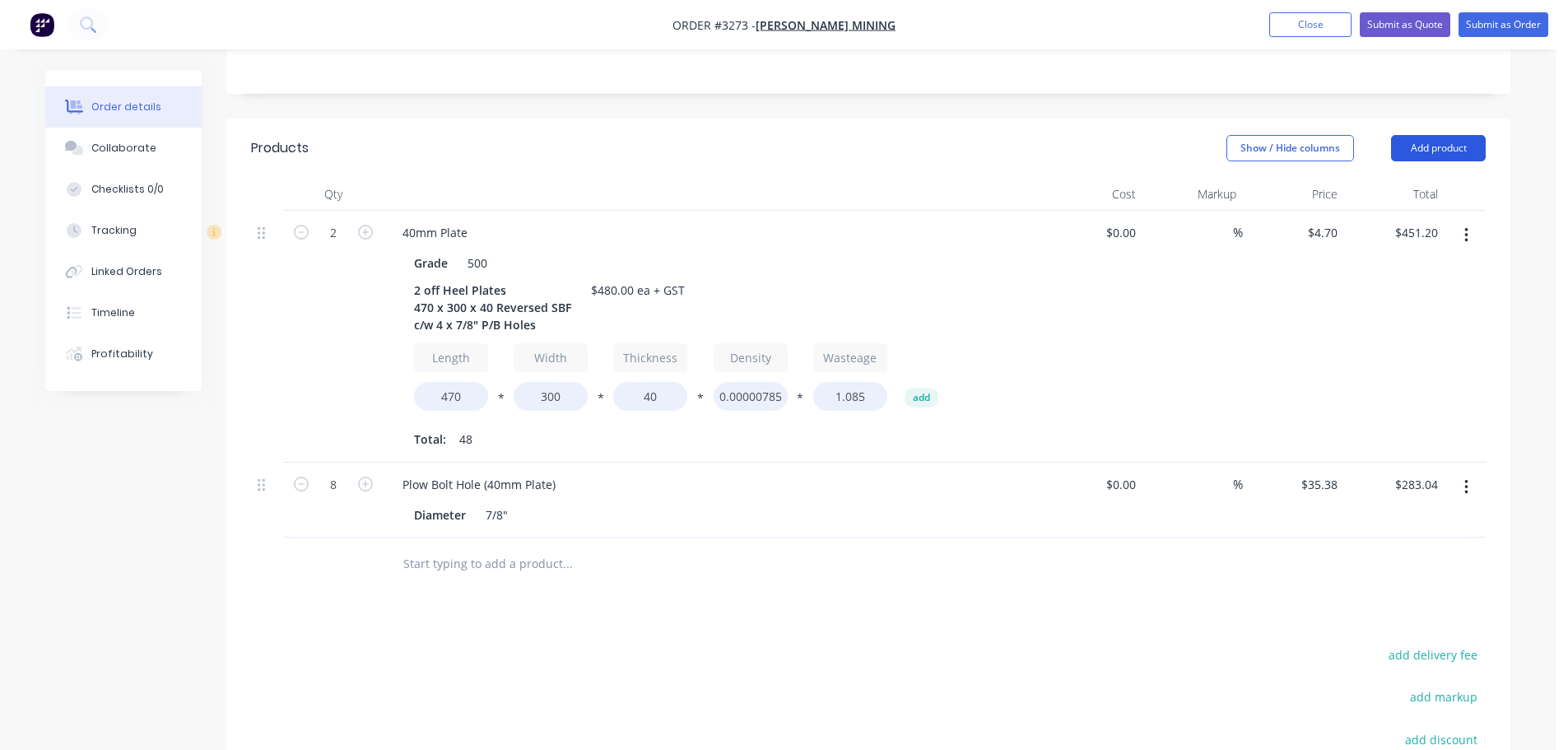
click at [1442, 135] on button "Add product" at bounding box center [1438, 148] width 95 height 27
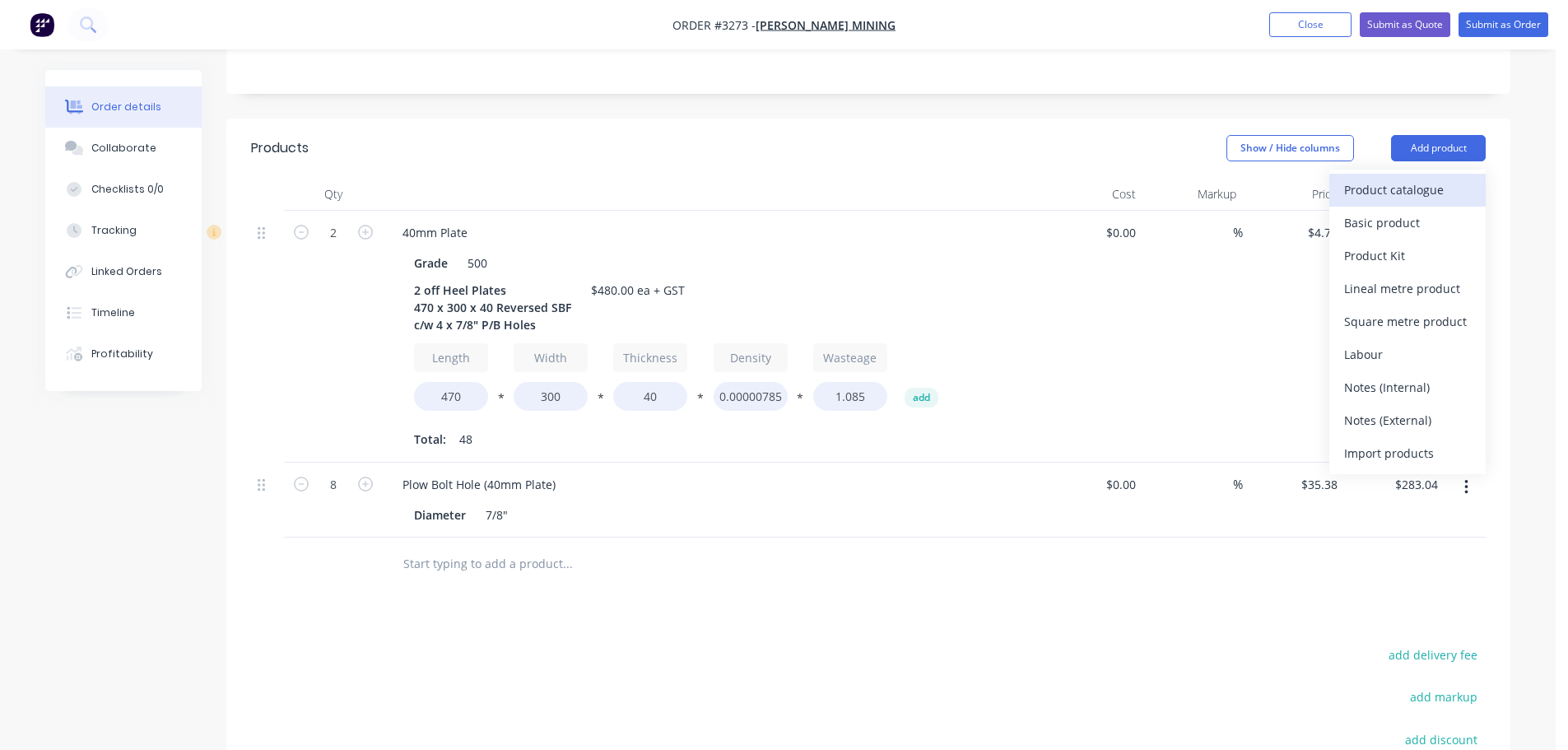
click at [1422, 177] on div "Product catalogue" at bounding box center [1407, 189] width 127 height 24
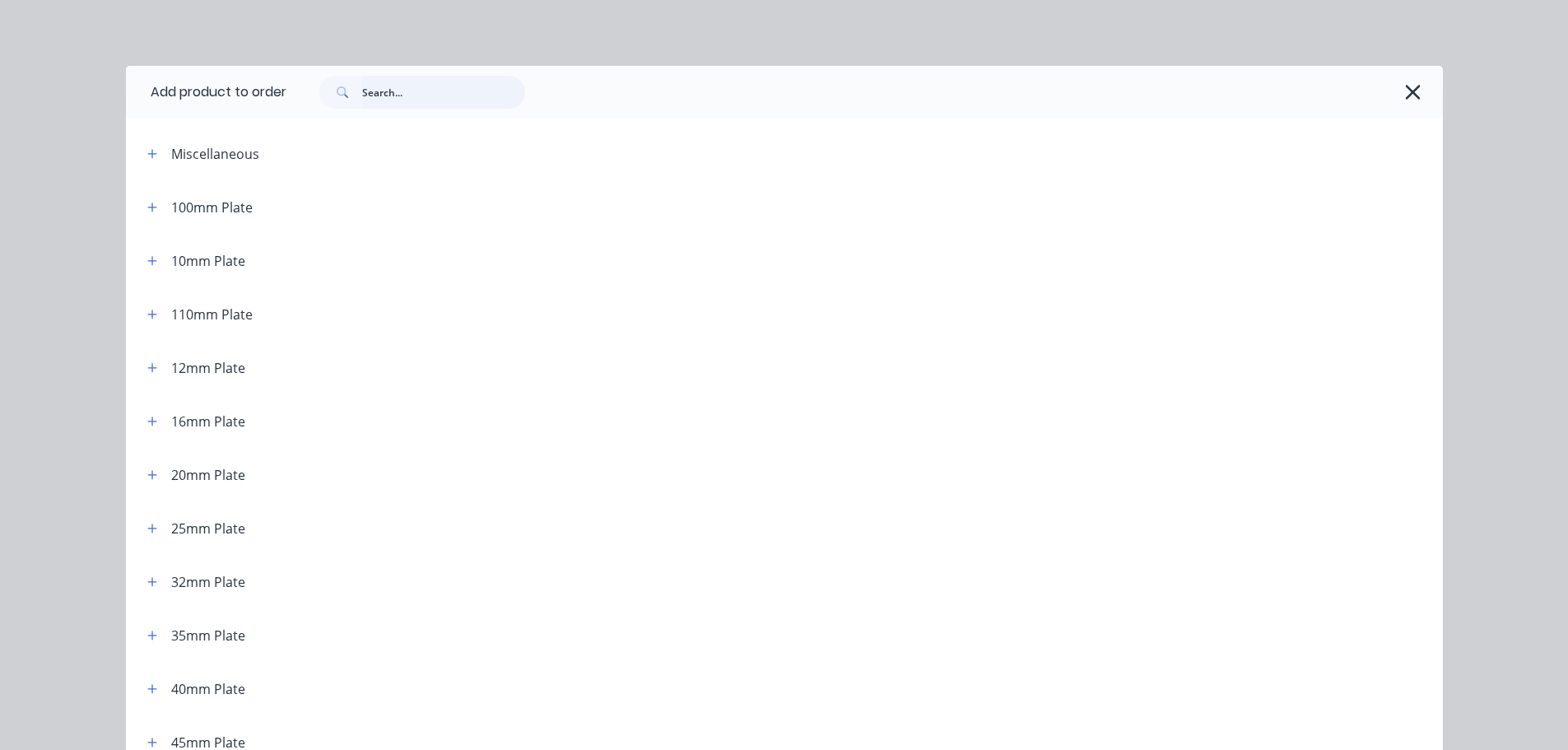
click at [391, 91] on input "text" at bounding box center [443, 92] width 163 height 33
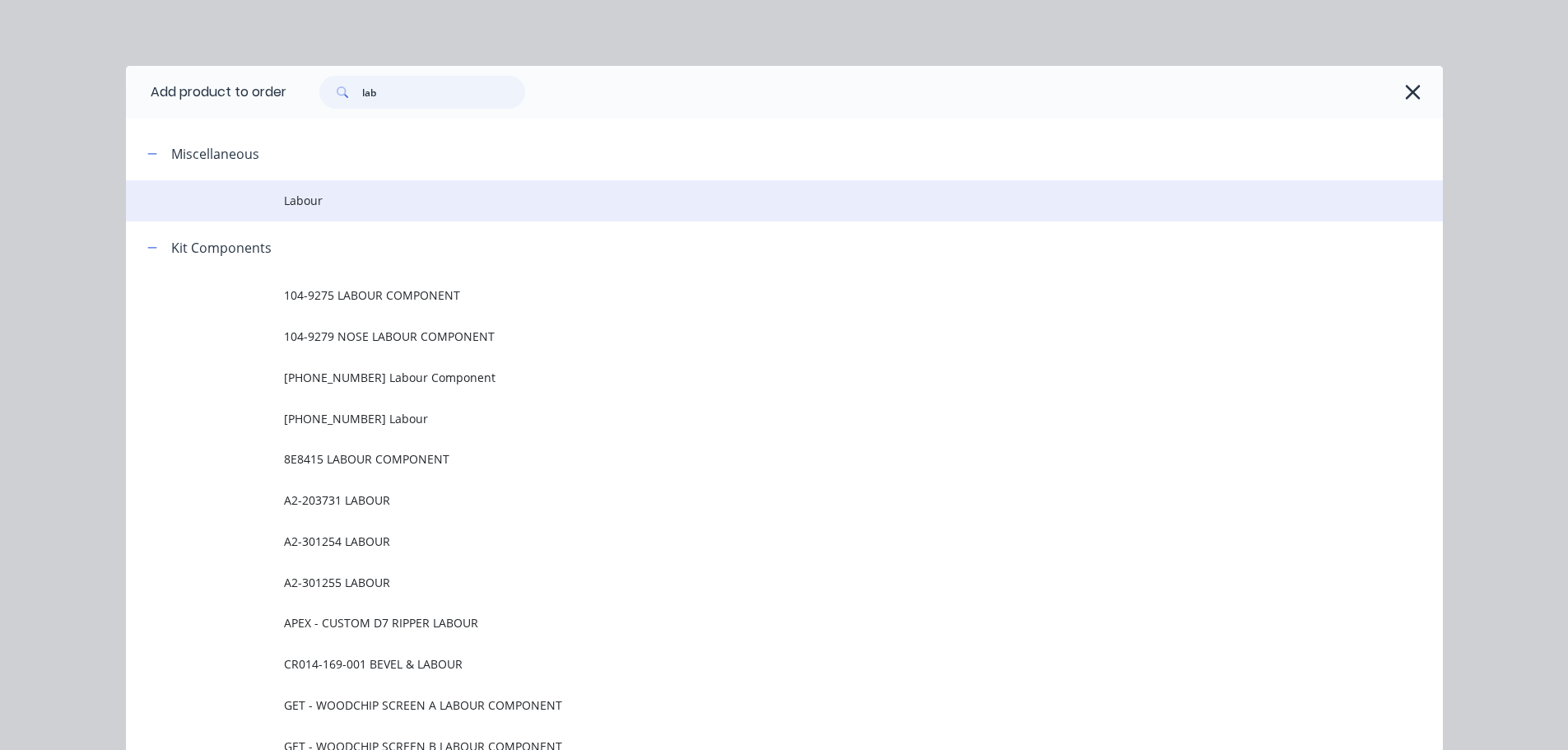
type input "lab"
click at [347, 208] on span "Labour" at bounding box center [747, 201] width 926 height 18
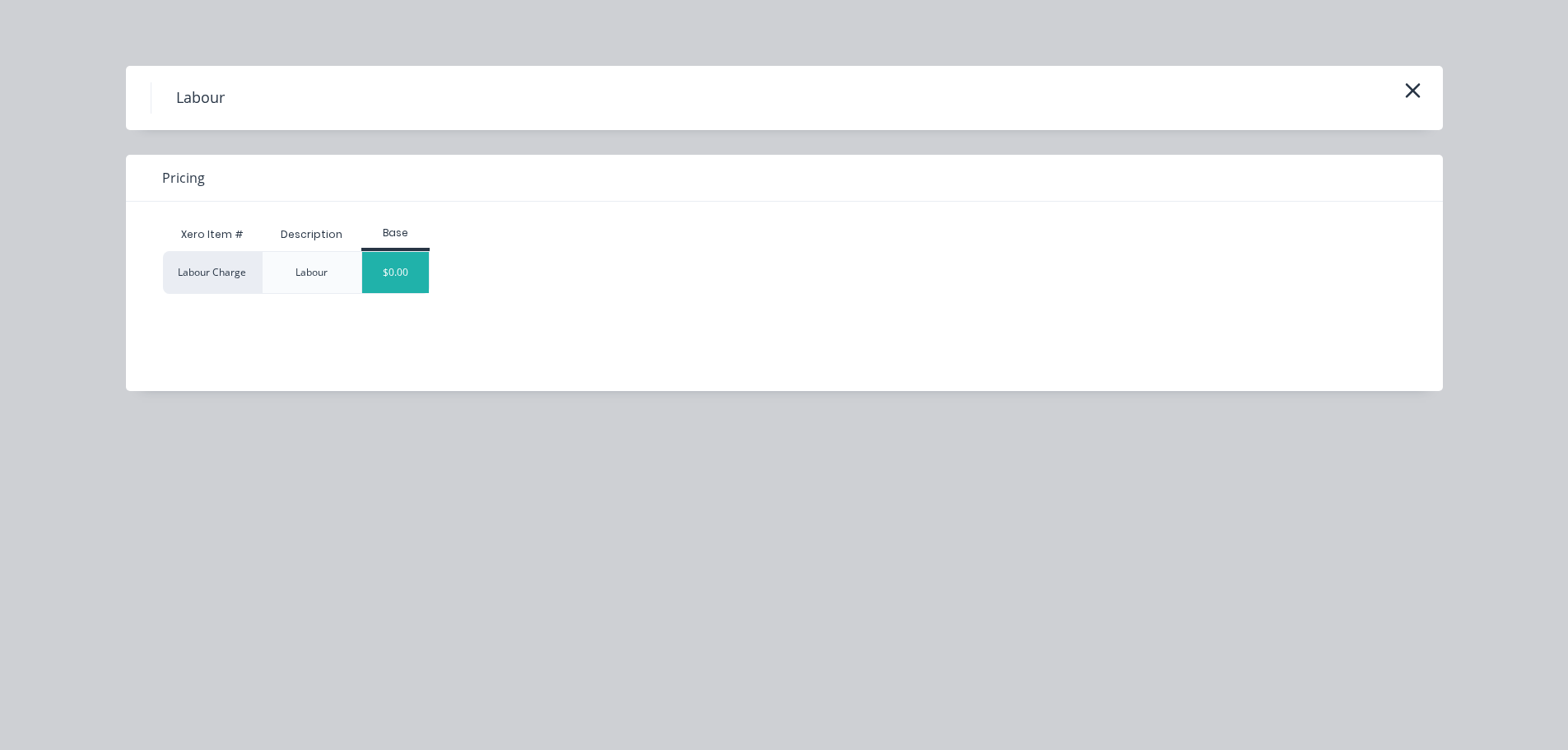
click at [396, 266] on div "$0.00" at bounding box center [395, 273] width 67 height 41
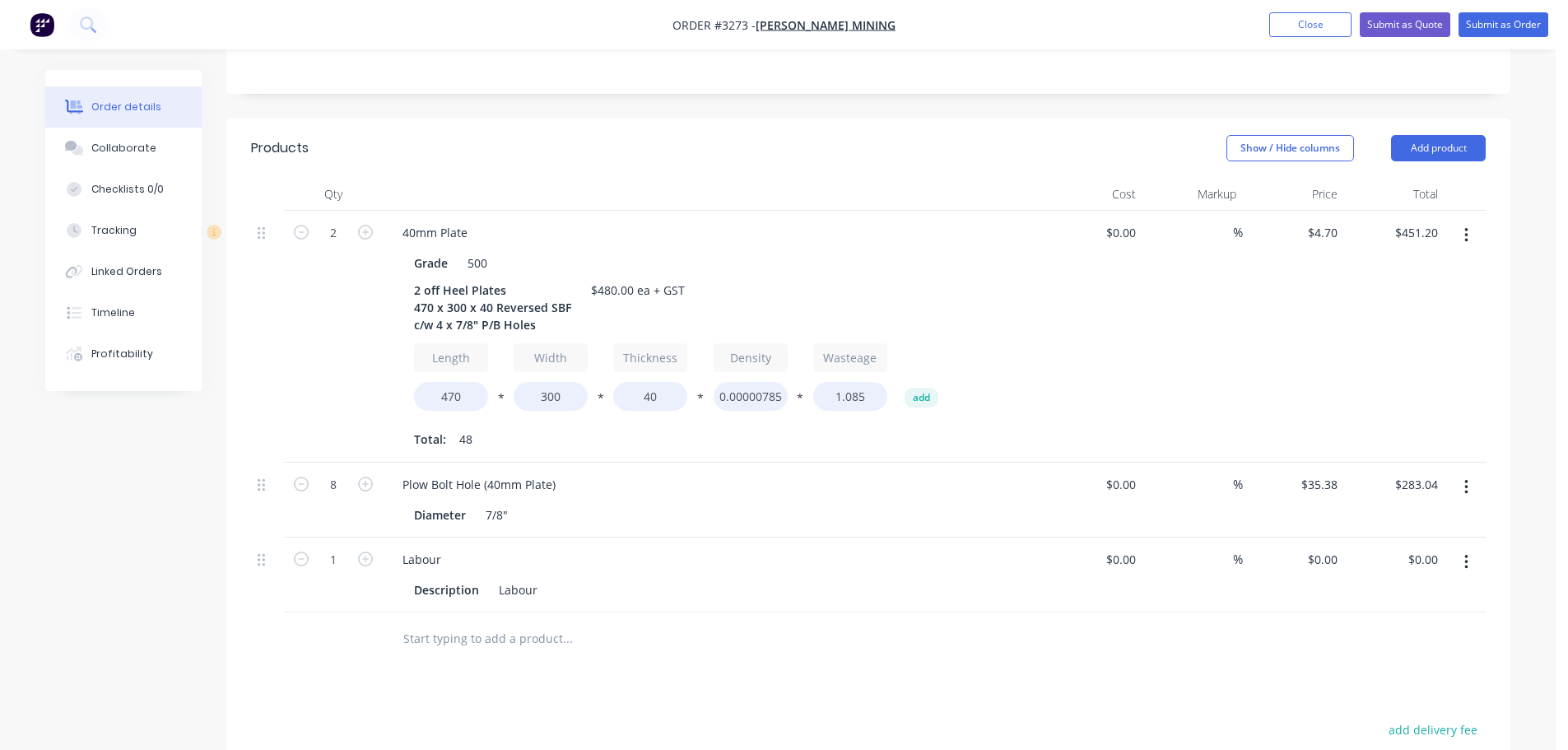
drag, startPoint x: 872, startPoint y: 194, endPoint x: 719, endPoint y: 553, distance: 390.2
click at [696, 622] on input "text" at bounding box center [567, 638] width 329 height 33
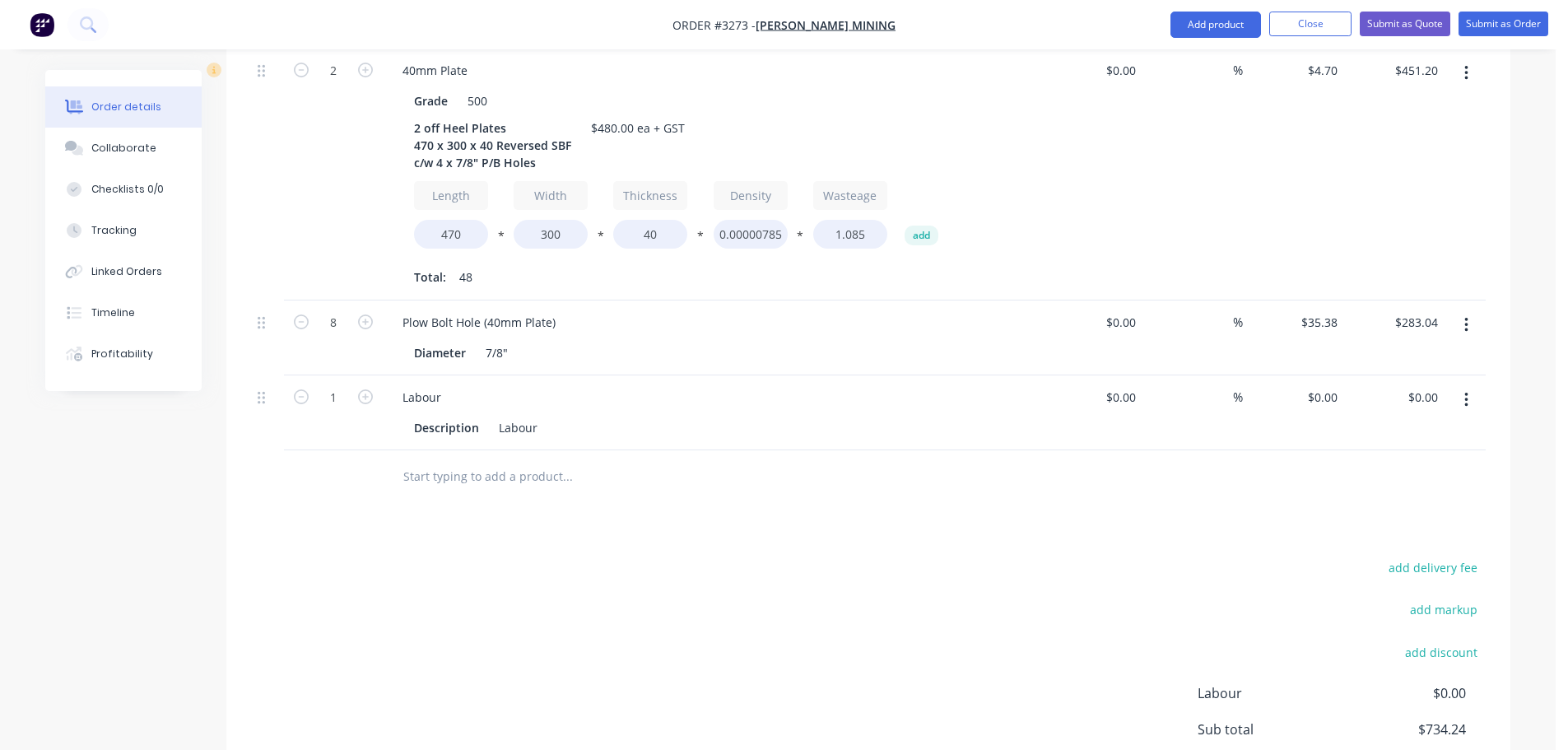
scroll to position [701, 0]
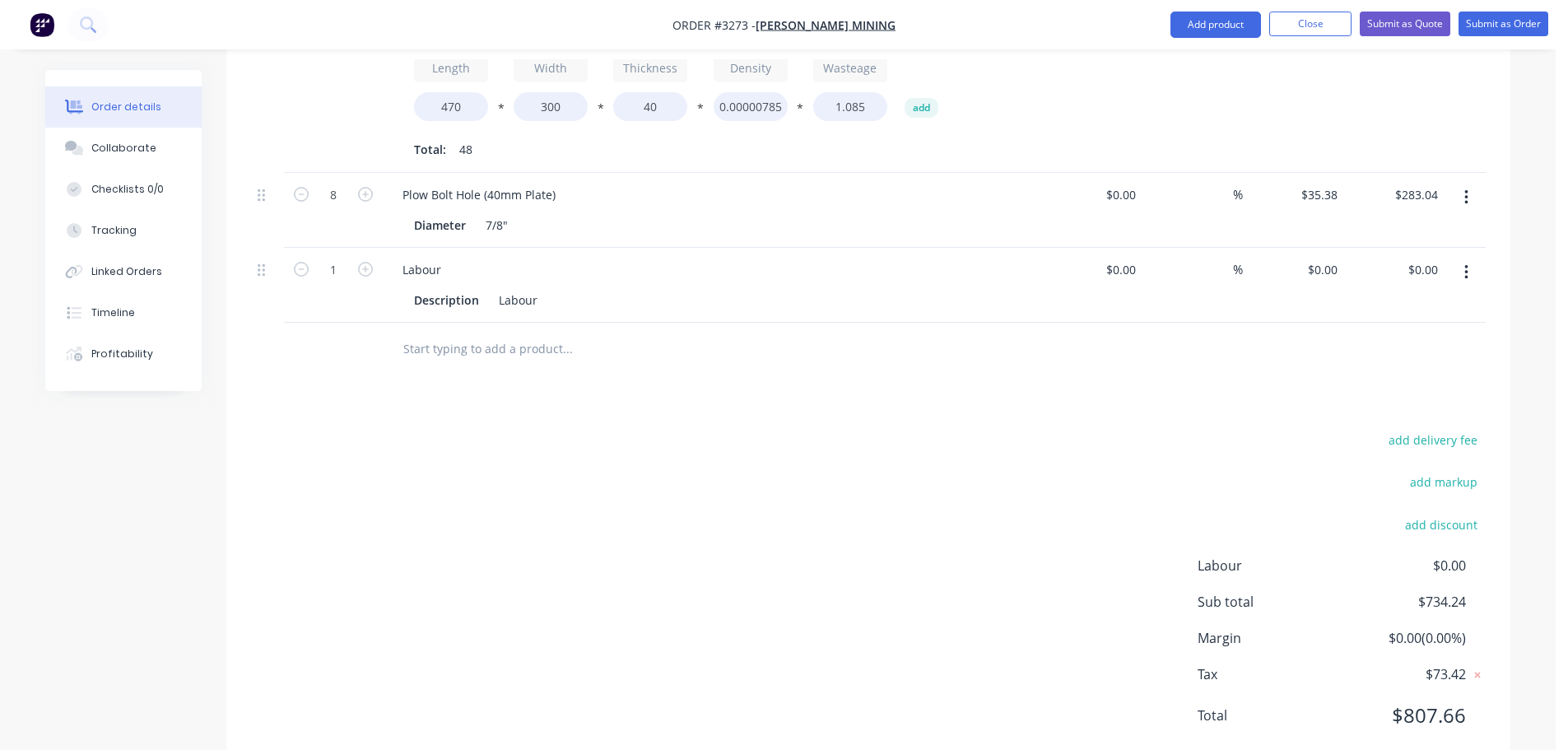
click at [1347, 247] on div "$0.00 $0.00" at bounding box center [1395, 285] width 102 height 75
click at [1330, 257] on input "0" at bounding box center [1333, 269] width 19 height 24
type input "$225.76"
click at [990, 322] on div at bounding box center [868, 349] width 1235 height 53
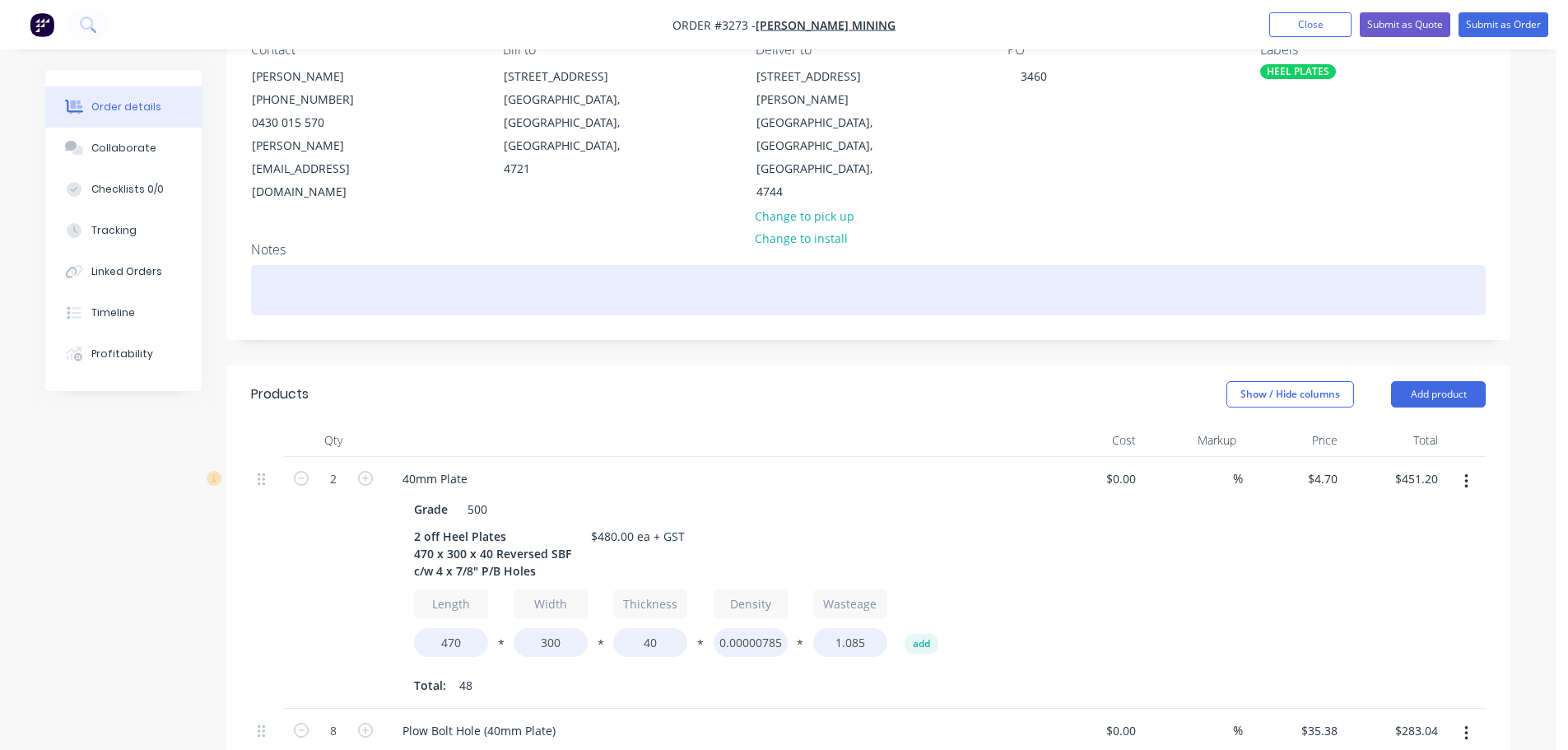
scroll to position [125, 0]
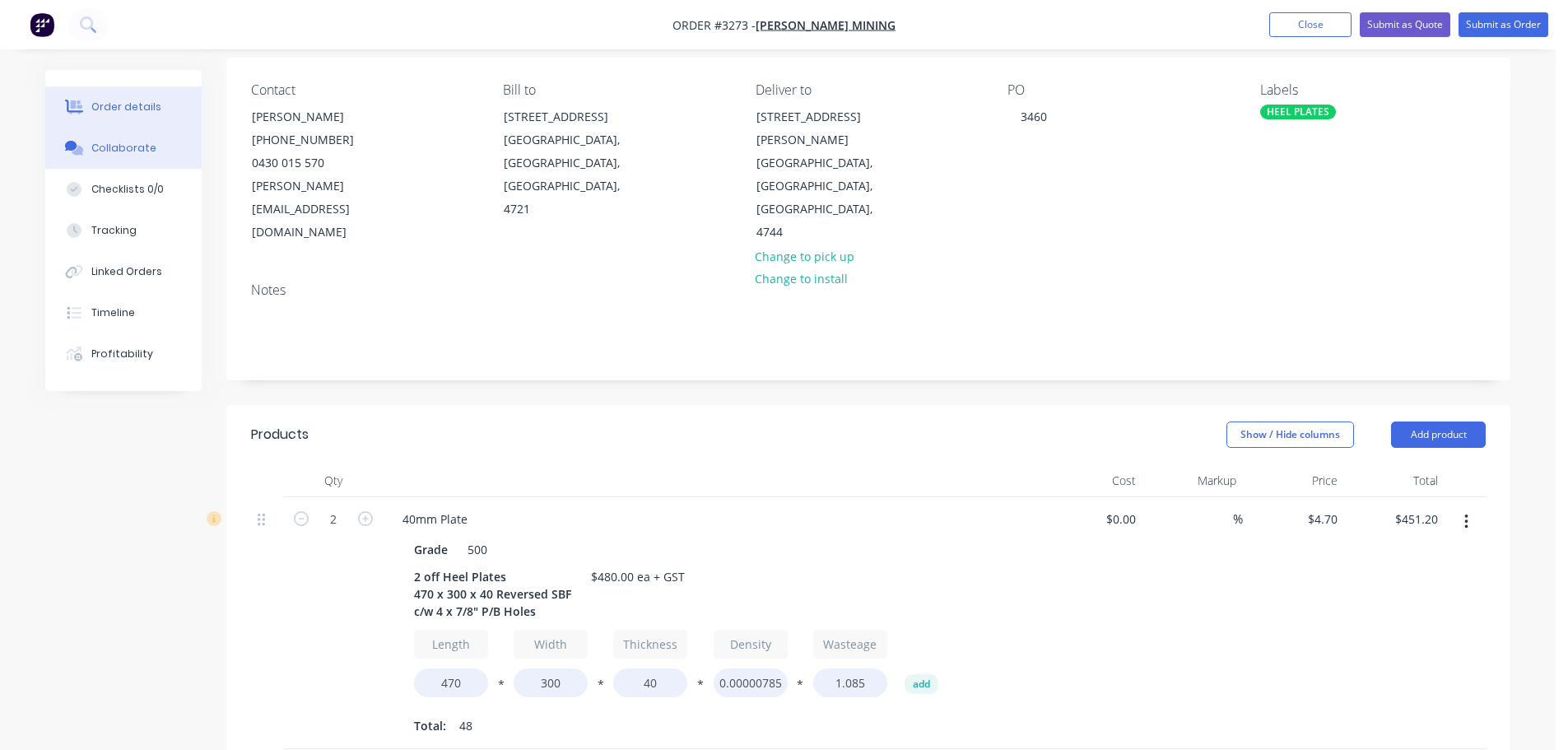
click at [142, 152] on div "Collaborate" at bounding box center [124, 148] width 65 height 15
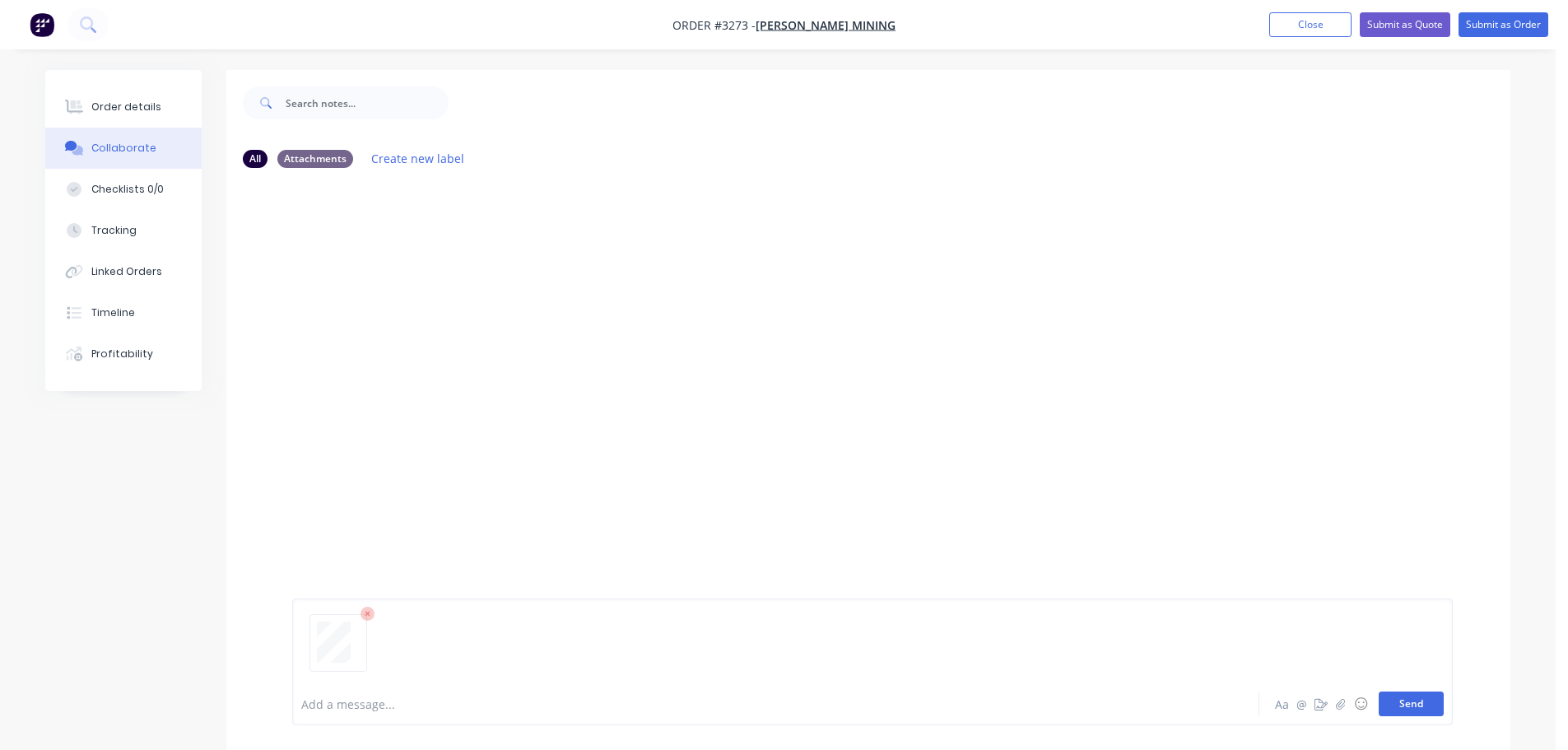
drag, startPoint x: 1462, startPoint y: 710, endPoint x: 1424, endPoint y: 706, distance: 38.2
click at [1454, 707] on div "Add a message... Aa @ ☺ Send" at bounding box center [868, 661] width 1284 height 176
click at [1424, 706] on button "Send" at bounding box center [1411, 703] width 65 height 25
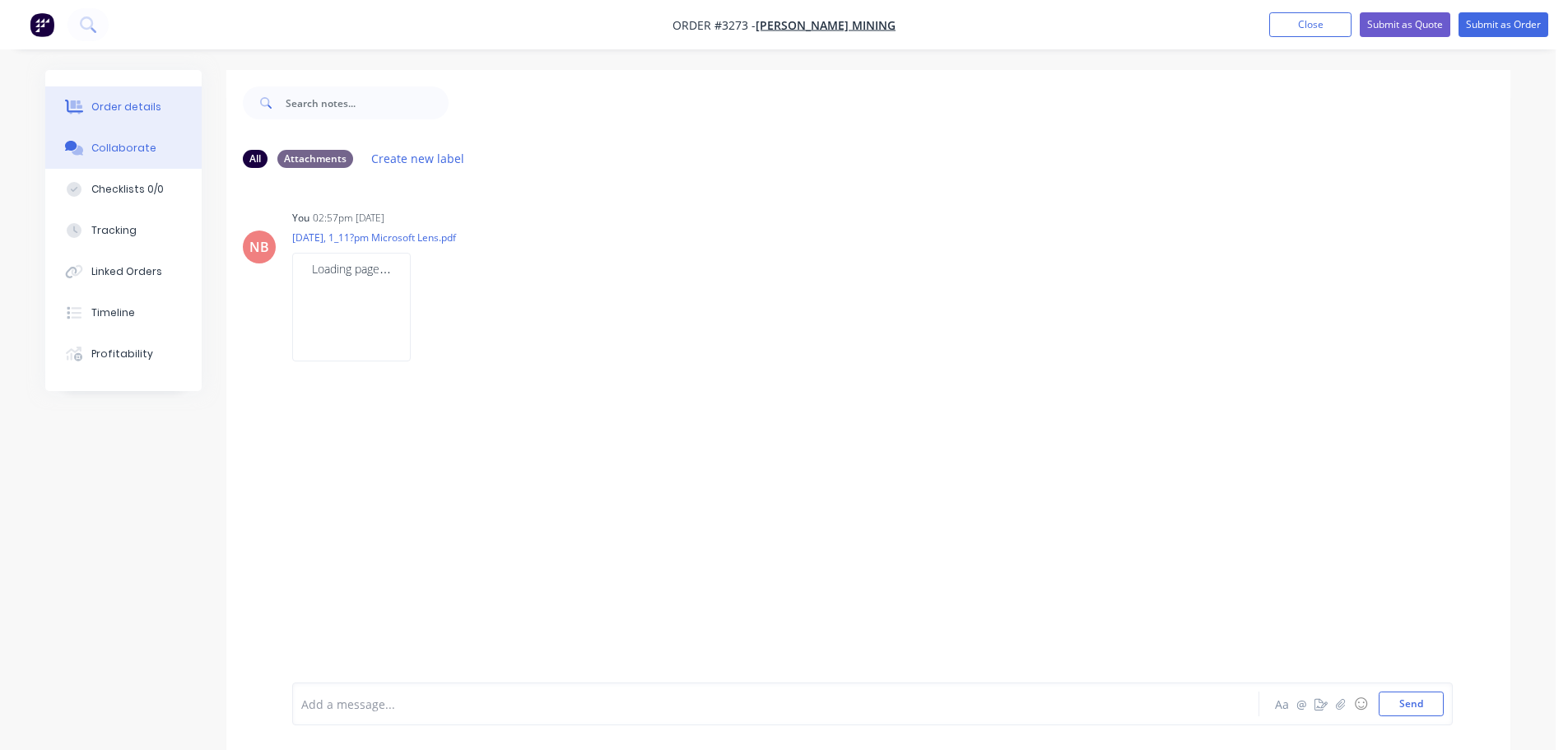
click at [102, 101] on div "Order details" at bounding box center [126, 106] width 70 height 15
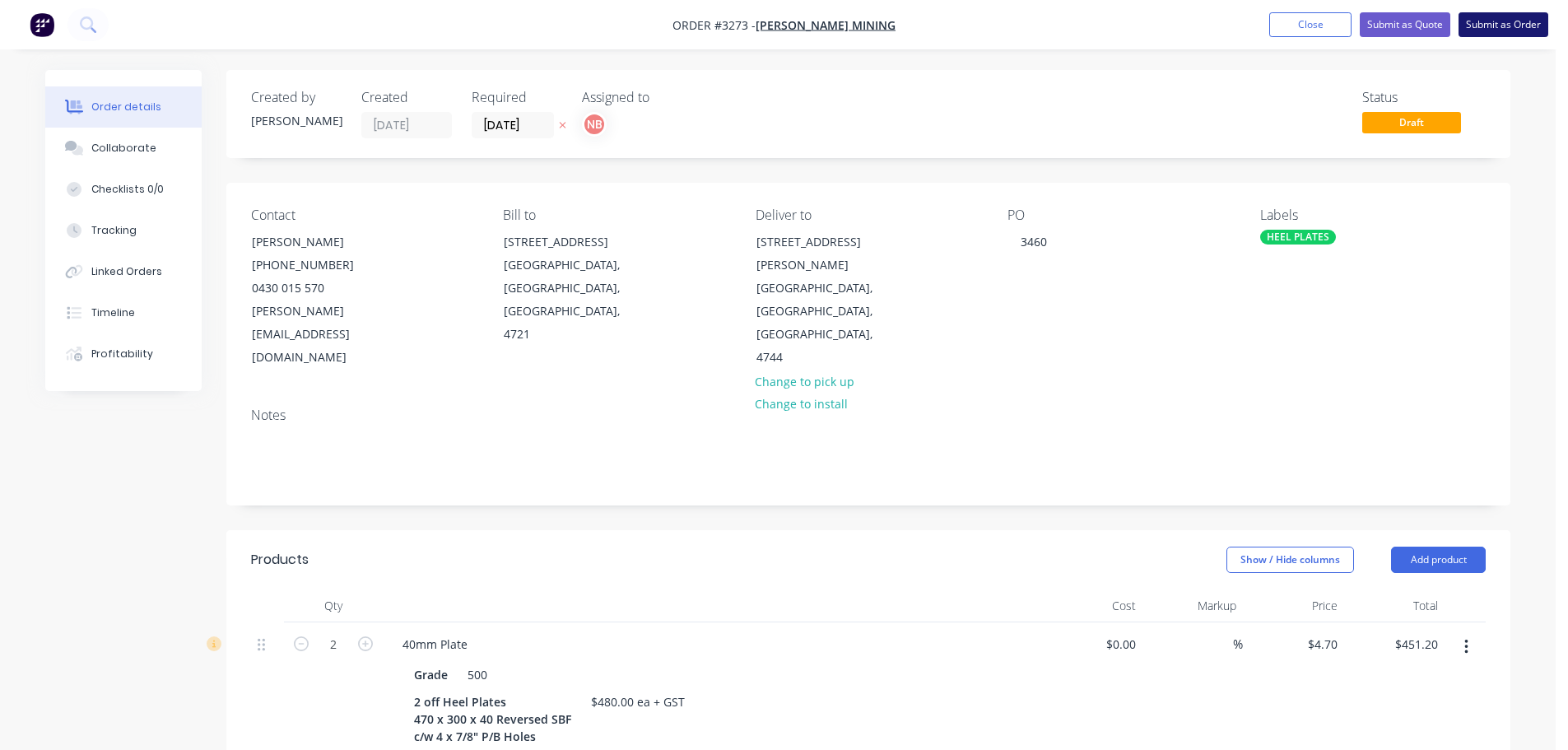
click at [1477, 21] on button "Submit as Order" at bounding box center [1503, 25] width 90 height 25
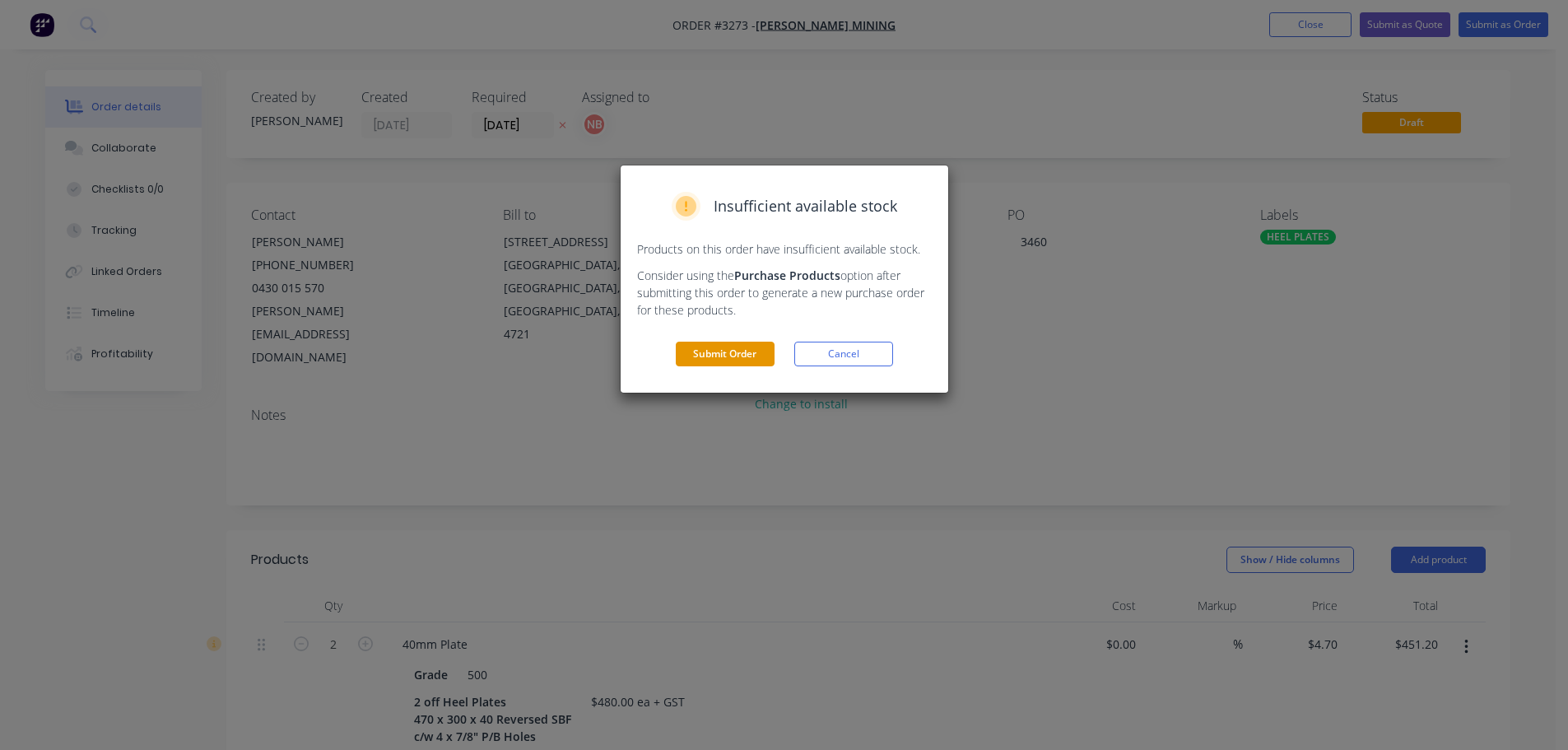
click at [733, 354] on button "Submit Order" at bounding box center [725, 354] width 99 height 25
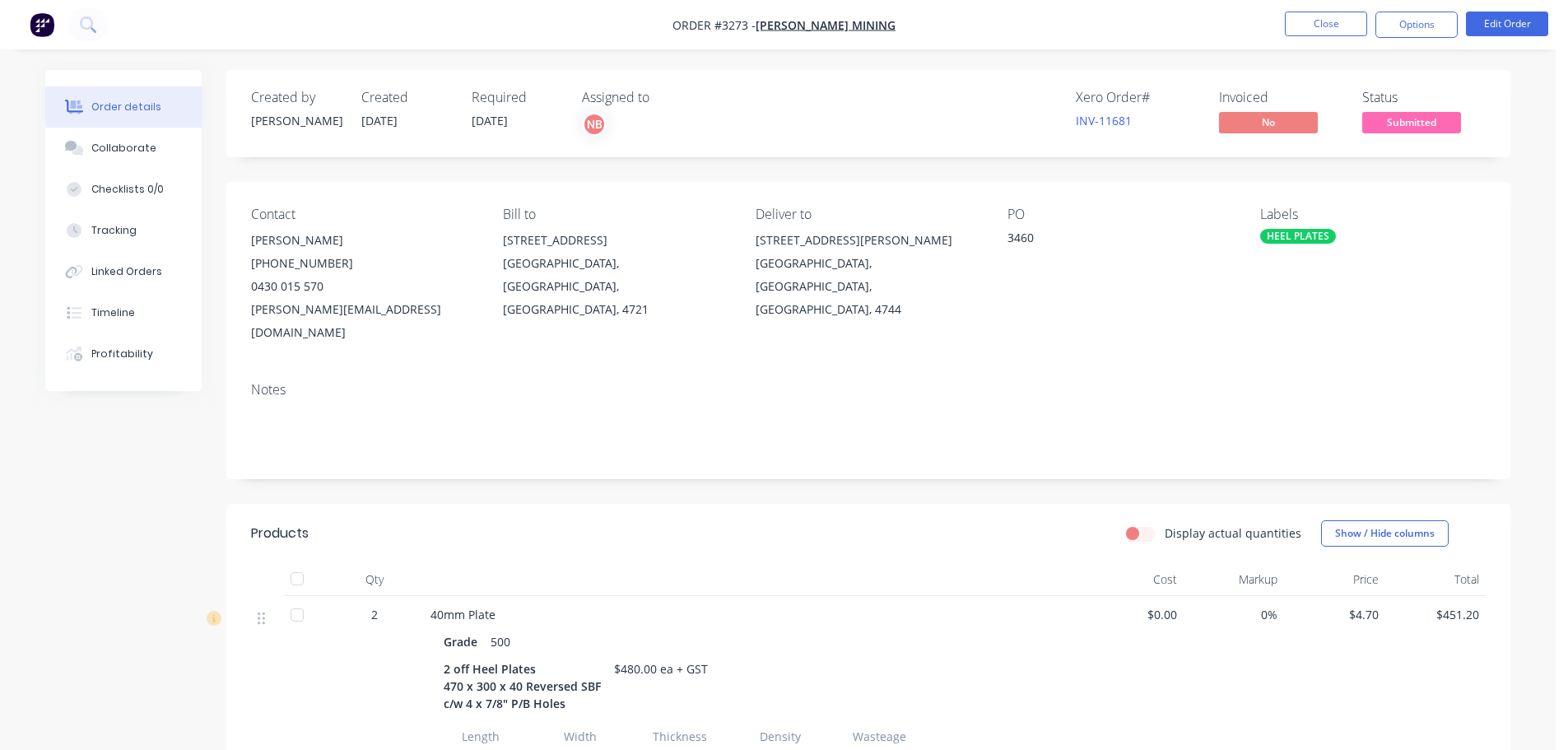
drag, startPoint x: 1440, startPoint y: 24, endPoint x: 1424, endPoint y: 42, distance: 24.1
click at [1440, 24] on button "Options" at bounding box center [1416, 25] width 83 height 27
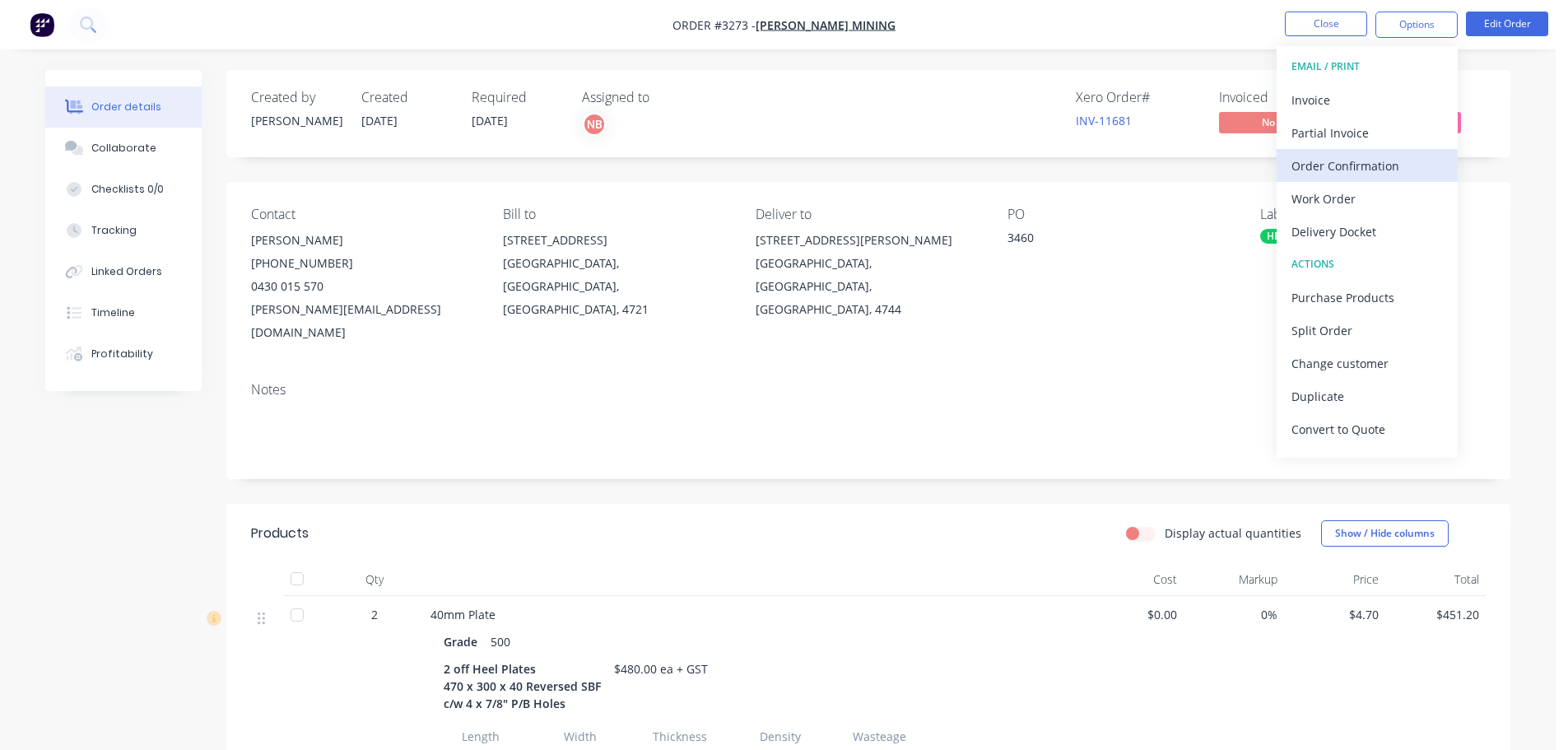
click at [1335, 167] on div "Order Confirmation" at bounding box center [1367, 166] width 152 height 24
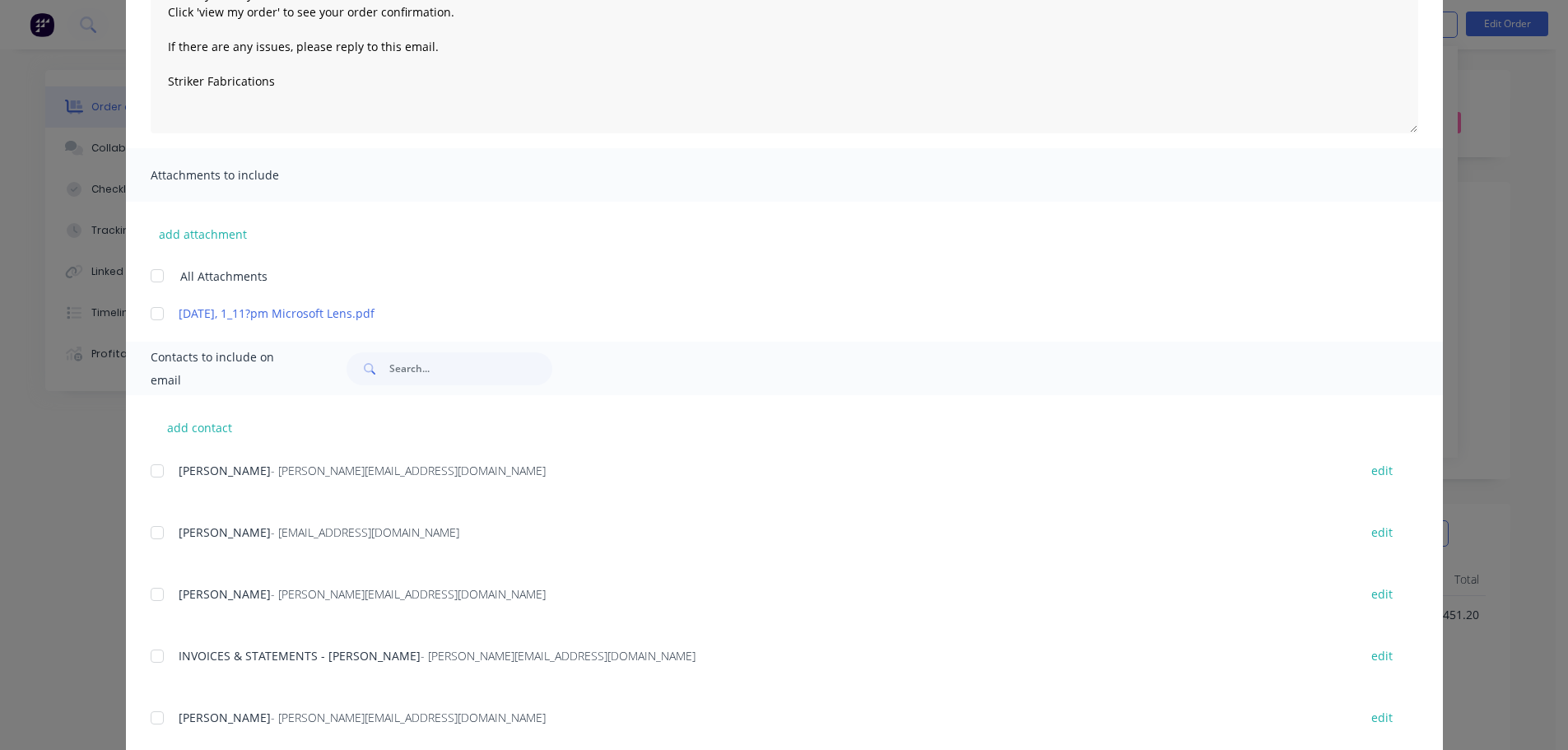
scroll to position [260, 0]
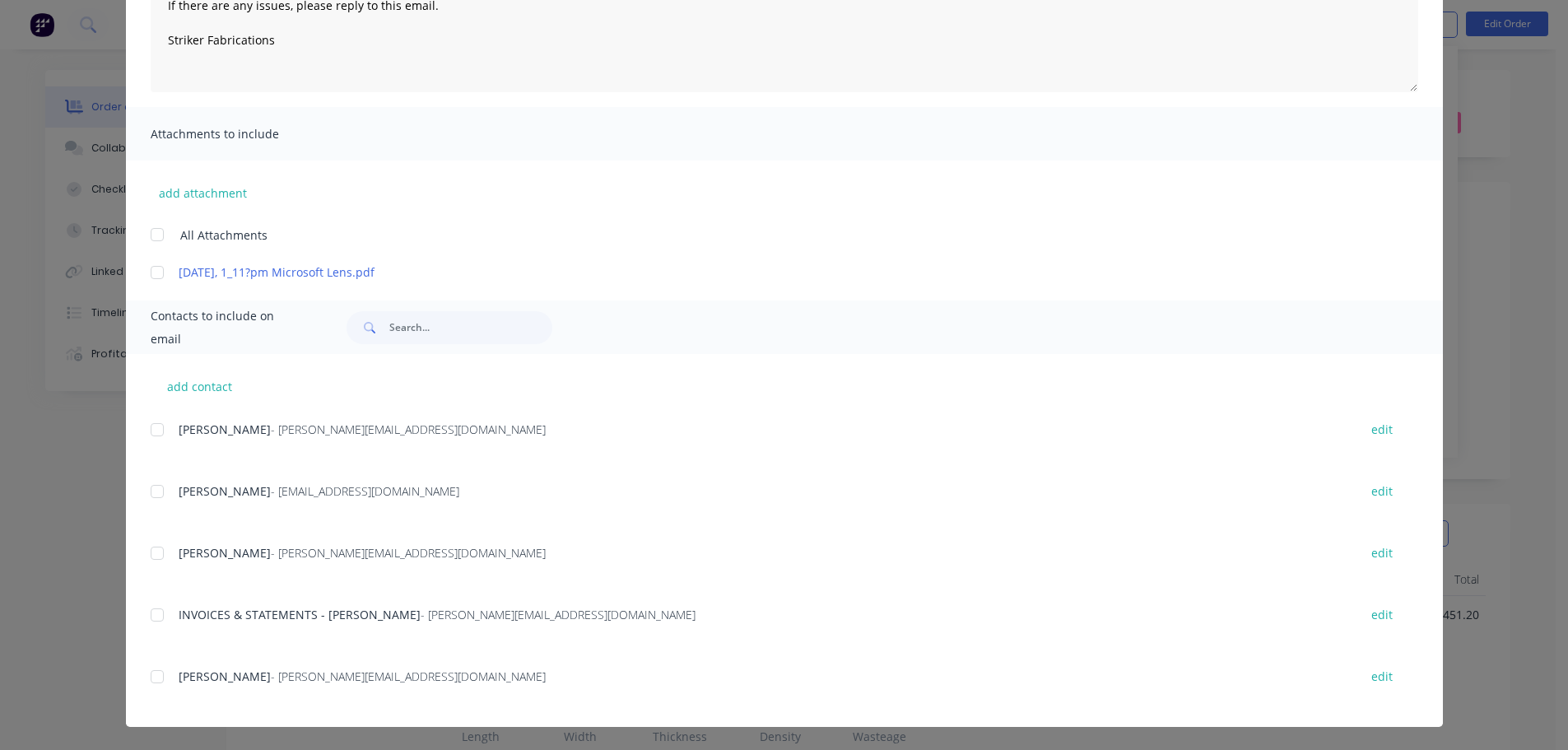
click at [151, 704] on div "Stacey mallet - stacey@malletmining.com.au edit" at bounding box center [796, 686] width 1292 height 42
click at [157, 682] on div at bounding box center [157, 676] width 33 height 33
type textarea "Thank you for your order! Click 'view my order' to see your order confirmation.…"
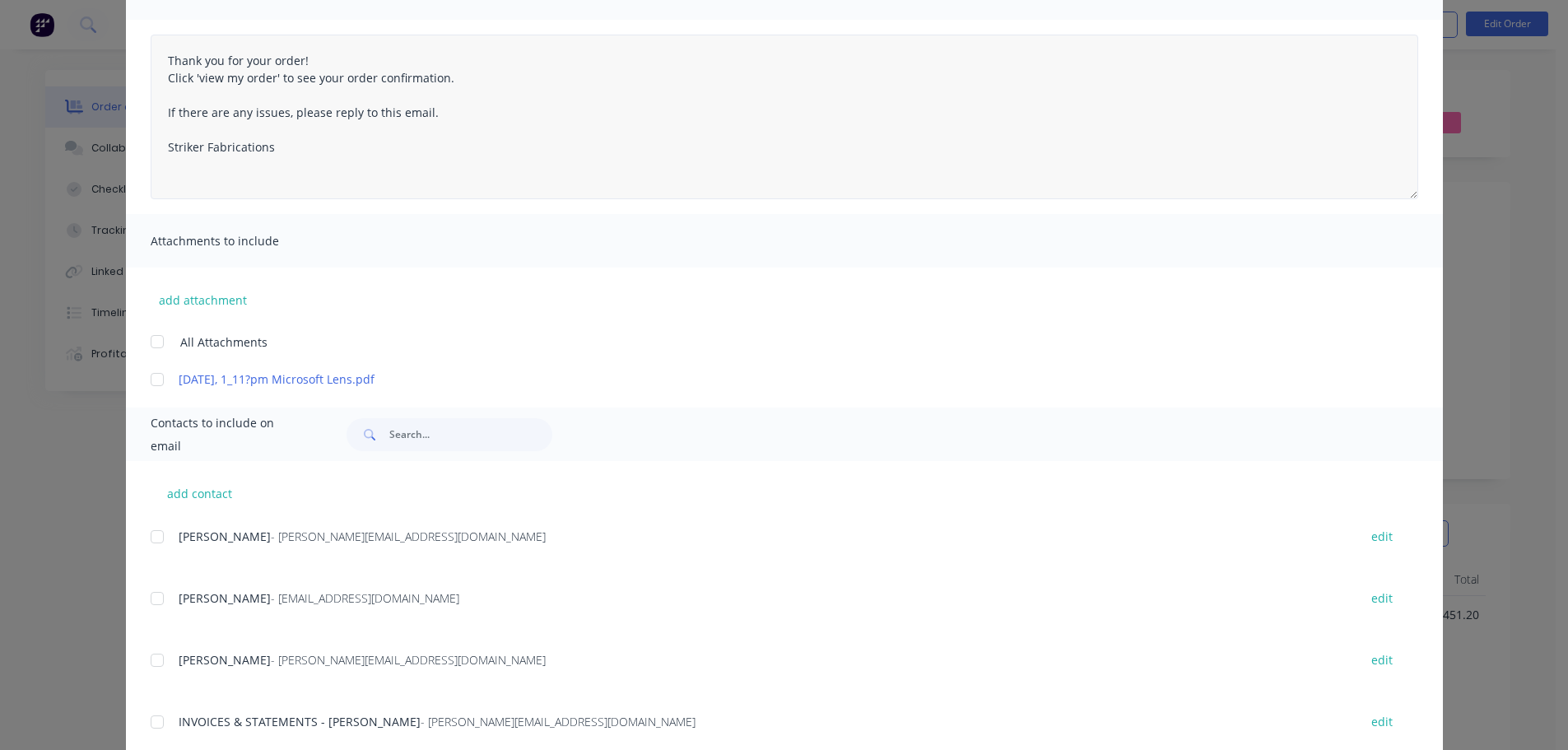
scroll to position [0, 0]
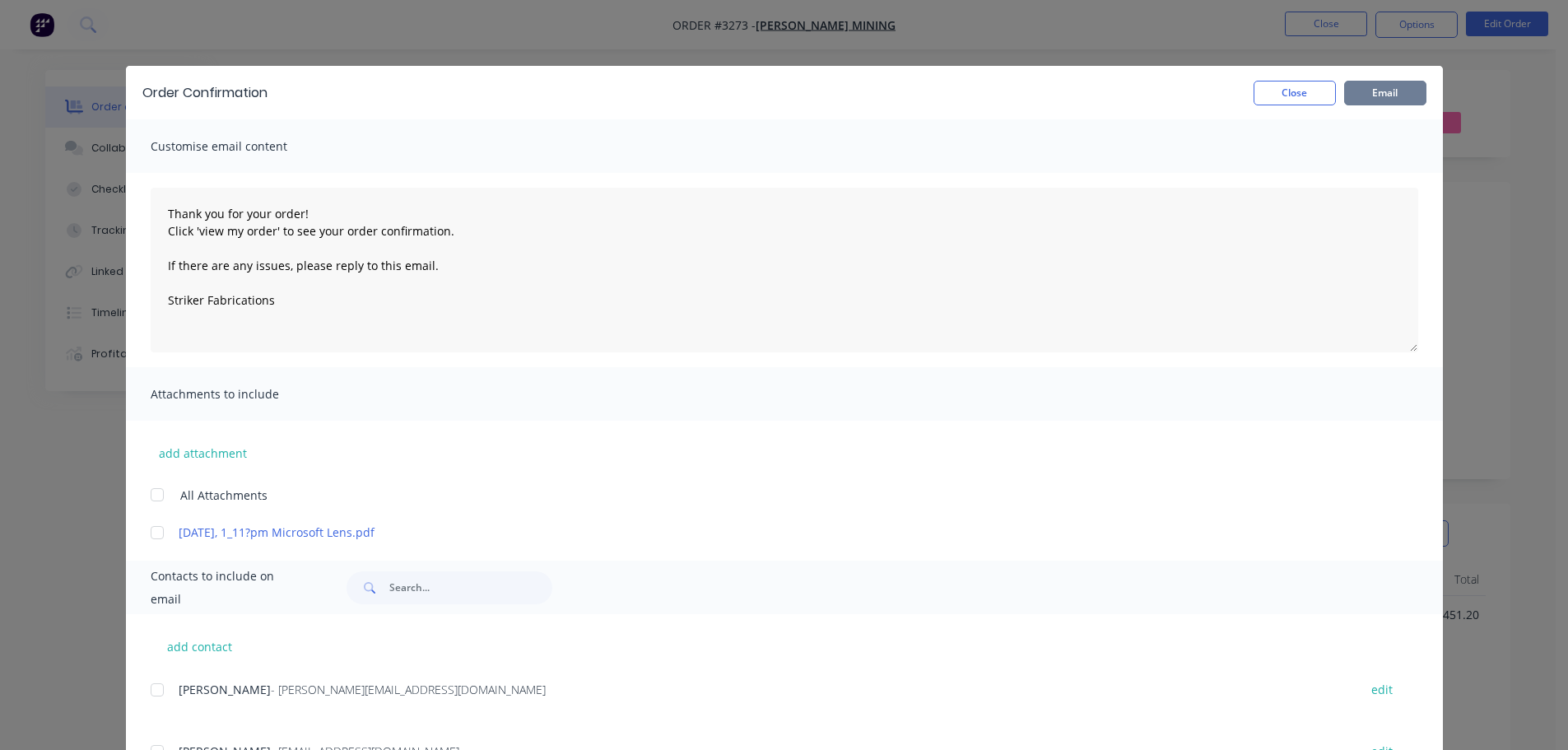
click at [1359, 85] on button "Email" at bounding box center [1386, 93] width 83 height 25
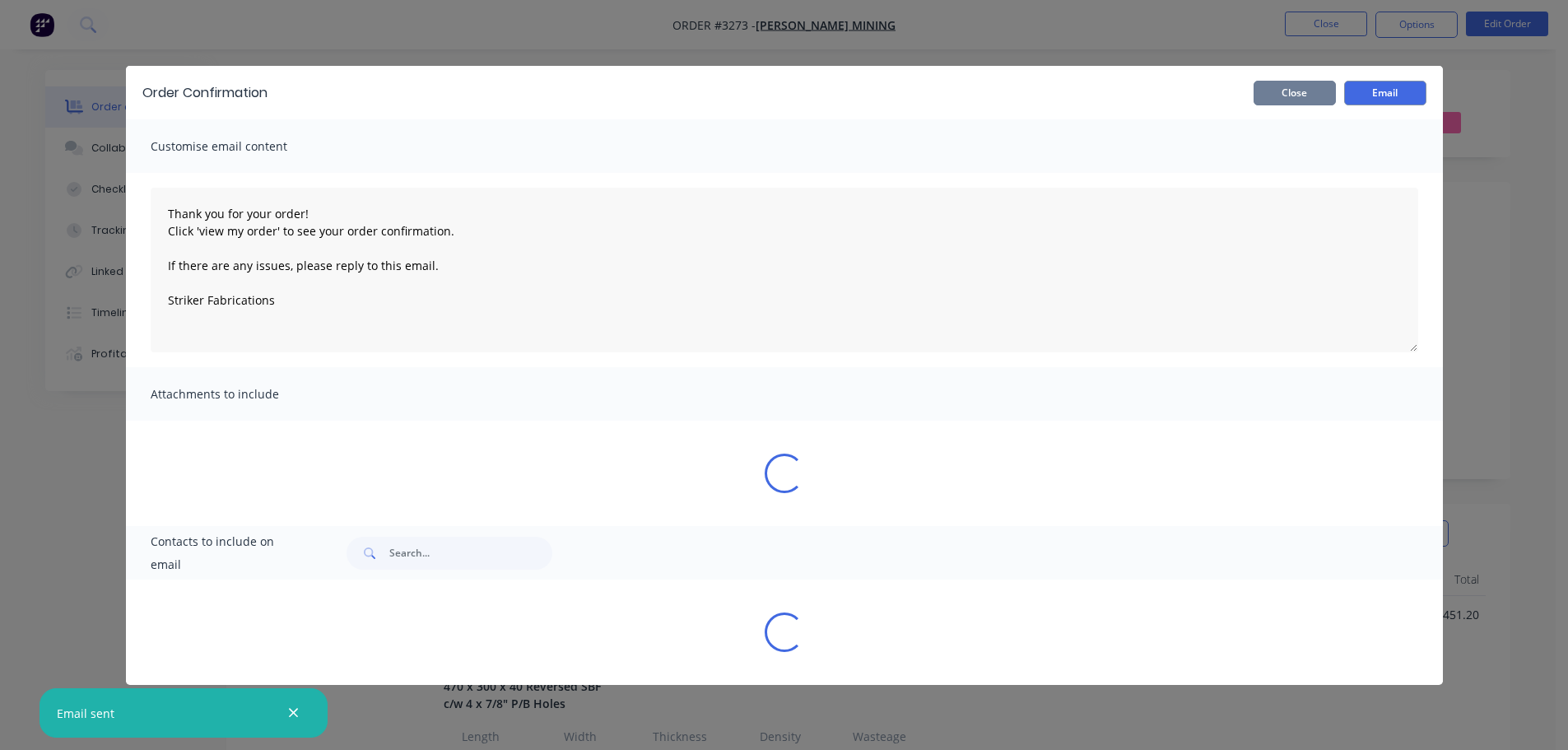
type textarea "Thank you for your order! Click 'view my order' to see your order confirmation.…"
click at [1266, 102] on button "Close" at bounding box center [1295, 93] width 83 height 25
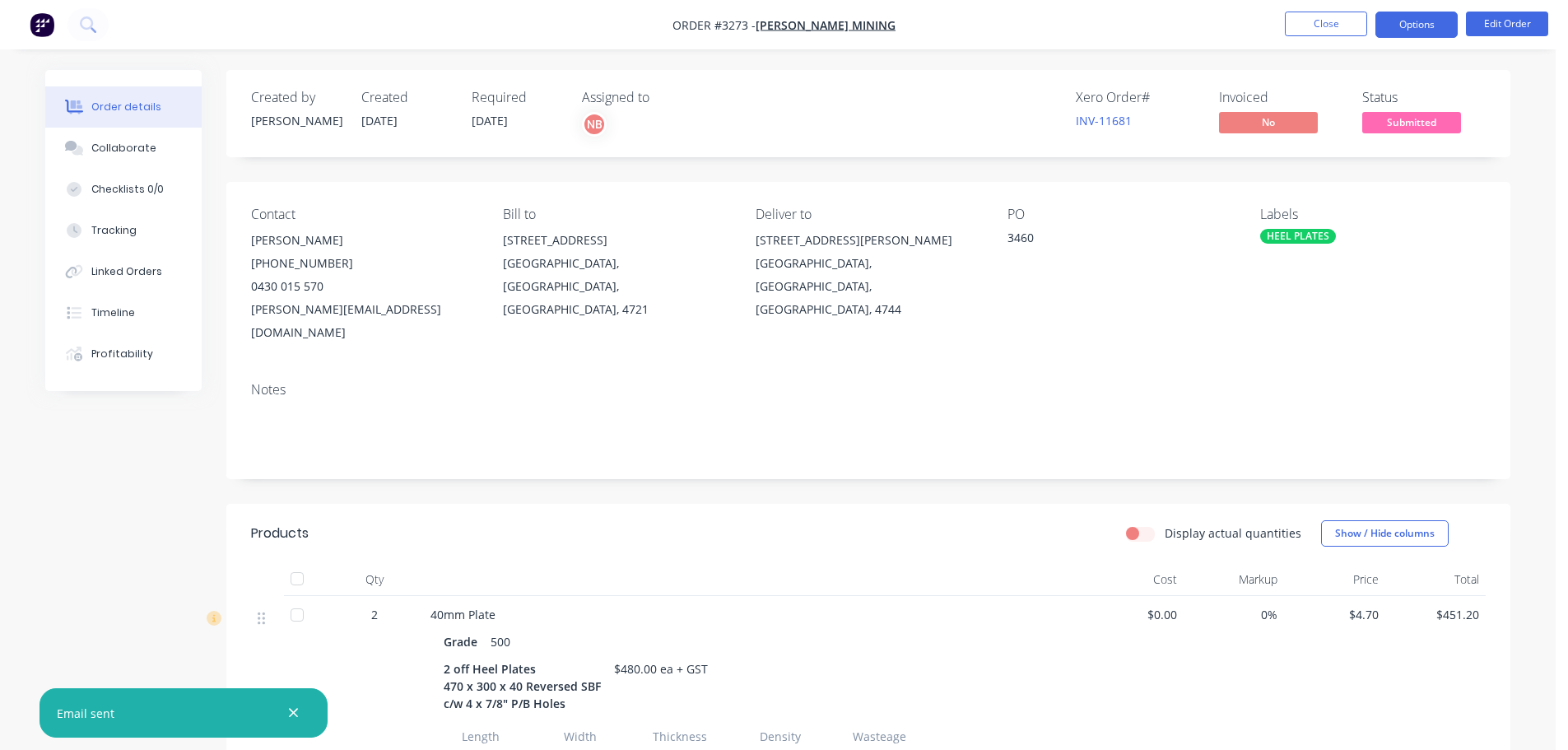
click at [1402, 33] on button "Options" at bounding box center [1416, 25] width 83 height 27
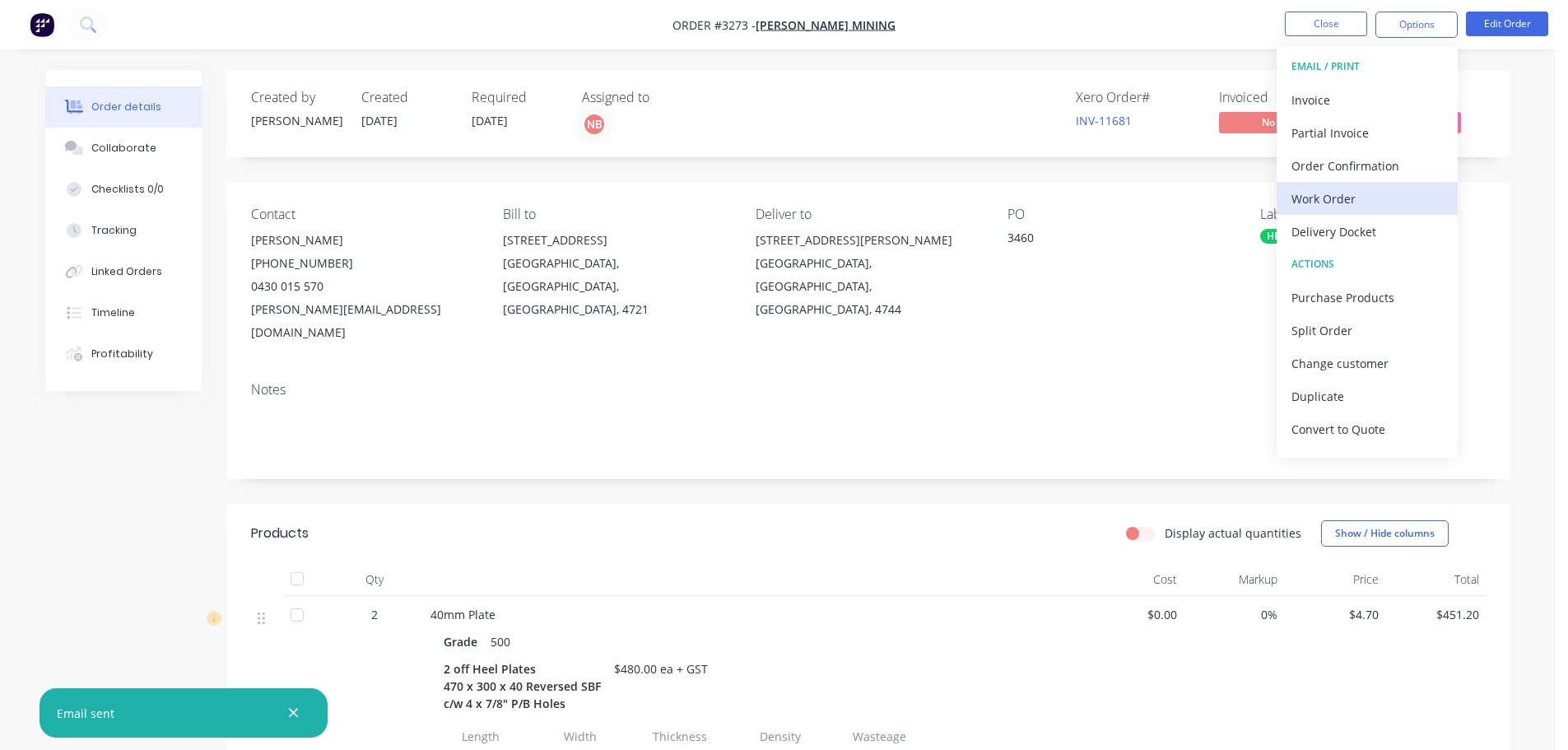
click at [1326, 192] on div "Work Order" at bounding box center [1367, 199] width 152 height 24
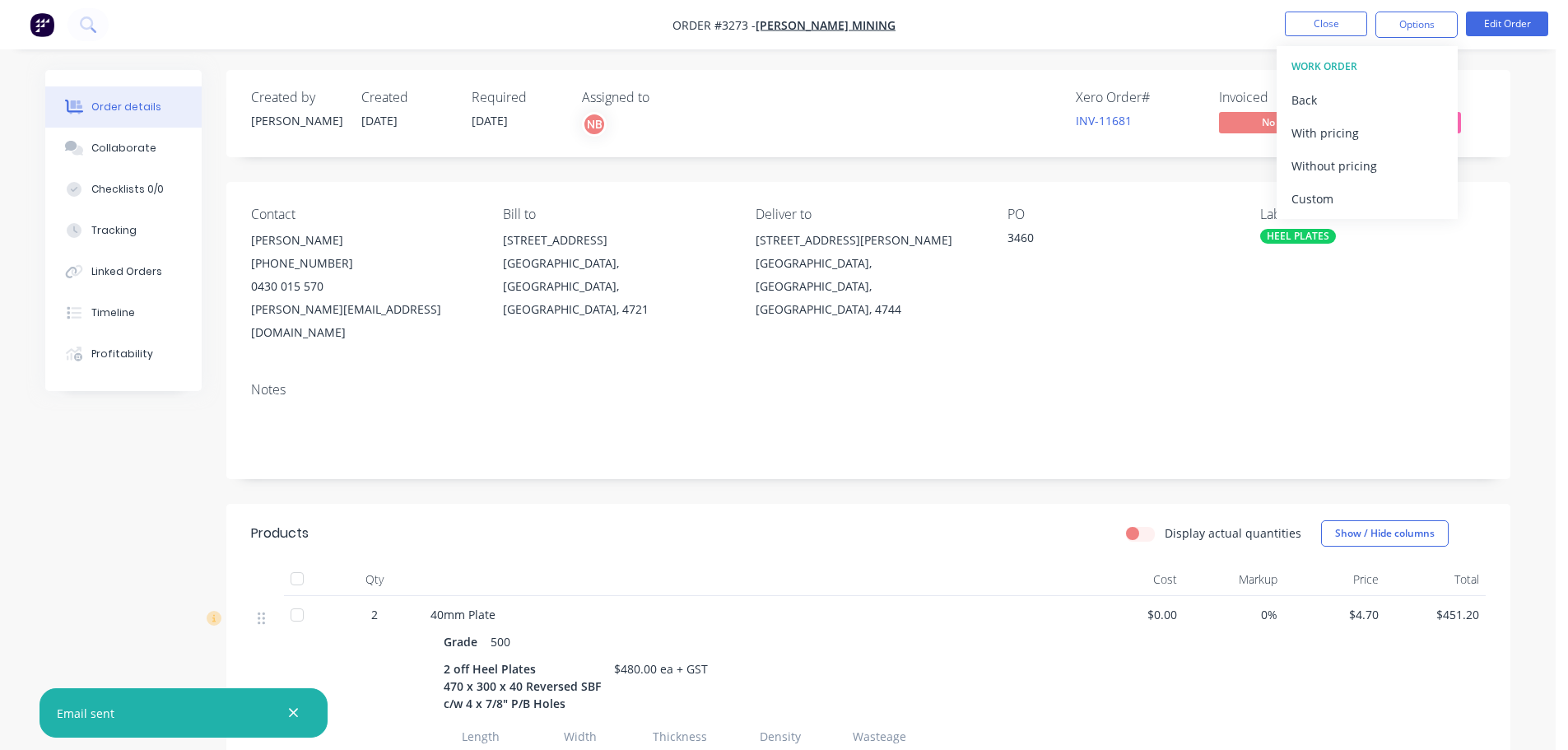
click at [1326, 192] on div "Custom" at bounding box center [1367, 199] width 152 height 24
click at [1323, 160] on div "Without pricing" at bounding box center [1367, 166] width 152 height 24
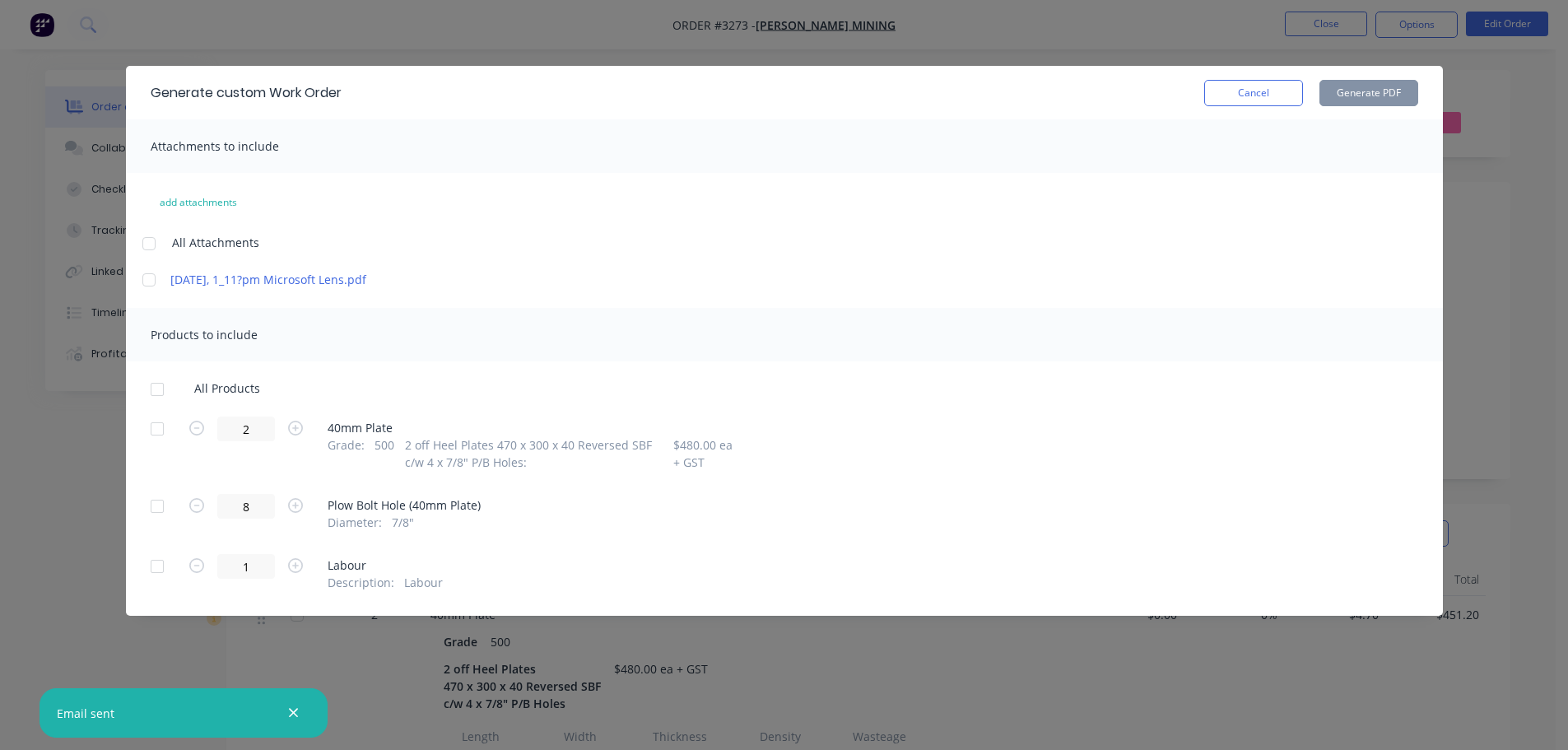
click at [163, 432] on div at bounding box center [157, 428] width 33 height 33
click at [1384, 88] on button "Generate PDF" at bounding box center [1369, 93] width 99 height 27
click at [1214, 102] on button "Cancel" at bounding box center [1254, 93] width 99 height 27
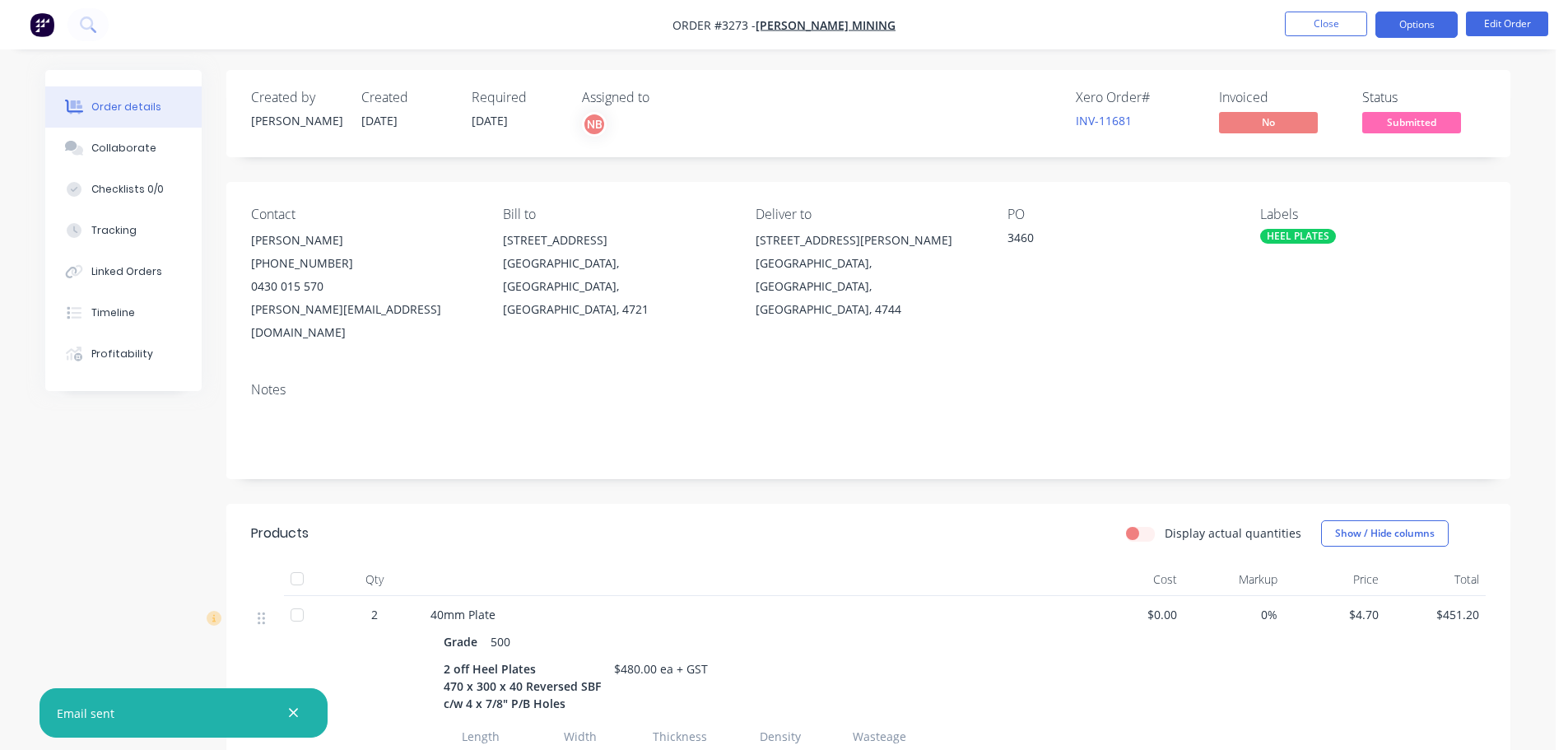
click at [1399, 30] on button "Options" at bounding box center [1416, 25] width 83 height 27
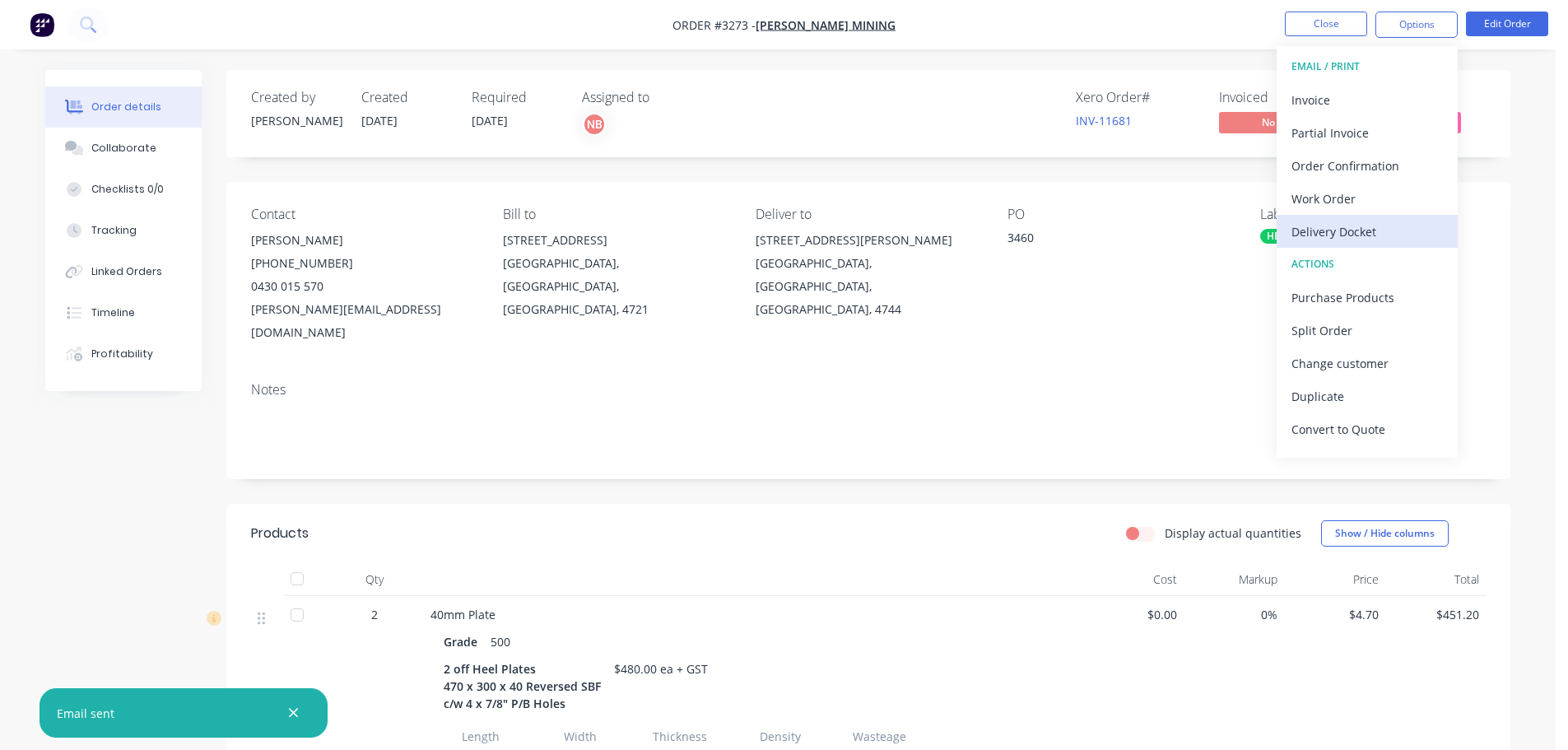
click at [1339, 239] on div "Delivery Docket" at bounding box center [1367, 232] width 152 height 24
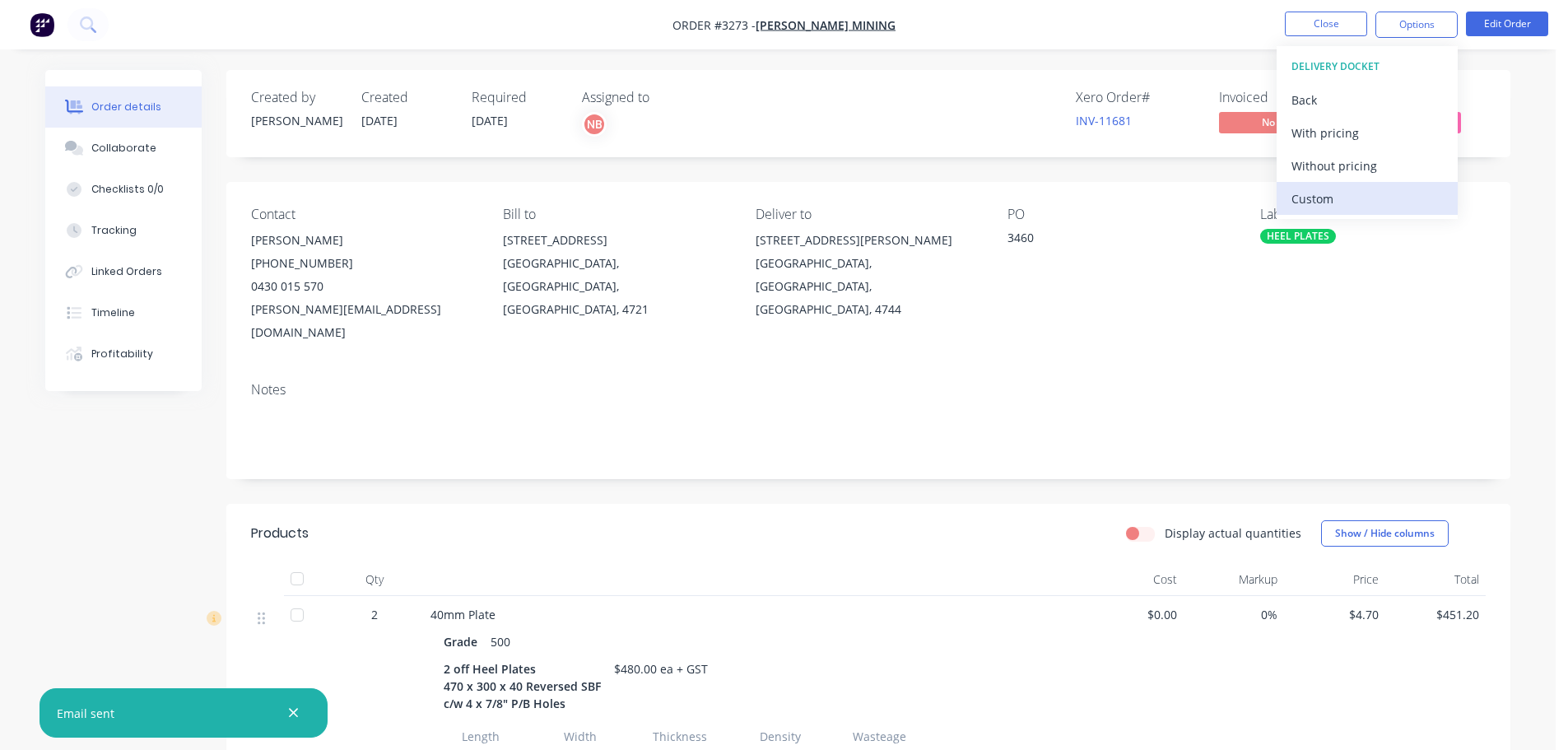
click at [1324, 194] on div "Custom" at bounding box center [1367, 199] width 152 height 24
click at [1327, 161] on div "Without pricing" at bounding box center [1367, 166] width 152 height 24
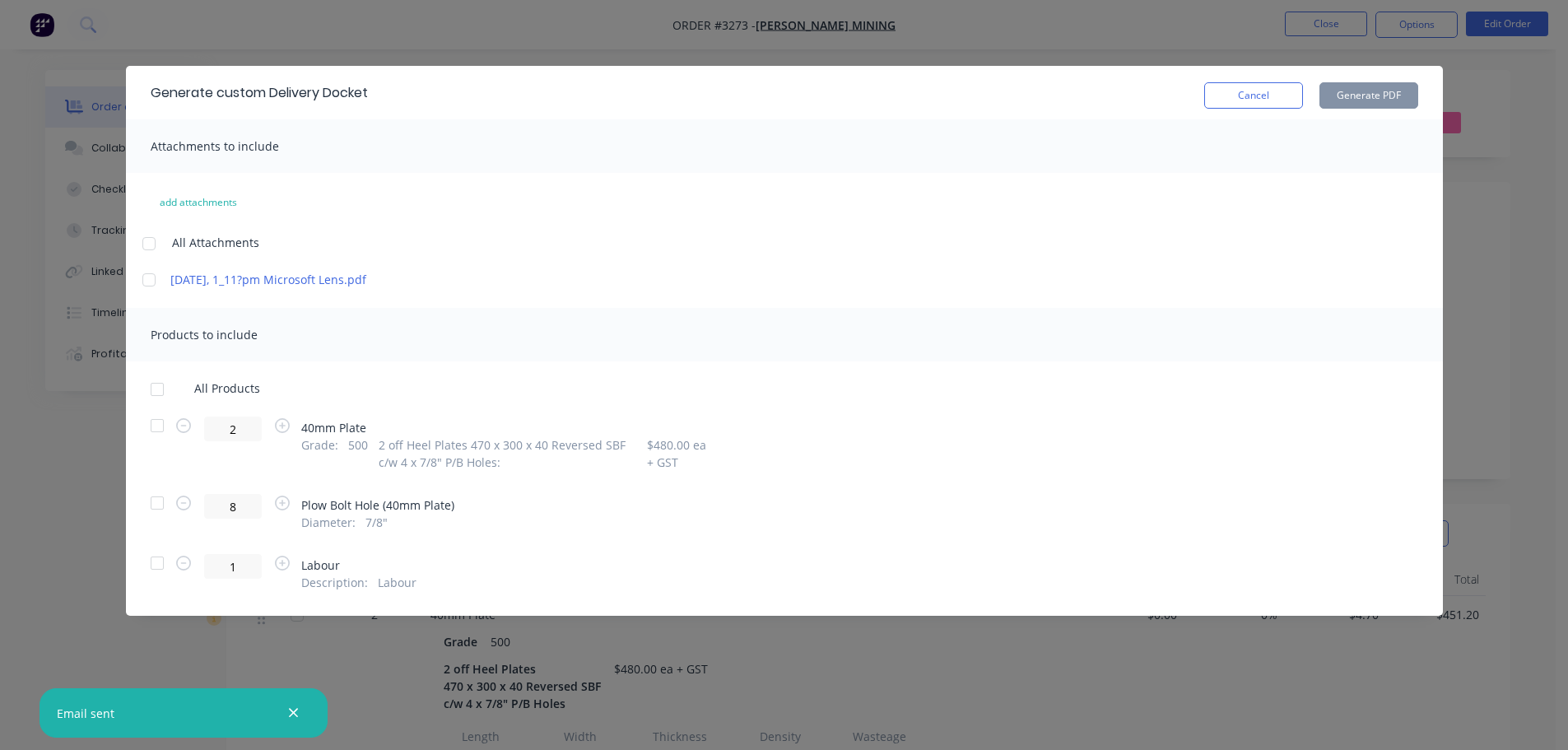
click at [161, 424] on div at bounding box center [157, 425] width 33 height 33
click at [1401, 97] on button "Generate PDF" at bounding box center [1369, 96] width 99 height 27
click at [1226, 96] on button "Cancel" at bounding box center [1254, 96] width 99 height 27
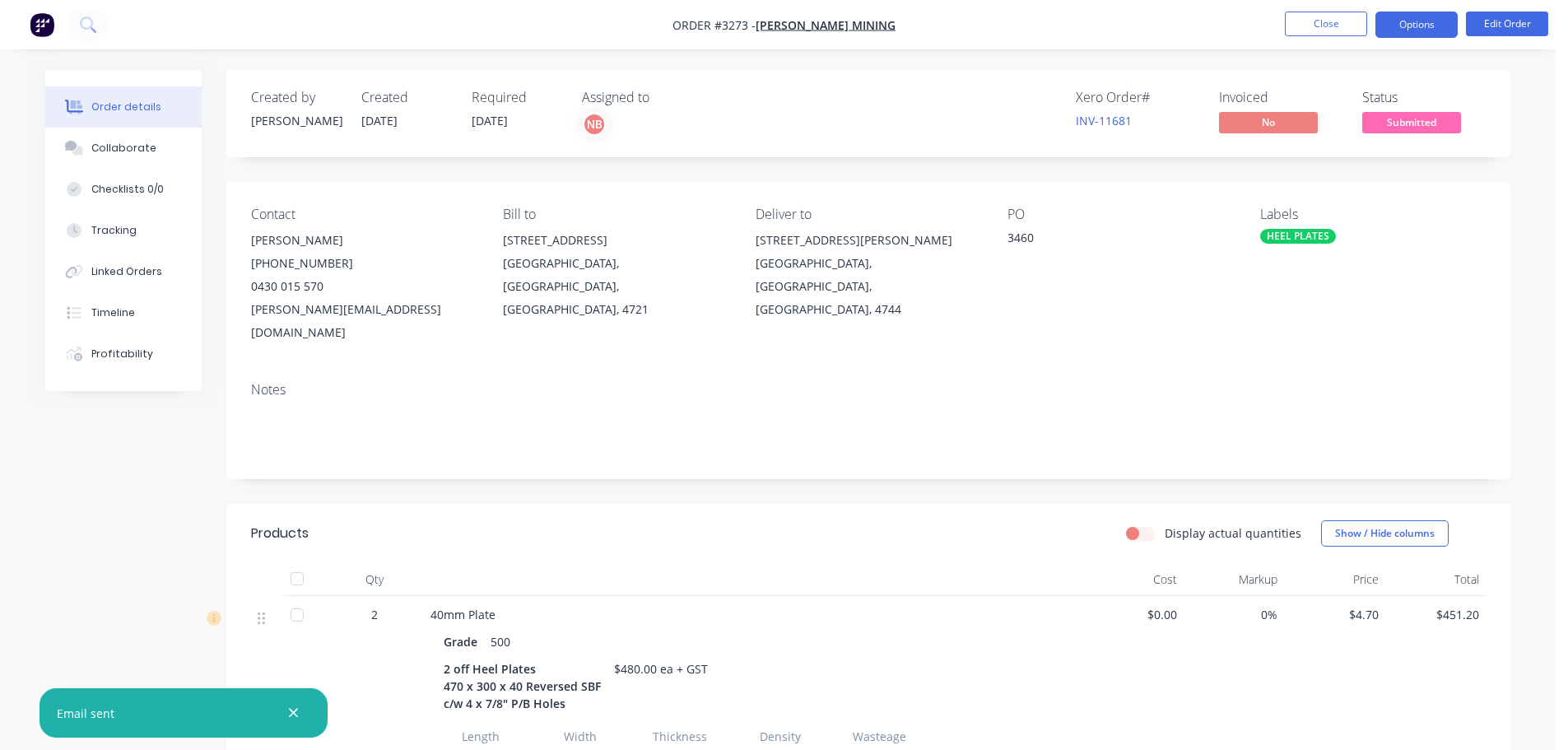
click at [1401, 33] on button "Options" at bounding box center [1416, 25] width 83 height 27
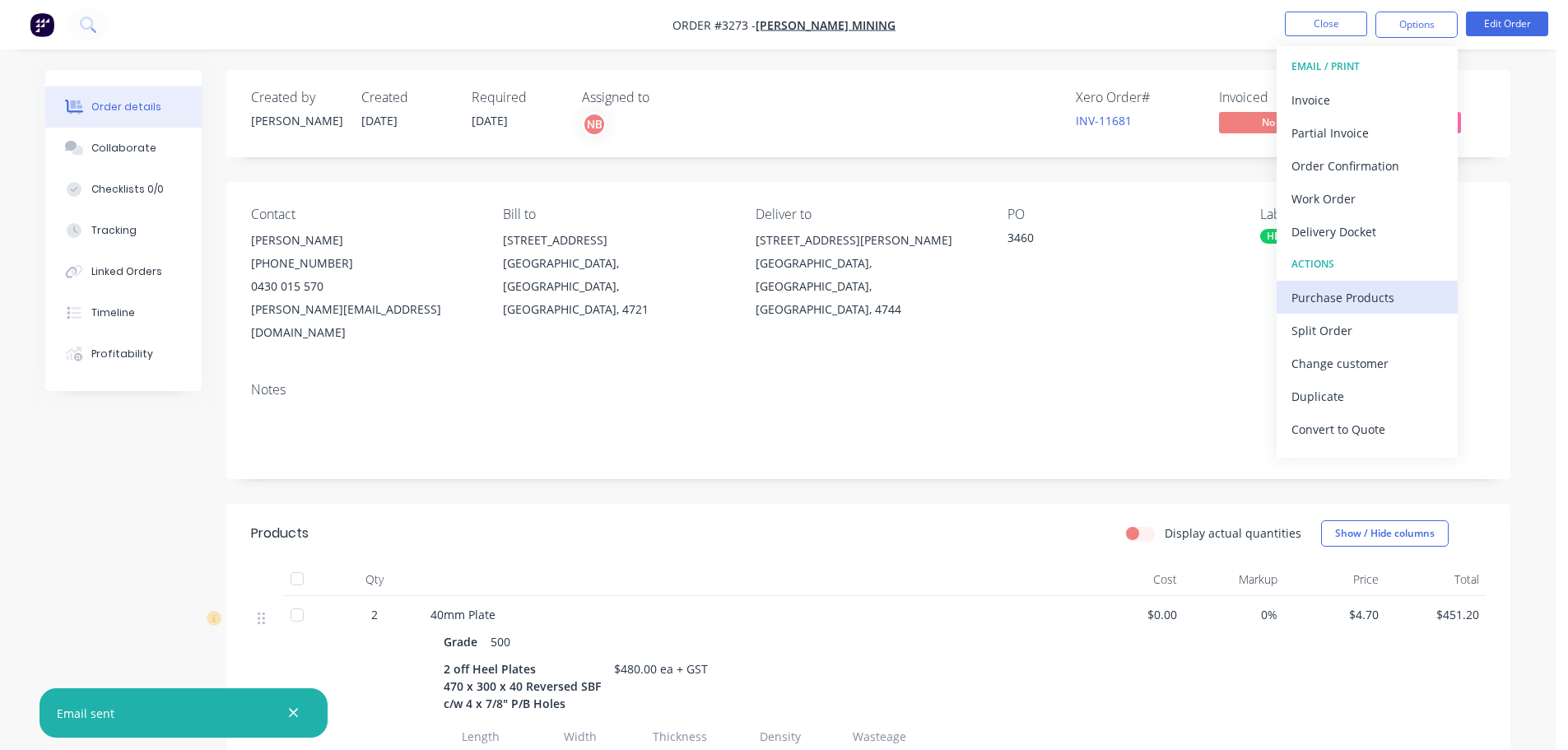
click at [1336, 292] on div "Purchase Products" at bounding box center [1367, 298] width 152 height 24
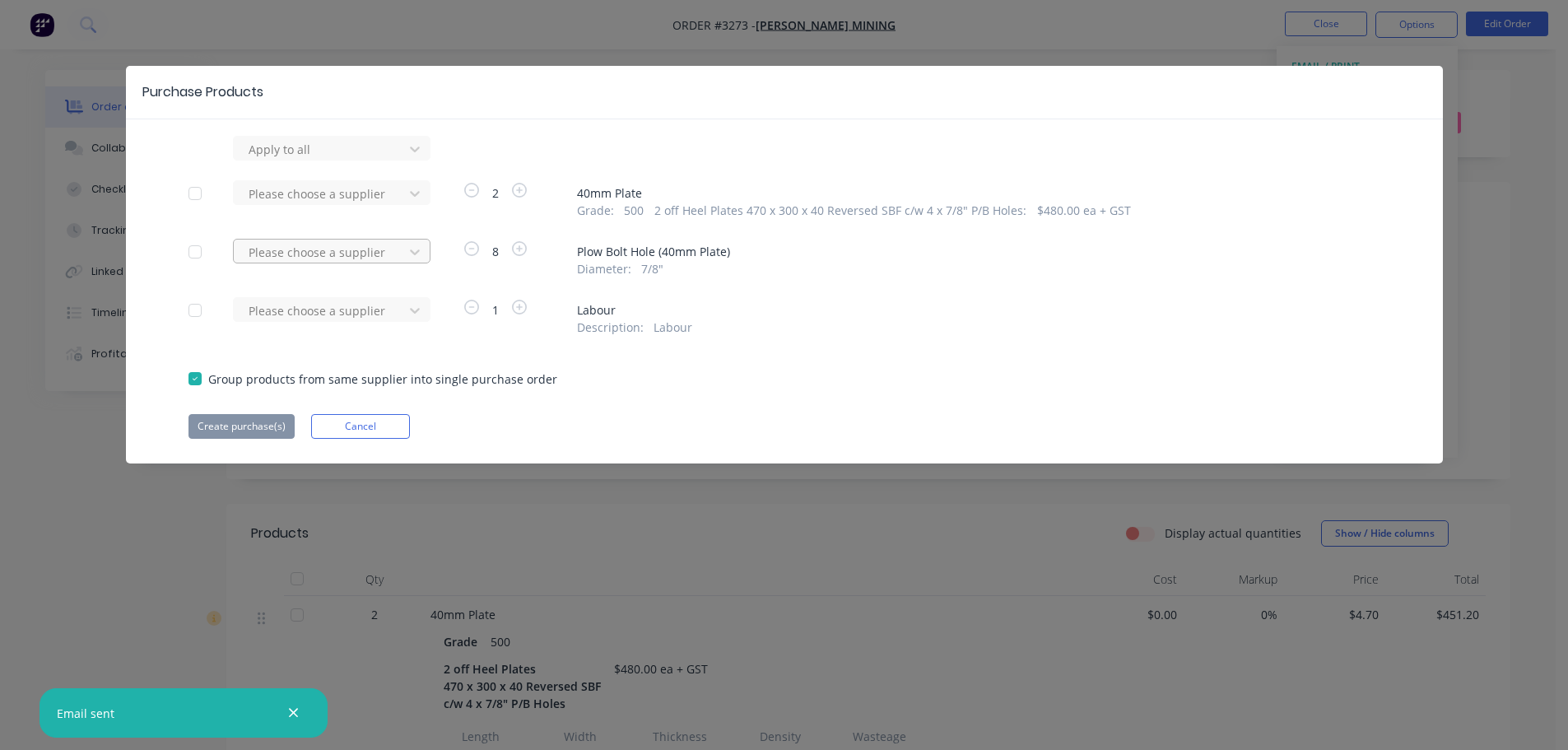
click at [399, 248] on div "Please choose a supplier" at bounding box center [320, 251] width 158 height 25
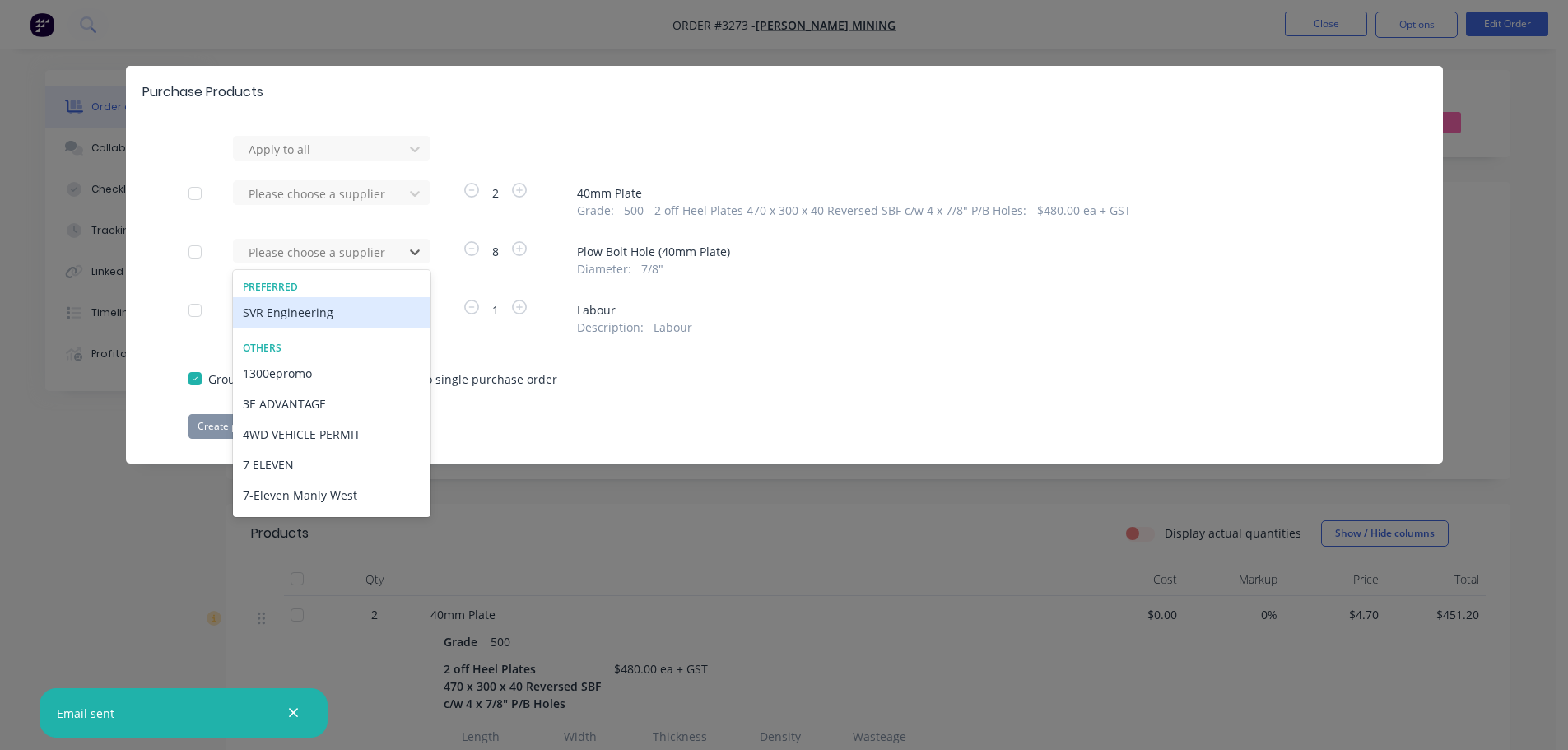
click at [370, 327] on div "Preferred SVR Engineering" at bounding box center [331, 304] width 197 height 61
click at [316, 311] on div "SVR Engineering" at bounding box center [331, 311] width 197 height 31
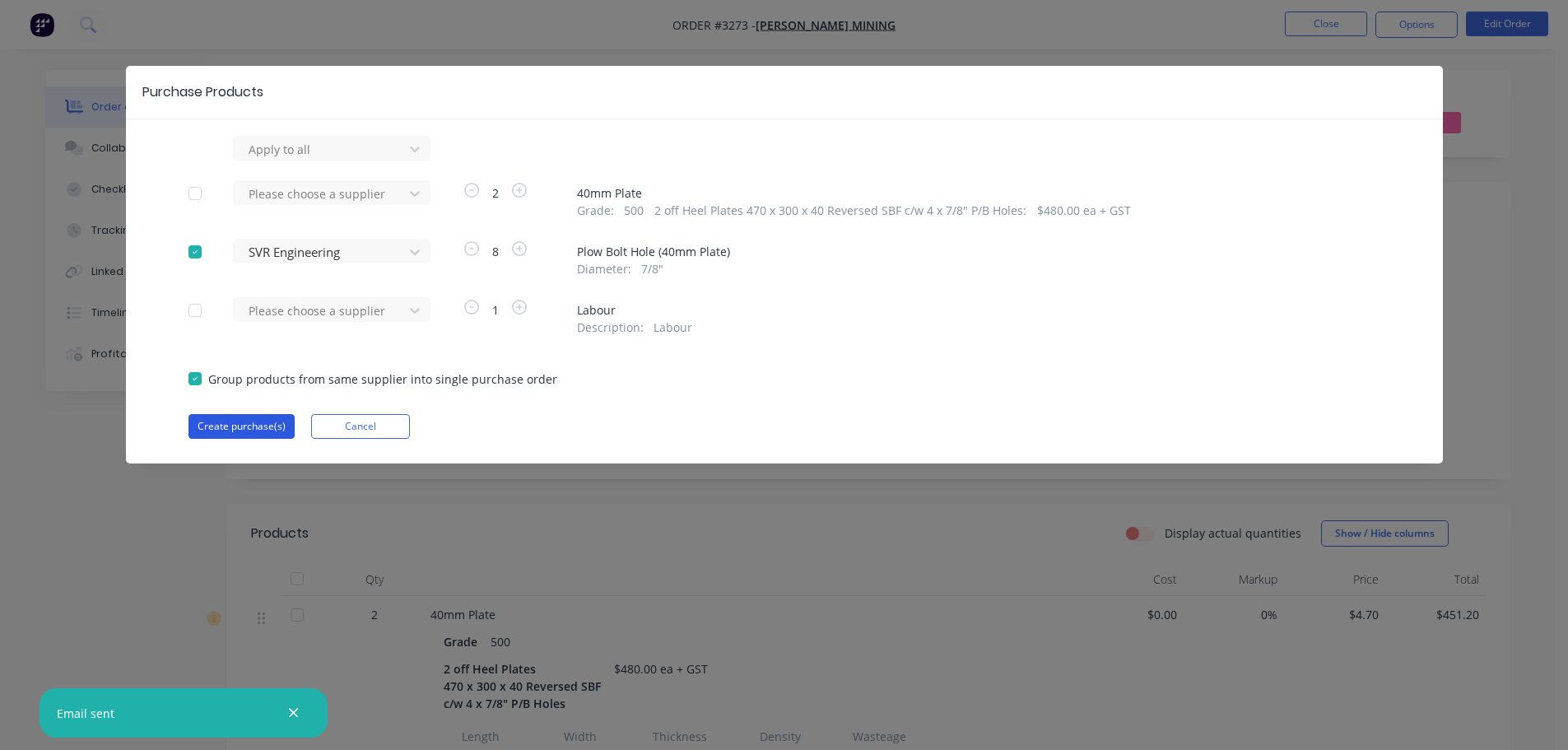
click at [269, 428] on button "Create purchase(s)" at bounding box center [241, 426] width 106 height 25
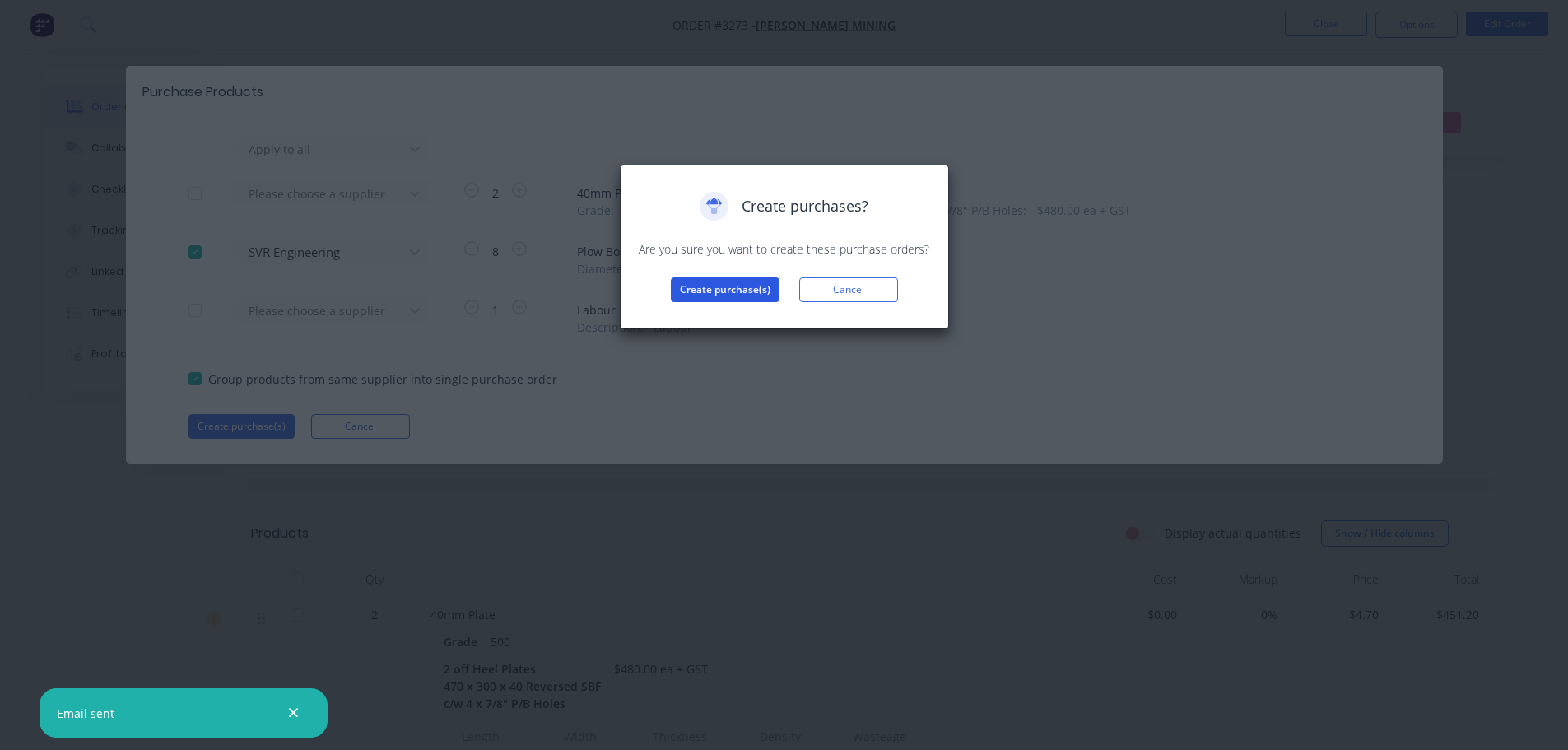
drag, startPoint x: 727, startPoint y: 272, endPoint x: 727, endPoint y: 284, distance: 12.0
click at [728, 272] on div "Create purchases? Are you sure you want to create these purchase orders? Create…" at bounding box center [784, 247] width 295 height 110
click at [729, 286] on button "Create purchase(s)" at bounding box center [725, 289] width 108 height 25
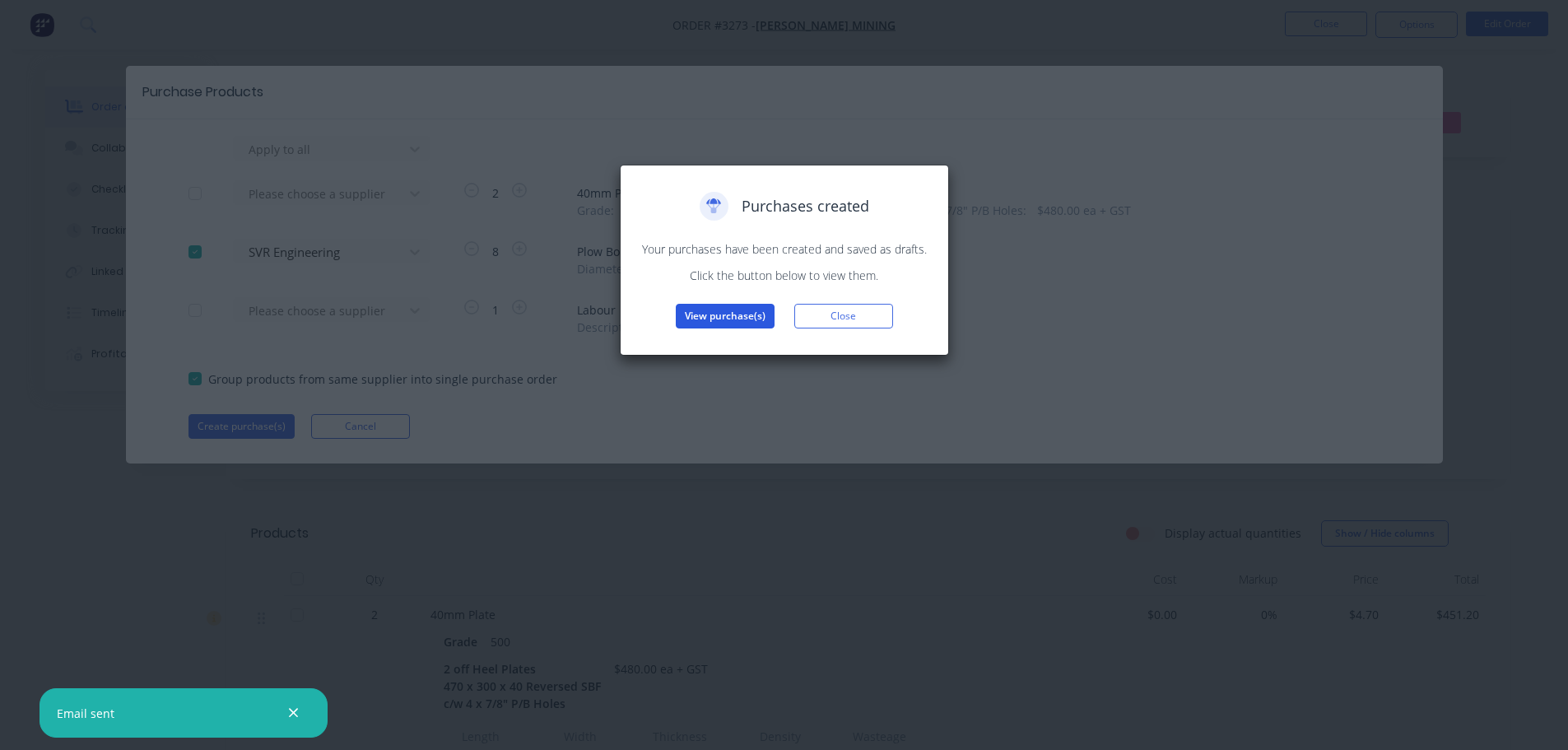
click at [706, 306] on button "View purchase(s)" at bounding box center [725, 315] width 99 height 25
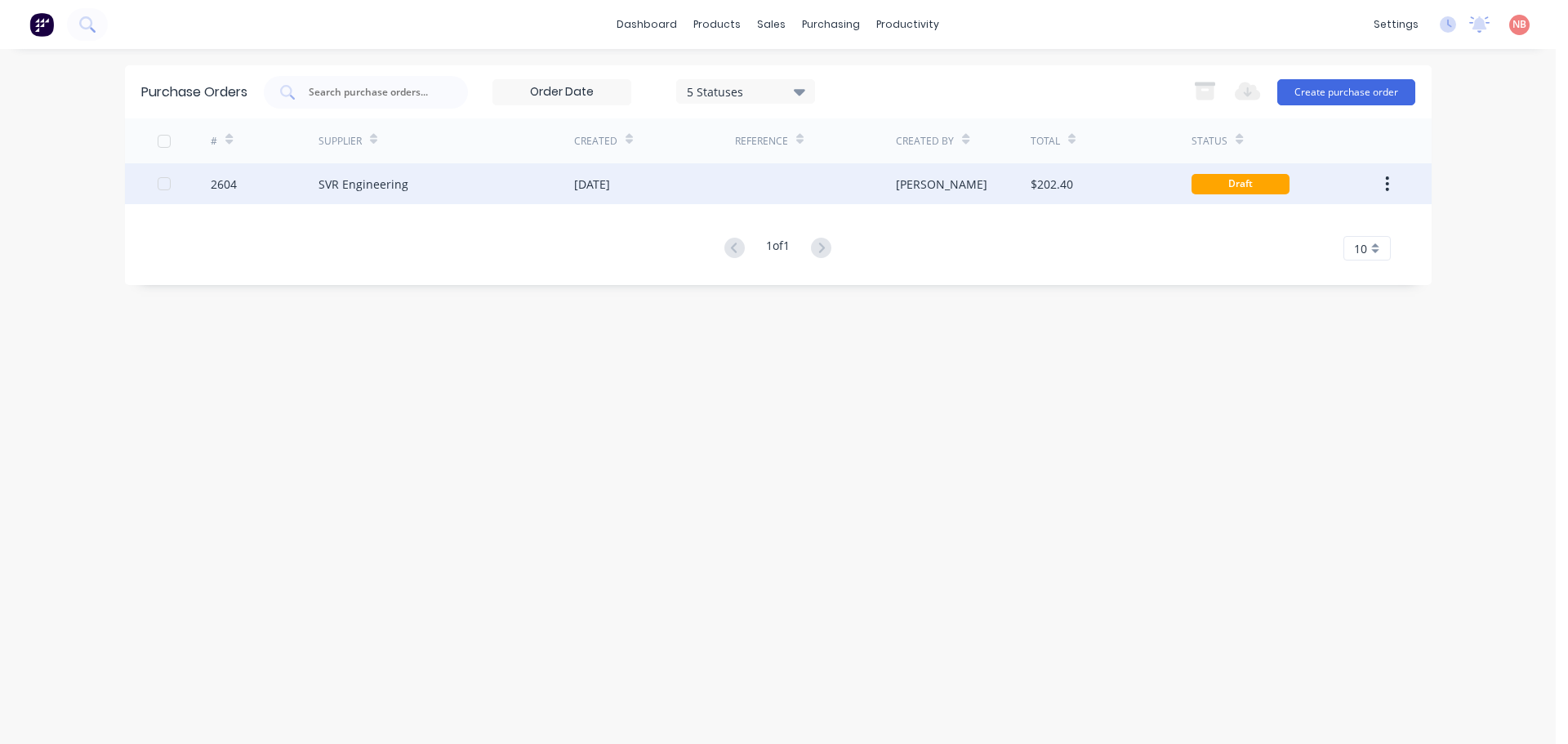
click at [671, 187] on div "[DATE]" at bounding box center [654, 184] width 160 height 41
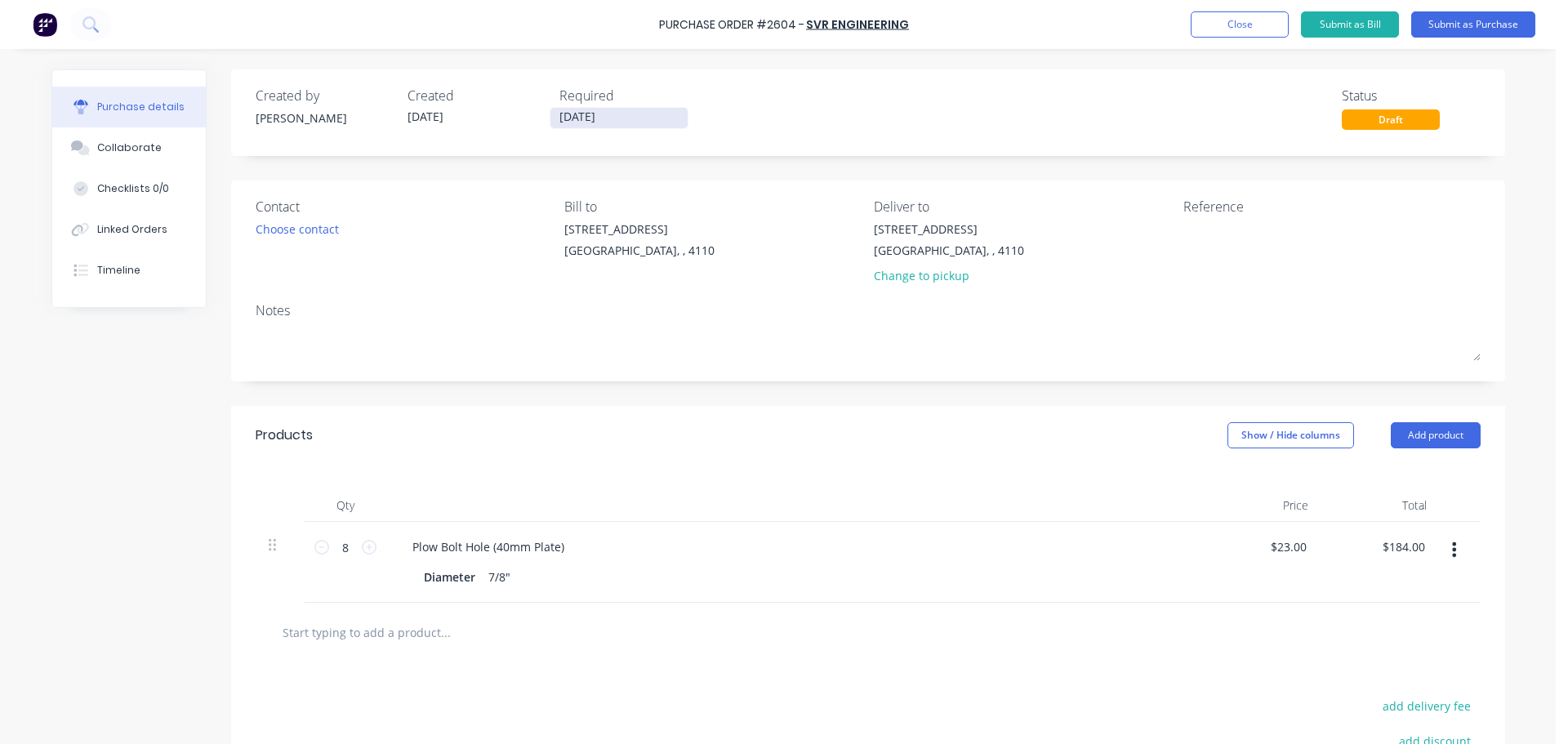
click at [621, 112] on input "[DATE]" at bounding box center [619, 117] width 137 height 21
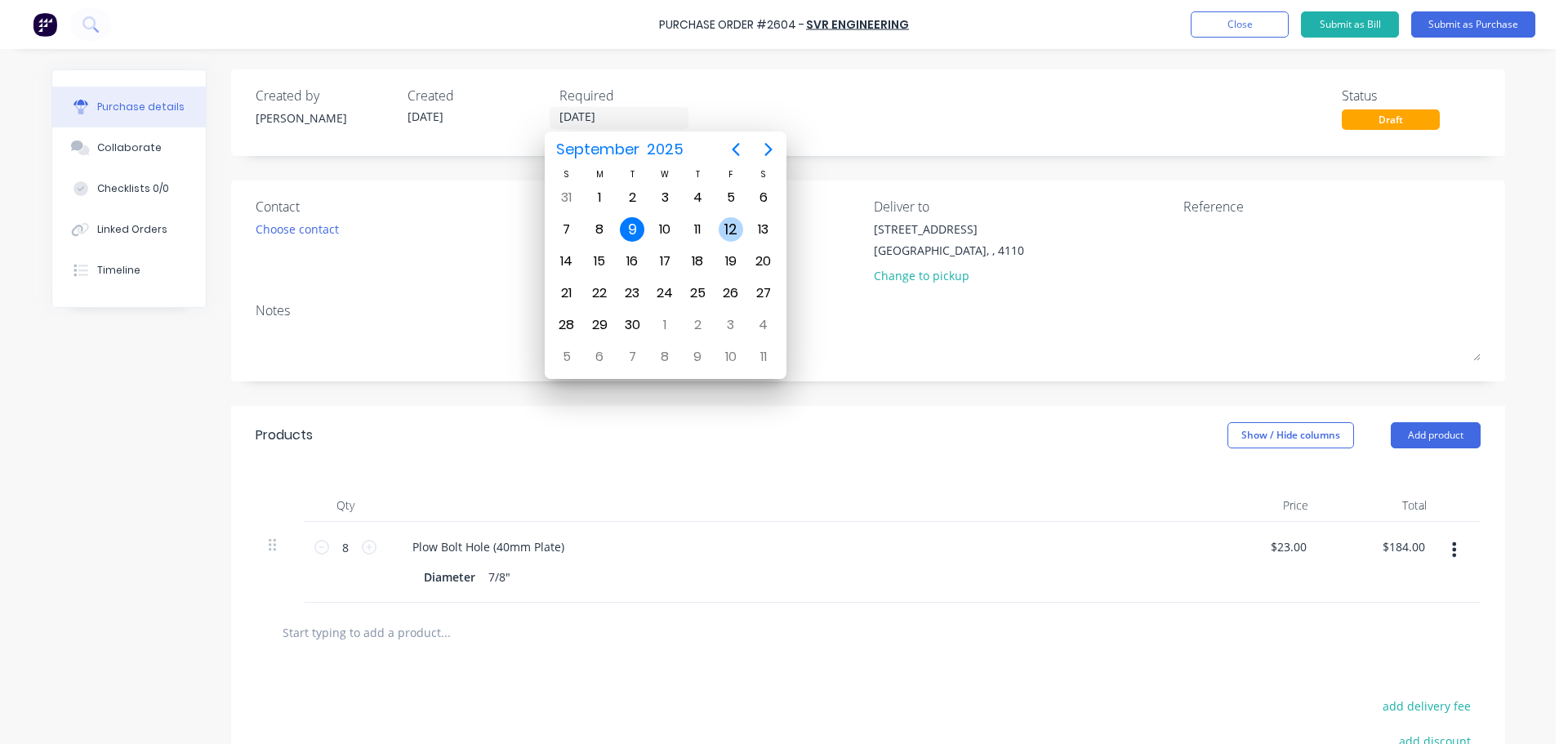
click at [732, 224] on div "12" at bounding box center [731, 229] width 24 height 24
type input "12/09/25"
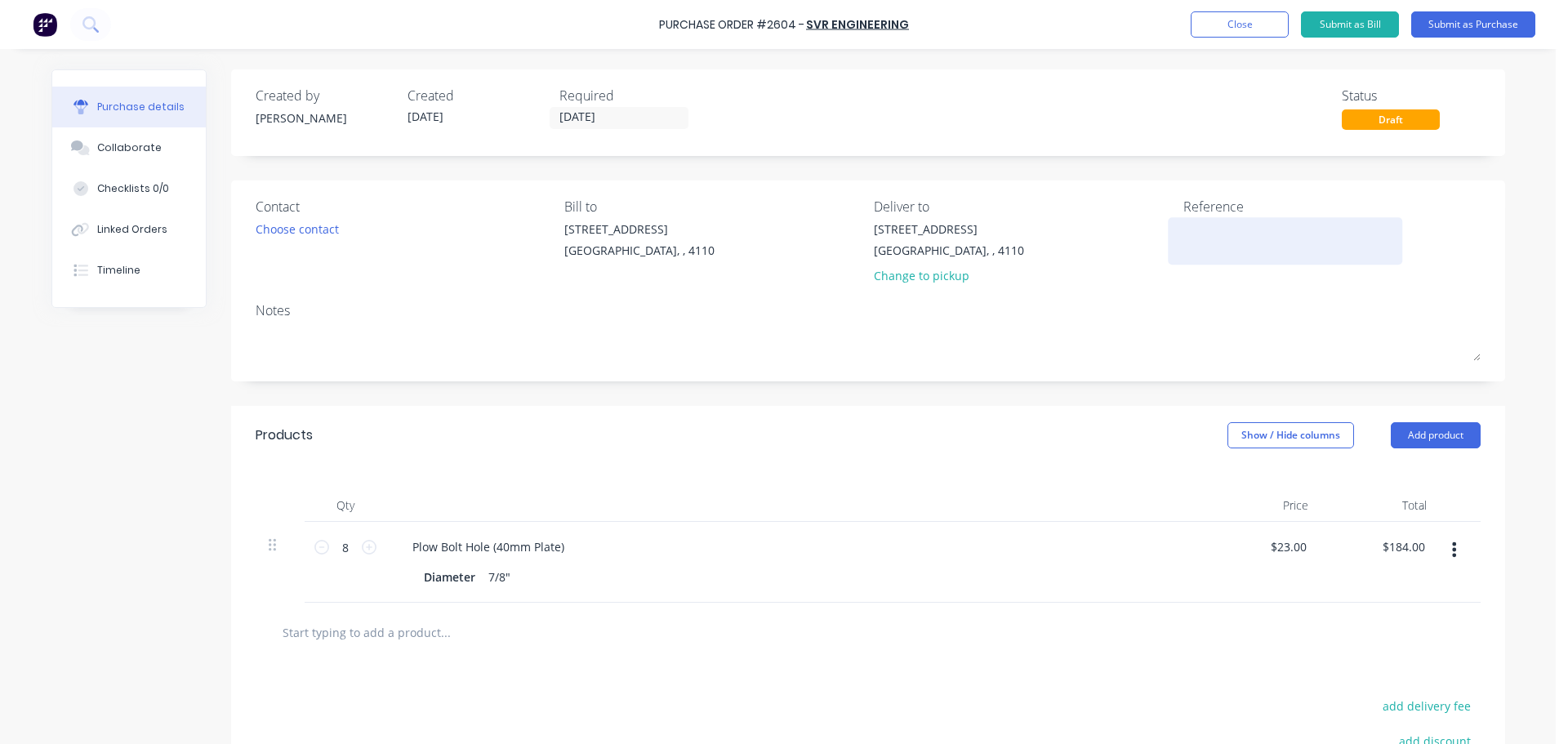
click at [1293, 235] on textarea at bounding box center [1285, 239] width 204 height 37
type textarea "Mallett Mining 3460"
type textarea "x"
type textarea "Mallett Mining 3460"
click at [1467, 26] on button "Submit as Purchase" at bounding box center [1473, 24] width 124 height 26
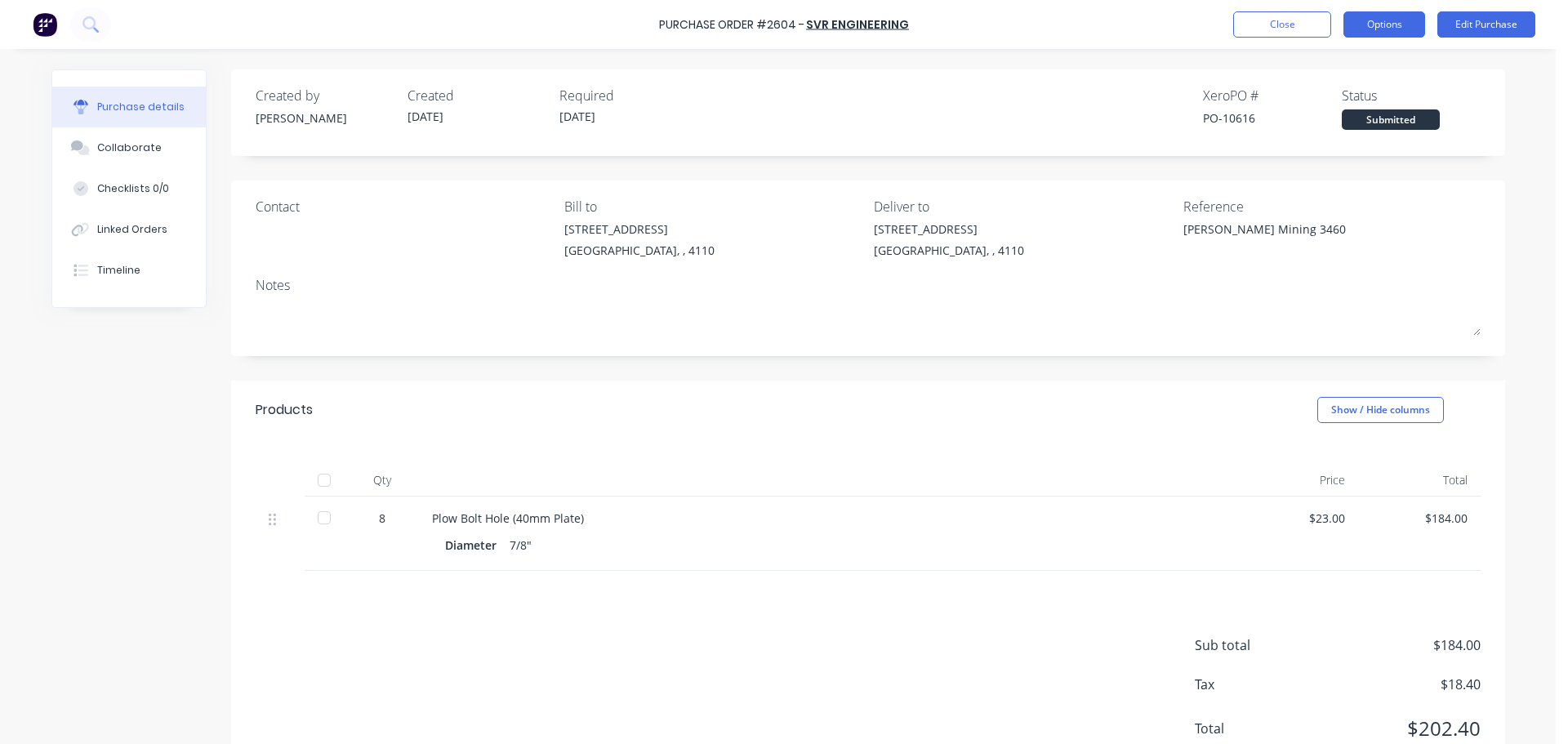
click at [1363, 27] on button "Options" at bounding box center [1385, 24] width 82 height 26
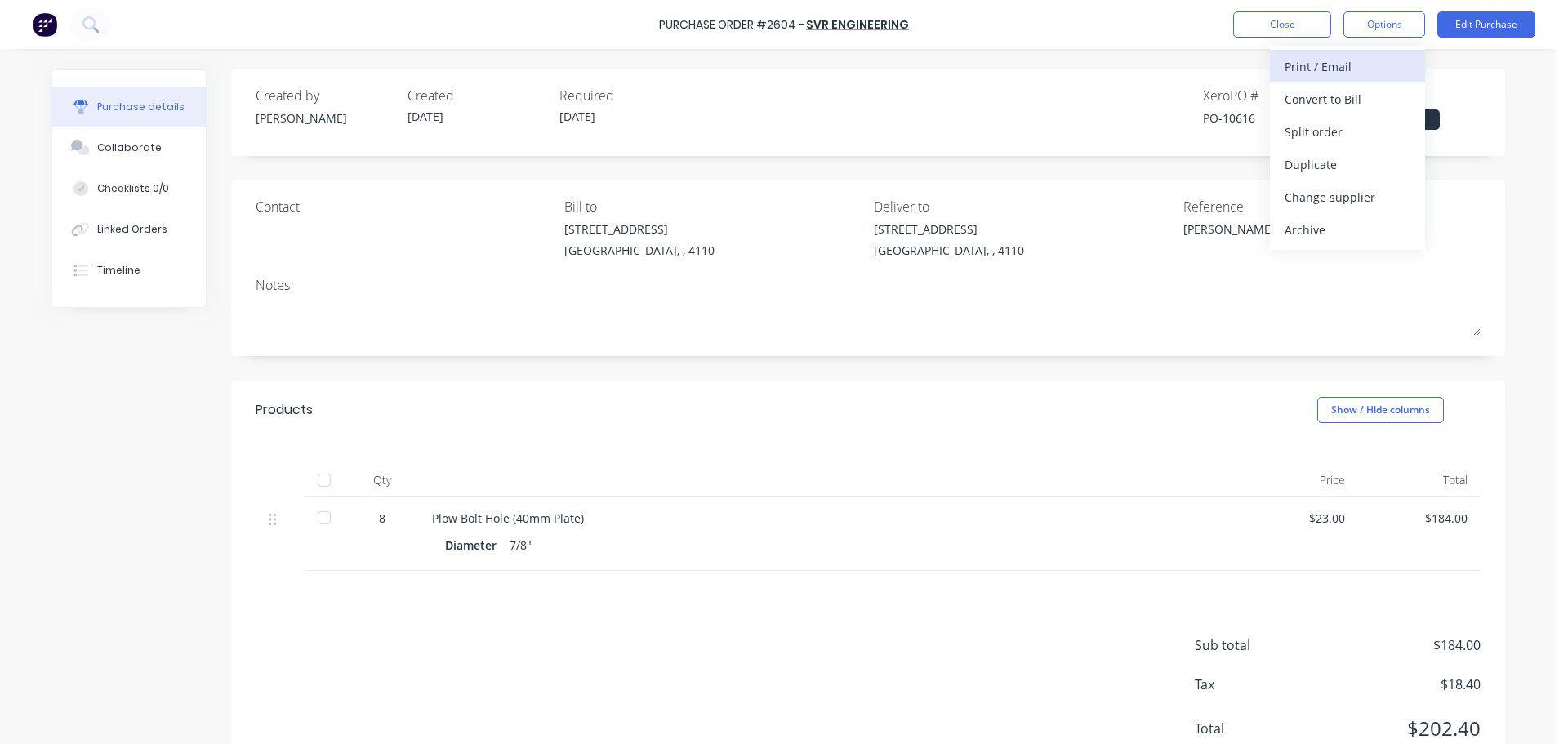
click at [1310, 71] on div "Print / Email" at bounding box center [1347, 66] width 126 height 23
click at [1304, 93] on div "With pricing" at bounding box center [1347, 99] width 126 height 23
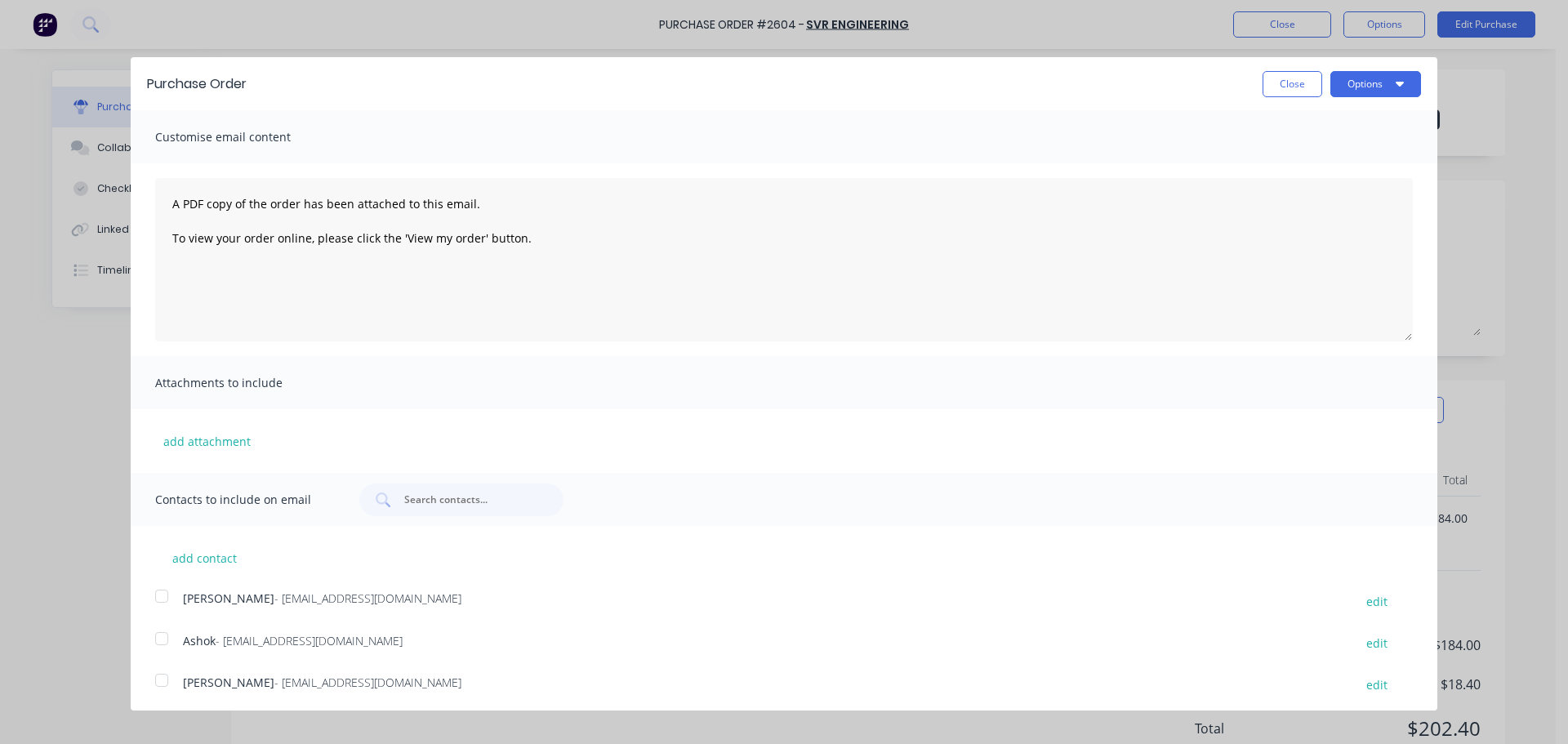
click at [151, 639] on div at bounding box center [161, 637] width 32 height 32
click at [1396, 86] on icon "button" at bounding box center [1400, 84] width 8 height 5
click at [1343, 130] on div "Print" at bounding box center [1343, 125] width 126 height 23
click at [1286, 170] on div "Email" at bounding box center [1343, 157] width 126 height 23
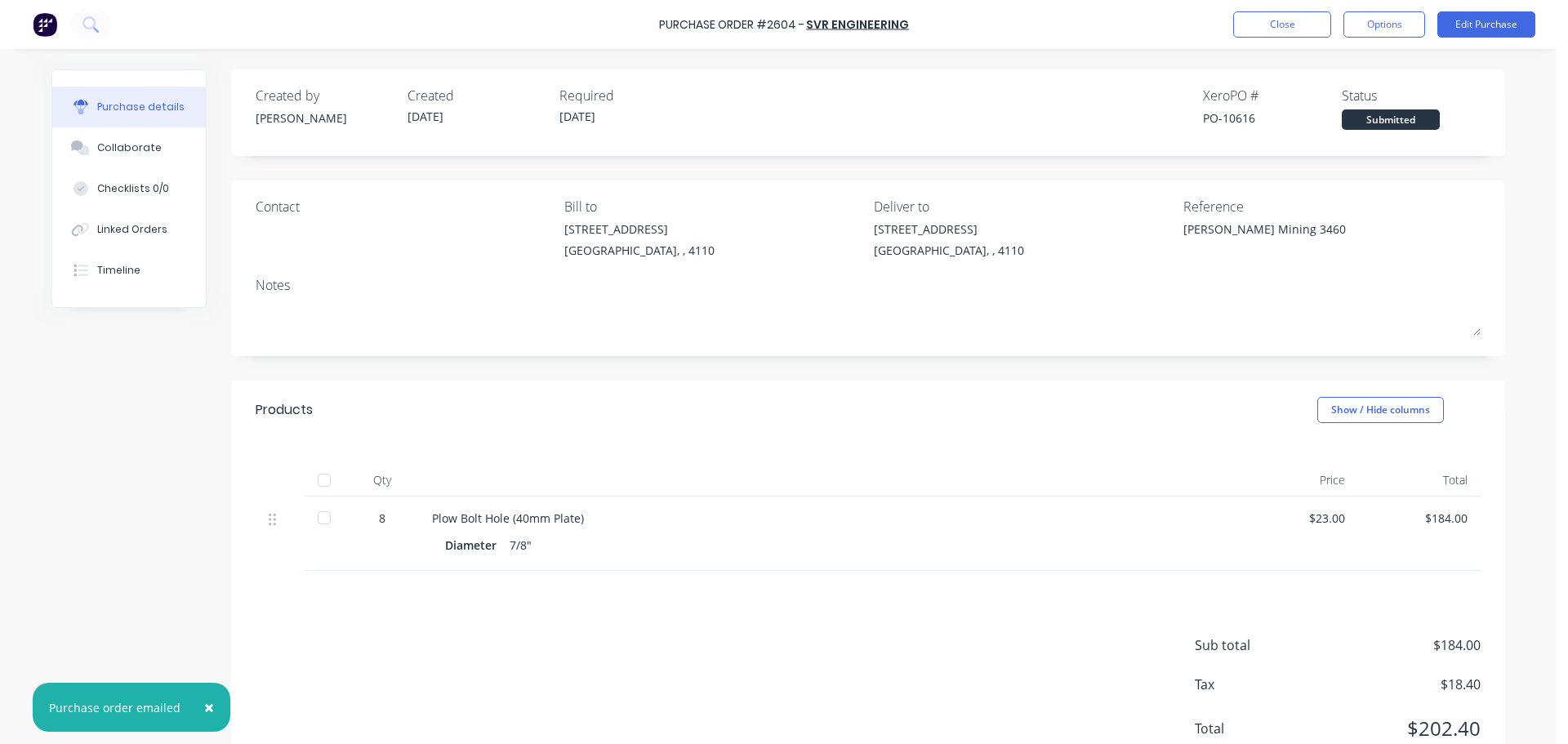
type textarea "x"
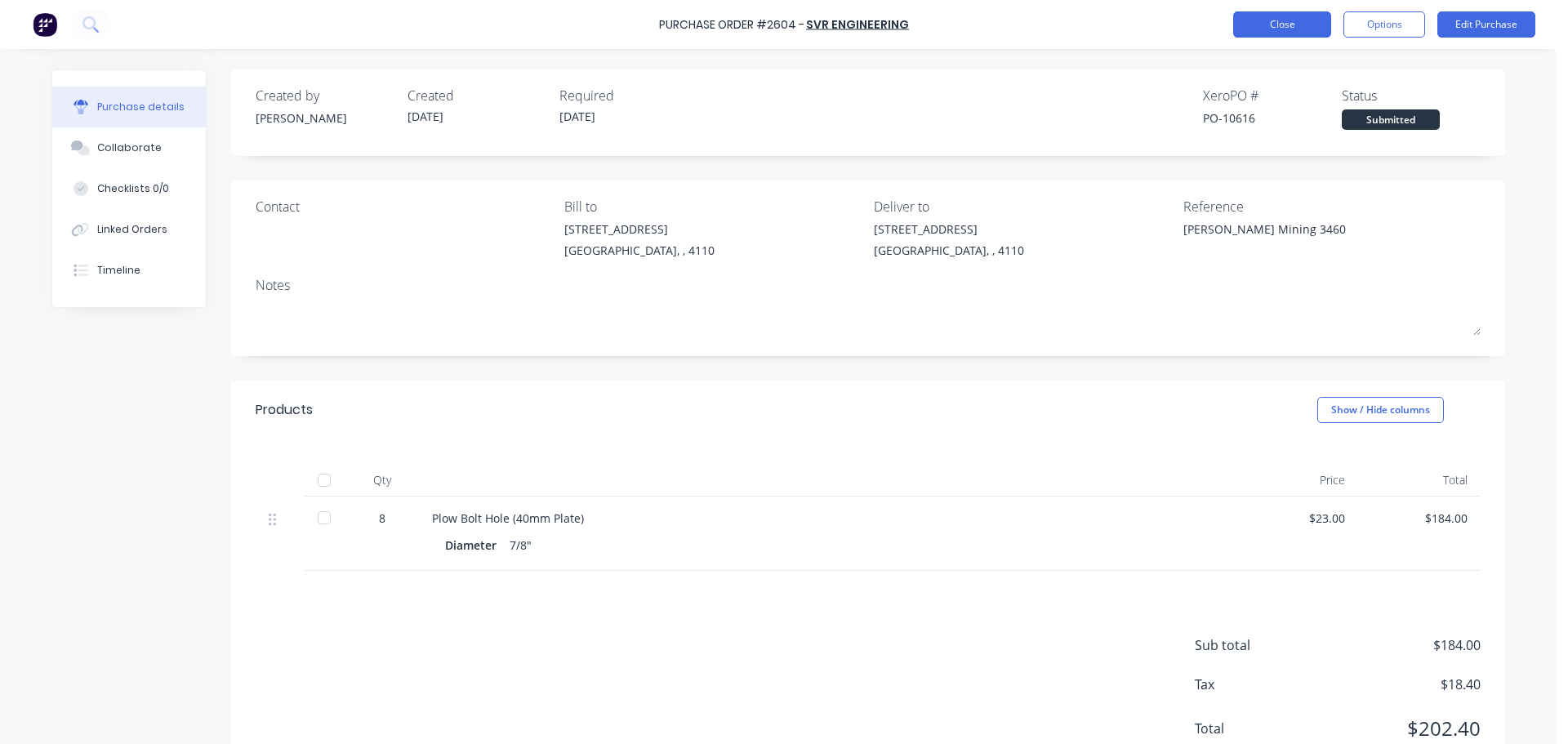
click at [1281, 23] on button "Close" at bounding box center [1282, 24] width 98 height 26
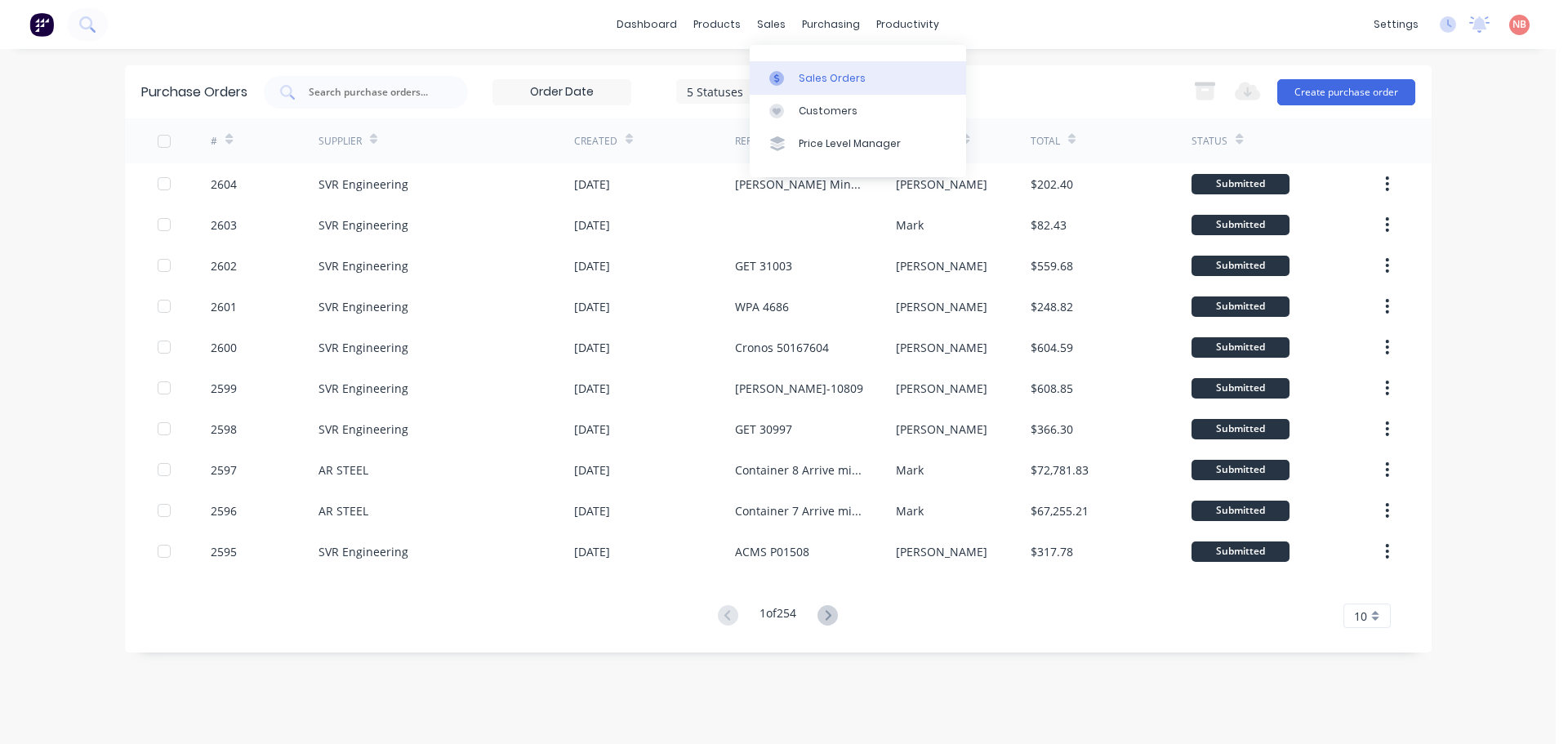
click at [783, 66] on link "Sales Orders" at bounding box center [858, 77] width 216 height 32
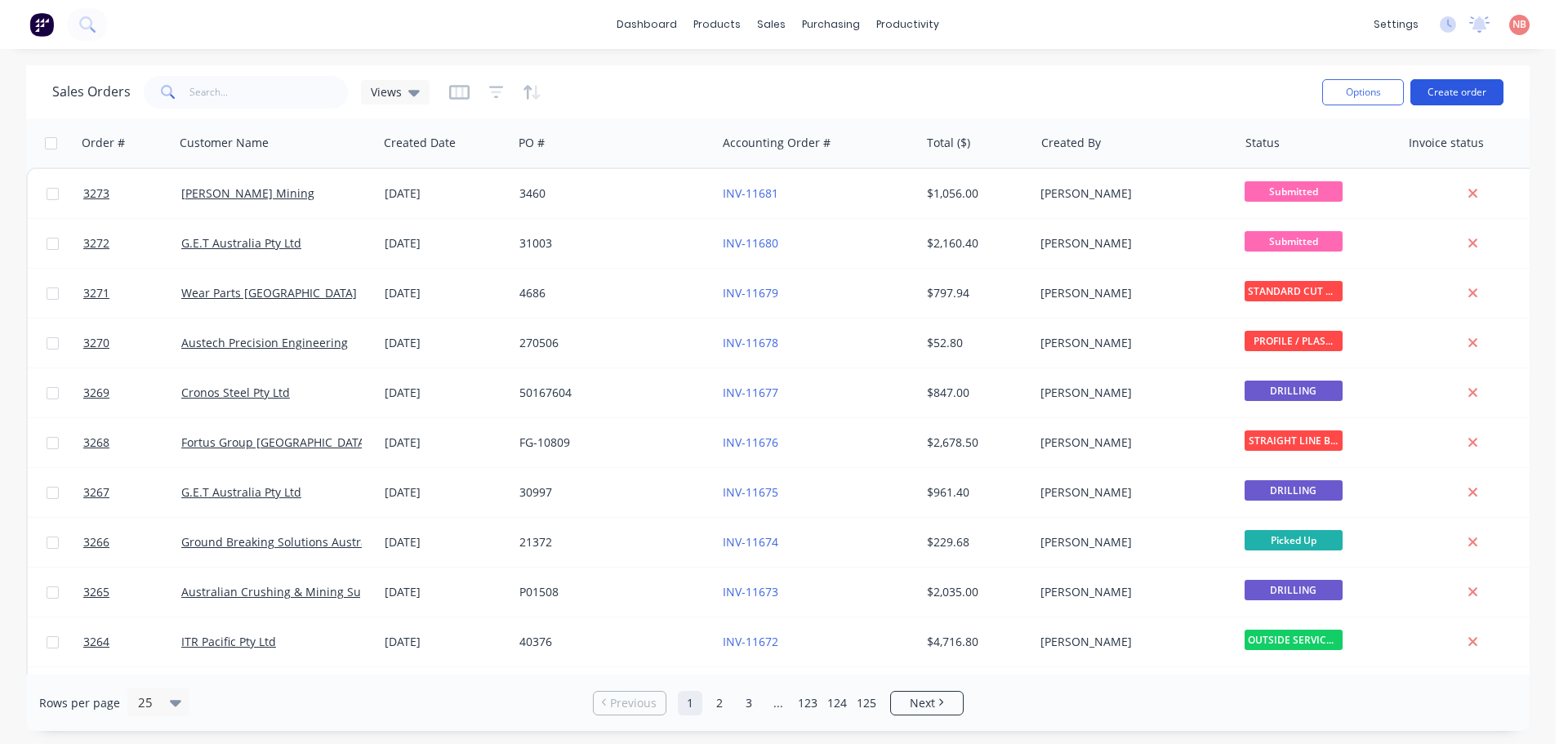
click at [1441, 92] on button "Create order" at bounding box center [1456, 92] width 93 height 26
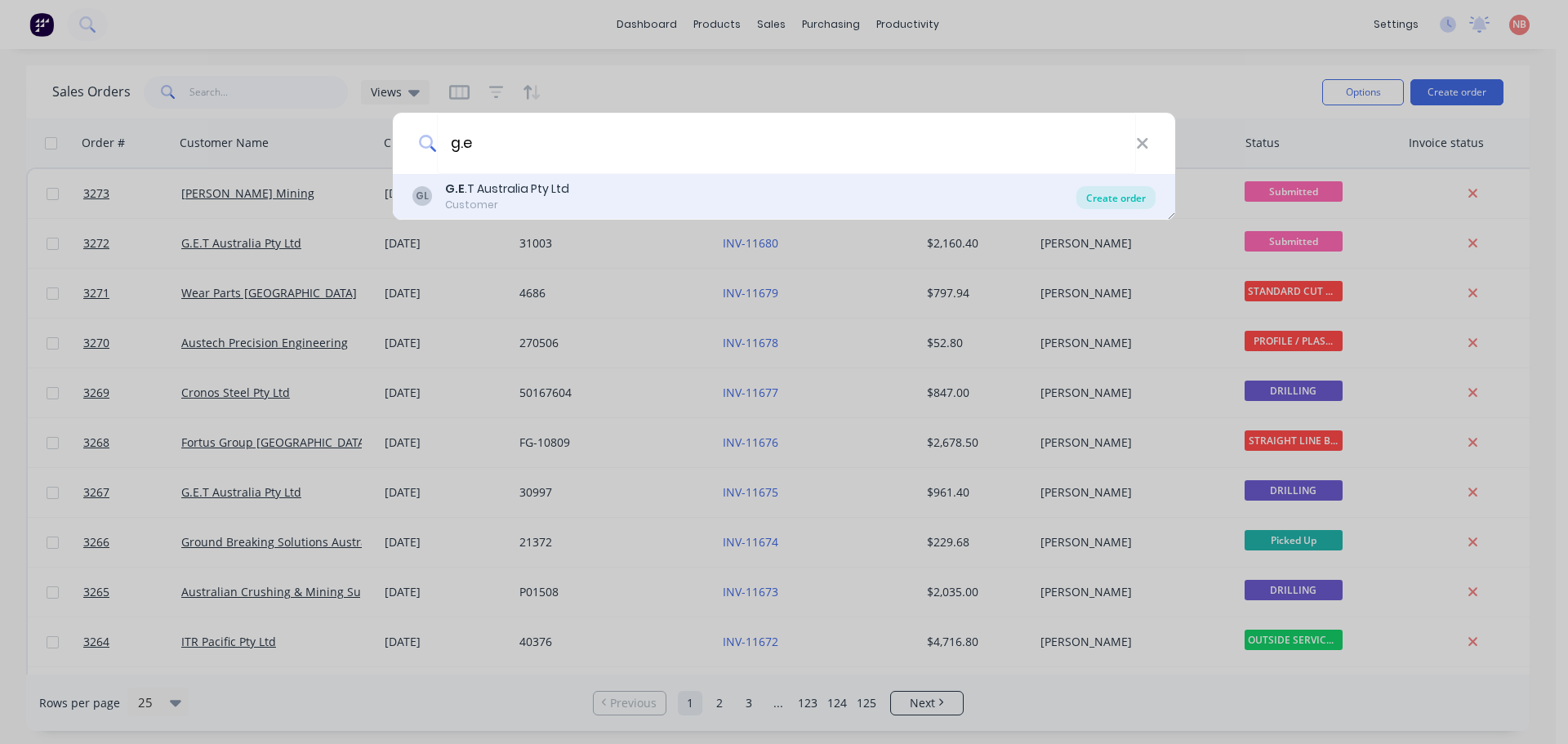
type input "g.e"
click at [1095, 196] on div "Create order" at bounding box center [1116, 197] width 79 height 22
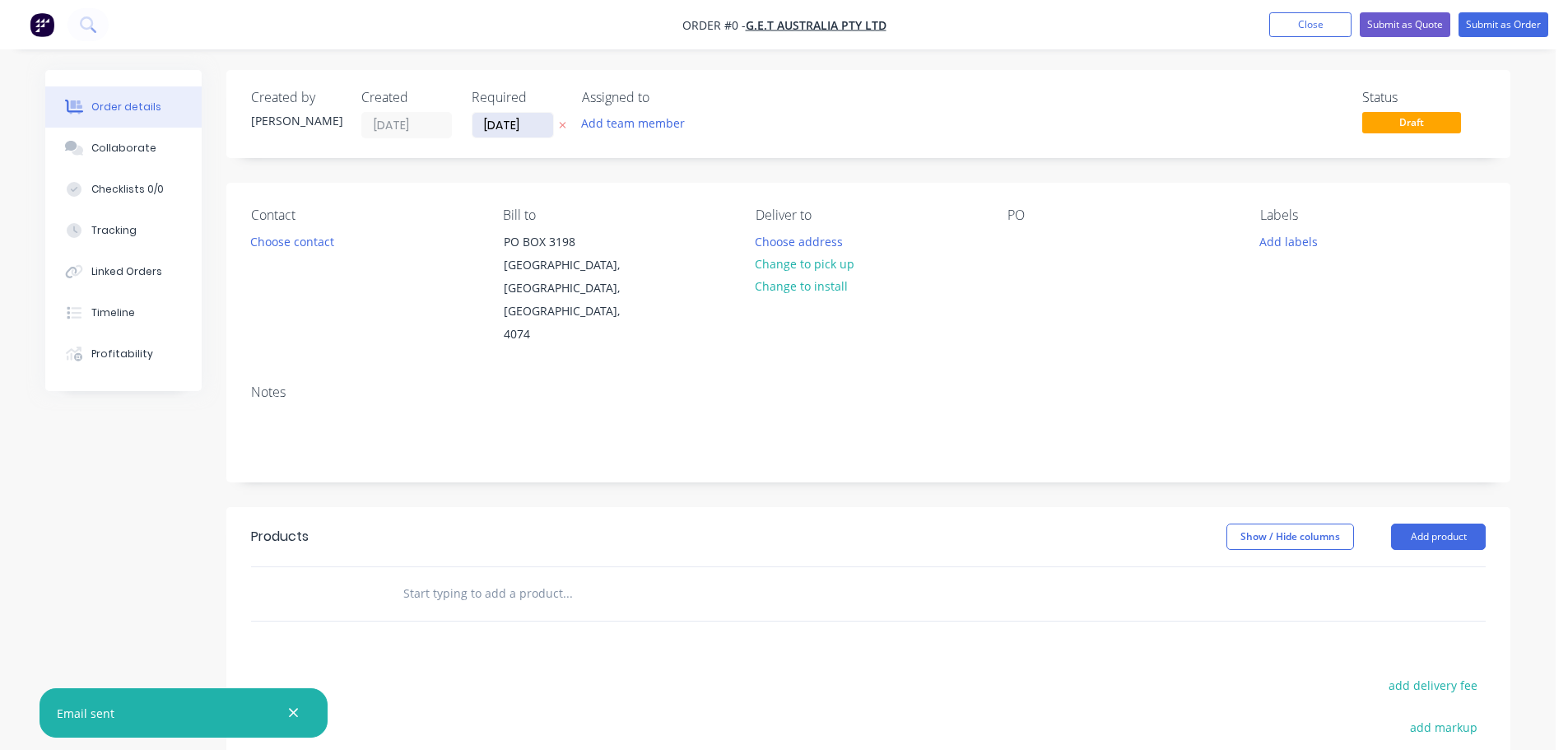
click at [503, 120] on input "[DATE]" at bounding box center [512, 124] width 81 height 25
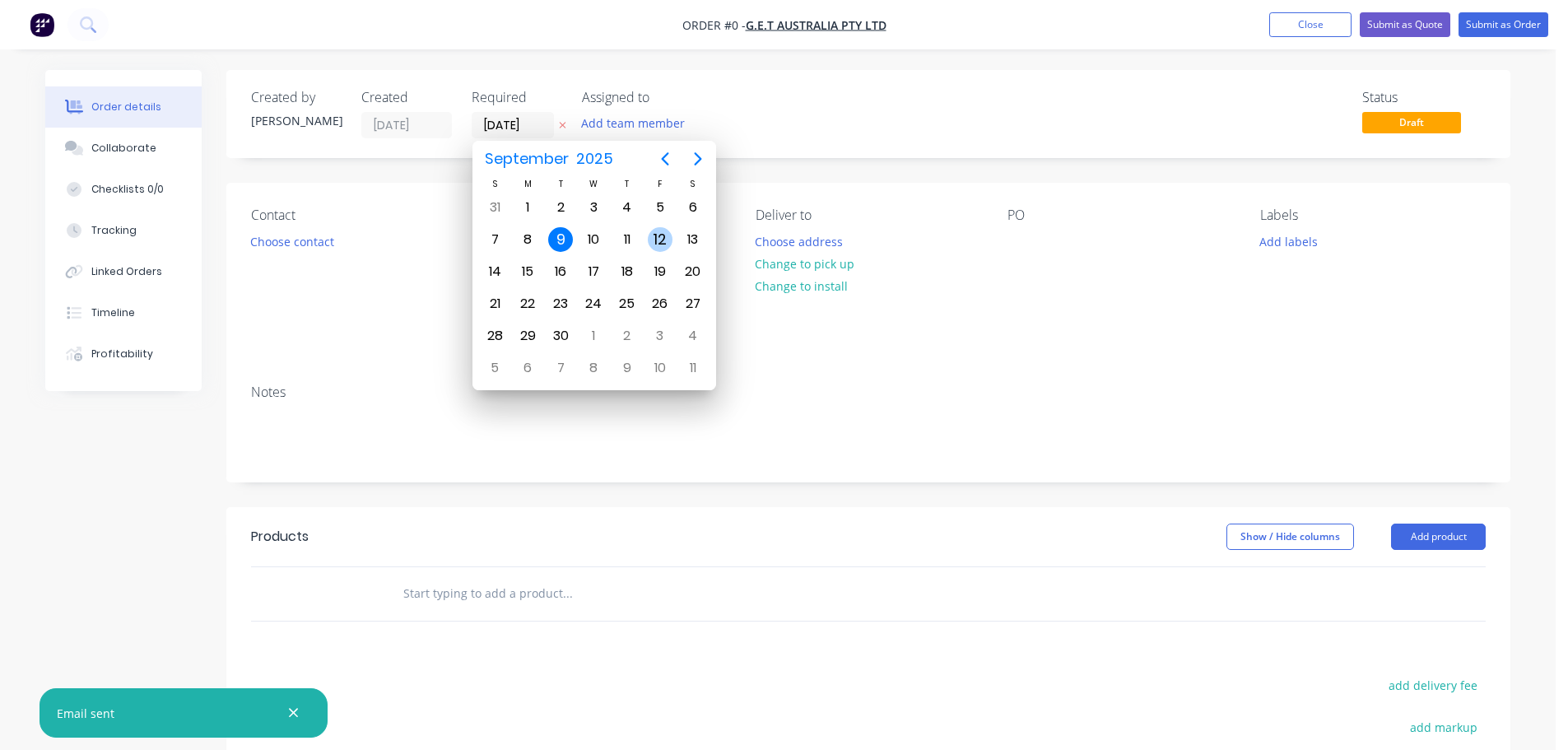
click at [669, 239] on div "12" at bounding box center [659, 239] width 25 height 25
type input "12/09/25"
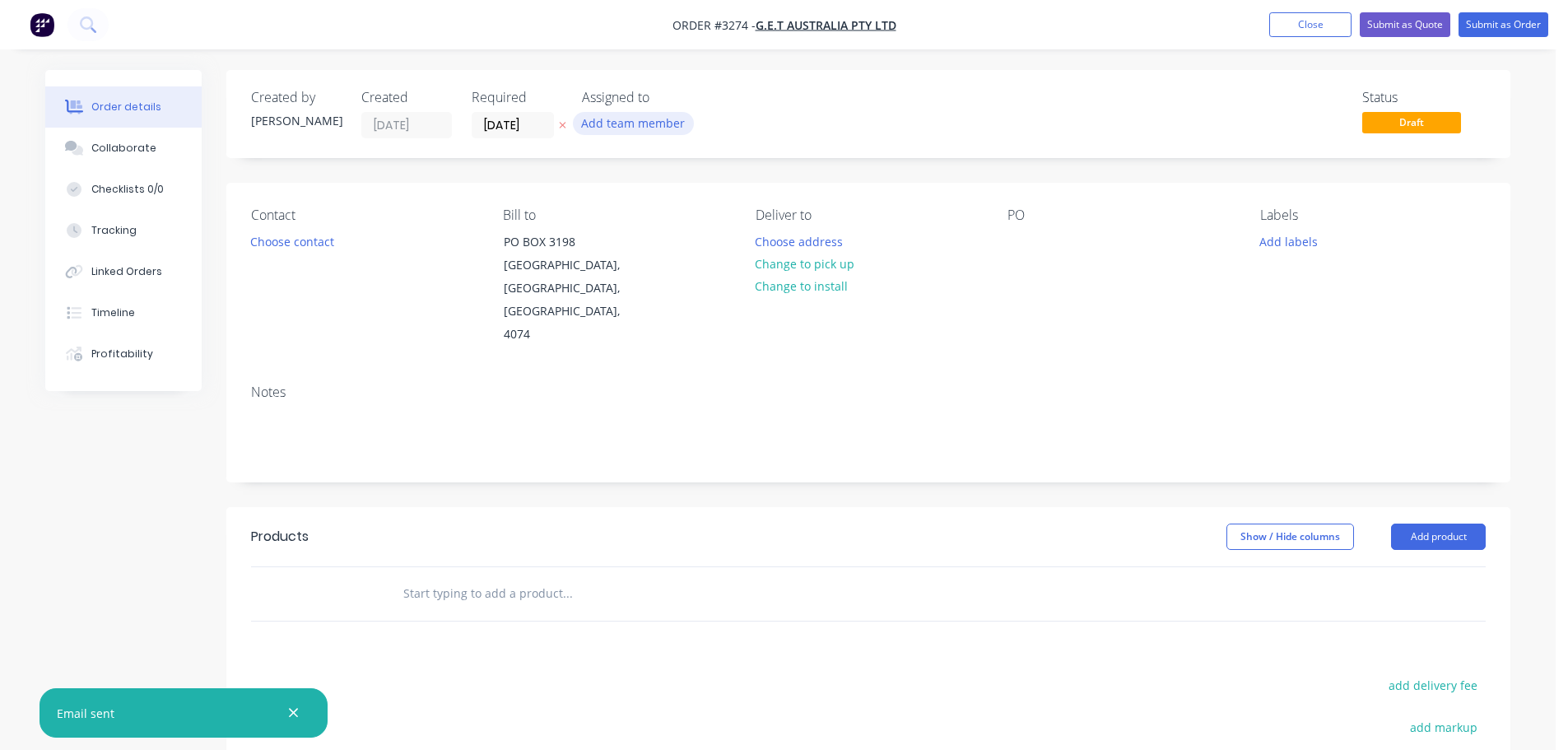
click at [618, 121] on button "Add team member" at bounding box center [633, 123] width 121 height 23
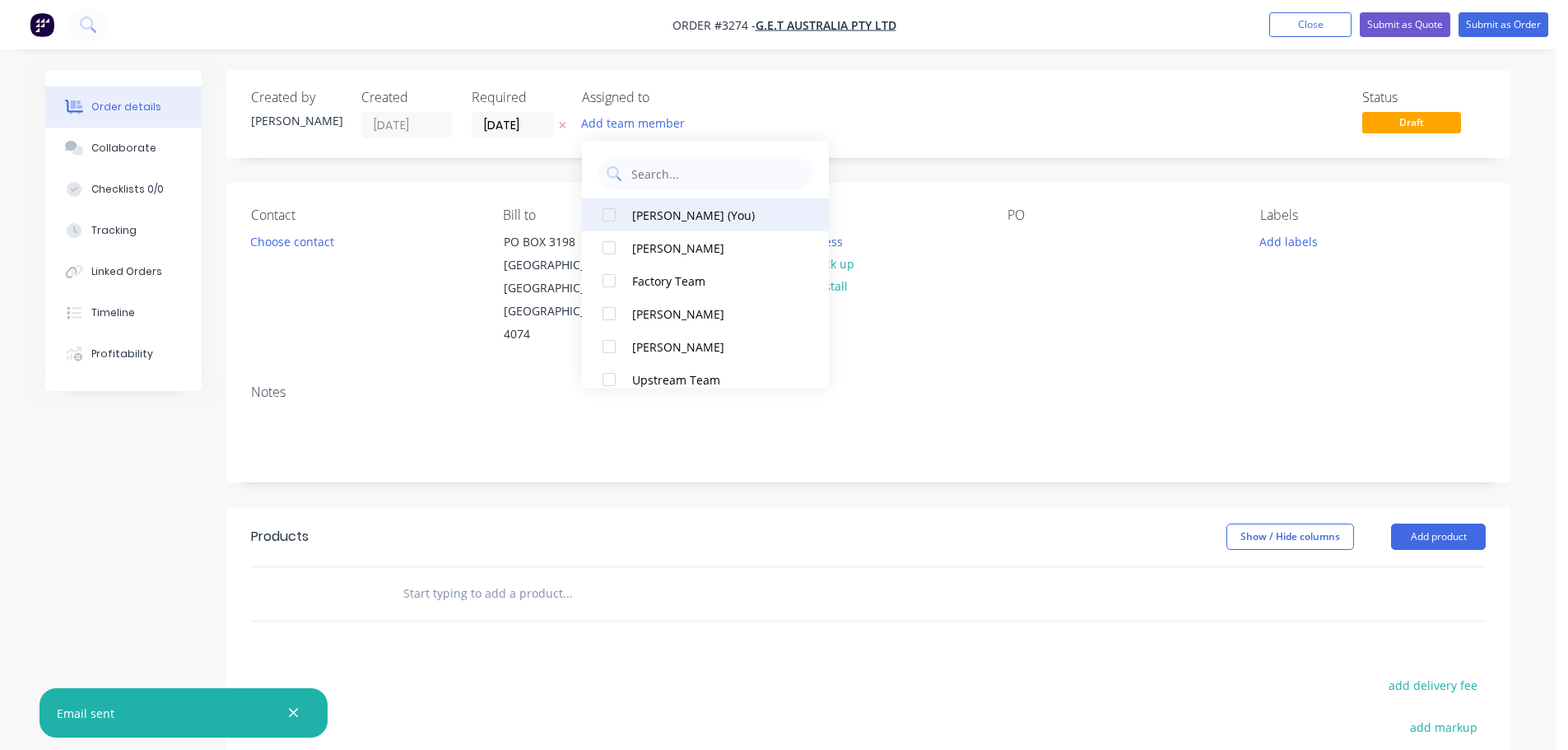
click at [671, 207] on div "[PERSON_NAME] (You)" at bounding box center [714, 216] width 165 height 18
click at [321, 243] on button "Choose contact" at bounding box center [292, 240] width 102 height 23
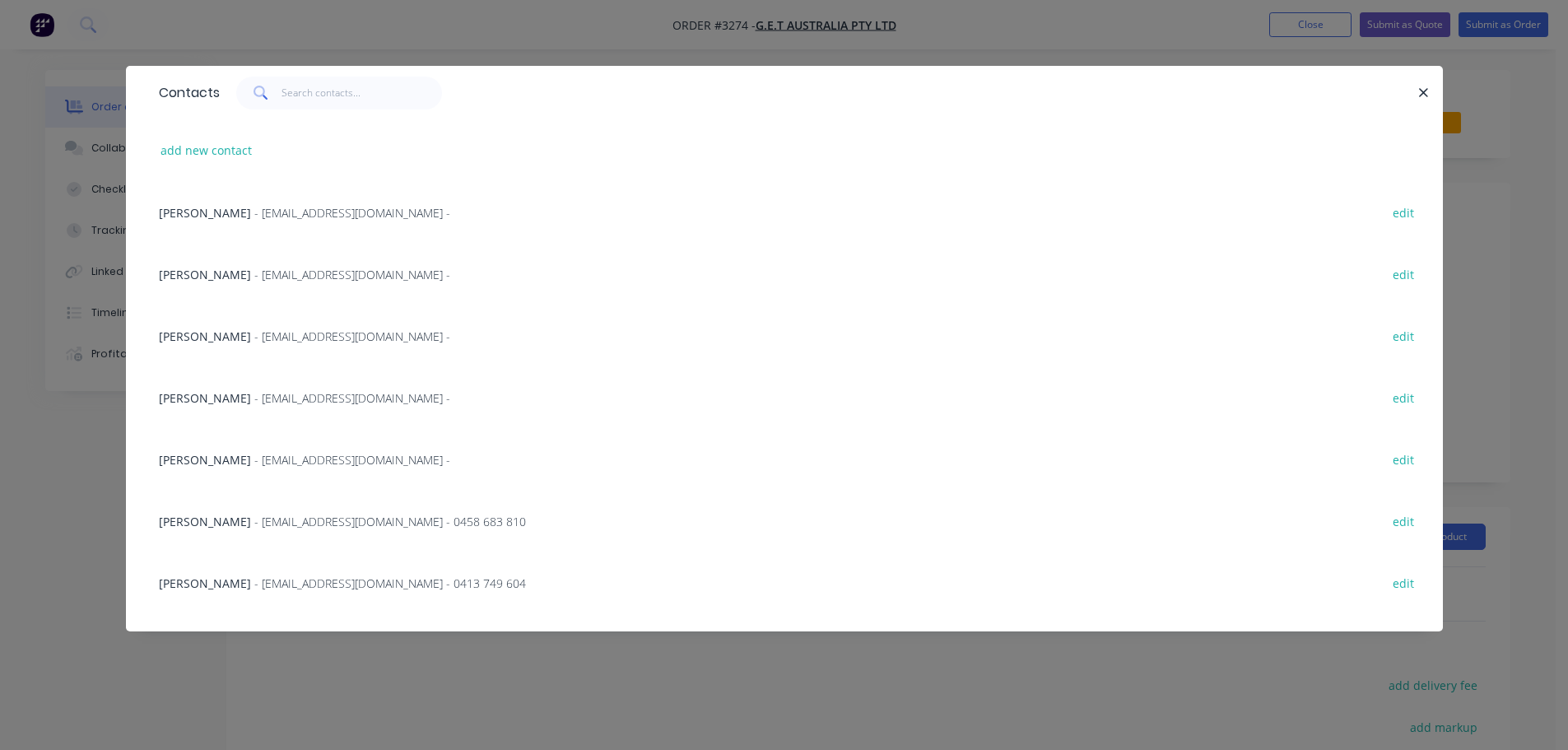
click at [254, 271] on span "- rmuller@get.com.au -" at bounding box center [352, 275] width 196 height 16
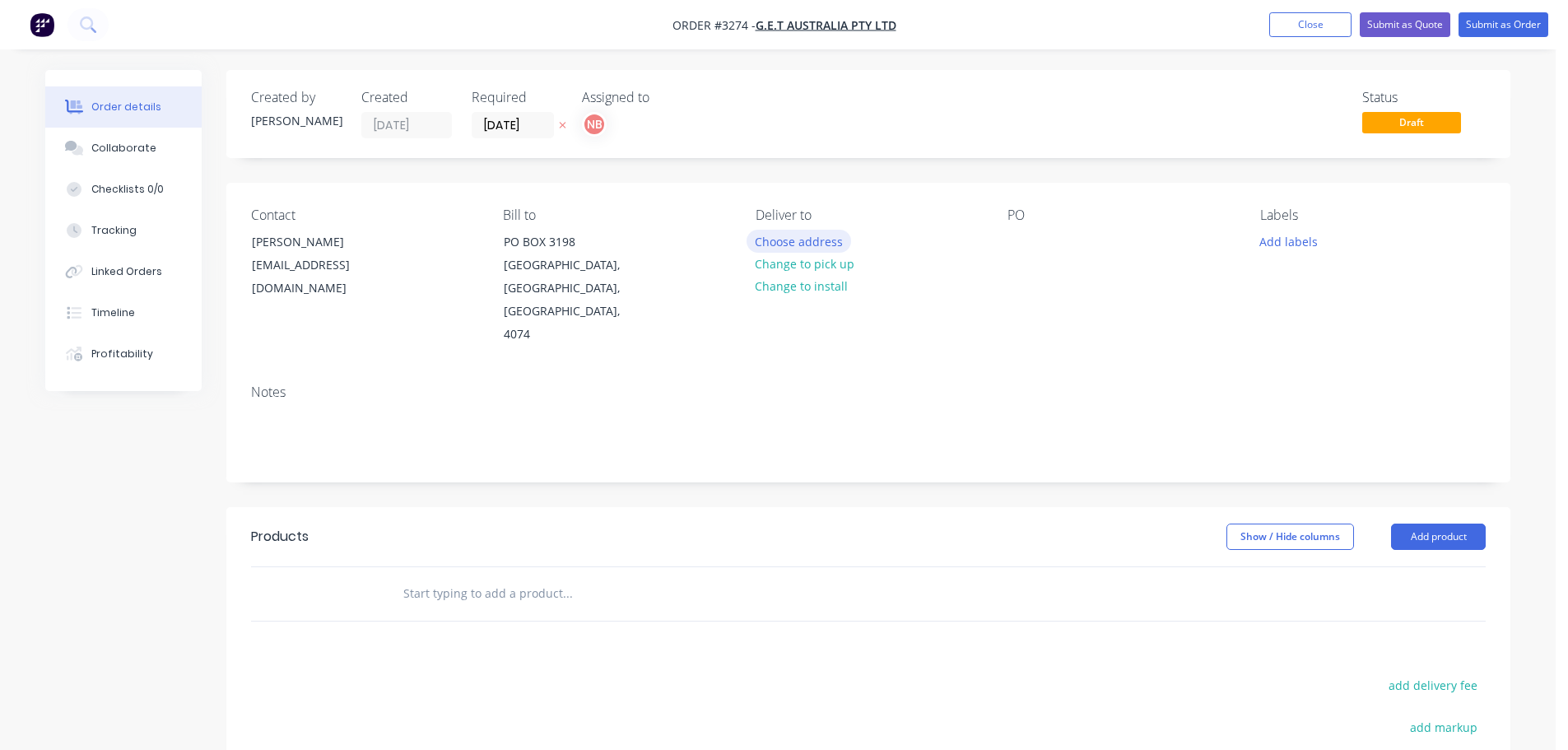
click at [776, 236] on button "Choose address" at bounding box center [798, 240] width 105 height 23
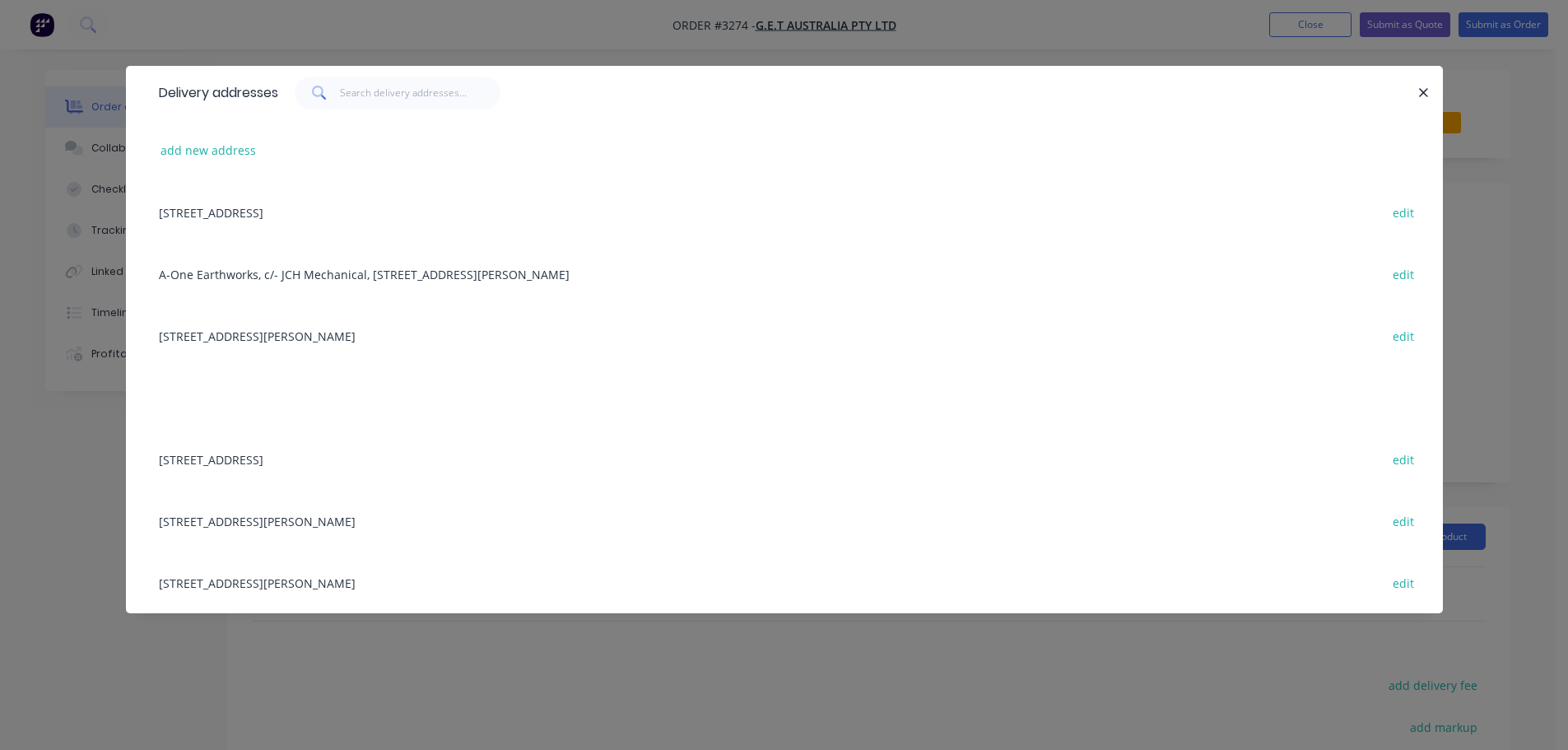
click at [303, 462] on div "62 NEON STREET, SUMNER, Queensland, Australia, 4074 edit" at bounding box center [784, 458] width 1267 height 62
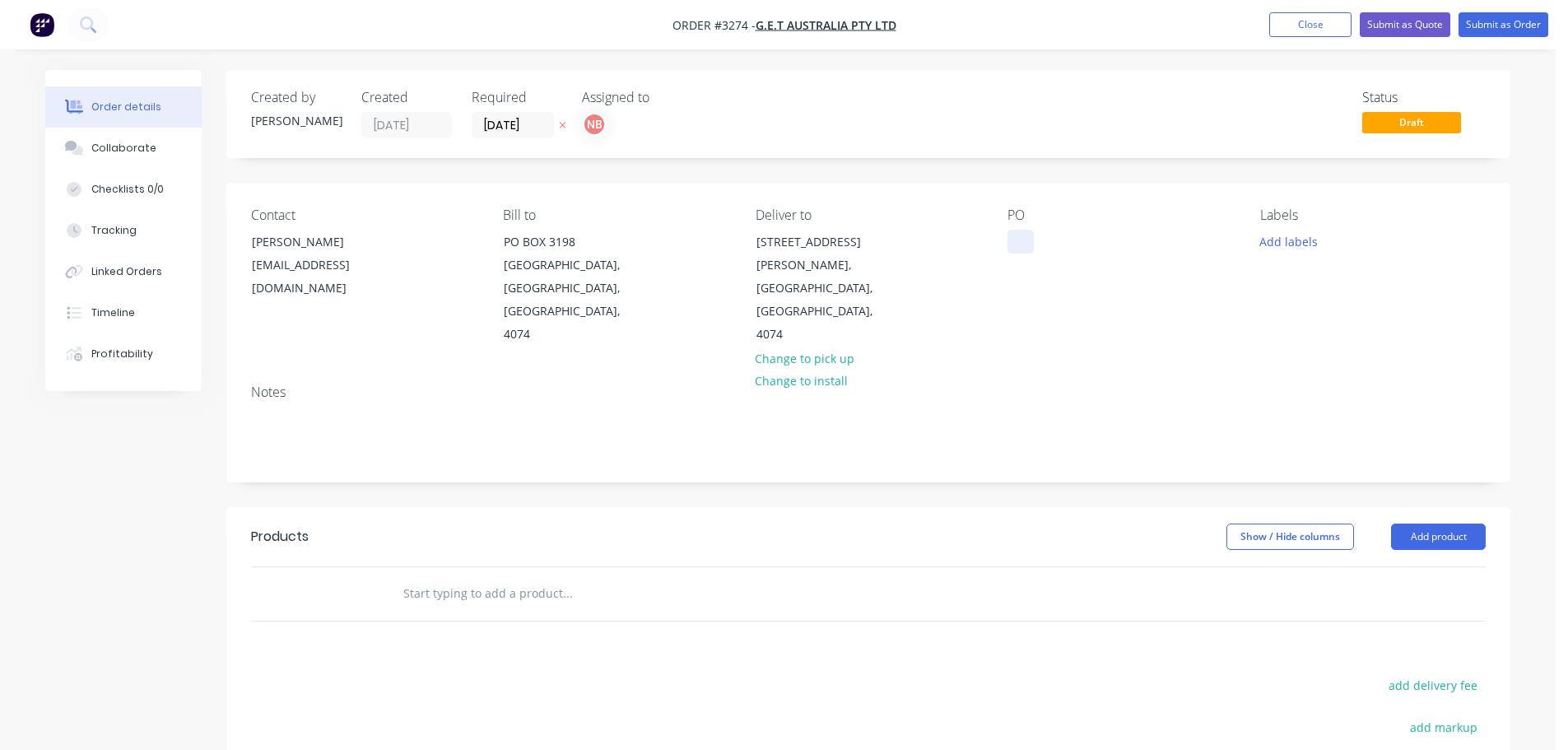
click at [1013, 242] on div at bounding box center [1020, 241] width 27 height 24
click at [1274, 252] on button "Add labels" at bounding box center [1287, 240] width 76 height 23
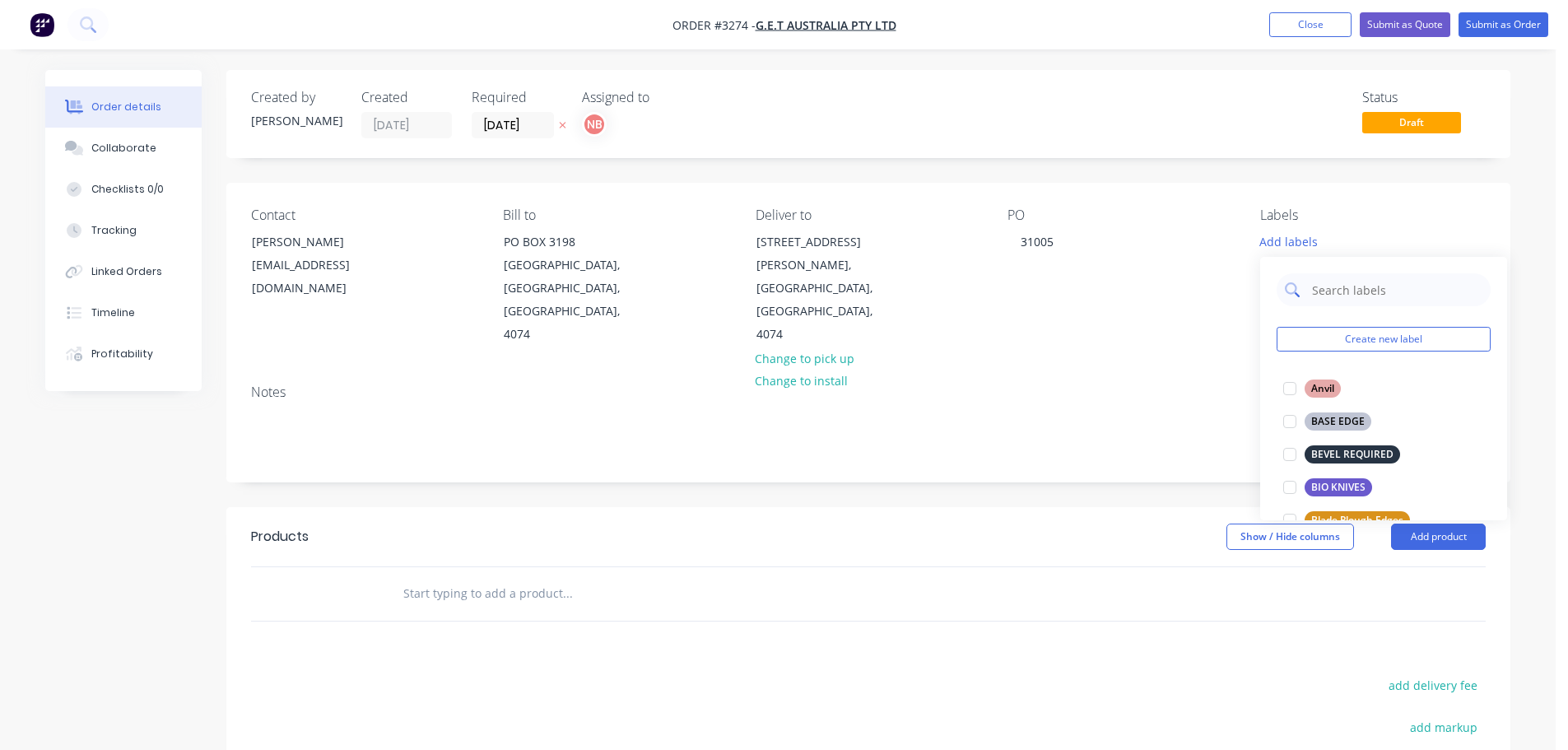
click at [1310, 287] on div at bounding box center [1383, 289] width 214 height 33
click at [1320, 287] on input "text" at bounding box center [1396, 289] width 172 height 33
click at [1336, 294] on input "text" at bounding box center [1396, 289] width 172 height 33
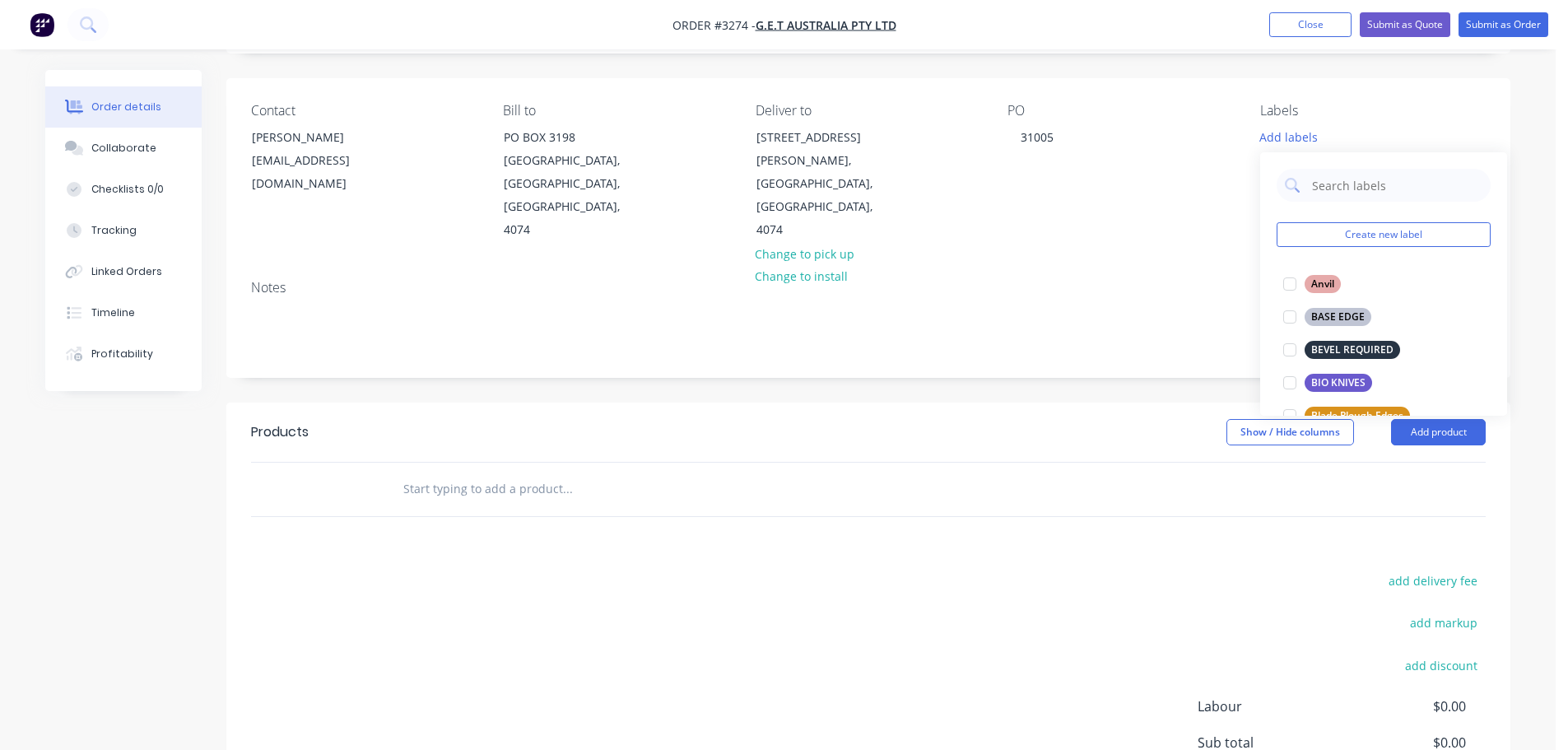
scroll to position [165, 0]
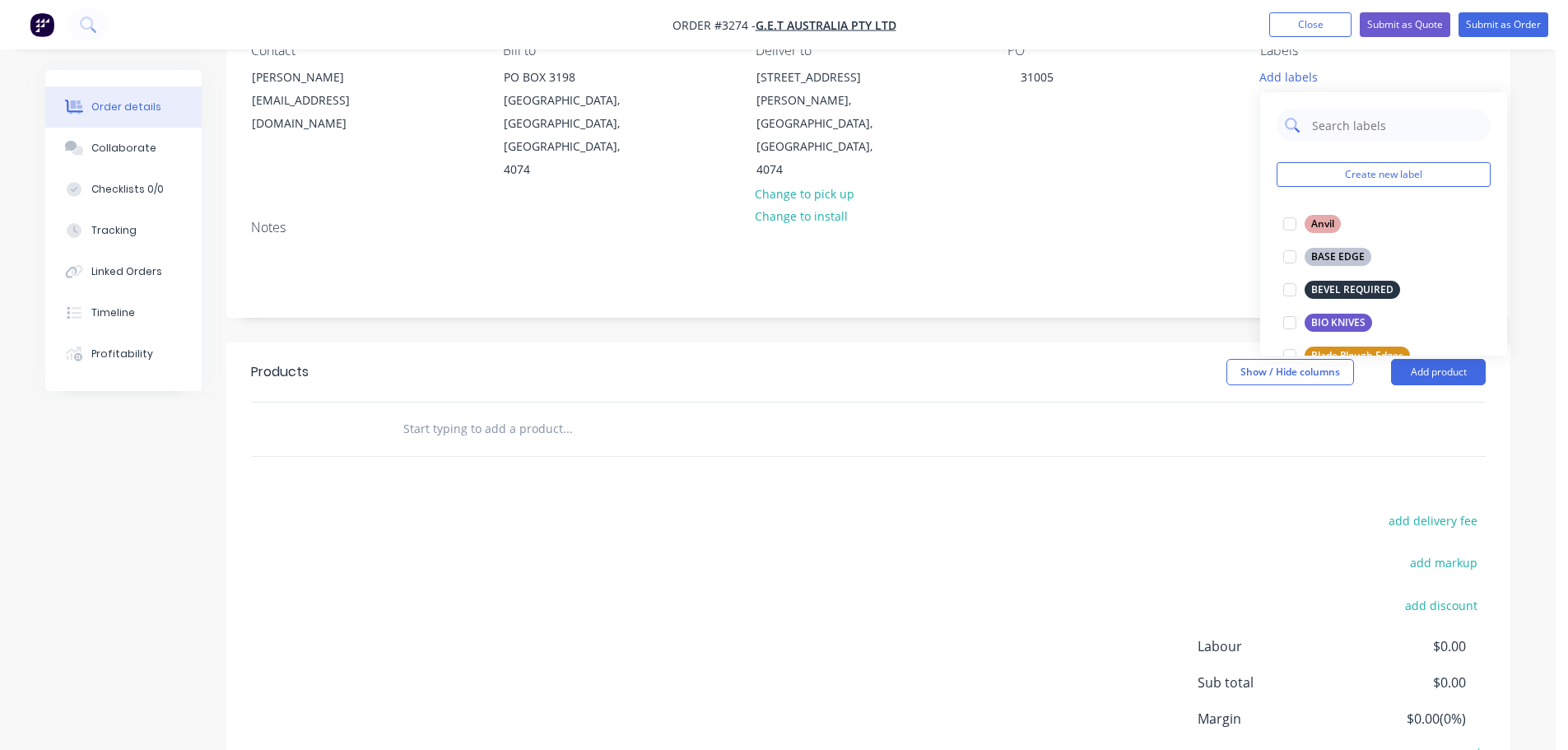
click at [1335, 119] on input "text" at bounding box center [1396, 124] width 172 height 33
drag, startPoint x: 1345, startPoint y: 119, endPoint x: 1267, endPoint y: 122, distance: 78.1
click at [1267, 122] on div "cutt Create new label CUTTER BAR EDGE edit Cutter Bar Parts edit Cutter Bar Tyn…" at bounding box center [1383, 224] width 247 height 263
type input "dbf"
click at [1322, 222] on div "DBF EDGES" at bounding box center [1337, 224] width 67 height 18
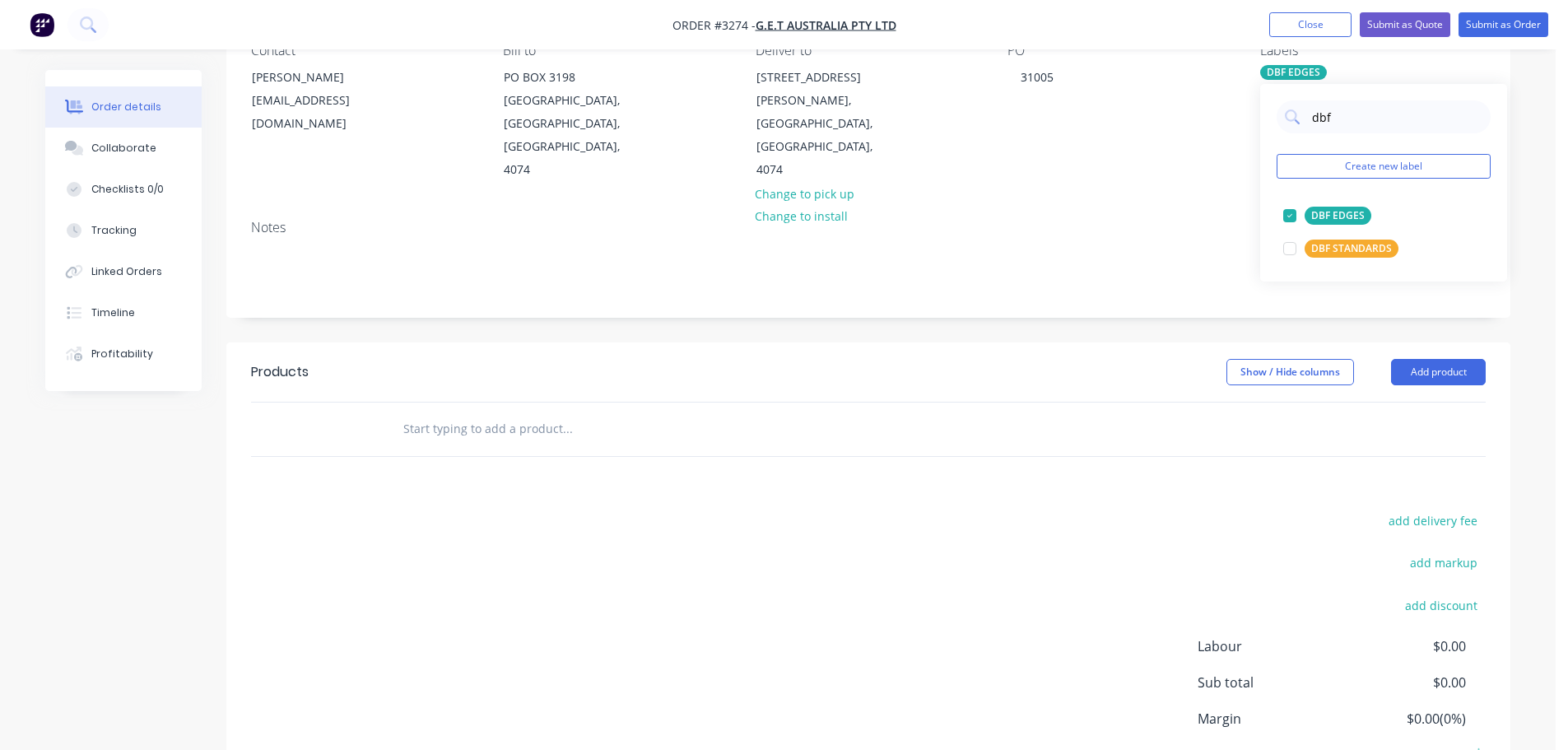
click at [1423, 362] on header "Products Show / Hide columns Add product" at bounding box center [868, 372] width 1284 height 59
click at [1437, 359] on button "Add product" at bounding box center [1438, 372] width 95 height 27
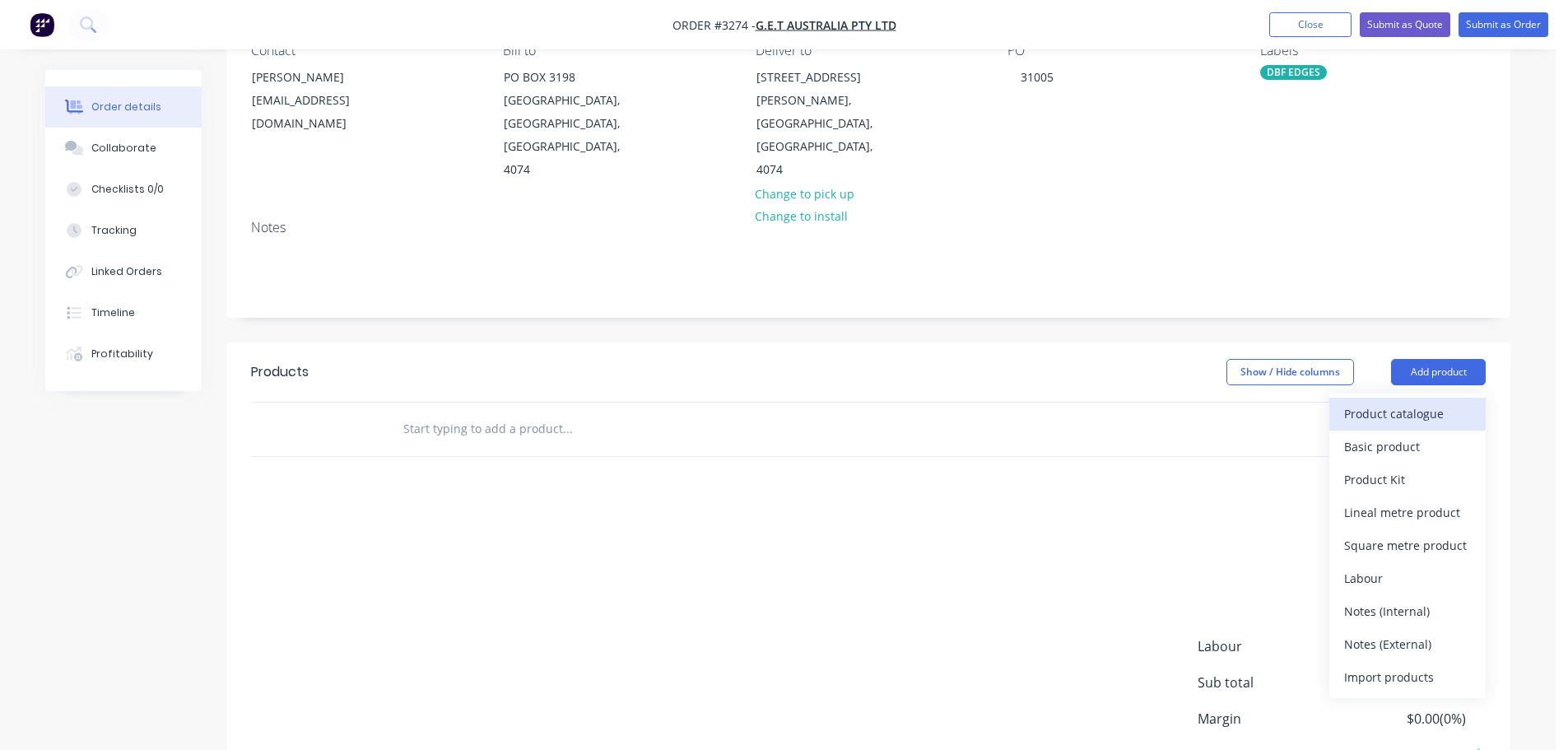
click at [1416, 401] on div "Product catalogue" at bounding box center [1407, 413] width 127 height 24
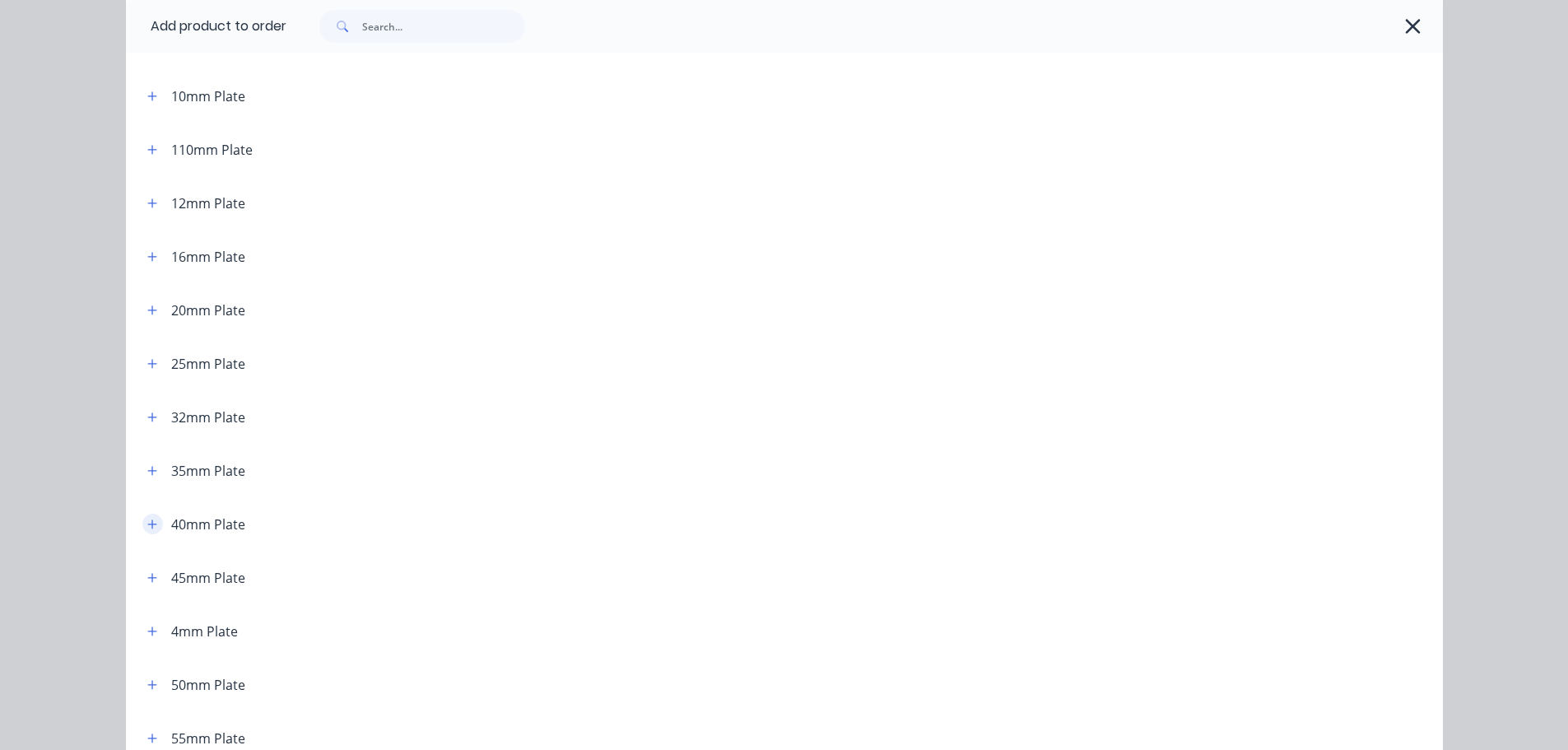
click at [147, 523] on icon "button" at bounding box center [151, 523] width 9 height 9
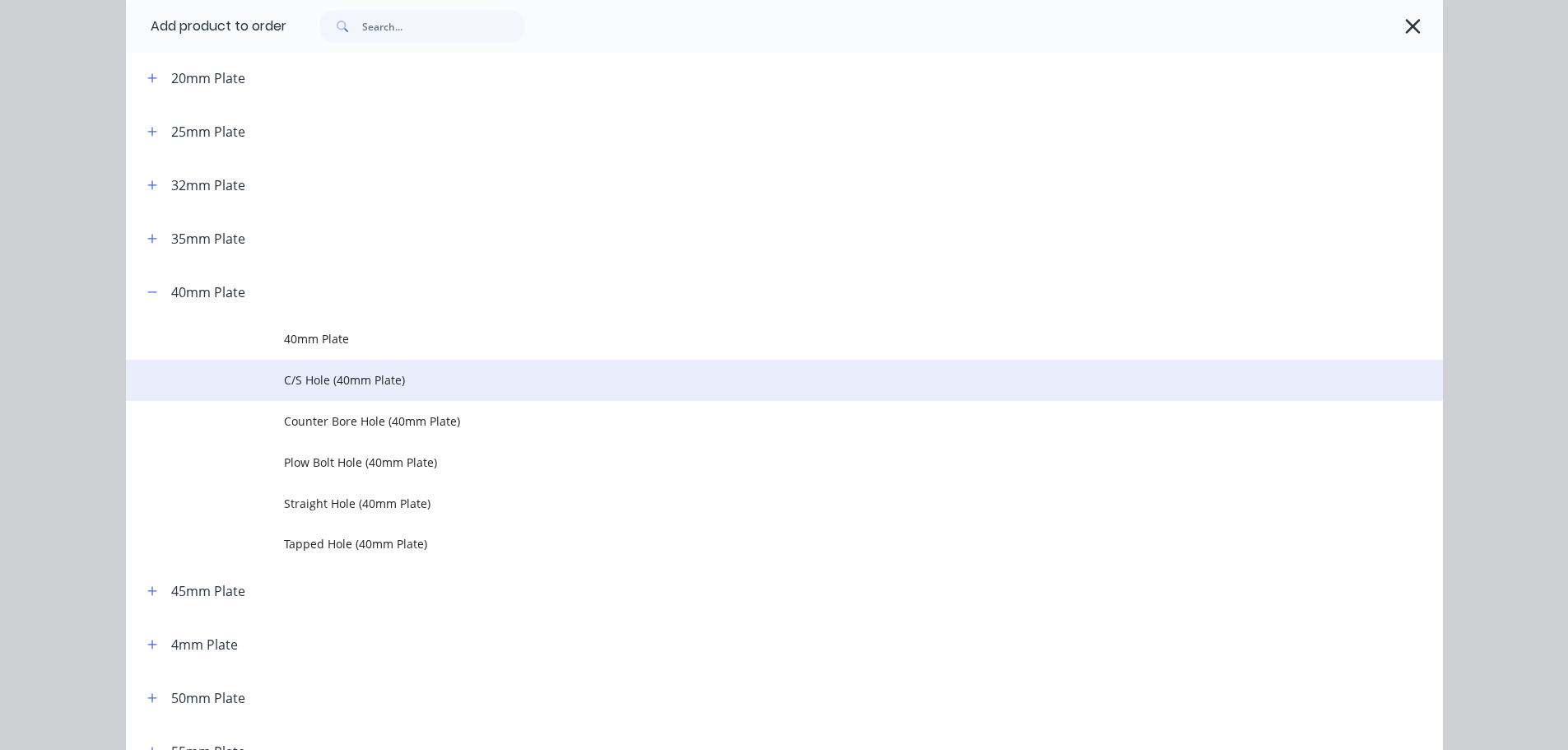
scroll to position [412, 0]
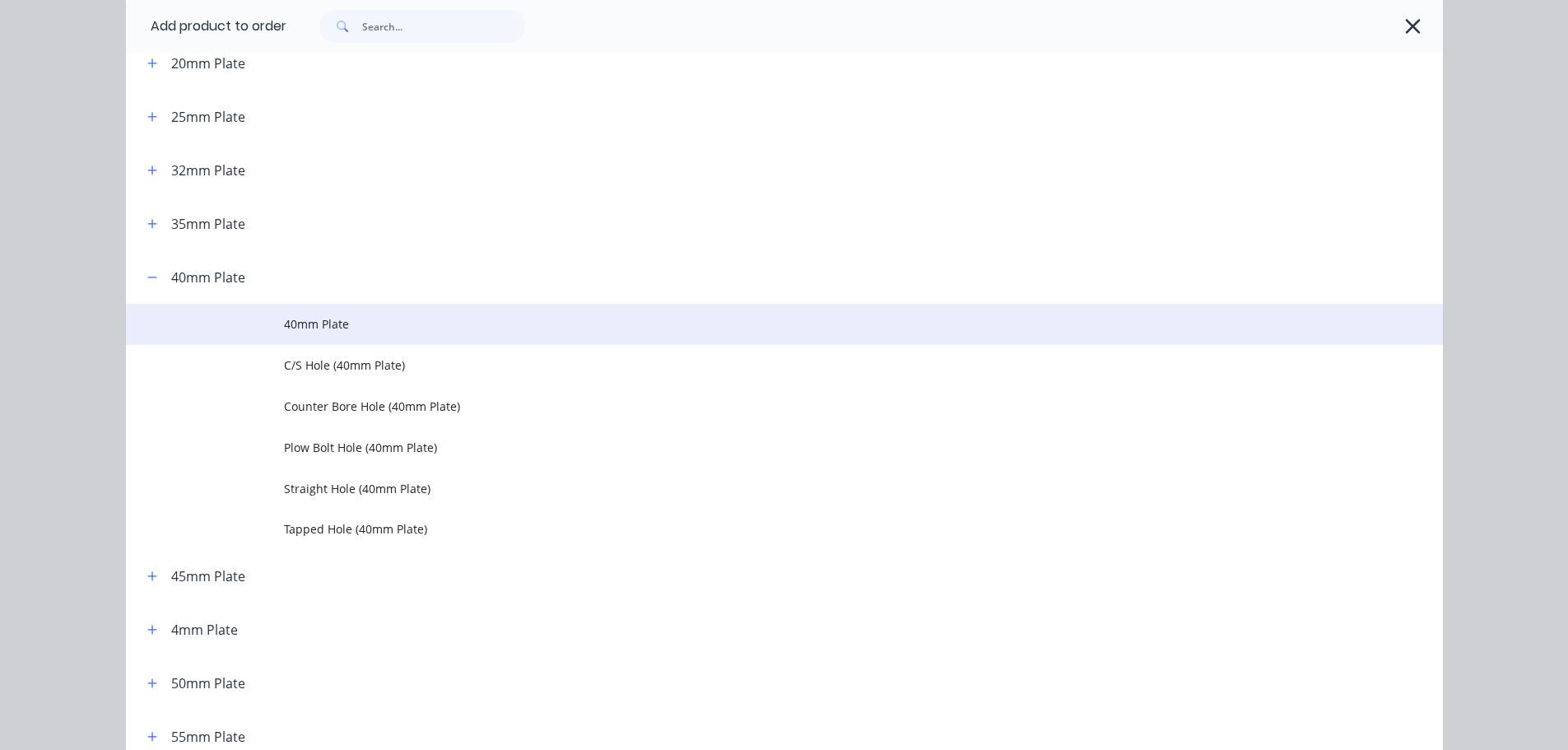
click at [297, 325] on span "40mm Plate" at bounding box center [747, 324] width 926 height 18
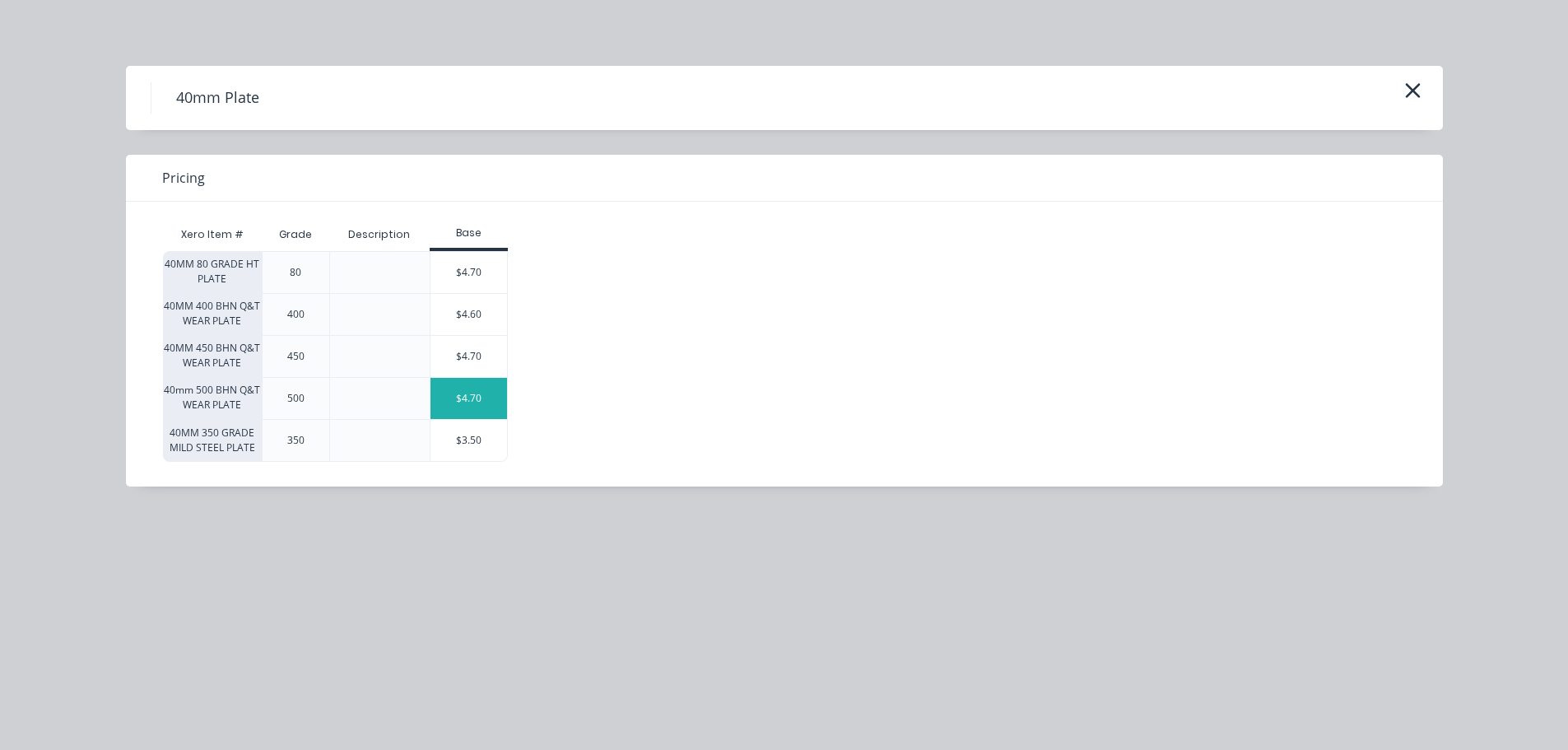
click at [465, 406] on div "$4.70" at bounding box center [469, 398] width 77 height 41
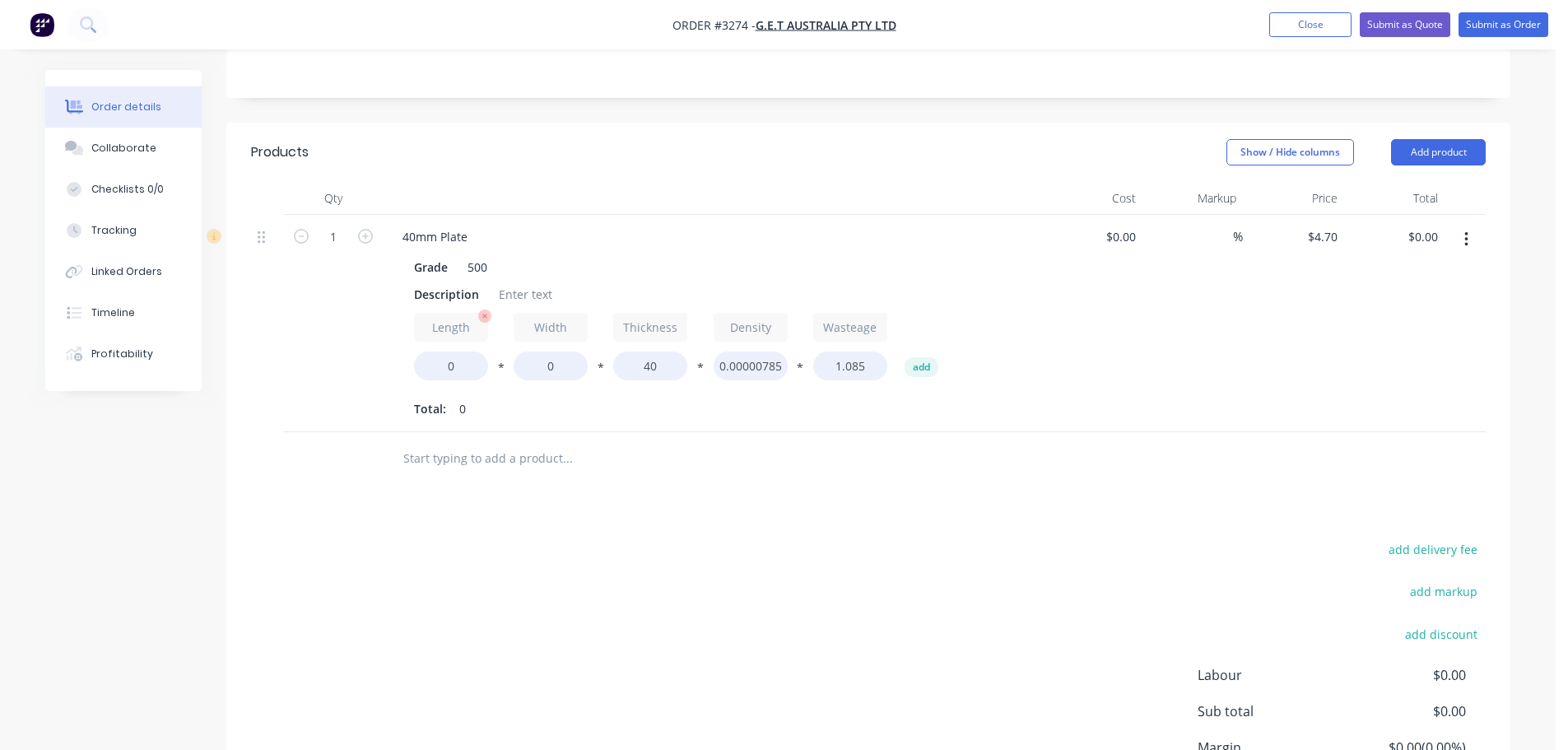
scroll to position [412, 0]
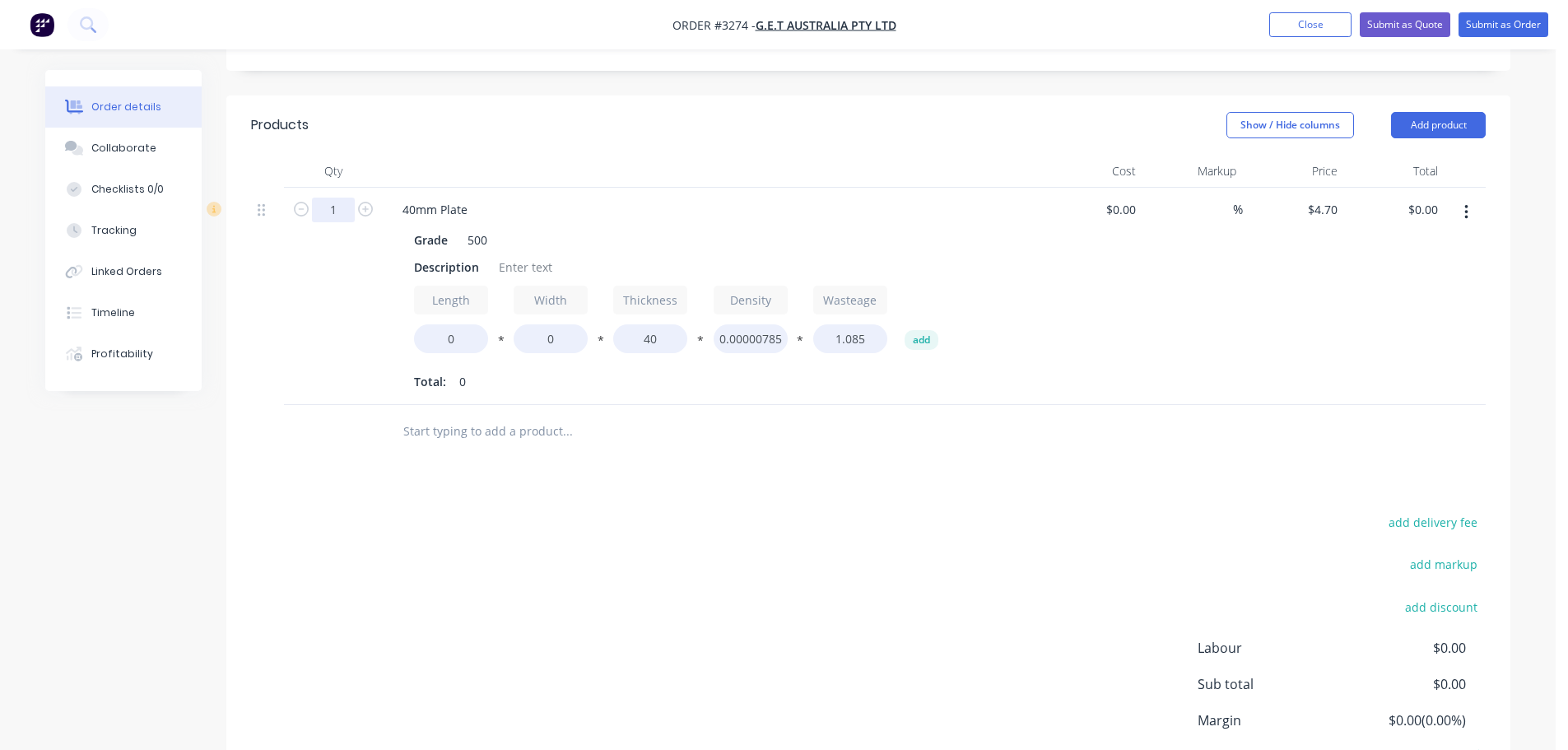
click at [337, 197] on input "1" at bounding box center [332, 209] width 42 height 25
type input "2"
click at [369, 155] on div "Qty" at bounding box center [333, 170] width 99 height 33
click at [435, 255] on div "Description" at bounding box center [445, 267] width 78 height 24
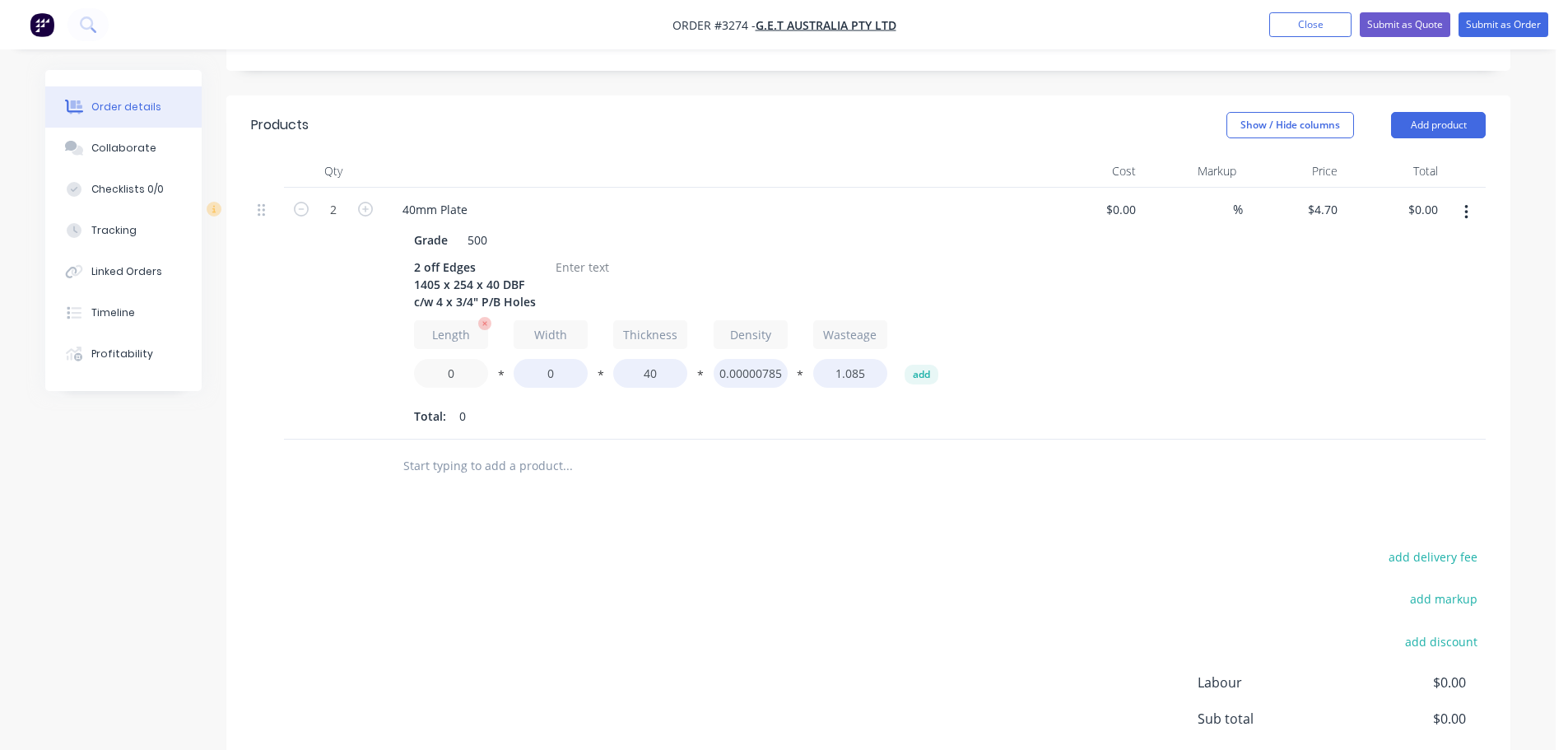
click at [446, 359] on input "0" at bounding box center [450, 373] width 74 height 29
type input "1405"
click at [533, 359] on input "0" at bounding box center [550, 373] width 74 height 29
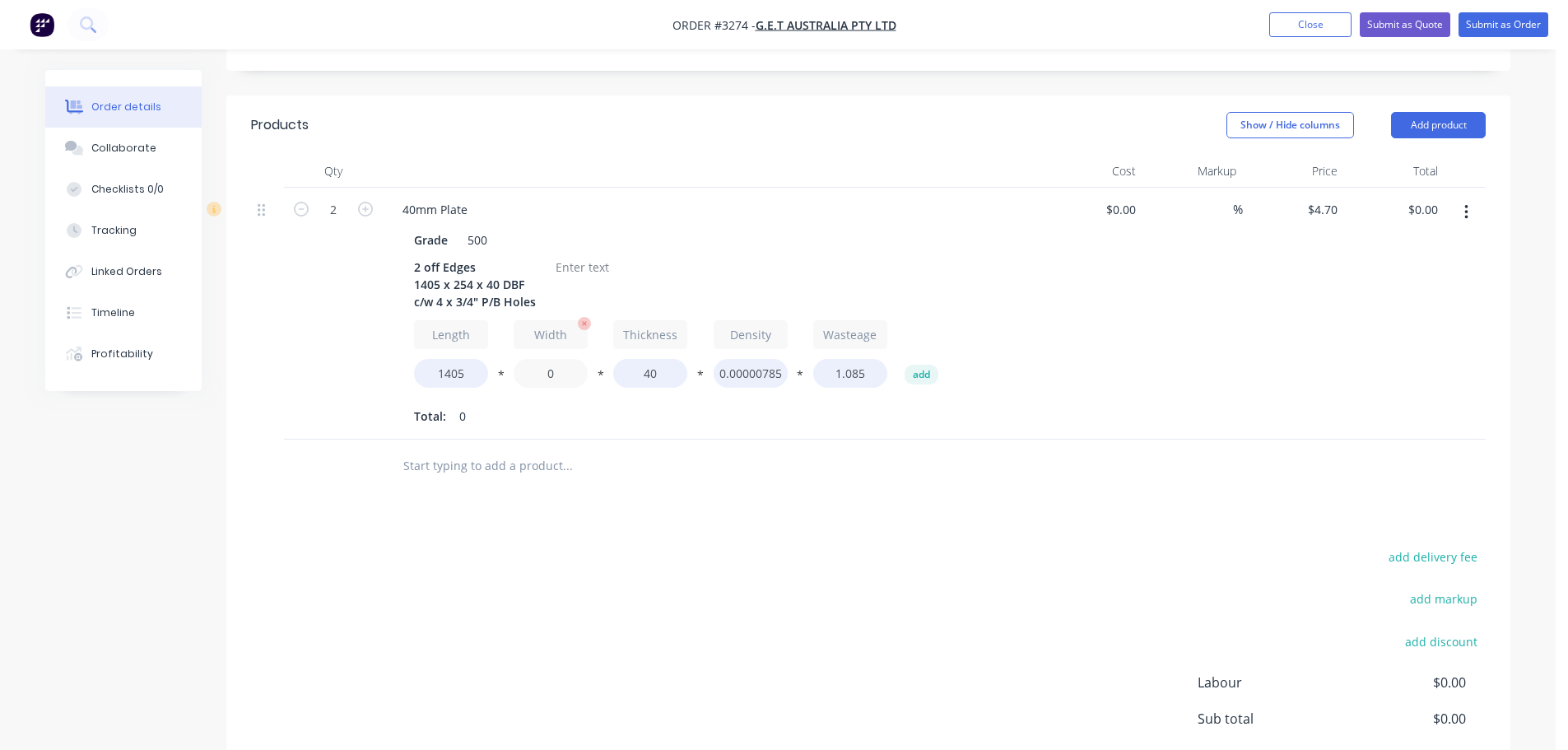
click at [533, 359] on input "0" at bounding box center [550, 373] width 74 height 29
type input "254"
type input "$1,146.80"
click at [562, 255] on div at bounding box center [582, 267] width 67 height 24
click at [561, 255] on div at bounding box center [582, 267] width 67 height 24
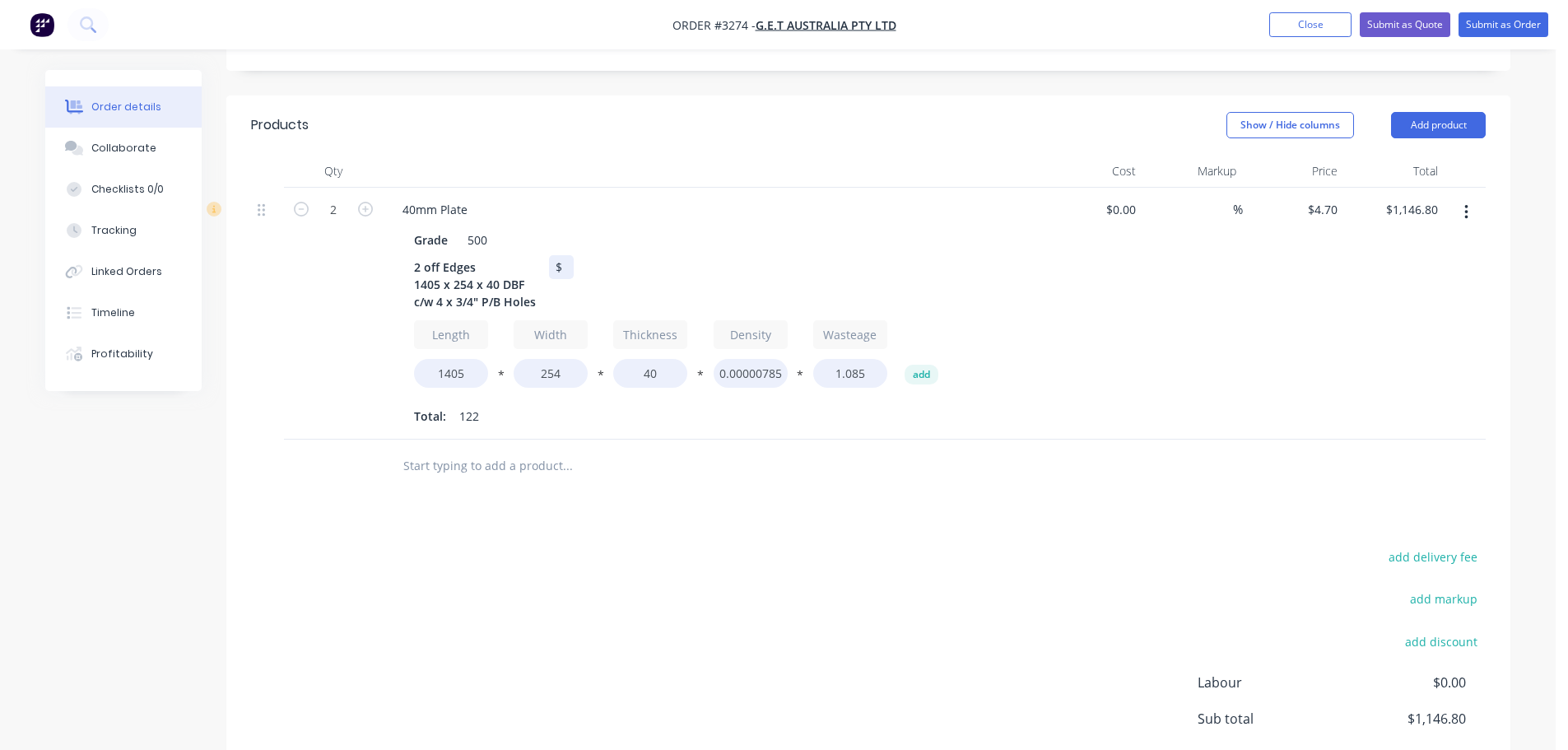
click at [567, 255] on div "$" at bounding box center [561, 267] width 25 height 24
click at [1412, 112] on button "Add product" at bounding box center [1438, 125] width 95 height 27
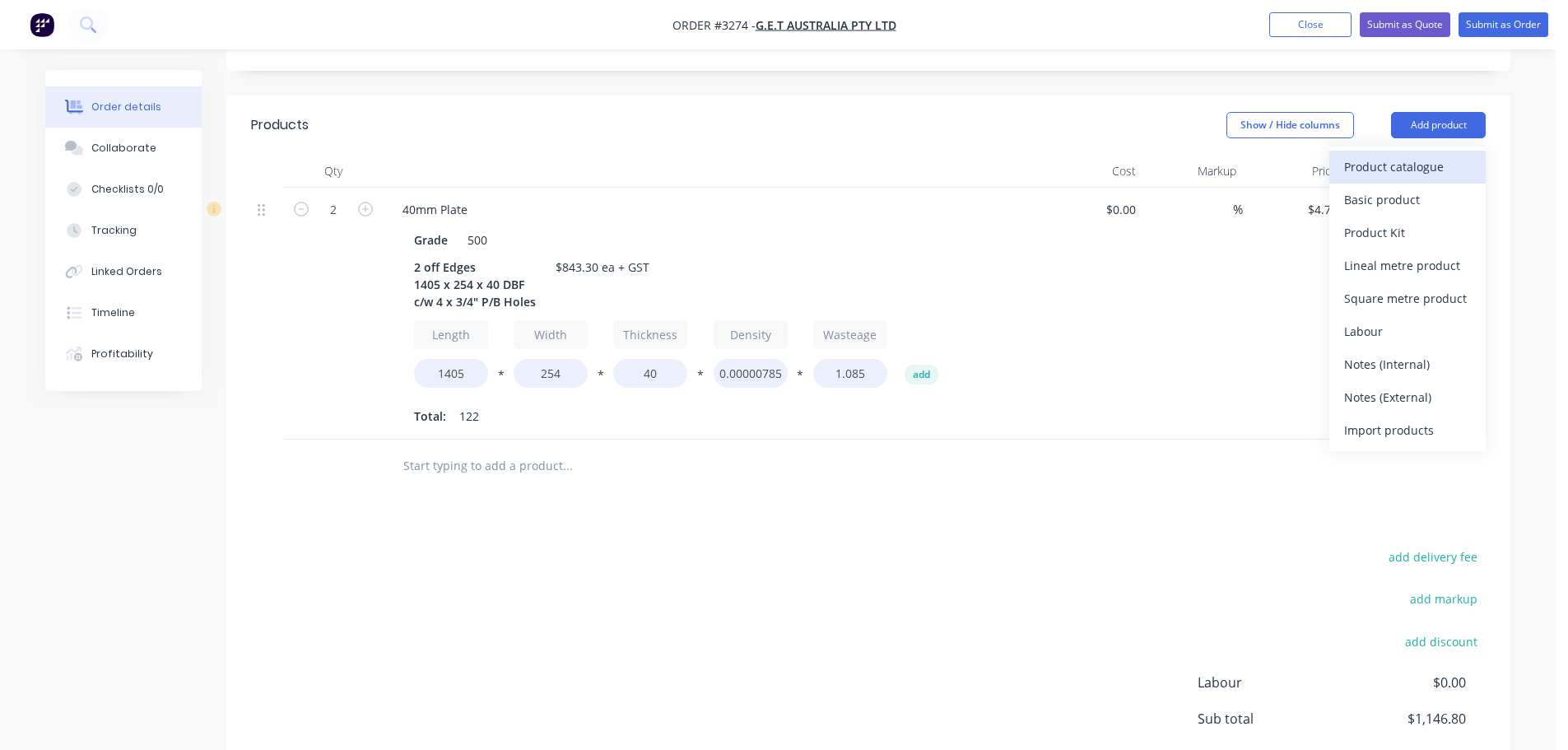
click at [1406, 155] on div "Product catalogue" at bounding box center [1407, 167] width 127 height 24
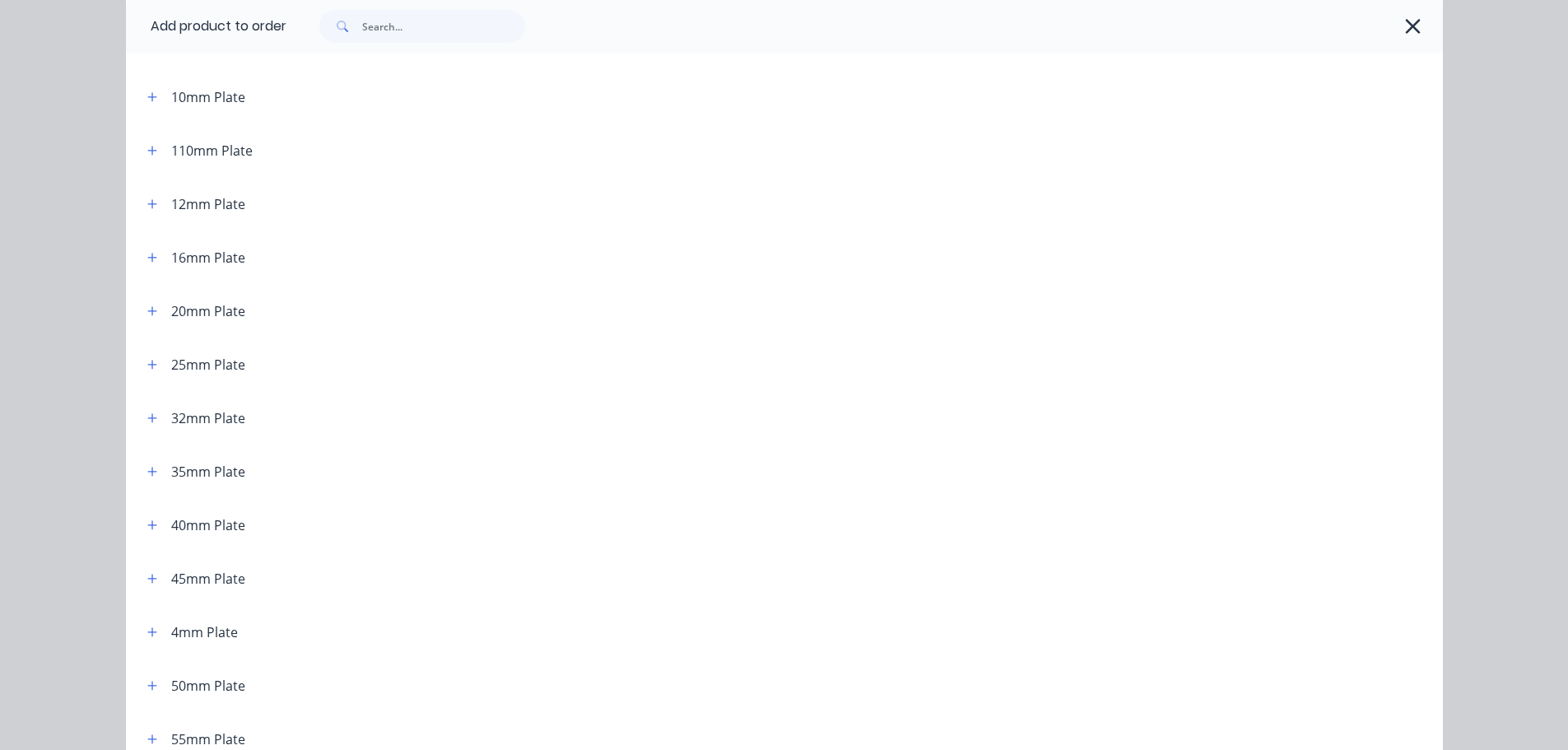
scroll to position [165, 0]
click at [147, 521] on icon "button" at bounding box center [152, 524] width 10 height 12
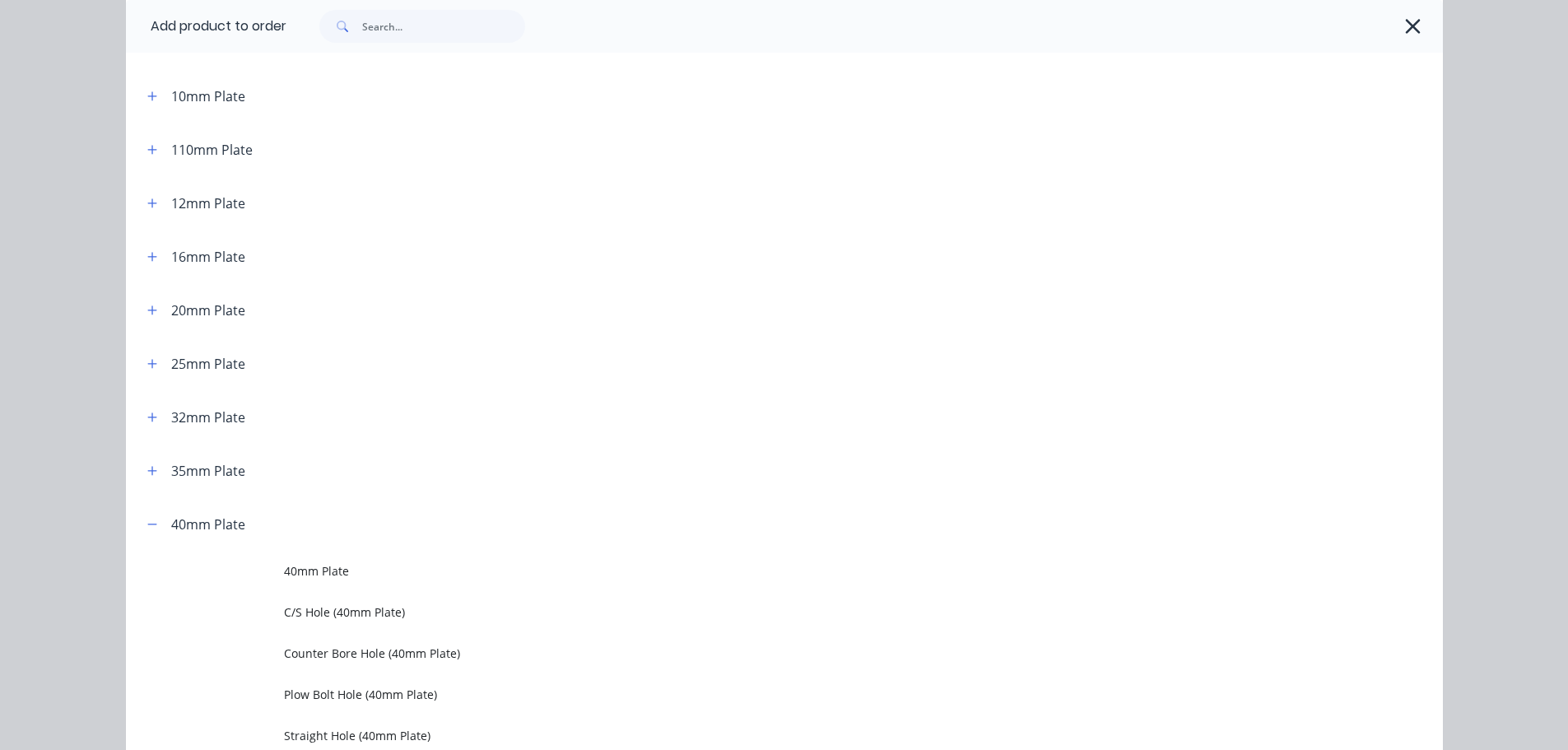
click at [316, 701] on span "Plow Bolt Hole (40mm Plate)" at bounding box center [747, 695] width 926 height 18
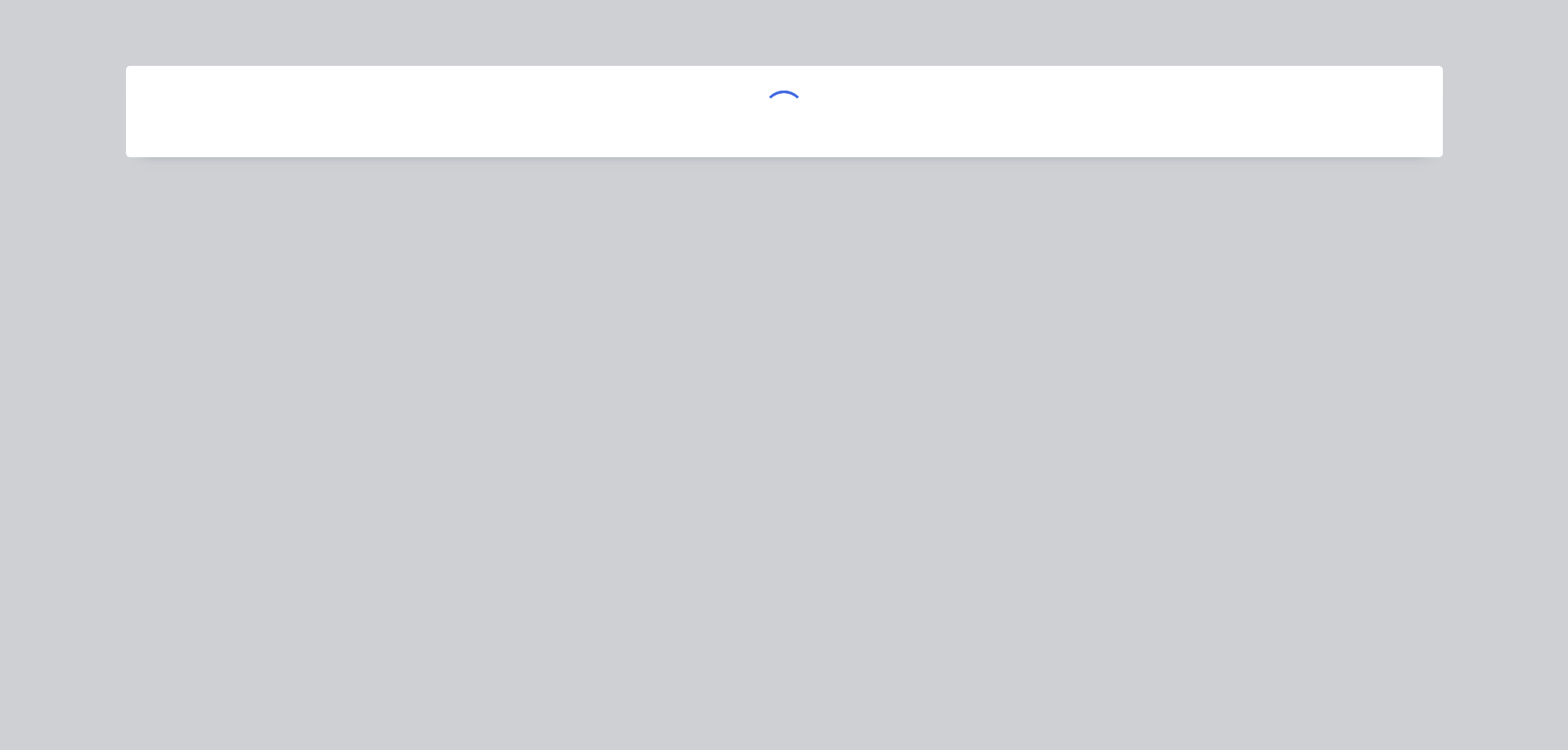
scroll to position [0, 0]
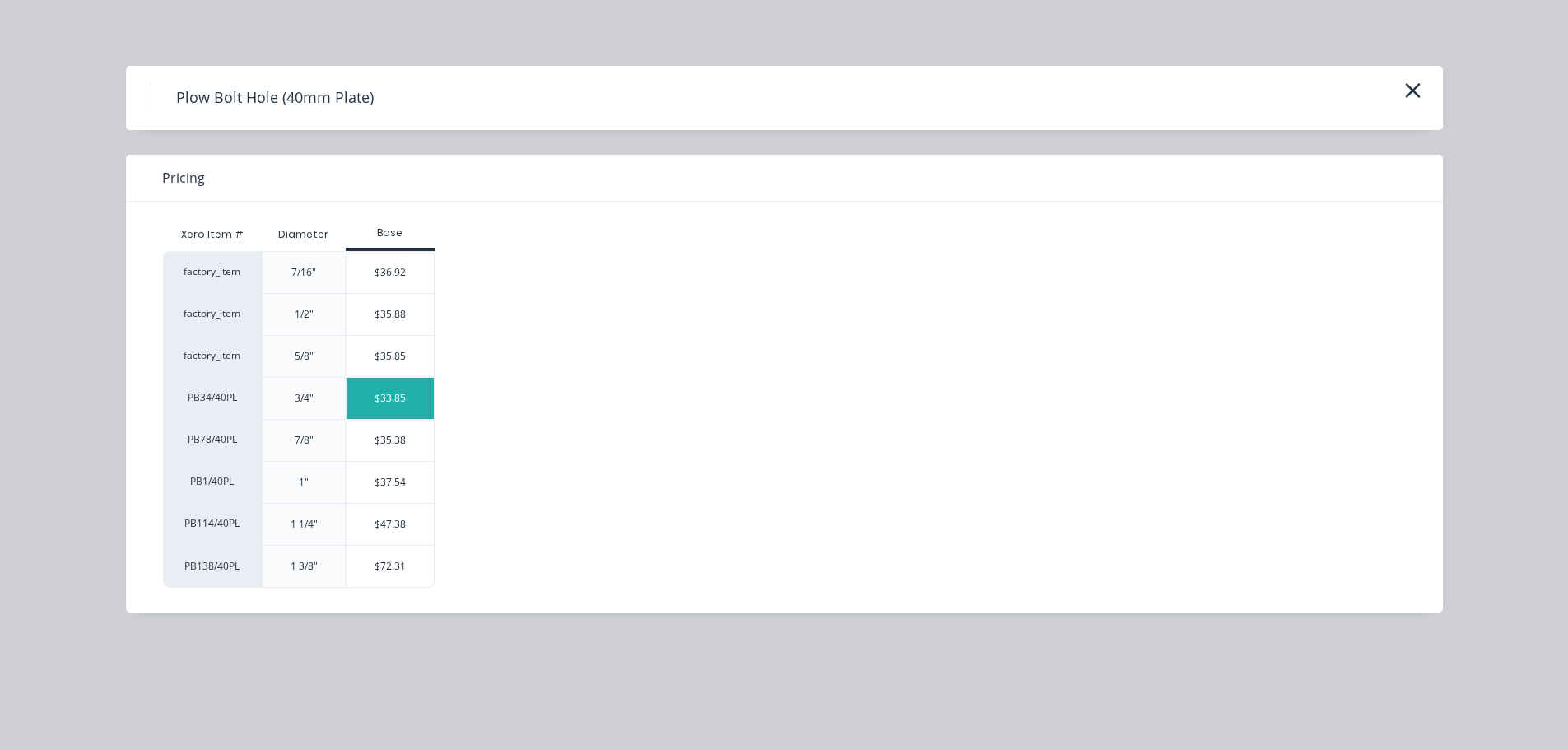
click at [372, 406] on div "$33.85" at bounding box center [390, 398] width 88 height 41
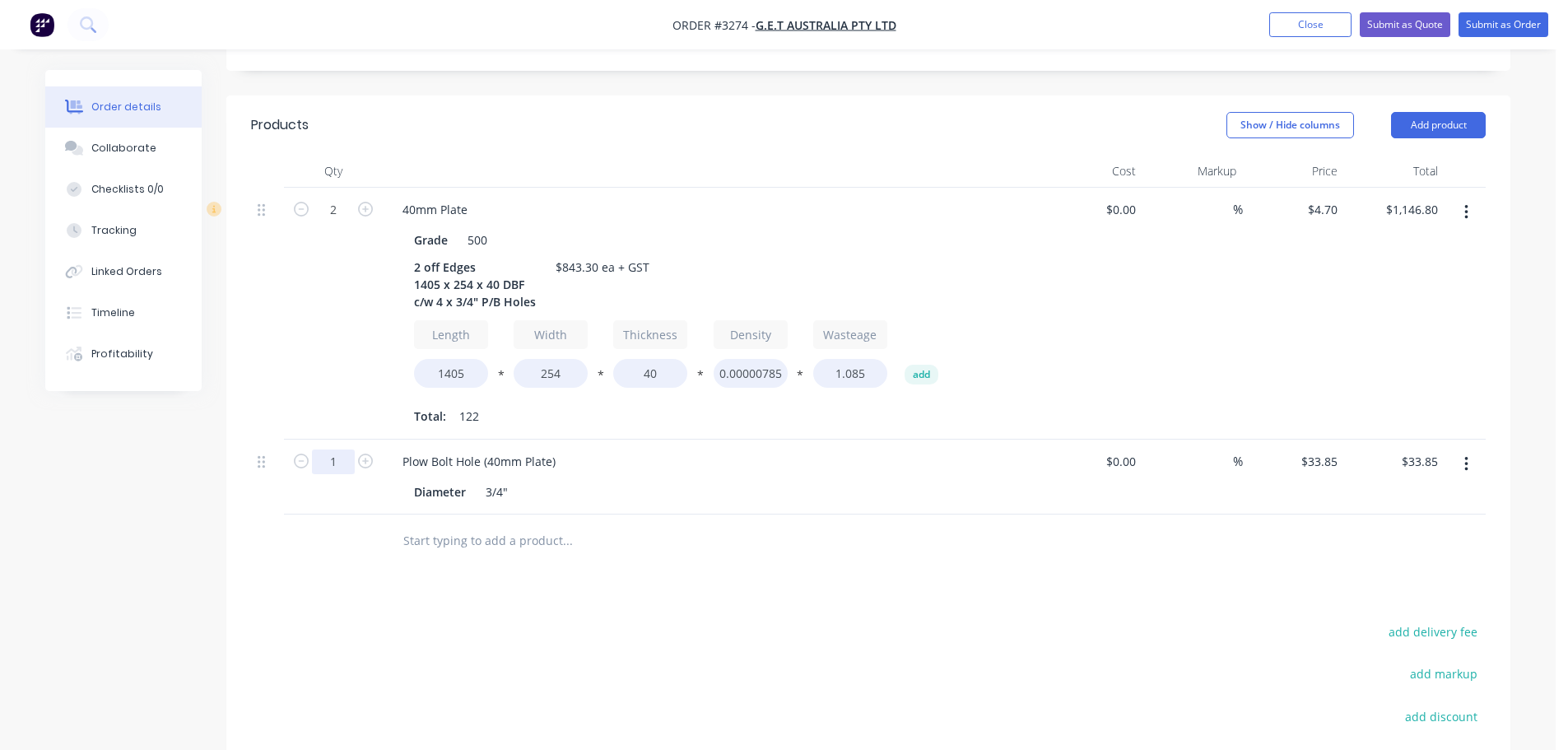
click at [337, 449] on input "1" at bounding box center [332, 461] width 42 height 25
type input "8"
type input "$270.80"
click at [316, 327] on div "2" at bounding box center [333, 313] width 99 height 252
click at [1414, 112] on button "Add product" at bounding box center [1438, 125] width 95 height 27
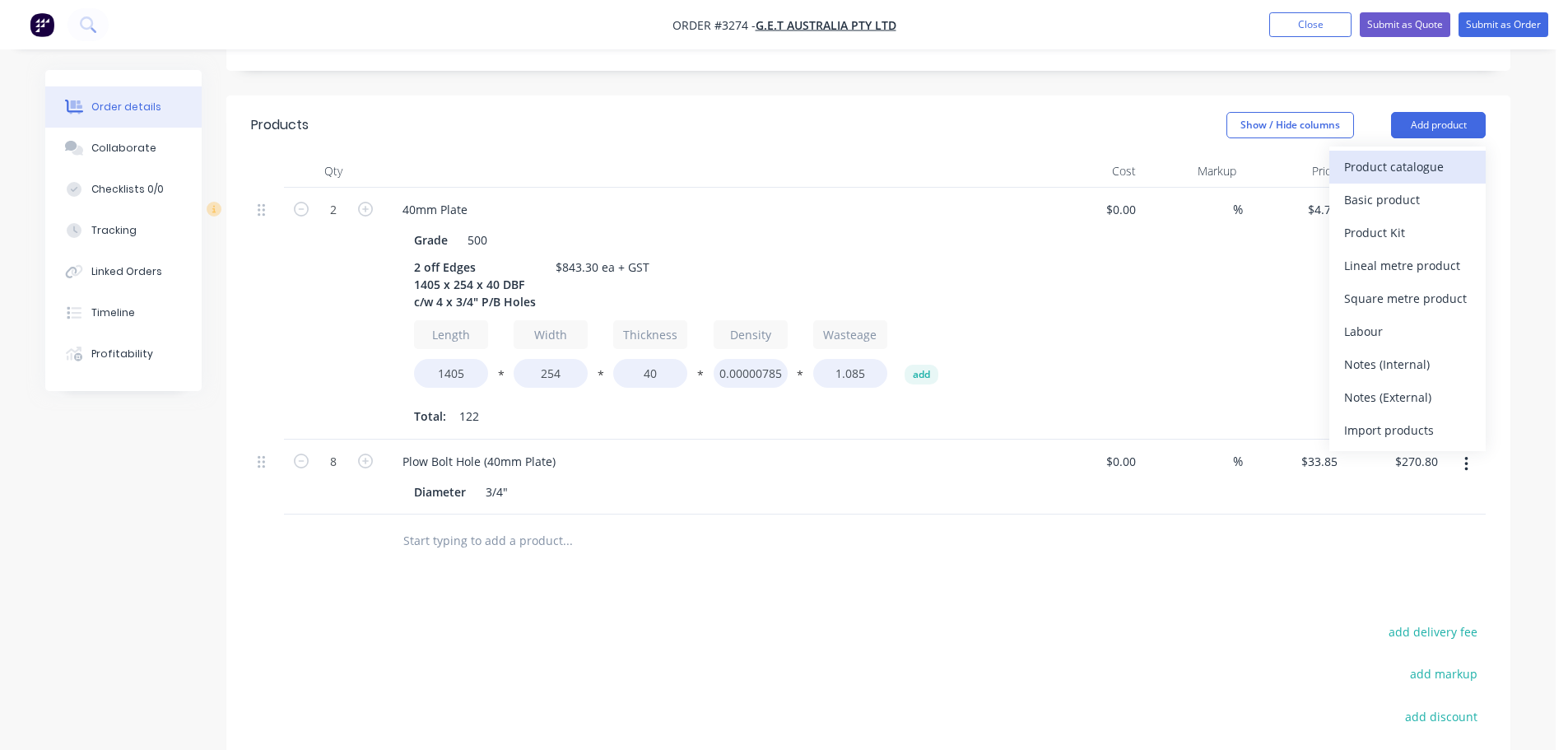
click at [1402, 155] on div "Product catalogue" at bounding box center [1407, 167] width 127 height 24
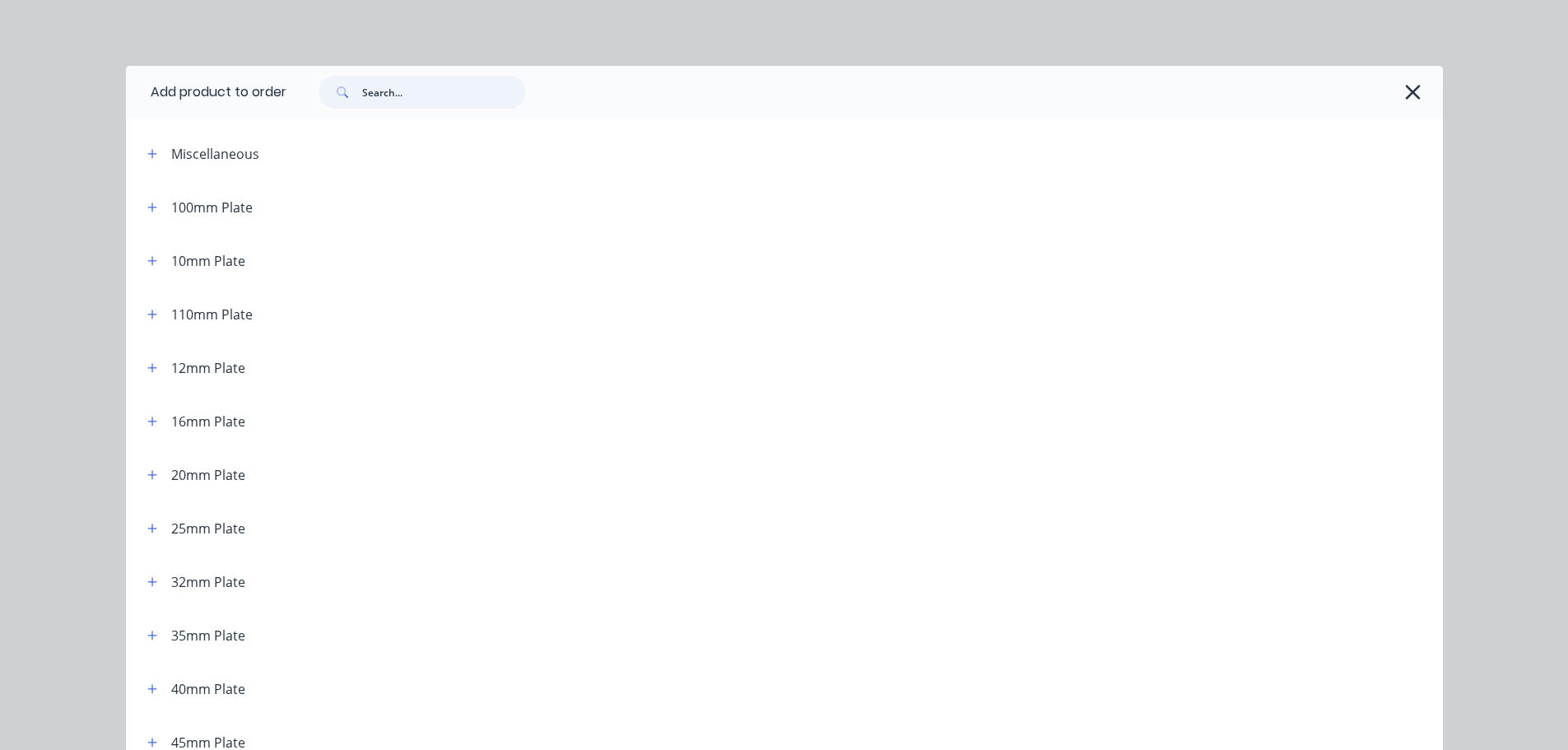
click at [421, 83] on input "text" at bounding box center [443, 92] width 163 height 33
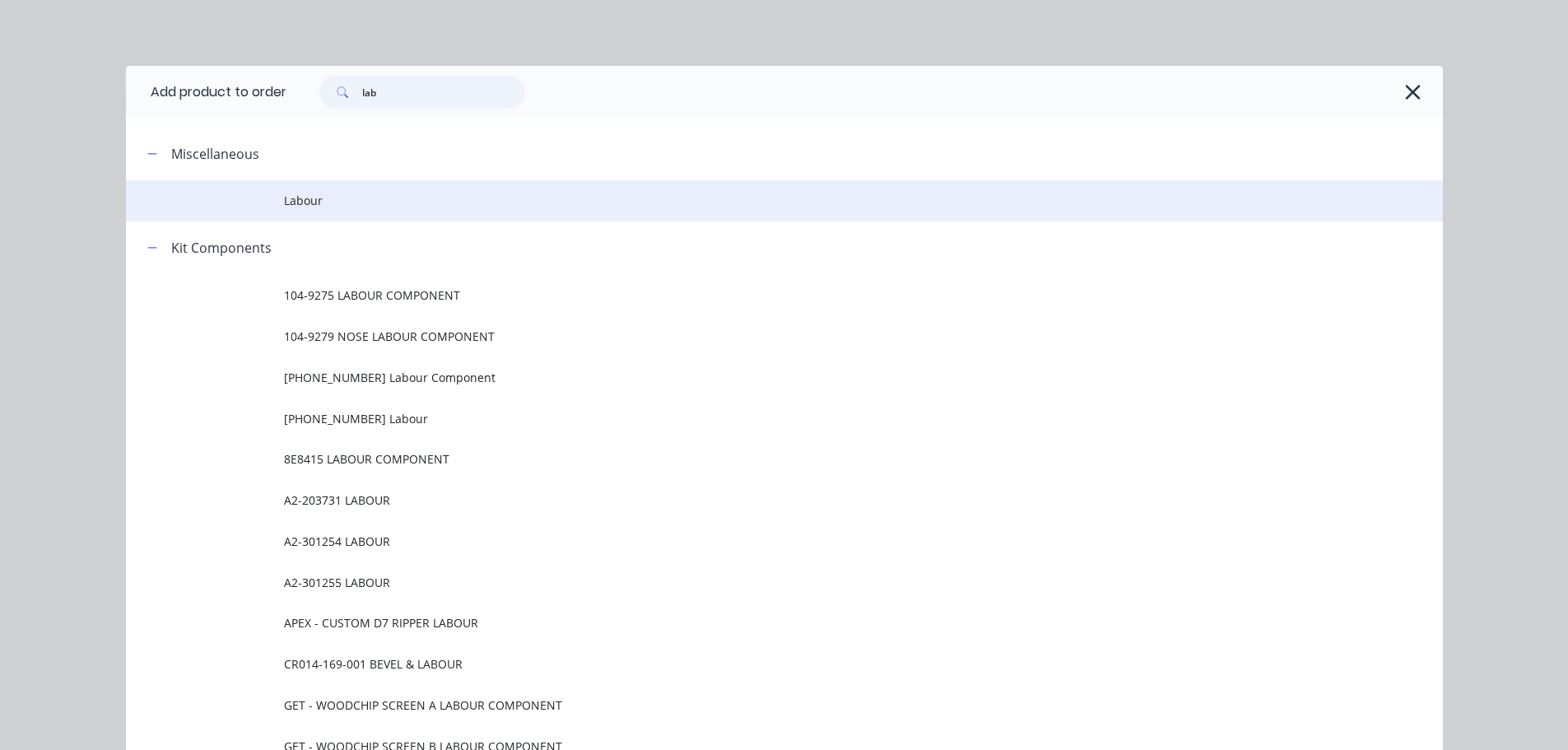
type input "lab"
click at [309, 203] on span "Labour" at bounding box center [747, 201] width 926 height 18
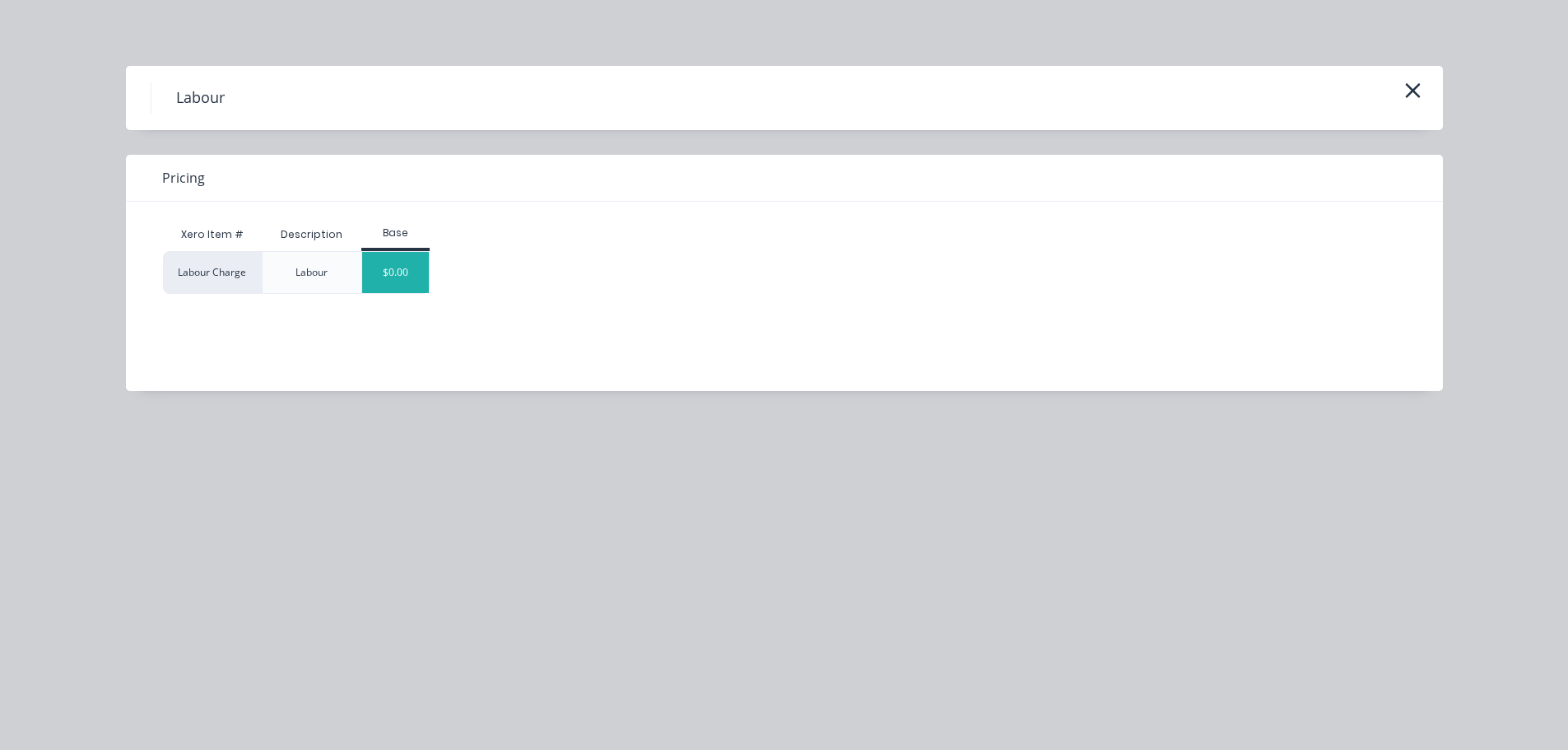
click at [404, 259] on div "$0.00" at bounding box center [395, 273] width 67 height 41
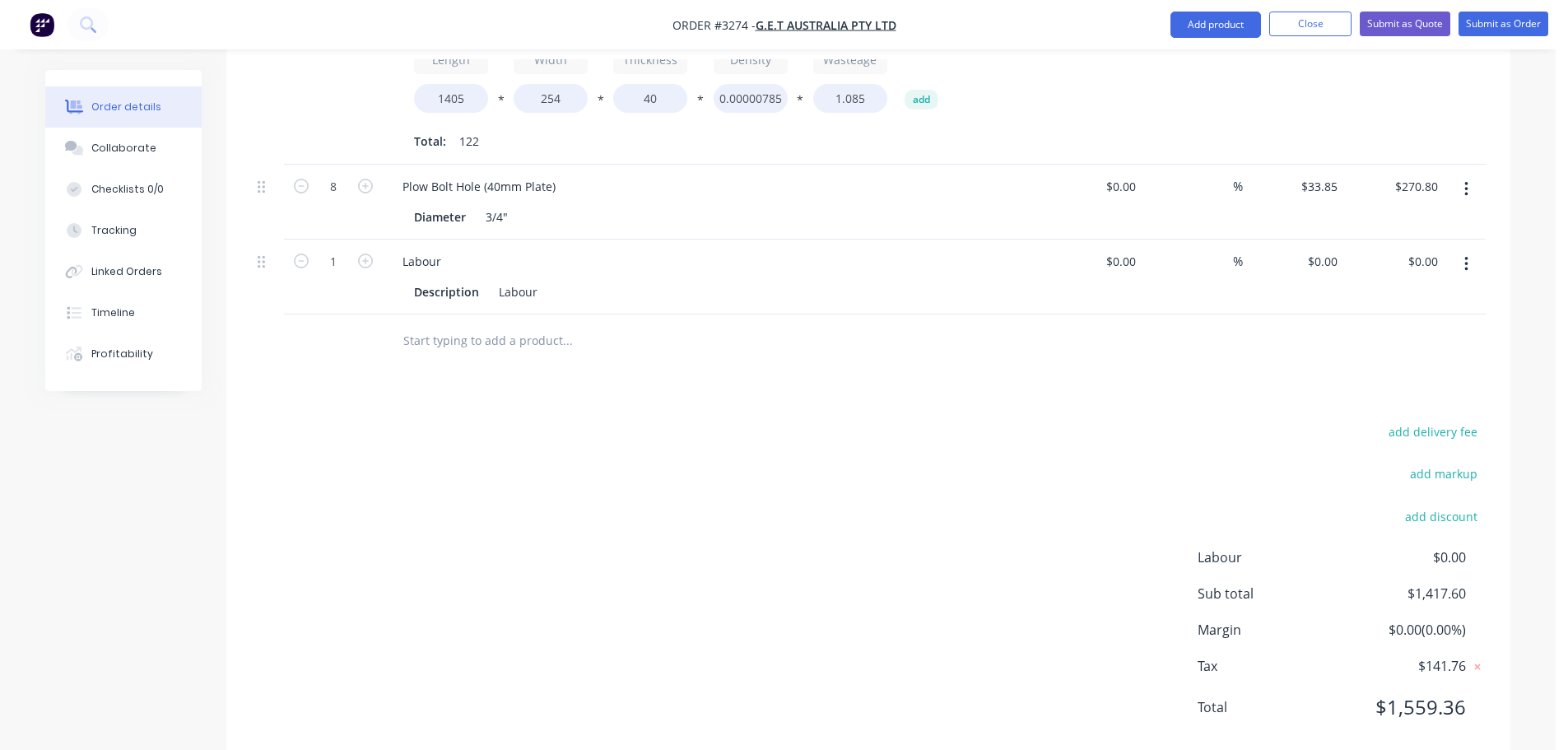
scroll to position [701, 0]
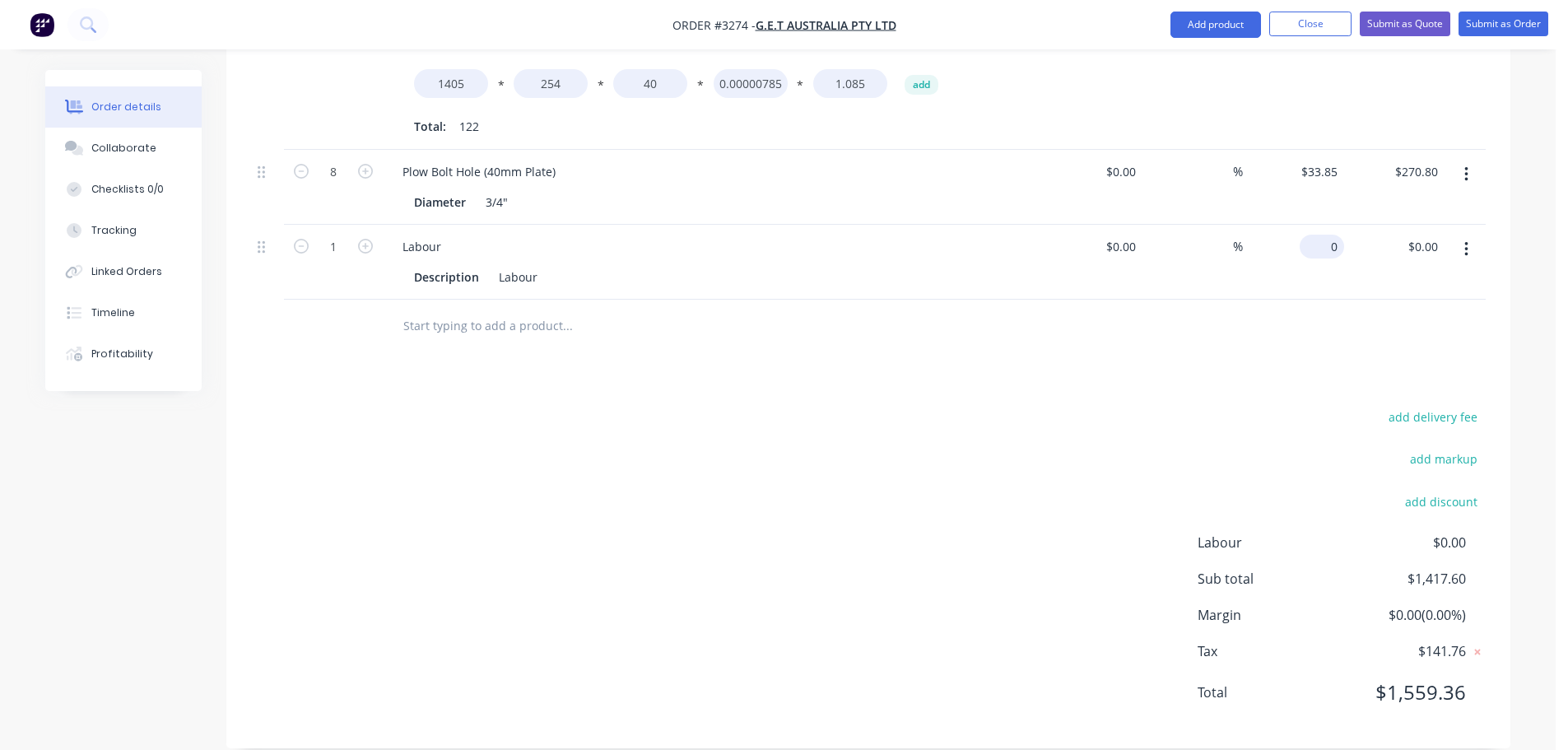
click at [1322, 235] on div "0 $0.00" at bounding box center [1321, 246] width 44 height 24
type input "$269.00"
click at [783, 425] on div "add delivery fee add markup add discount Labour $0.00 Sub total $1,686.60 Margi…" at bounding box center [868, 565] width 1235 height 317
click at [135, 161] on button "Collaborate" at bounding box center [123, 148] width 157 height 41
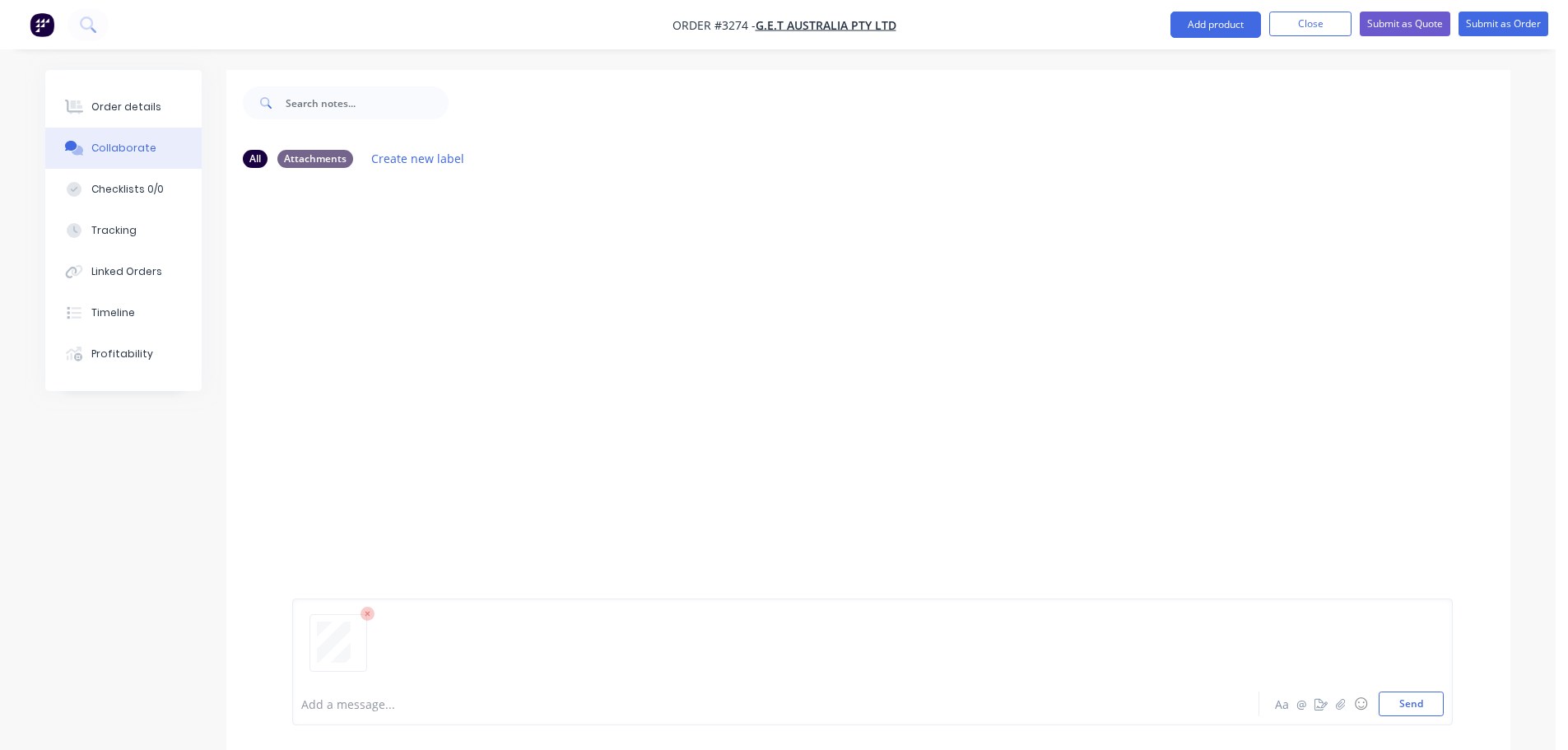
click at [368, 616] on icon at bounding box center [368, 613] width 15 height 15
click at [1396, 703] on button "Send" at bounding box center [1411, 703] width 65 height 25
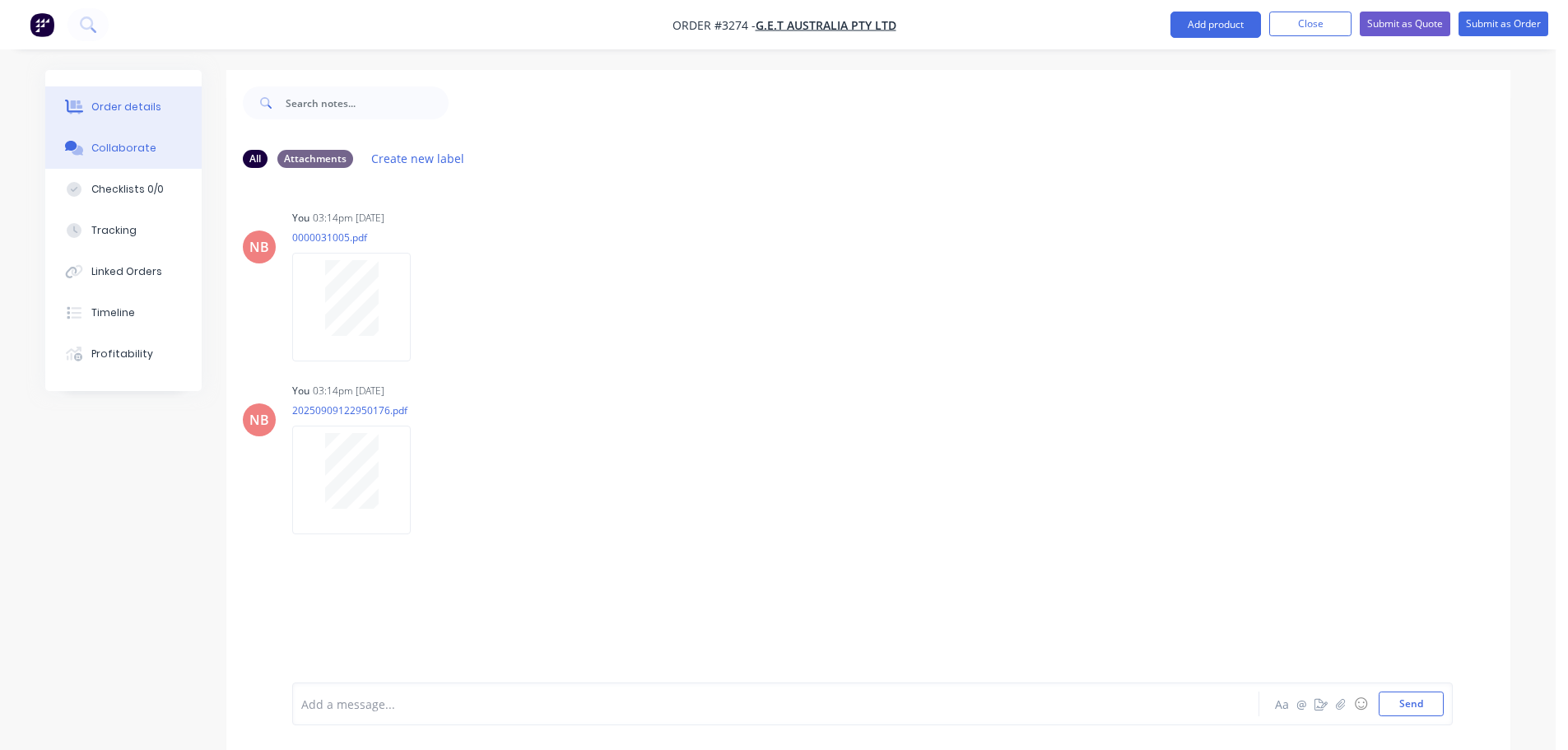
click at [101, 98] on button "Order details" at bounding box center [123, 107] width 157 height 41
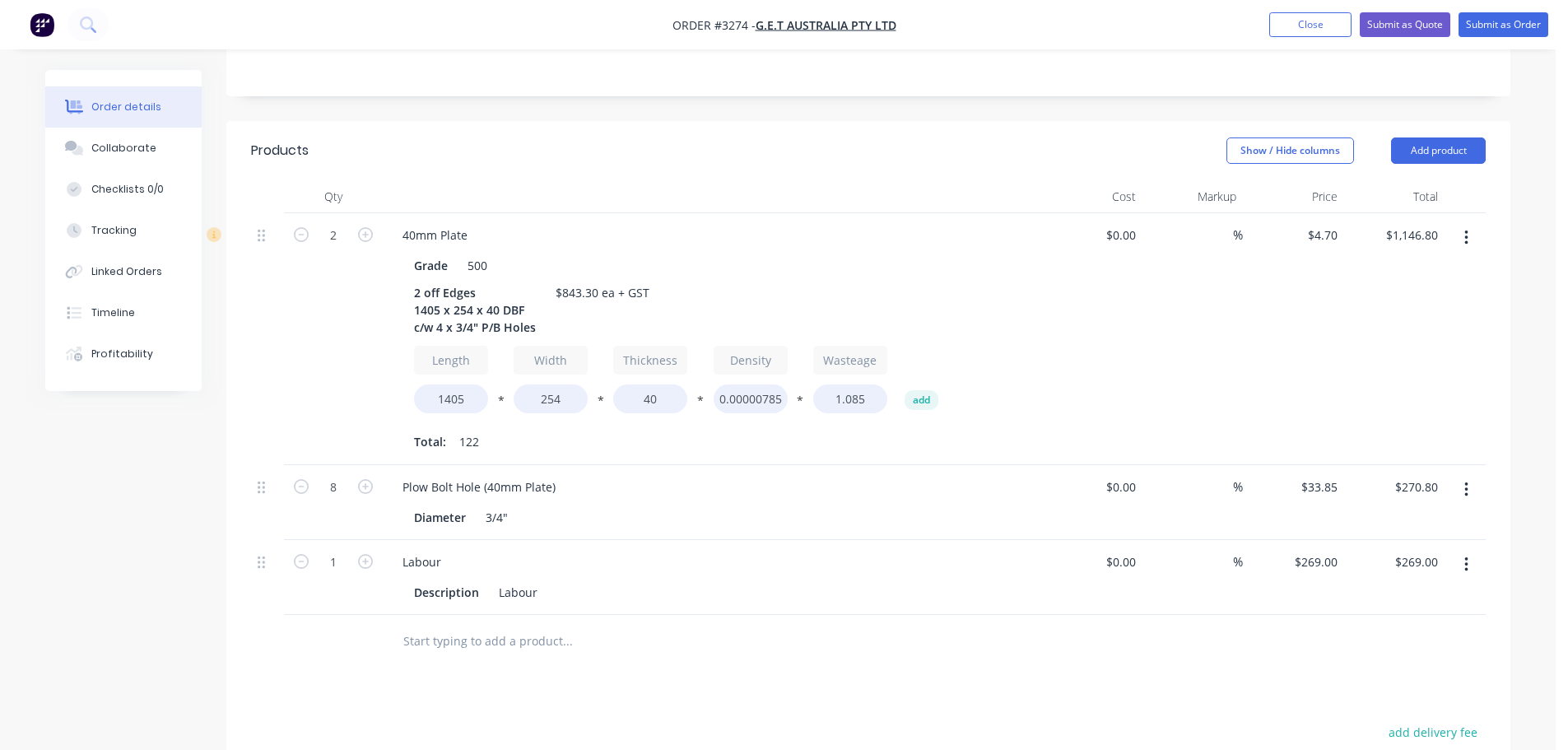
scroll to position [207, 0]
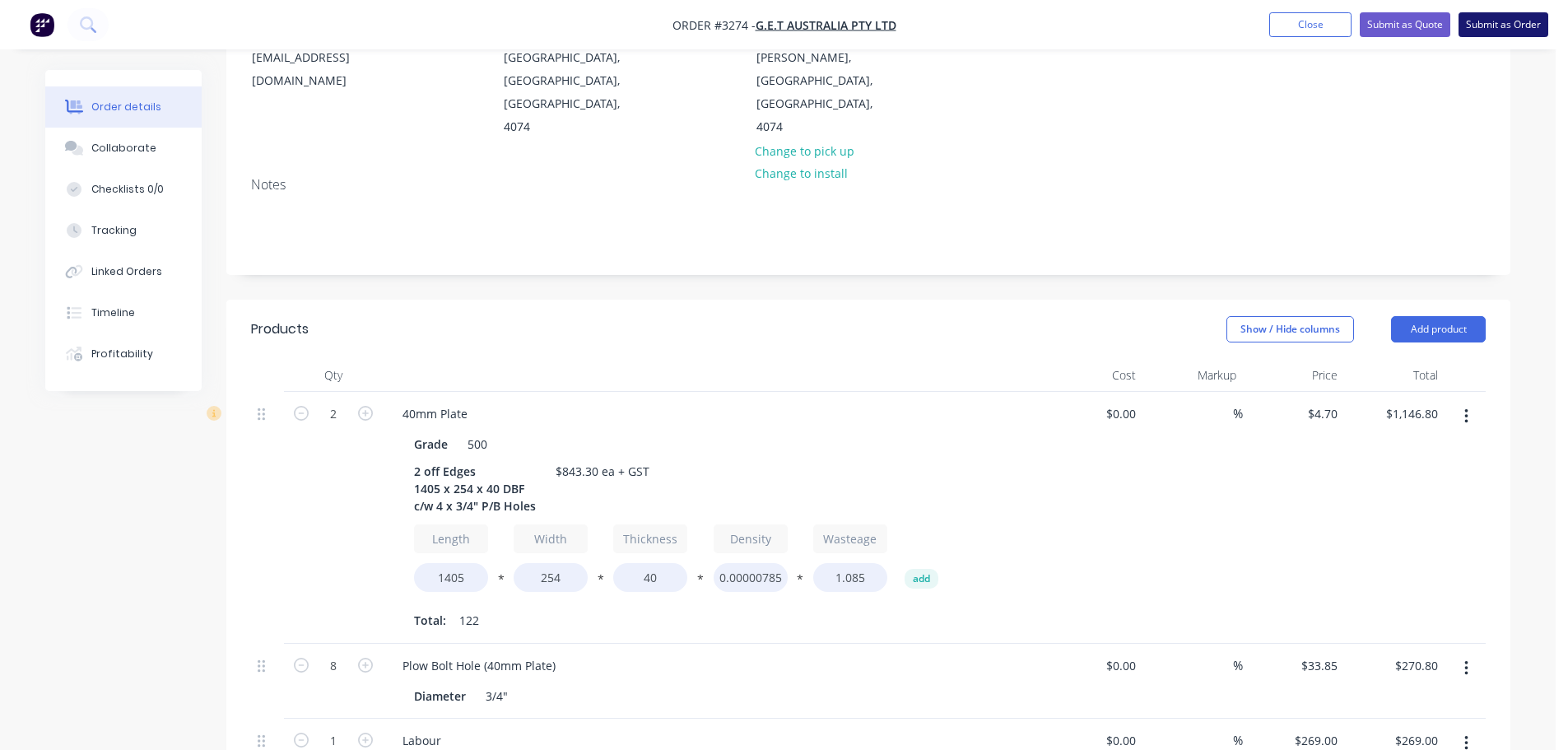
click at [1497, 24] on button "Submit as Order" at bounding box center [1503, 25] width 90 height 25
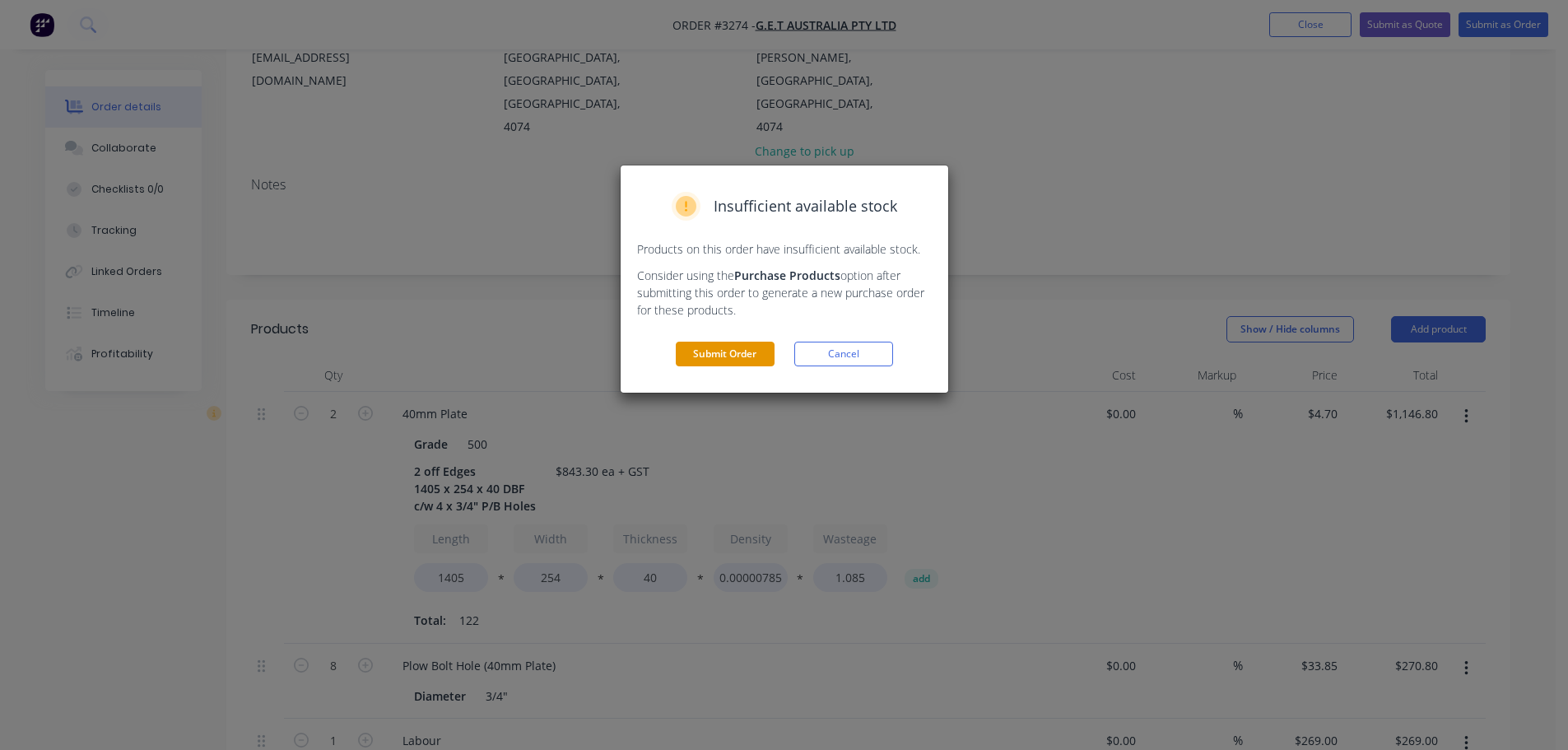
click at [716, 361] on button "Submit Order" at bounding box center [725, 354] width 99 height 25
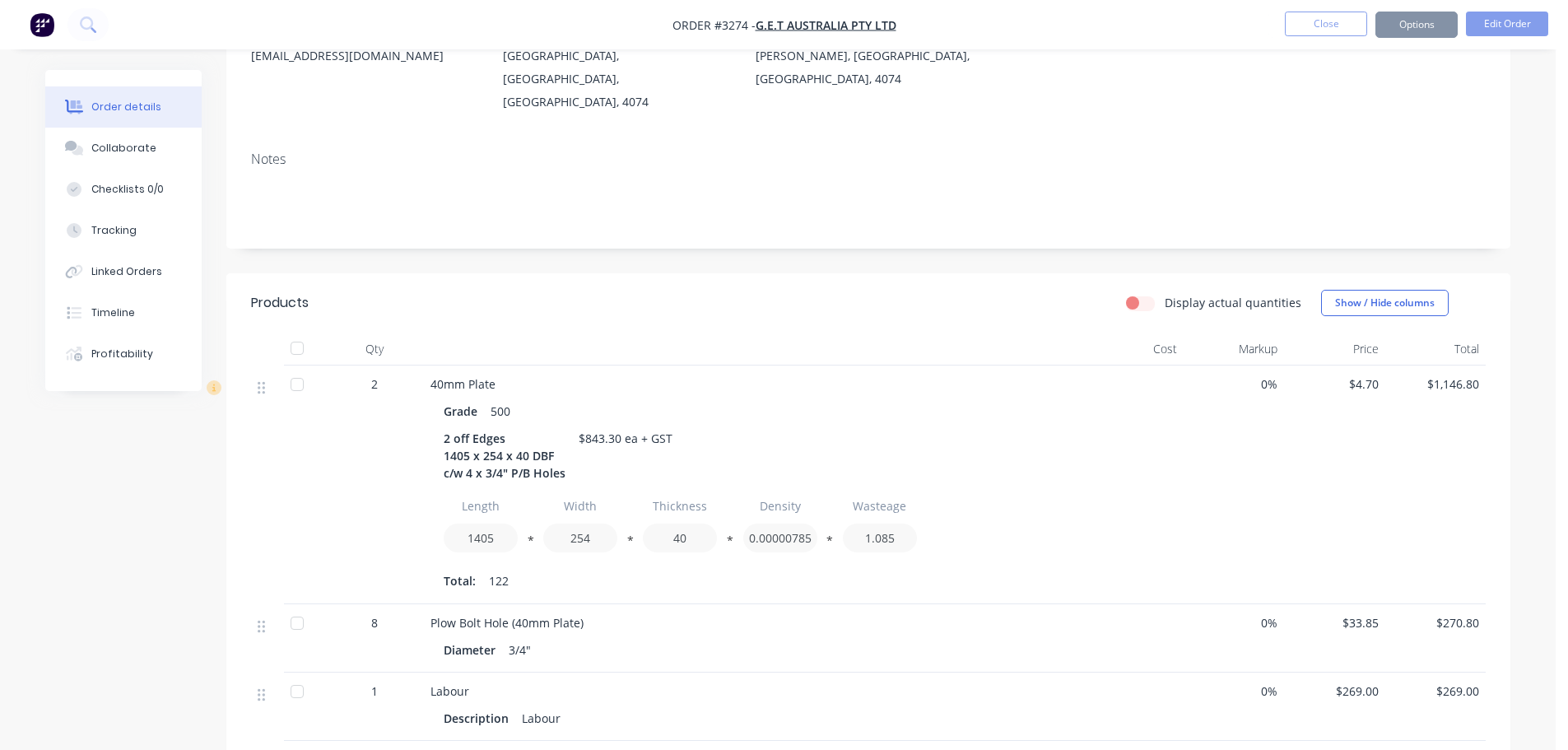
scroll to position [207, 0]
click at [1415, 16] on button "Options" at bounding box center [1416, 25] width 83 height 27
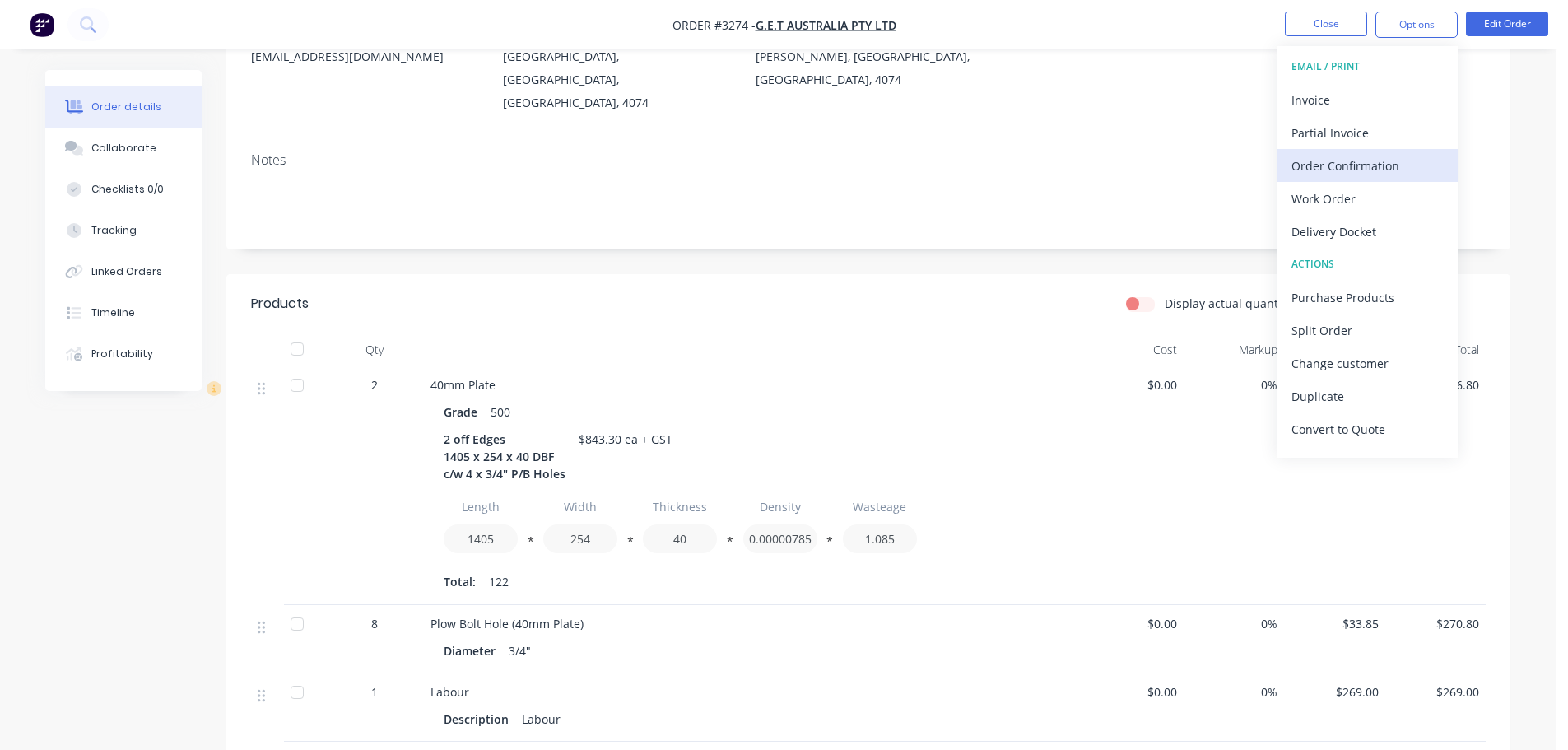
click at [1345, 163] on div "Order Confirmation" at bounding box center [1367, 166] width 152 height 24
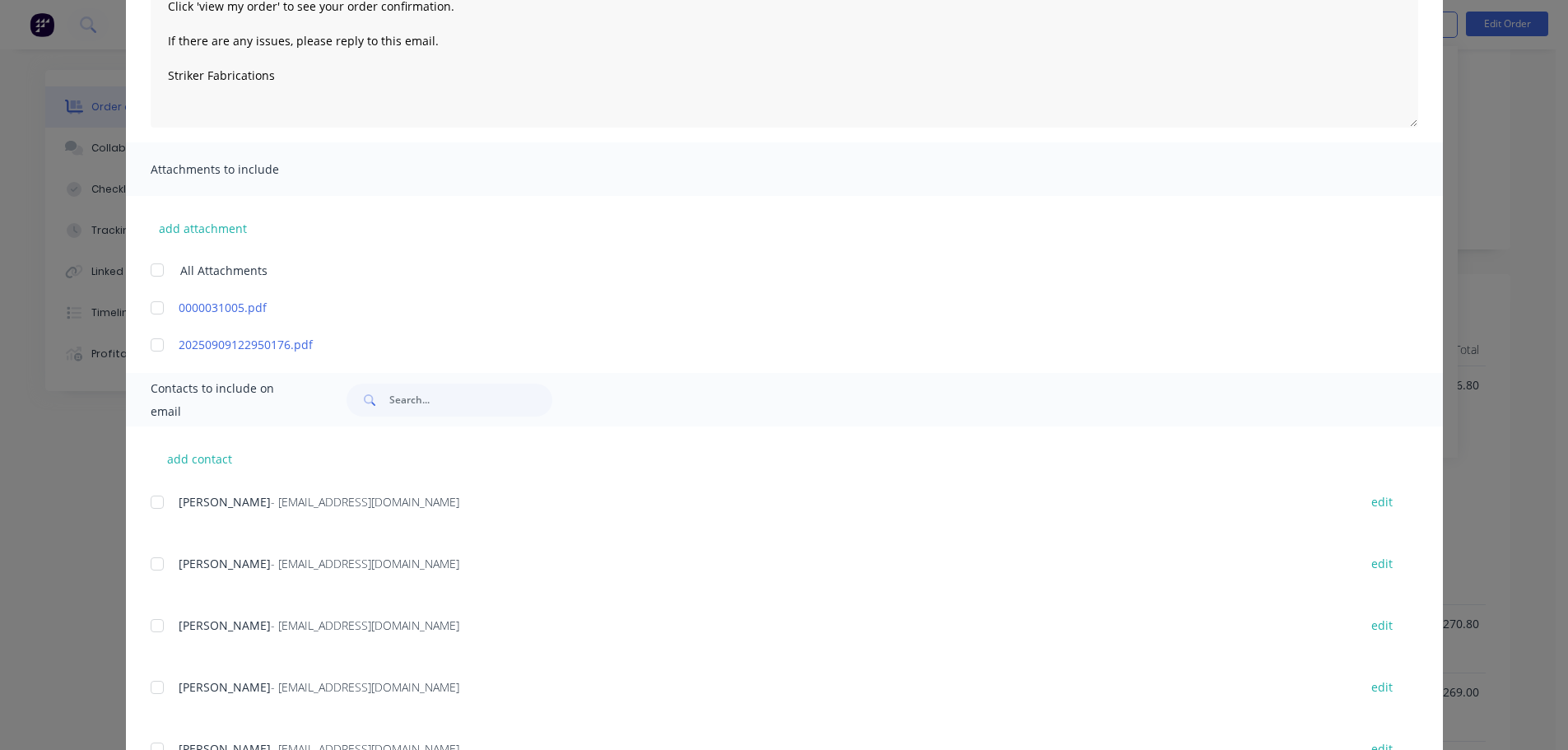
scroll to position [247, 0]
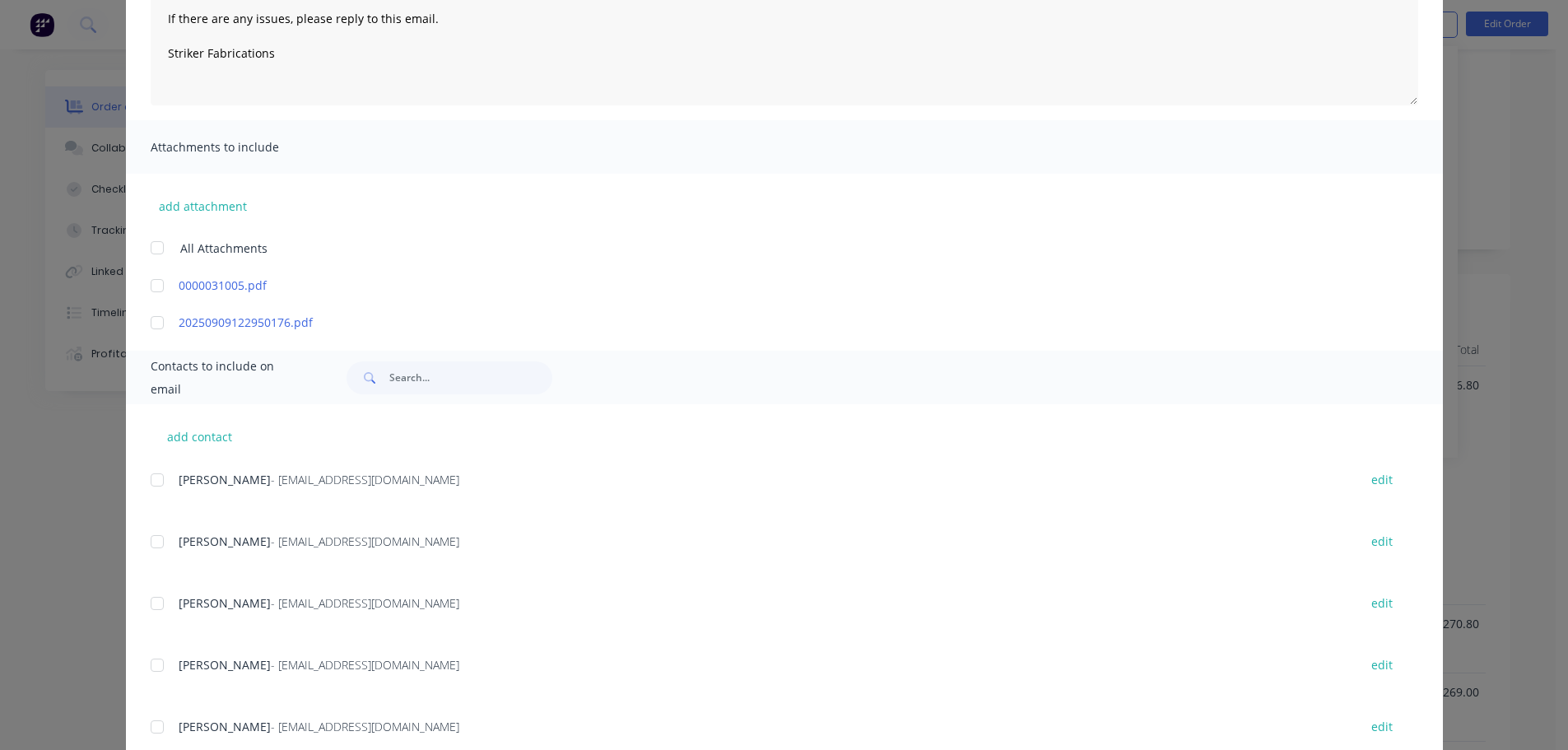
click at [142, 537] on div "add contact Vicky - sales@strikerfabrications.com.au edit Rob Muller - rmuller@…" at bounding box center [784, 624] width 1317 height 440
click at [146, 538] on div at bounding box center [157, 541] width 33 height 33
type textarea "Thank you for your order! Click 'view my order' to see your order confirmation.…"
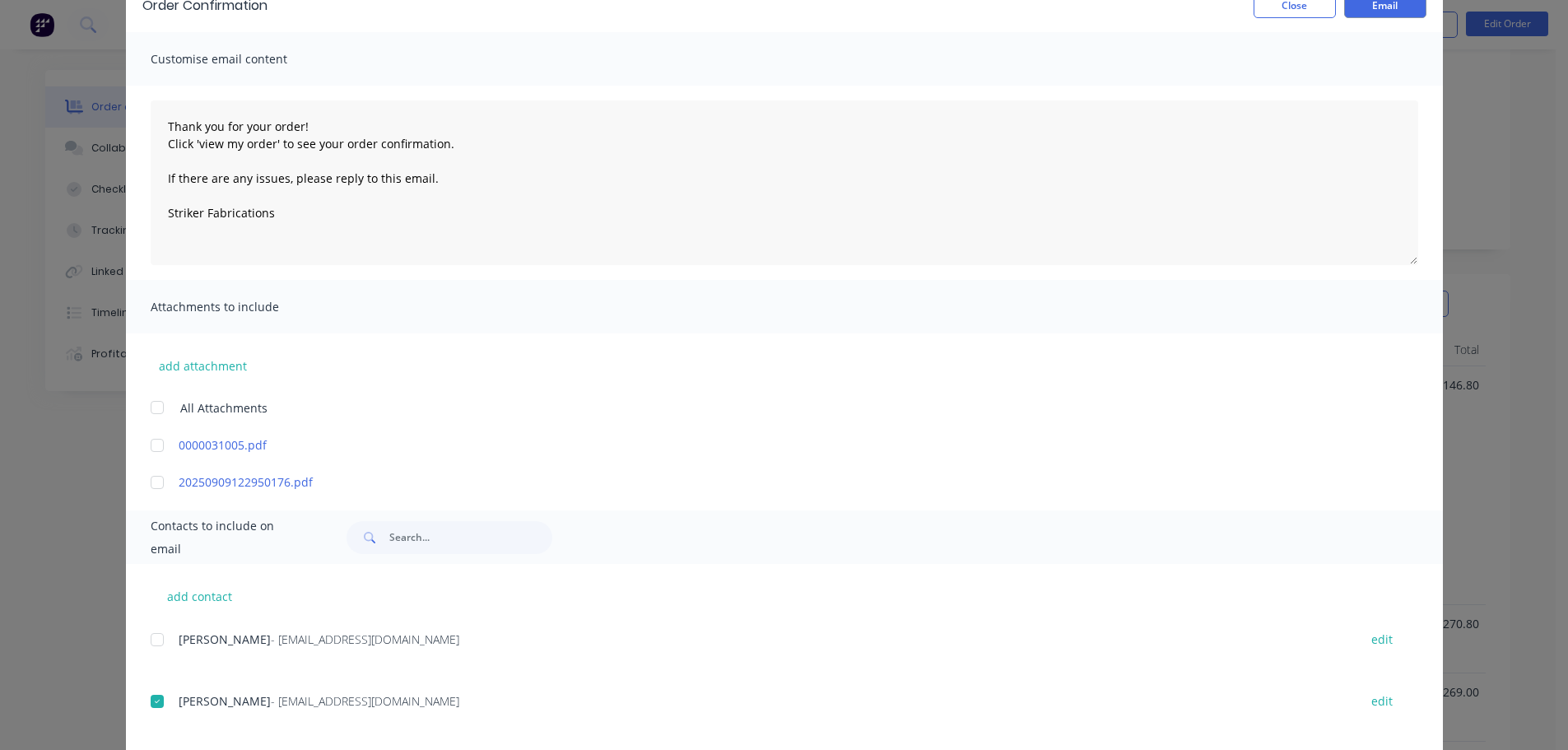
scroll to position [0, 0]
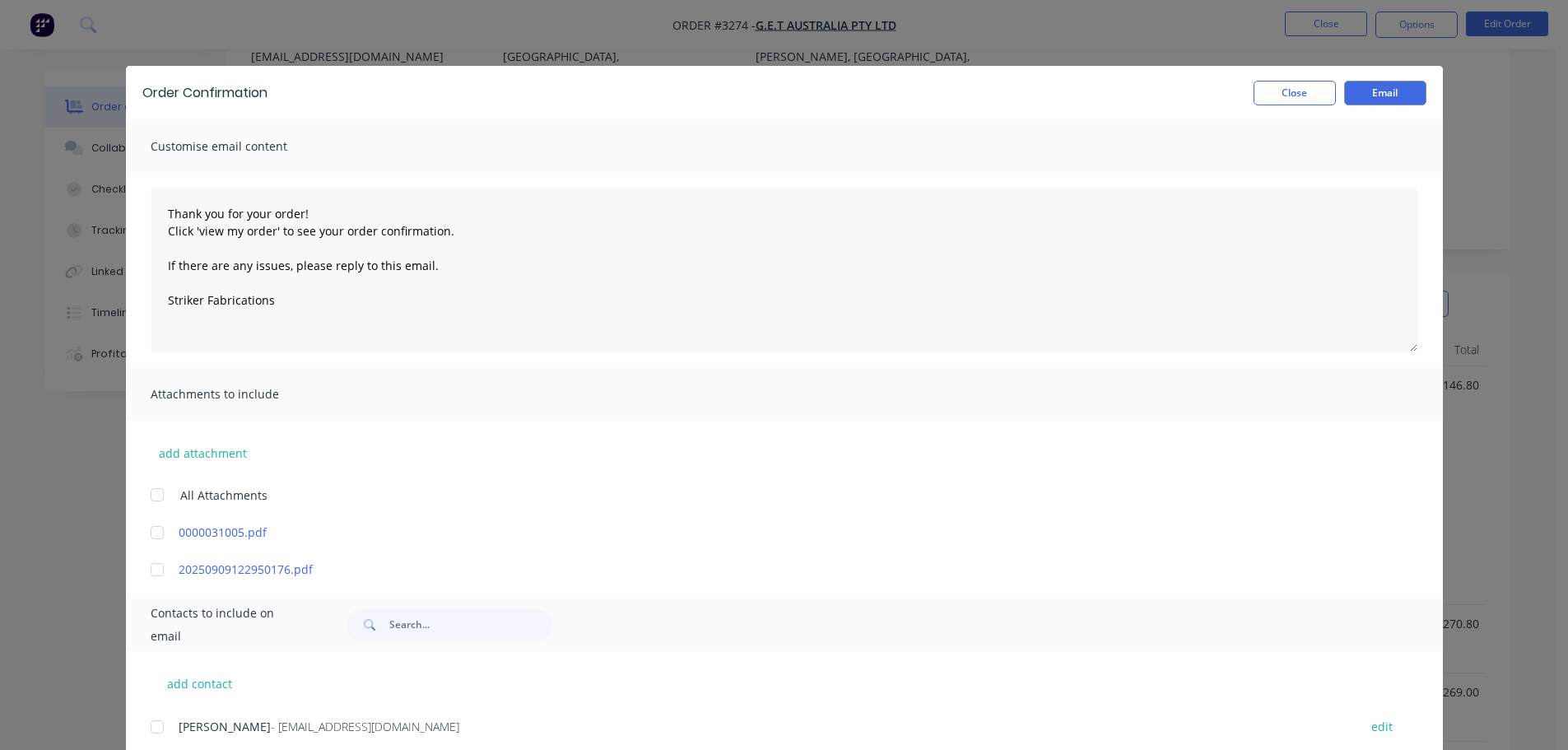
click at [1364, 105] on div "Order Confirmation Close Email" at bounding box center [784, 93] width 1317 height 53
click at [1364, 98] on button "Email" at bounding box center [1386, 93] width 83 height 25
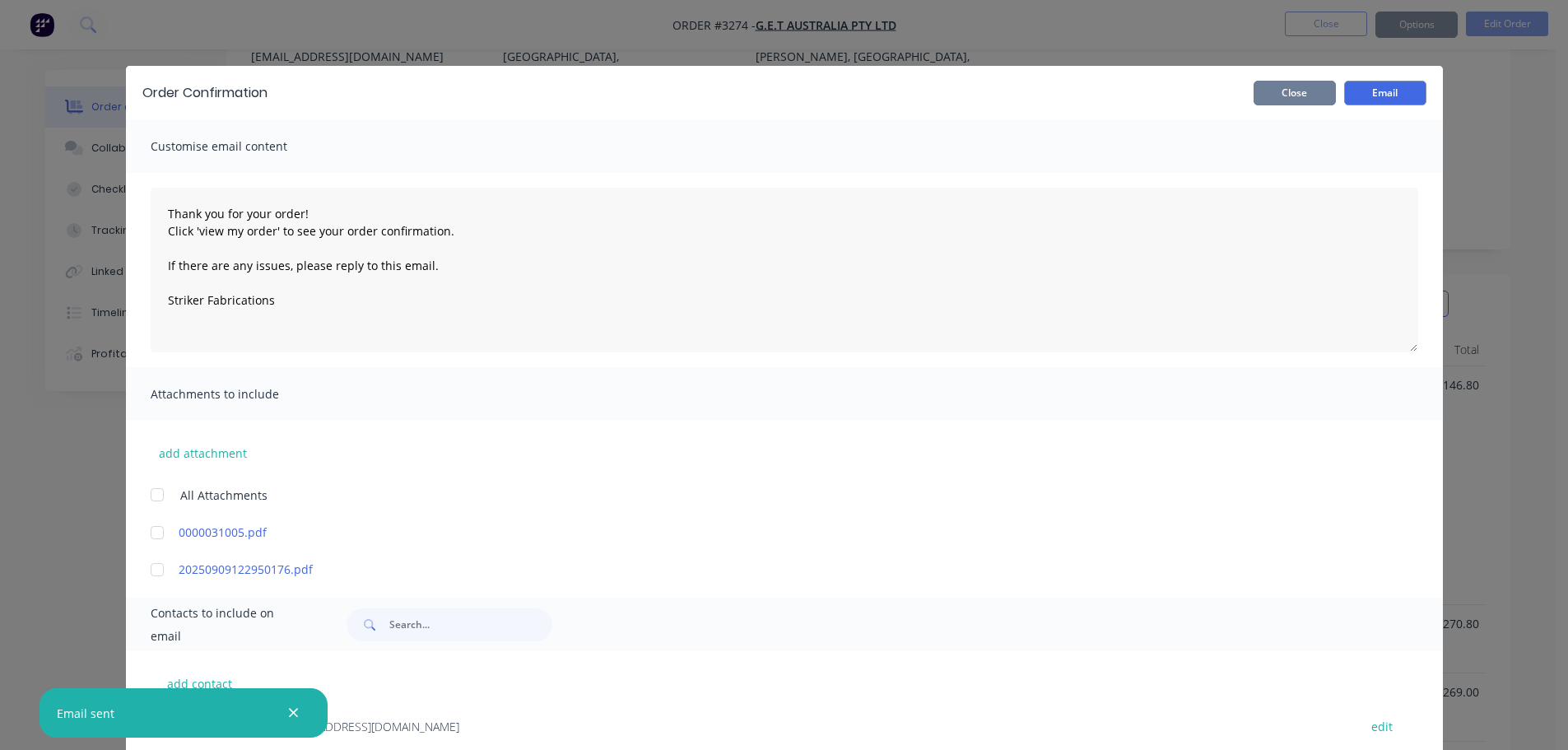
click at [1316, 92] on button "Close" at bounding box center [1295, 93] width 83 height 25
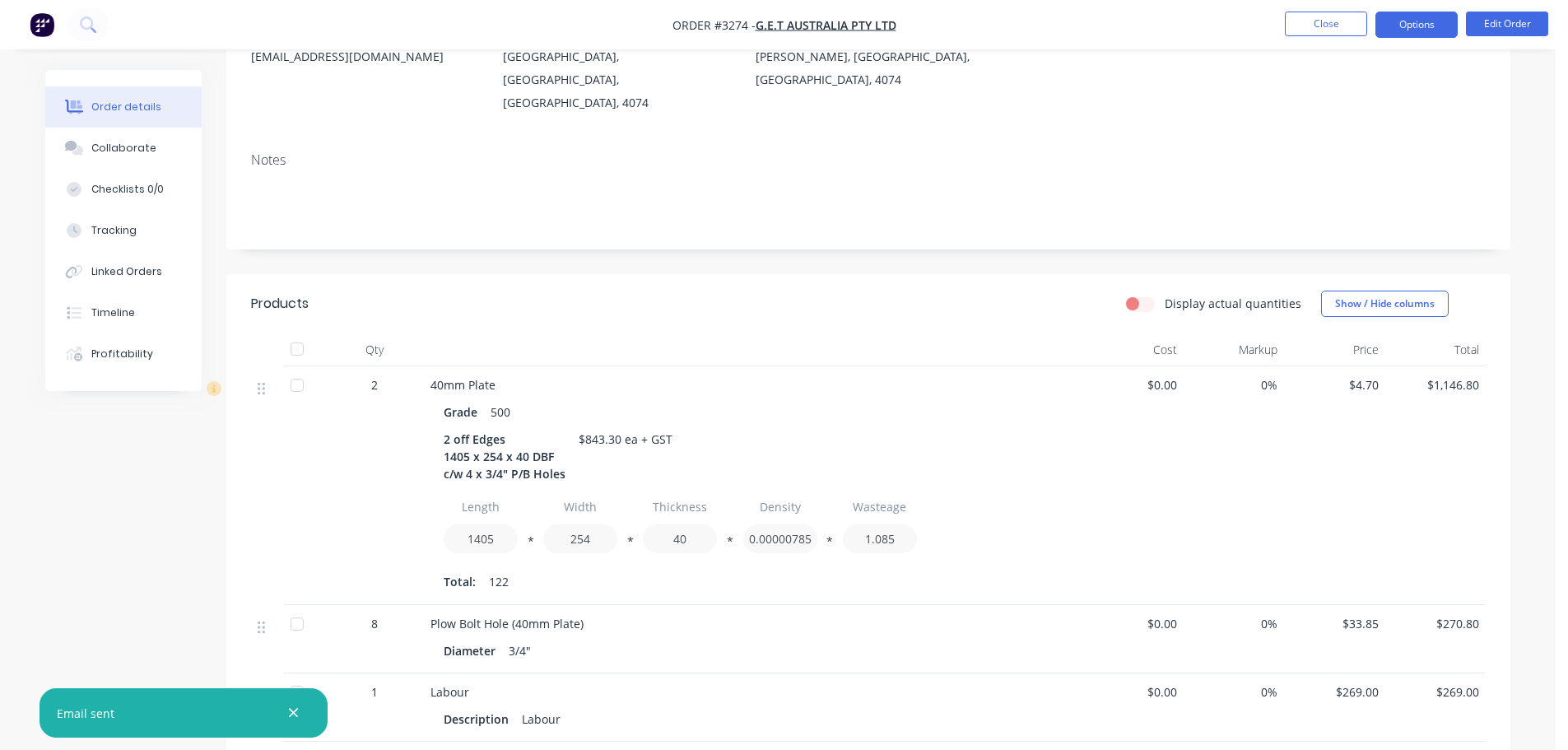
click at [1404, 31] on button "Options" at bounding box center [1416, 25] width 83 height 27
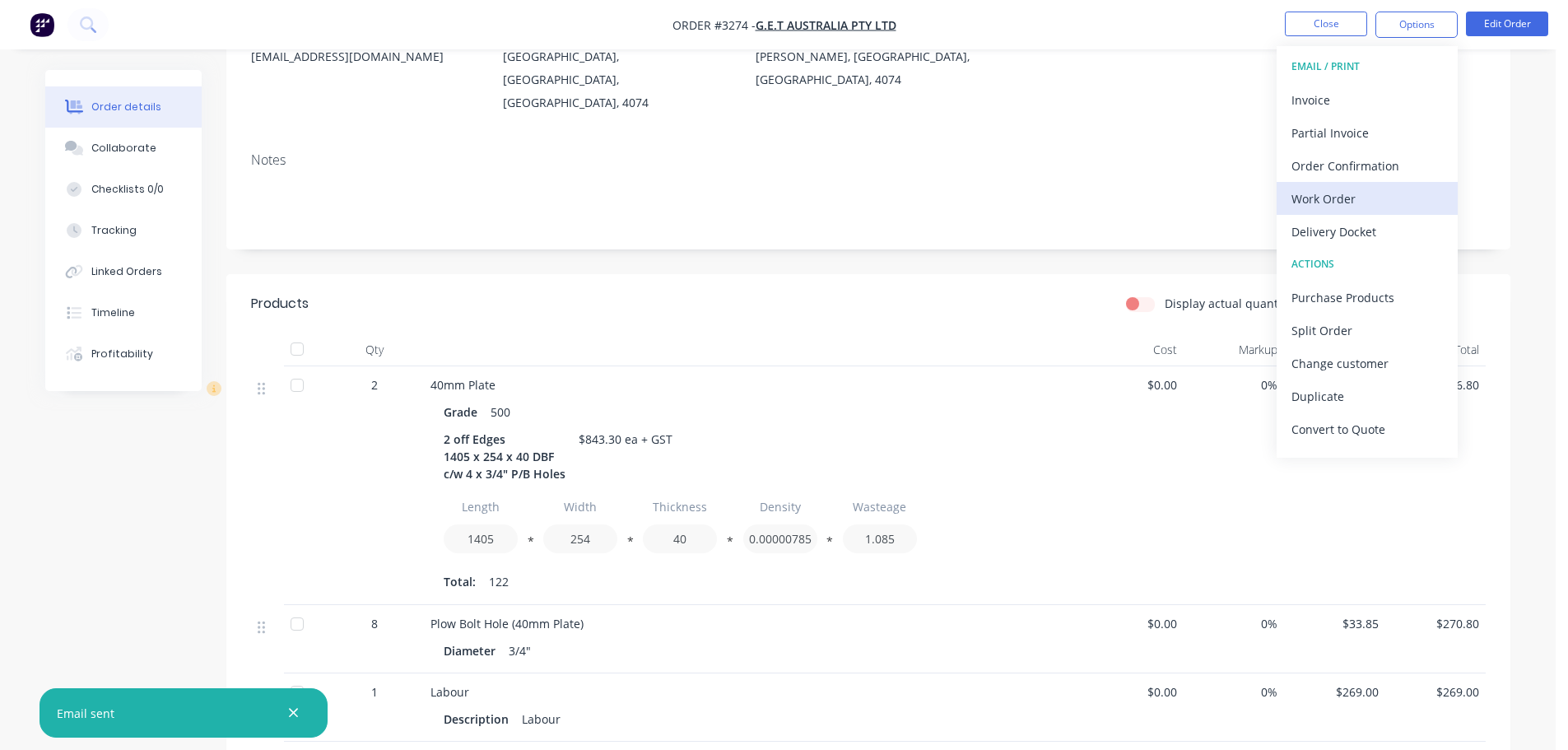
click at [1358, 187] on div "Work Order" at bounding box center [1367, 199] width 152 height 24
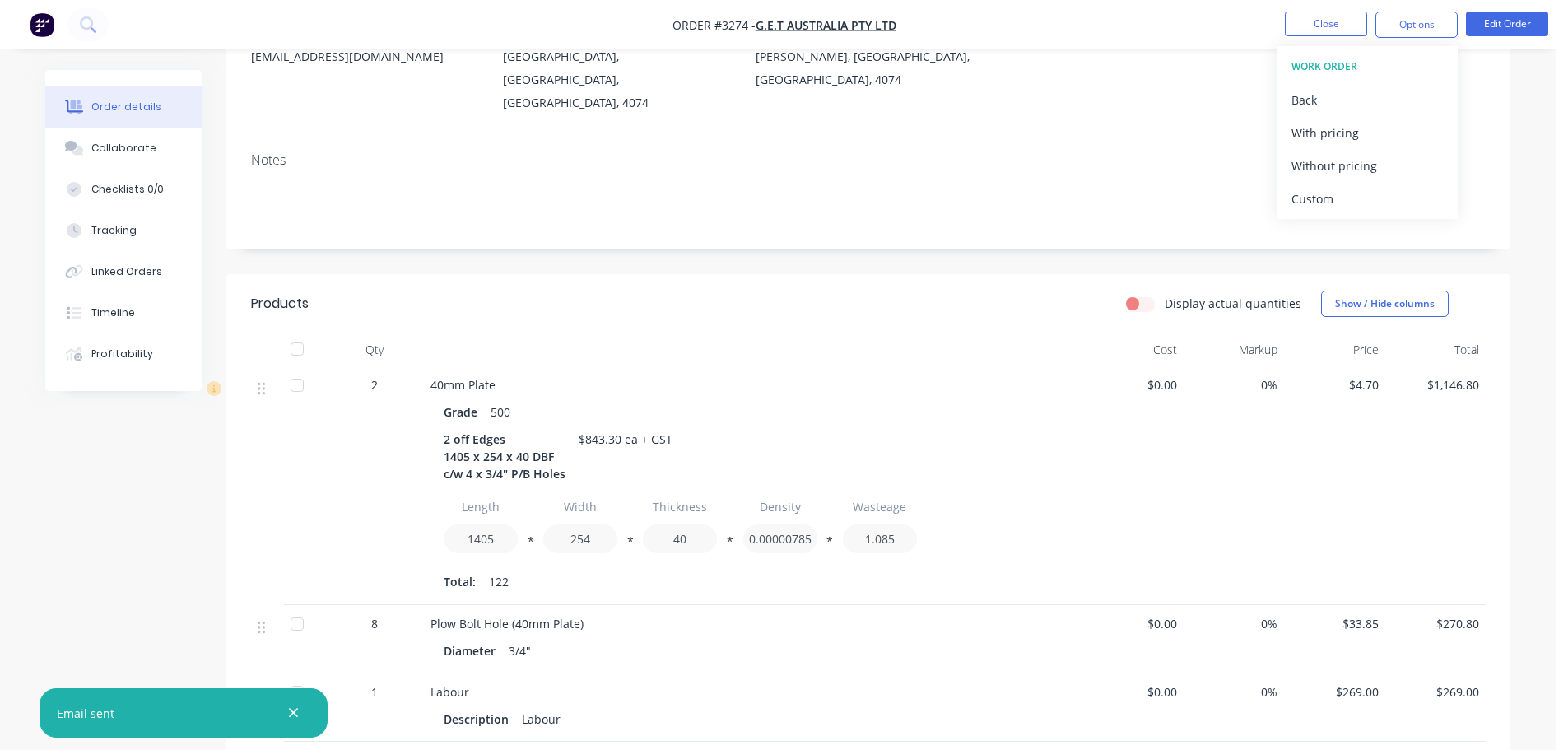
click at [1358, 187] on div "Custom" at bounding box center [1367, 199] width 152 height 24
click at [1354, 170] on div "Without pricing" at bounding box center [1367, 166] width 152 height 24
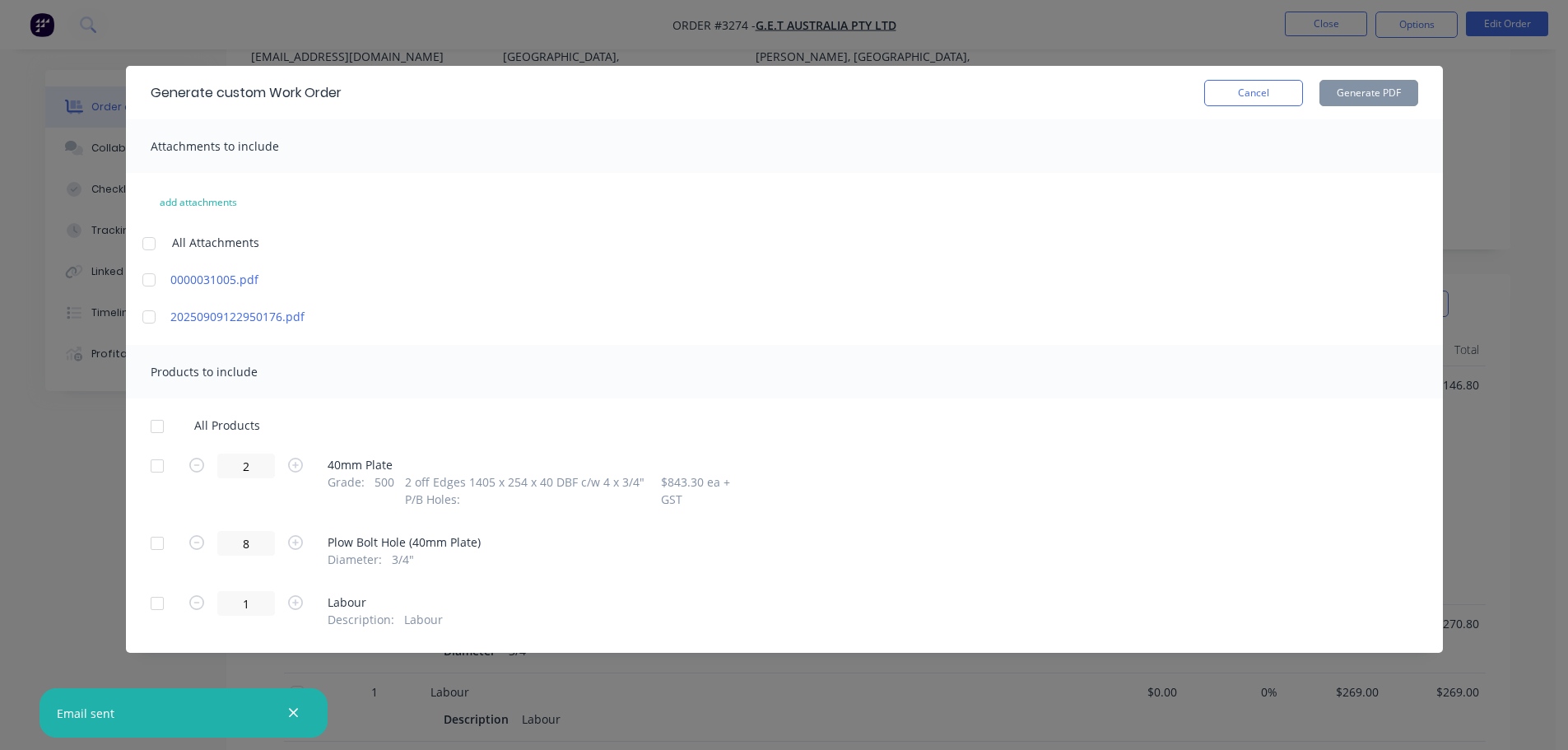
click at [158, 471] on div at bounding box center [157, 465] width 33 height 33
click at [1382, 88] on button "Generate PDF" at bounding box center [1369, 93] width 99 height 27
click at [1217, 77] on div "Generate custom Work Order Cancel Generate PDF" at bounding box center [784, 93] width 1317 height 53
drag, startPoint x: 1231, startPoint y: 90, endPoint x: 1254, endPoint y: 87, distance: 23.2
click at [1235, 90] on button "Cancel" at bounding box center [1254, 93] width 99 height 27
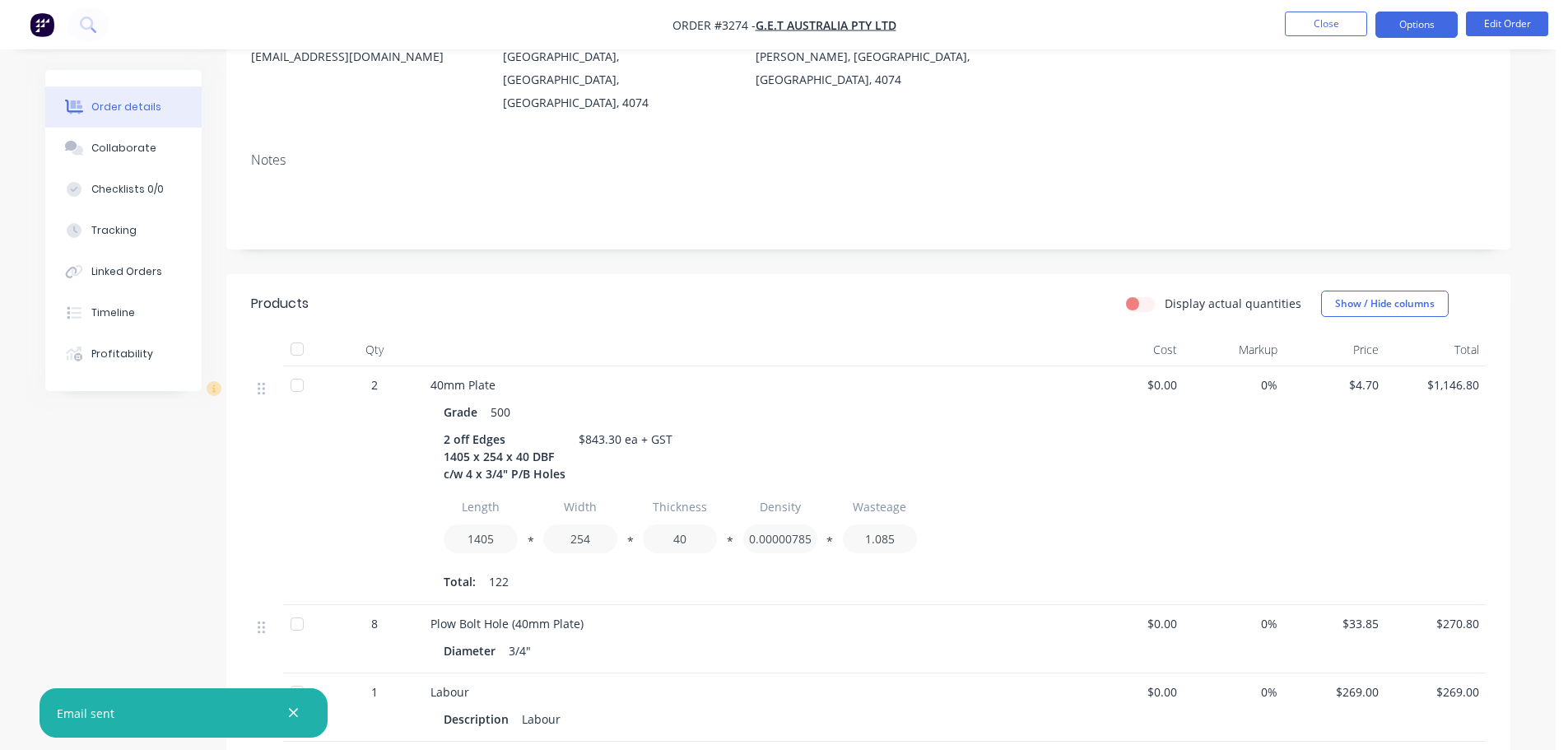
click at [1447, 23] on button "Options" at bounding box center [1416, 25] width 83 height 27
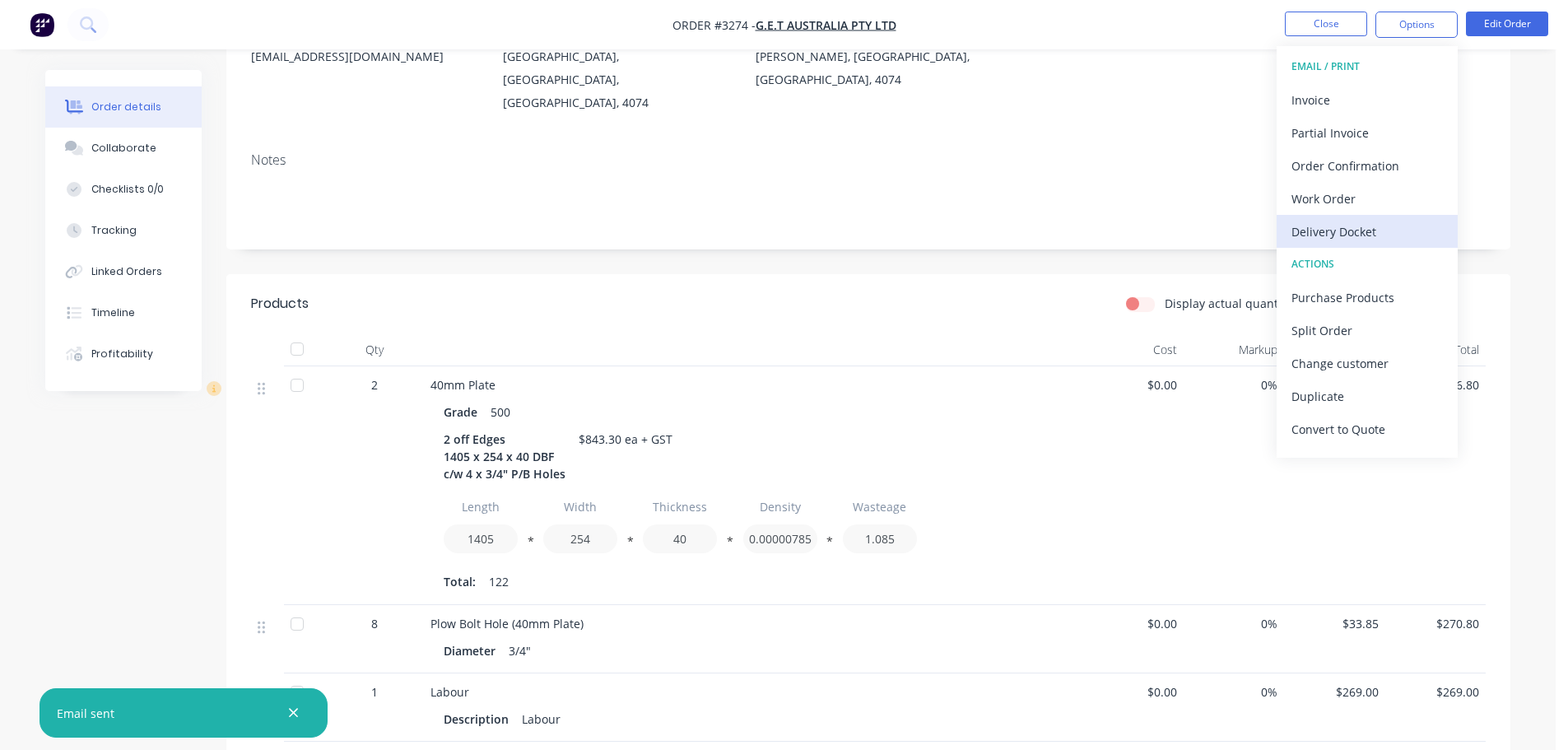
click at [1354, 232] on div "Delivery Docket" at bounding box center [1367, 232] width 152 height 24
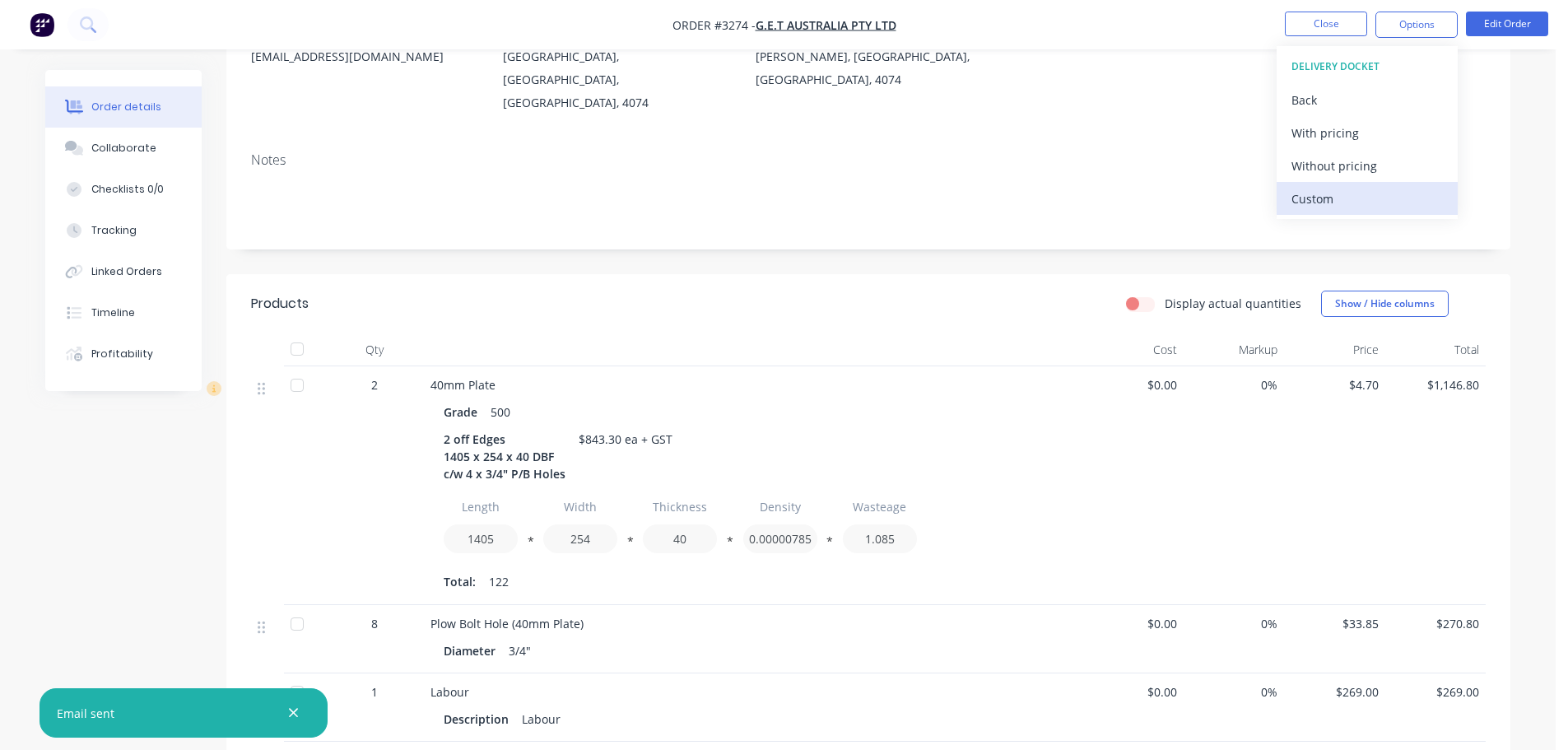
click at [1343, 205] on div "Custom" at bounding box center [1367, 199] width 152 height 24
click at [1334, 170] on div "Without pricing" at bounding box center [1367, 166] width 152 height 24
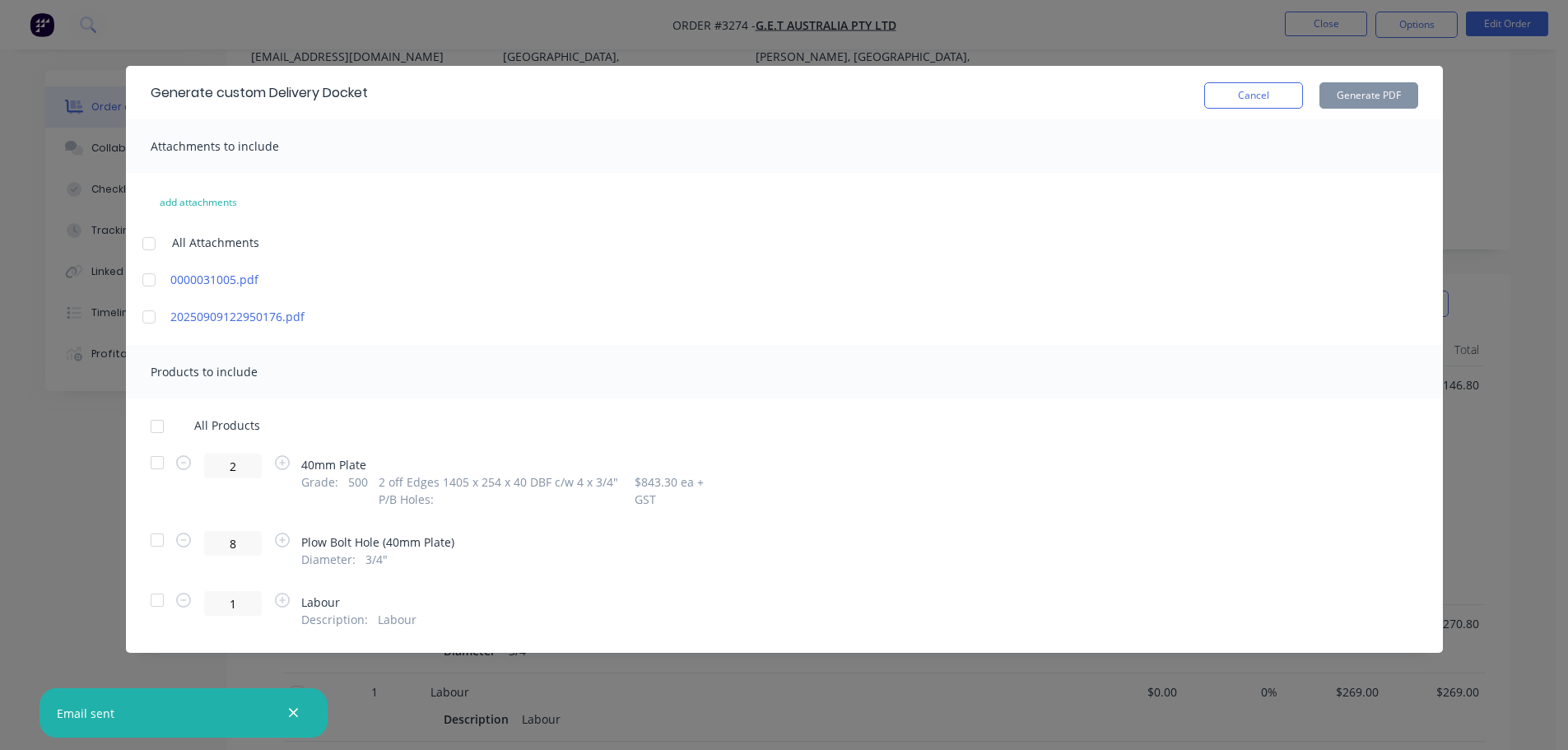
click at [163, 461] on div at bounding box center [157, 462] width 33 height 33
click at [1379, 88] on button "Generate PDF" at bounding box center [1369, 96] width 99 height 27
click at [1247, 98] on button "Cancel" at bounding box center [1254, 96] width 99 height 27
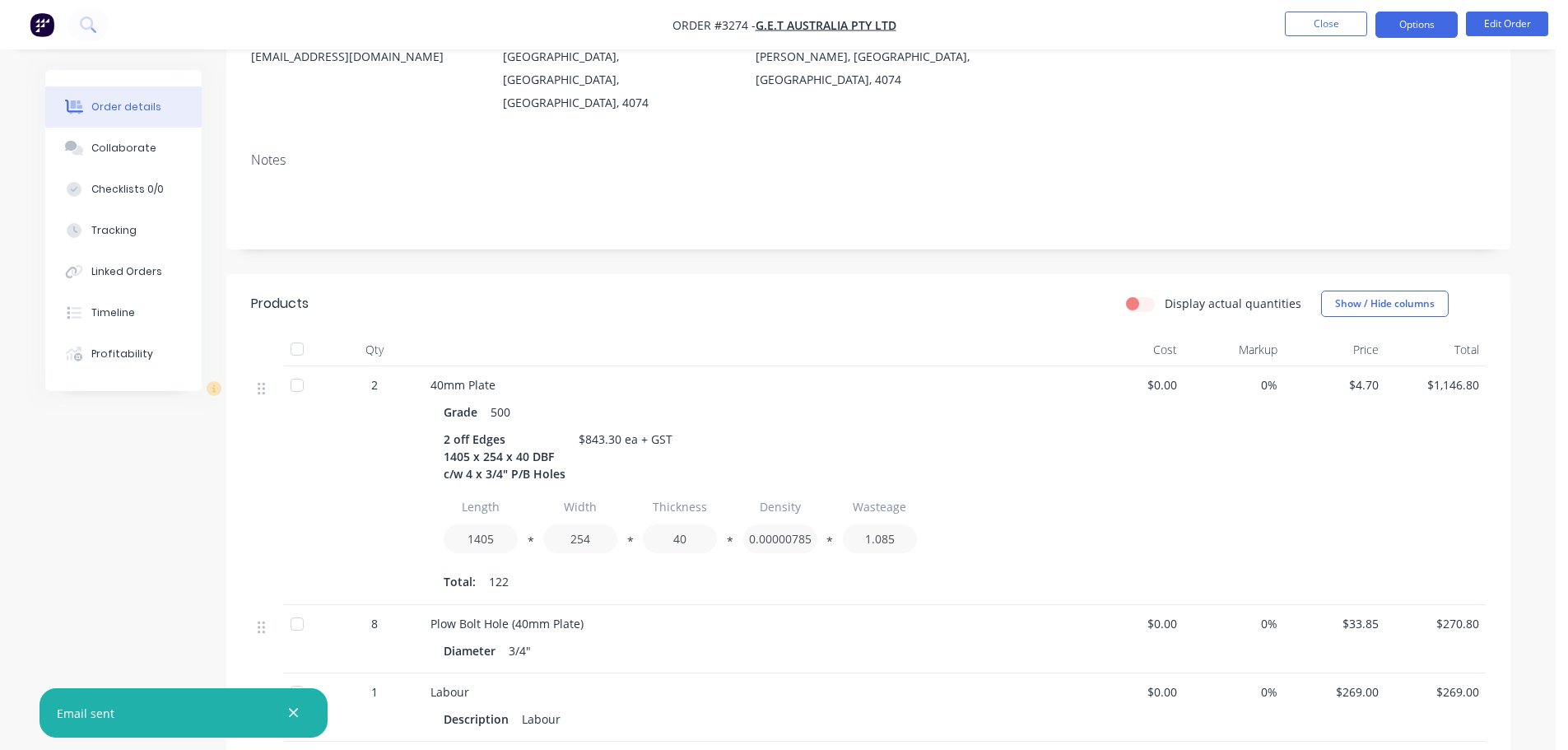
click at [1398, 30] on button "Options" at bounding box center [1416, 25] width 83 height 27
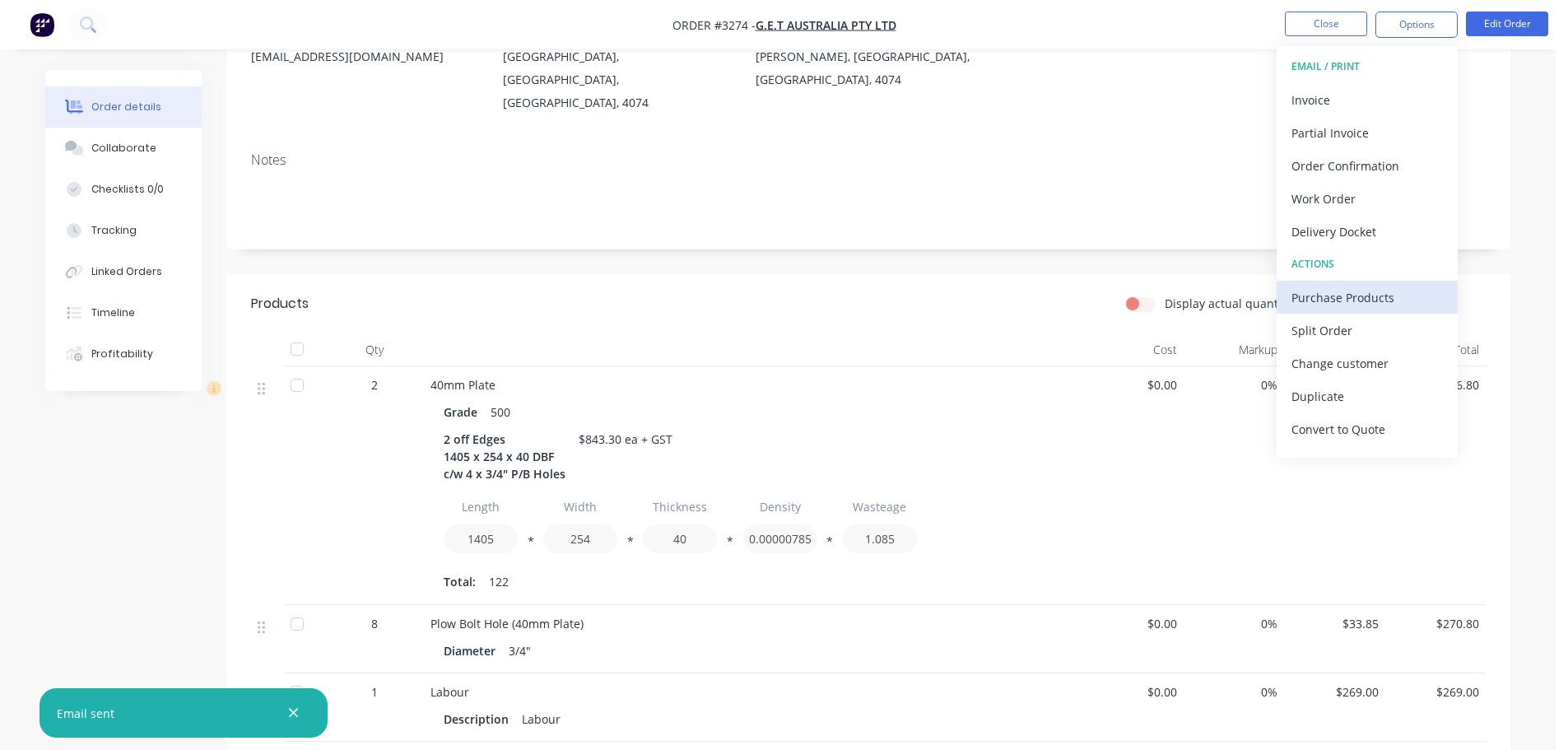
click at [1315, 307] on div "Purchase Products" at bounding box center [1367, 298] width 152 height 24
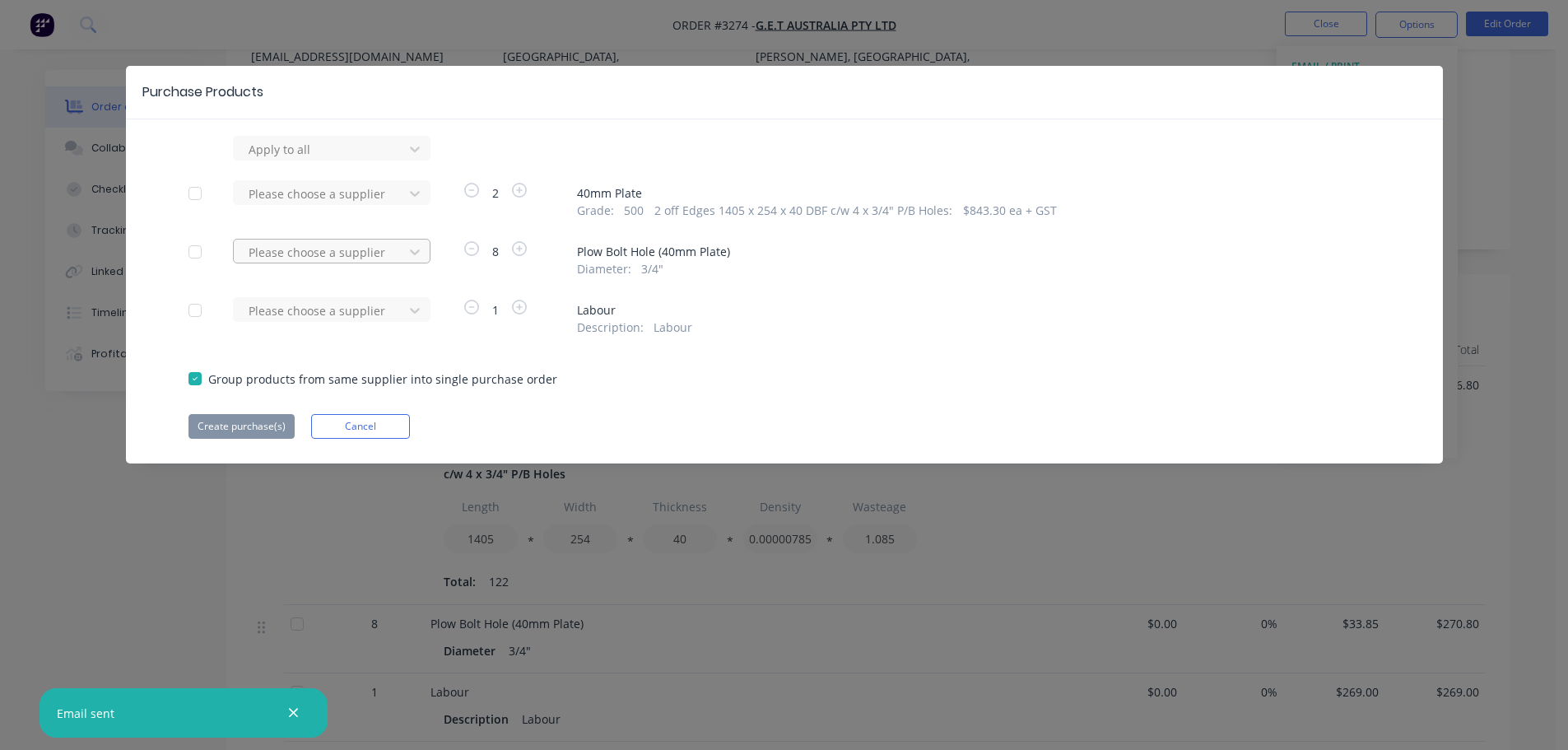
click at [391, 252] on div at bounding box center [321, 251] width 148 height 21
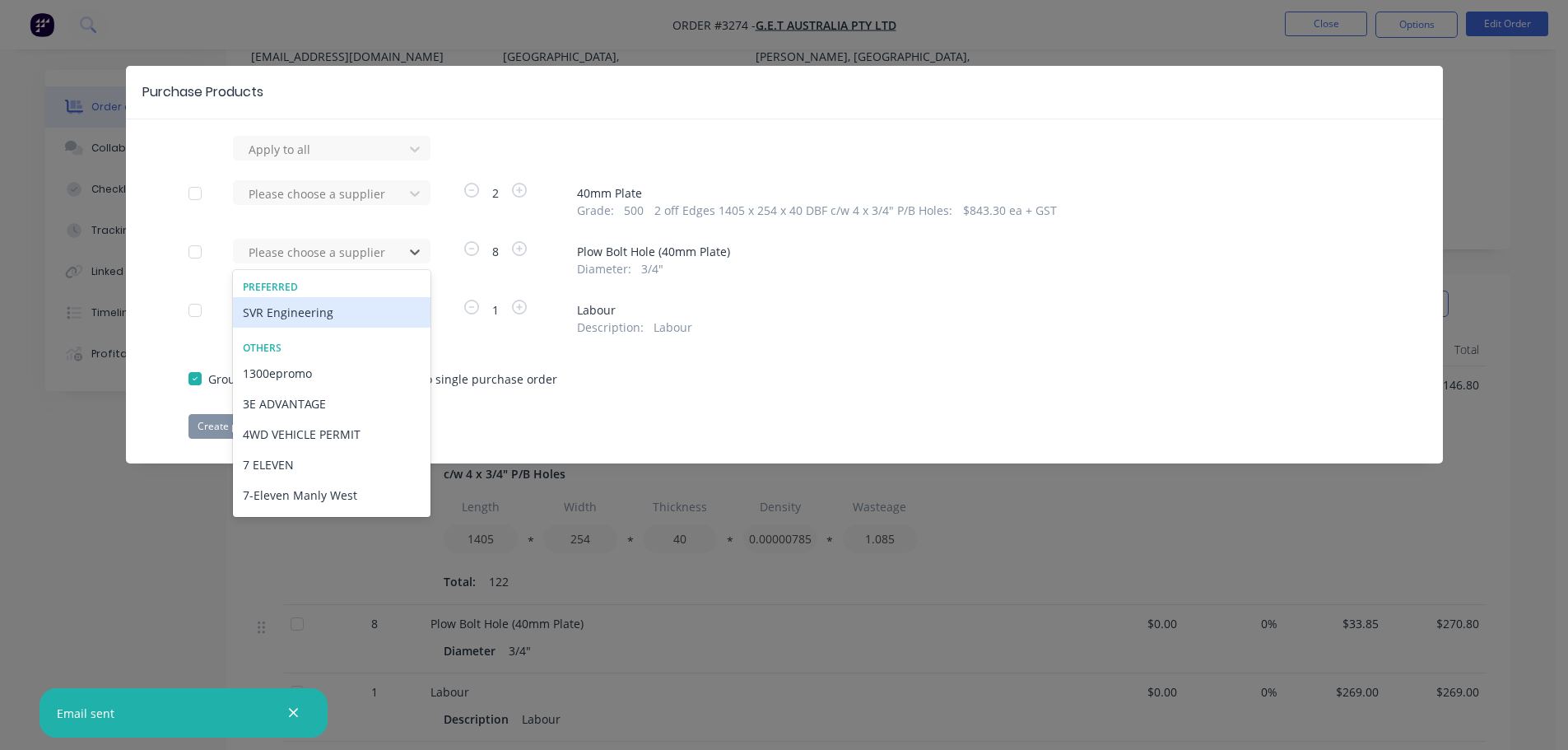
click at [348, 307] on div "SVR Engineering" at bounding box center [331, 311] width 197 height 31
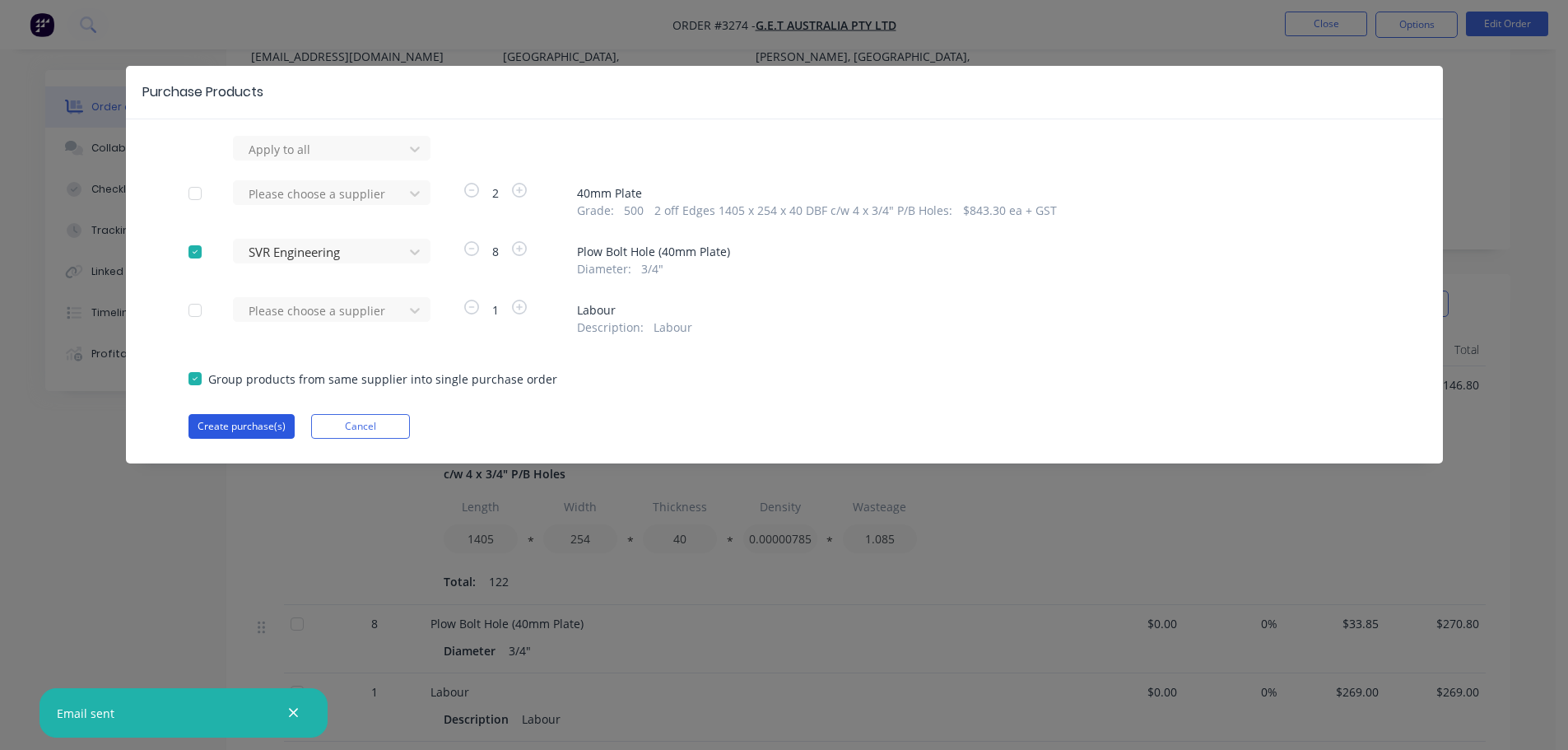
click at [263, 425] on button "Create purchase(s)" at bounding box center [241, 426] width 106 height 25
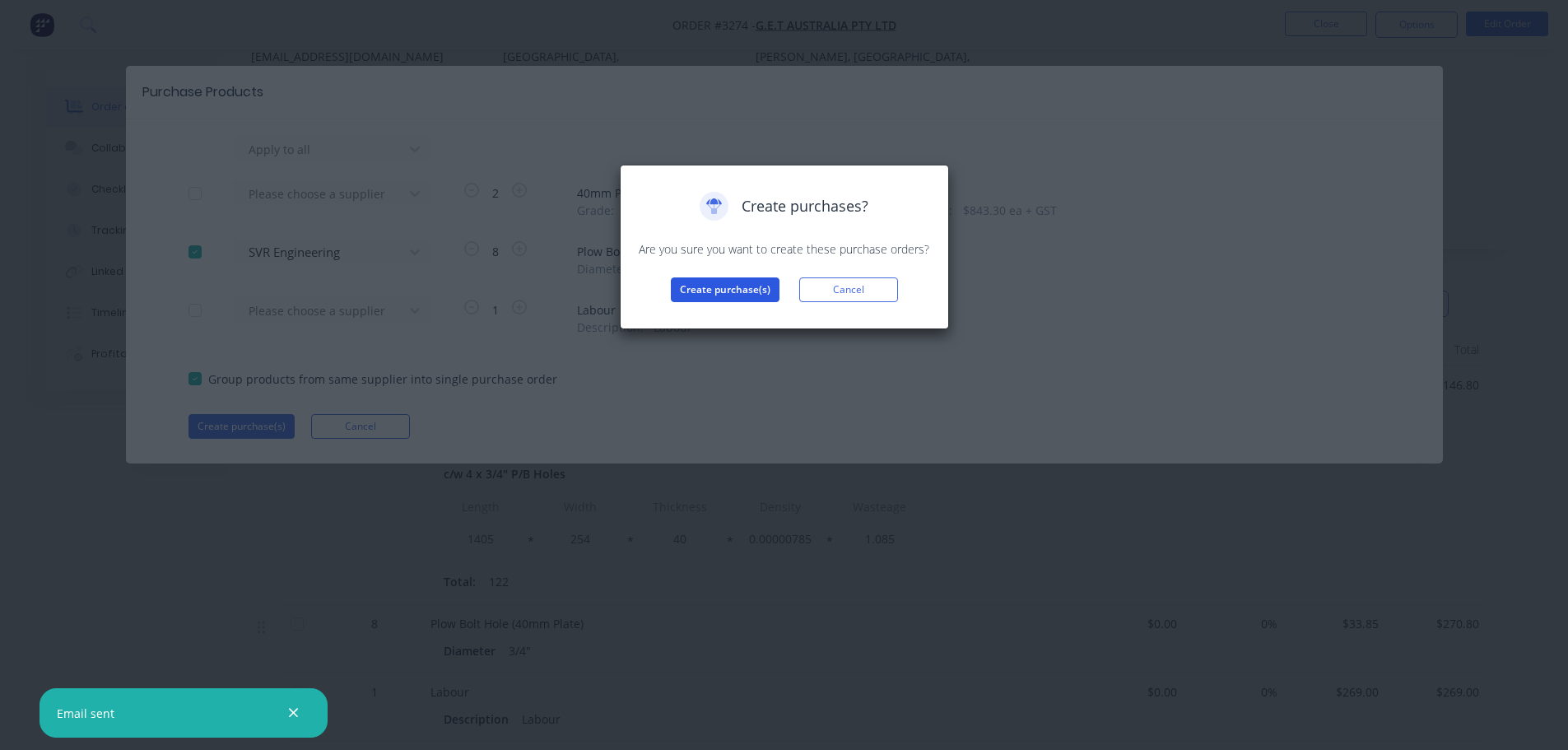
click at [696, 291] on button "Create purchase(s)" at bounding box center [725, 289] width 108 height 25
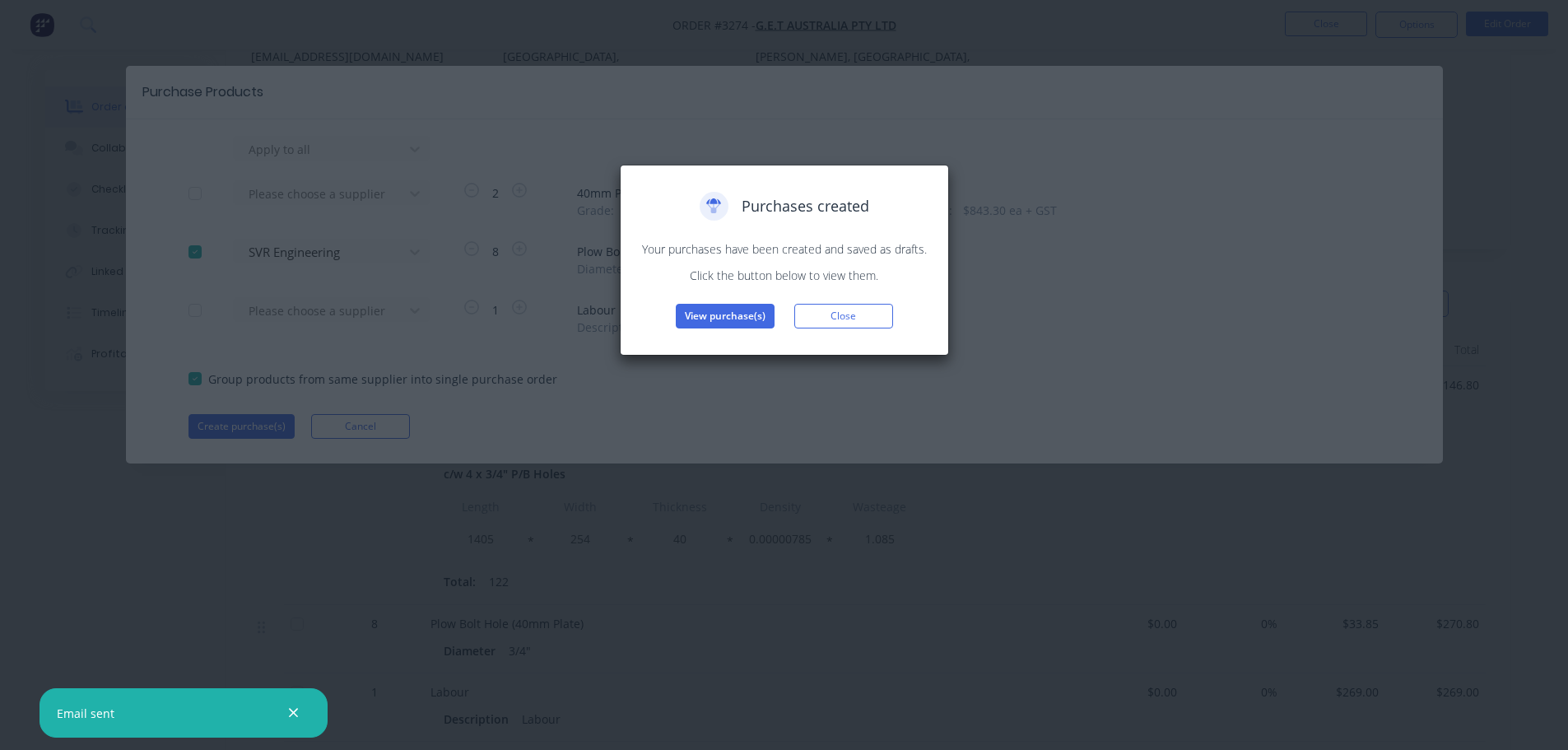
click at [692, 313] on button "View purchase(s)" at bounding box center [725, 315] width 99 height 25
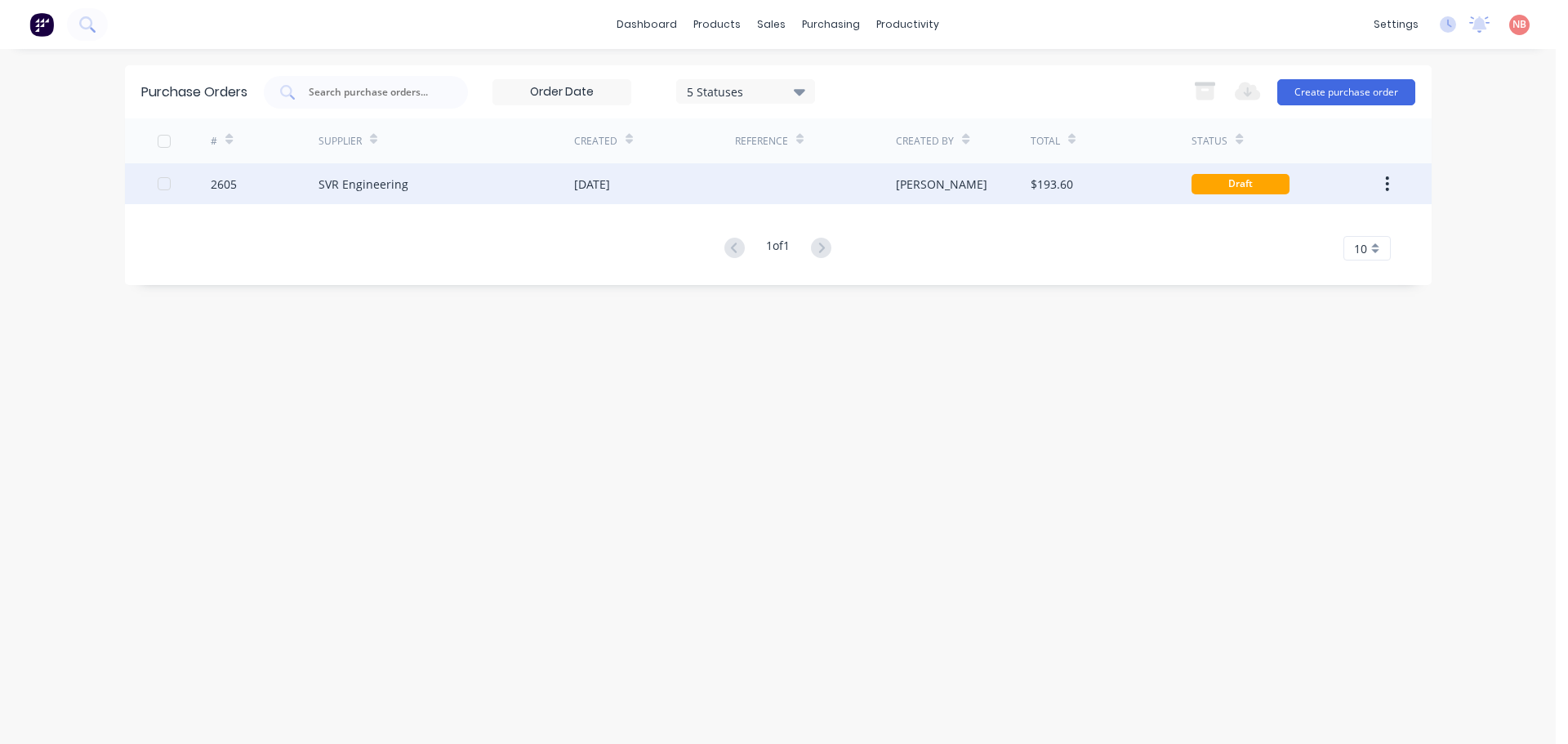
click at [685, 190] on div "[DATE]" at bounding box center [654, 184] width 160 height 41
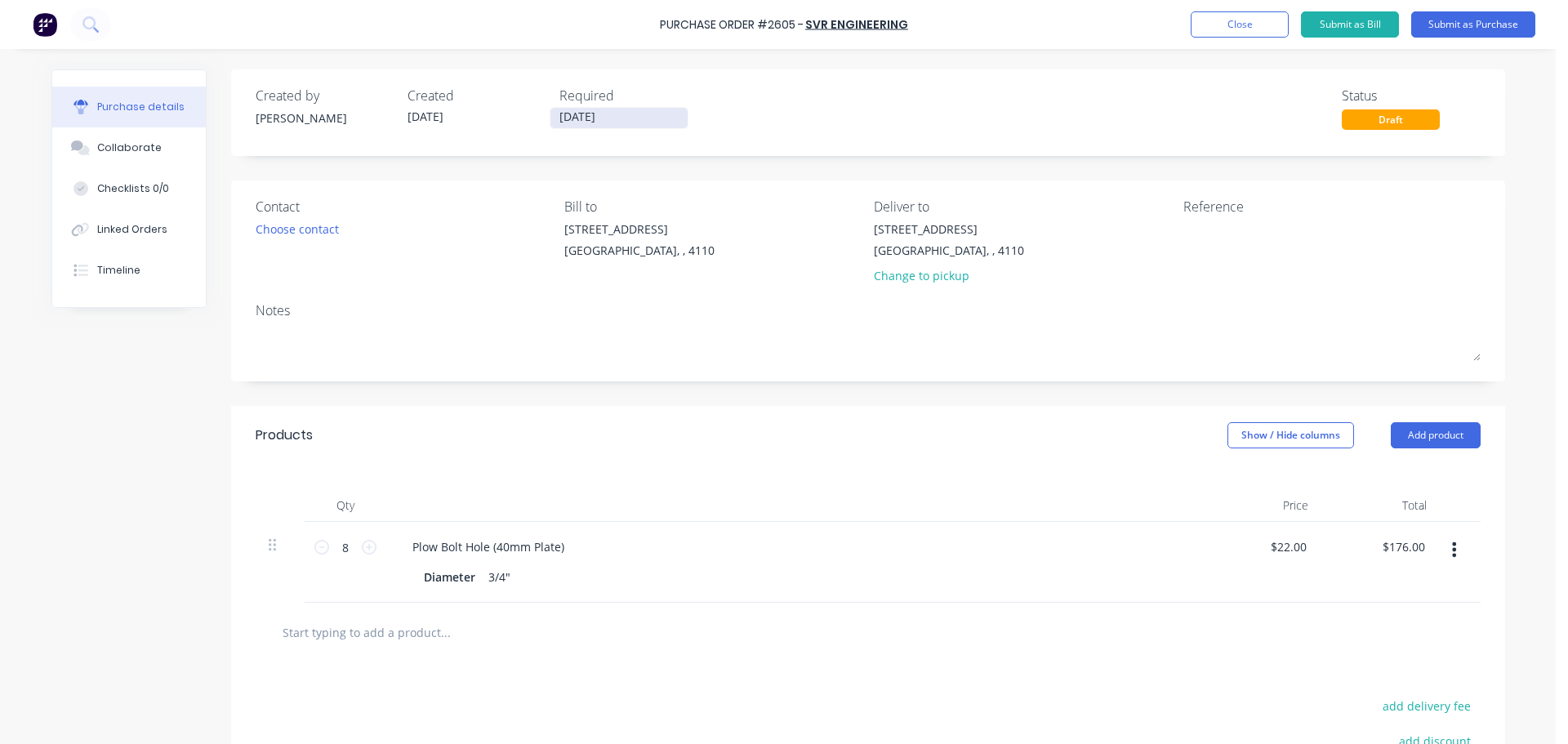
click at [579, 121] on input "[DATE]" at bounding box center [619, 117] width 137 height 21
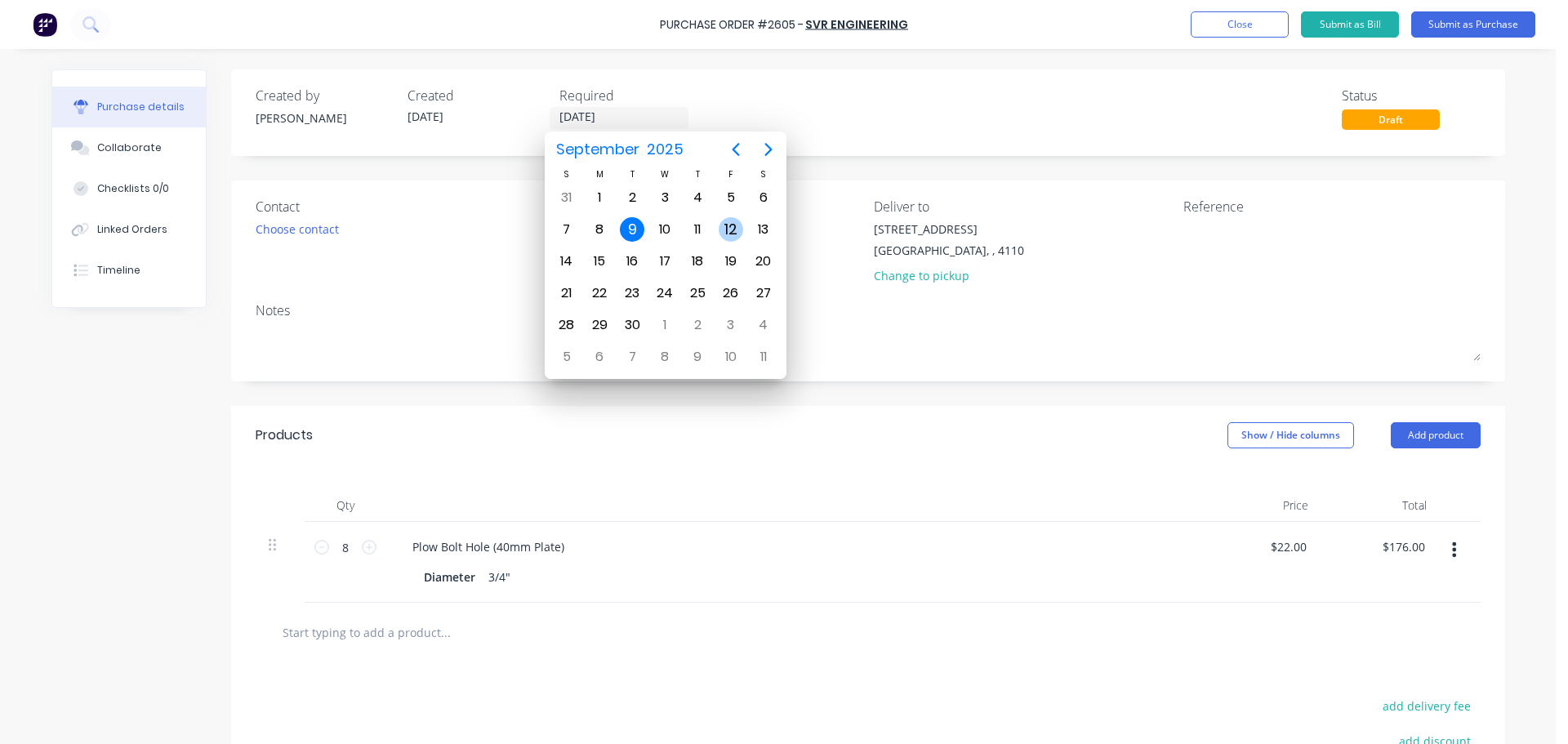
click at [730, 220] on div "12" at bounding box center [731, 229] width 24 height 24
type input "12/09/25"
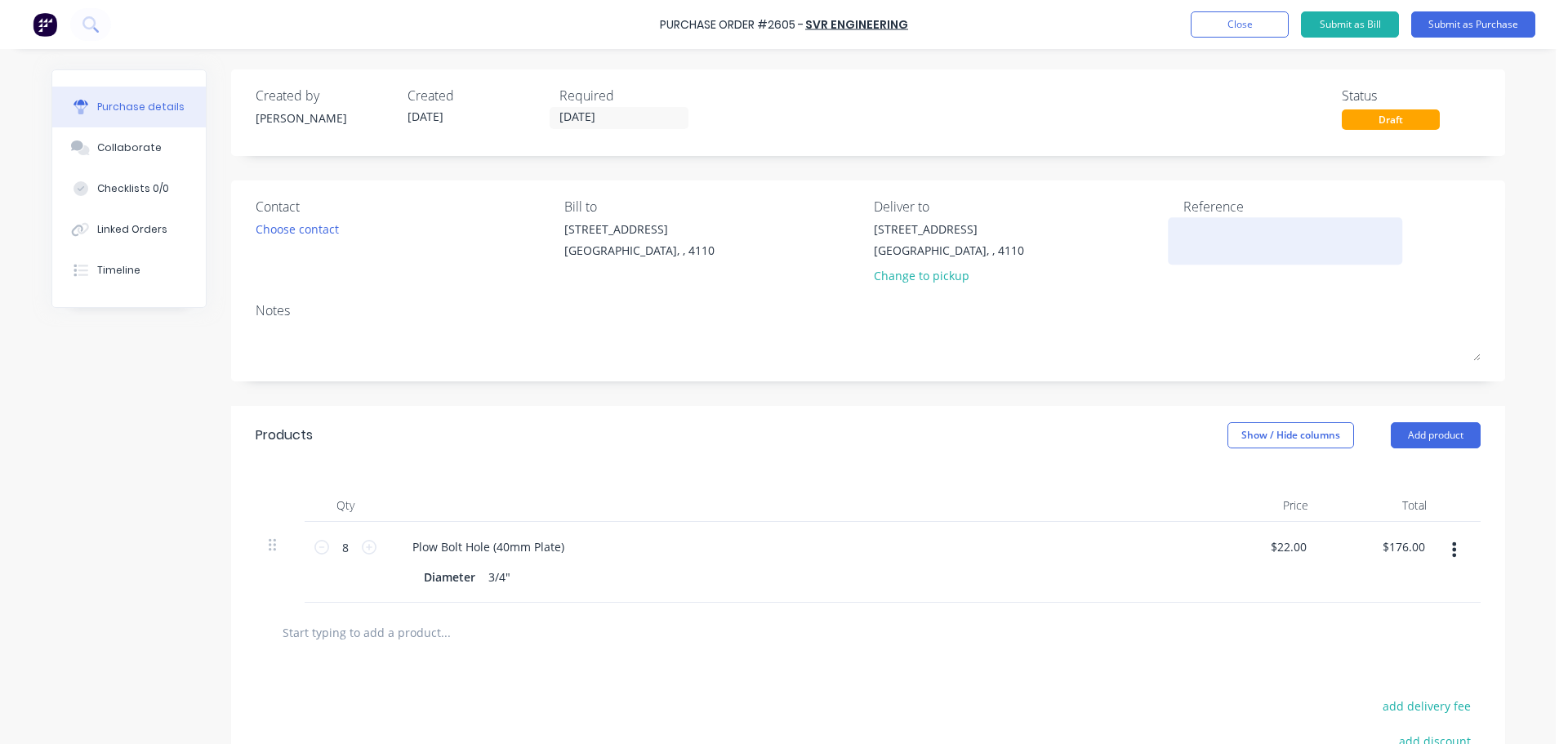
click at [1205, 231] on textarea at bounding box center [1285, 239] width 204 height 37
type textarea "G"
type textarea "x"
type textarea "GE"
type textarea "x"
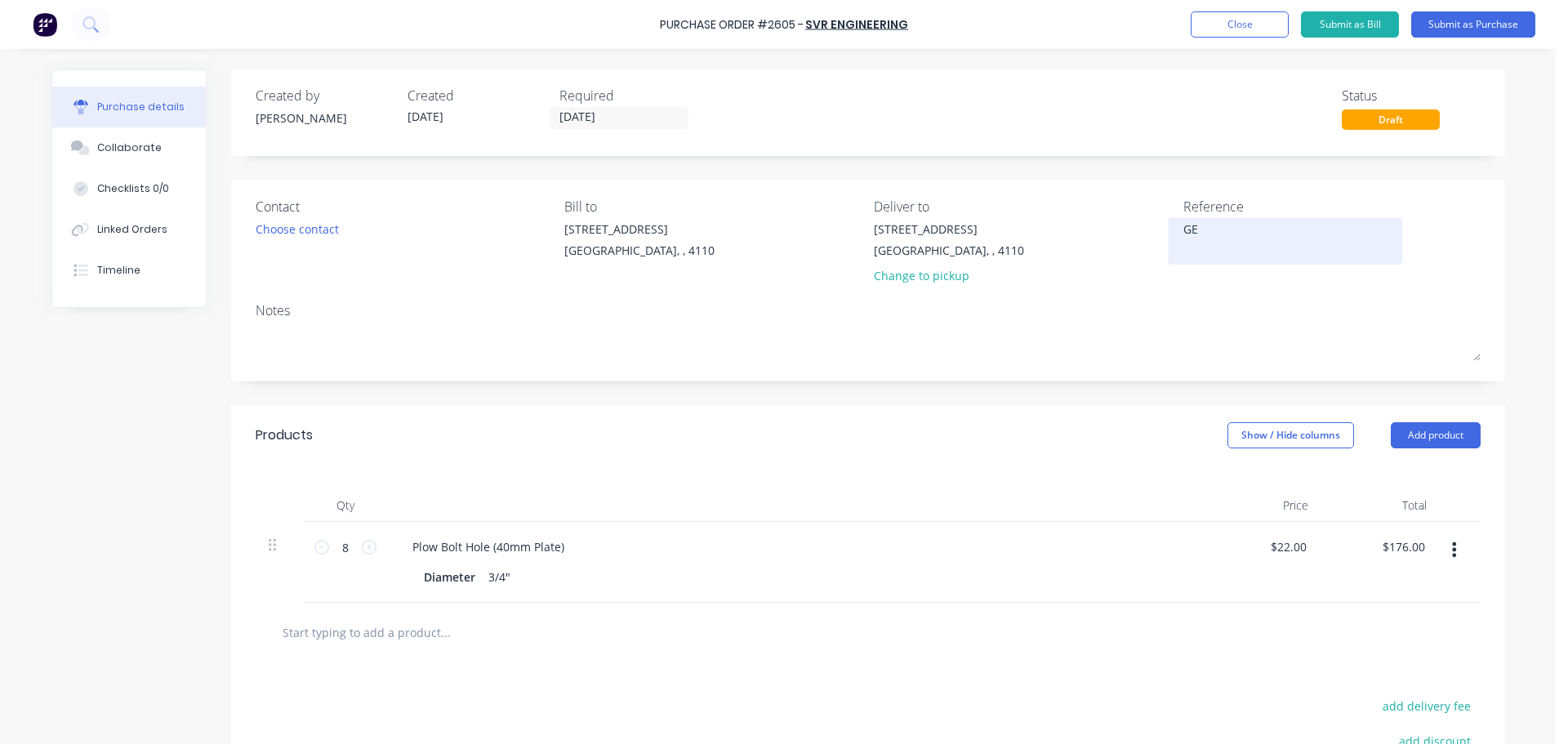
type textarea "GET"
type textarea "x"
type textarea "GET"
type textarea "x"
type textarea "GET 3"
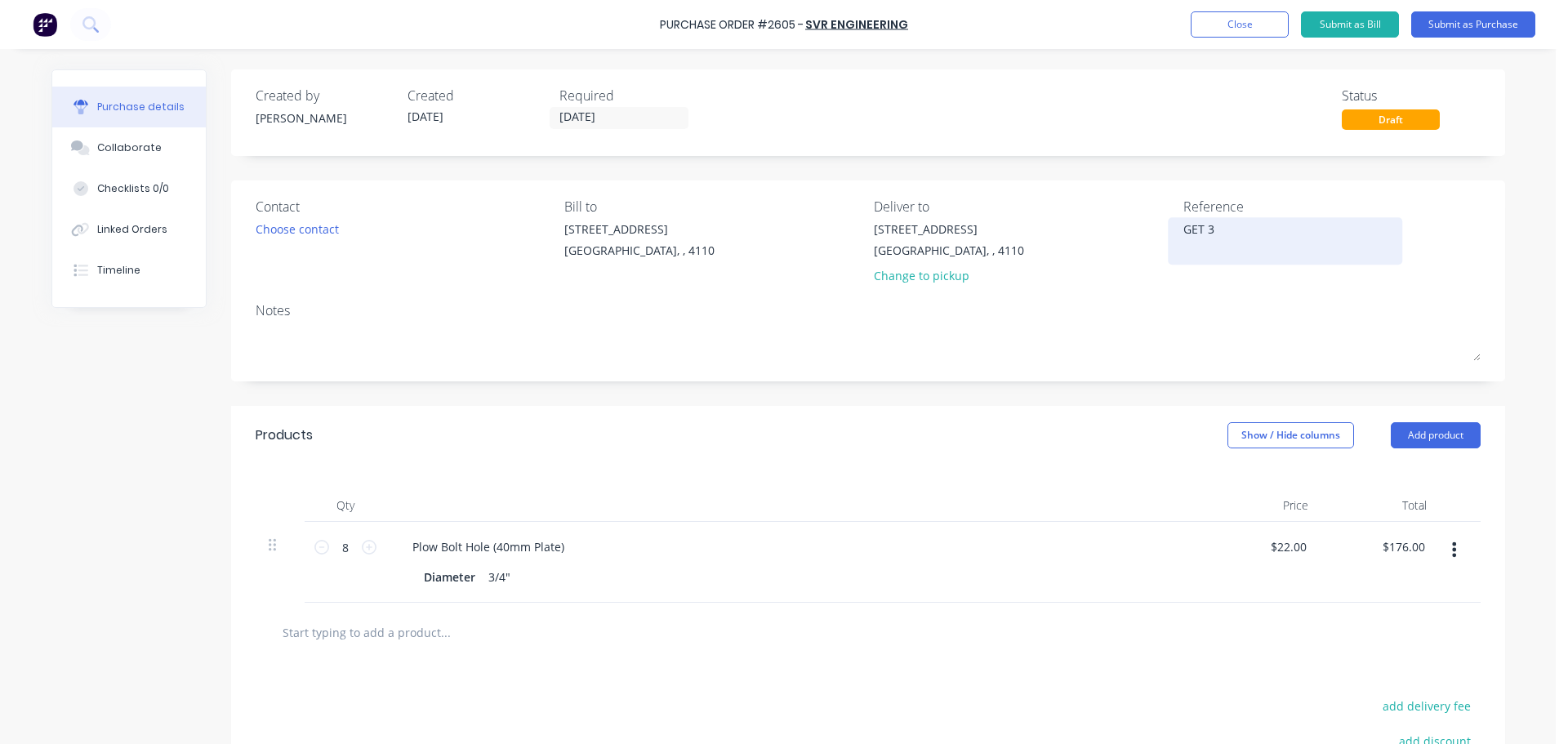
type textarea "x"
type textarea "GET 31"
type textarea "x"
type textarea "GET 310"
type textarea "x"
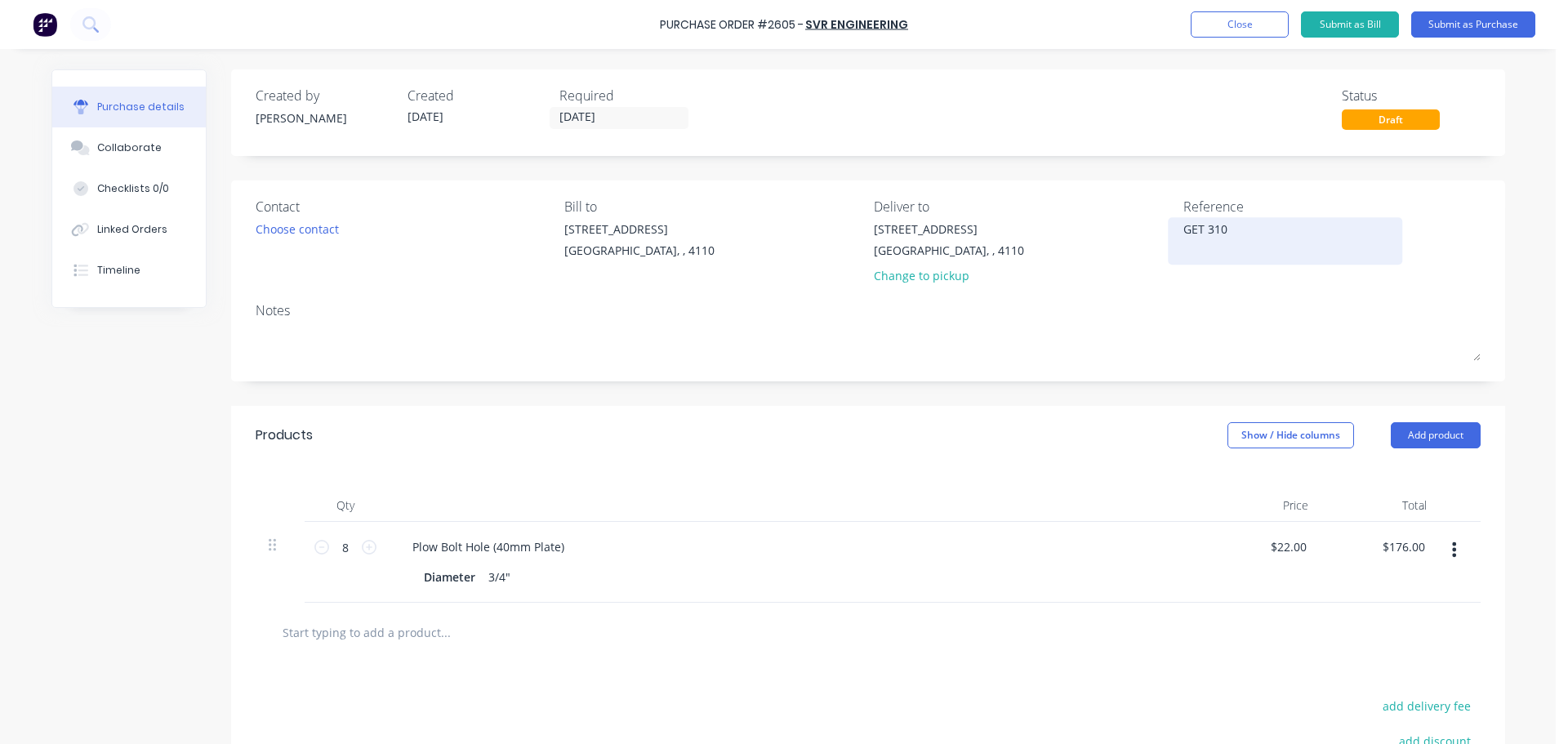
type textarea "GET 3100"
type textarea "x"
type textarea "GET 31005"
type textarea "x"
type textarea "GET 31005"
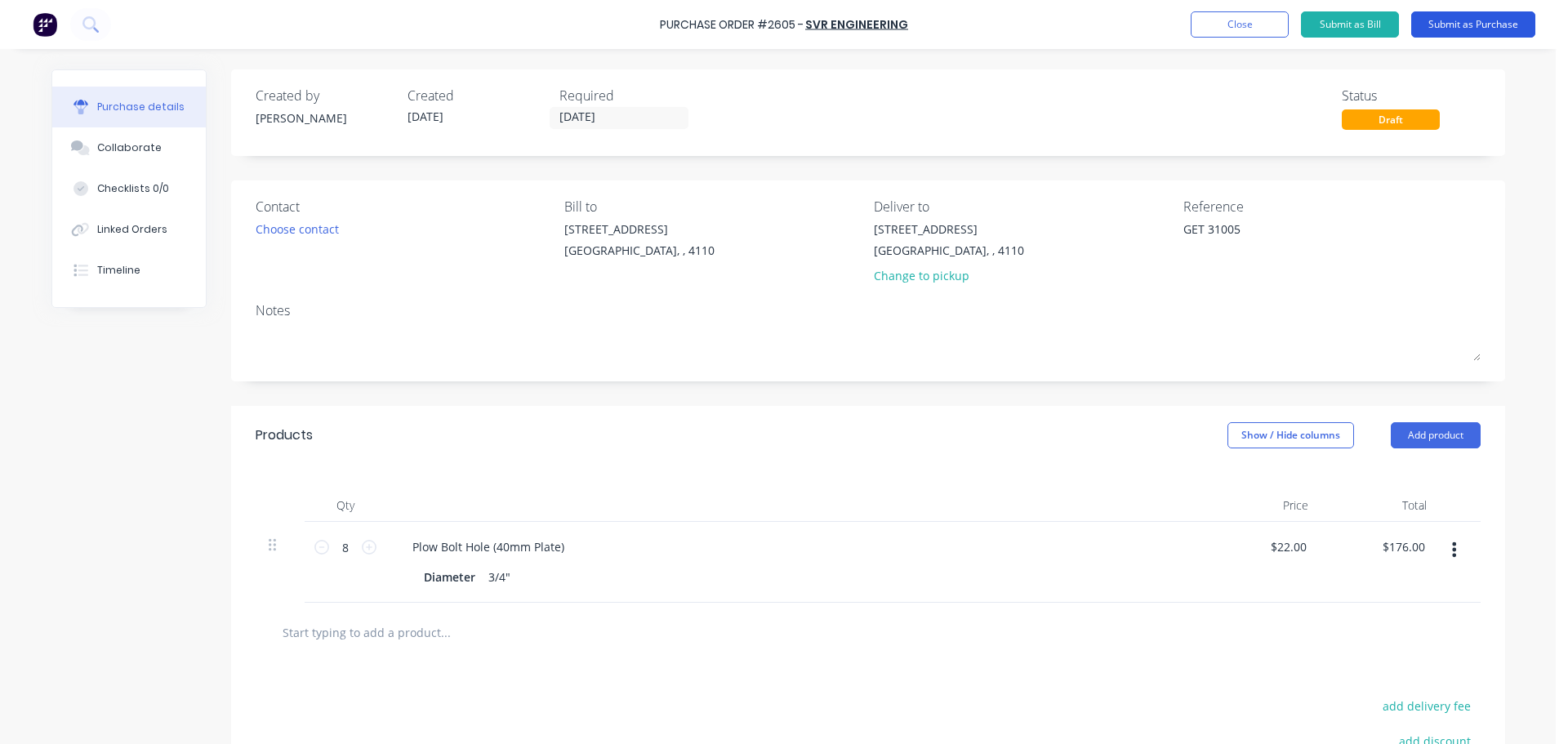
click at [1468, 15] on button "Submit as Purchase" at bounding box center [1473, 24] width 124 height 26
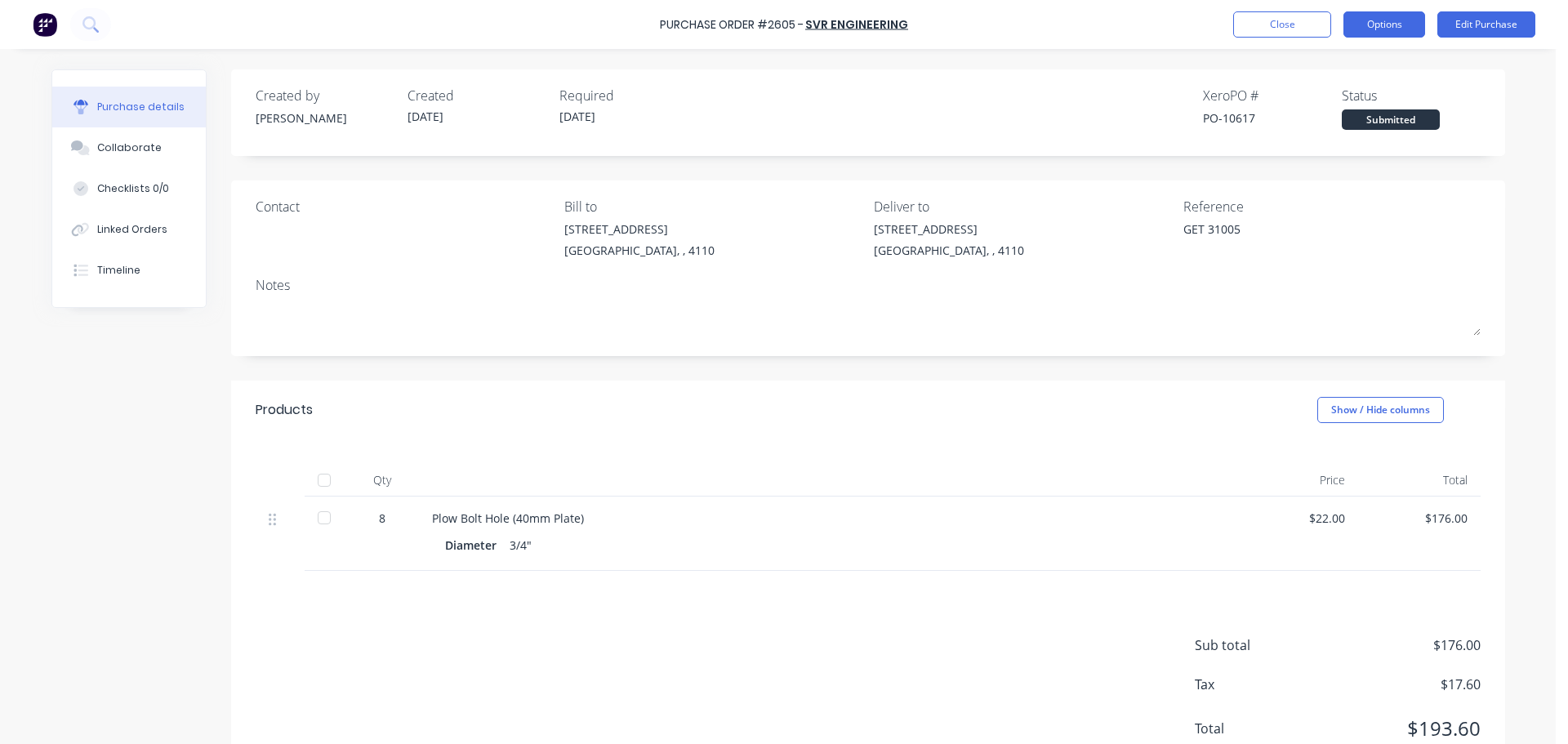
click at [1388, 32] on button "Options" at bounding box center [1385, 24] width 82 height 26
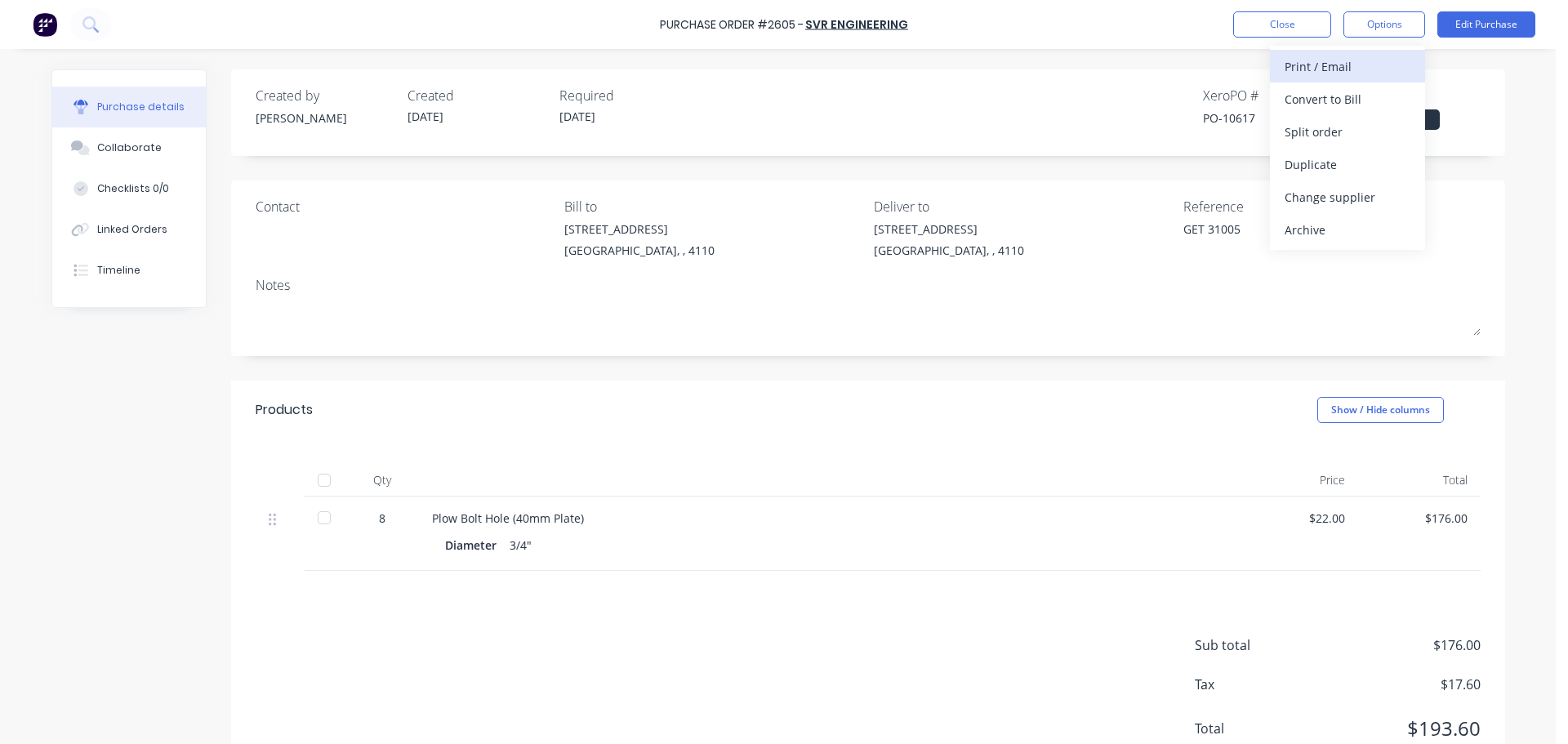
click at [1377, 66] on div "Print / Email" at bounding box center [1347, 66] width 126 height 23
click at [1345, 113] on button "With pricing" at bounding box center [1347, 98] width 156 height 32
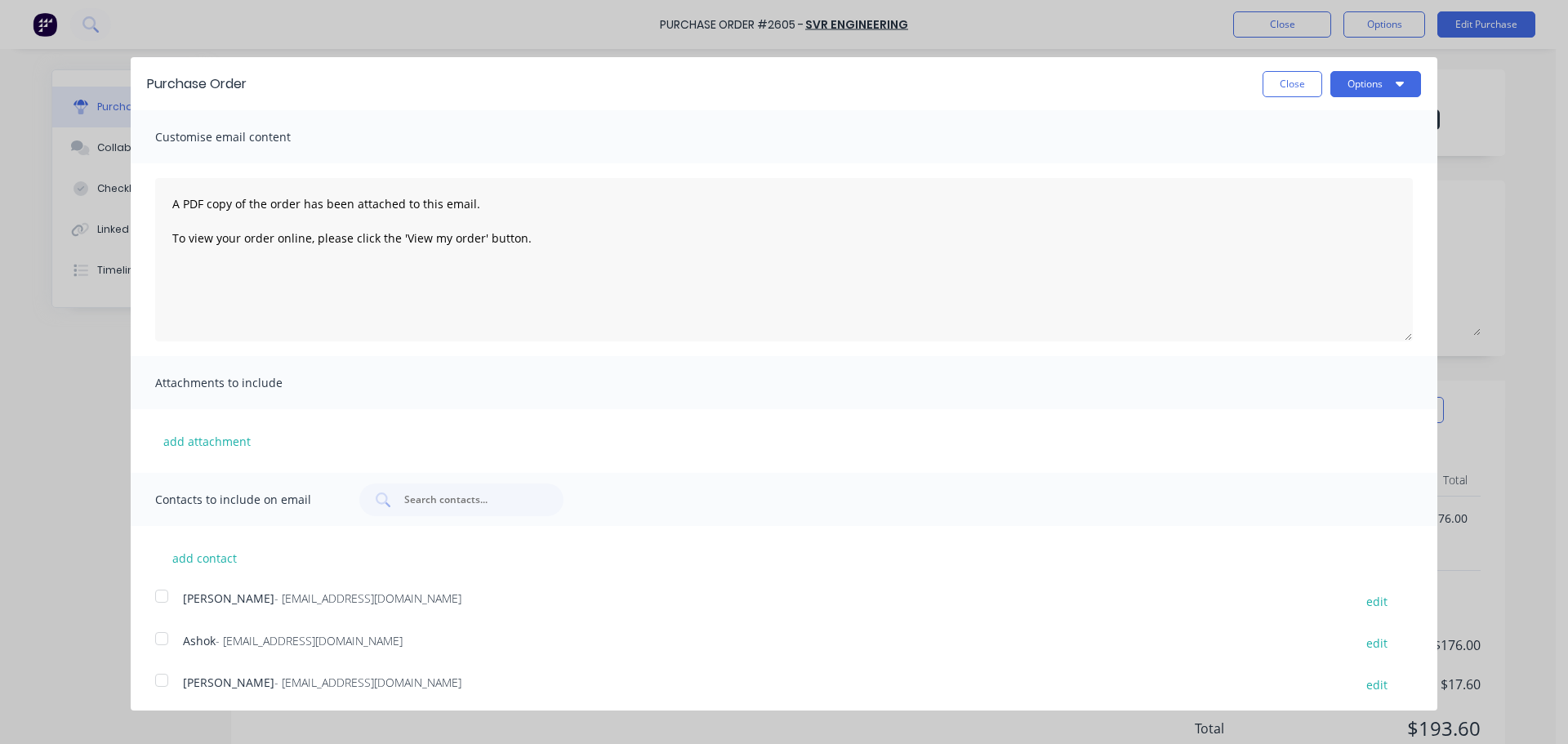
drag, startPoint x: 160, startPoint y: 644, endPoint x: 242, endPoint y: 621, distance: 85.2
click at [164, 644] on div at bounding box center [161, 637] width 32 height 32
click at [1369, 81] on button "Options" at bounding box center [1375, 84] width 91 height 26
click at [1347, 126] on div "Print" at bounding box center [1343, 125] width 126 height 23
click at [1310, 148] on div "Email" at bounding box center [1343, 157] width 126 height 23
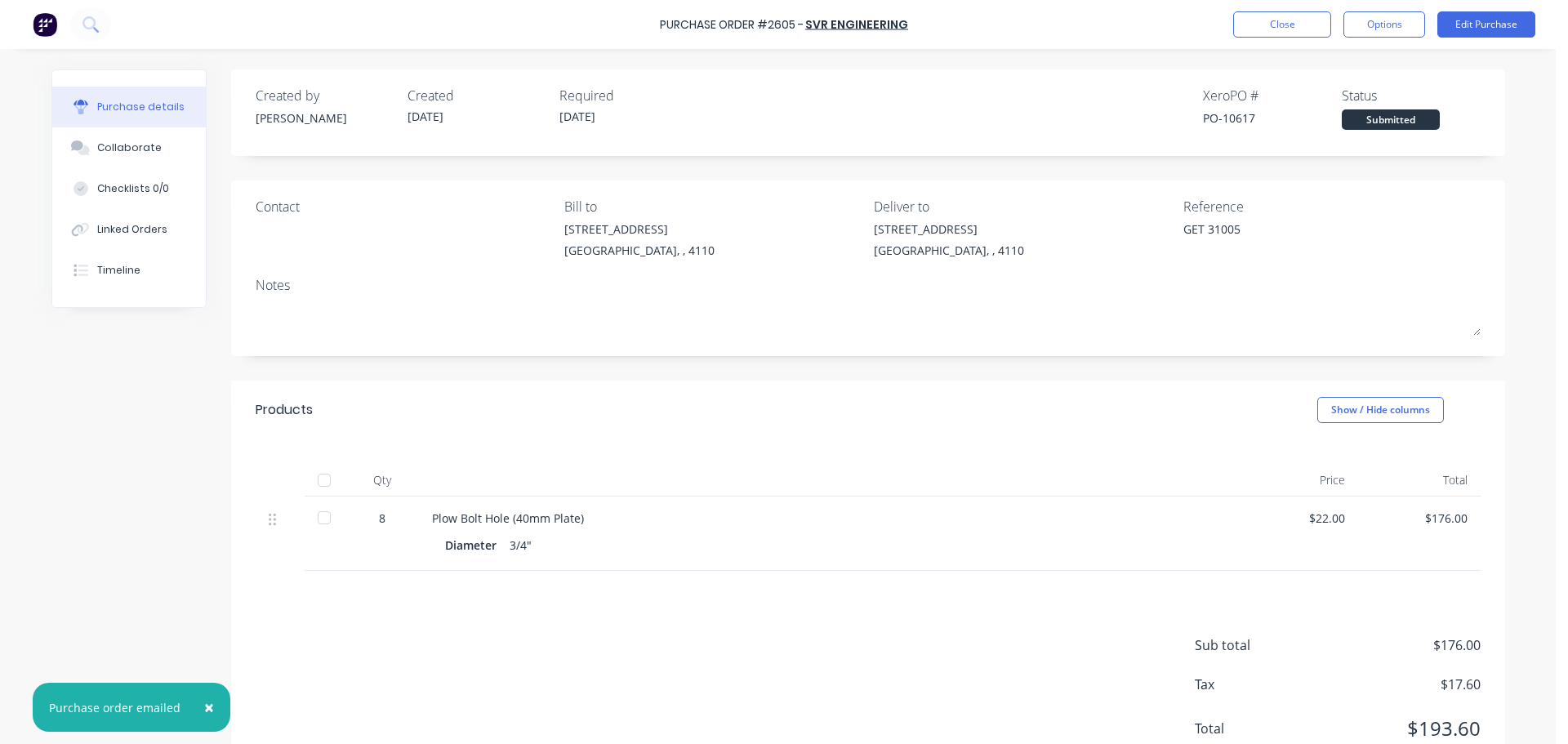
type textarea "x"
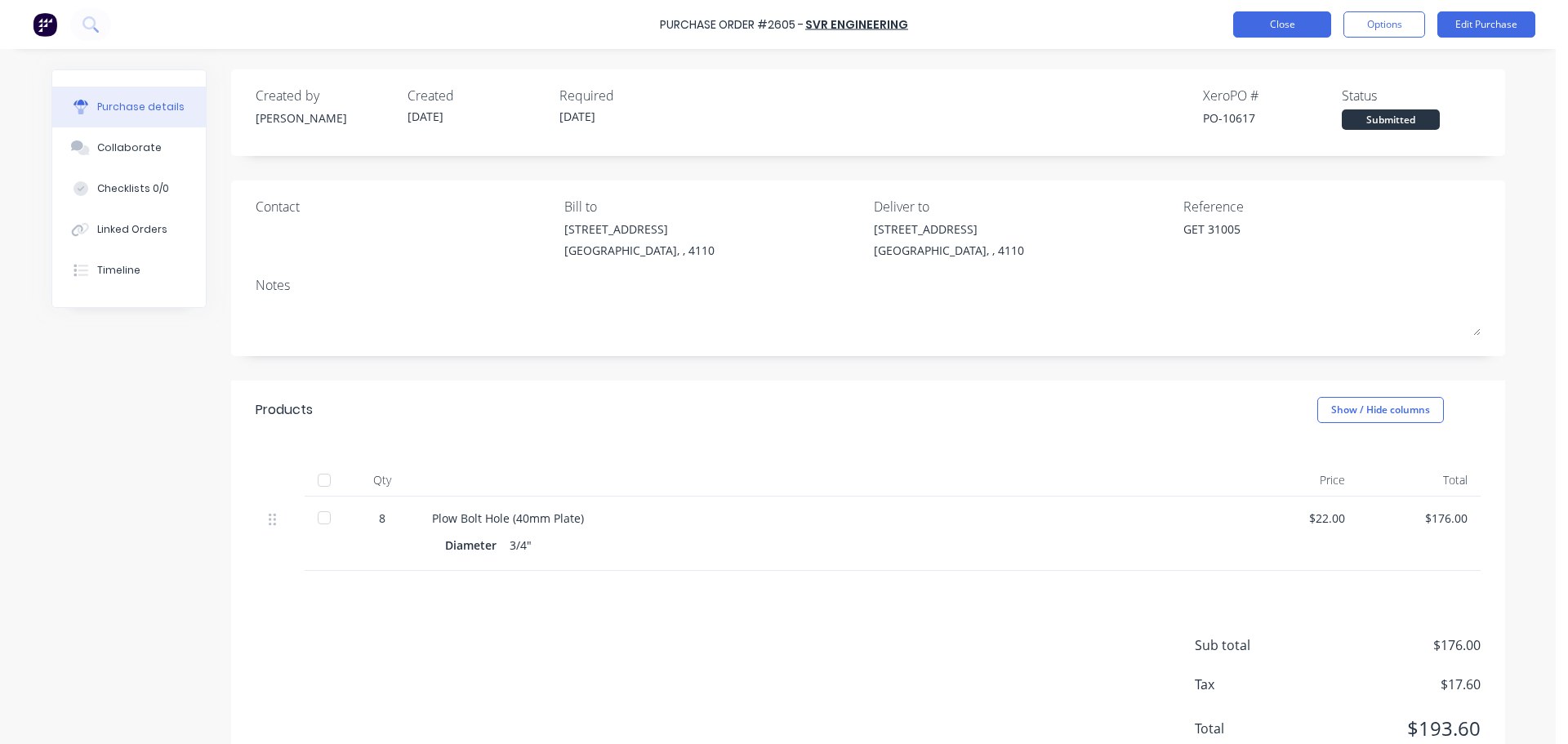
click at [1283, 22] on button "Close" at bounding box center [1282, 24] width 98 height 26
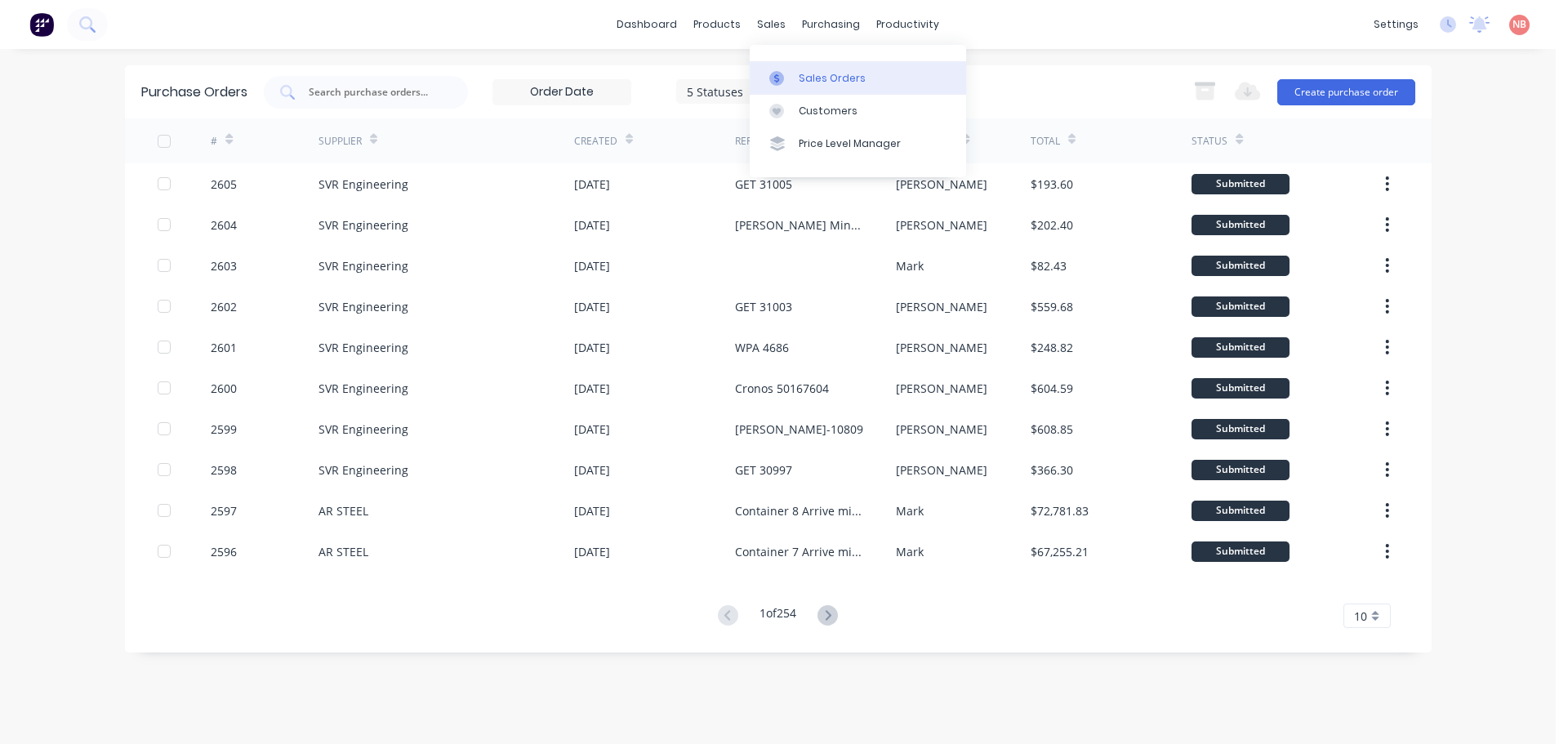
click at [789, 72] on div at bounding box center [782, 78] width 24 height 15
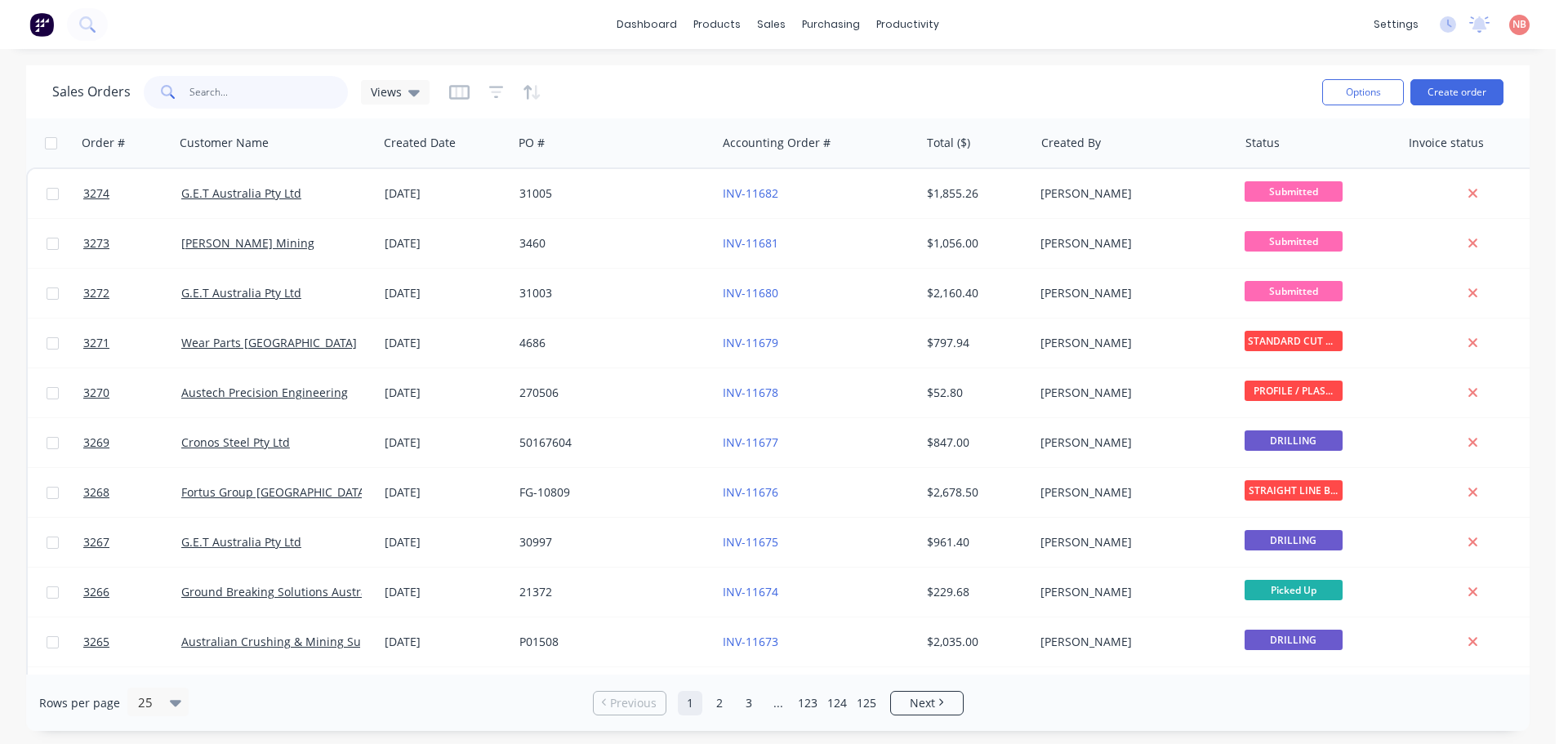
click at [249, 104] on input "text" at bounding box center [269, 92] width 159 height 32
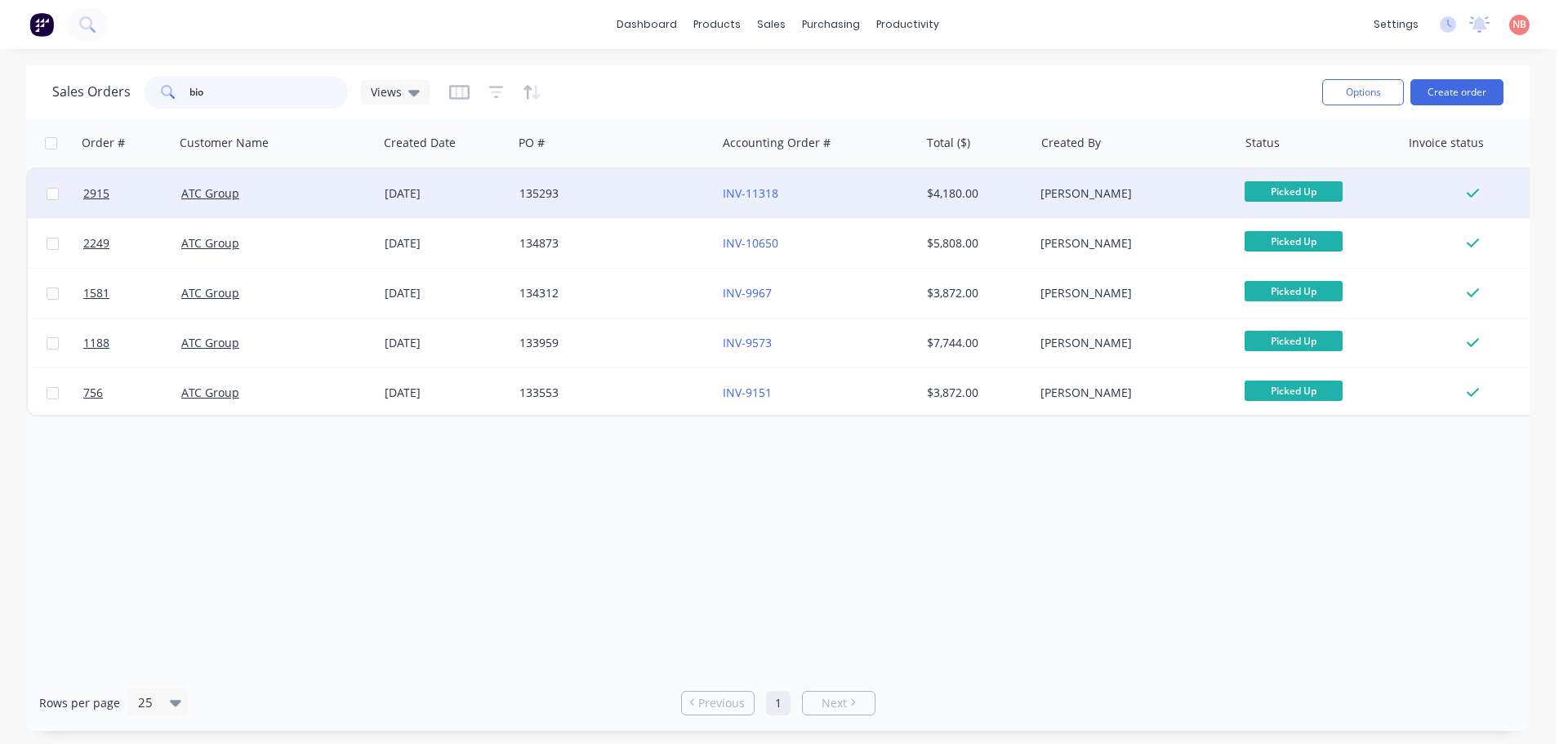
type input "bio"
click at [603, 196] on div "135293" at bounding box center [609, 194] width 181 height 17
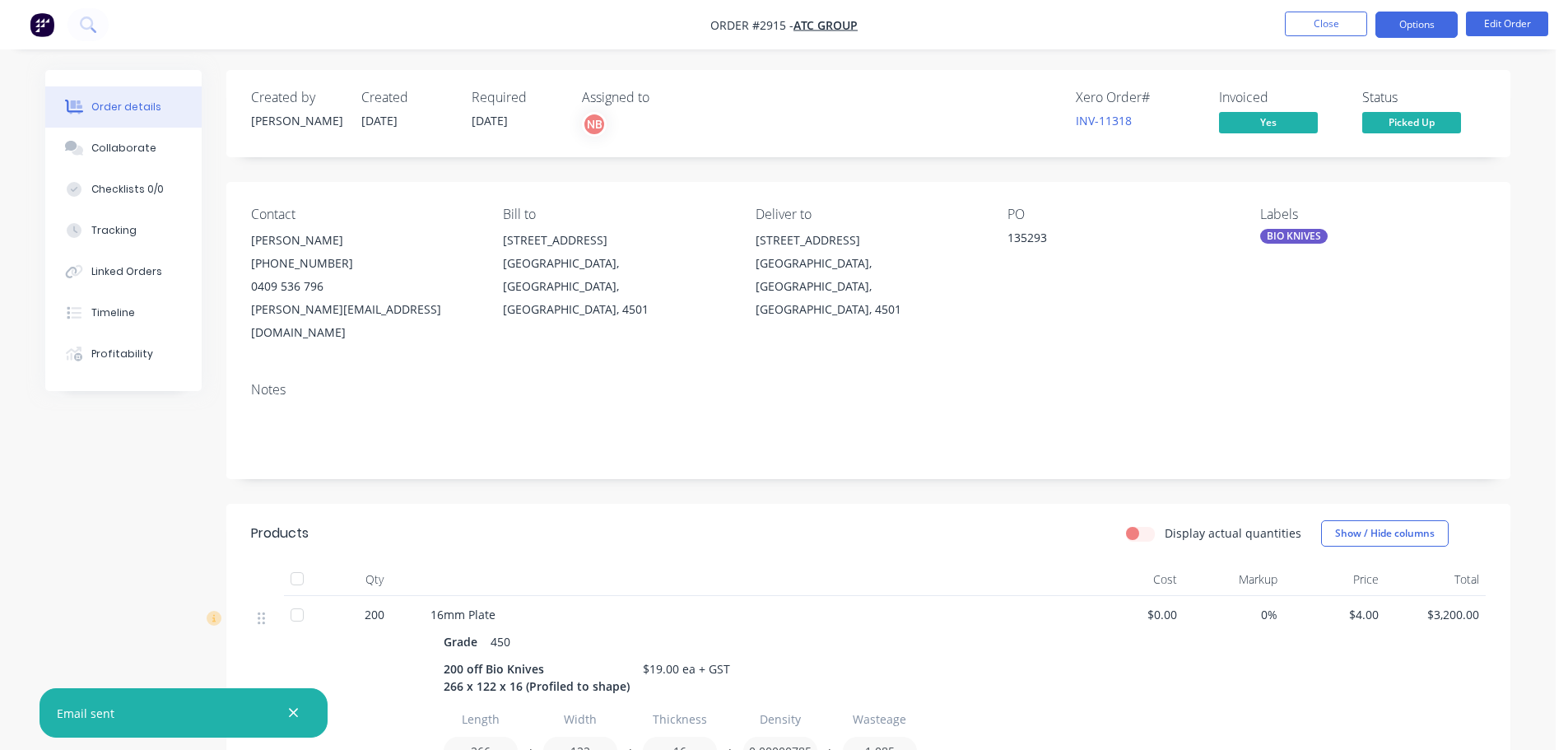
click at [1384, 30] on button "Options" at bounding box center [1416, 25] width 83 height 27
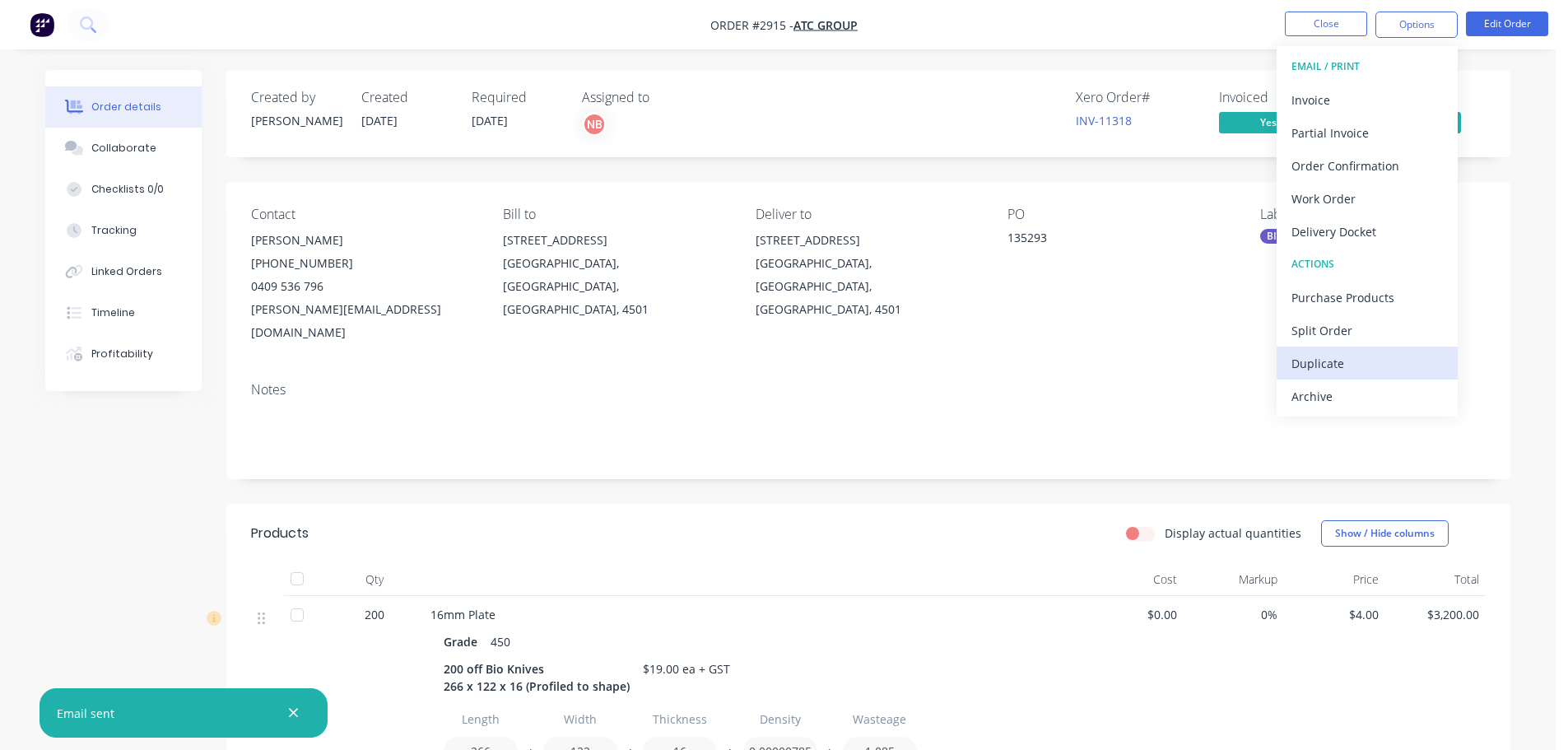
click at [1308, 358] on div "Duplicate" at bounding box center [1367, 364] width 152 height 24
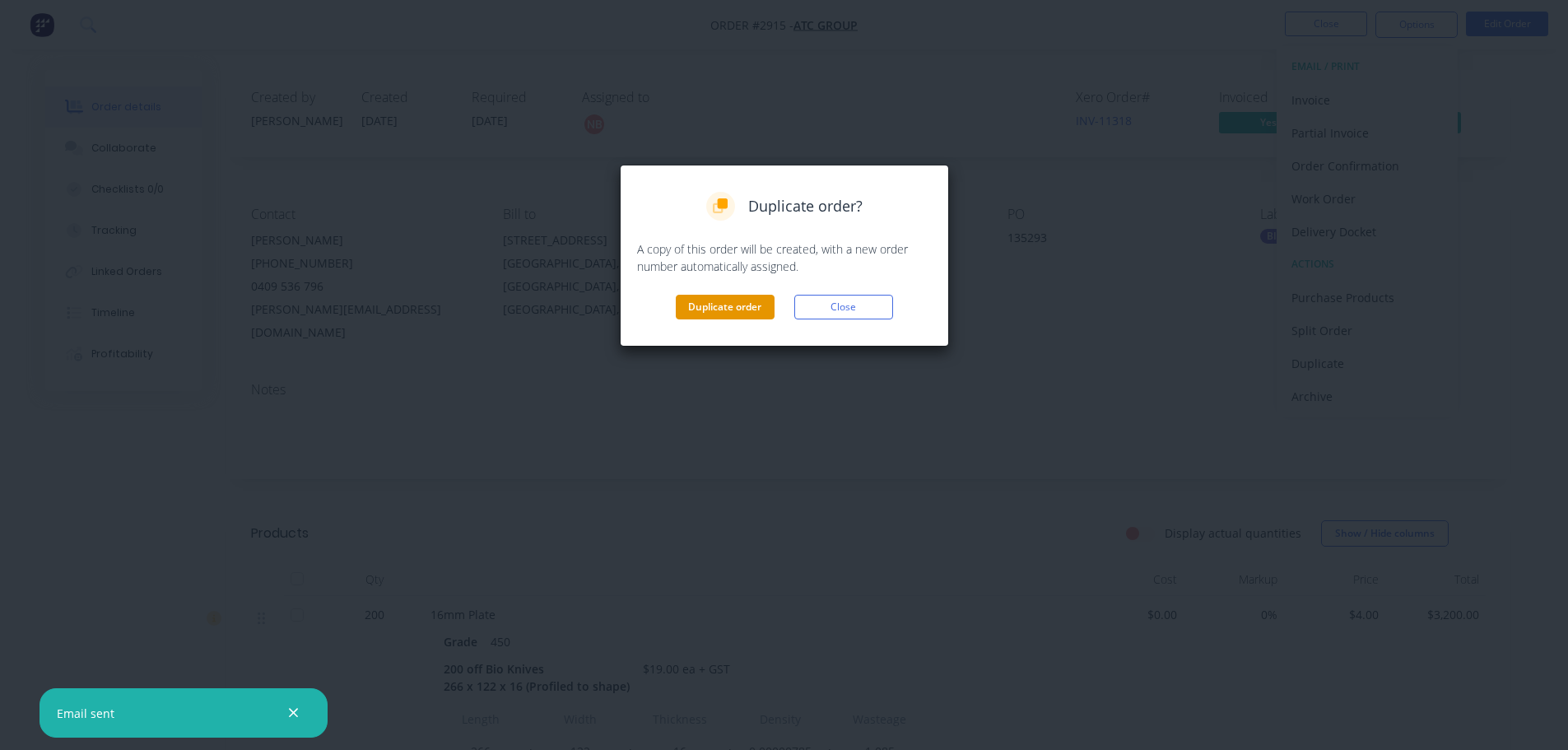
click at [741, 309] on button "Duplicate order" at bounding box center [725, 307] width 99 height 25
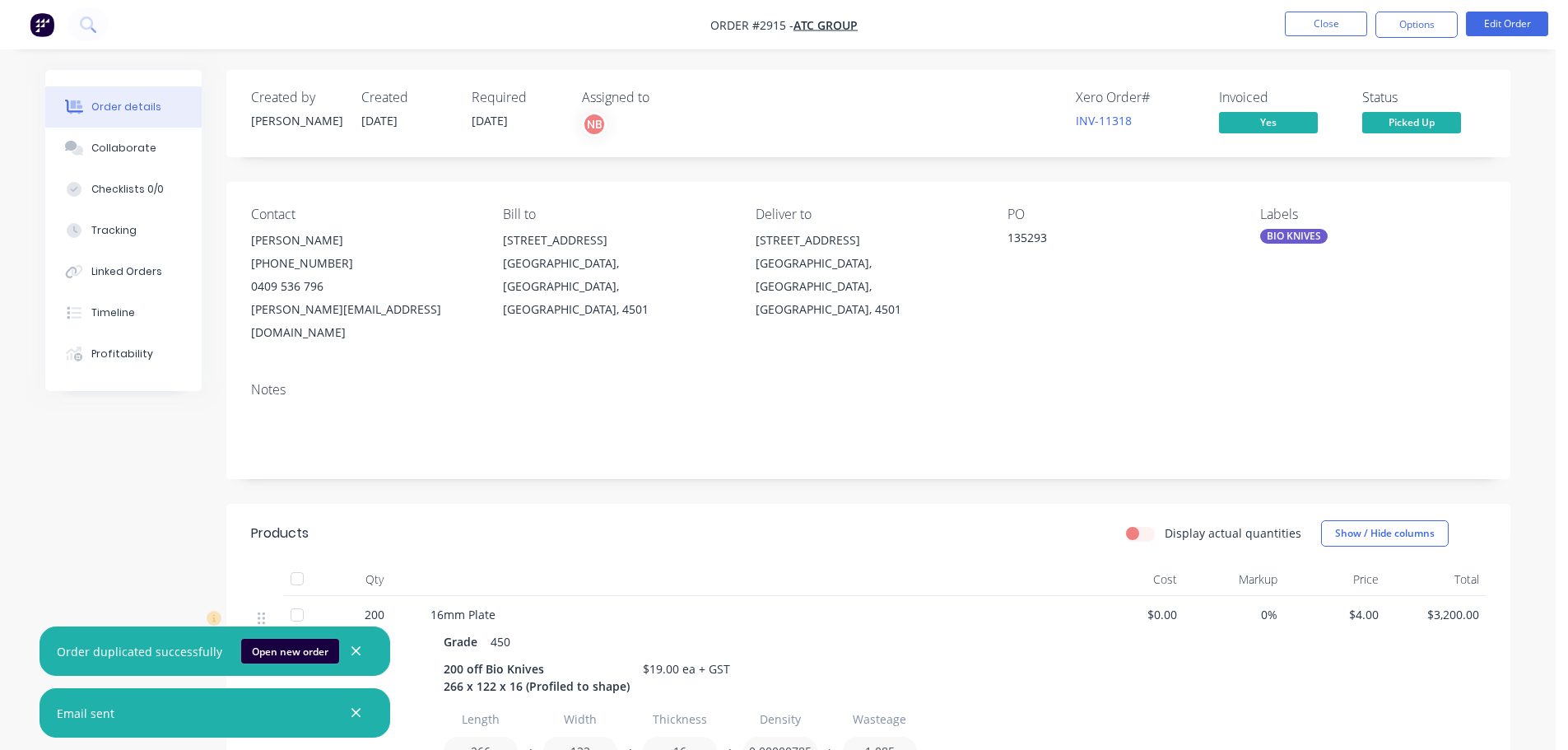
click at [271, 648] on button "Open new order" at bounding box center [290, 650] width 98 height 25
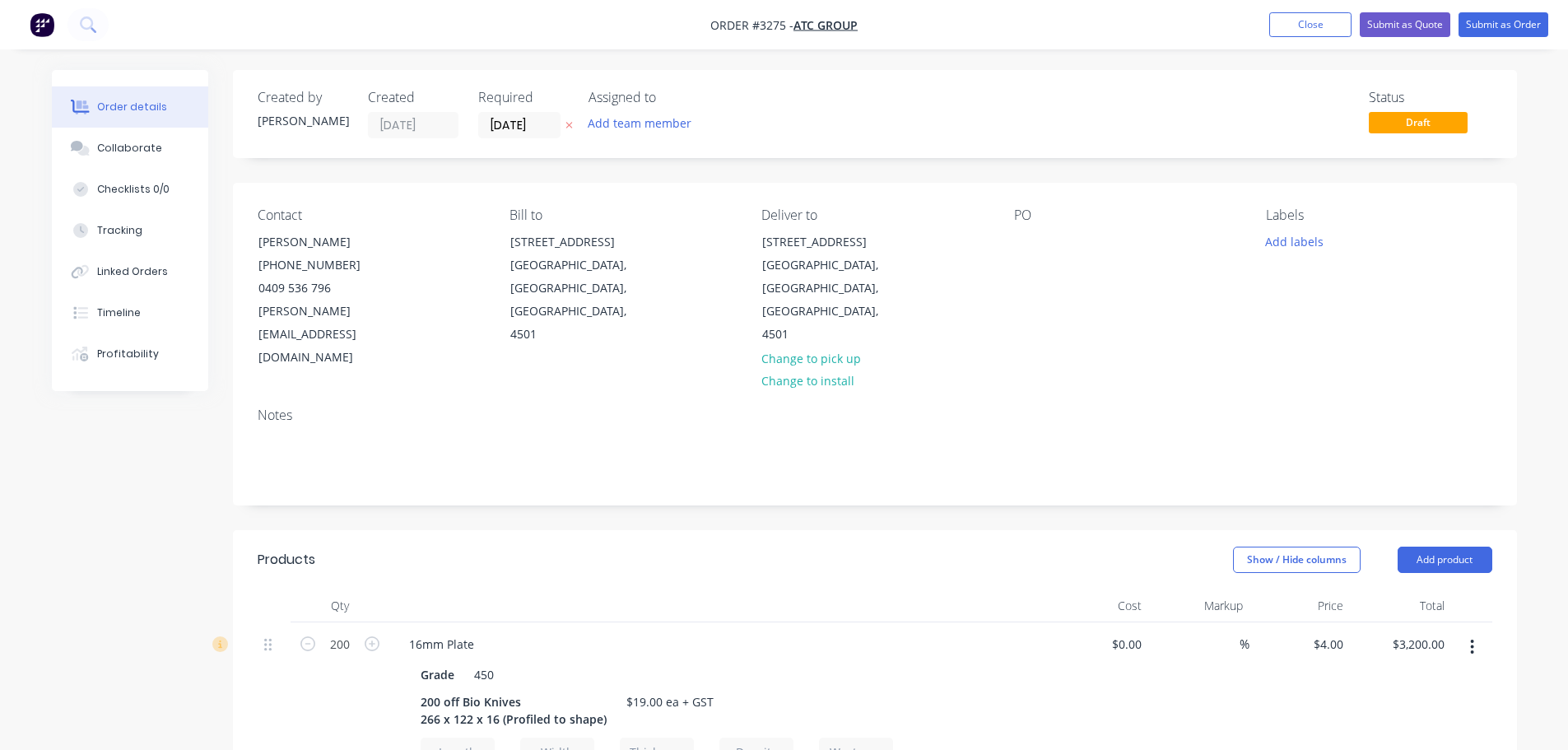
click at [507, 130] on input "[DATE]" at bounding box center [519, 124] width 81 height 25
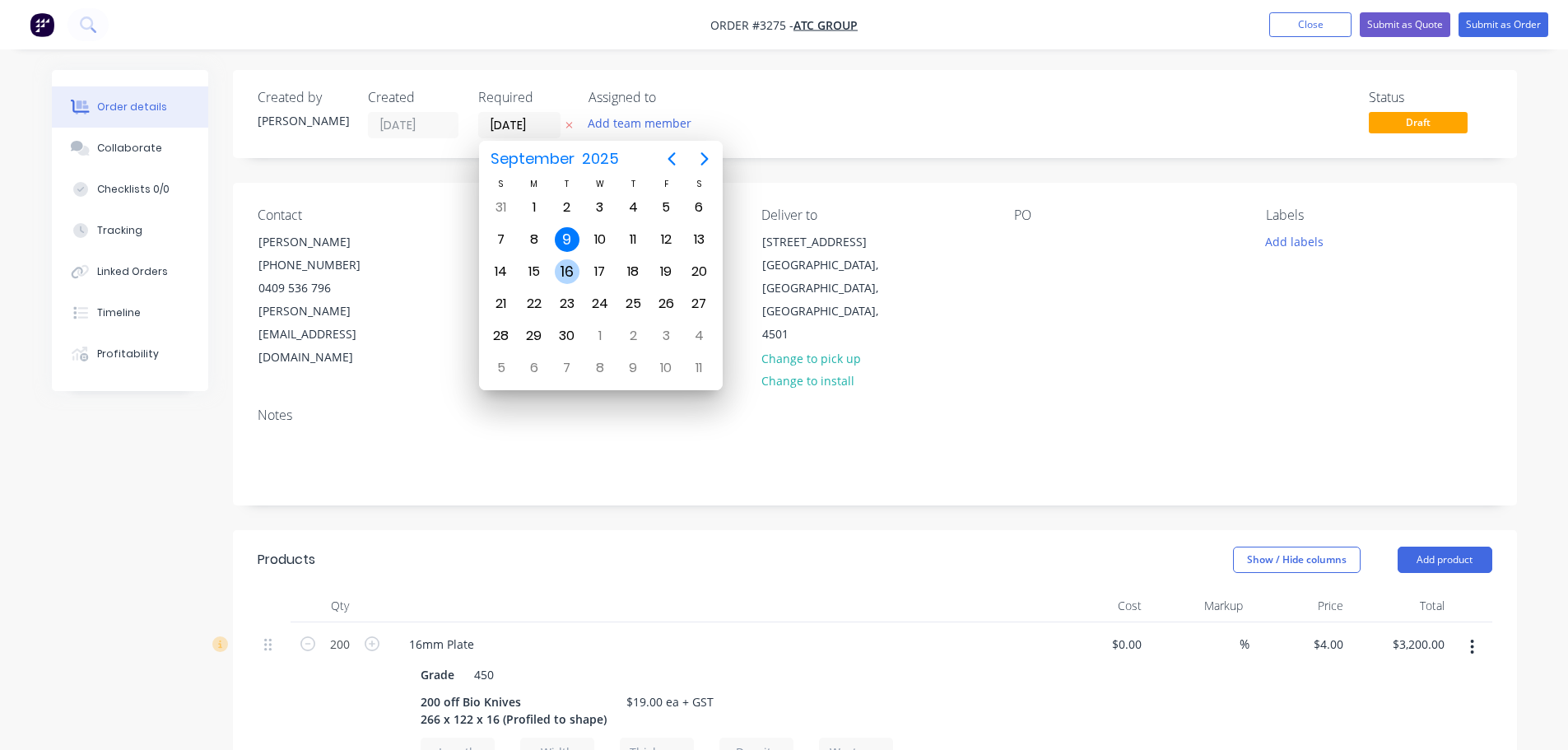
click at [574, 278] on div "16" at bounding box center [567, 271] width 25 height 25
type input "[DATE]"
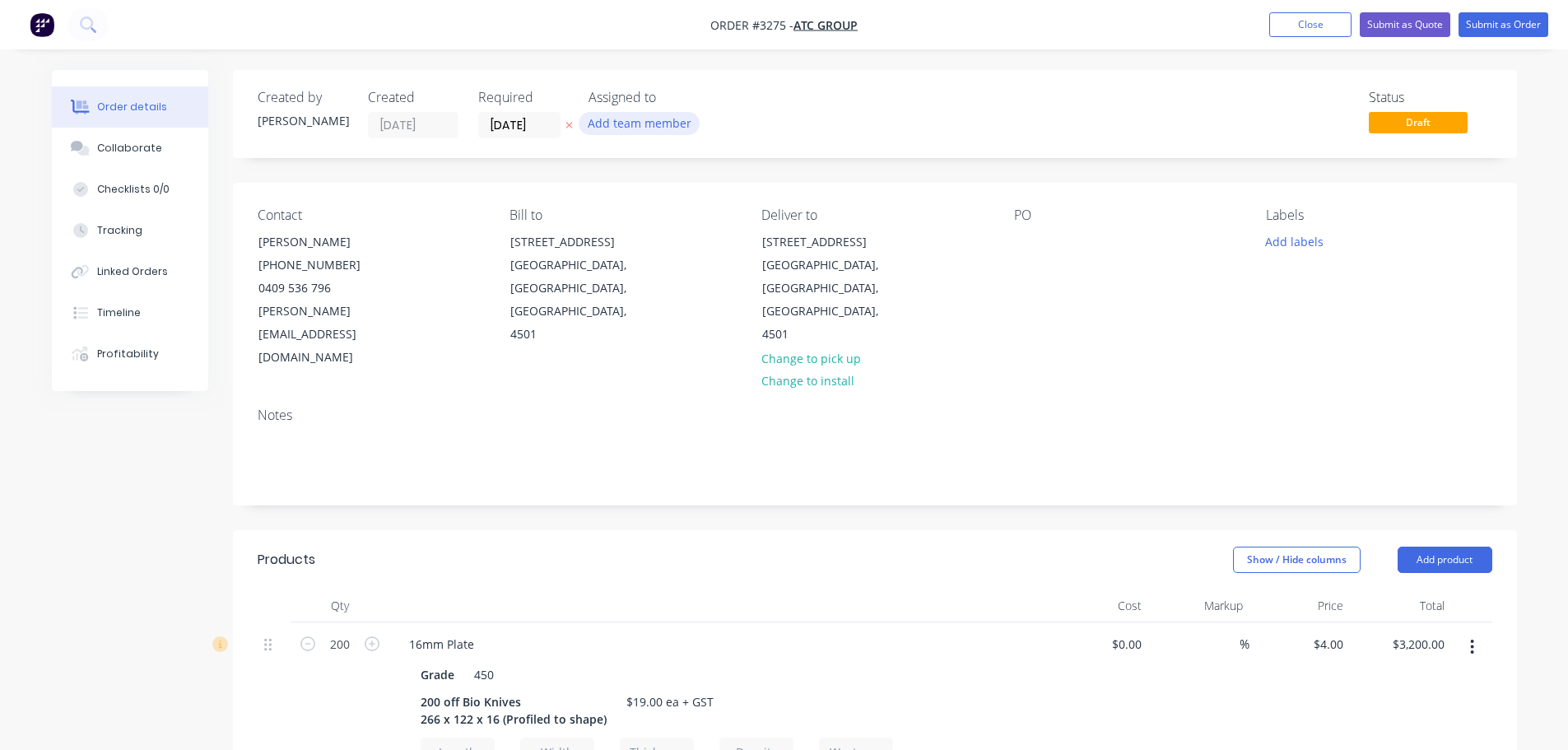
click at [642, 128] on button "Add team member" at bounding box center [639, 123] width 121 height 23
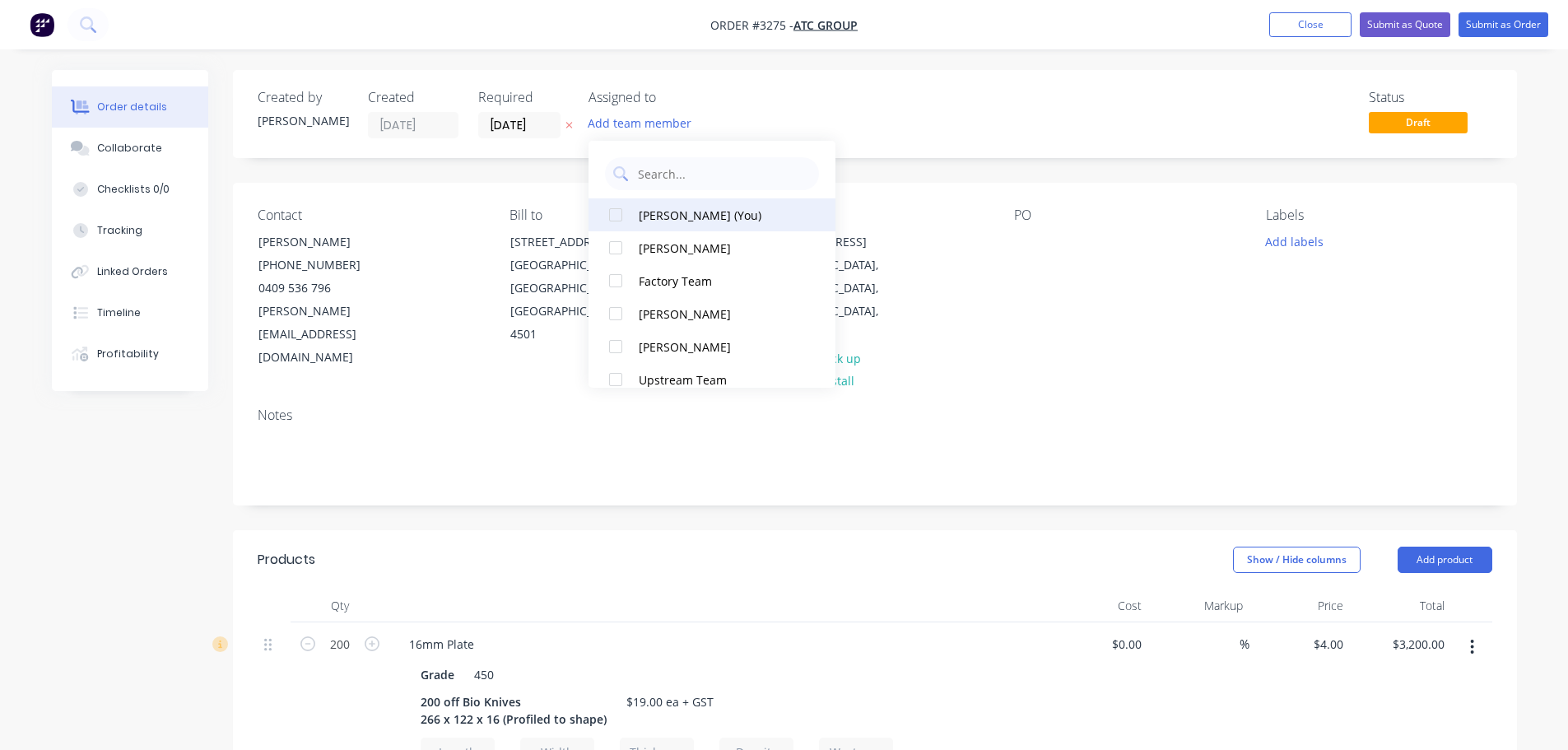
click at [646, 217] on div "[PERSON_NAME] (You)" at bounding box center [720, 216] width 165 height 18
click at [438, 162] on div "Created by [PERSON_NAME] Created [DATE] Required [DATE] Assigned to NB Status D…" at bounding box center [874, 724] width 1284 height 1310
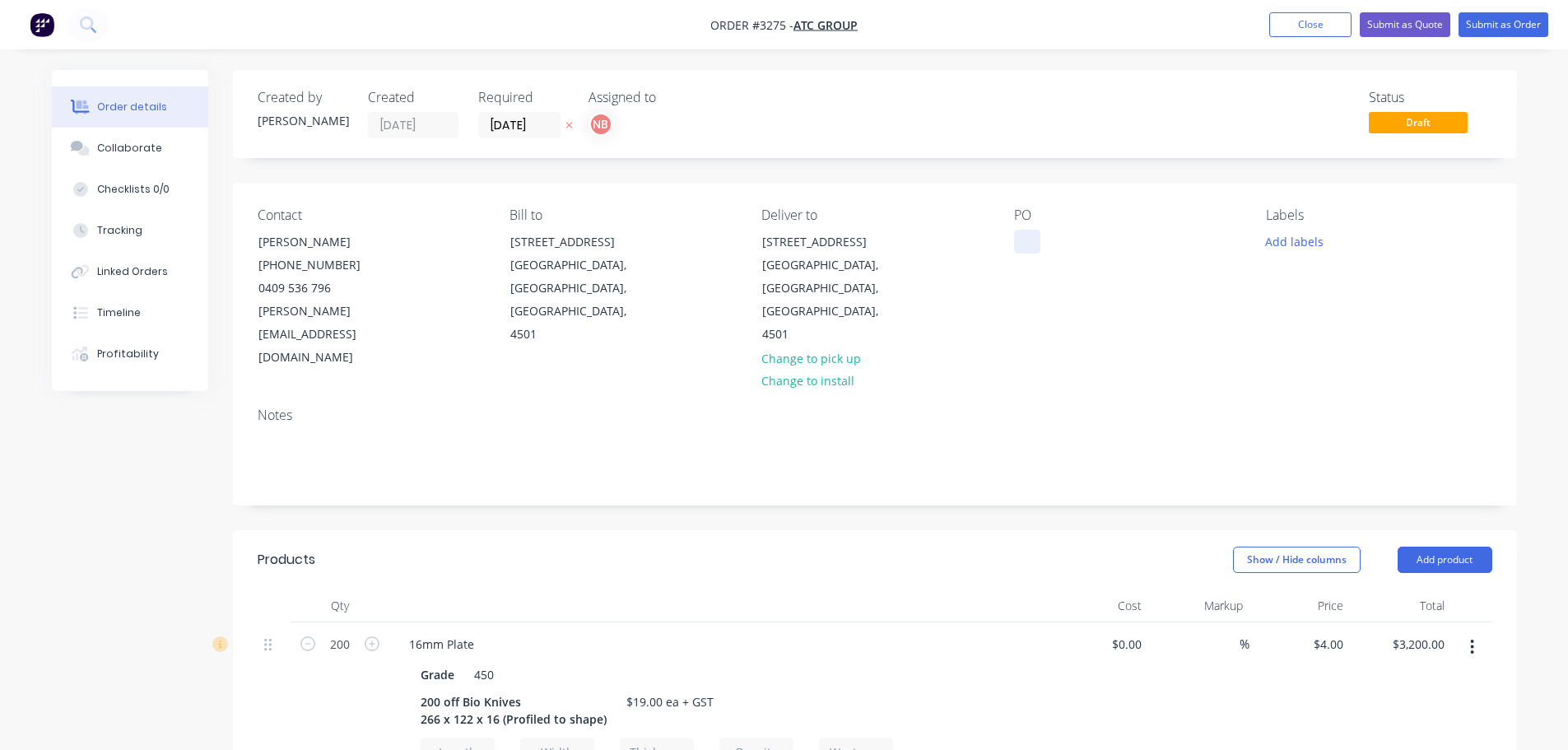
click at [1037, 242] on div at bounding box center [1027, 241] width 27 height 24
click at [1274, 247] on button "Add labels" at bounding box center [1294, 240] width 76 height 23
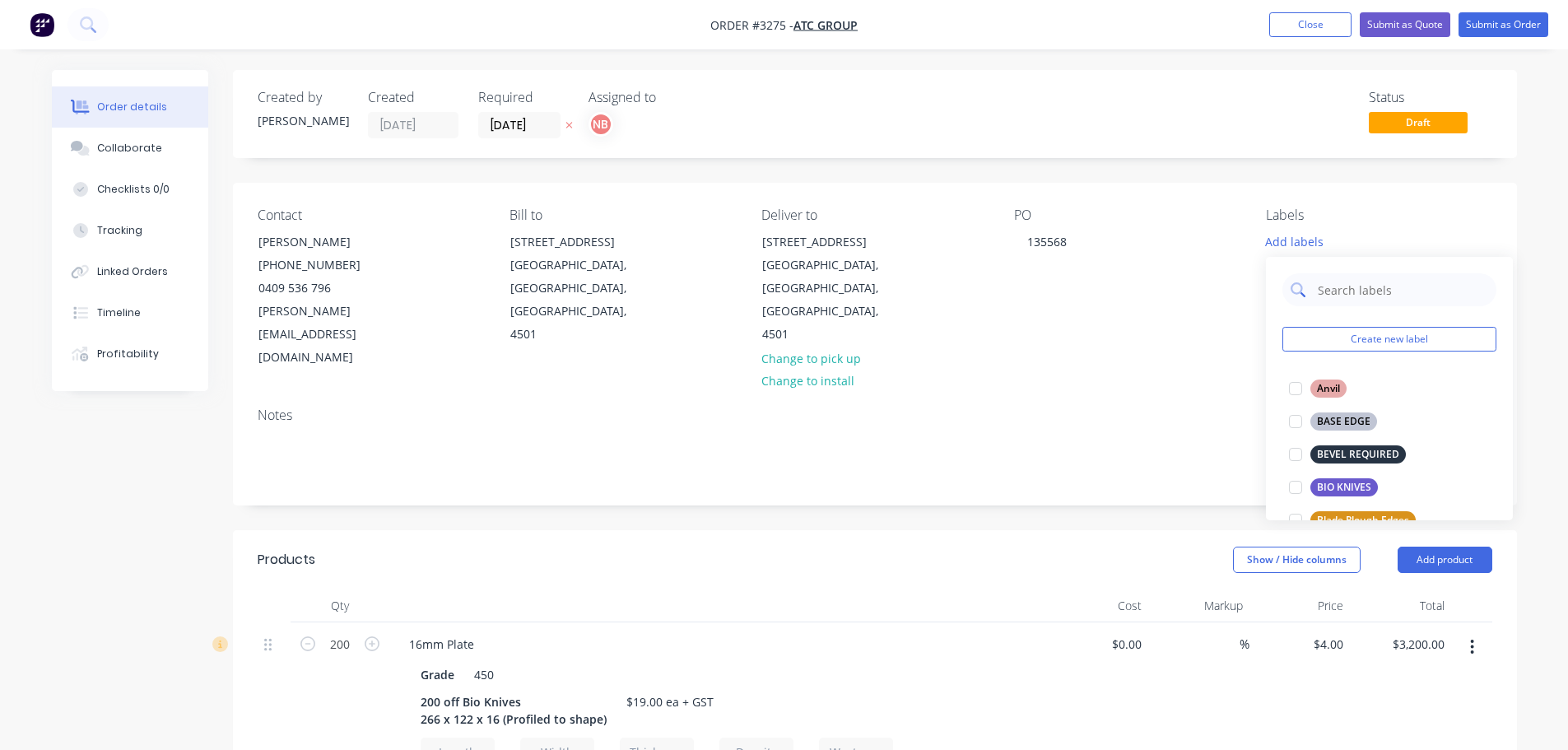
click at [1323, 297] on input "text" at bounding box center [1401, 289] width 172 height 33
type input "bio"
click at [1311, 385] on div at bounding box center [1295, 387] width 33 height 33
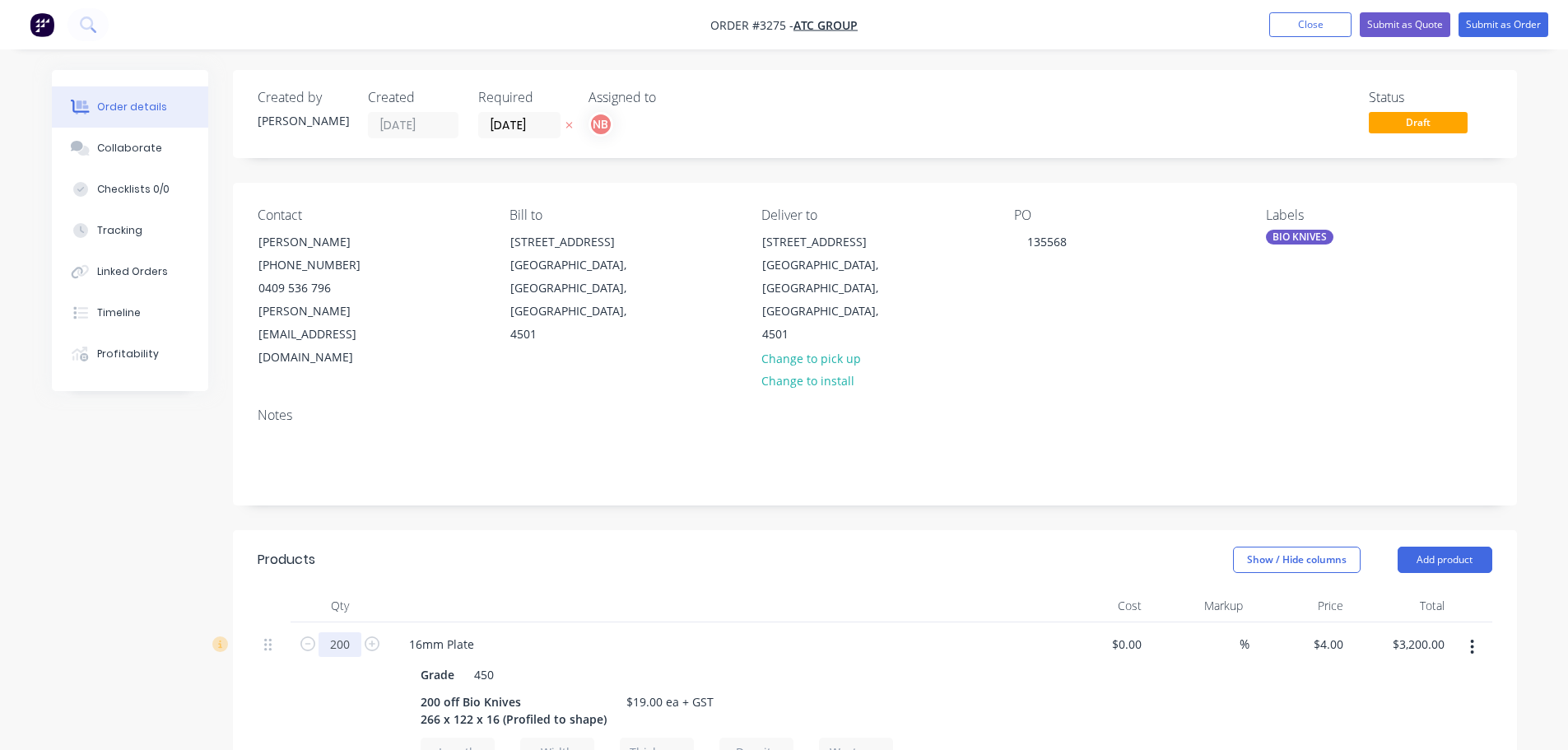
click at [334, 632] on input "200" at bounding box center [339, 644] width 42 height 25
type input "300"
type input "$4,800.00"
click at [423, 690] on div "200 off Bio Knives 266 x 122 x 16 (Profiled to shape)" at bounding box center [513, 711] width 199 height 41
click at [427, 690] on div "200 off Bio Knives 266 x 122 x 16 (Profiled to shape)" at bounding box center [513, 711] width 199 height 41
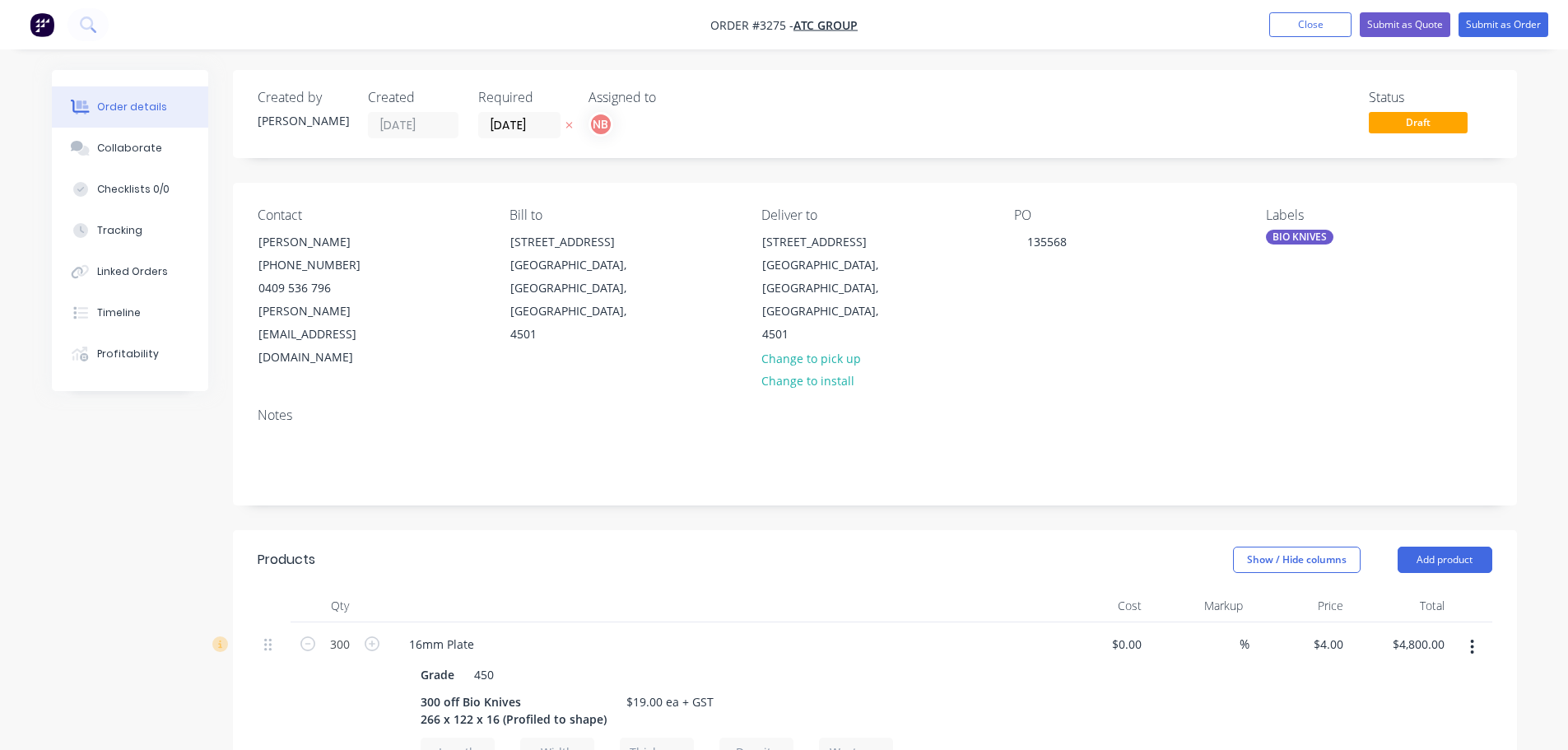
click at [353, 664] on div "300" at bounding box center [340, 739] width 99 height 235
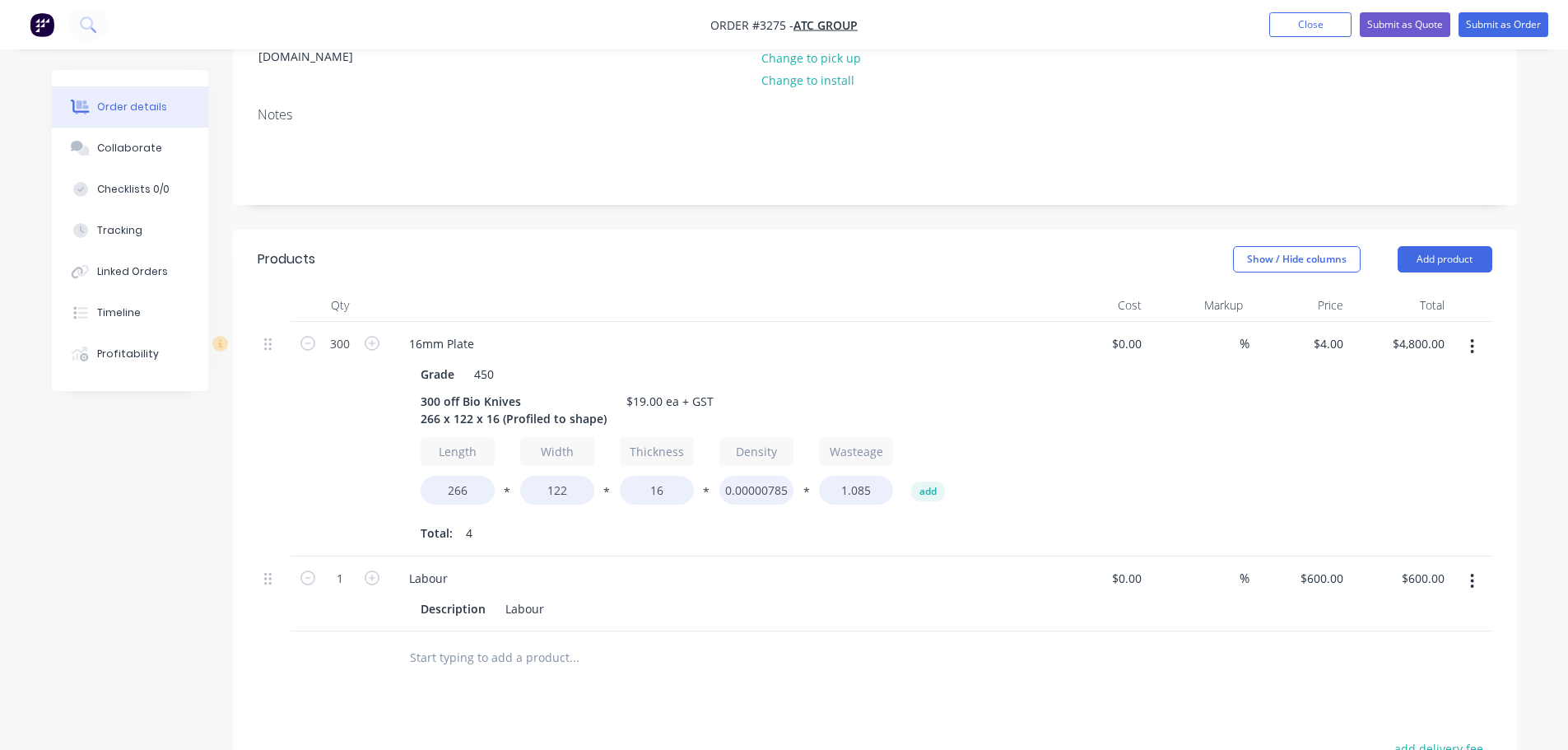
scroll to position [329, 0]
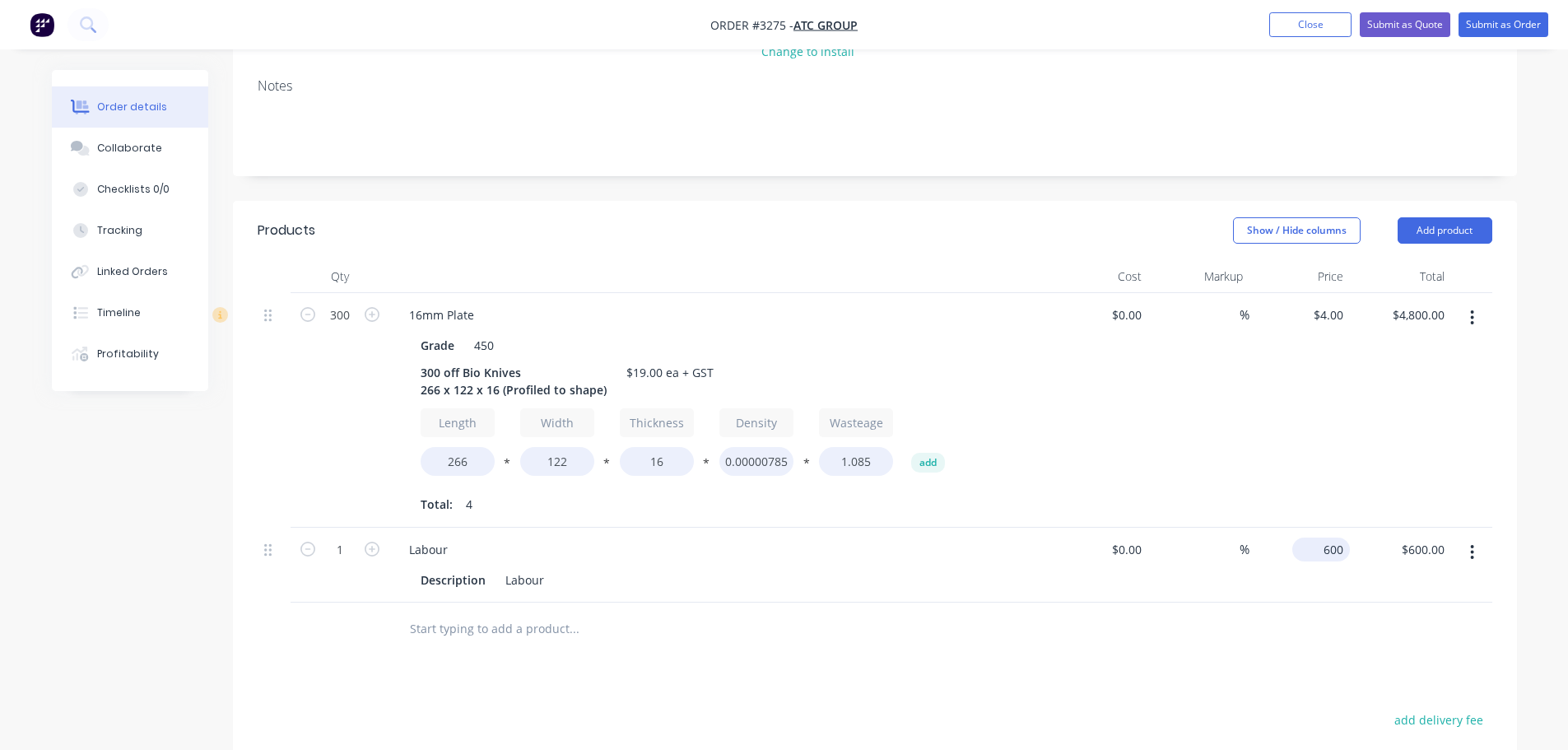
click at [1334, 537] on input "600" at bounding box center [1325, 549] width 51 height 24
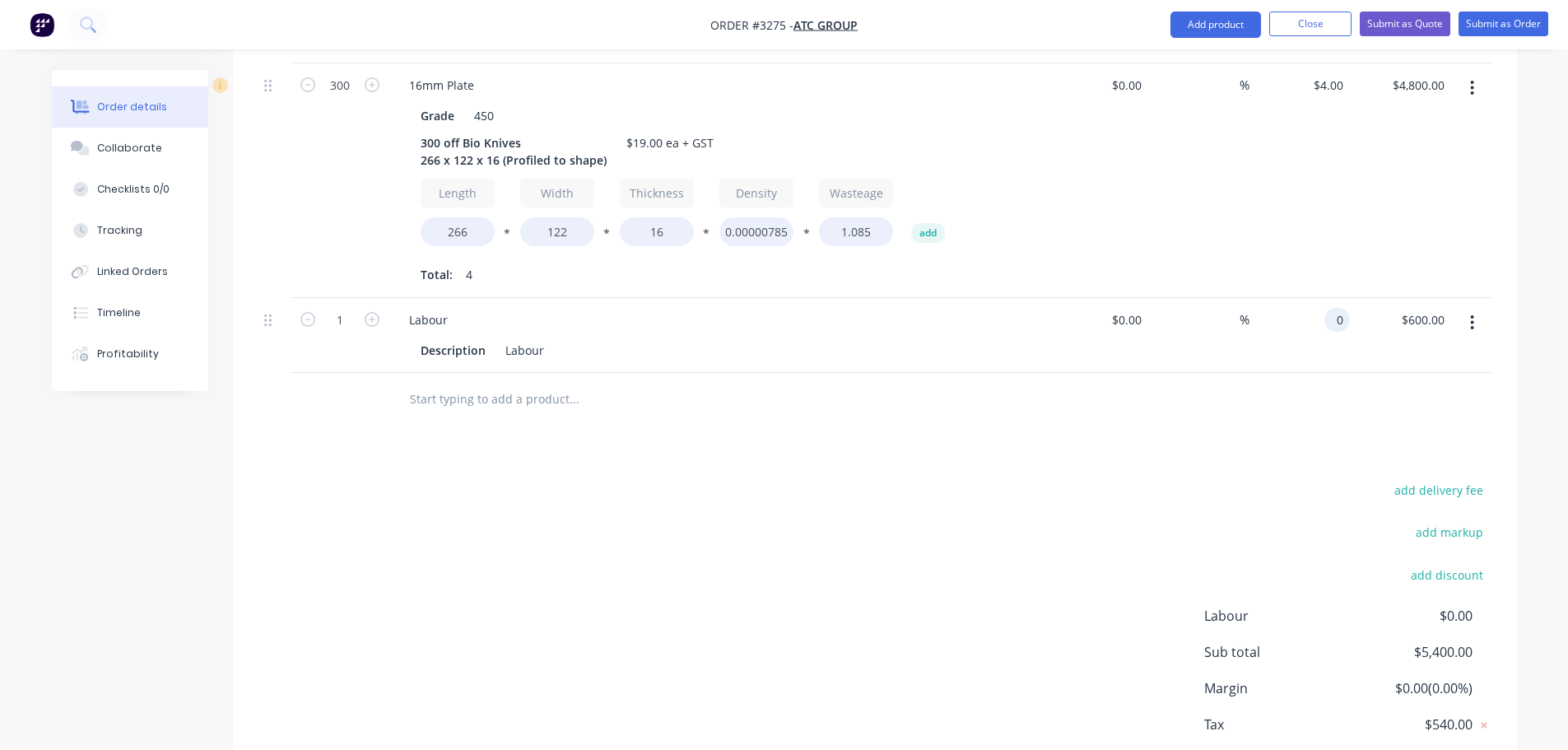
scroll to position [609, 0]
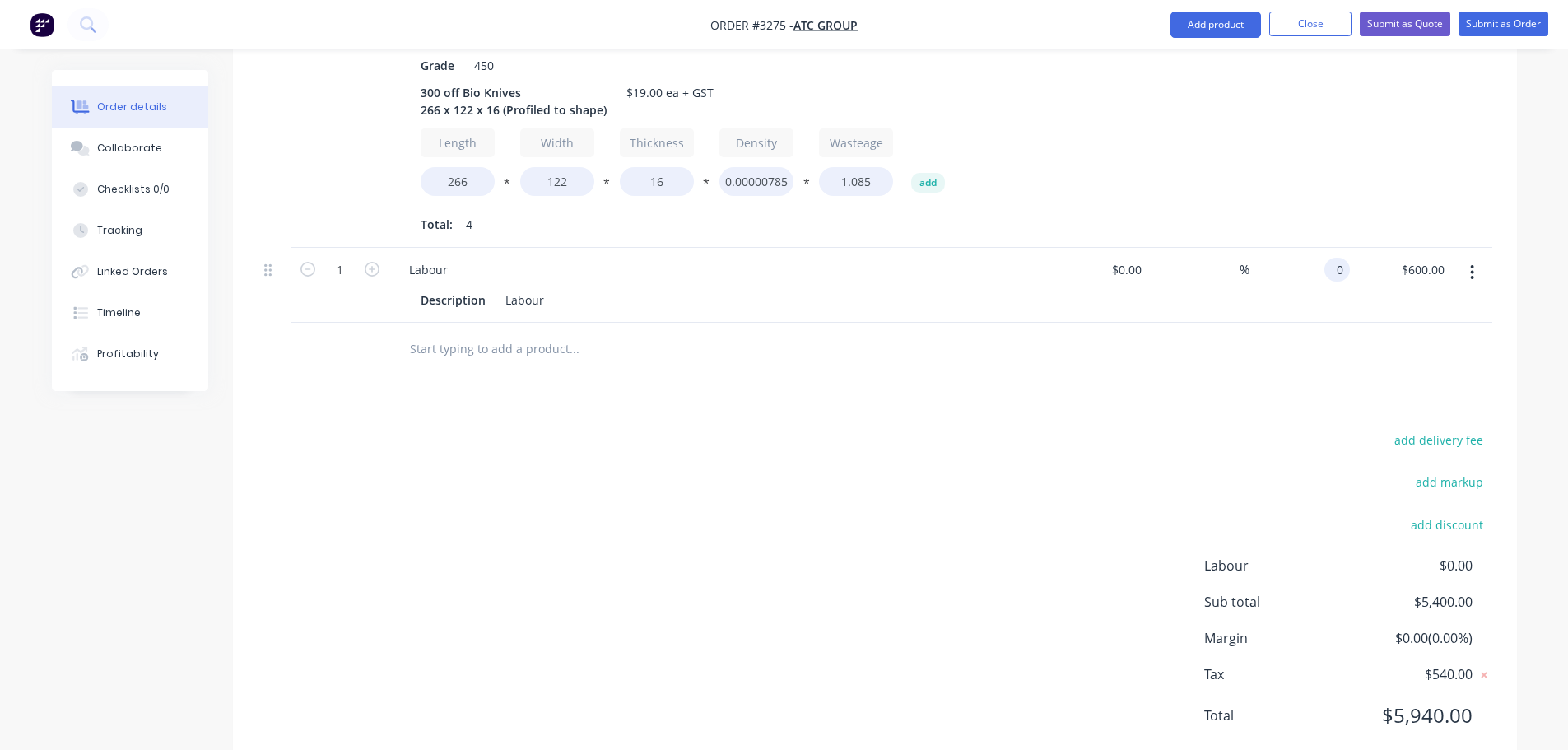
click at [1339, 257] on input "0" at bounding box center [1339, 269] width 19 height 24
type input "$300.00"
drag, startPoint x: 1112, startPoint y: 351, endPoint x: 1114, endPoint y: 363, distance: 12.2
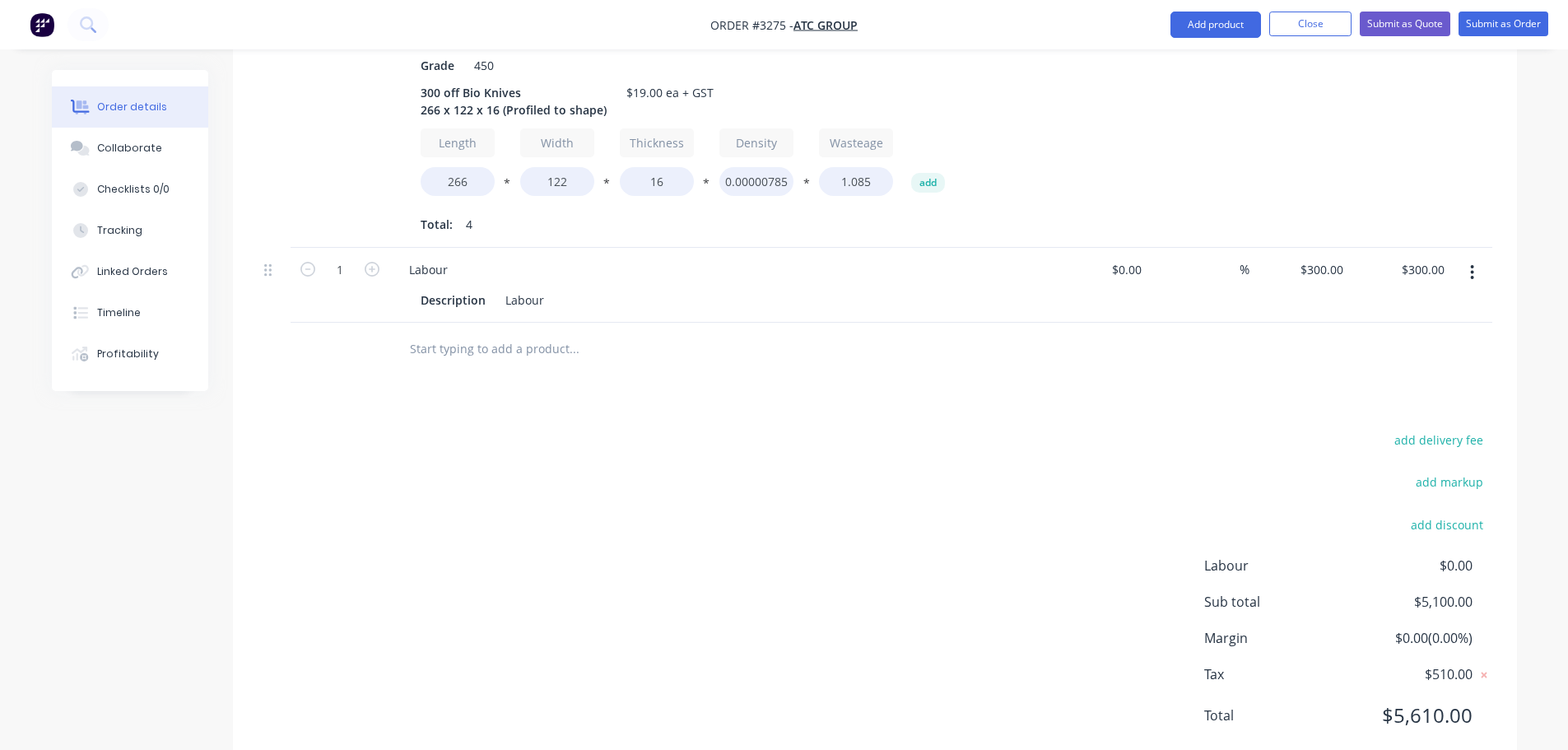
click at [1114, 367] on div "Products Show / Hide columns Add product Qty Cost Markup Price Total 300 16mm P…" at bounding box center [874, 346] width 1284 height 851
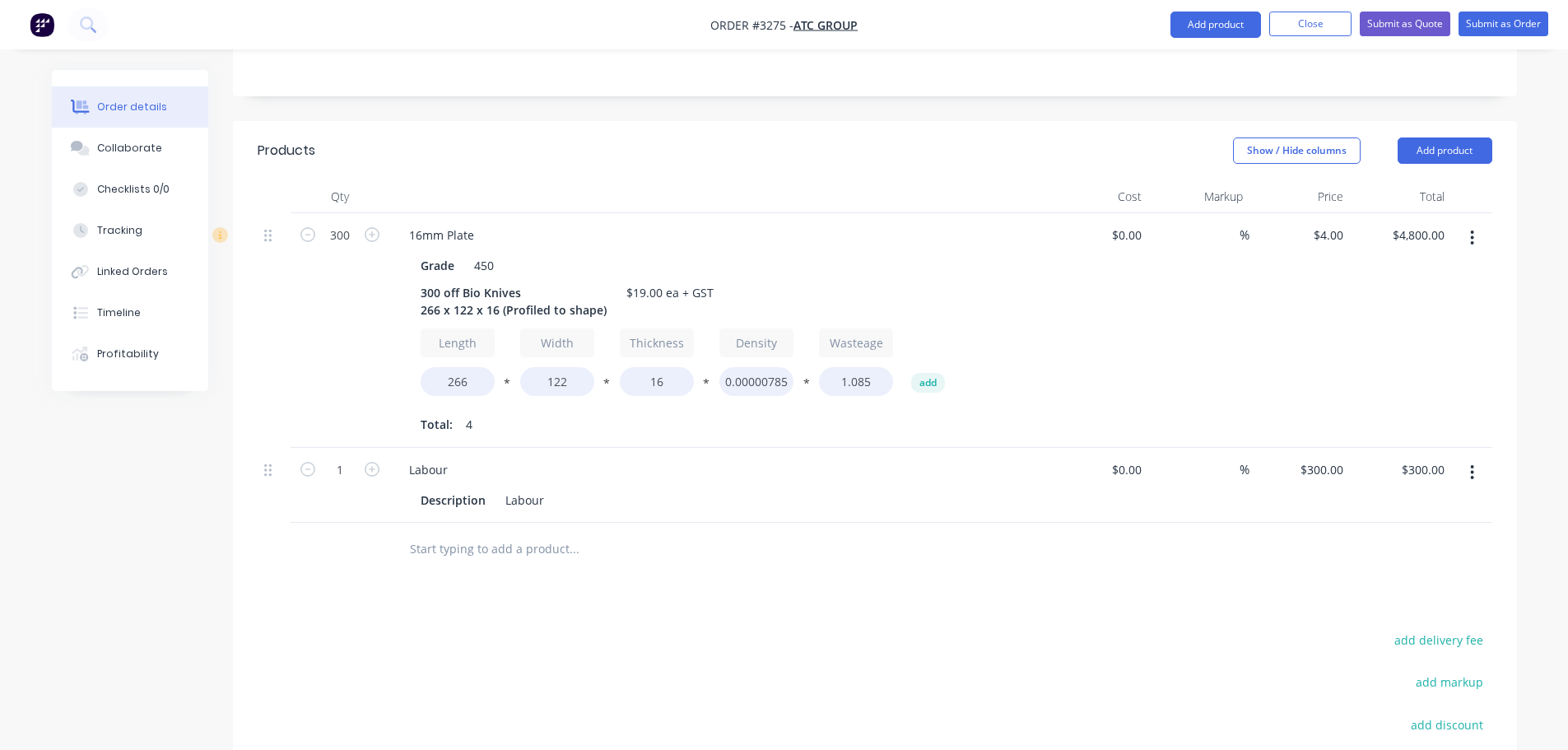
scroll to position [362, 0]
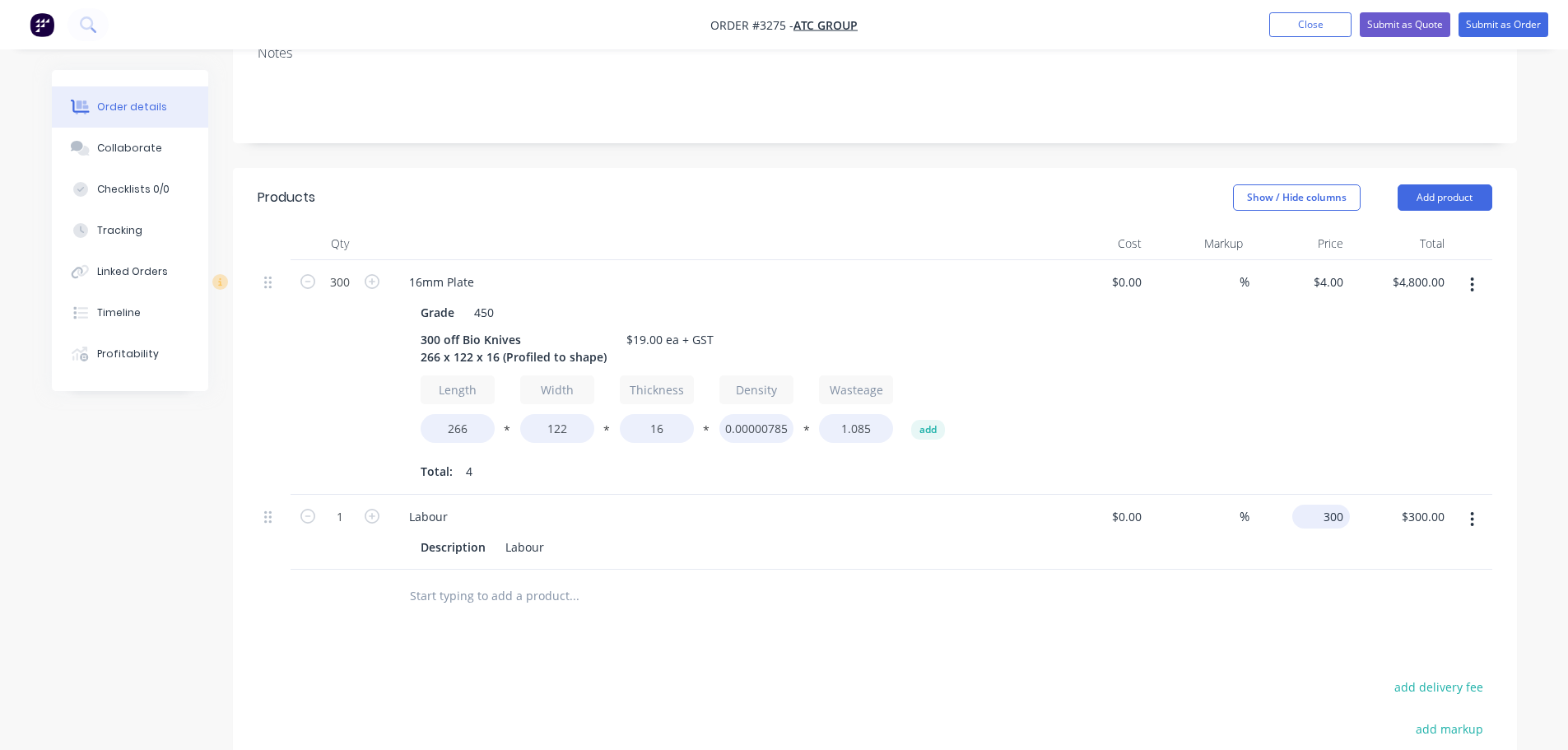
click at [1331, 505] on input "300" at bounding box center [1325, 516] width 51 height 24
type input "$0.00"
drag, startPoint x: 1138, startPoint y: 551, endPoint x: 1074, endPoint y: 536, distance: 65.7
click at [1138, 570] on div at bounding box center [874, 596] width 1235 height 53
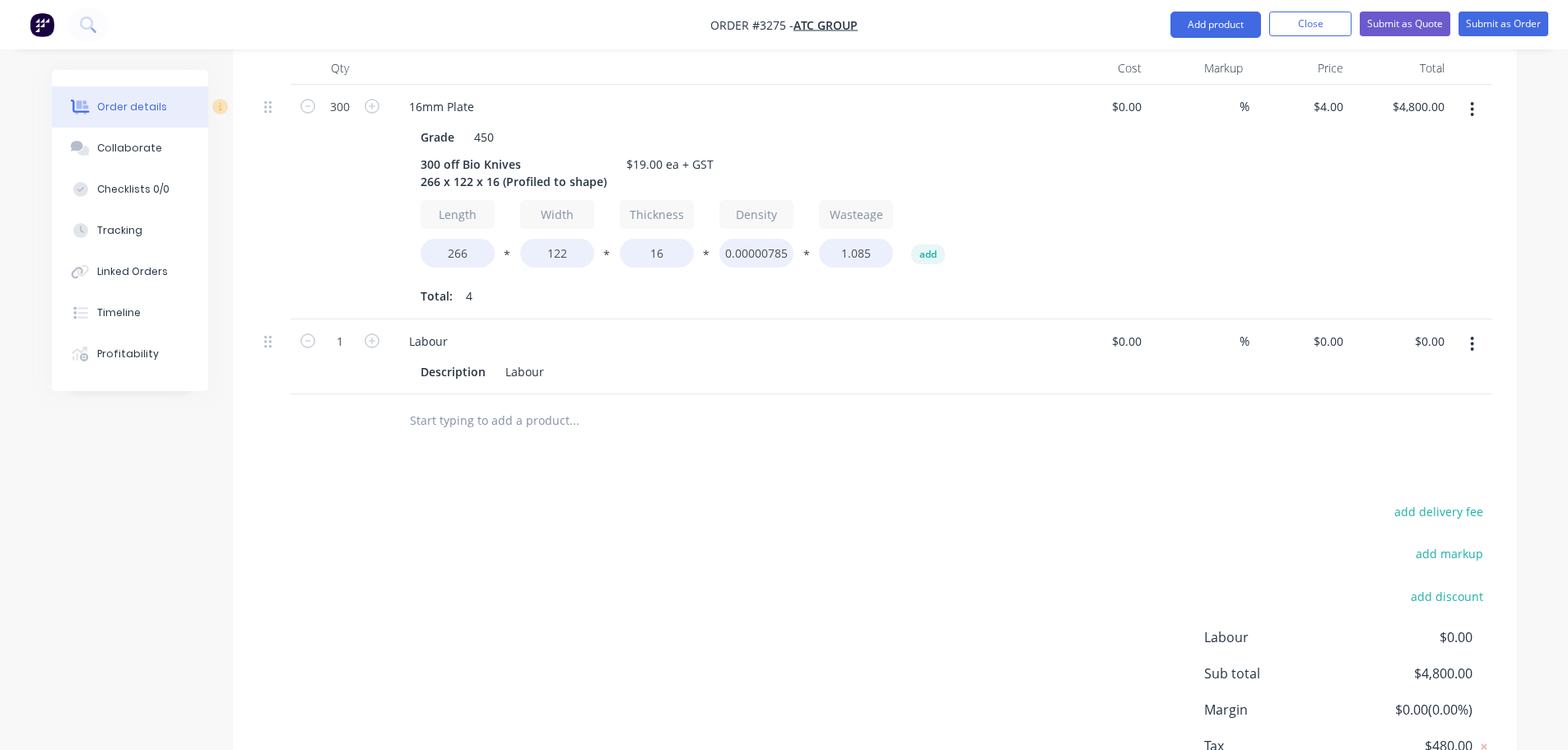
scroll to position [609, 0]
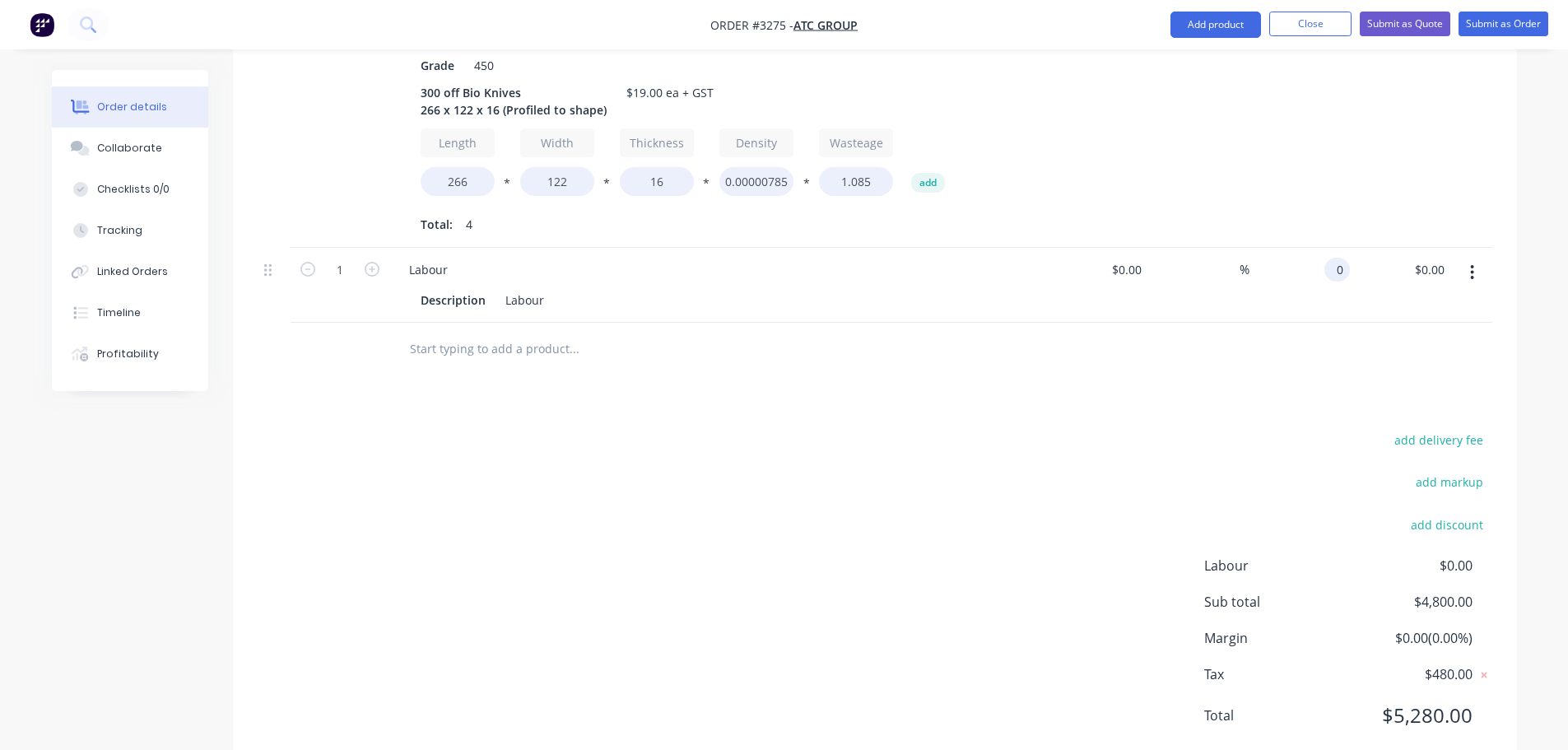
click at [1330, 257] on input "0" at bounding box center [1339, 269] width 19 height 24
type input "$900.00"
click at [1187, 354] on div "Products Show / Hide columns Add product Qty Cost Markup Price Total 300 16mm P…" at bounding box center [874, 346] width 1284 height 851
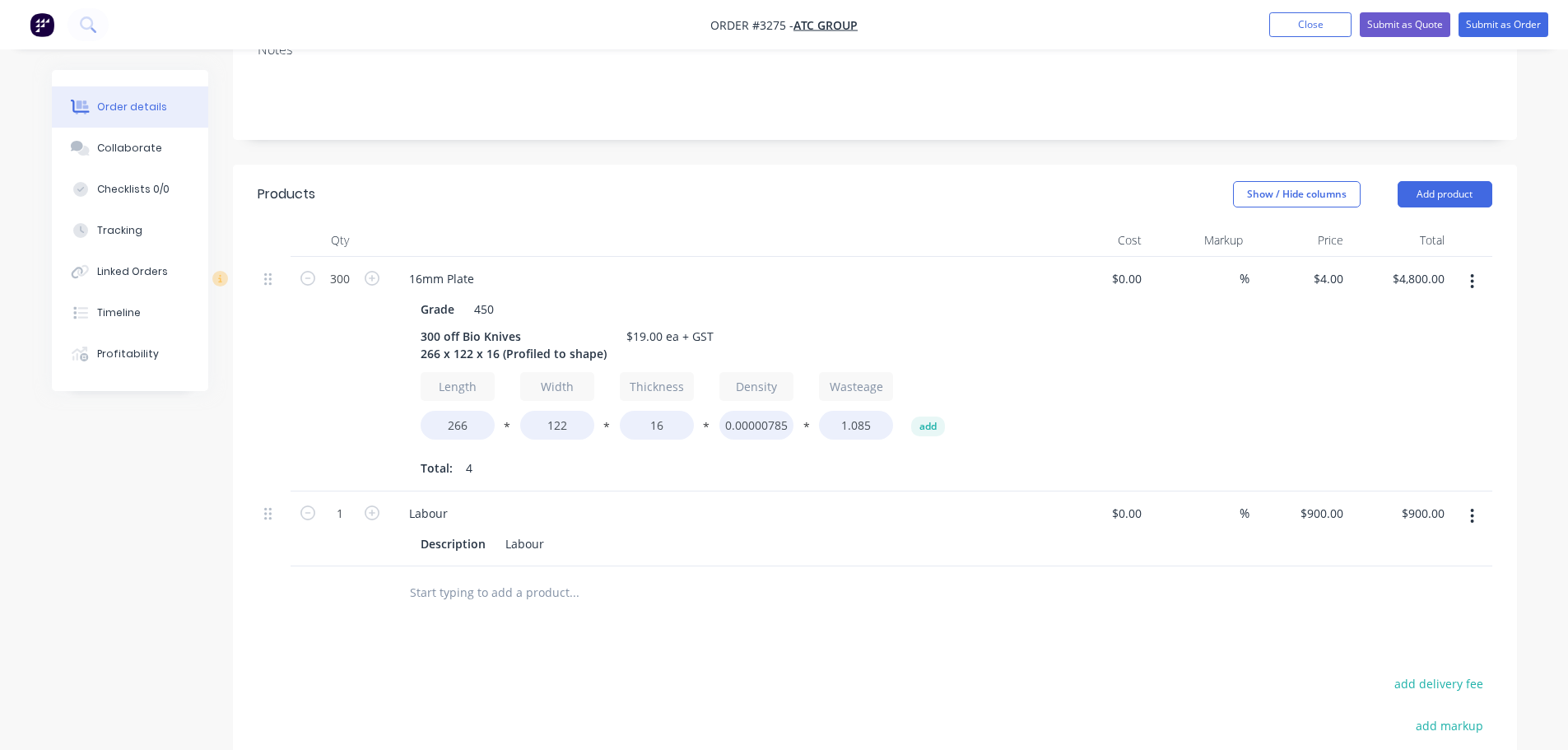
scroll to position [280, 0]
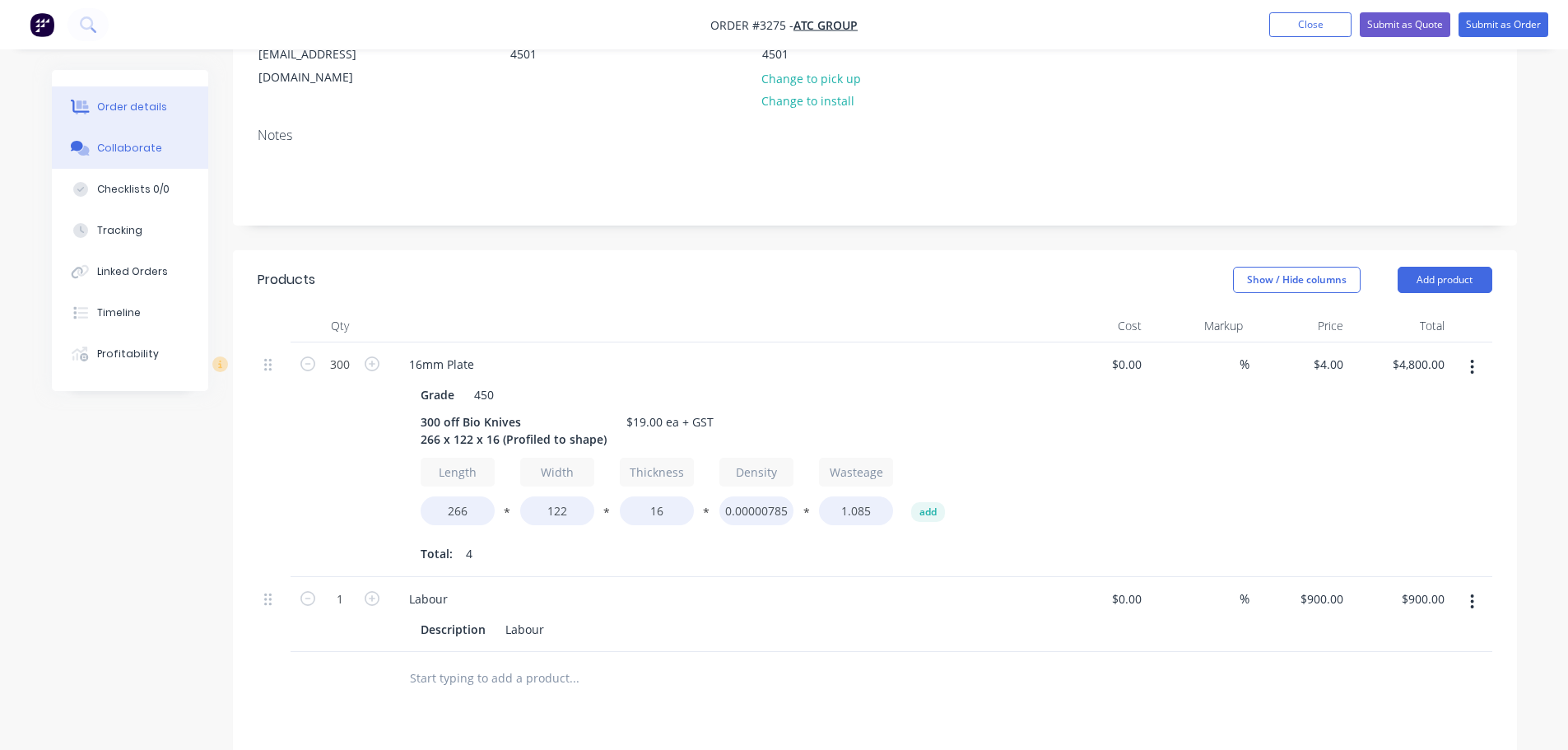
click at [176, 142] on button "Collaborate" at bounding box center [130, 148] width 157 height 41
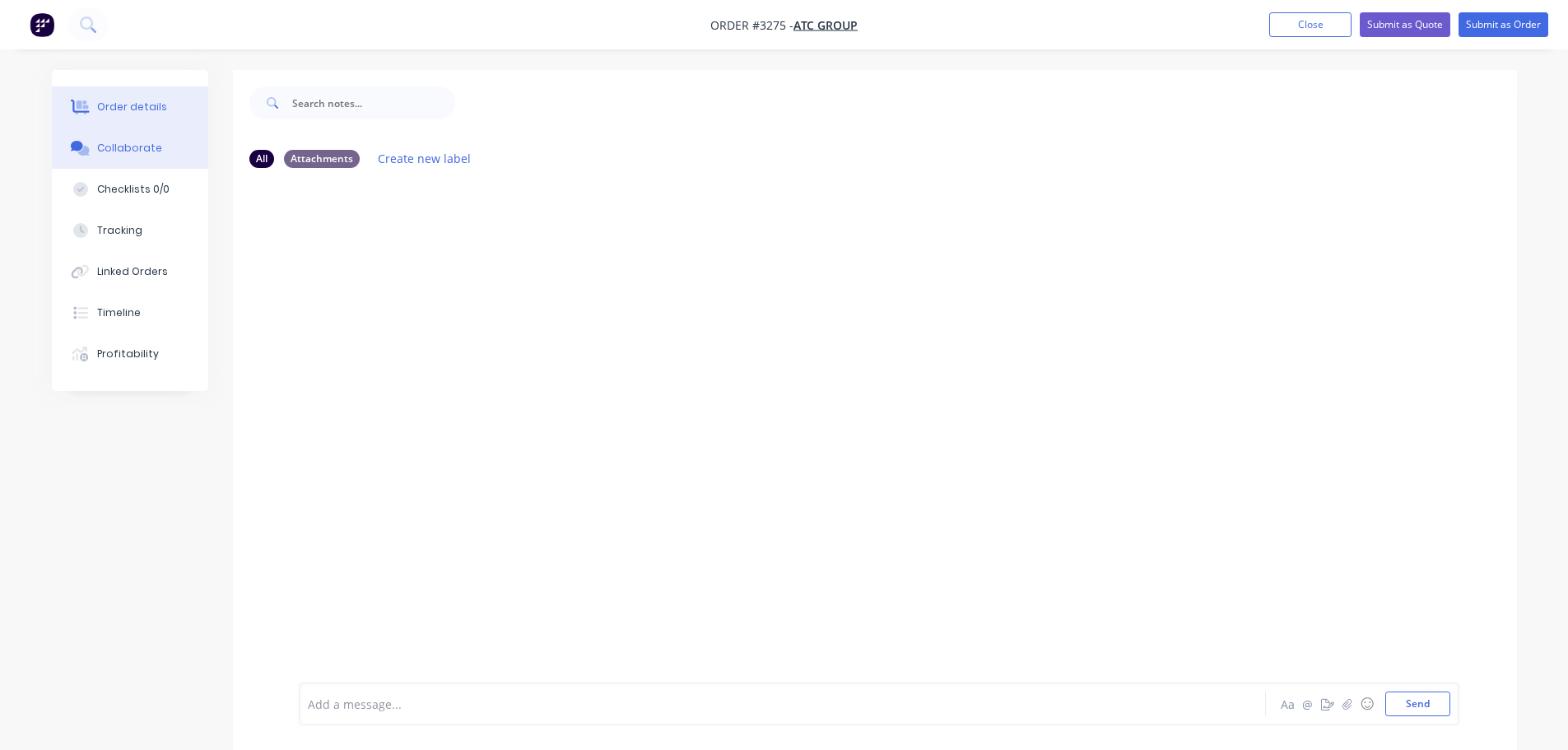
click at [167, 104] on button "Order details" at bounding box center [130, 107] width 157 height 41
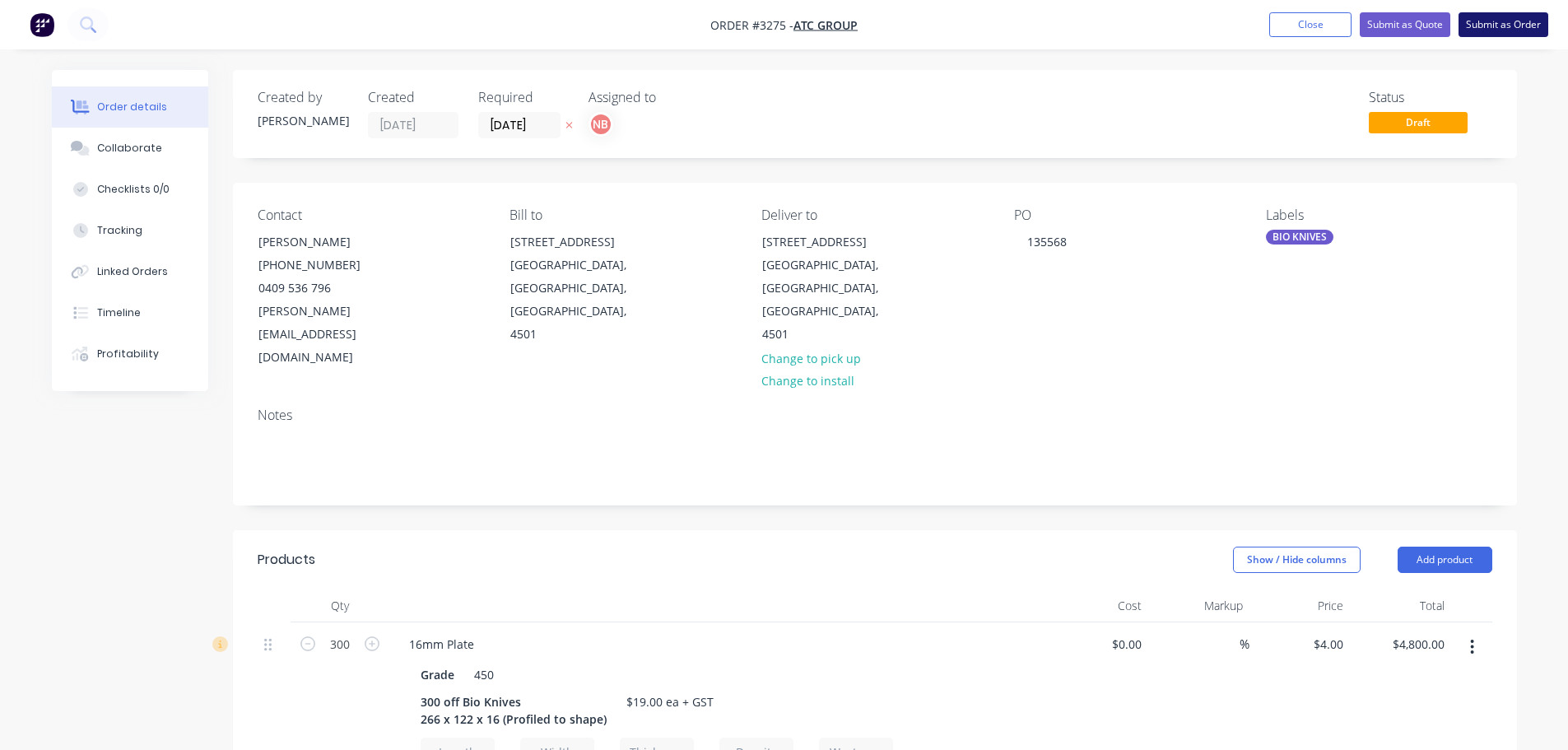
click at [1487, 27] on button "Submit as Order" at bounding box center [1503, 25] width 90 height 25
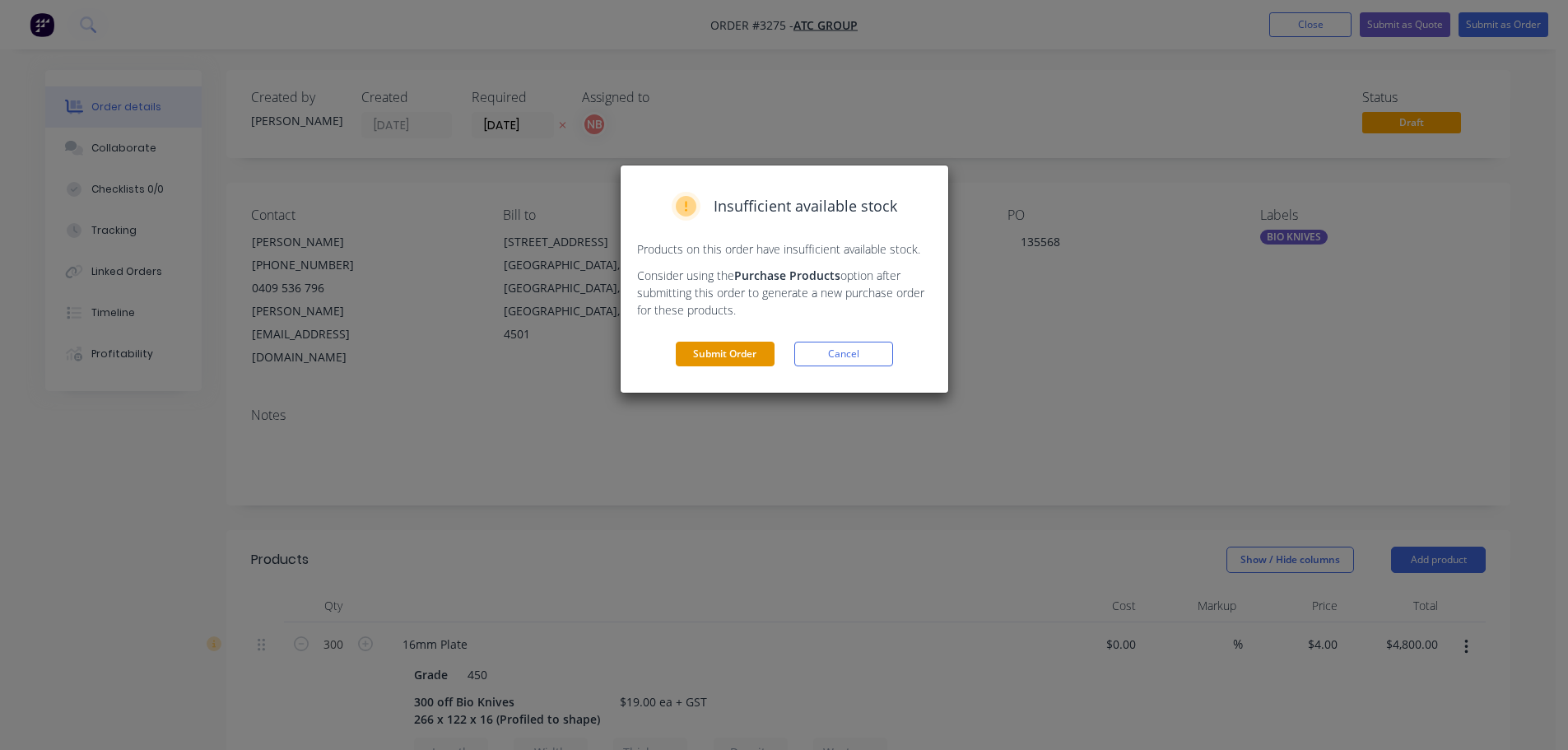
click at [757, 351] on button "Submit Order" at bounding box center [725, 354] width 99 height 25
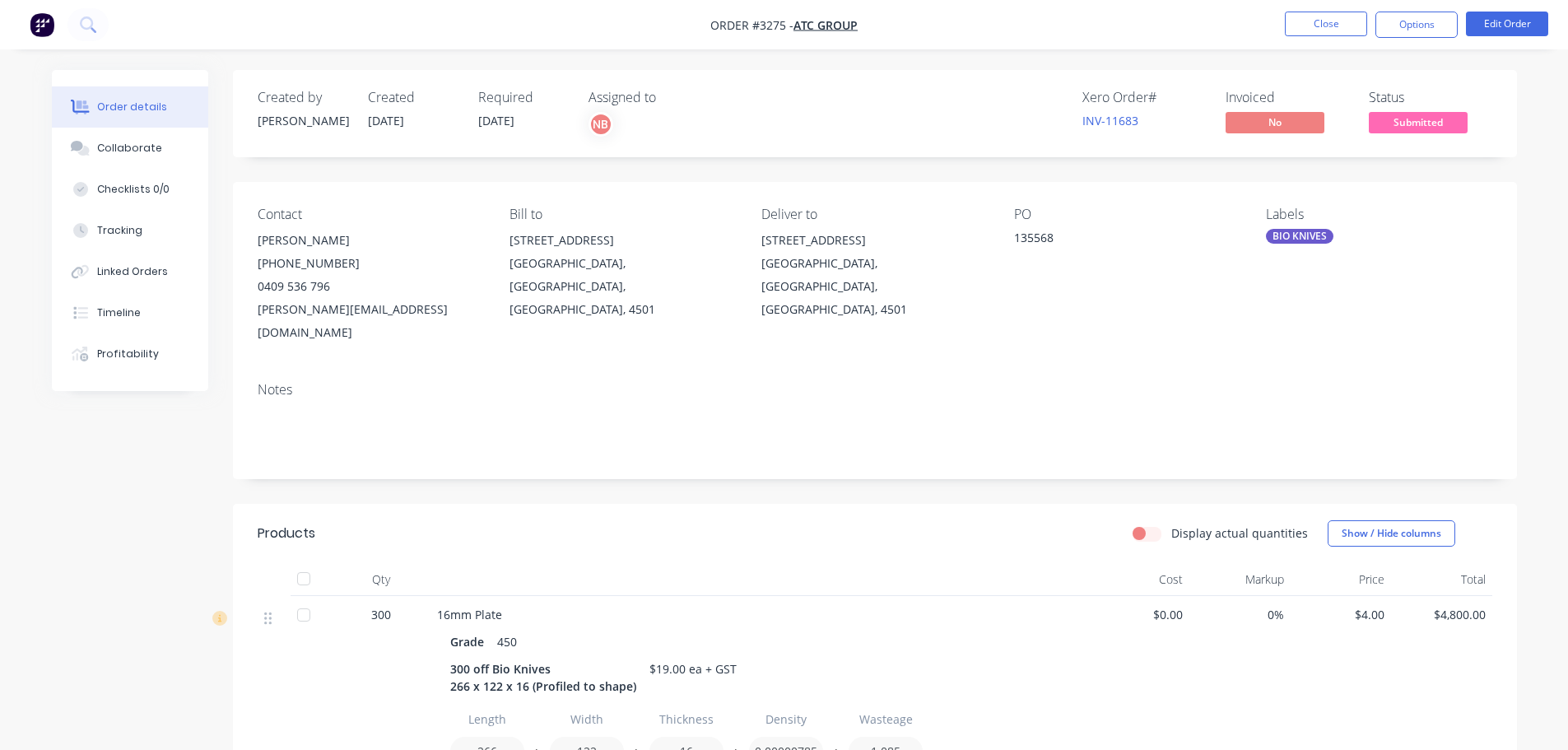
click at [1401, 25] on button "Options" at bounding box center [1416, 25] width 83 height 27
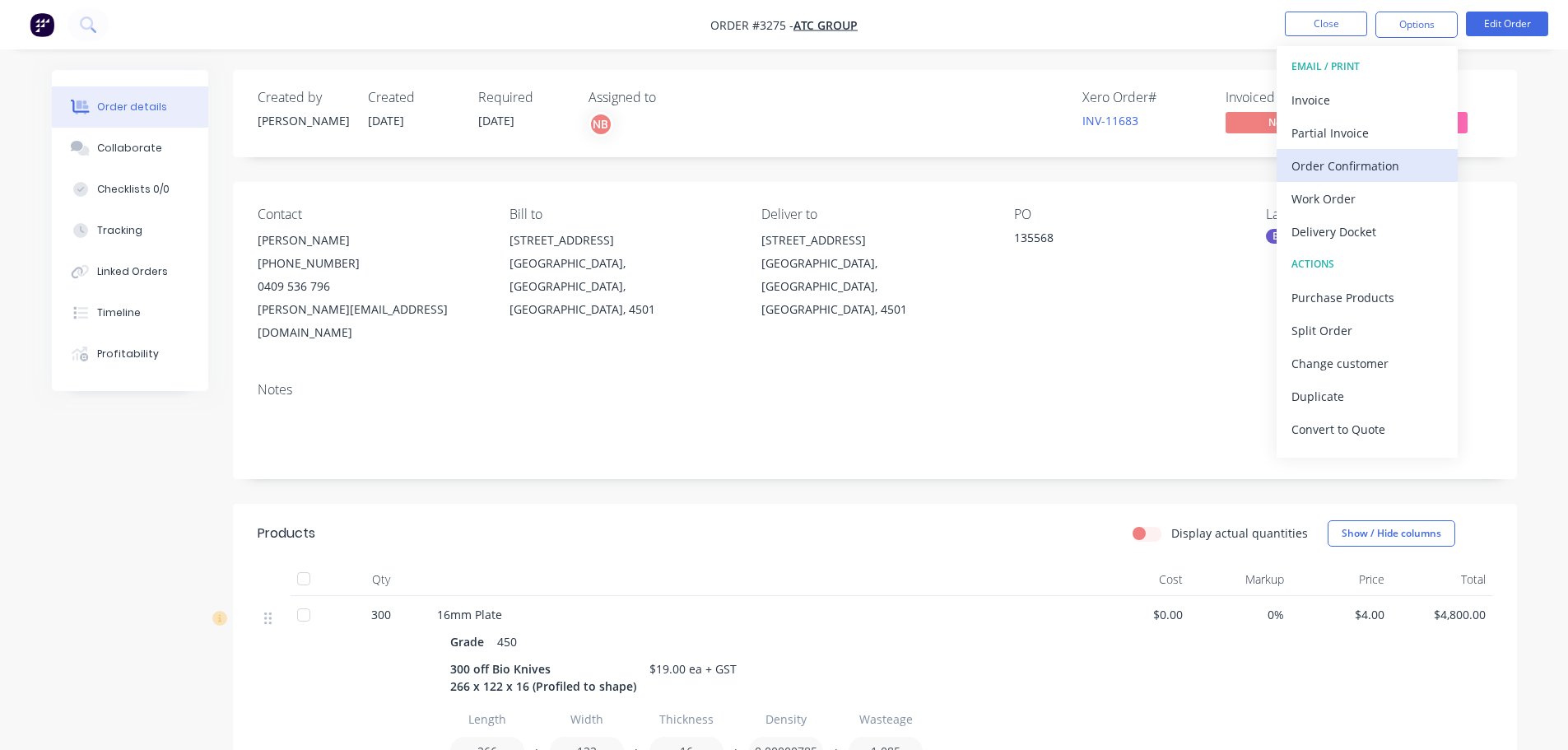
click at [1329, 155] on div "Order Confirmation" at bounding box center [1367, 166] width 152 height 24
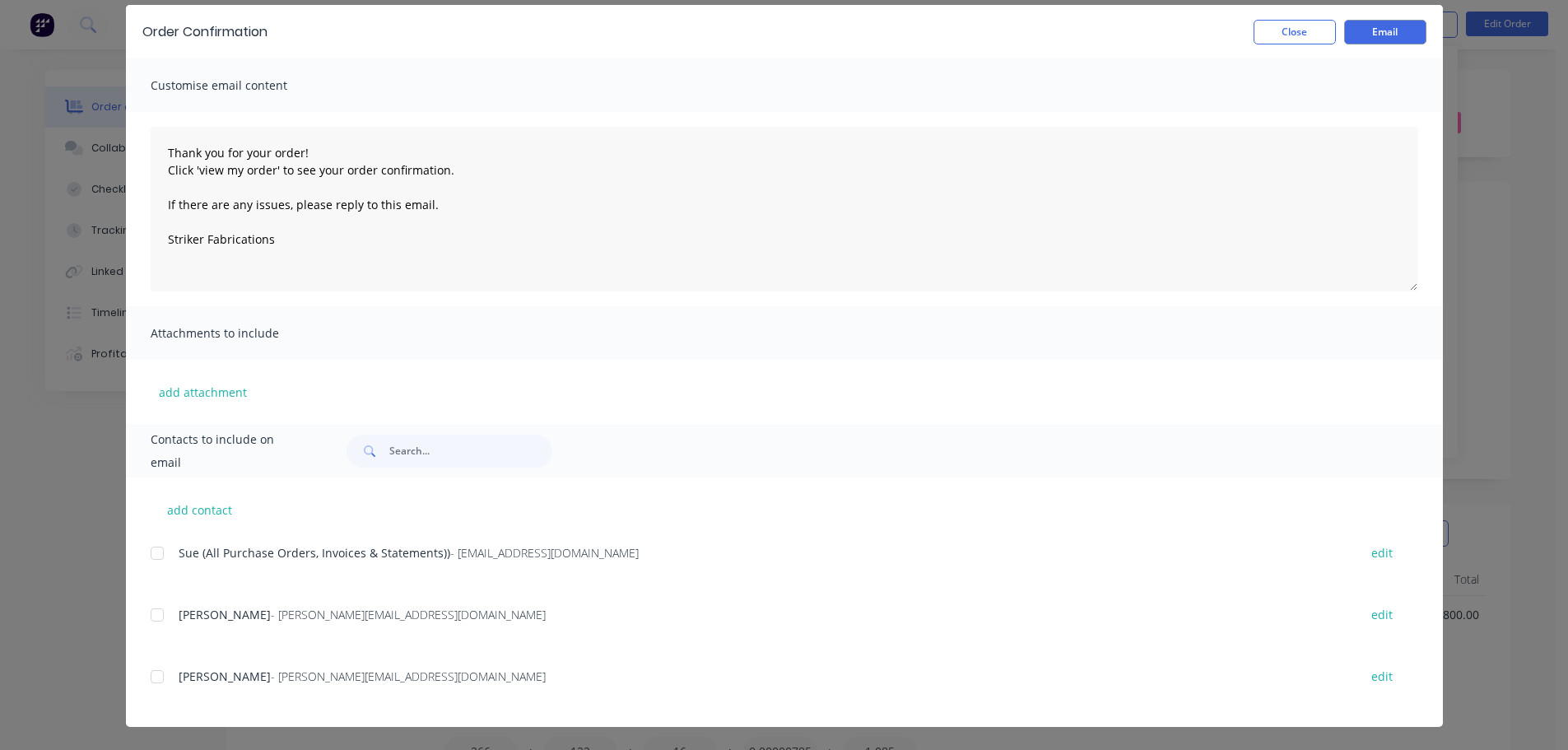
click at [145, 607] on div at bounding box center [157, 614] width 33 height 33
type textarea "Thank you for your order! Click 'view my order' to see your order confirmation.…"
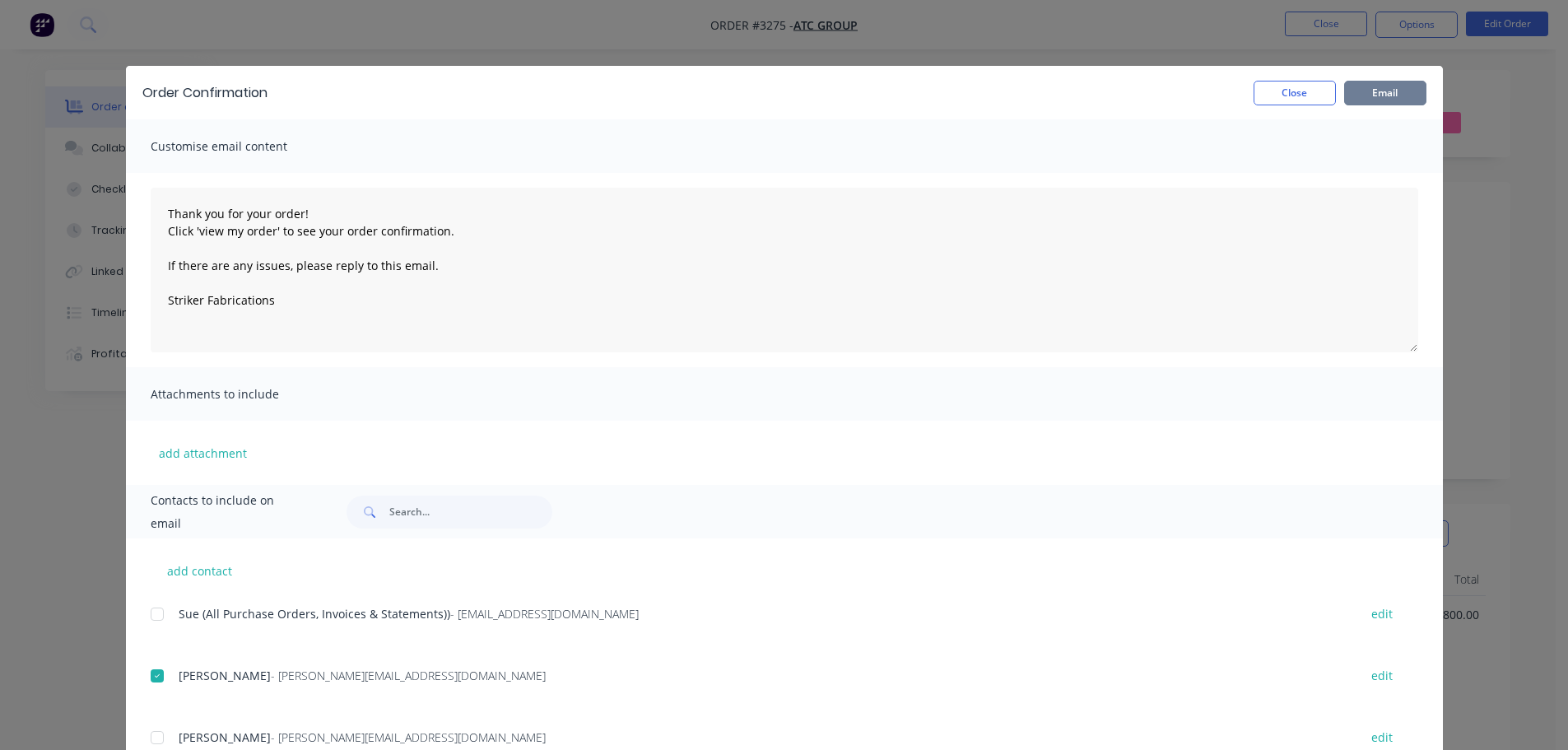
click at [1385, 97] on button "Email" at bounding box center [1386, 93] width 83 height 25
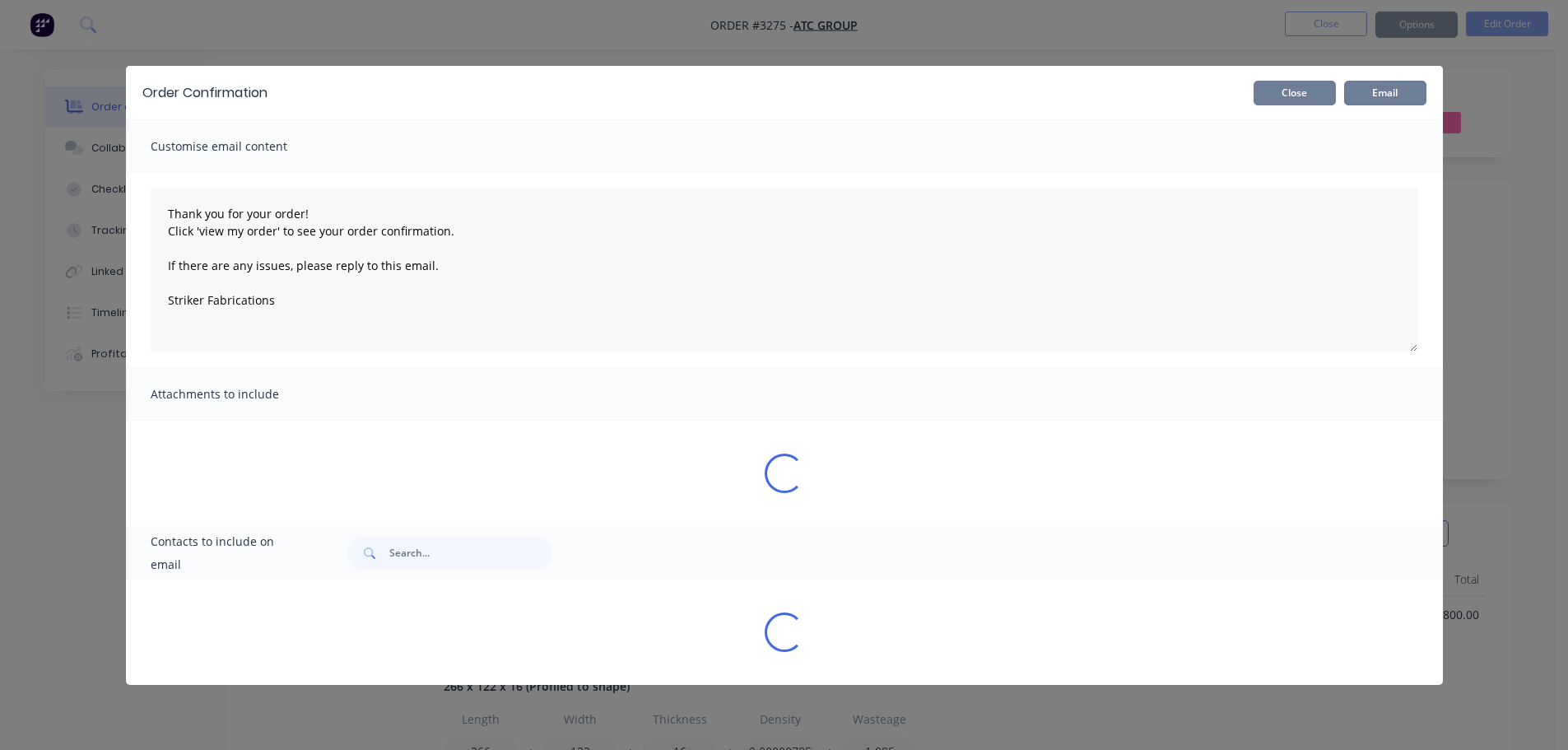
type textarea "Thank you for your order! Click 'view my order' to see your order confirmation.…"
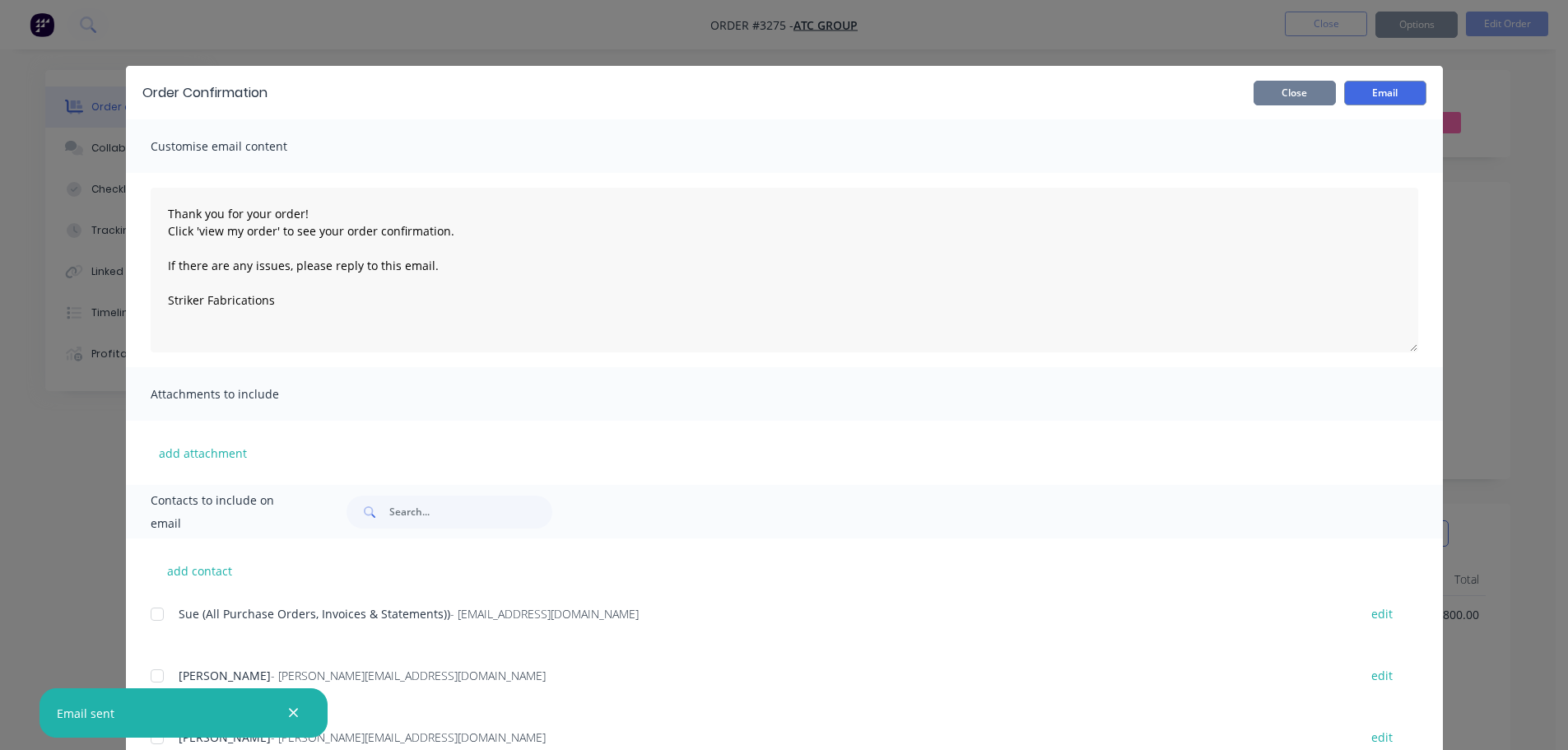
click at [1284, 90] on button "Close" at bounding box center [1295, 93] width 83 height 25
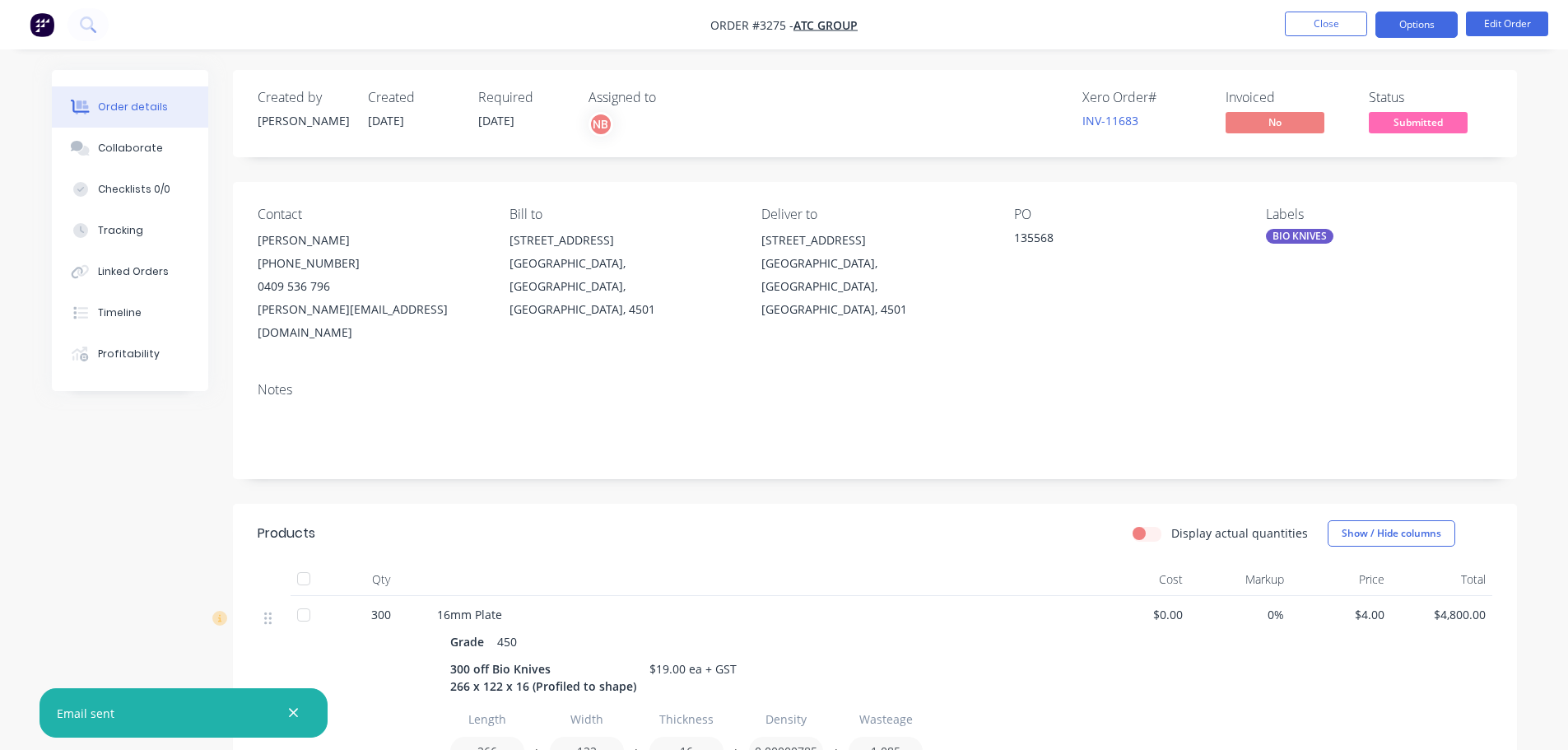
click at [1442, 18] on button "Options" at bounding box center [1416, 25] width 83 height 27
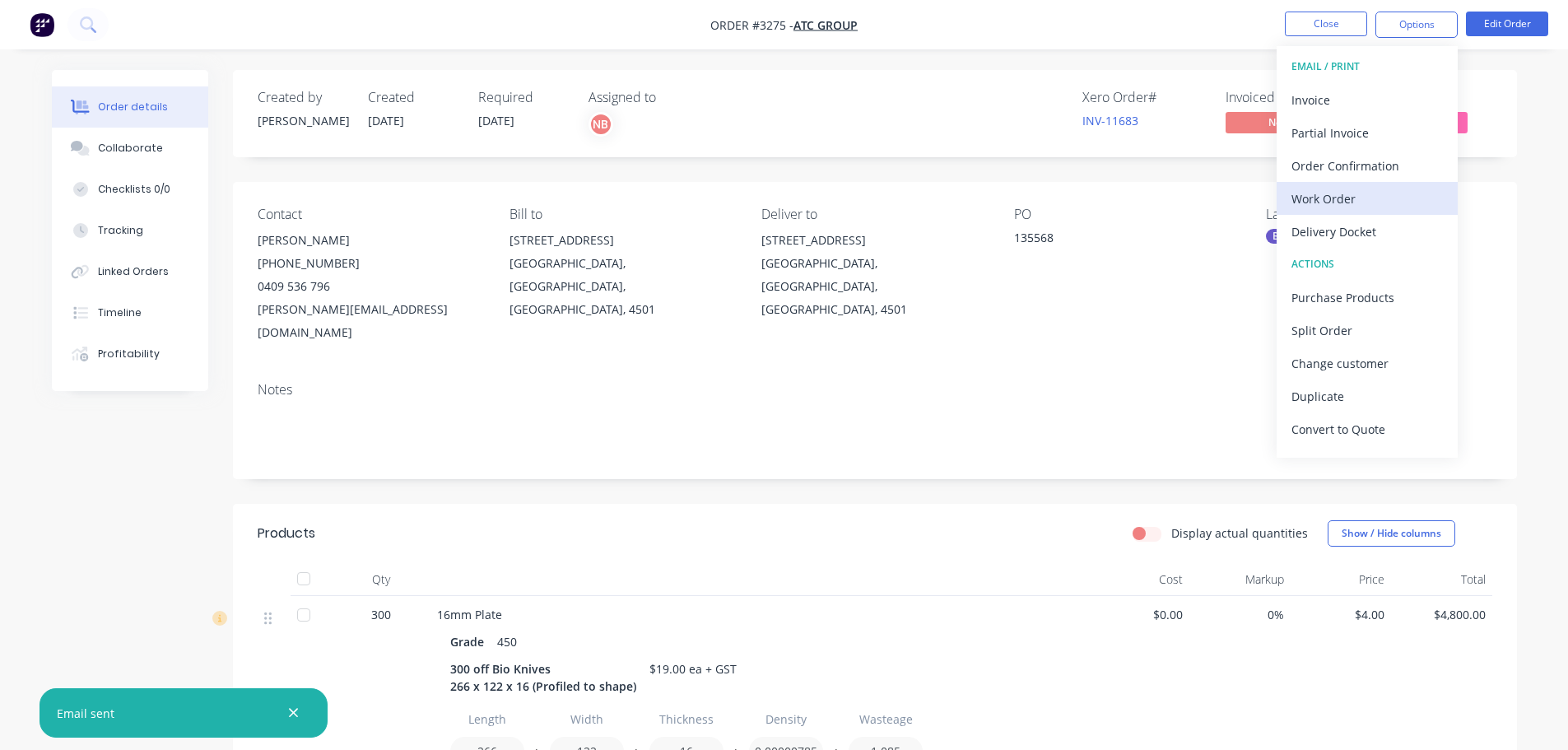
click at [1322, 202] on div "Work Order" at bounding box center [1367, 199] width 152 height 24
click at [1322, 202] on div "Custom" at bounding box center [1367, 199] width 152 height 24
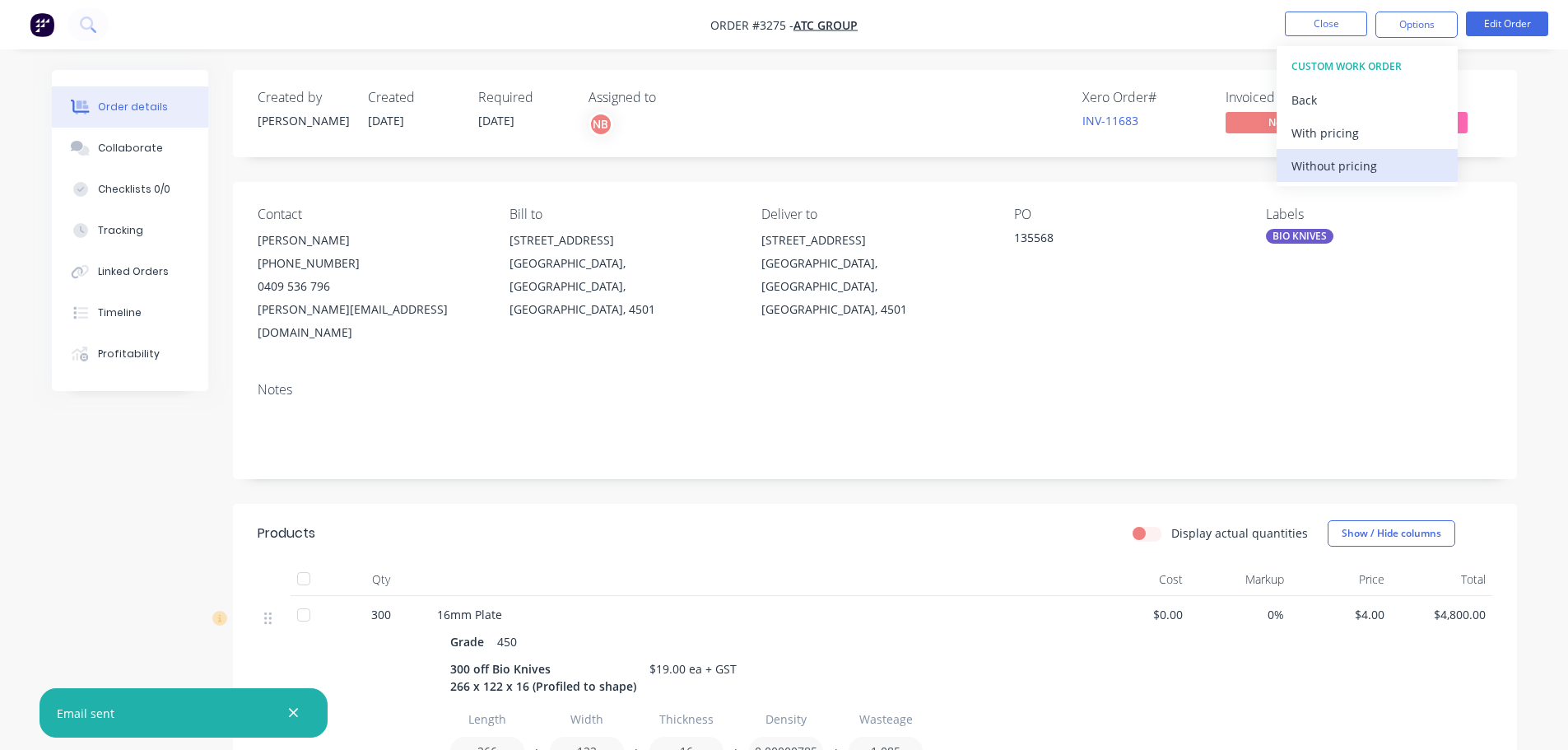
click at [1315, 177] on button "Without pricing" at bounding box center [1367, 165] width 181 height 33
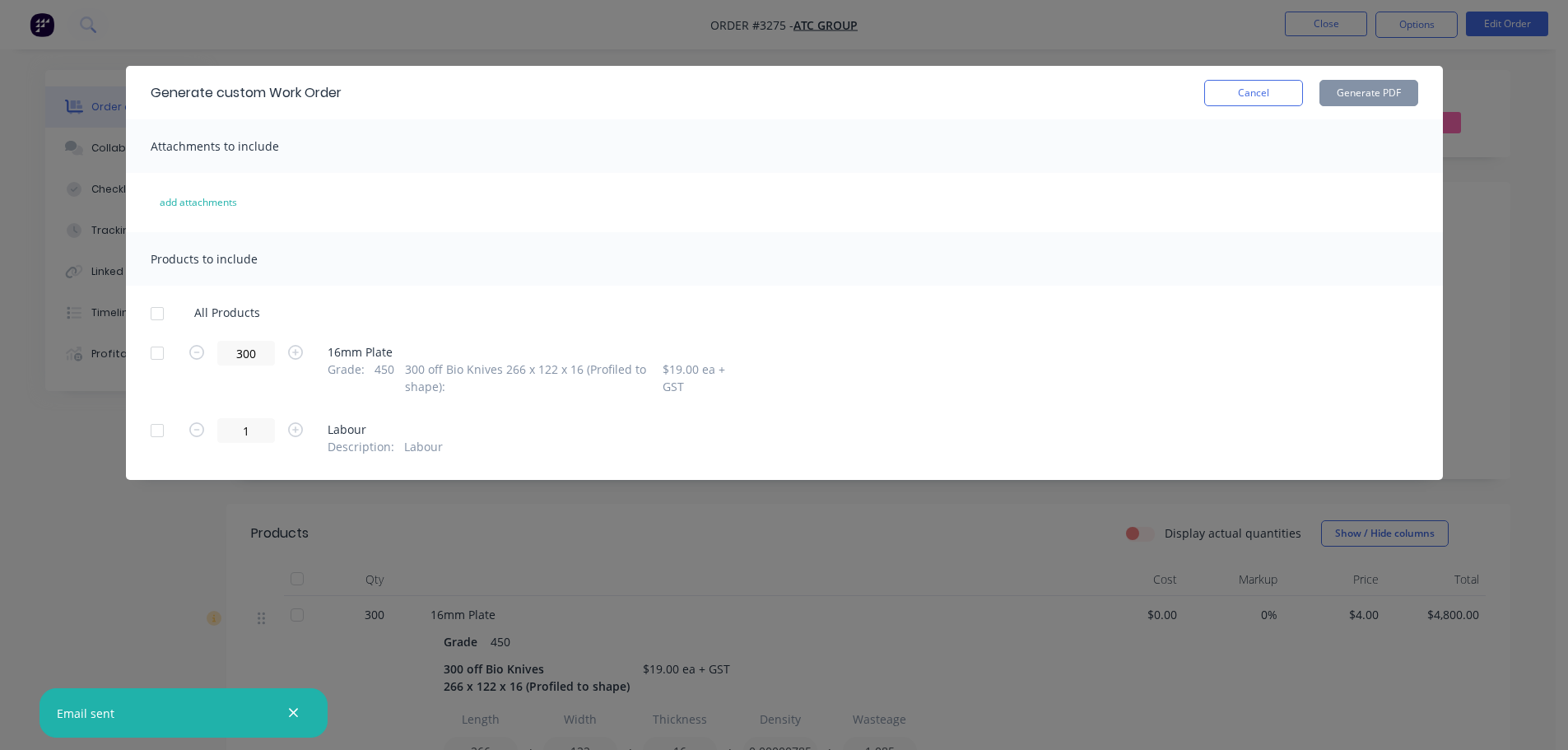
click at [161, 340] on div at bounding box center [157, 353] width 33 height 33
click at [1380, 92] on button "Generate PDF" at bounding box center [1369, 93] width 99 height 27
click at [1244, 97] on button "Cancel" at bounding box center [1254, 93] width 99 height 27
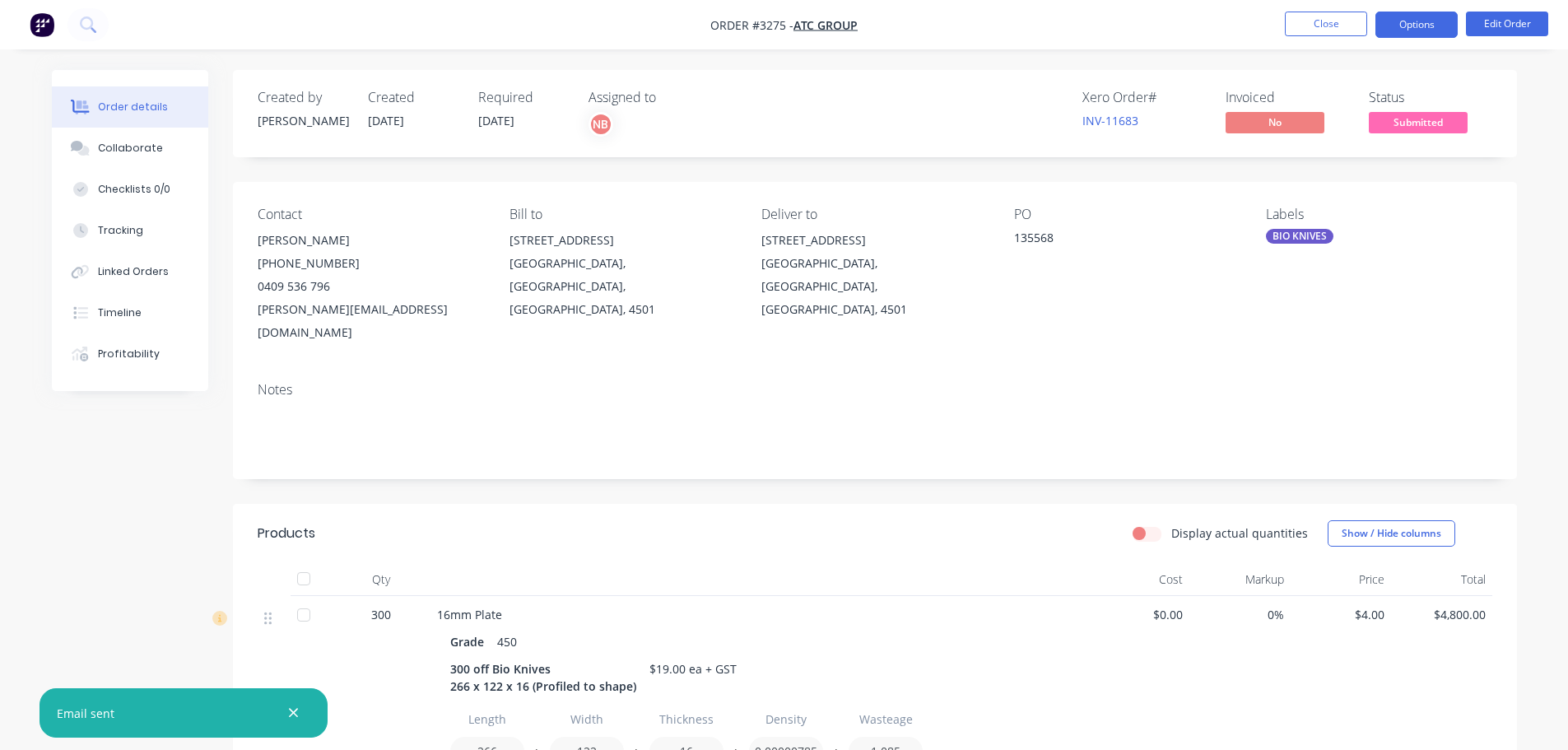
click at [1377, 29] on button "Options" at bounding box center [1416, 25] width 83 height 27
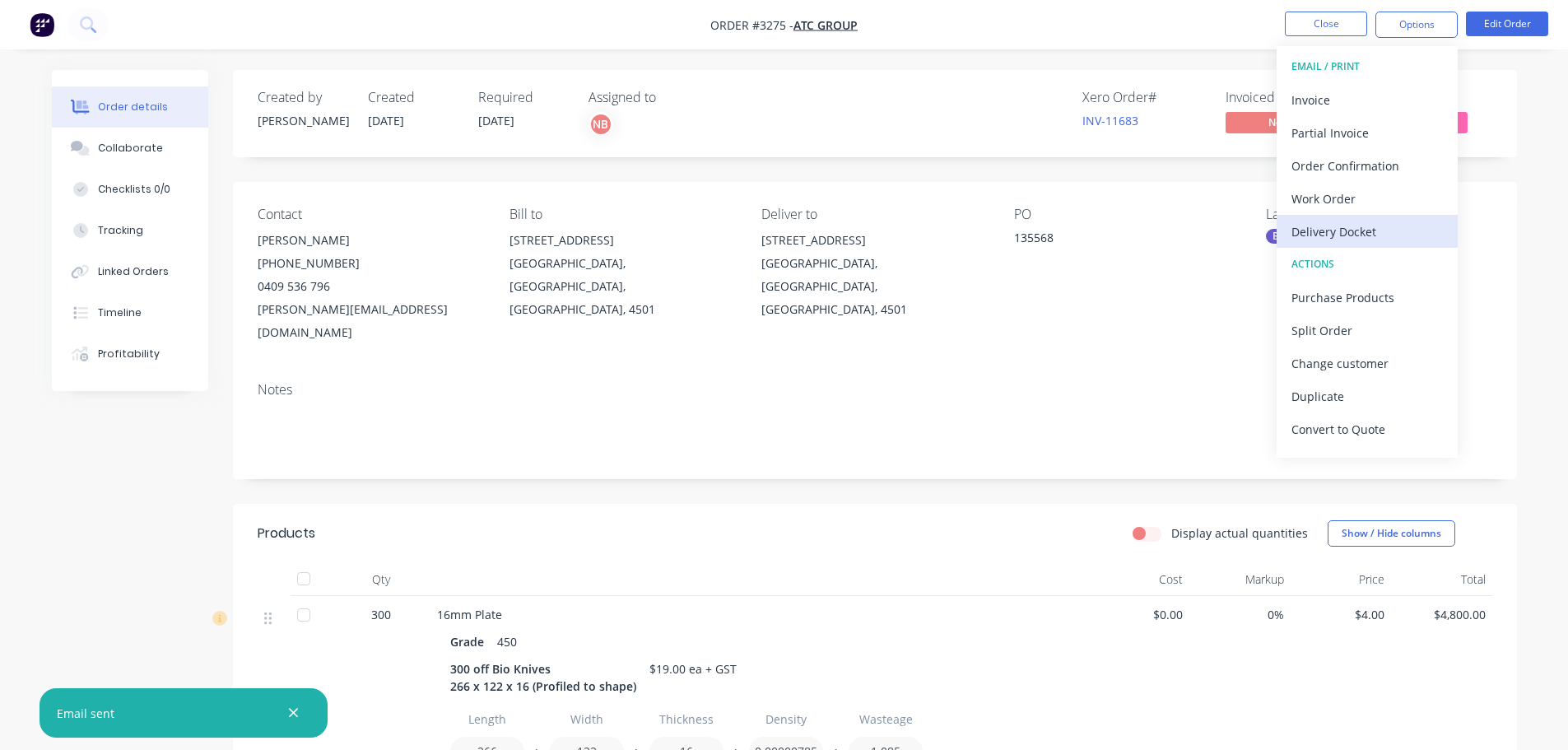
click at [1354, 238] on div "Delivery Docket" at bounding box center [1367, 232] width 152 height 24
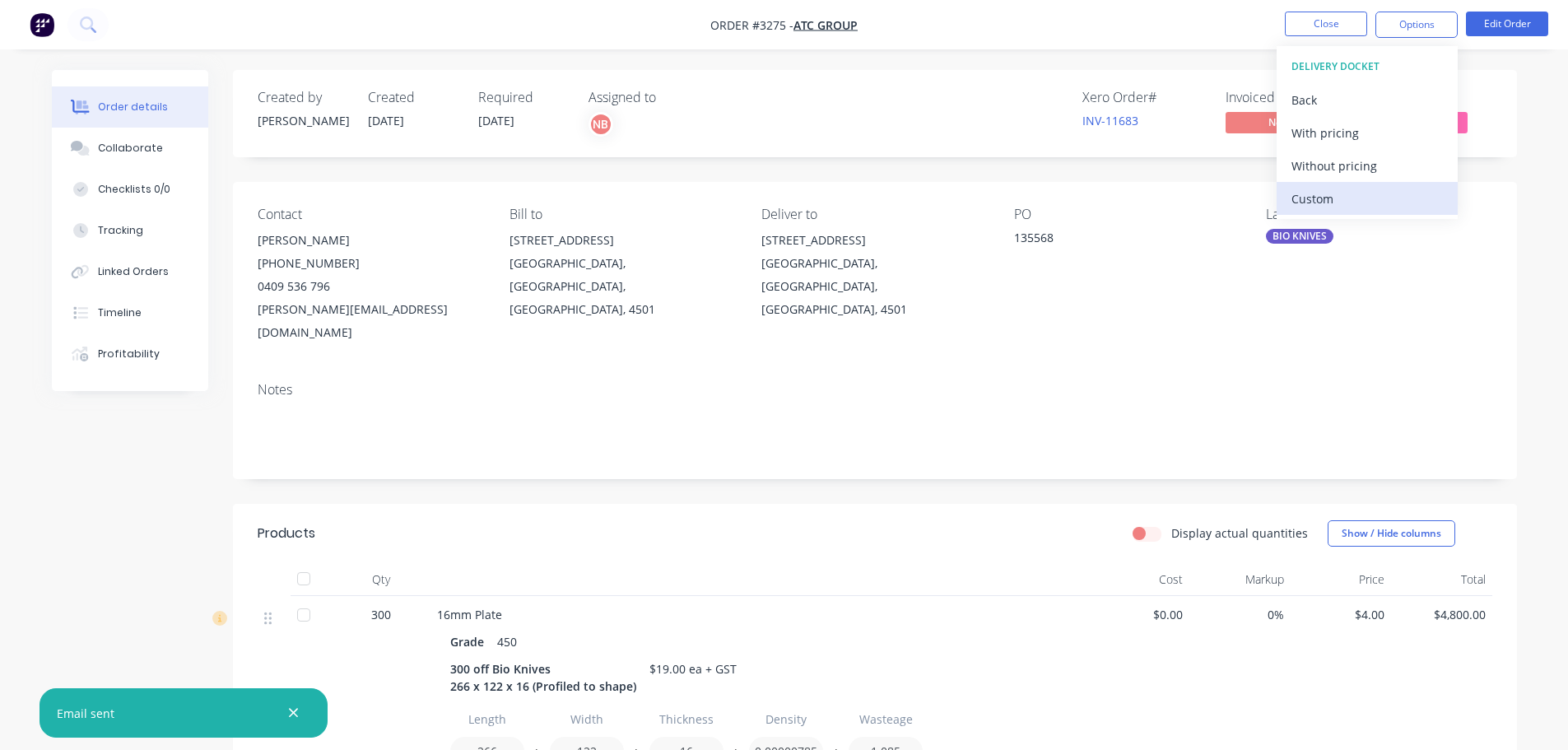
click at [1336, 195] on div "Custom" at bounding box center [1367, 199] width 152 height 24
click at [1327, 168] on div "Without pricing" at bounding box center [1367, 166] width 152 height 24
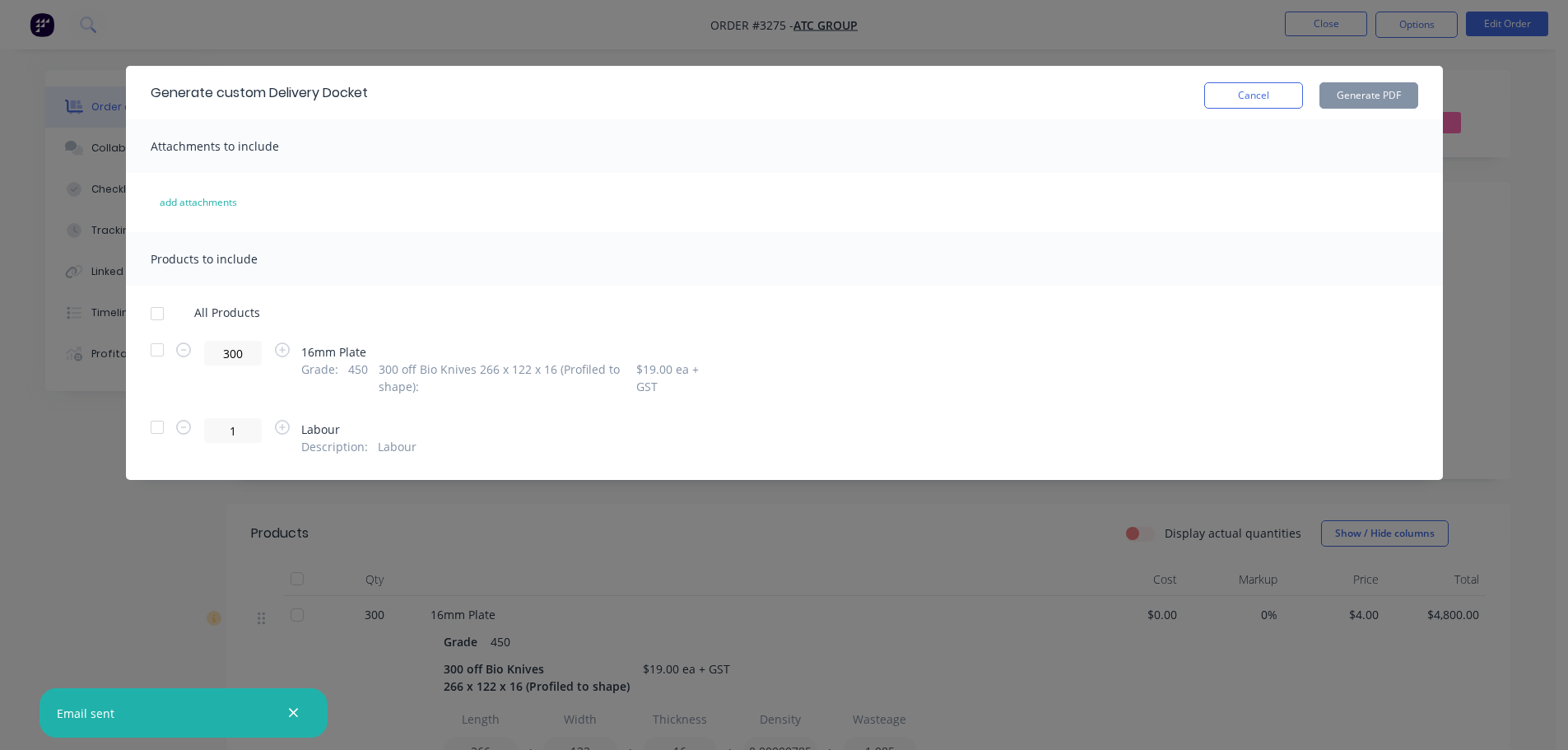
click at [158, 350] on div at bounding box center [157, 349] width 33 height 33
click at [1377, 96] on button "Generate PDF" at bounding box center [1369, 96] width 99 height 27
click at [1245, 102] on button "Cancel" at bounding box center [1254, 96] width 99 height 27
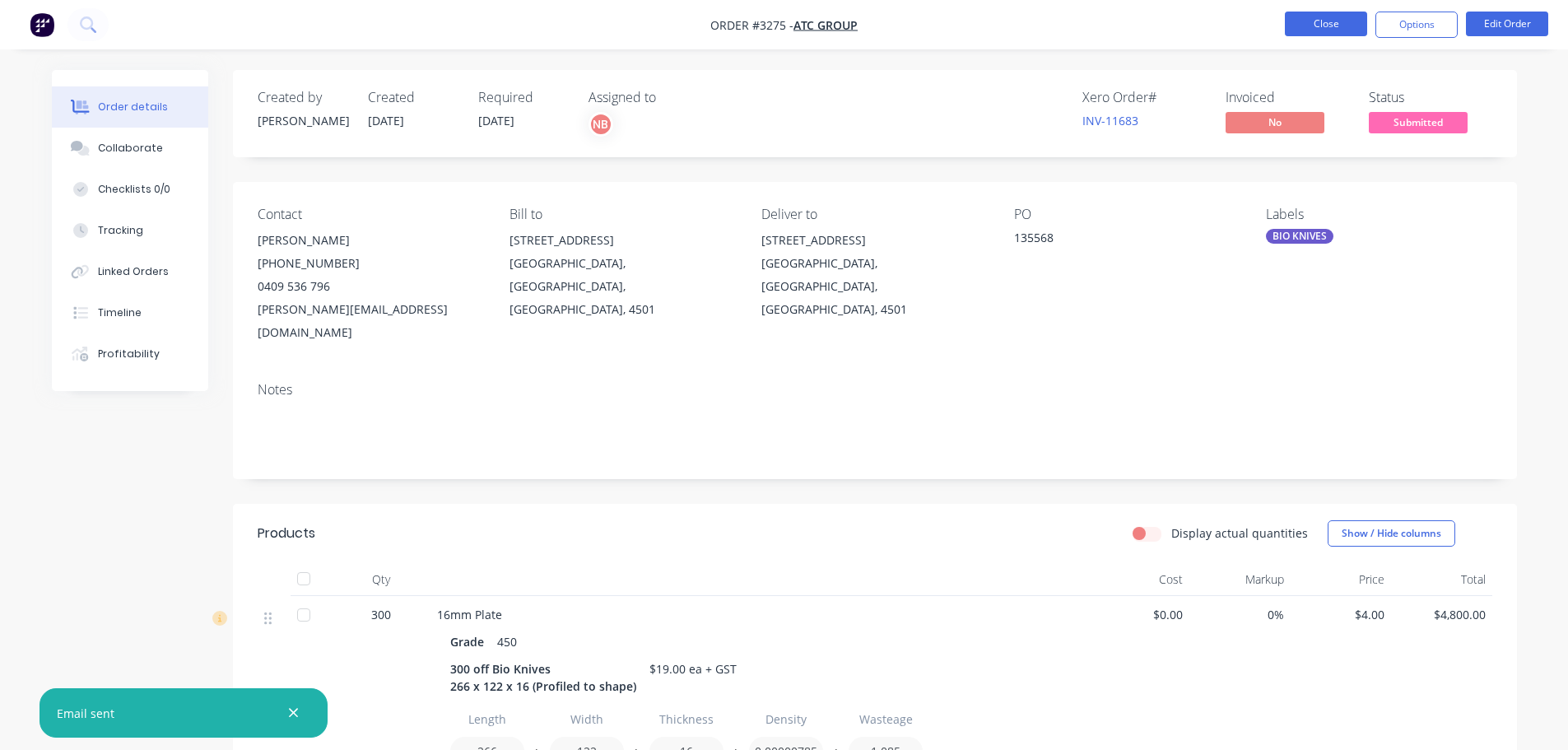
click at [1306, 29] on button "Close" at bounding box center [1326, 24] width 83 height 25
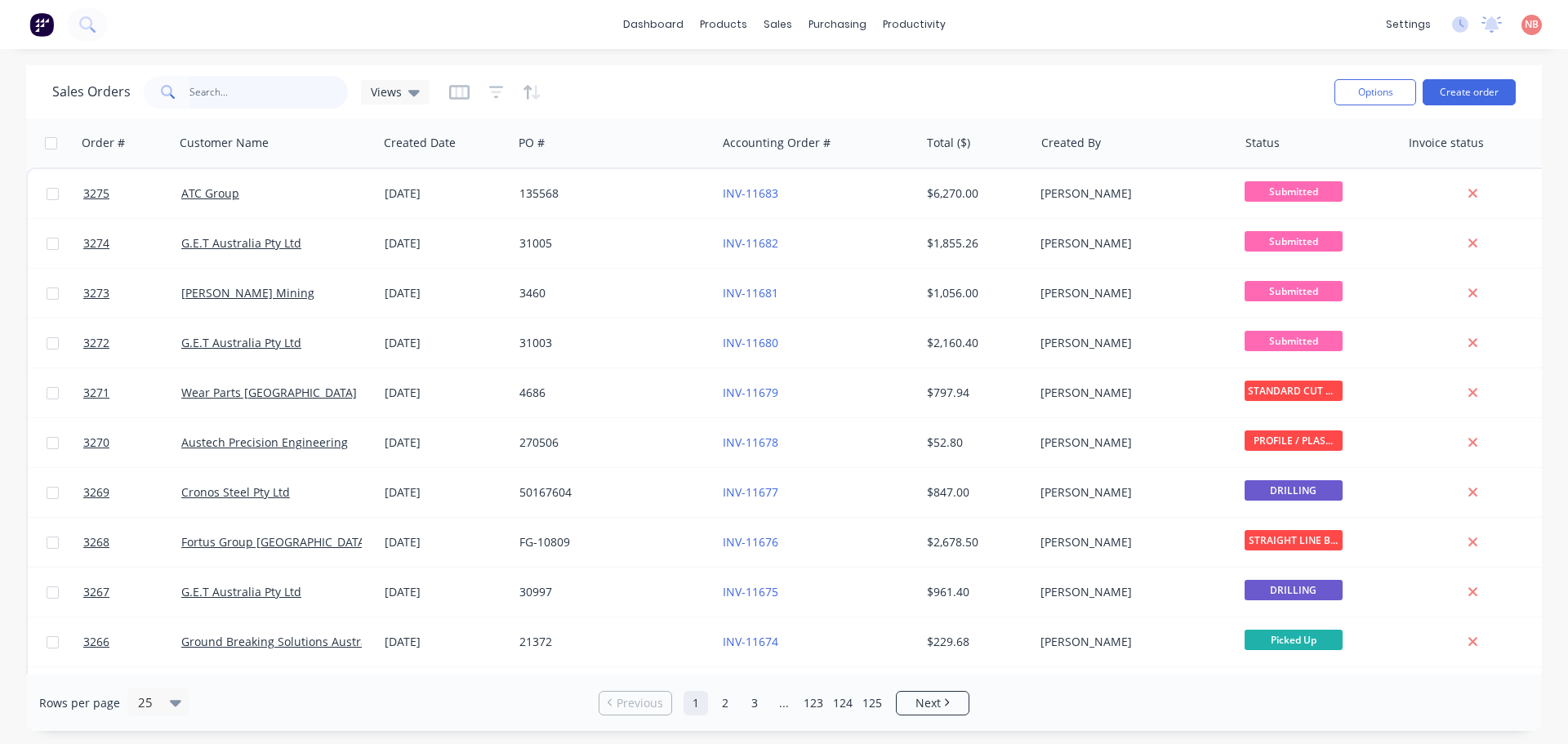
click at [290, 88] on input "text" at bounding box center [269, 92] width 159 height 32
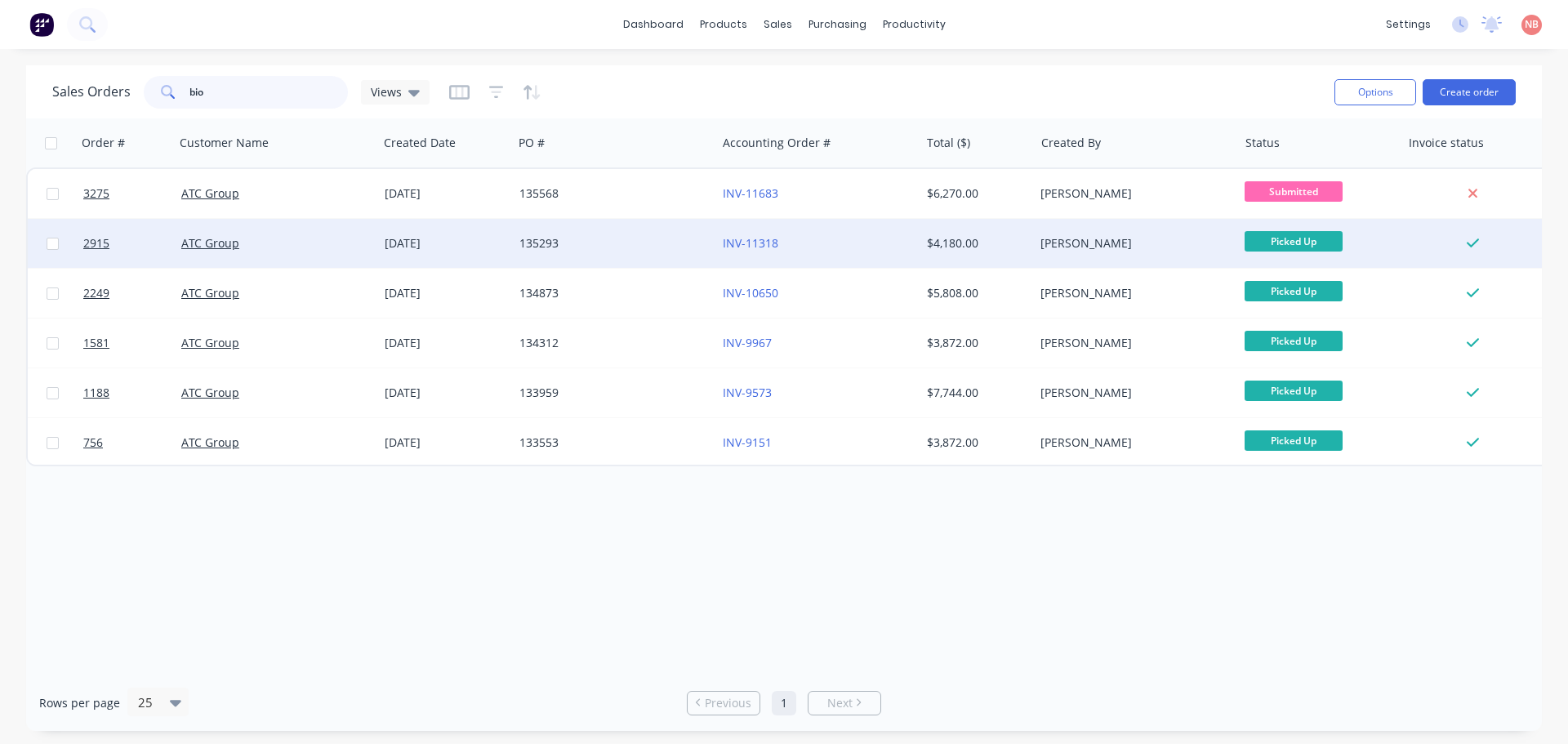
type input "bio"
click at [612, 237] on div "135293" at bounding box center [609, 242] width 181 height 17
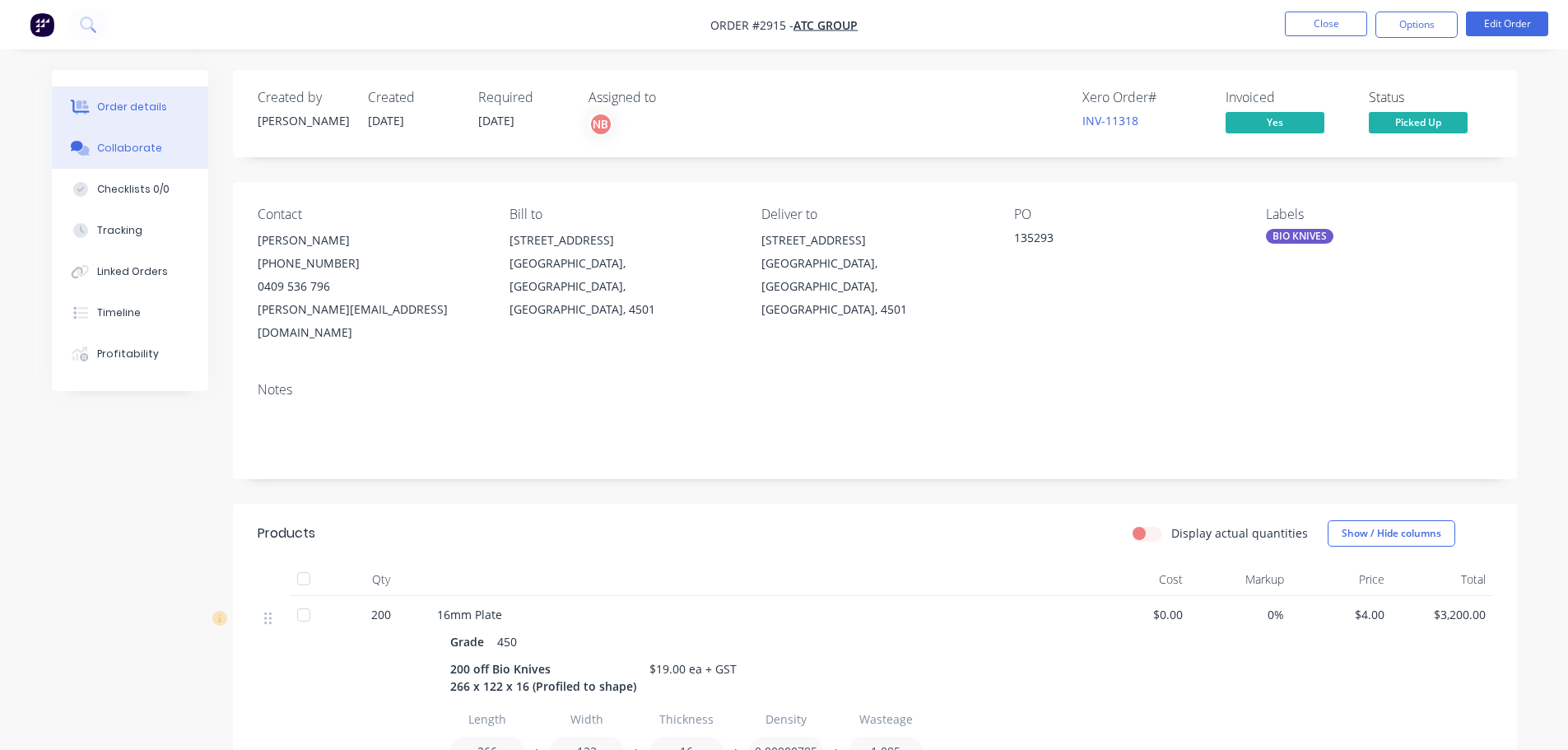
click at [117, 165] on button "Collaborate" at bounding box center [130, 148] width 157 height 41
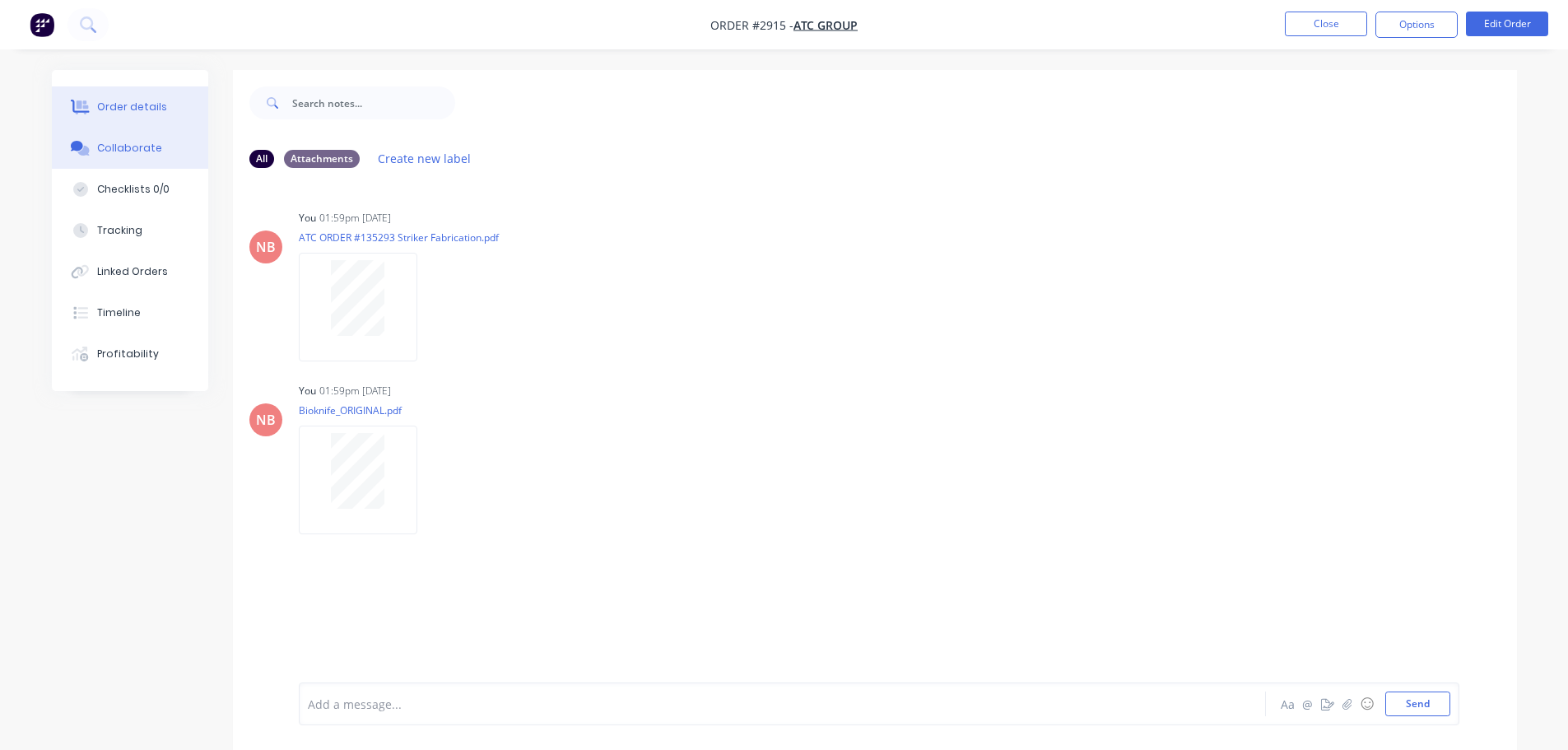
click at [122, 95] on button "Order details" at bounding box center [130, 107] width 157 height 41
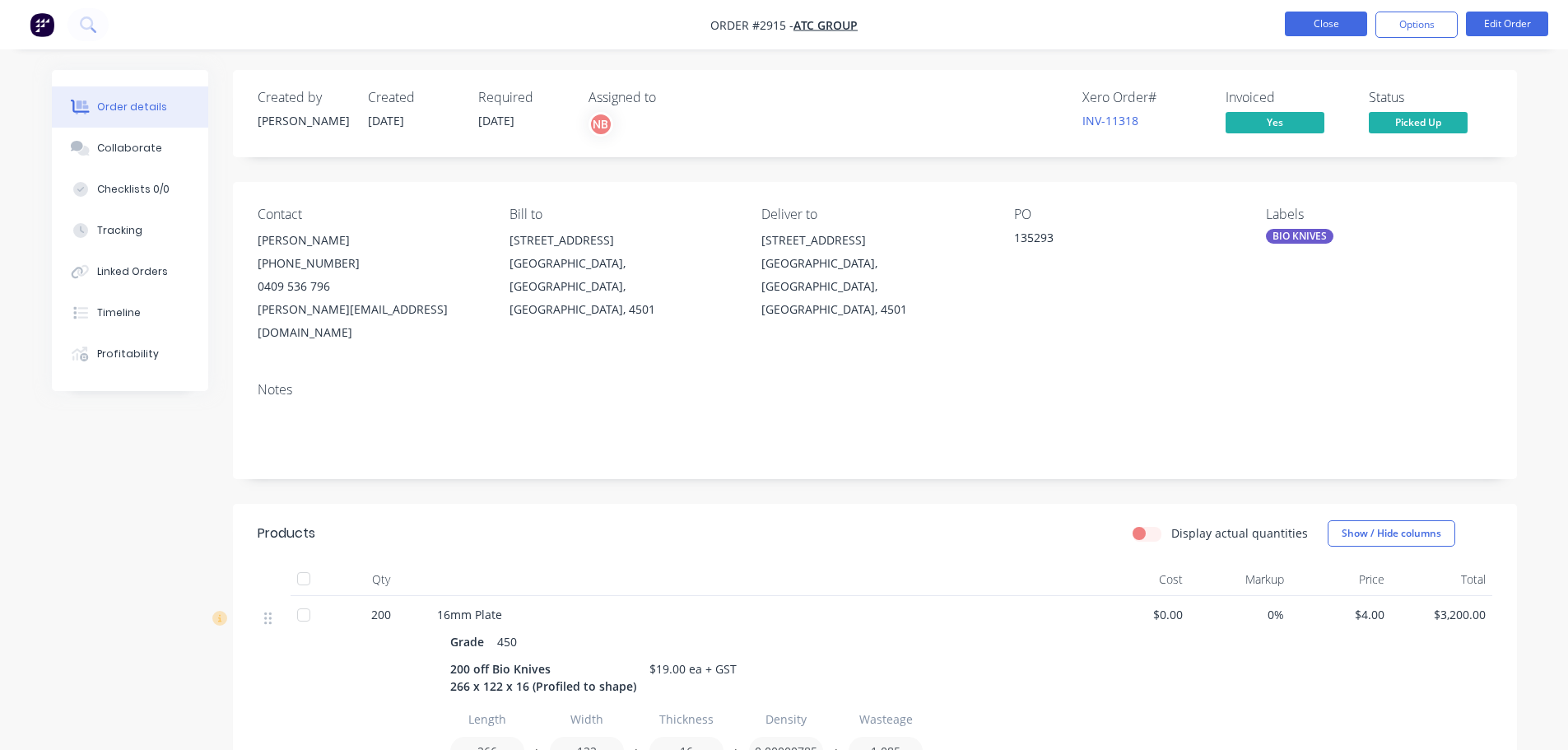
click at [1323, 31] on button "Close" at bounding box center [1326, 24] width 83 height 25
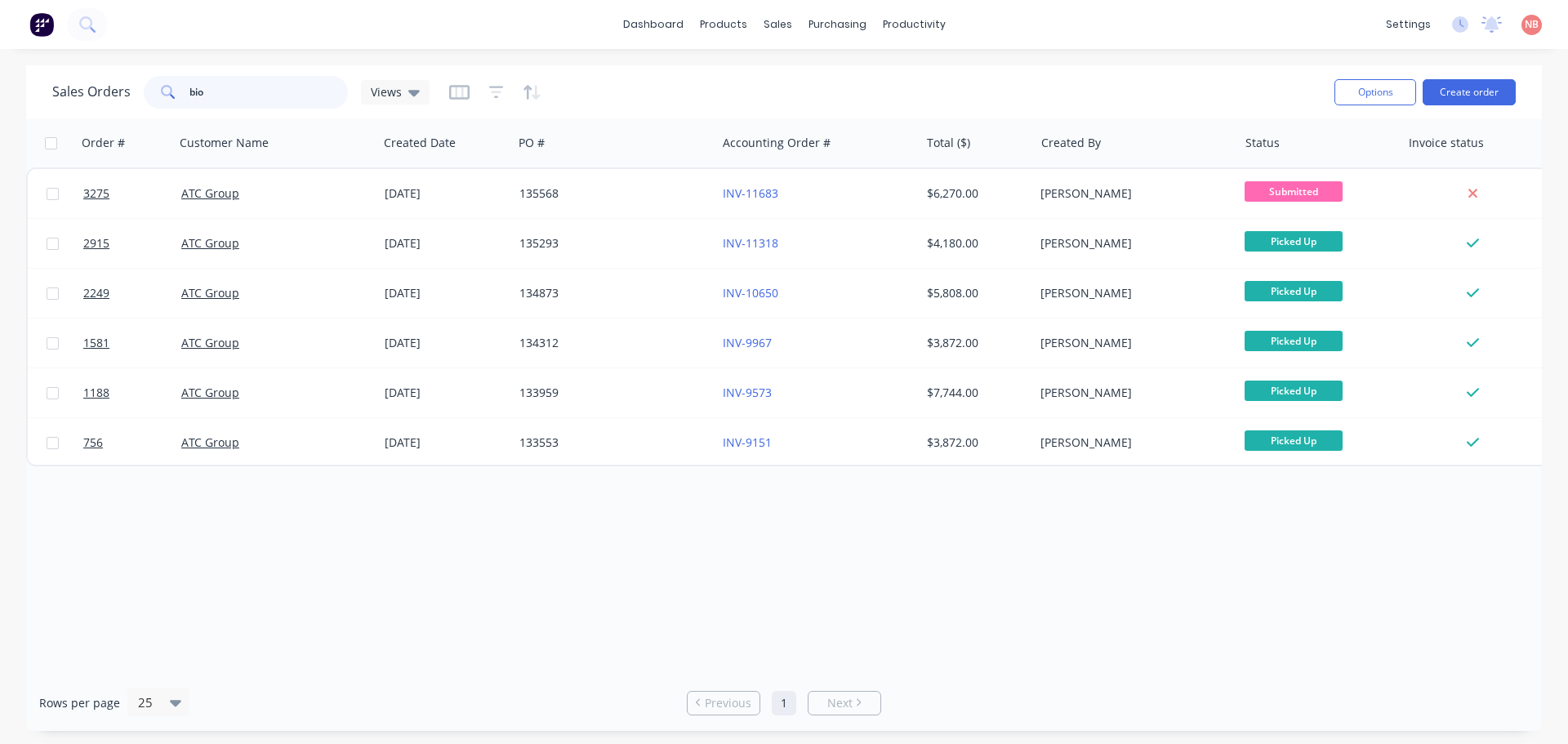
drag, startPoint x: 125, startPoint y: 98, endPoint x: 0, endPoint y: 92, distance: 125.1
click at [44, 99] on div "Sales Orders bio Views Options Create order" at bounding box center [784, 92] width 1516 height 53
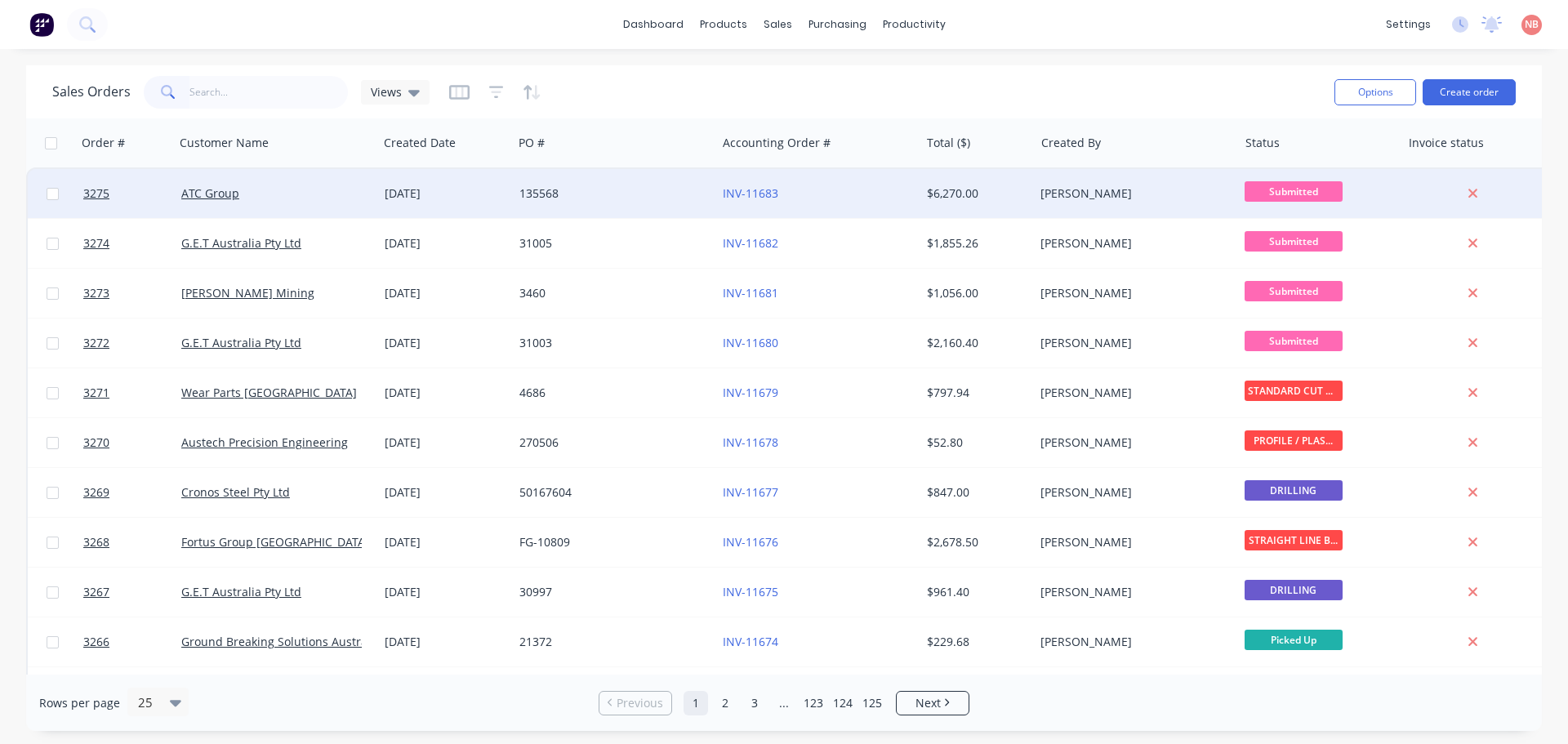
click at [637, 196] on div "135568" at bounding box center [609, 194] width 181 height 17
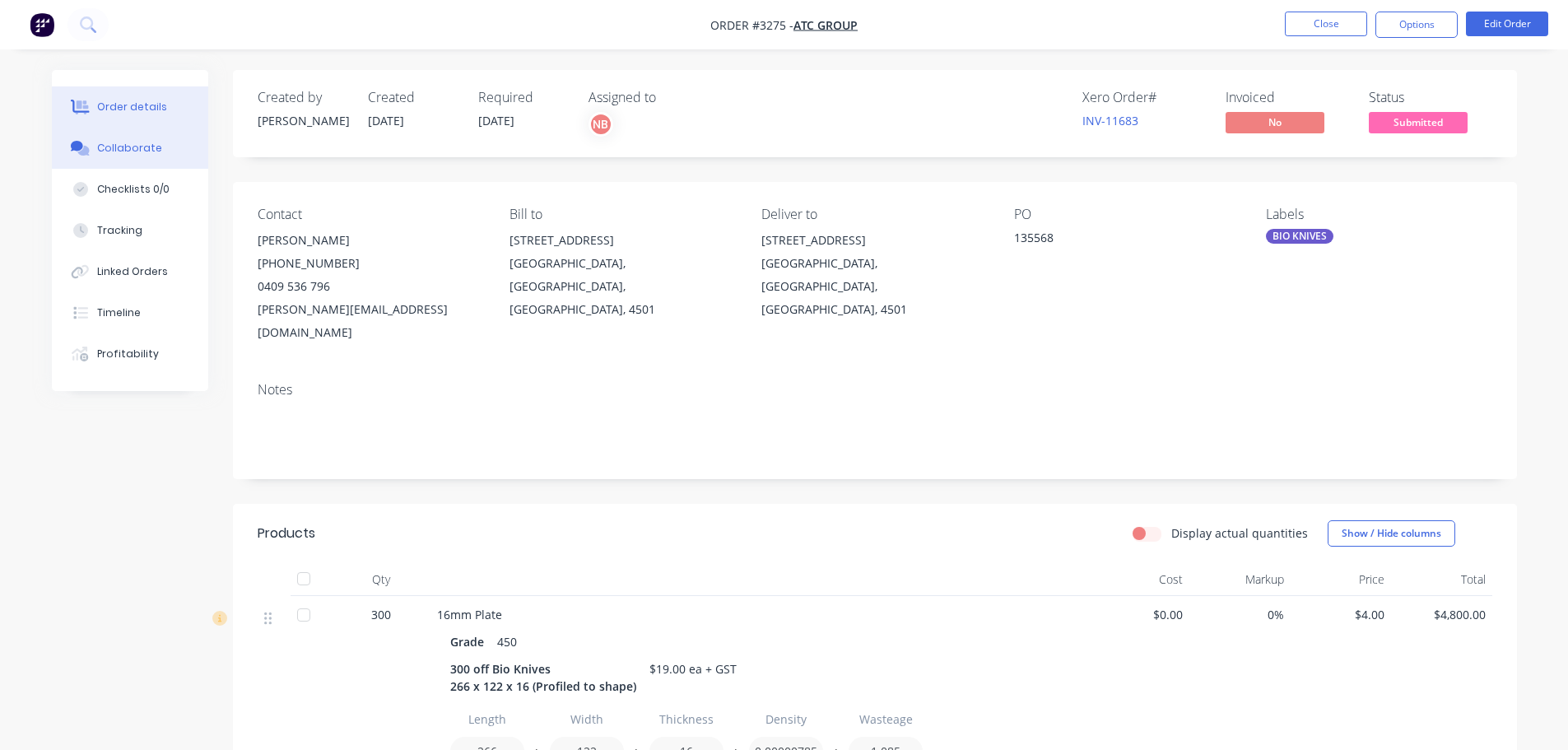
click at [117, 149] on div "Collaborate" at bounding box center [130, 148] width 65 height 15
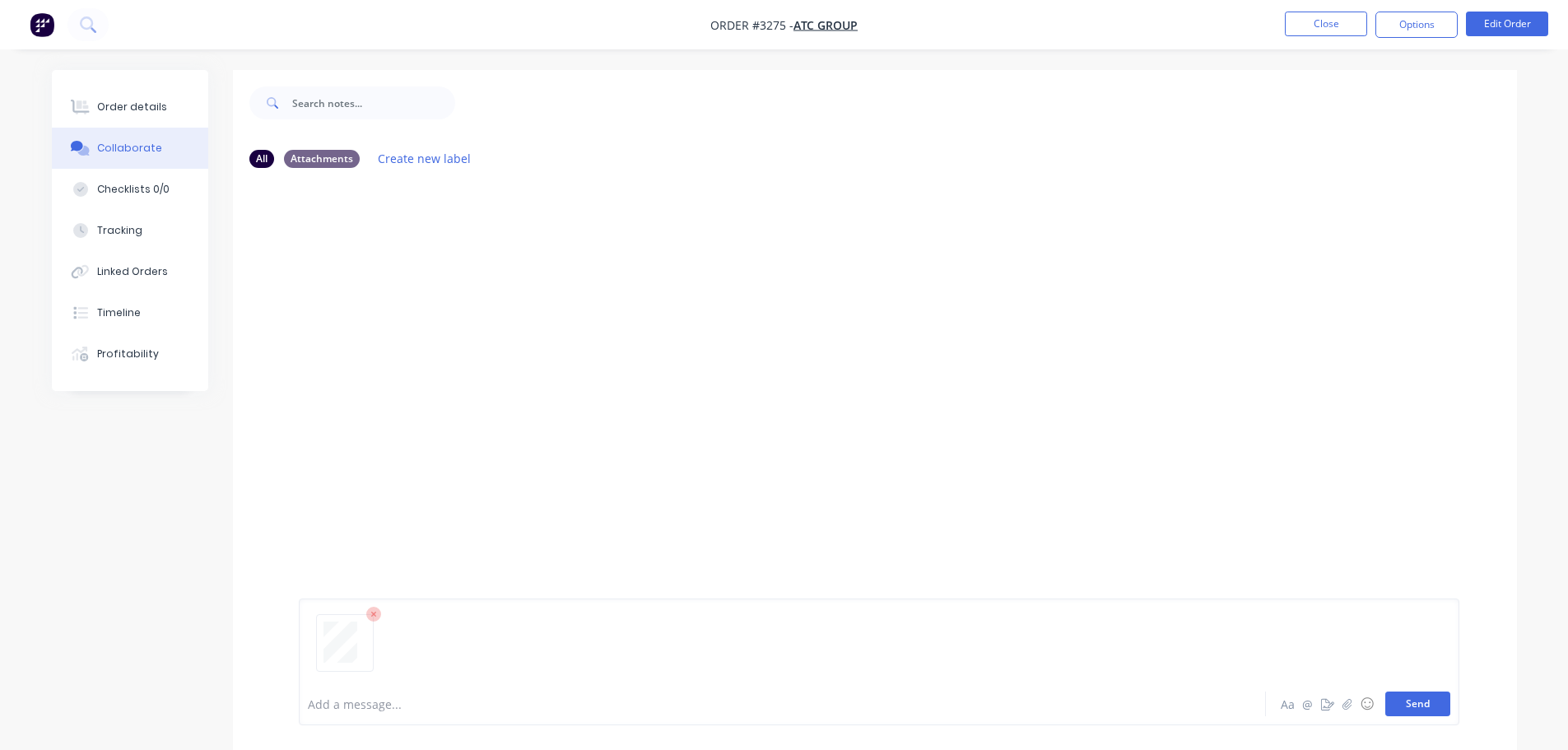
click at [1421, 697] on button "Send" at bounding box center [1417, 703] width 65 height 25
